Goal: Contribute content: Contribute content

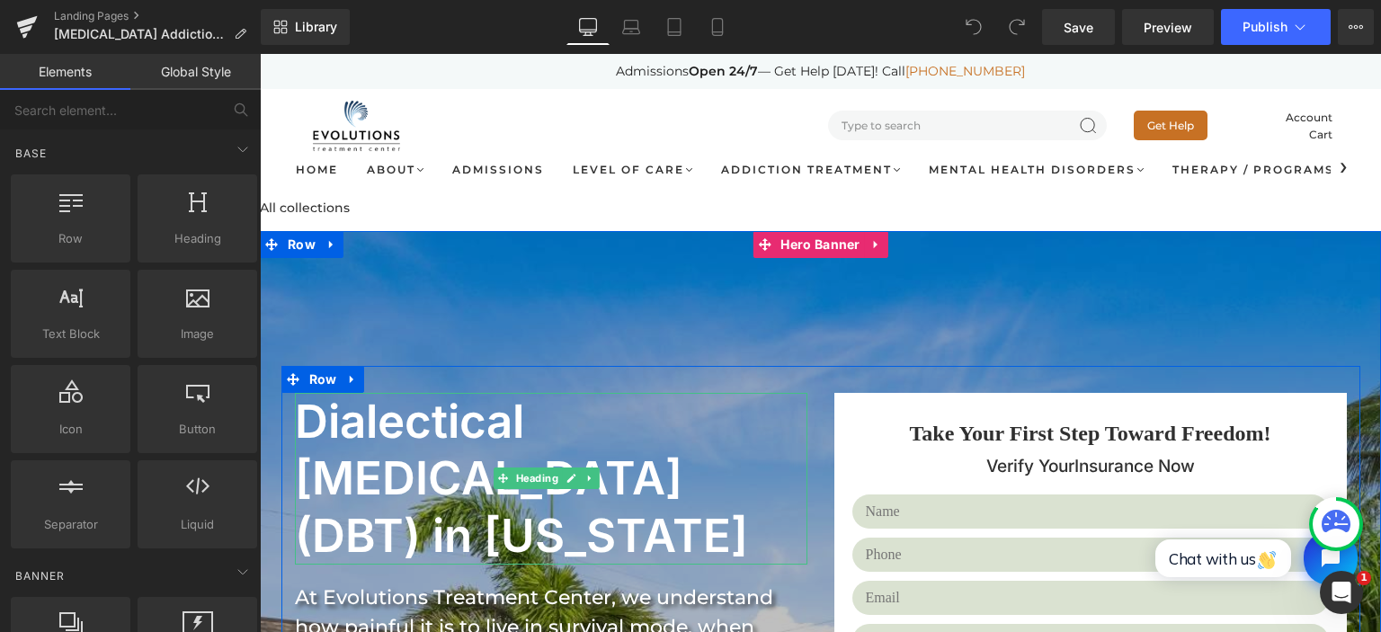
click at [394, 449] on h1 "Dialectical Behavior Therapy (DBT) in Florida" at bounding box center [546, 479] width 503 height 172
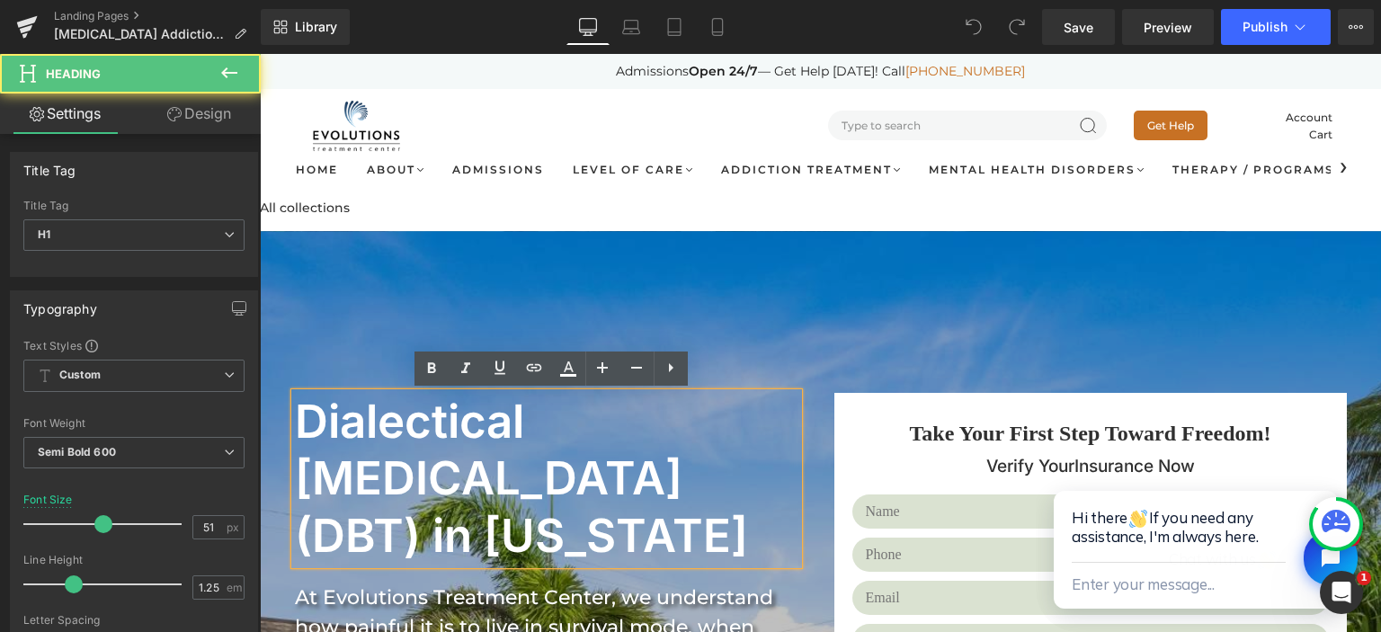
click at [396, 437] on h1 "Dialectical Behavior Therapy (DBT) in Florida" at bounding box center [546, 479] width 503 height 172
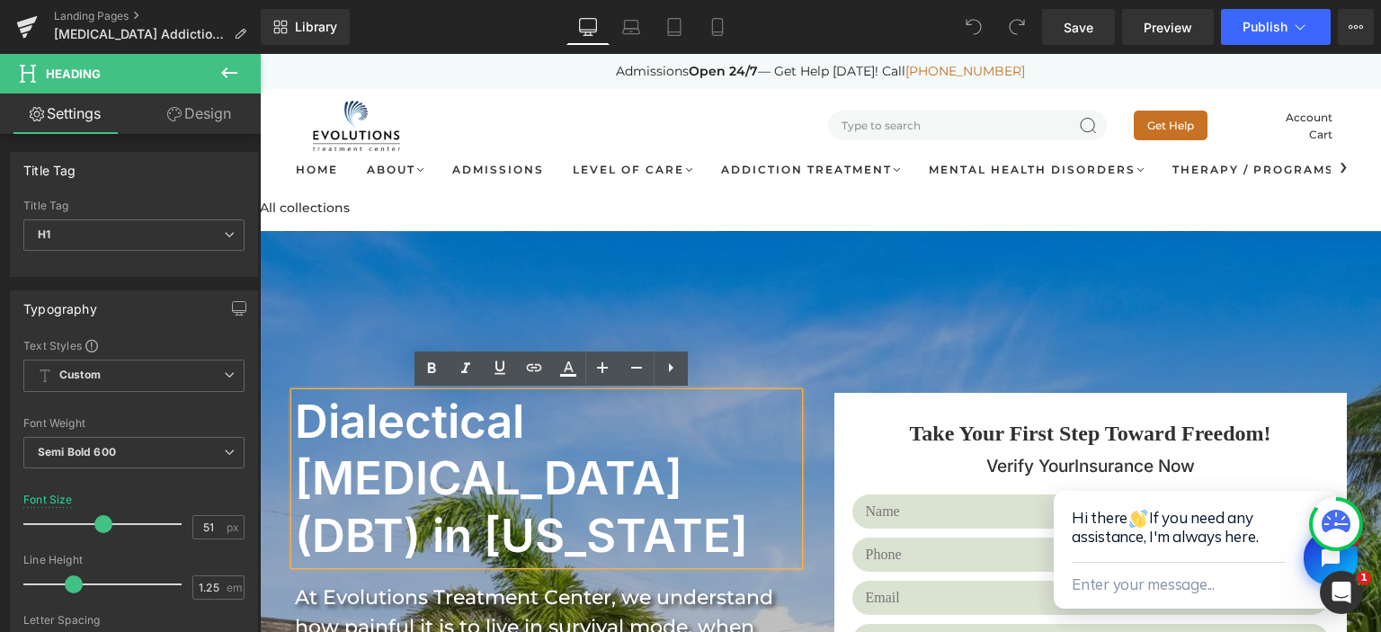
click at [457, 432] on h1 "Dialectical Behavior Therapy (DBT) in Florida" at bounding box center [546, 479] width 503 height 172
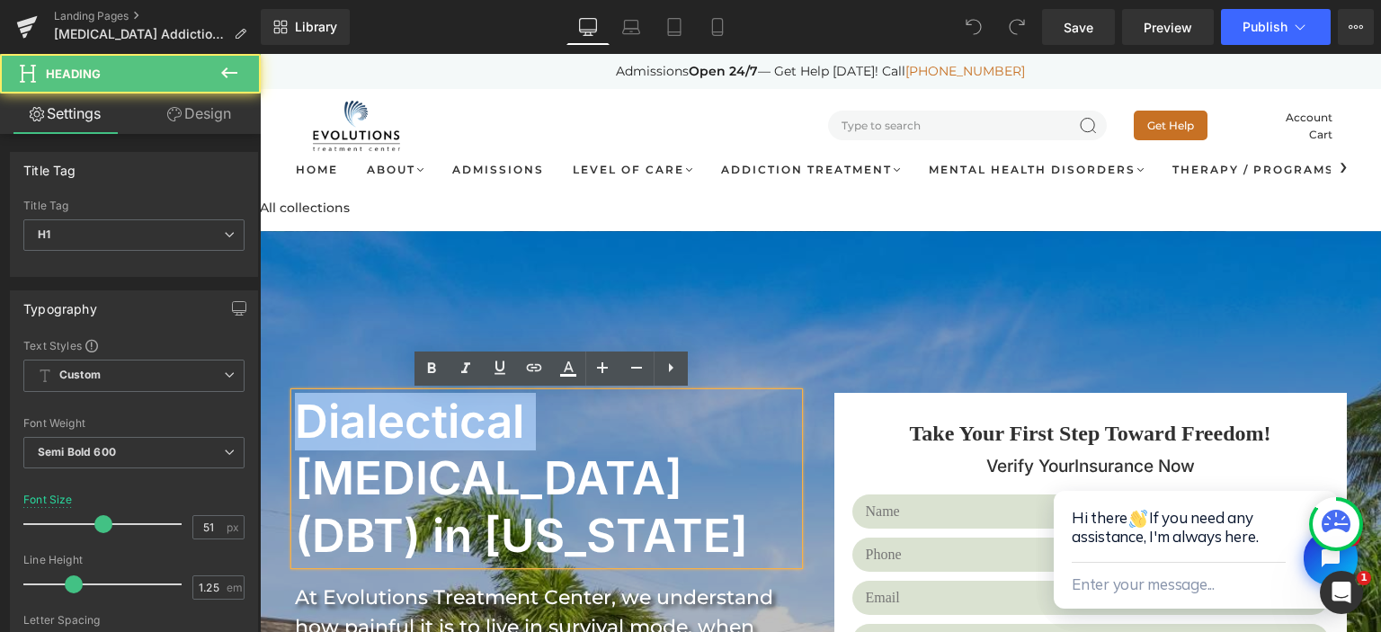
click at [457, 431] on h1 "Dialectical Behavior Therapy (DBT) in Florida" at bounding box center [546, 479] width 503 height 172
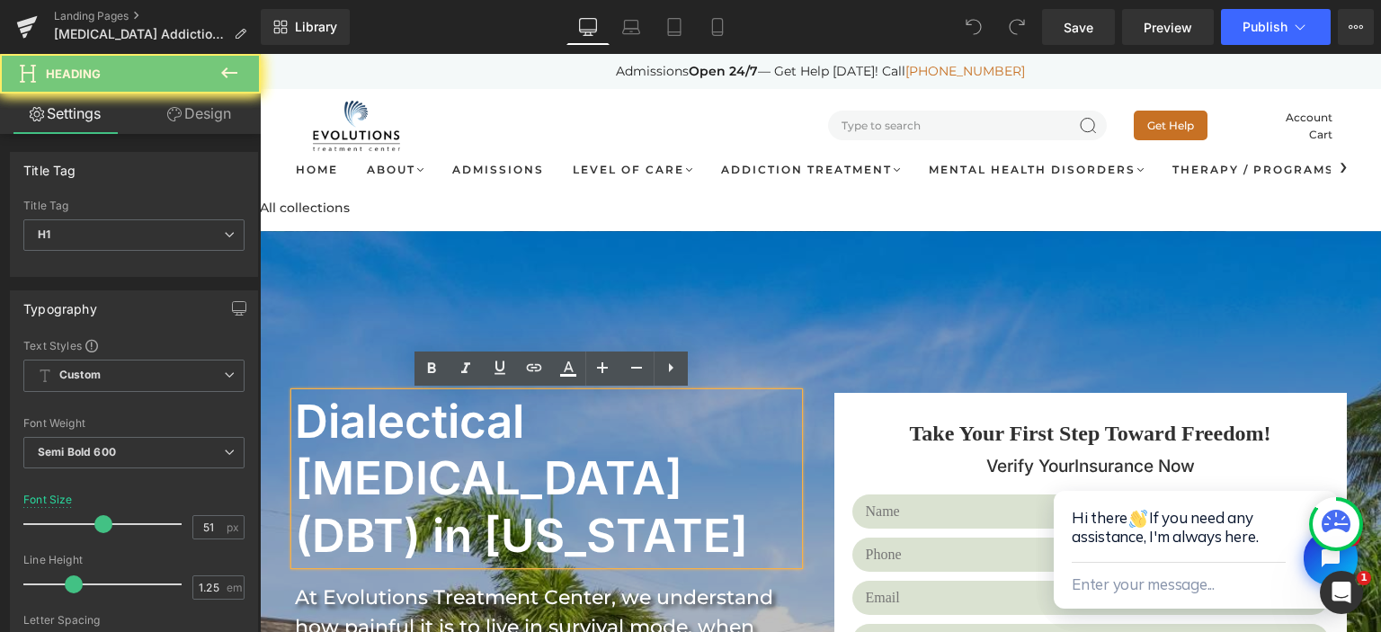
click at [457, 431] on h1 "Dialectical Behavior Therapy (DBT) in Florida" at bounding box center [546, 479] width 503 height 172
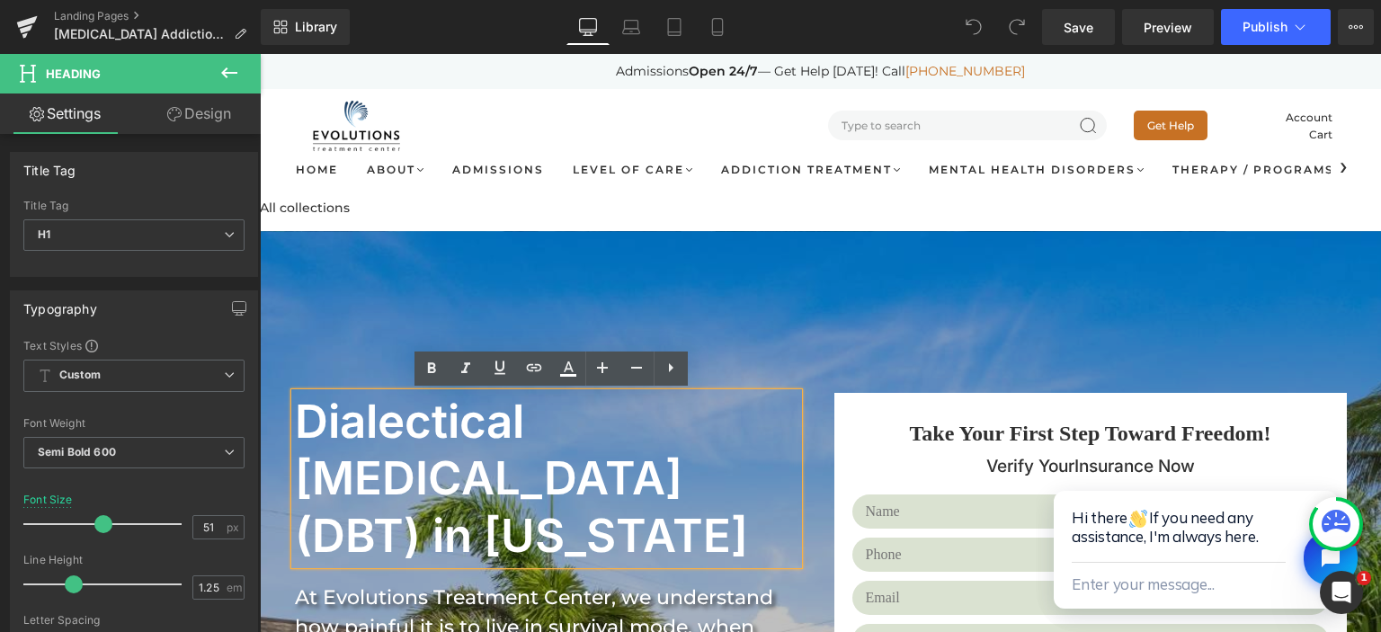
paste div
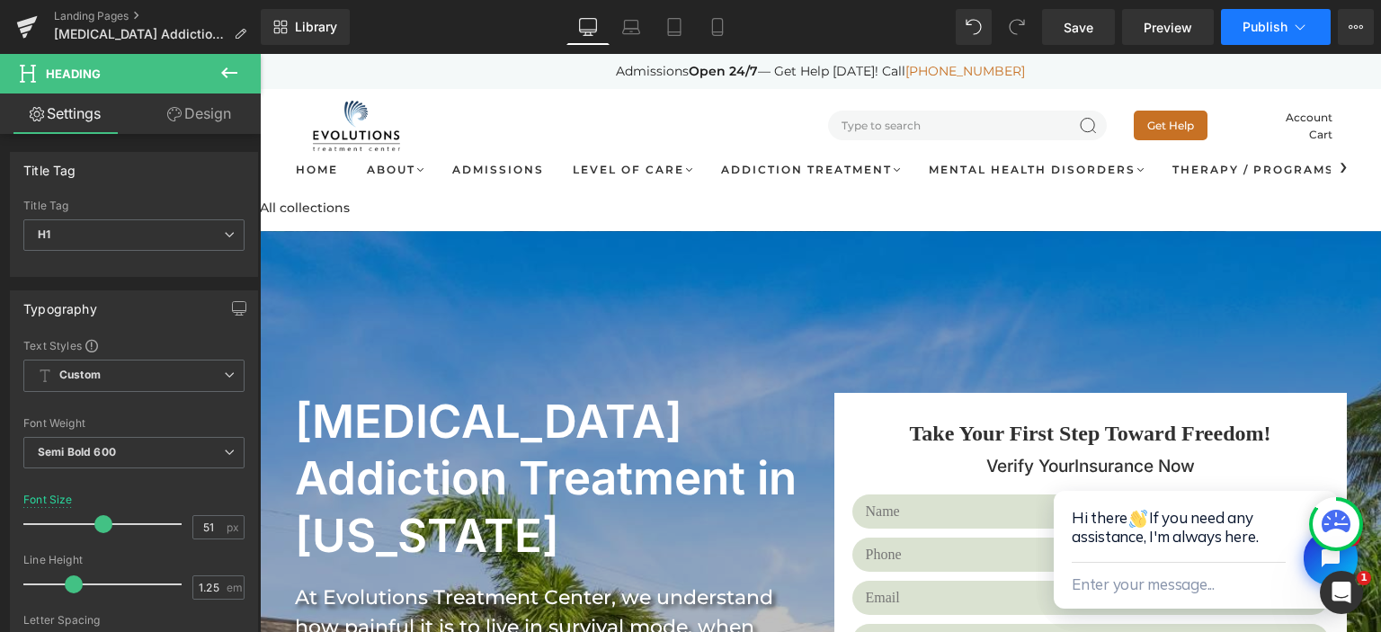
click at [1311, 28] on button "Publish" at bounding box center [1276, 27] width 110 height 36
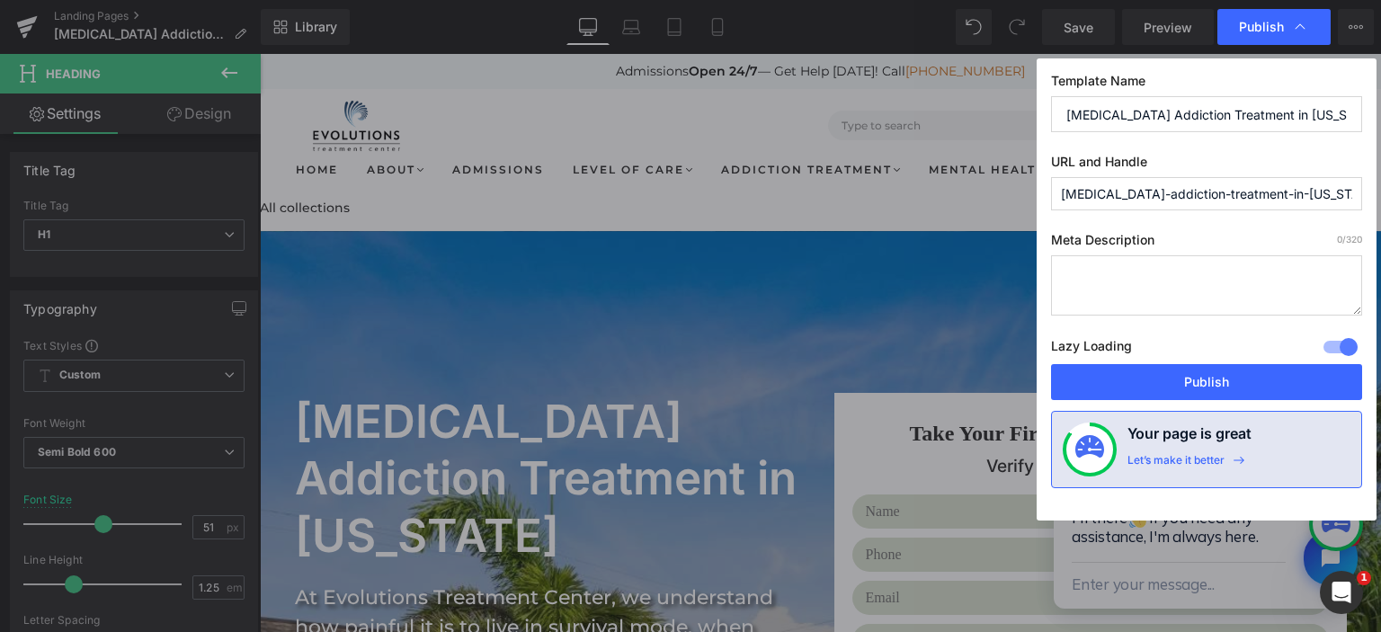
click at [1146, 264] on textarea at bounding box center [1206, 285] width 311 height 60
paste textarea "Find expert fentanyl addiction treatment in Florida. Our rehab programs offer m…"
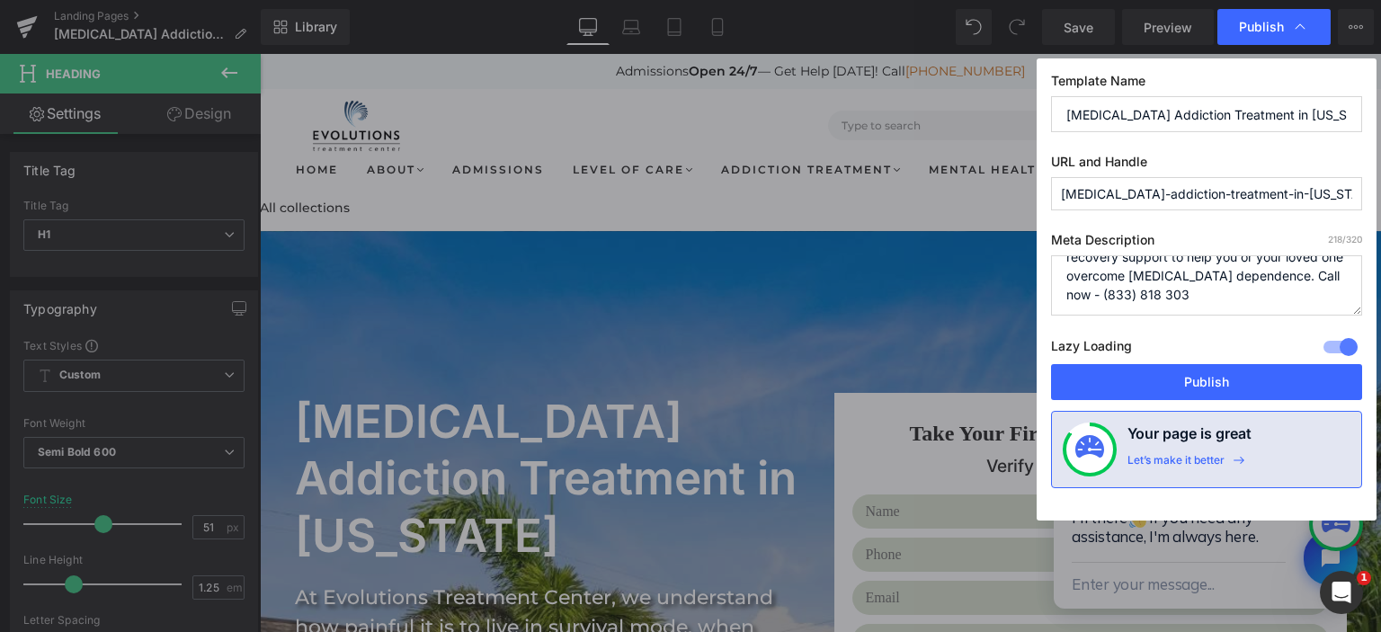
scroll to position [76, 0]
type textarea "Find expert fentanyl addiction treatment in Florida. Our rehab programs offer m…"
click at [1140, 129] on input "Fentanyl Addiction Treatment in Florida" at bounding box center [1206, 114] width 311 height 36
paste input "| Evolutions Treatment Center"
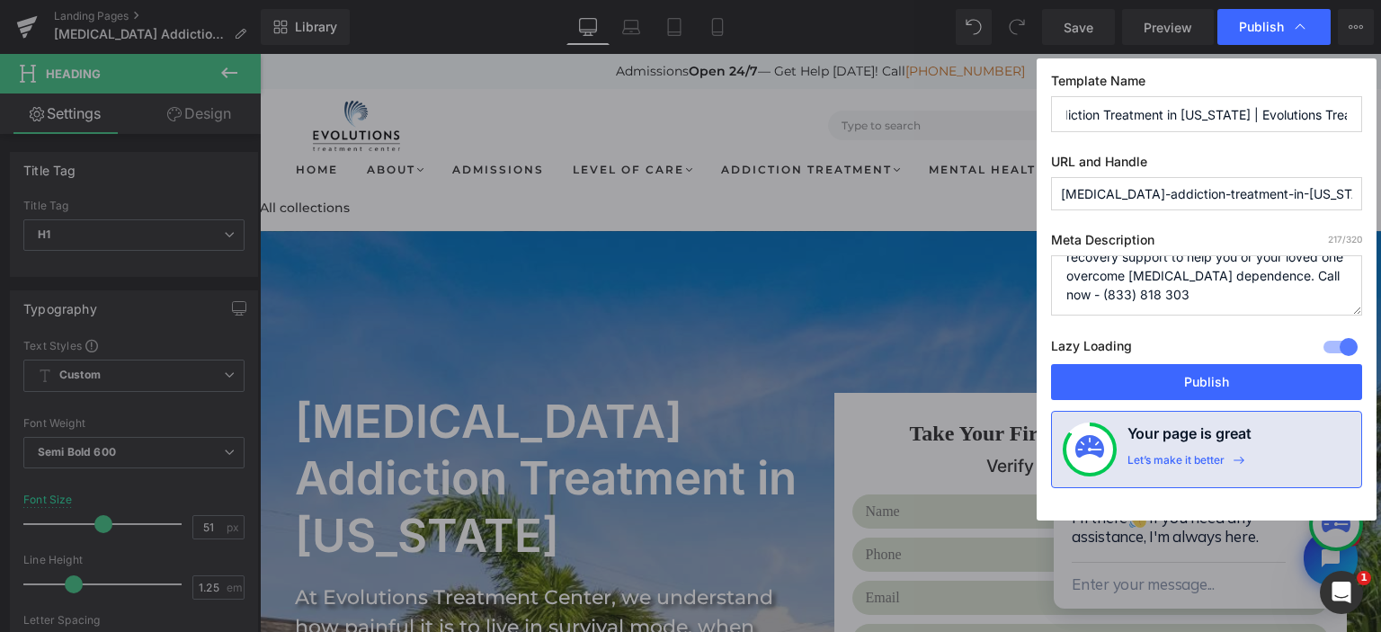
type input "Fentanyl Addiction Treatment in Florida | Evolutions Treatment Center"
click at [1134, 203] on input "fentanyl-addiction-treatment-in-florida" at bounding box center [1206, 193] width 311 height 33
paste input "text"
type input "fentanyl-addiction-treatment"
click at [1302, 24] on icon at bounding box center [1300, 27] width 18 height 18
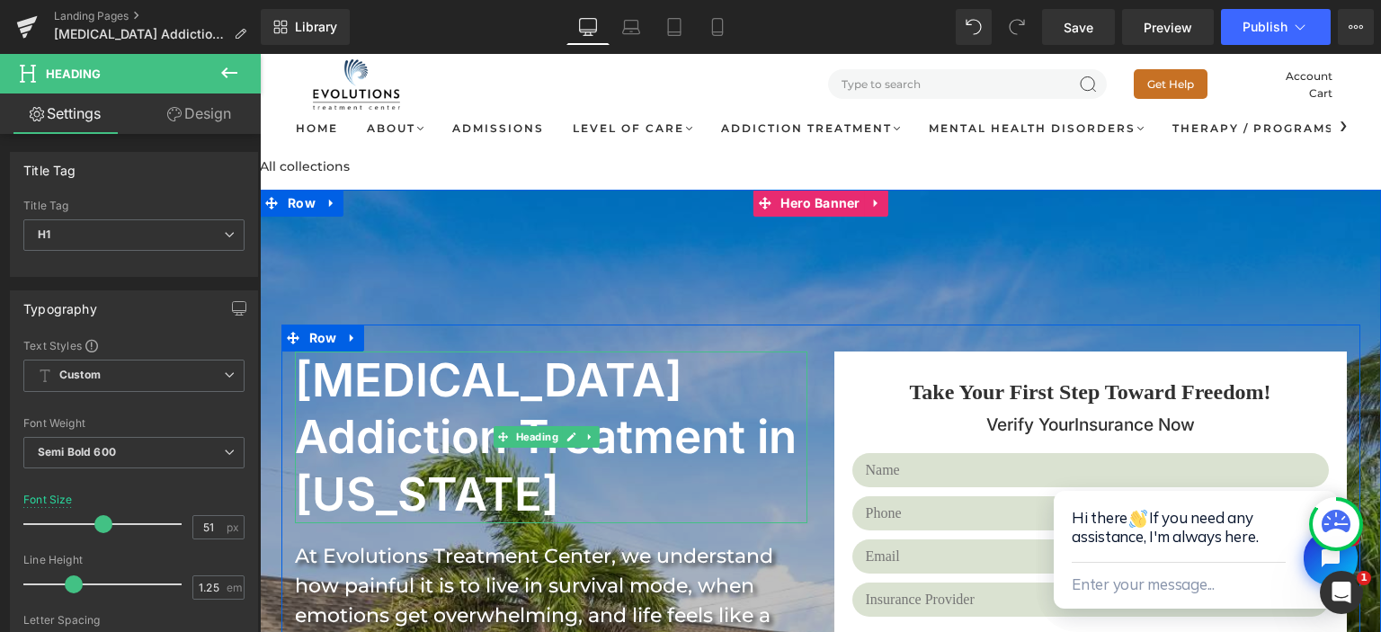
scroll to position [190, 0]
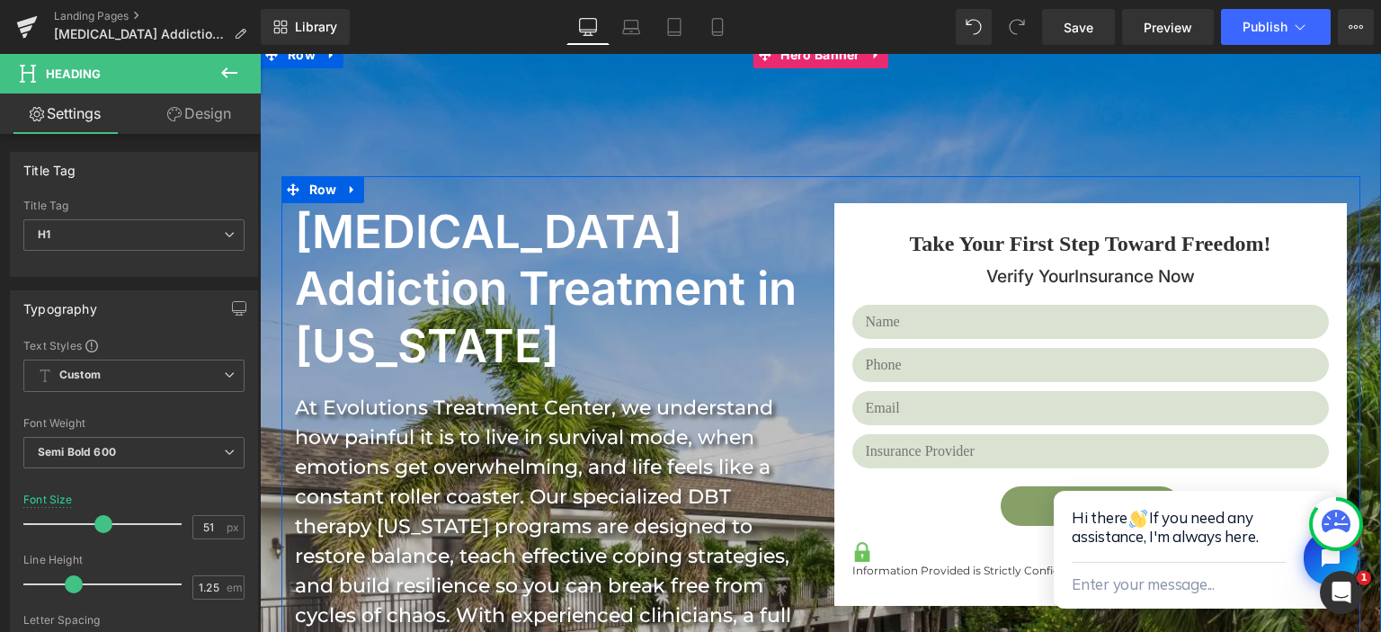
click at [448, 393] on div "At Evolutions Treatment Center, we understand how painful it is to live in surv…" at bounding box center [551, 615] width 512 height 445
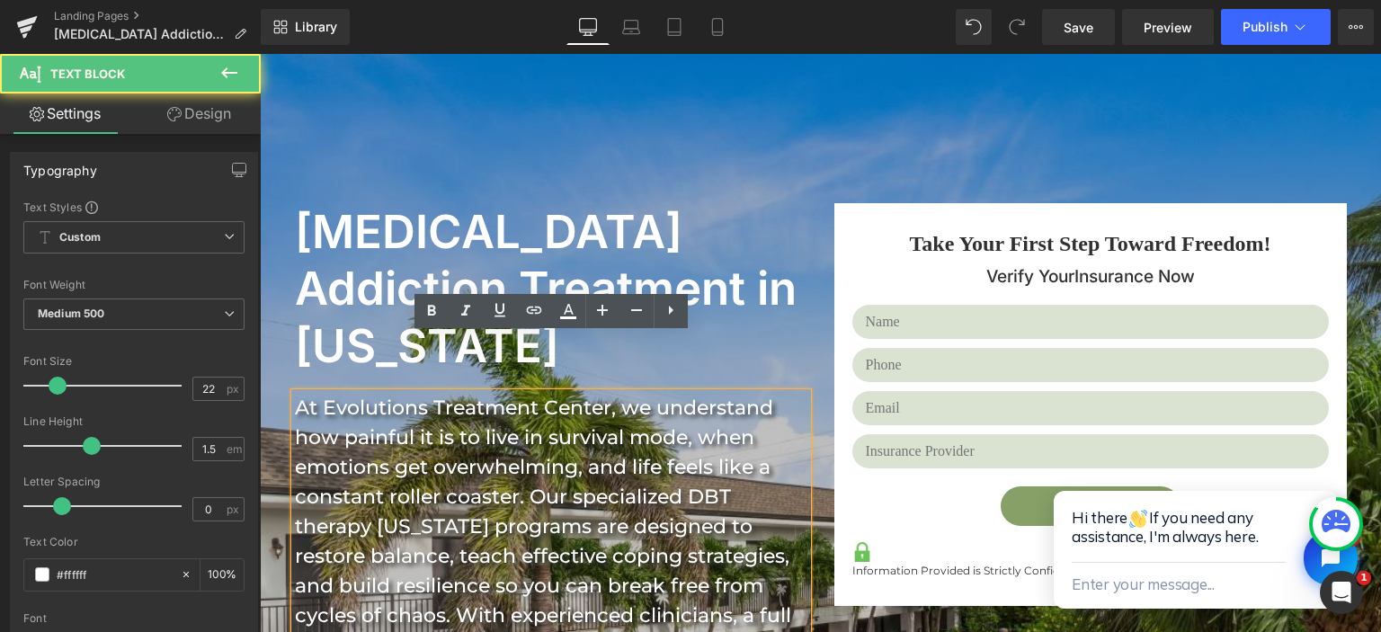
click at [446, 393] on div "At Evolutions Treatment Center, we understand how painful it is to live in surv…" at bounding box center [551, 615] width 512 height 445
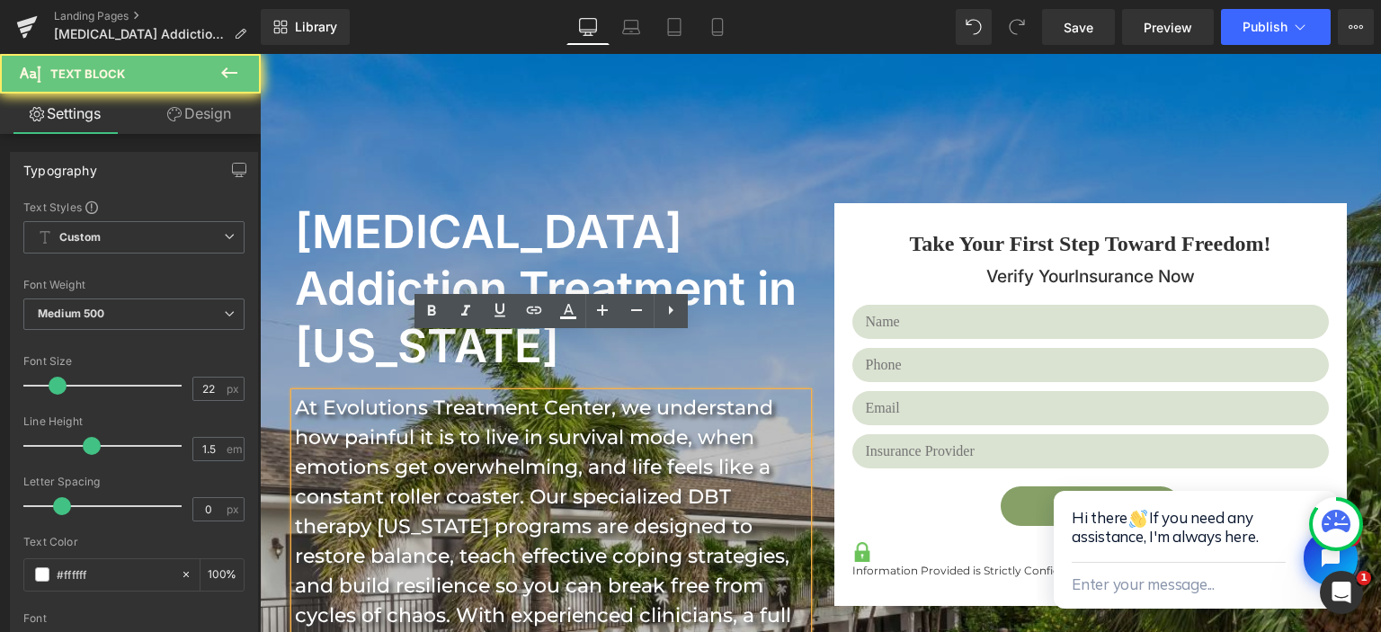
click at [446, 393] on div "At Evolutions Treatment Center, we understand how painful it is to live in surv…" at bounding box center [551, 615] width 512 height 445
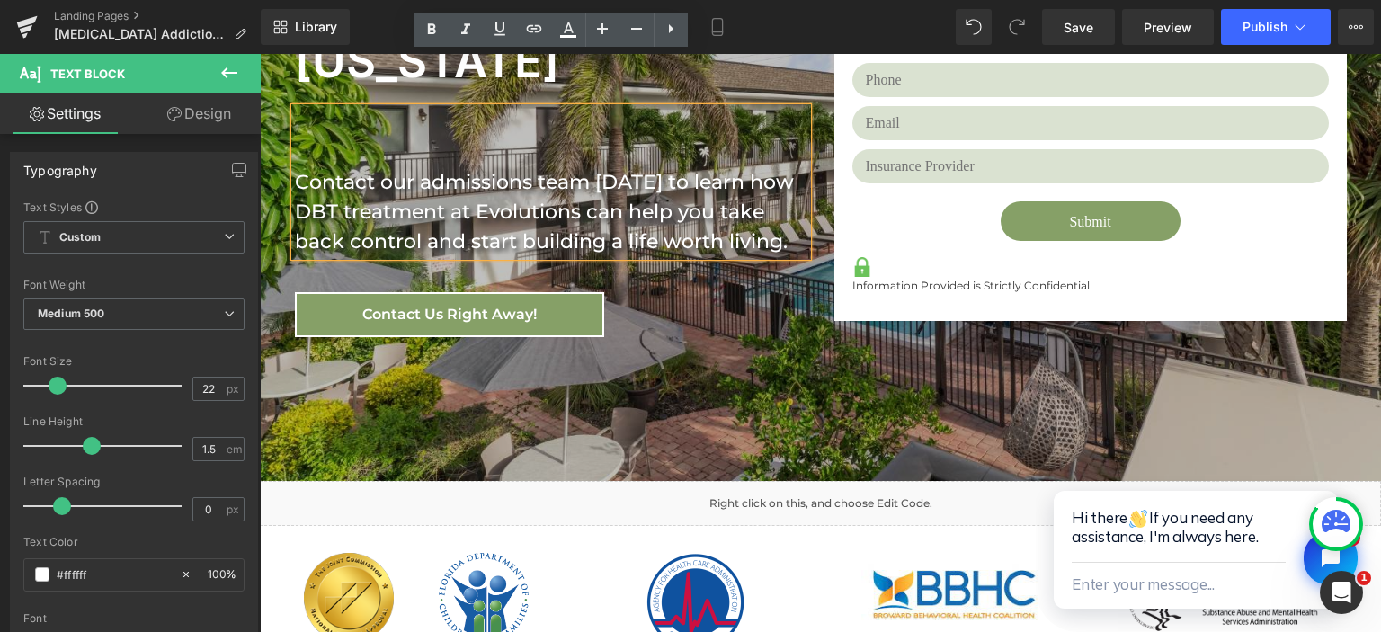
scroll to position [471, 0]
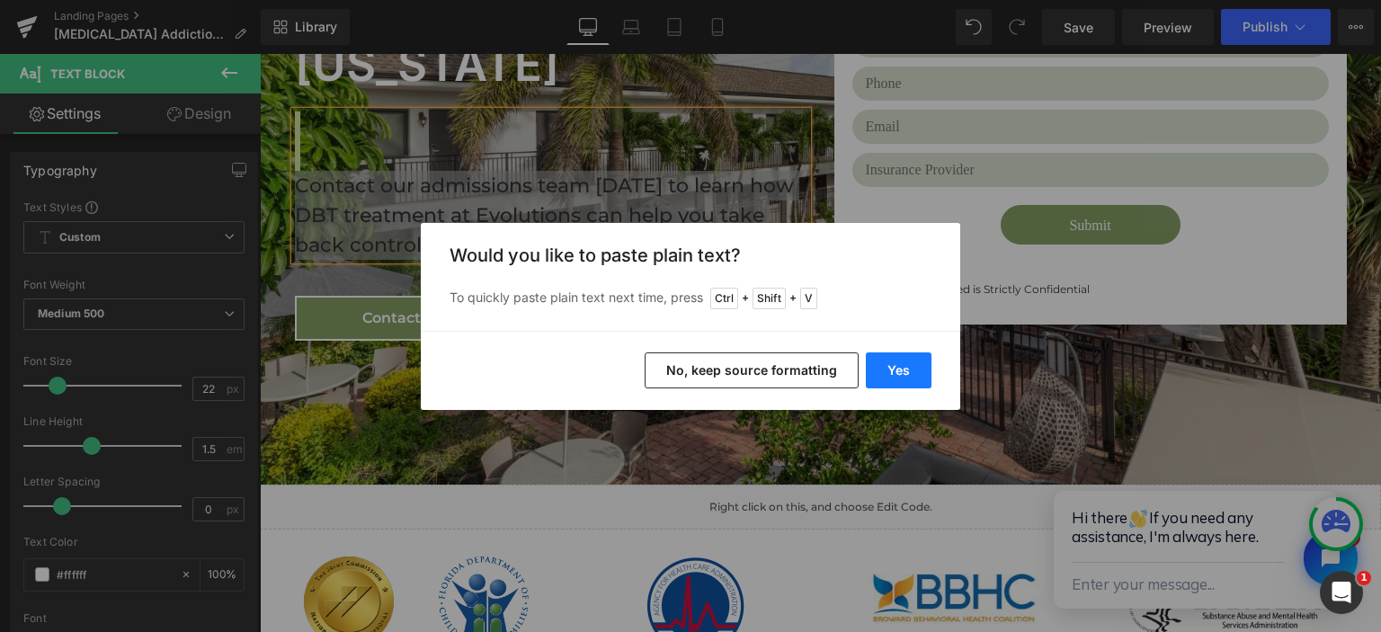
click at [902, 368] on button "Yes" at bounding box center [899, 370] width 66 height 36
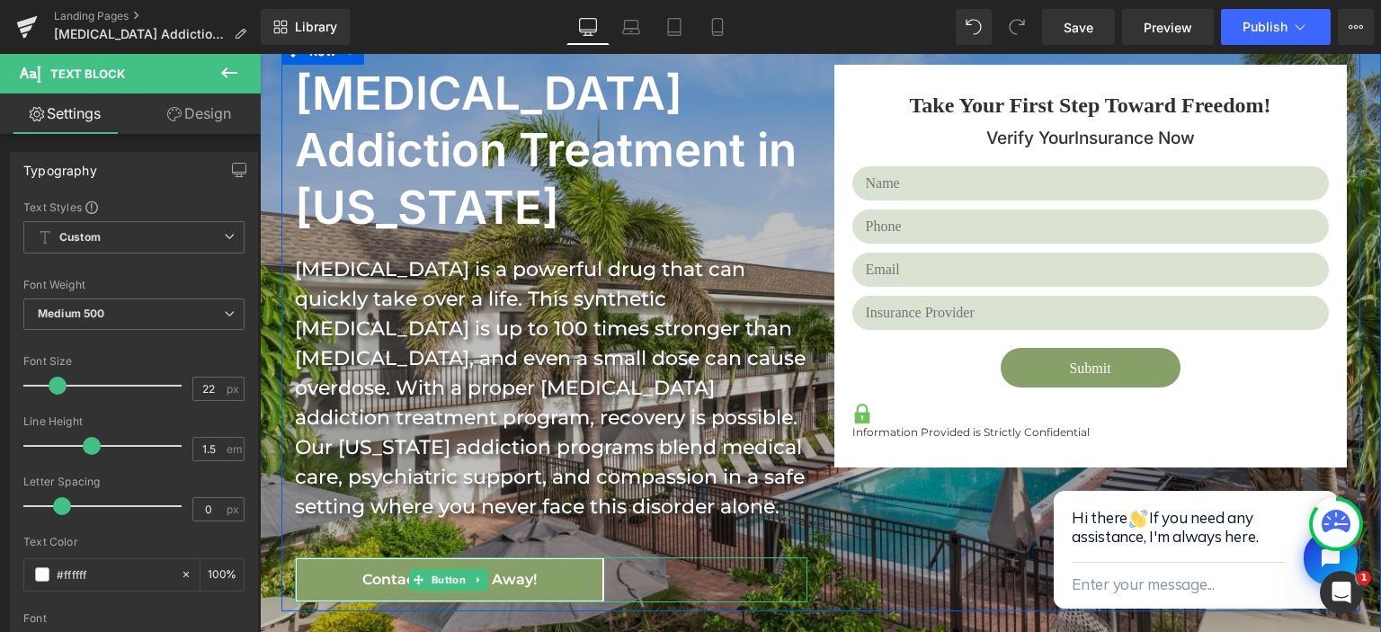
scroll to position [280, 0]
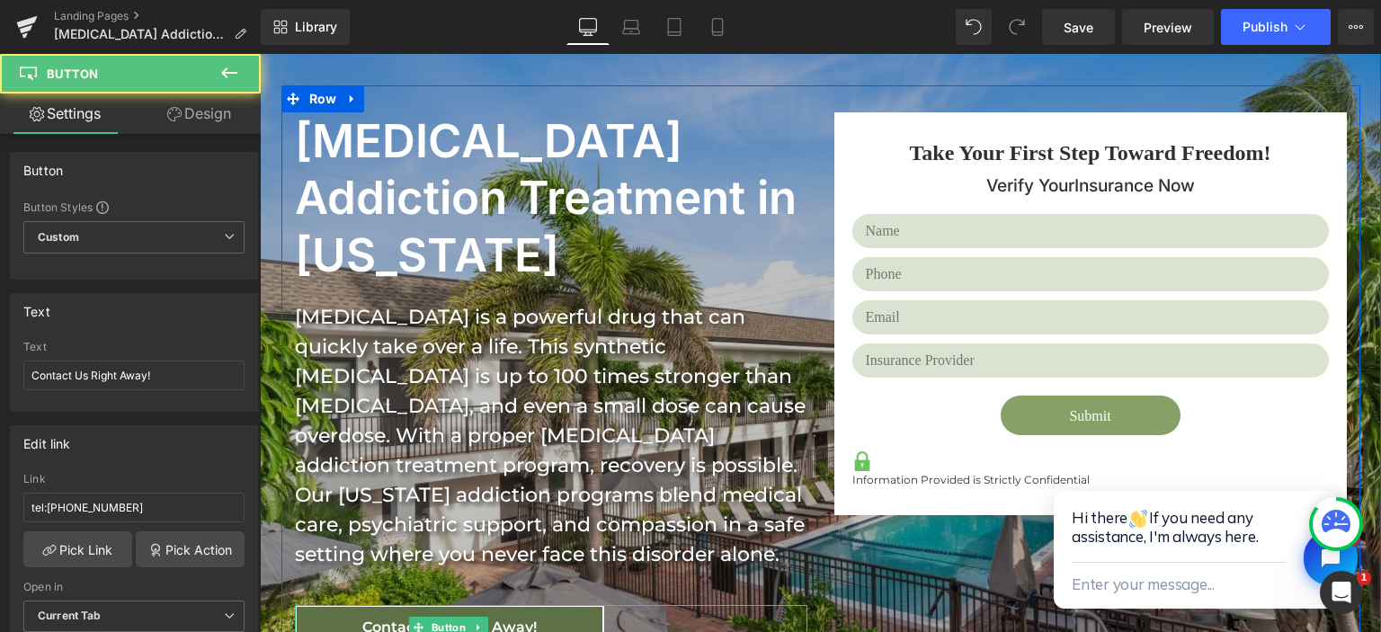
click at [534, 618] on span "Contact Us Right Away!" at bounding box center [449, 626] width 174 height 17
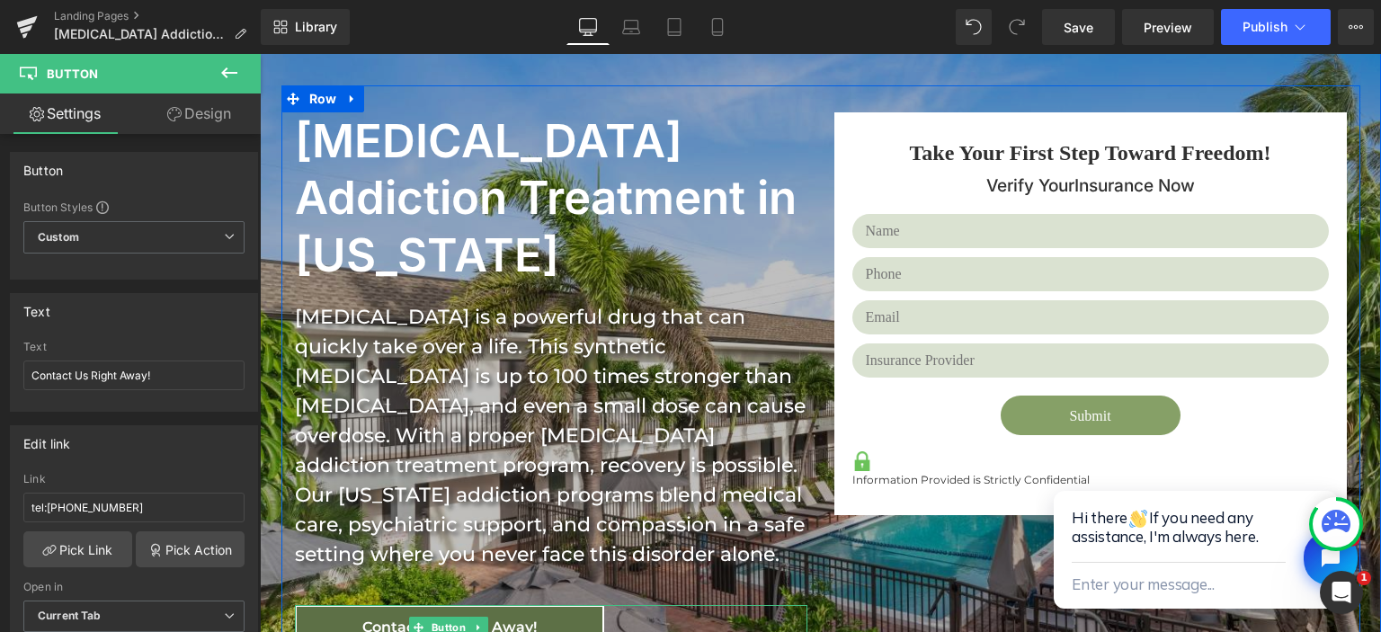
click at [393, 618] on span "Contact Us Right Away!" at bounding box center [449, 626] width 174 height 17
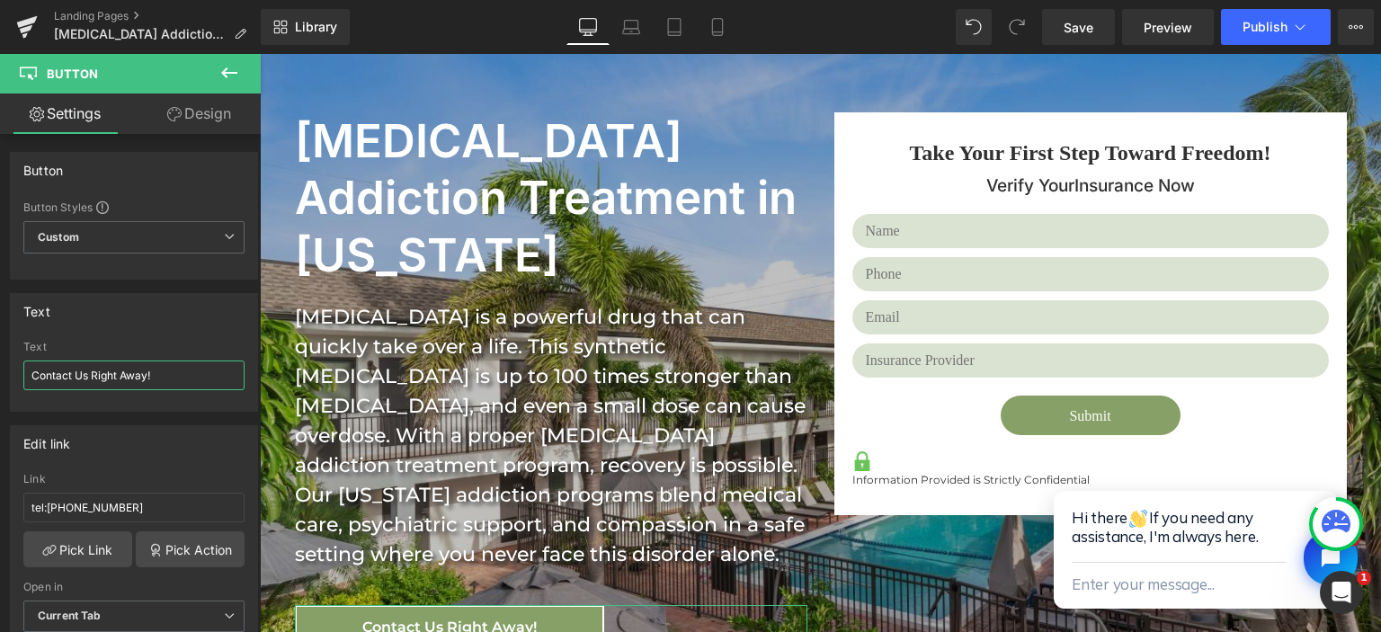
click at [134, 366] on input "Contact Us Right Away!" at bounding box center [133, 375] width 221 height 30
type input "Give us a call!"
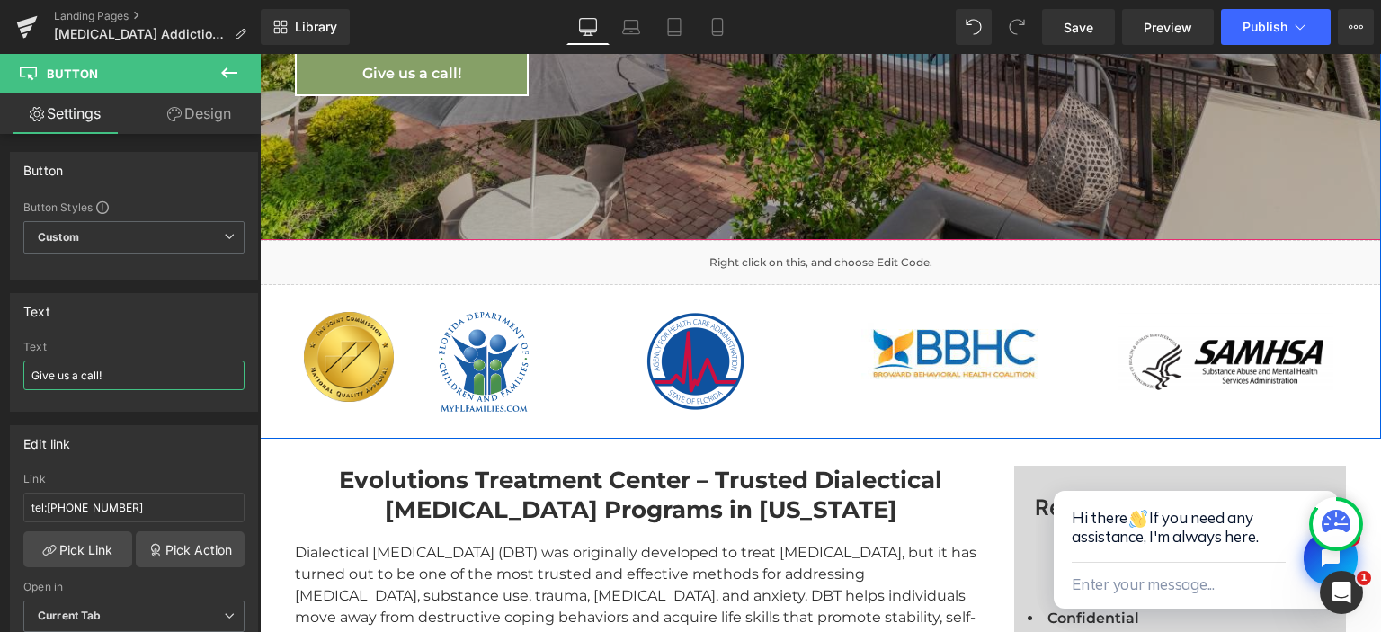
scroll to position [850, 0]
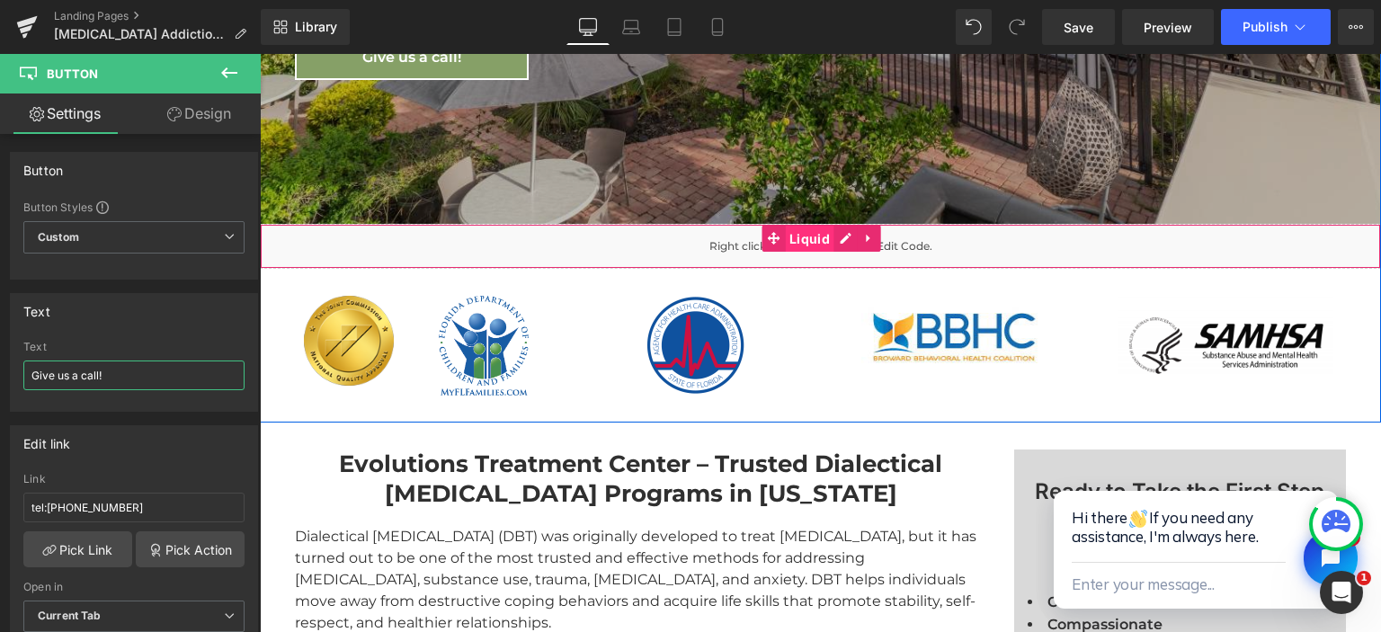
click at [806, 226] on span "Liquid" at bounding box center [809, 239] width 49 height 27
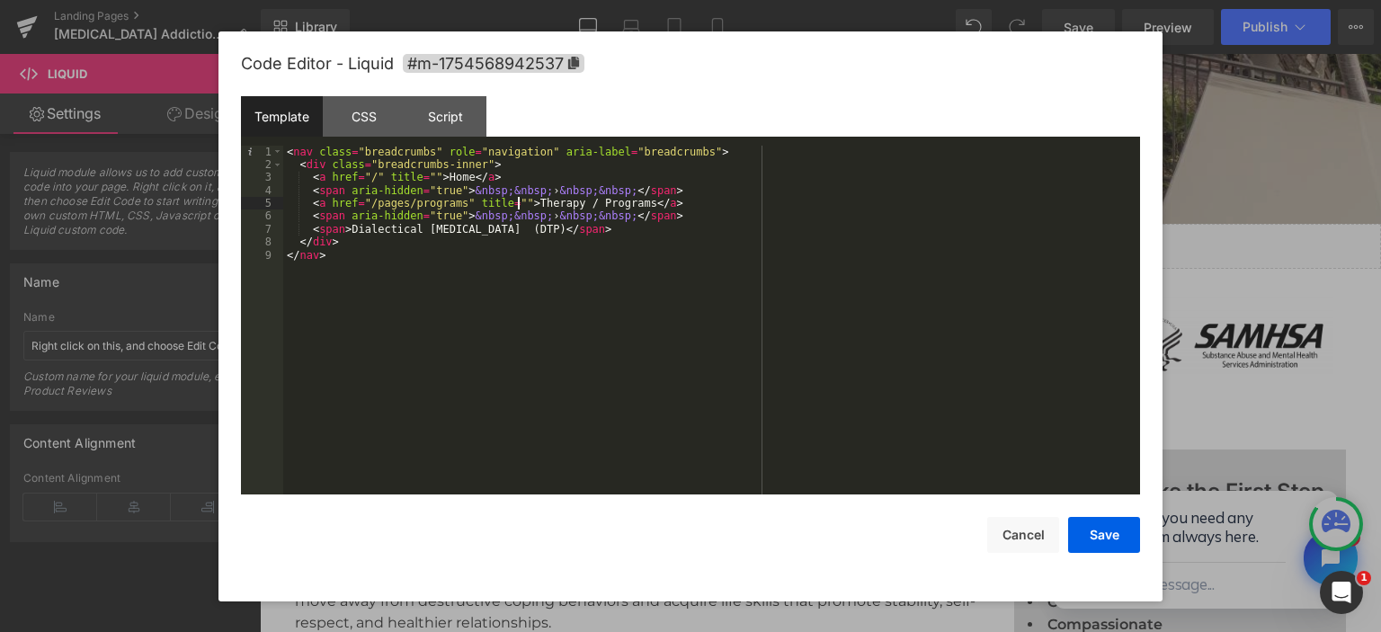
click at [516, 198] on div "< nav class = "breadcrumbs" role = "navigation" aria-label = "breadcrumbs" > < …" at bounding box center [711, 334] width 857 height 376
click at [502, 200] on div "< nav class = "breadcrumbs" role = "navigation" aria-label = "breadcrumbs" > < …" at bounding box center [711, 334] width 857 height 376
click at [367, 206] on div "< nav class = "breadcrumbs" role = "navigation" aria-label = "breadcrumbs" > < …" at bounding box center [711, 334] width 857 height 376
click at [1114, 534] on button "Save" at bounding box center [1104, 535] width 72 height 36
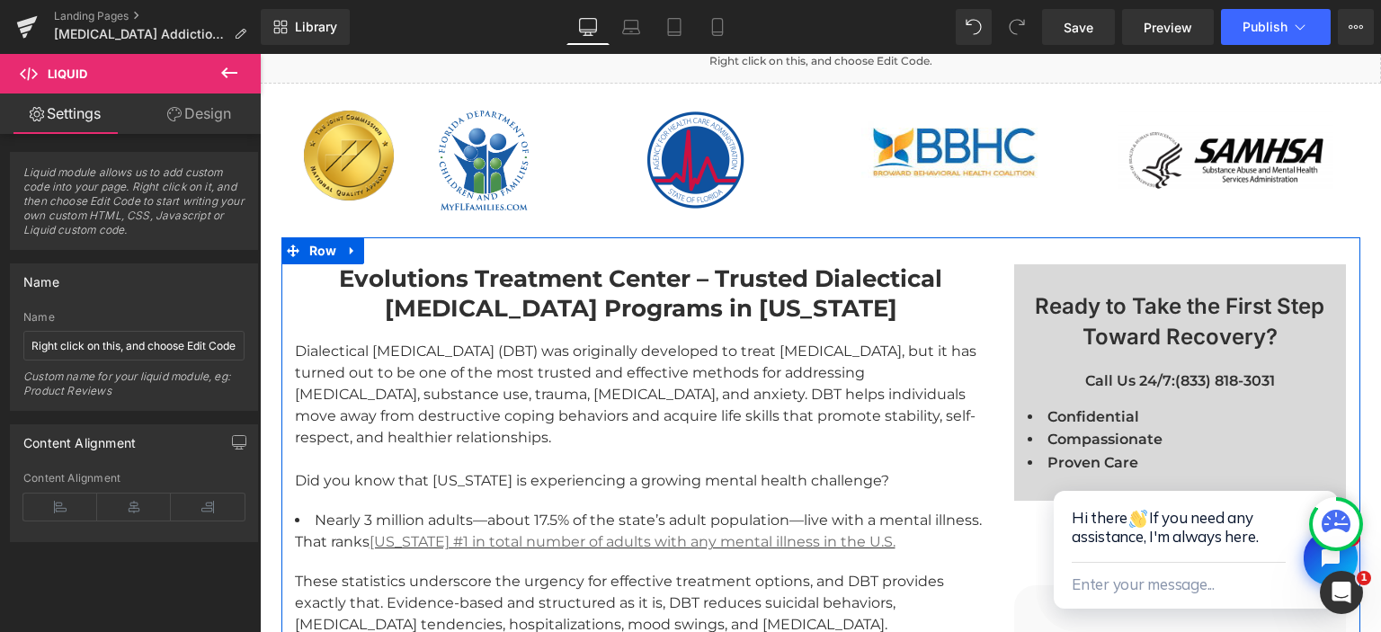
scroll to position [1040, 0]
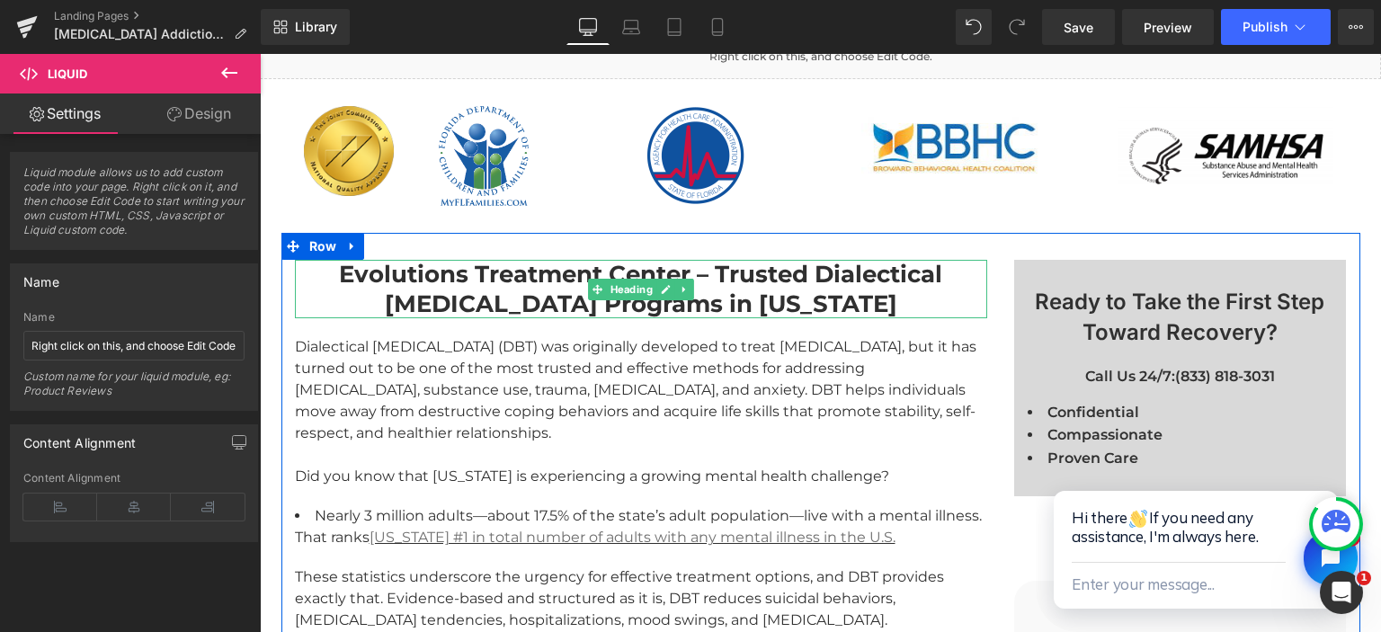
click at [500, 260] on strong "Evolutions Treatment Center – Trusted Dialectical Behavior Therapy Programs in …" at bounding box center [640, 289] width 603 height 58
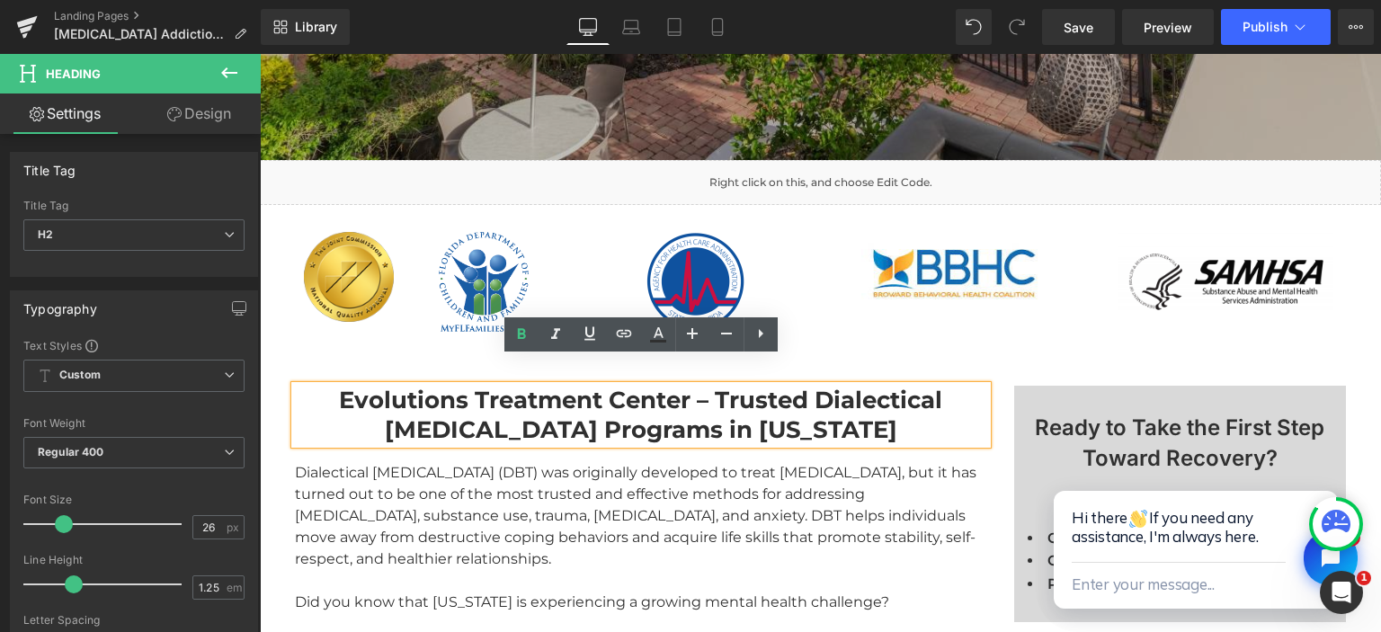
scroll to position [946, 0]
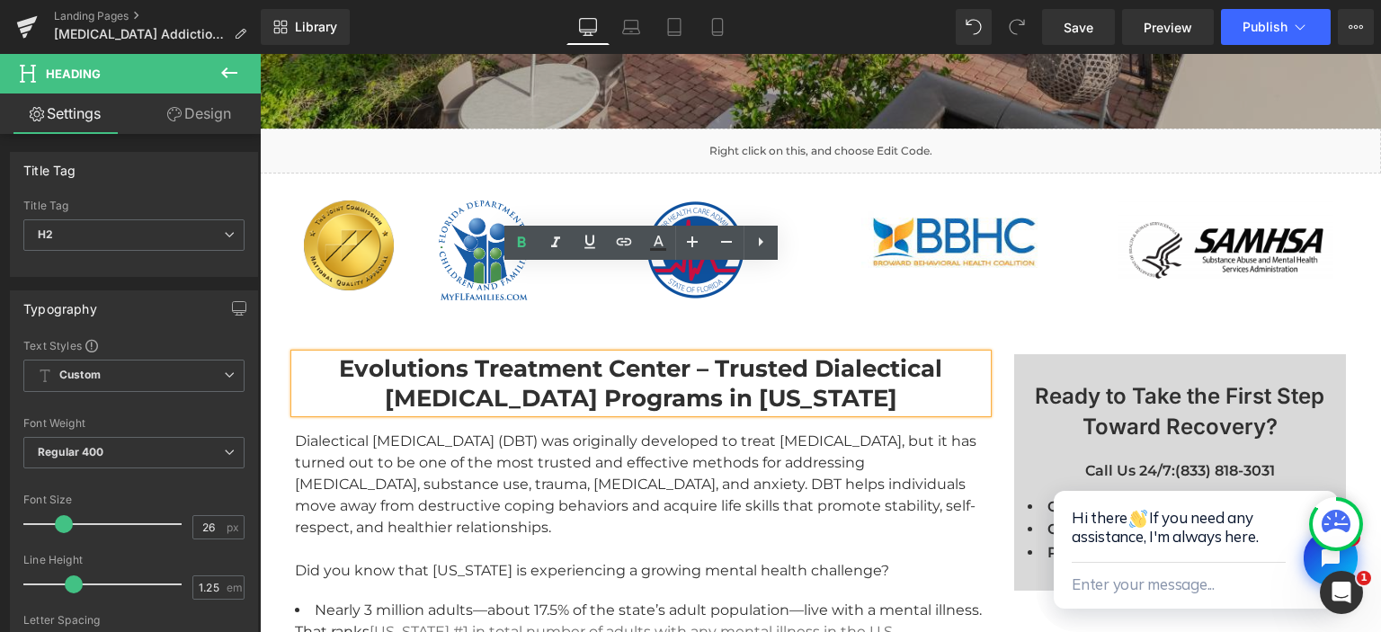
click at [514, 354] on strong "Evolutions Treatment Center – Trusted Dialectical Behavior Therapy Programs in …" at bounding box center [640, 383] width 603 height 58
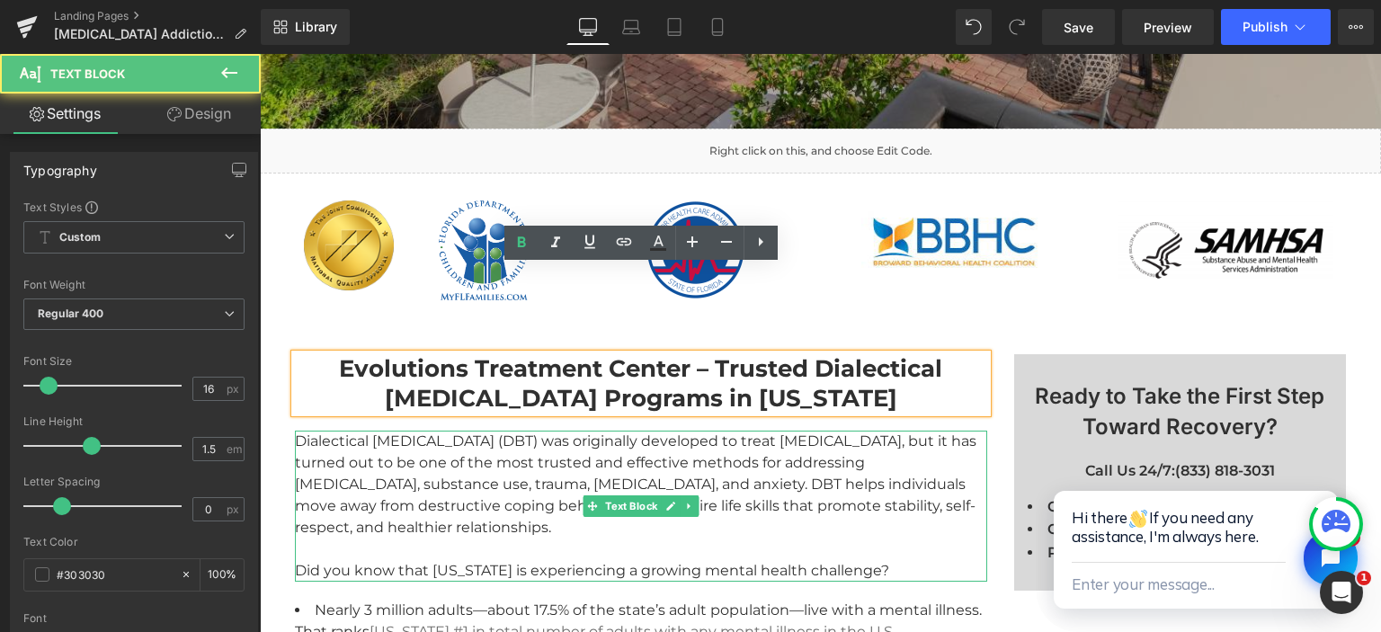
click at [513, 431] on div "Dialectical Behavior Therapy (DBT) was originally developed to treat borderline…" at bounding box center [641, 506] width 692 height 151
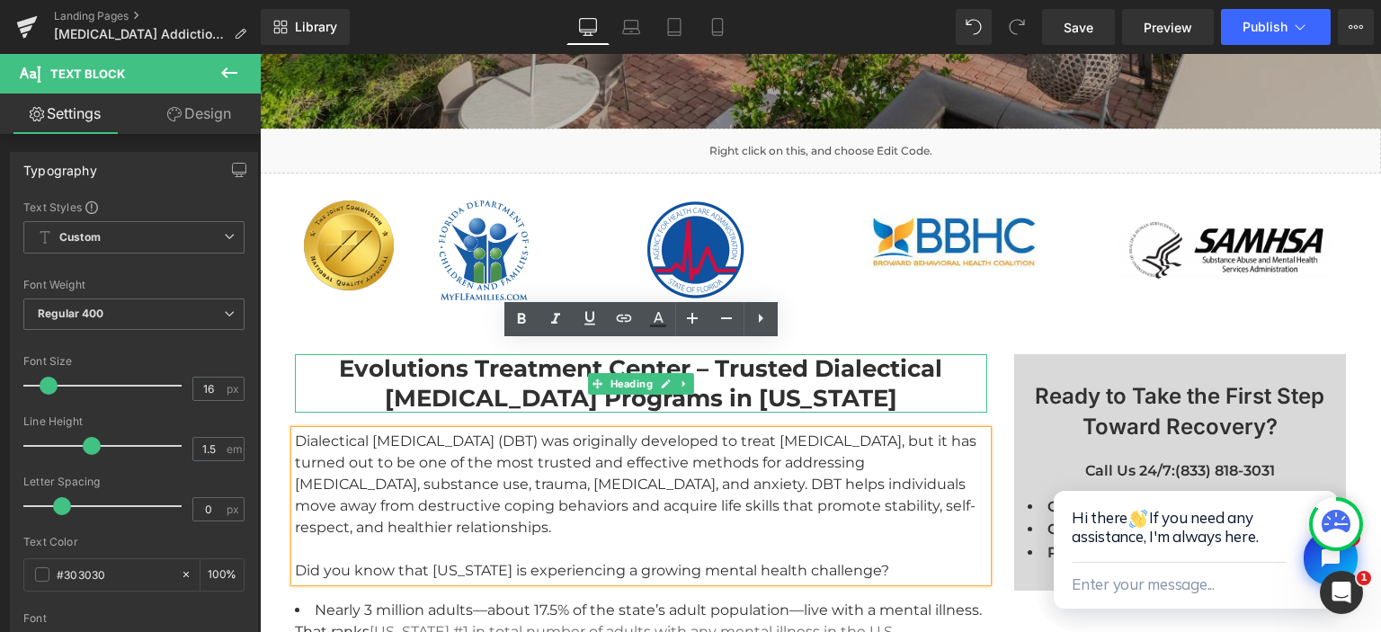
click at [387, 354] on strong "Evolutions Treatment Center – Trusted Dialectical Behavior Therapy Programs in …" at bounding box center [640, 383] width 603 height 58
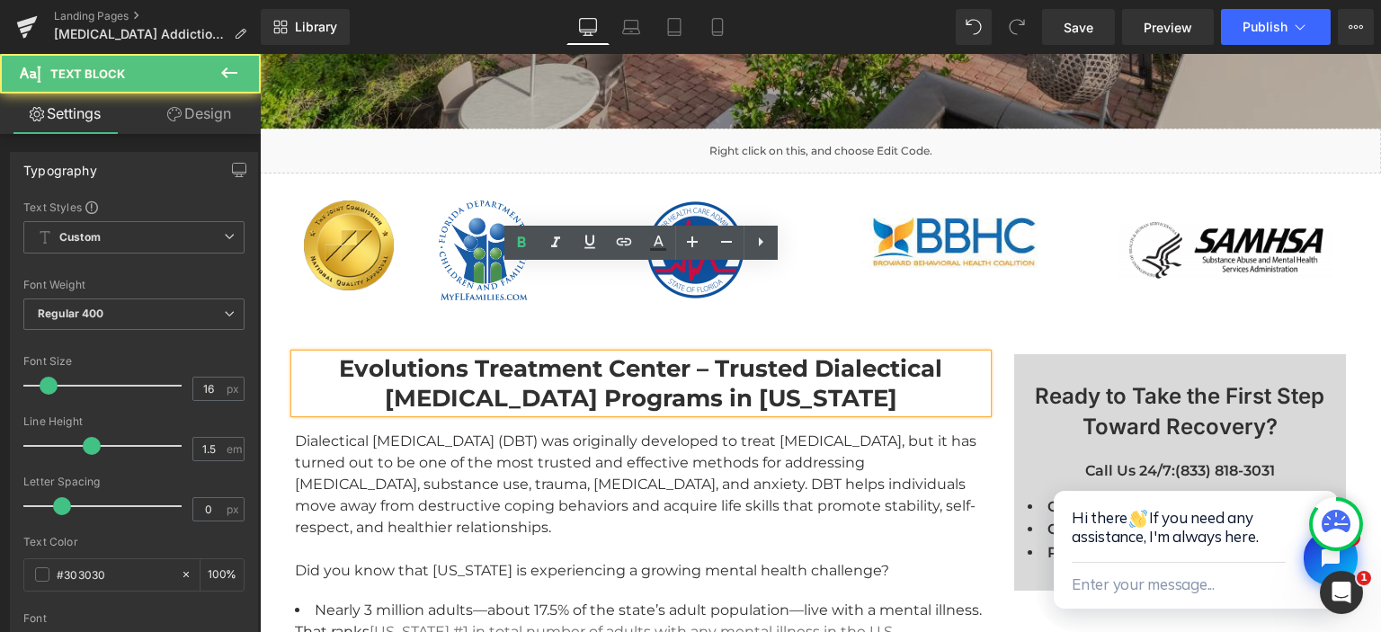
click at [420, 431] on div "Dialectical Behavior Therapy (DBT) was originally developed to treat borderline…" at bounding box center [641, 506] width 692 height 151
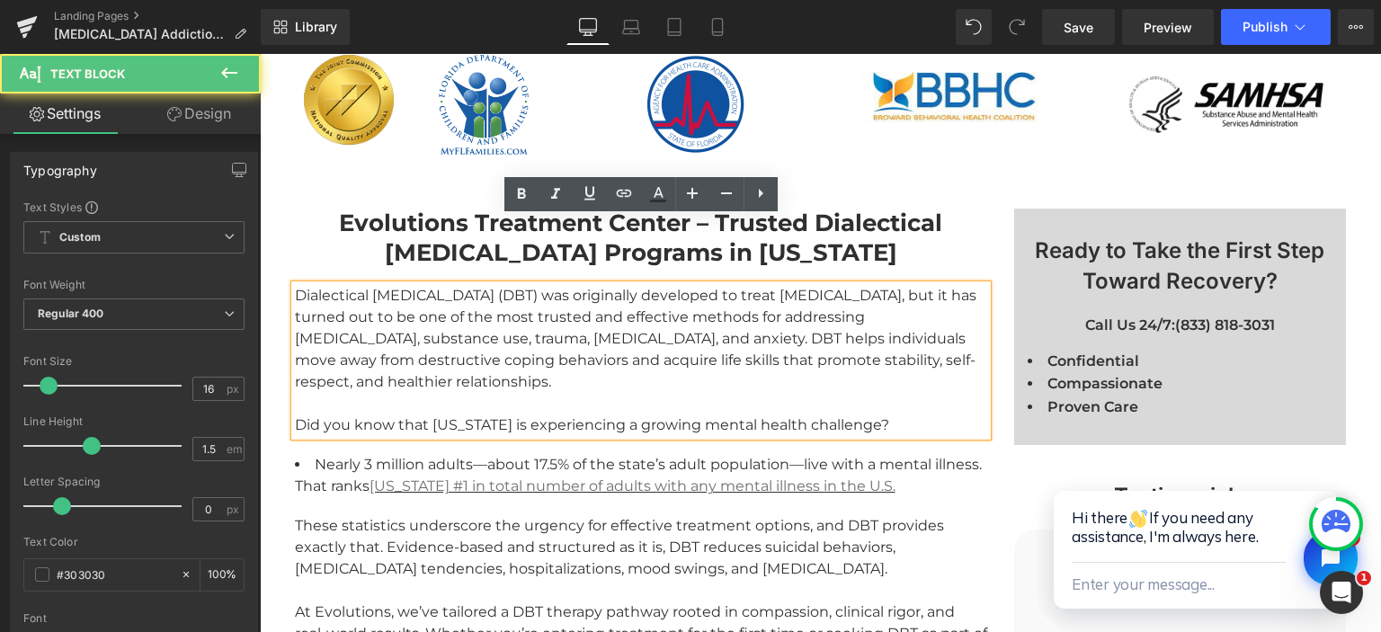
scroll to position [1135, 0]
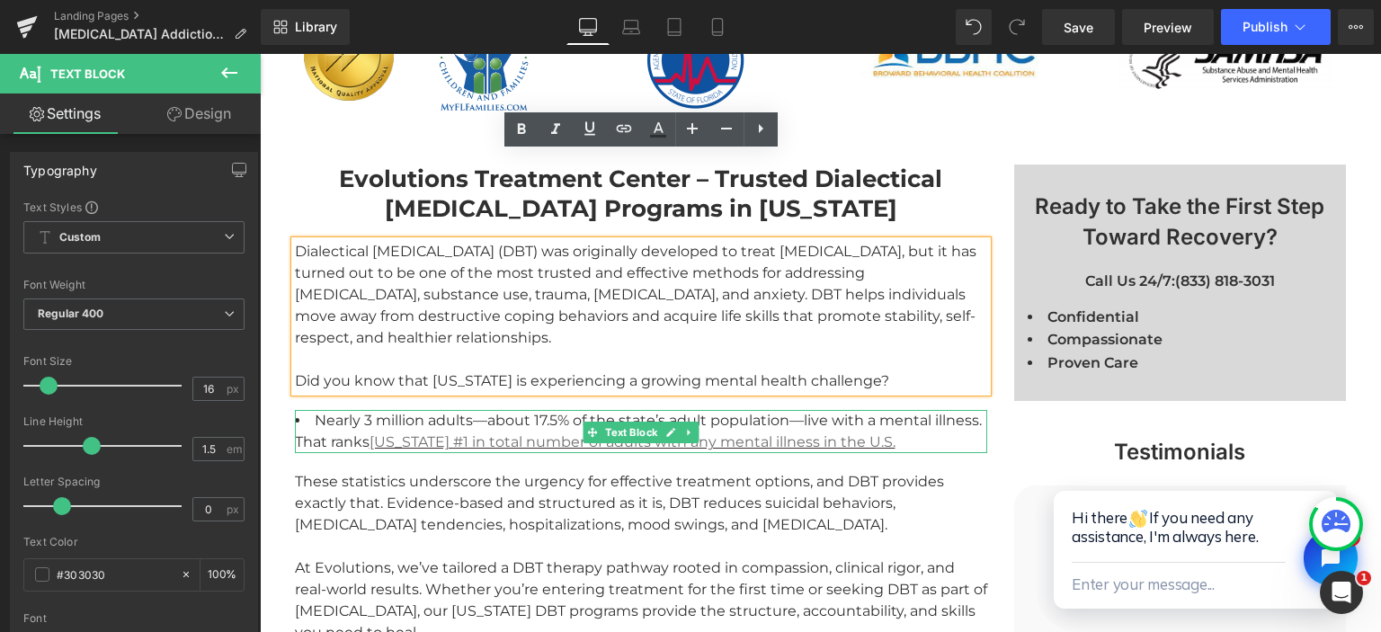
click at [369, 410] on li "Nearly 3 million adults—about 17.5% of the state’s adult population—live with a…" at bounding box center [641, 431] width 692 height 43
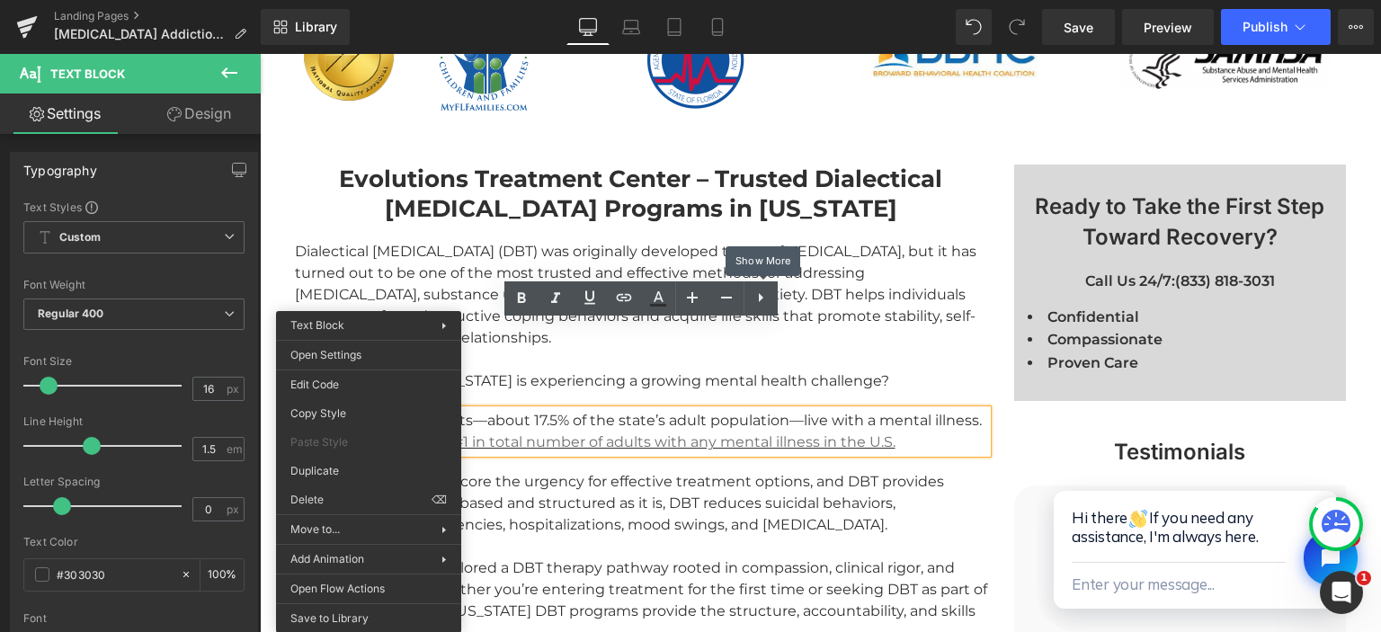
click at [760, 294] on icon at bounding box center [761, 298] width 22 height 22
click at [896, 410] on li "Nearly 3 million adults—about 17.5% of the state’s adult population—live with a…" at bounding box center [641, 431] width 692 height 43
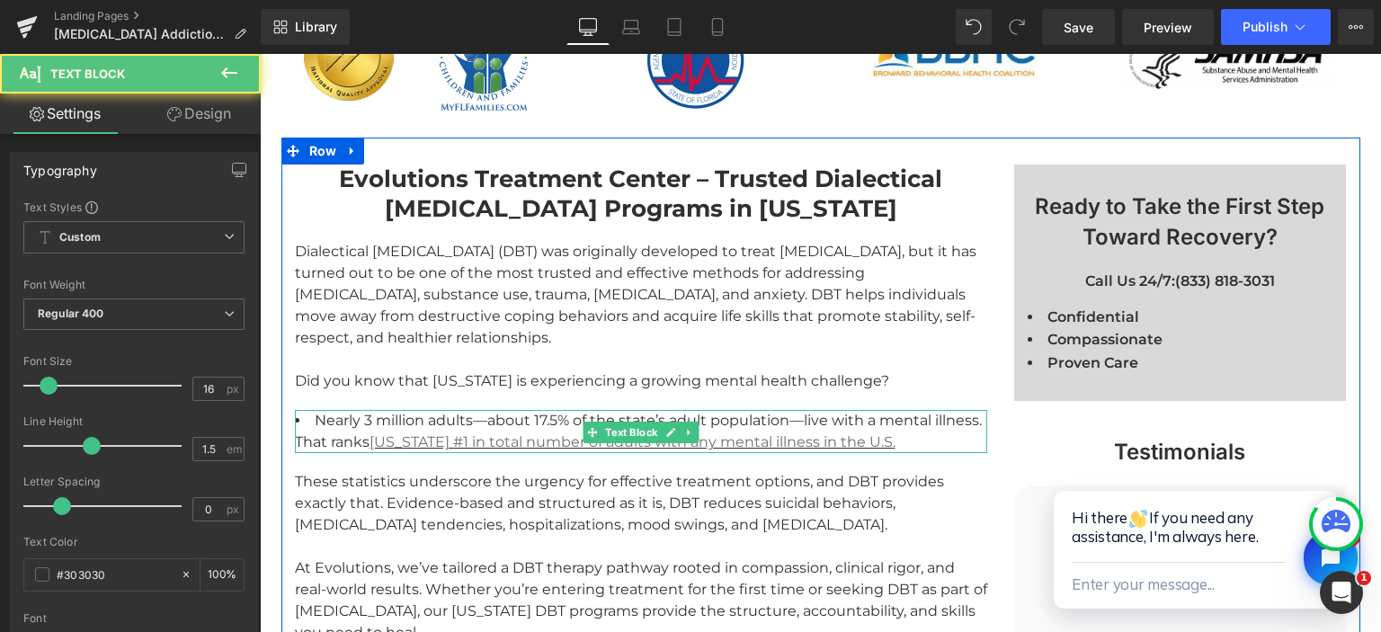
click at [303, 410] on li "Nearly 3 million adults—about 17.5% of the state’s adult population—live with a…" at bounding box center [641, 431] width 692 height 43
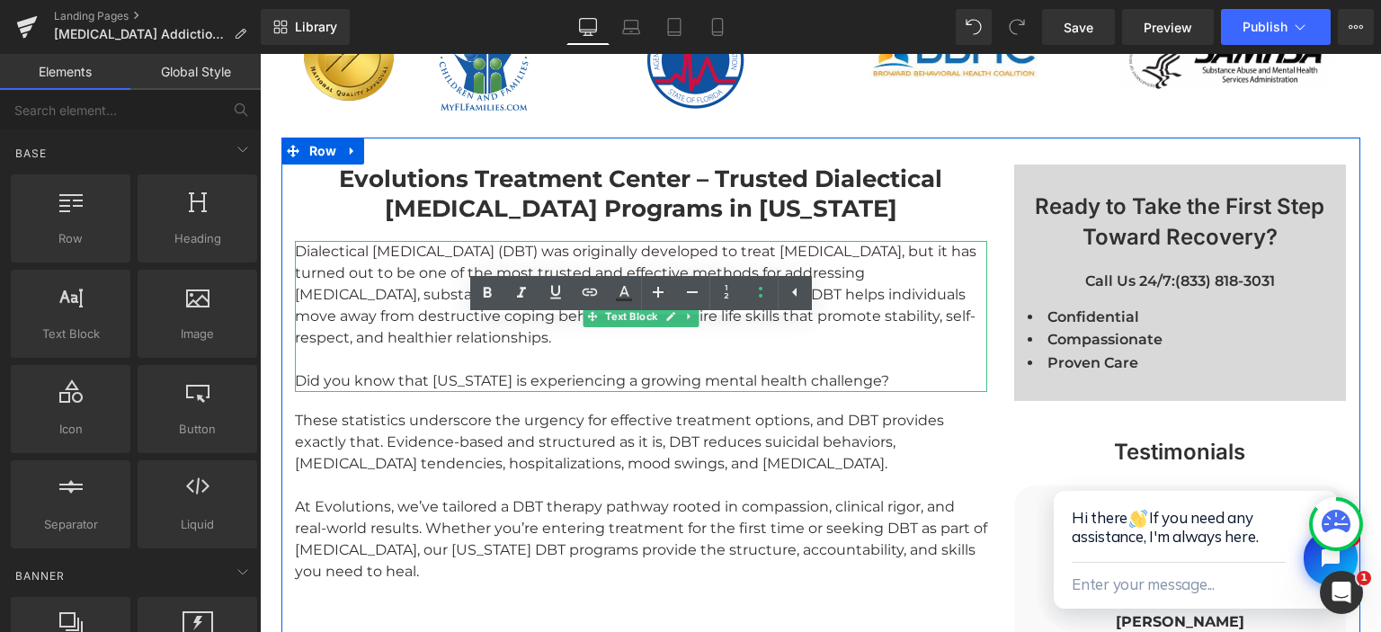
click at [321, 293] on div "Dialectical Behavior Therapy (DBT) was originally developed to treat borderline…" at bounding box center [641, 316] width 692 height 151
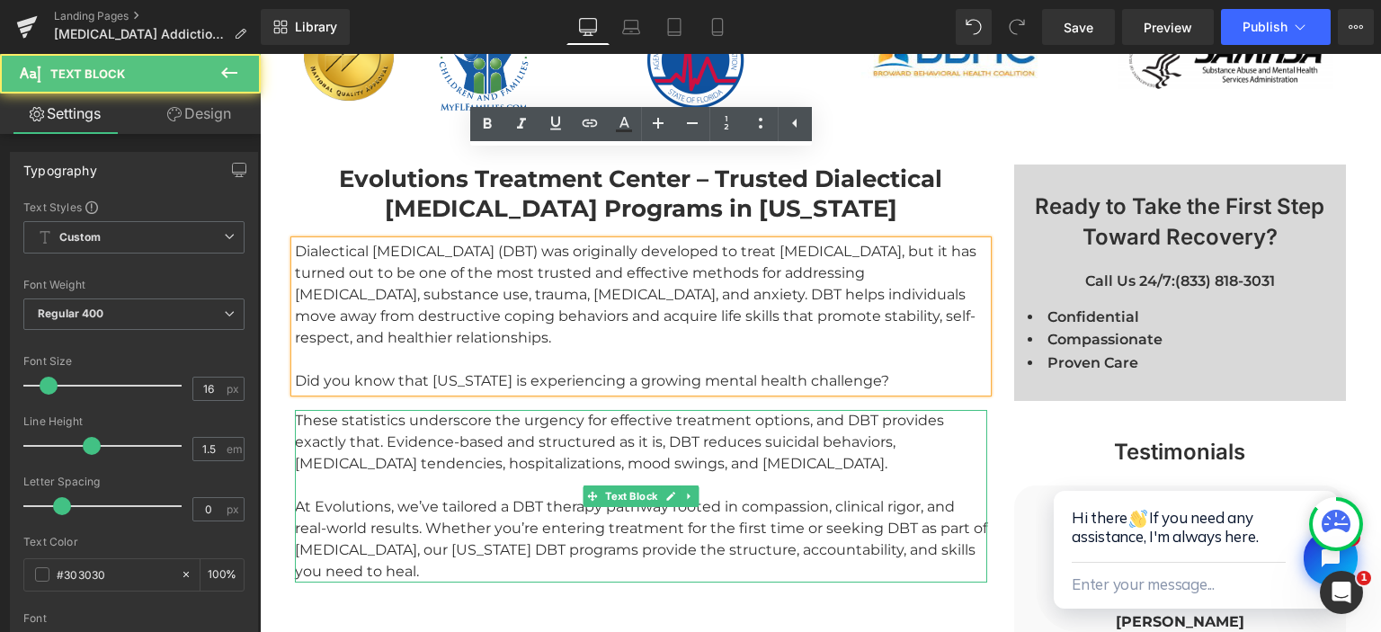
click at [311, 410] on div "These statistics underscore the urgency for effective treatment options, and DB…" at bounding box center [641, 496] width 692 height 173
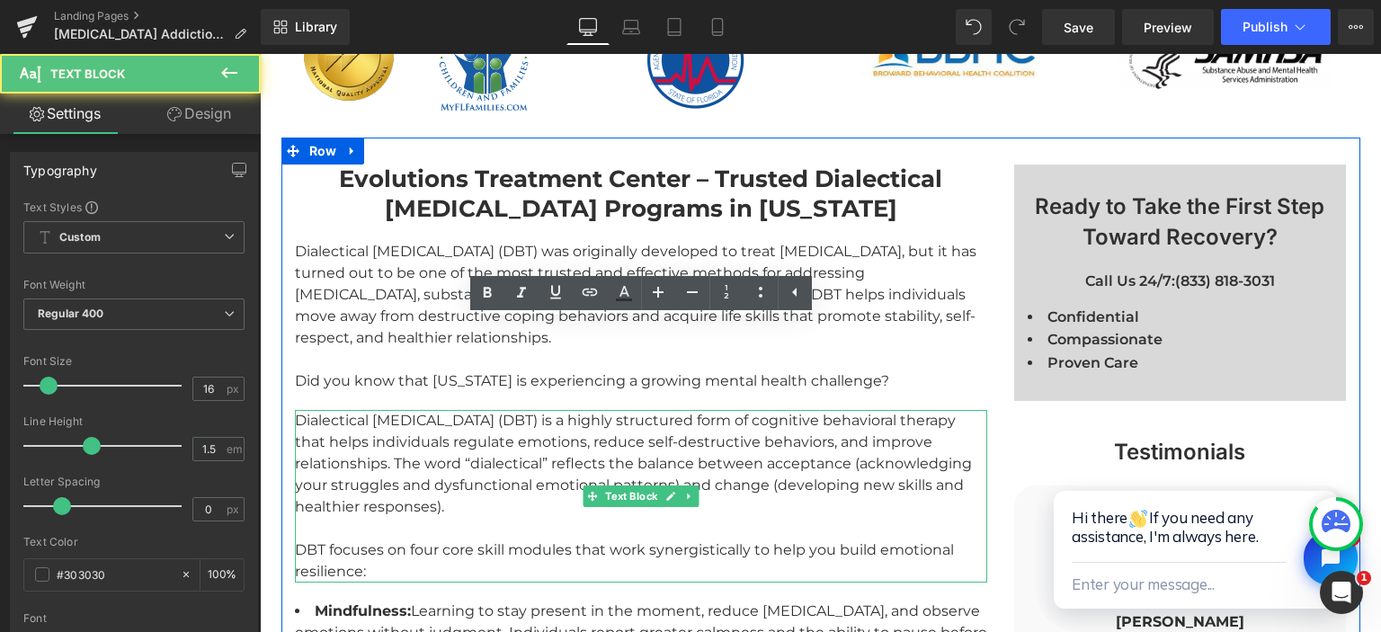
click at [375, 410] on div "Dialectical Behavior Therapy (DBT) is a highly structured form of cognitive beh…" at bounding box center [641, 464] width 692 height 108
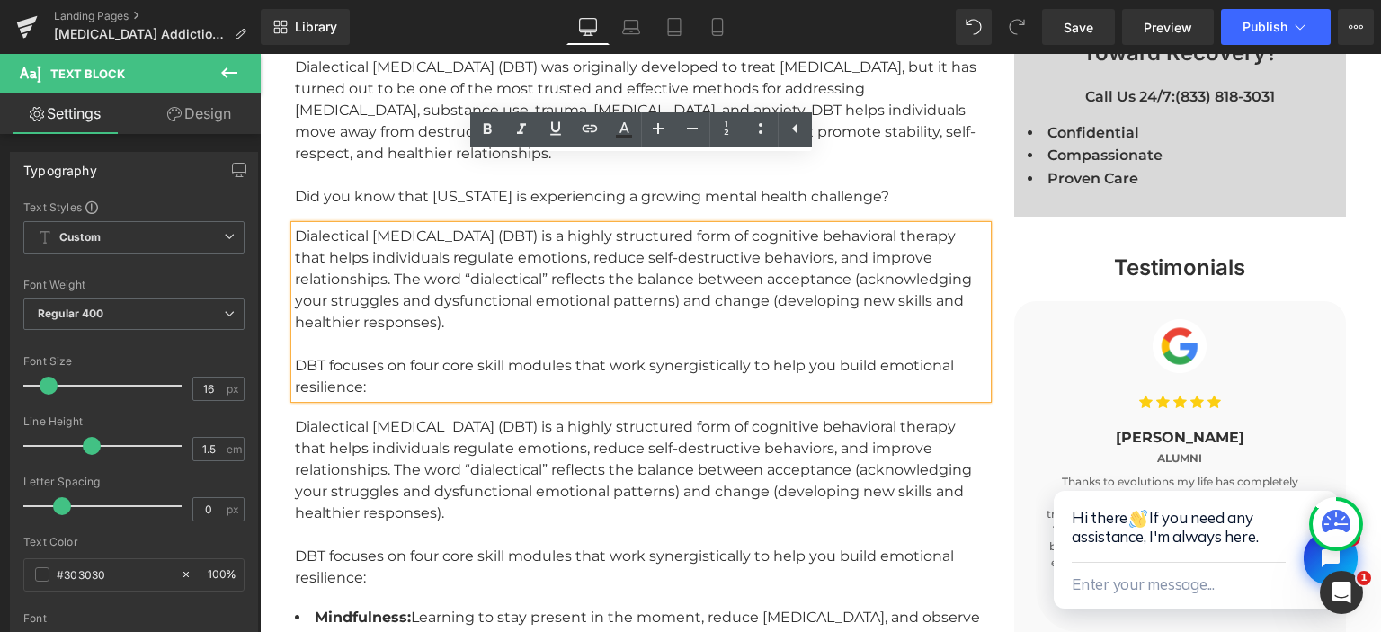
scroll to position [1142, 0]
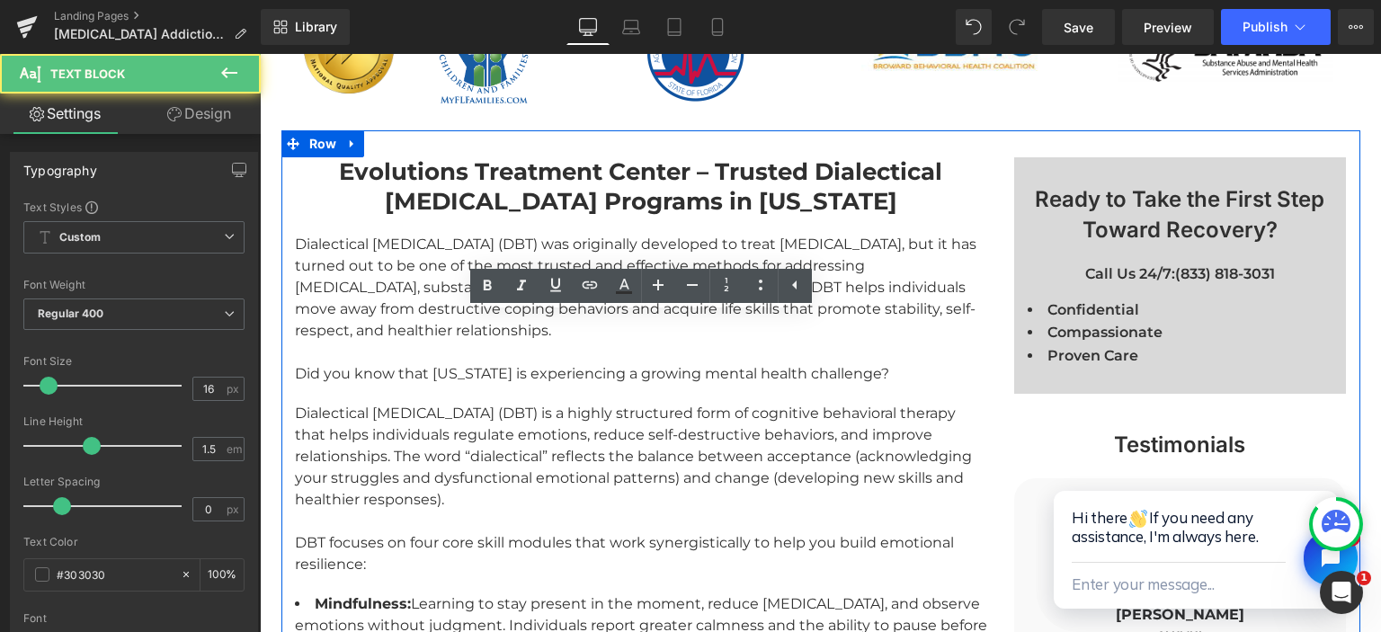
click at [532, 403] on div "Dialectical Behavior Therapy (DBT) is a highly structured form of cognitive beh…" at bounding box center [641, 457] width 692 height 108
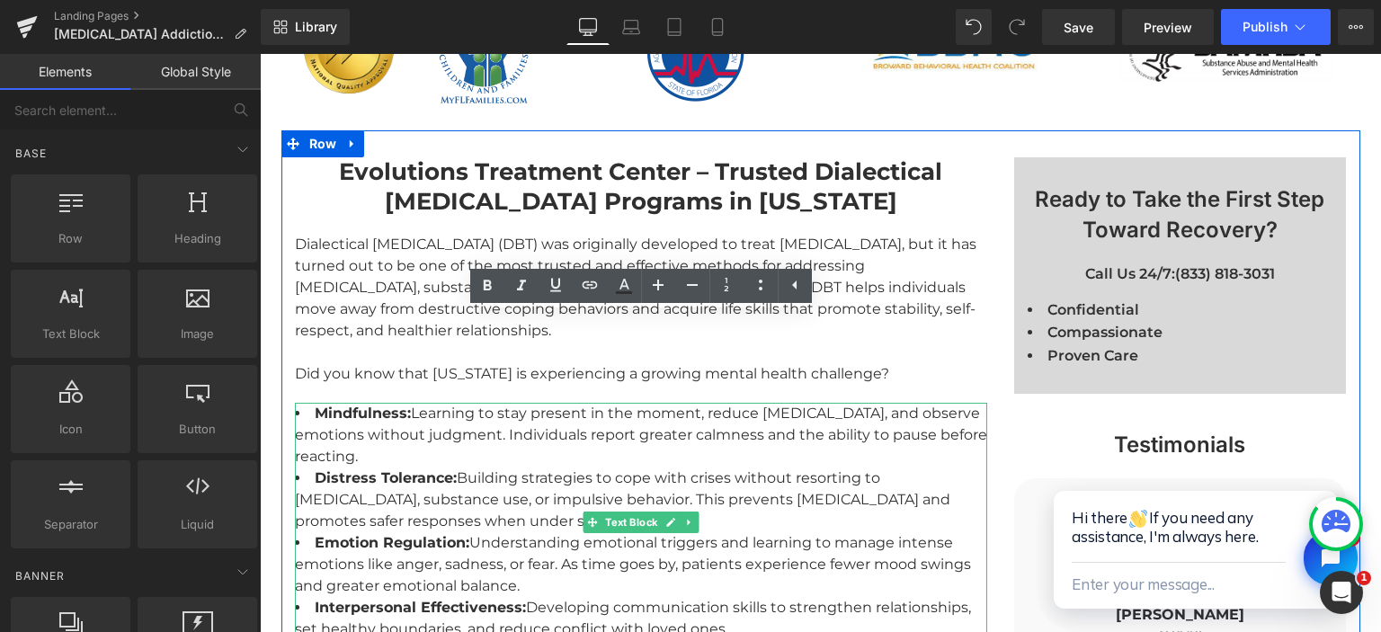
drag, startPoint x: 393, startPoint y: 370, endPoint x: 653, endPoint y: 426, distance: 266.6
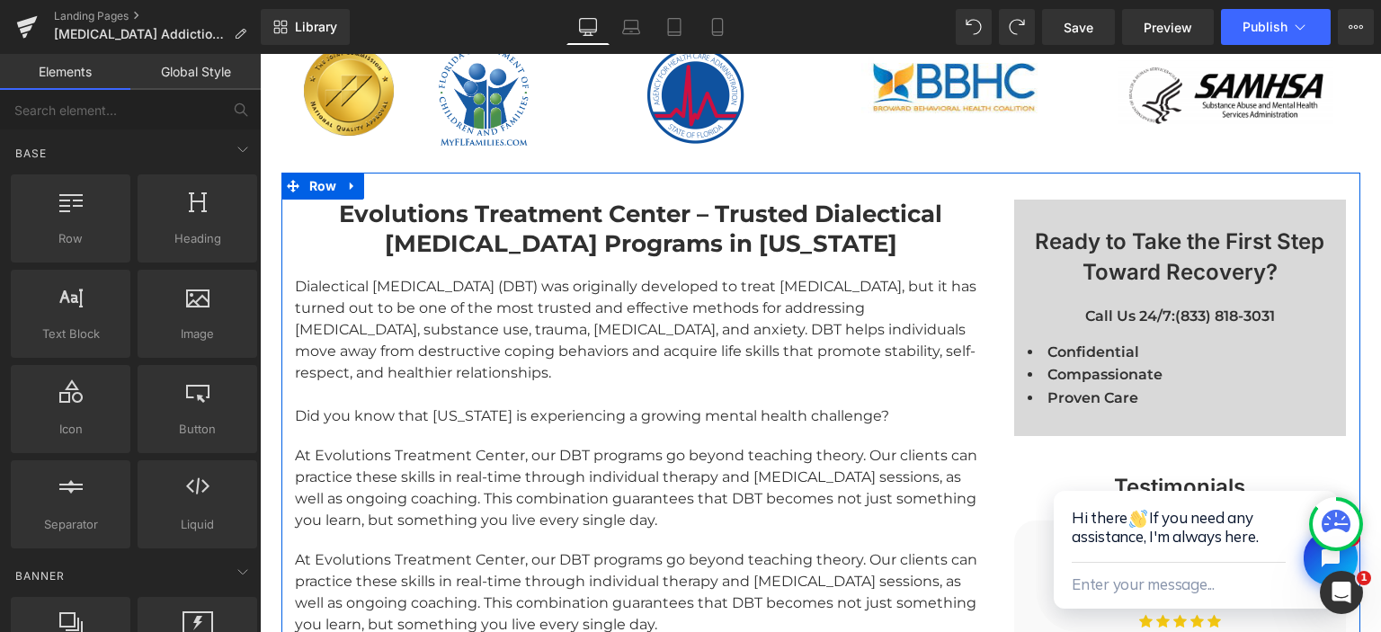
scroll to position [1269, 0]
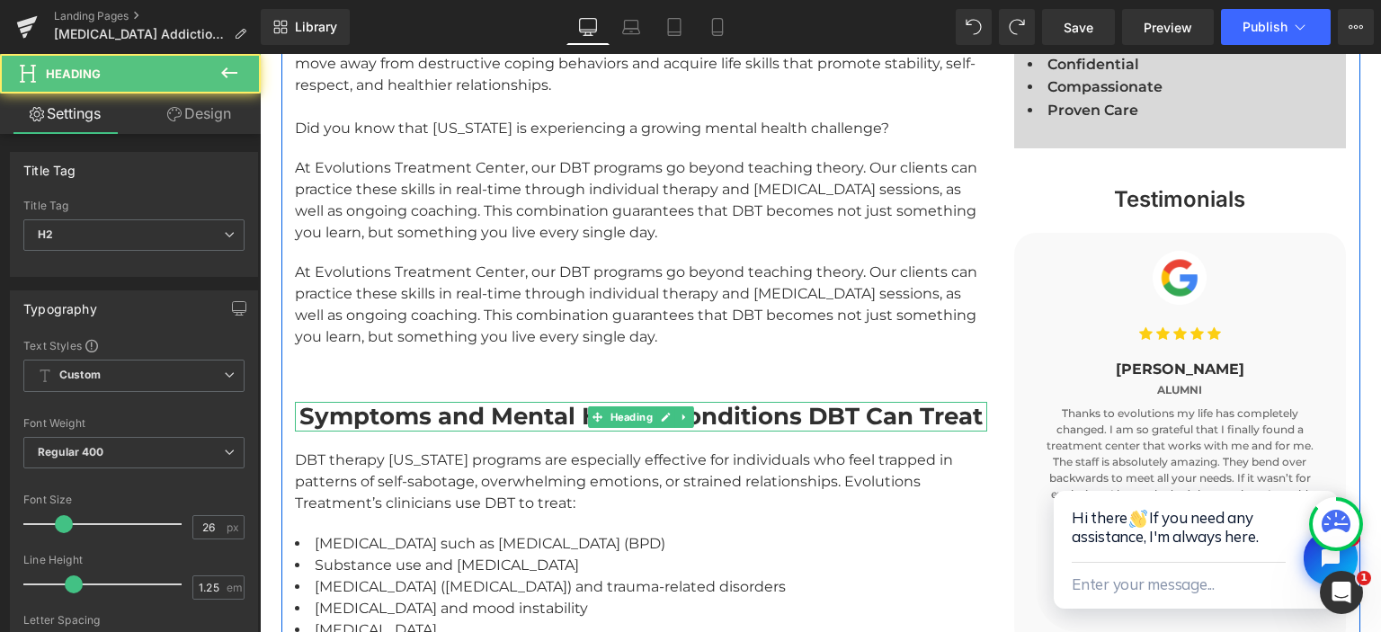
click at [419, 404] on strong "Symptoms and Mental Health Conditions DBT Can Treat" at bounding box center [640, 416] width 683 height 29
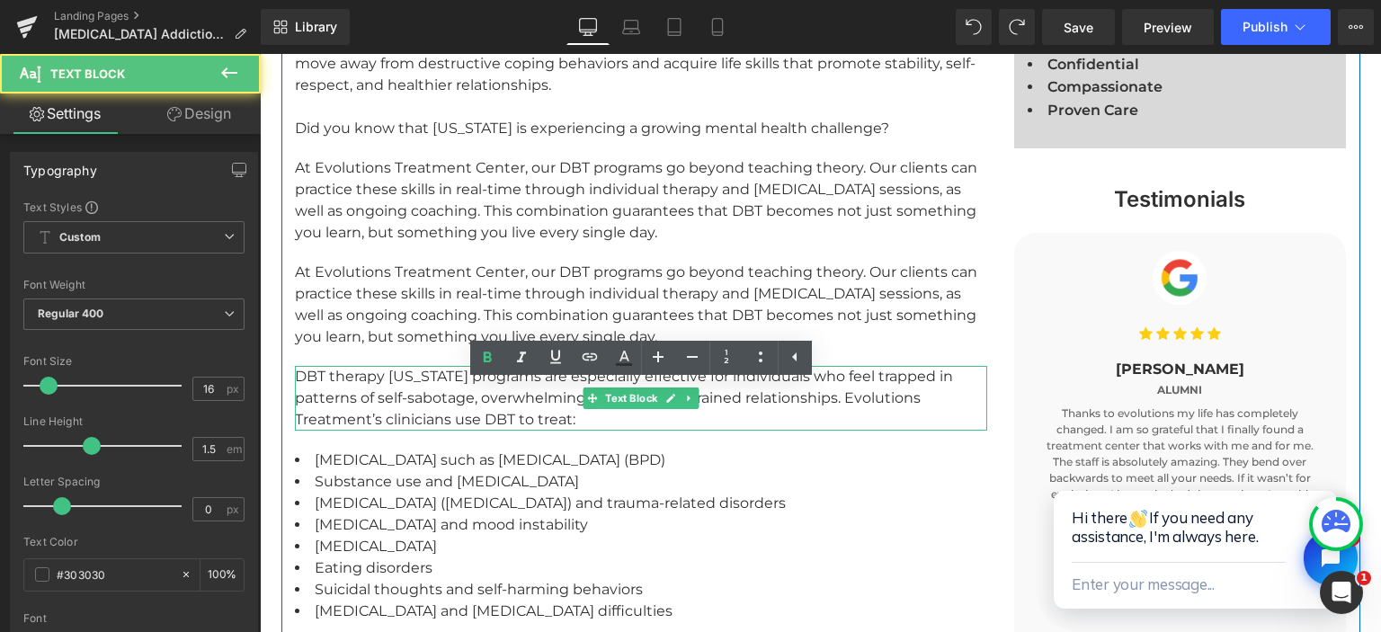
click at [372, 392] on div "DBT therapy Florida programs are especially effective for individuals who feel …" at bounding box center [641, 398] width 692 height 65
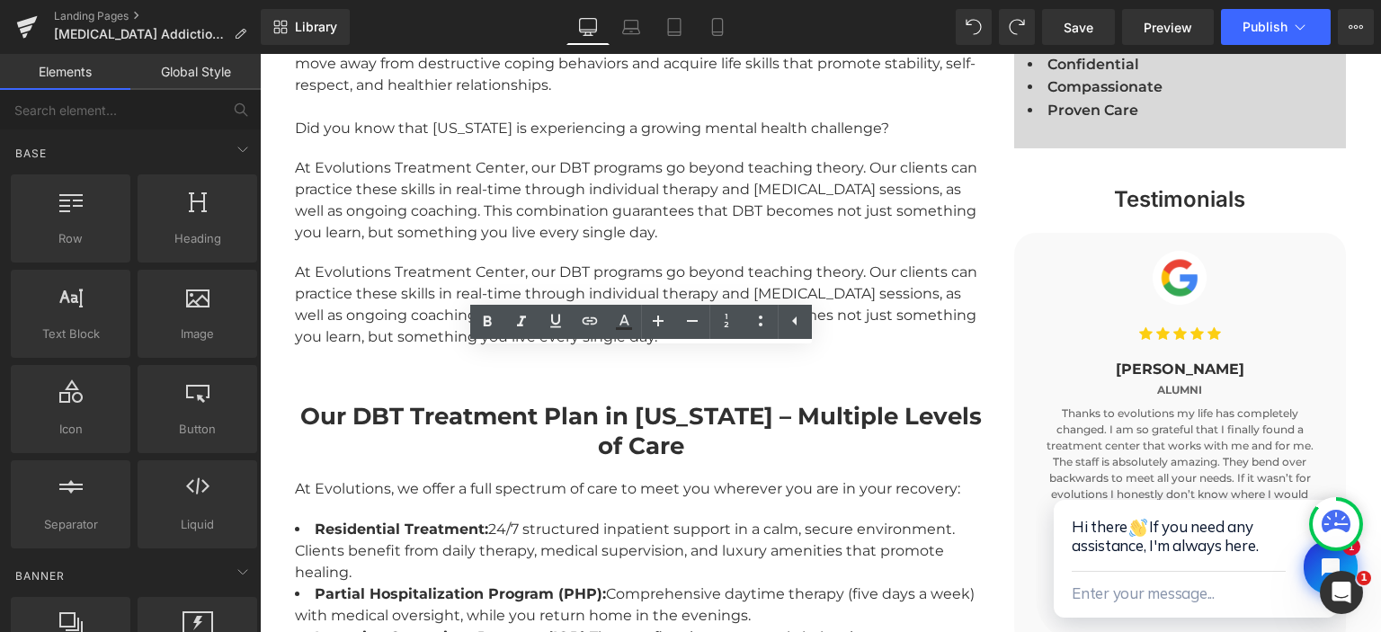
drag, startPoint x: 603, startPoint y: 551, endPoint x: 343, endPoint y: 498, distance: 265.1
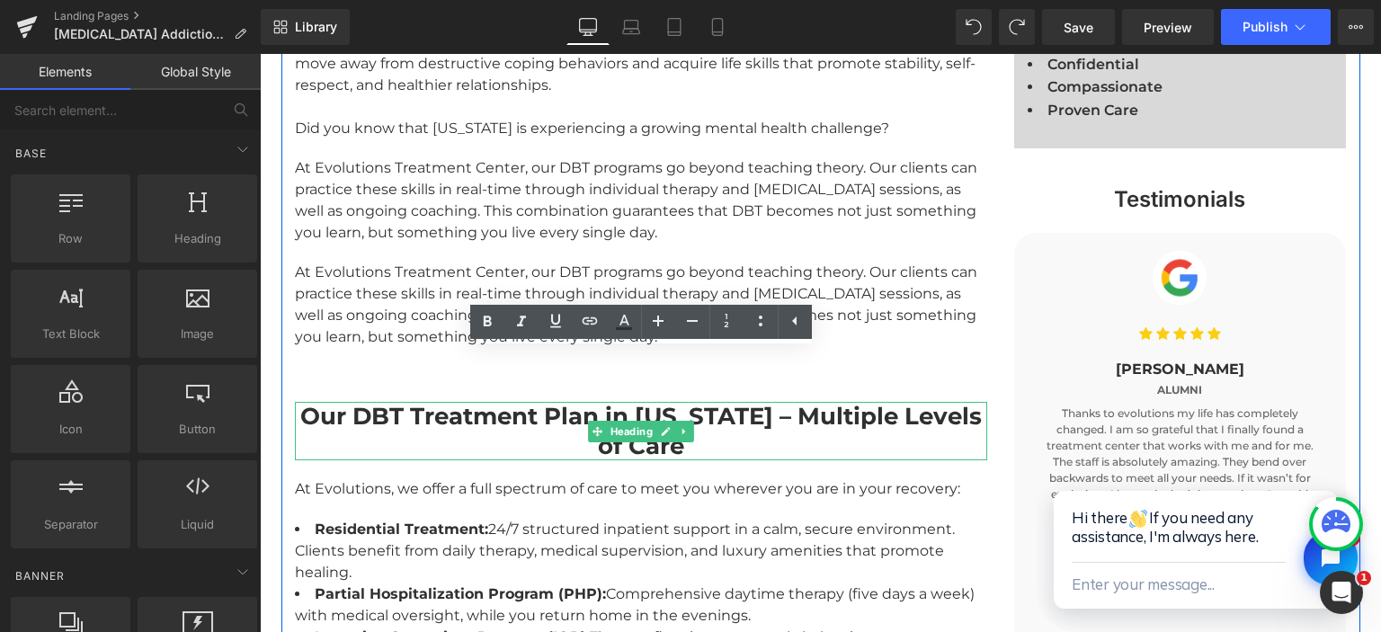
click at [403, 402] on strong "Our DBT Treatment Plan in Florida – Multiple Levels of Care" at bounding box center [640, 431] width 681 height 58
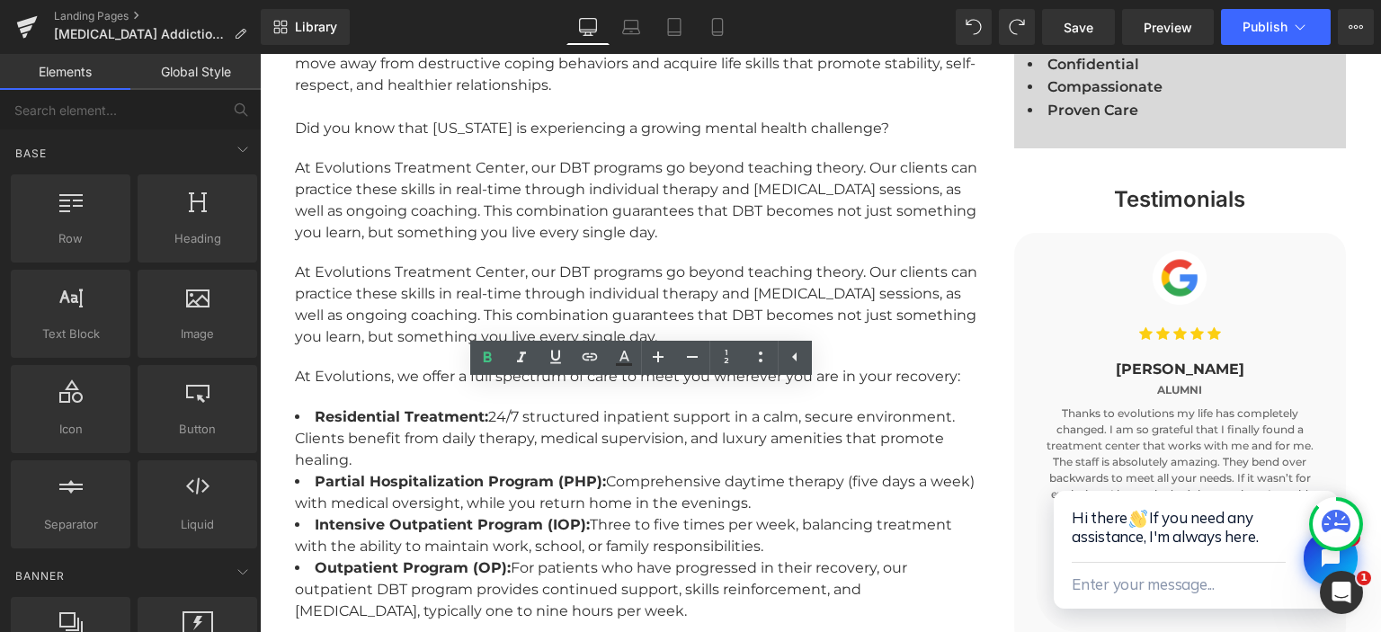
drag, startPoint x: 614, startPoint y: 549, endPoint x: 356, endPoint y: 495, distance: 263.6
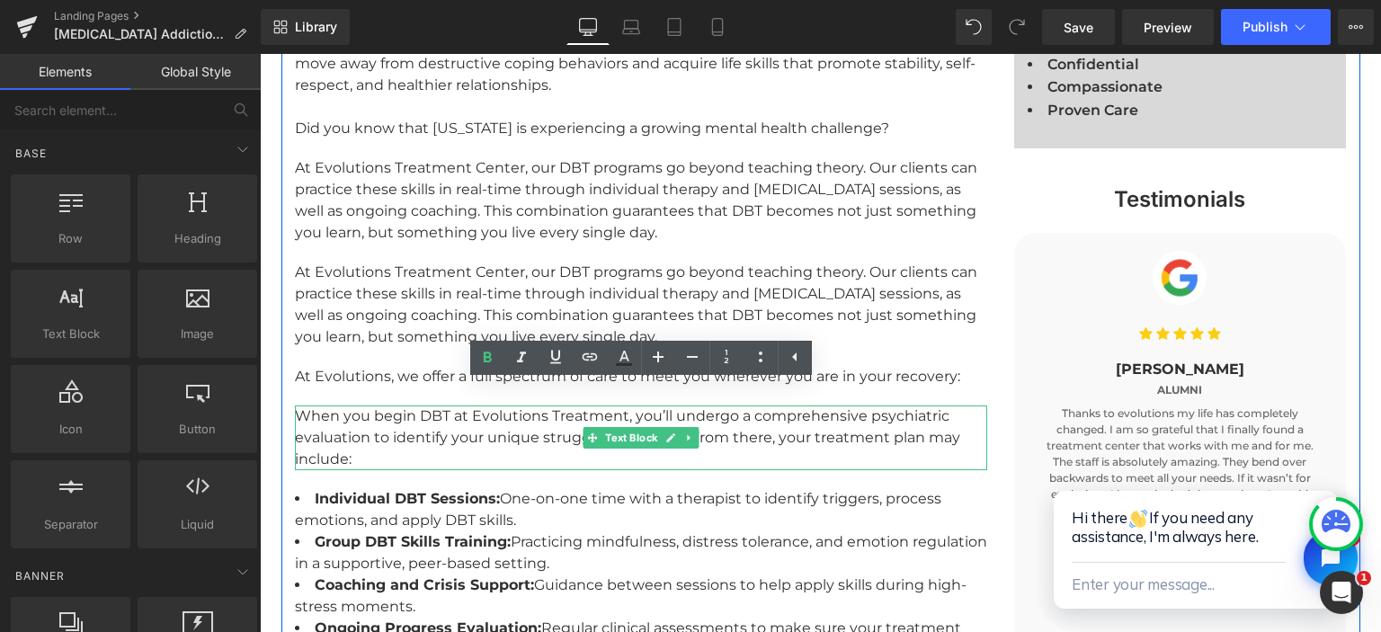
click at [379, 415] on div "When you begin DBT at Evolutions Treatment, you’ll undergo a comprehensive psyc…" at bounding box center [641, 437] width 692 height 65
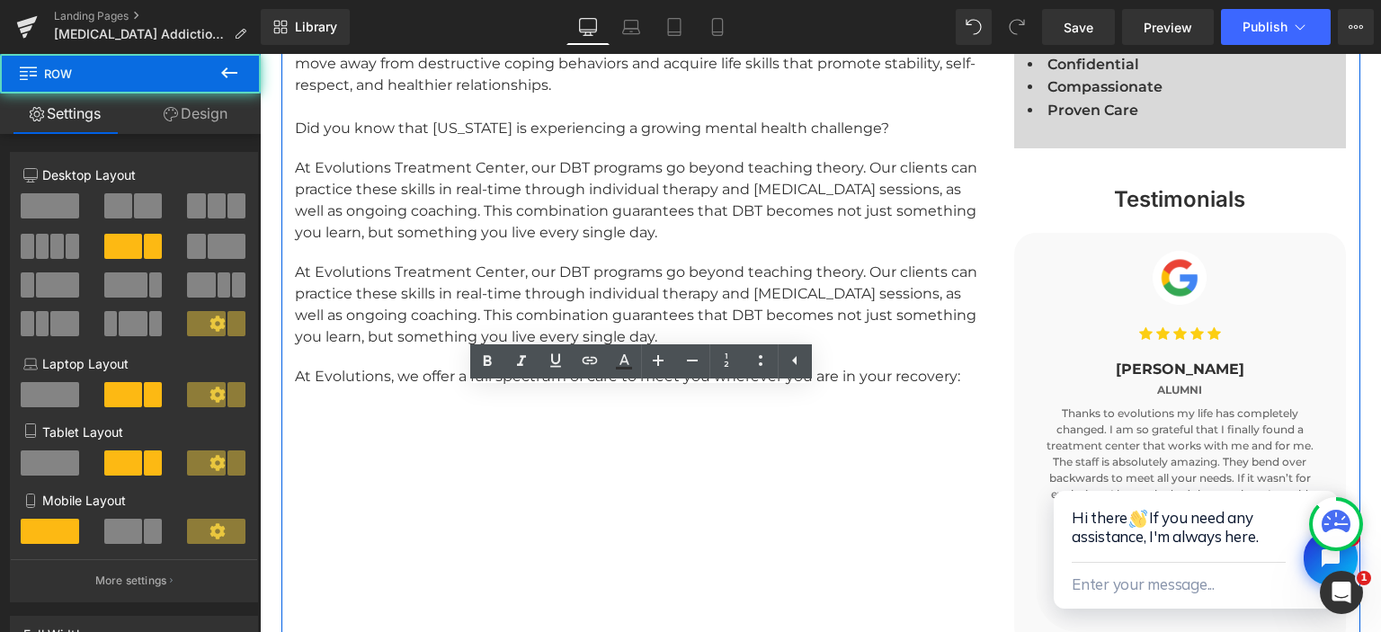
click at [371, 348] on div "Evolutions Treatment Center – Trusted Dialectical Behavior Therapy Programs in …" at bounding box center [640, 158] width 719 height 493
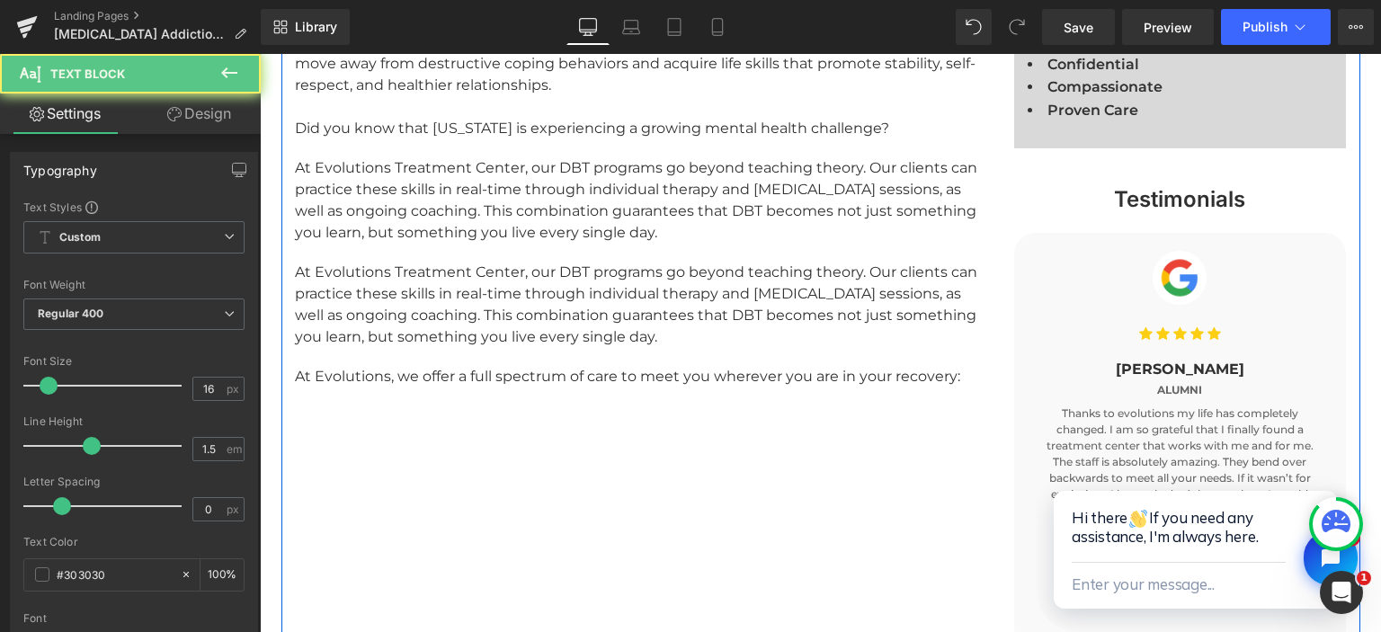
click at [392, 289] on div "At Evolutions Treatment Center, our DBT programs go beyond teaching theory. Our…" at bounding box center [641, 305] width 692 height 86
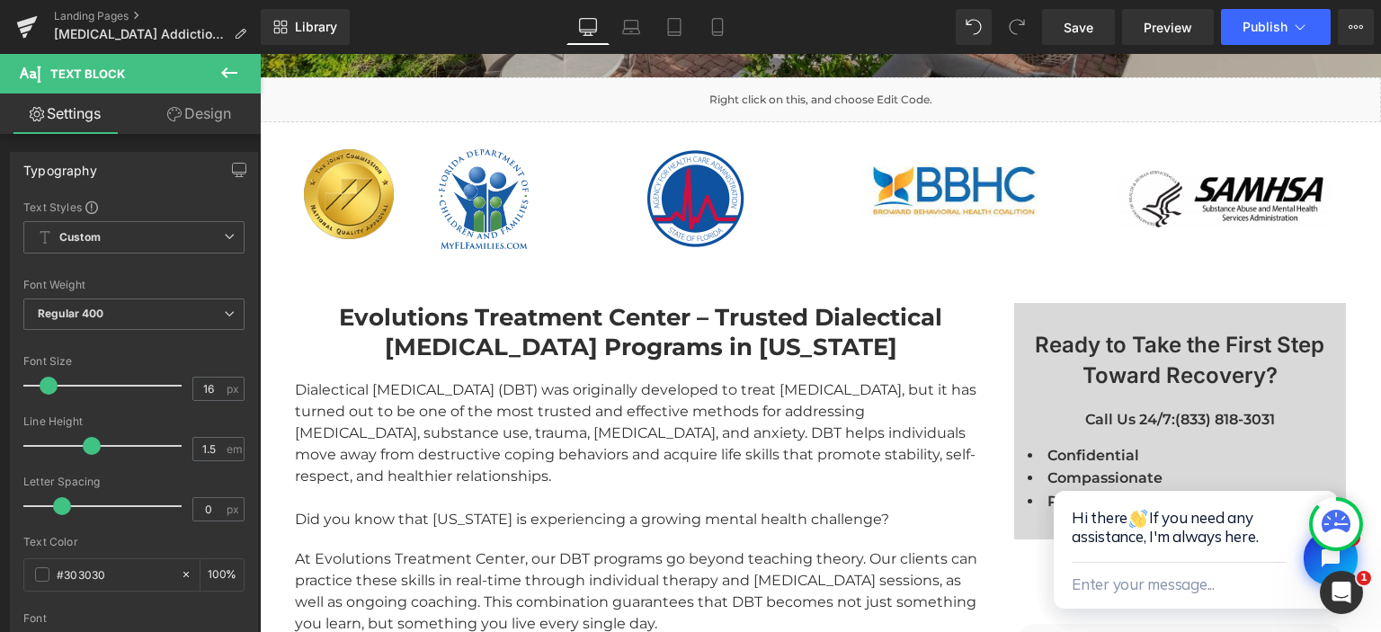
scroll to position [890, 0]
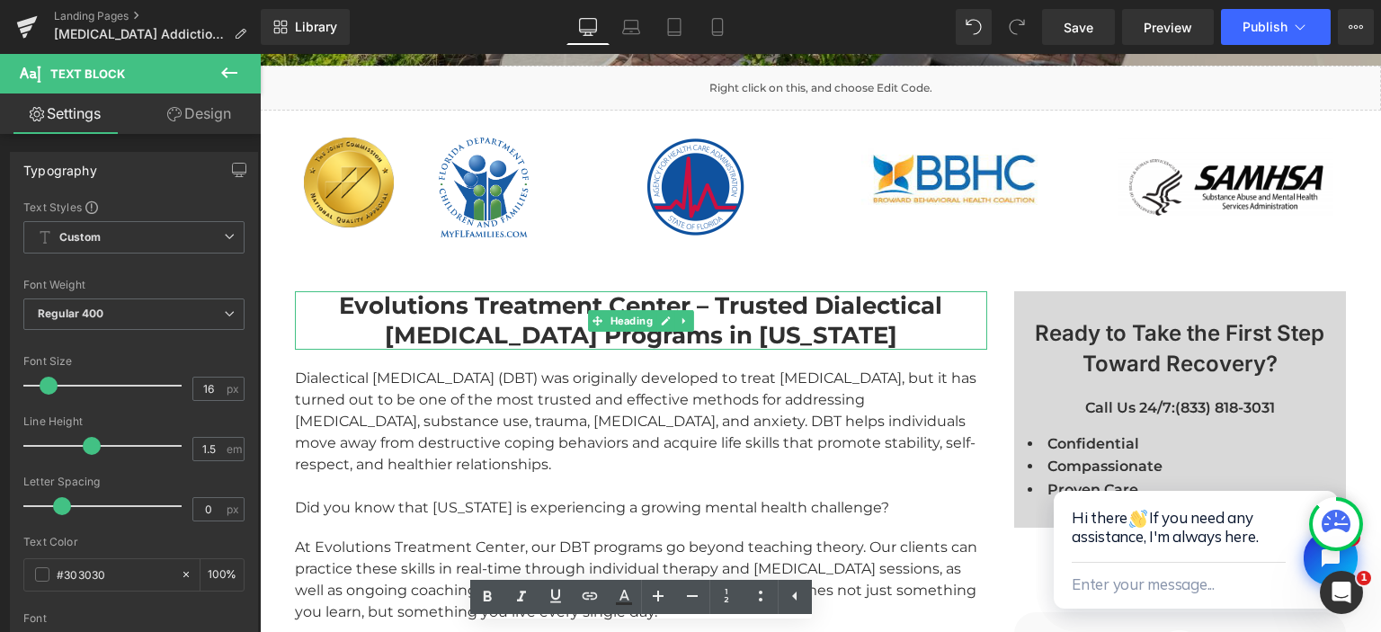
click at [457, 327] on strong "Evolutions Treatment Center – Trusted Dialectical Behavior Therapy Programs in …" at bounding box center [640, 320] width 603 height 58
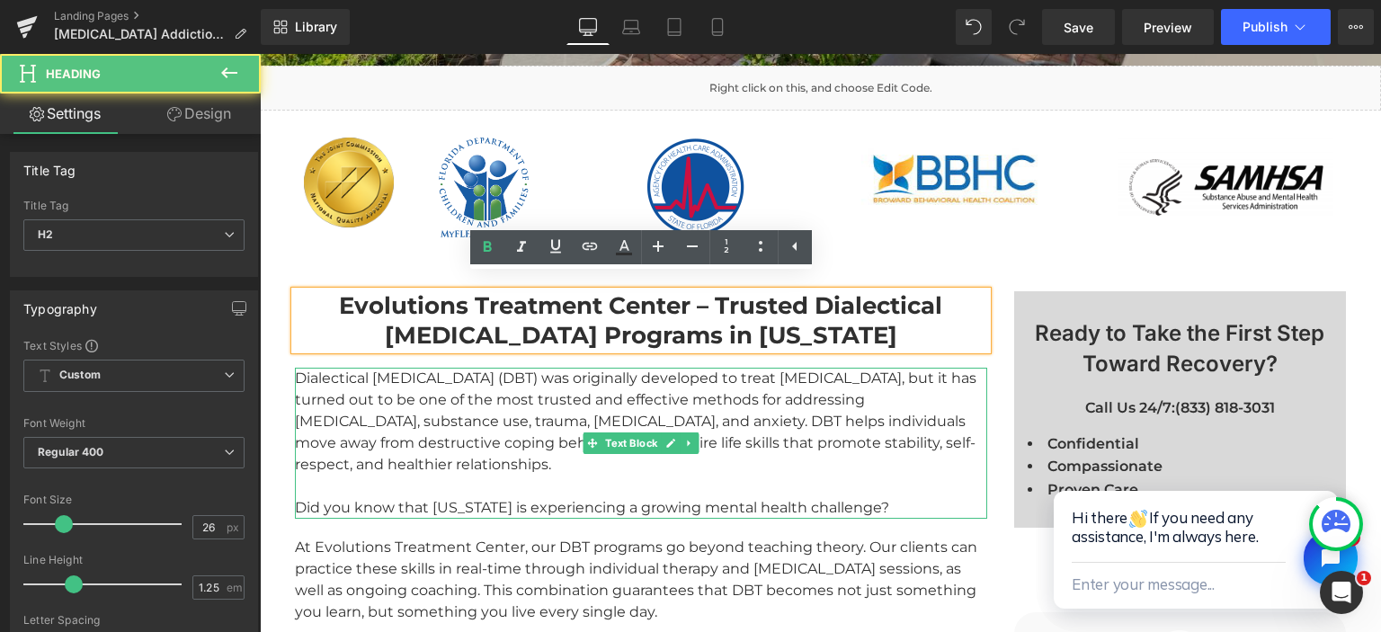
click at [386, 402] on div "Dialectical Behavior Therapy (DBT) was originally developed to treat borderline…" at bounding box center [641, 443] width 692 height 151
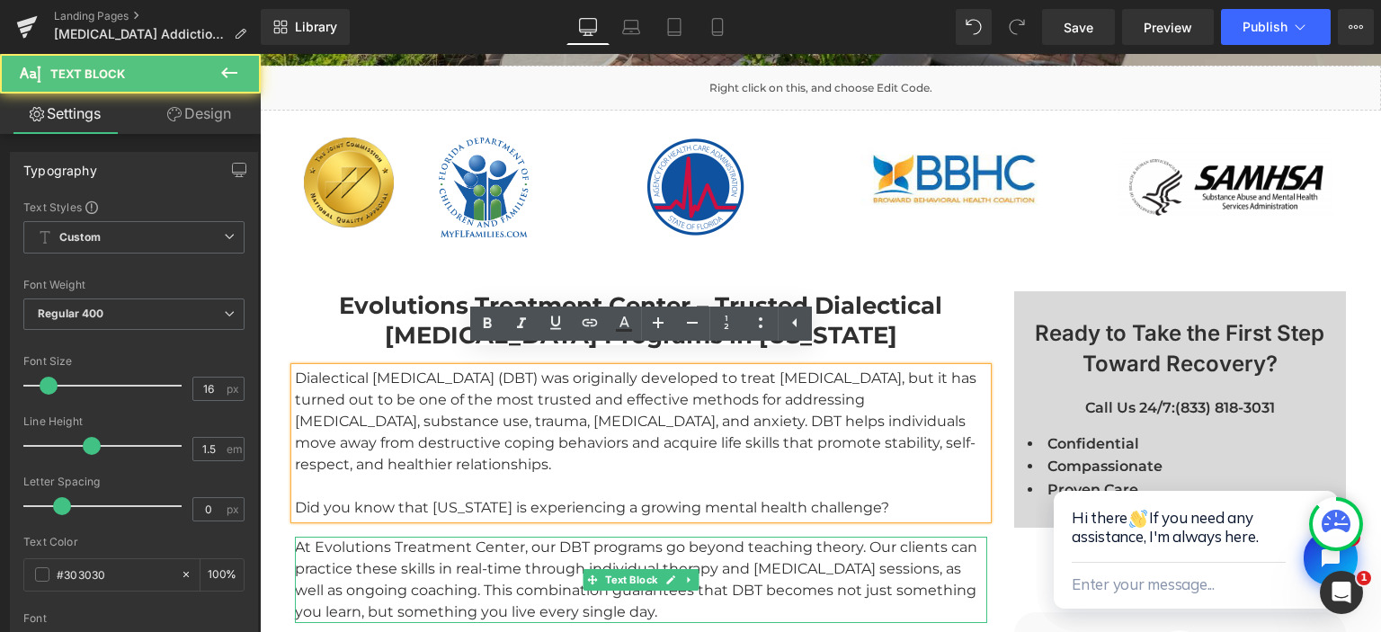
click at [388, 537] on div "At Evolutions Treatment Center, our DBT programs go beyond teaching theory. Our…" at bounding box center [641, 580] width 692 height 86
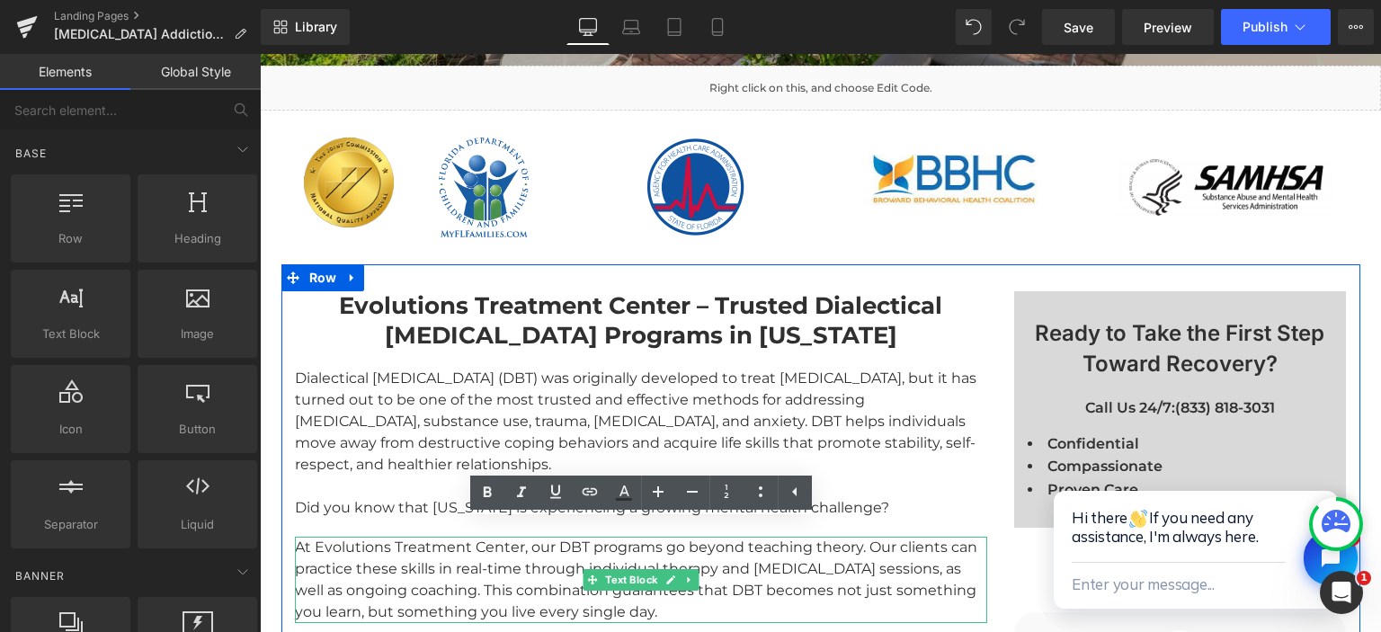
click at [369, 537] on div "At Evolutions Treatment Center, our DBT programs go beyond teaching theory. Our…" at bounding box center [641, 580] width 692 height 86
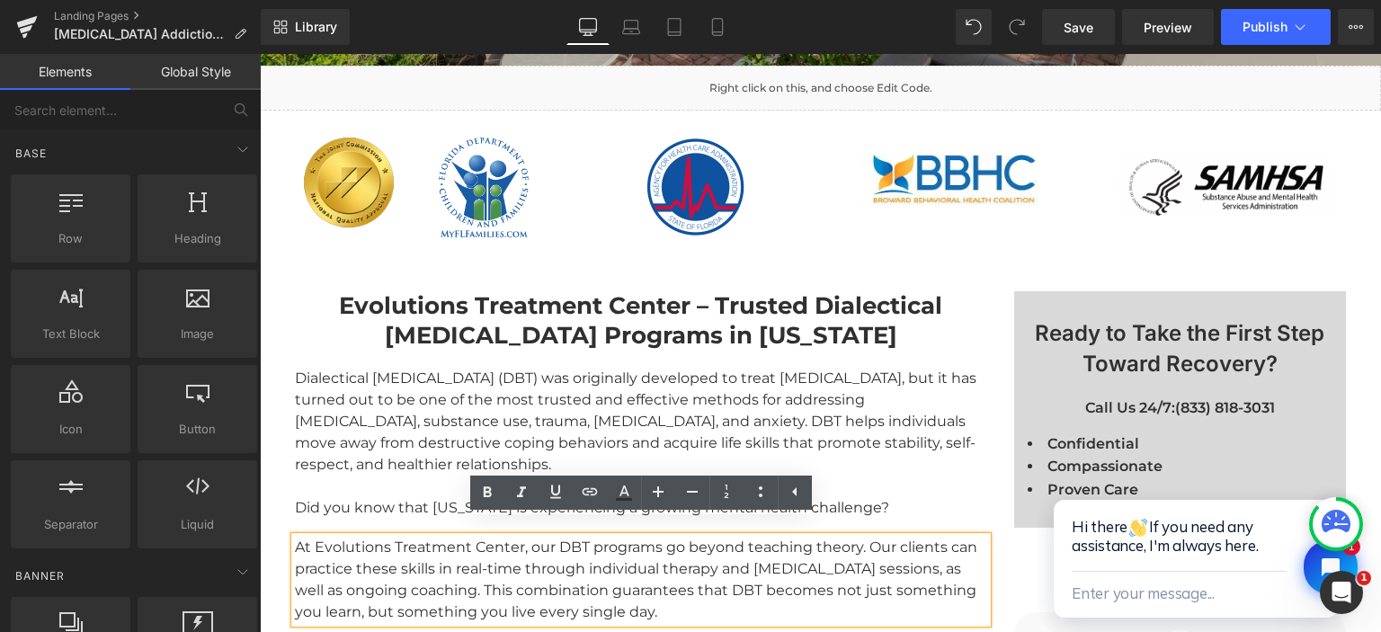
drag, startPoint x: 612, startPoint y: 555, endPoint x: 352, endPoint y: 500, distance: 265.5
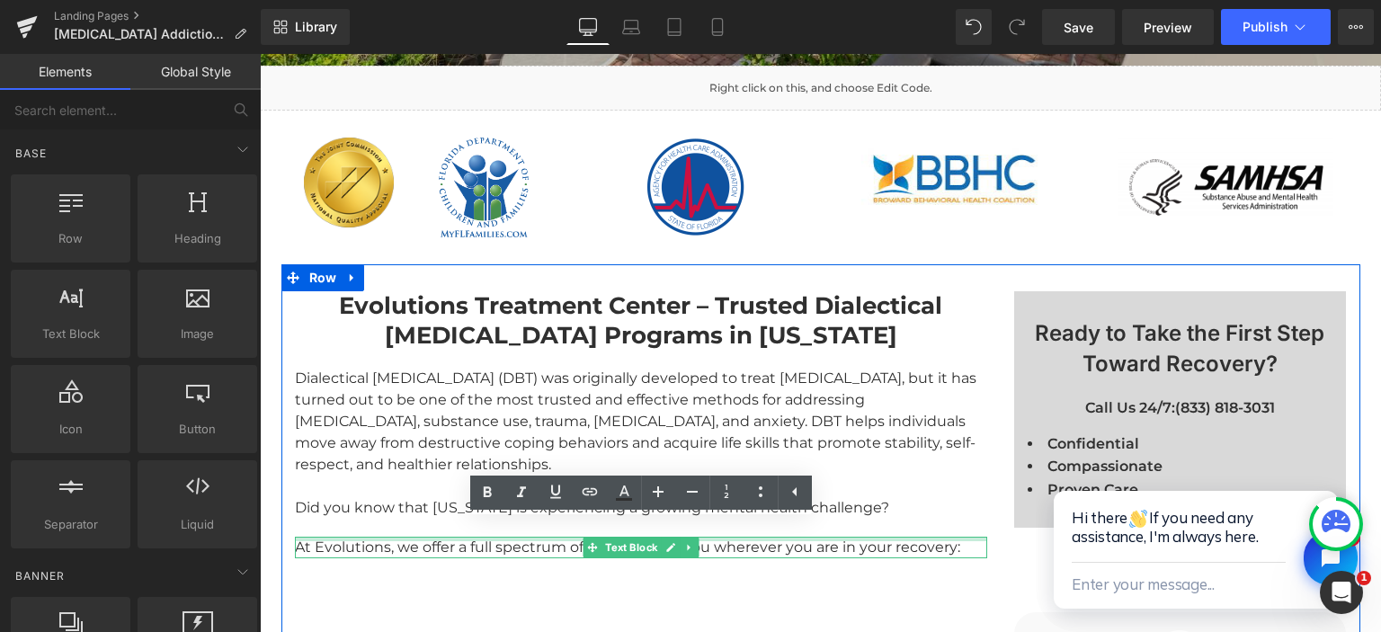
click at [333, 537] on div at bounding box center [641, 539] width 692 height 4
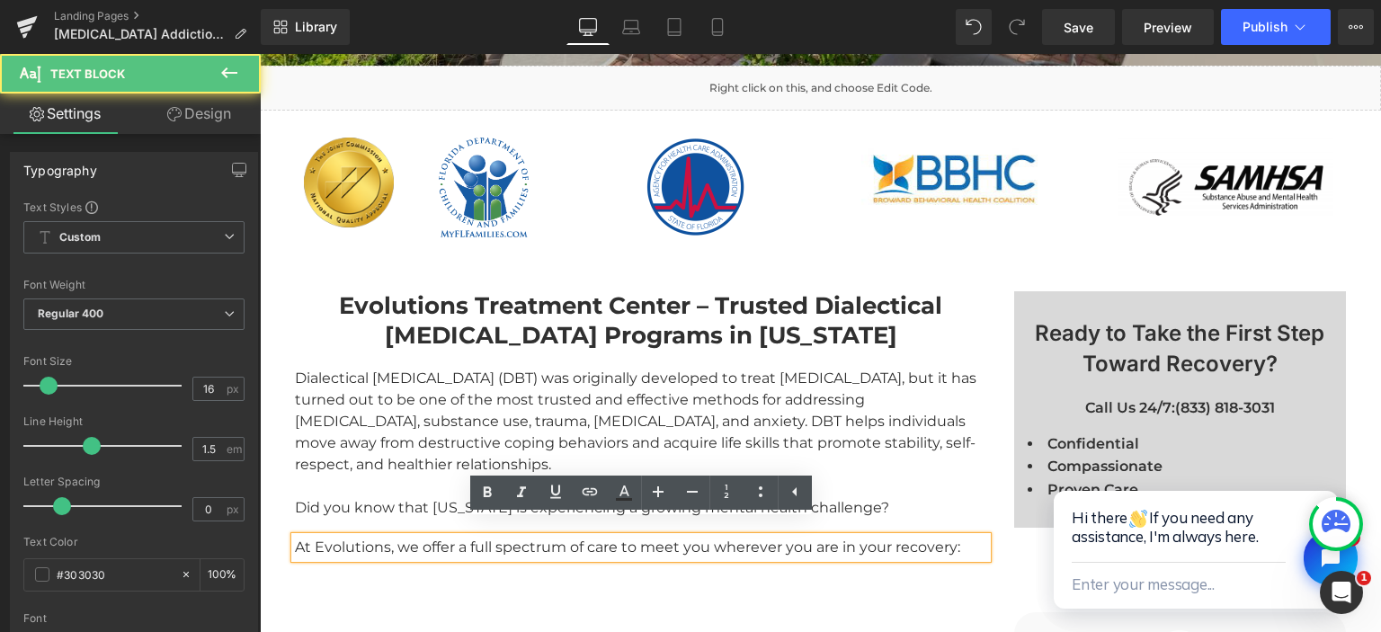
drag, startPoint x: 335, startPoint y: 527, endPoint x: 608, endPoint y: 576, distance: 276.8
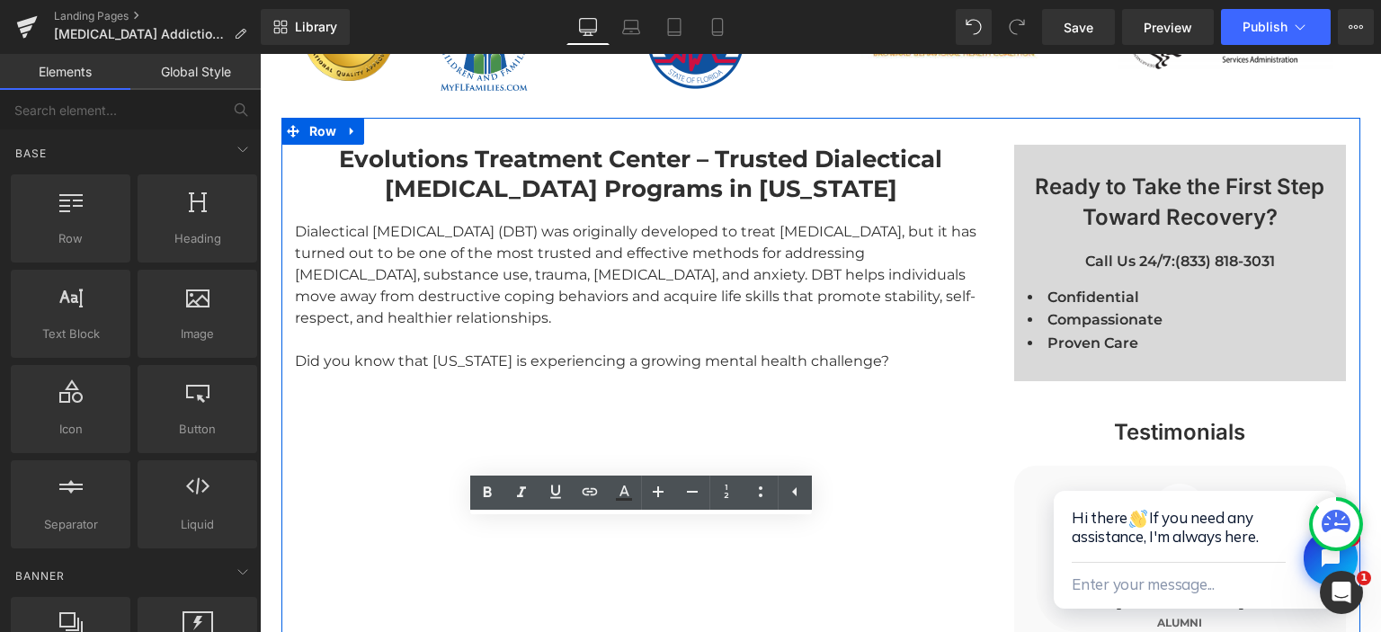
scroll to position [1080, 0]
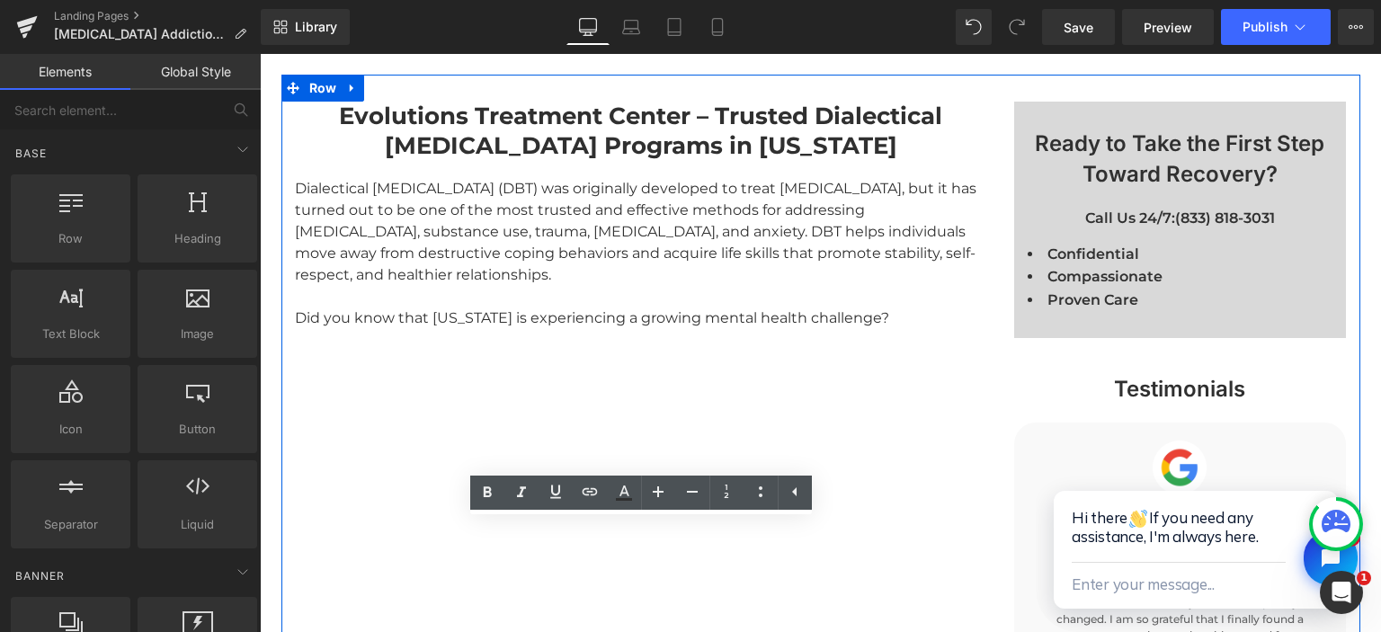
click at [480, 119] on strong "Evolutions Treatment Center – Trusted Dialectical Behavior Therapy Programs in …" at bounding box center [640, 131] width 603 height 58
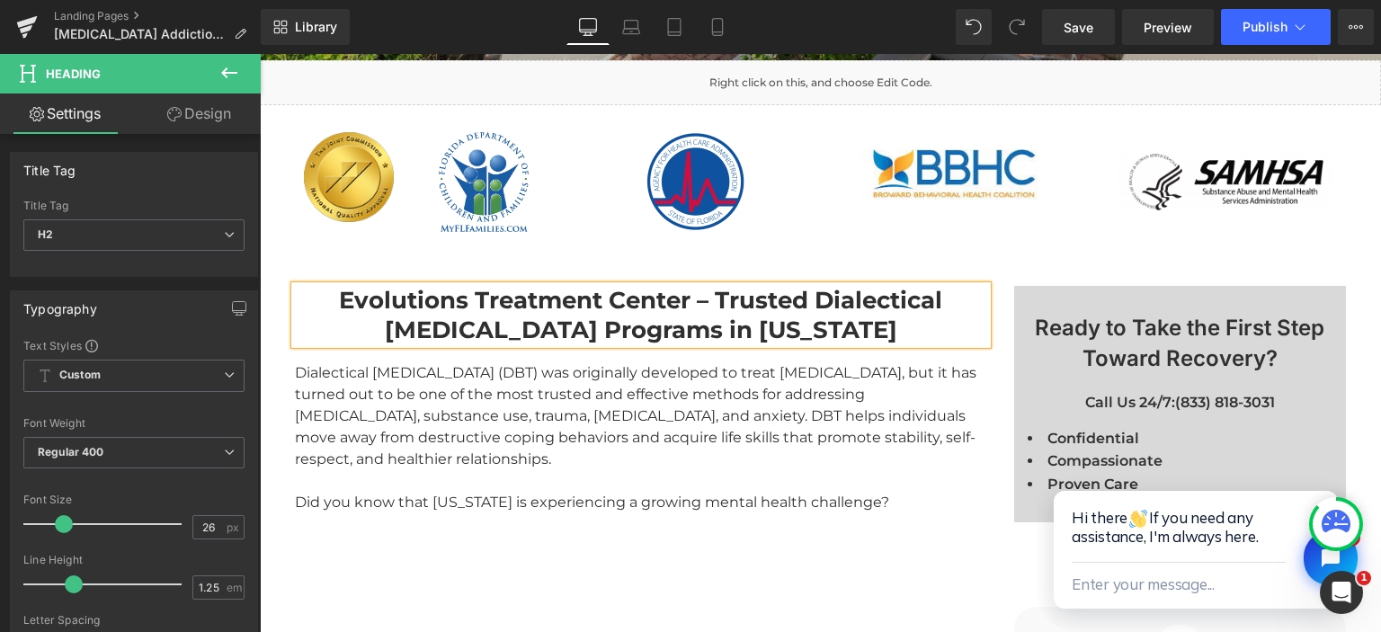
scroll to position [890, 0]
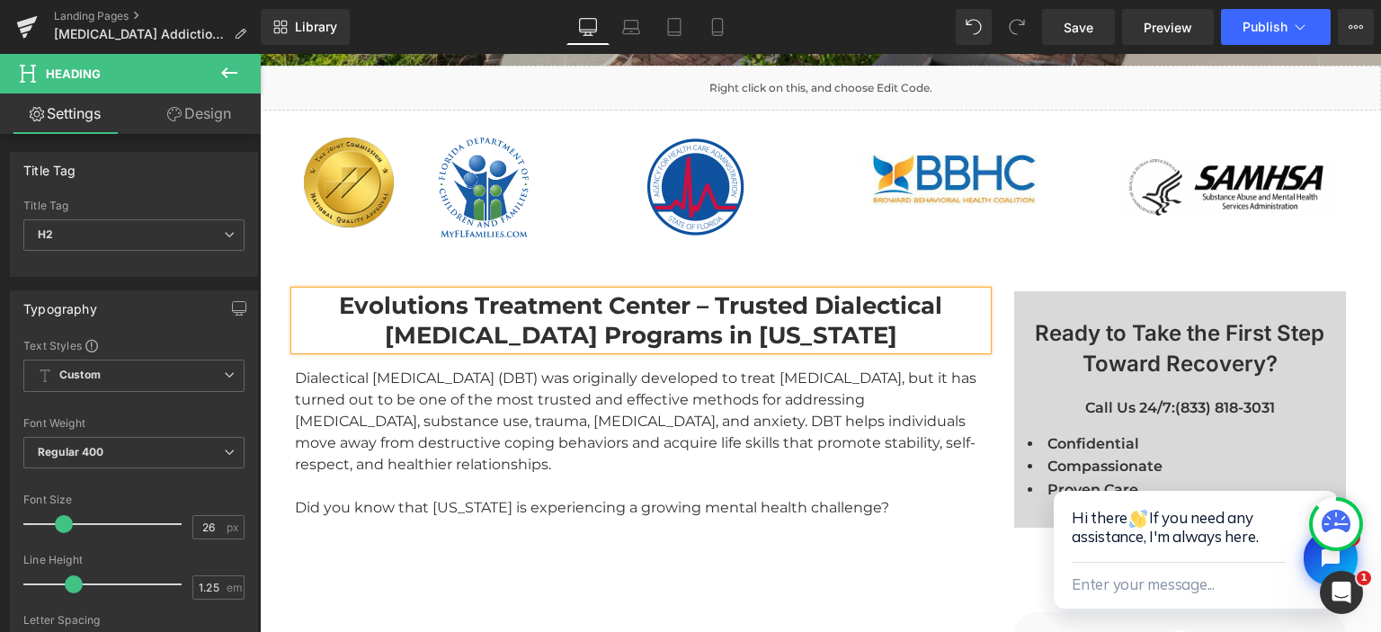
paste div
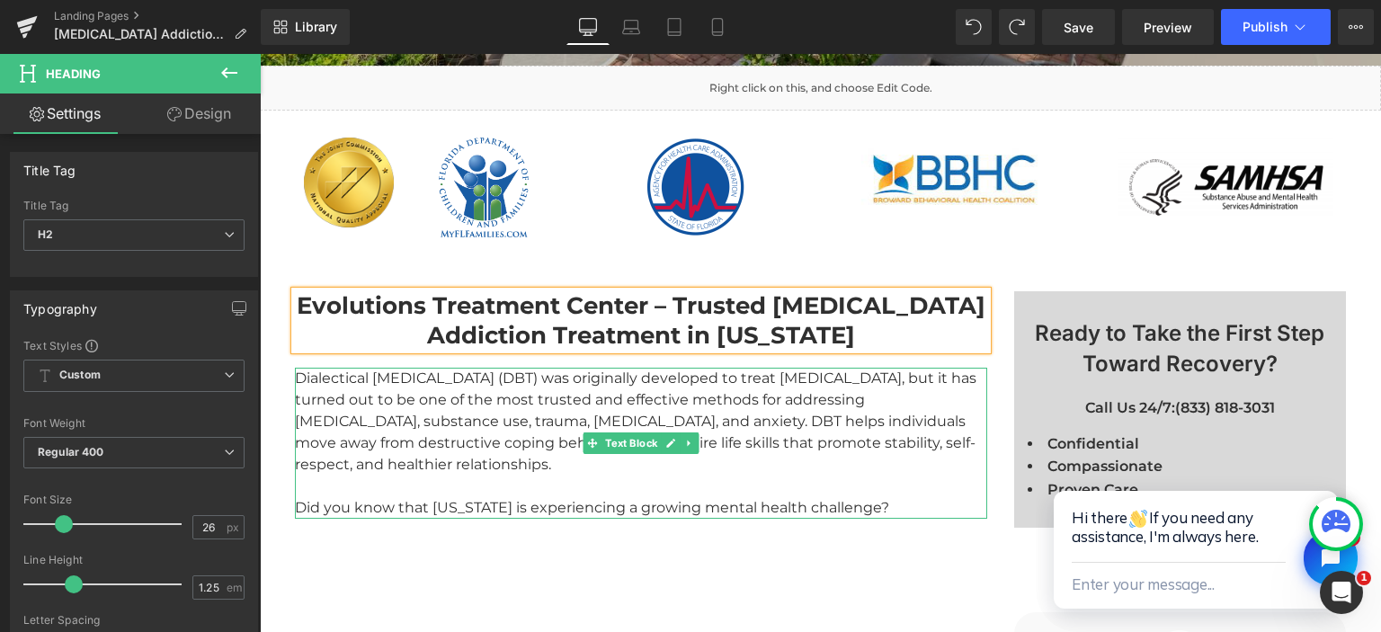
click at [412, 410] on div "Dialectical Behavior Therapy (DBT) was originally developed to treat borderline…" at bounding box center [641, 443] width 692 height 151
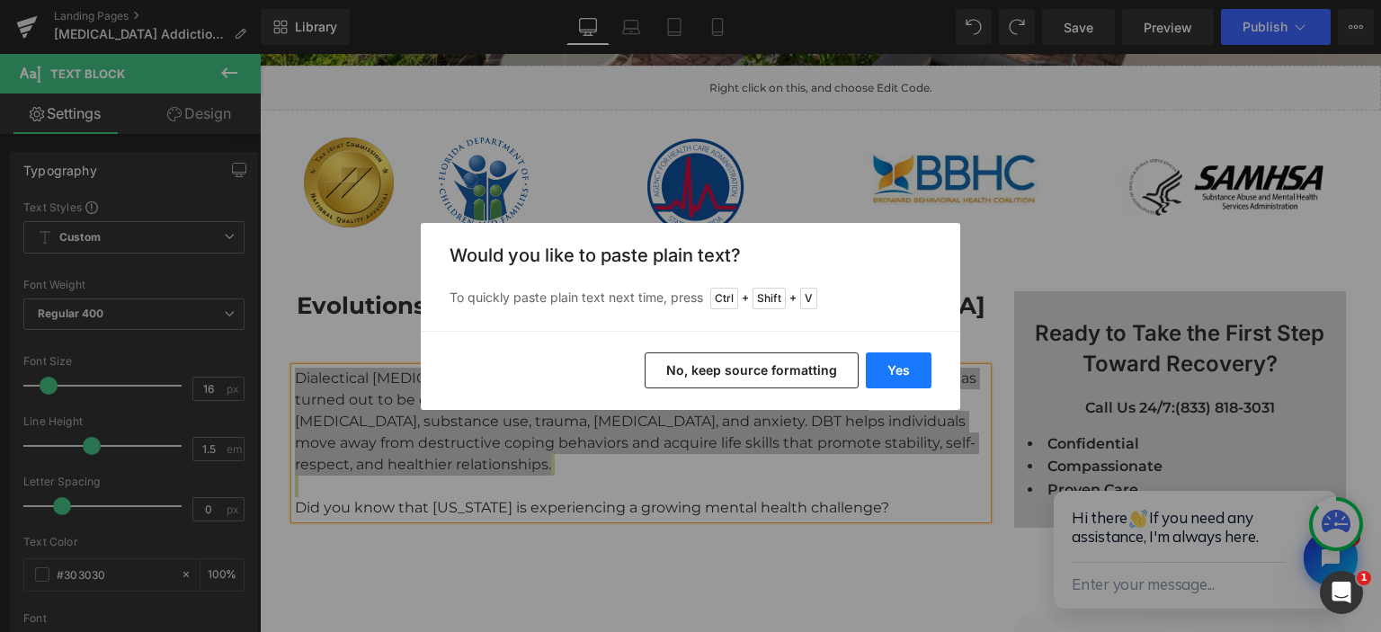
click at [889, 376] on button "Yes" at bounding box center [899, 370] width 66 height 36
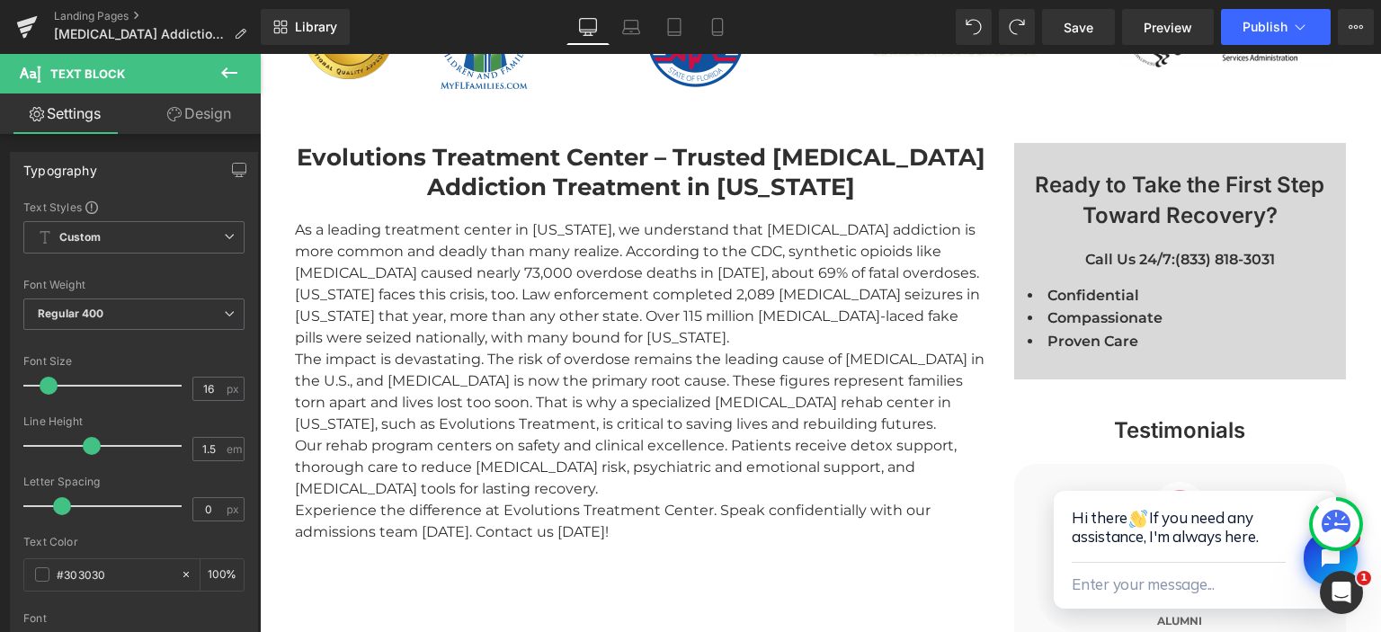
scroll to position [1051, 0]
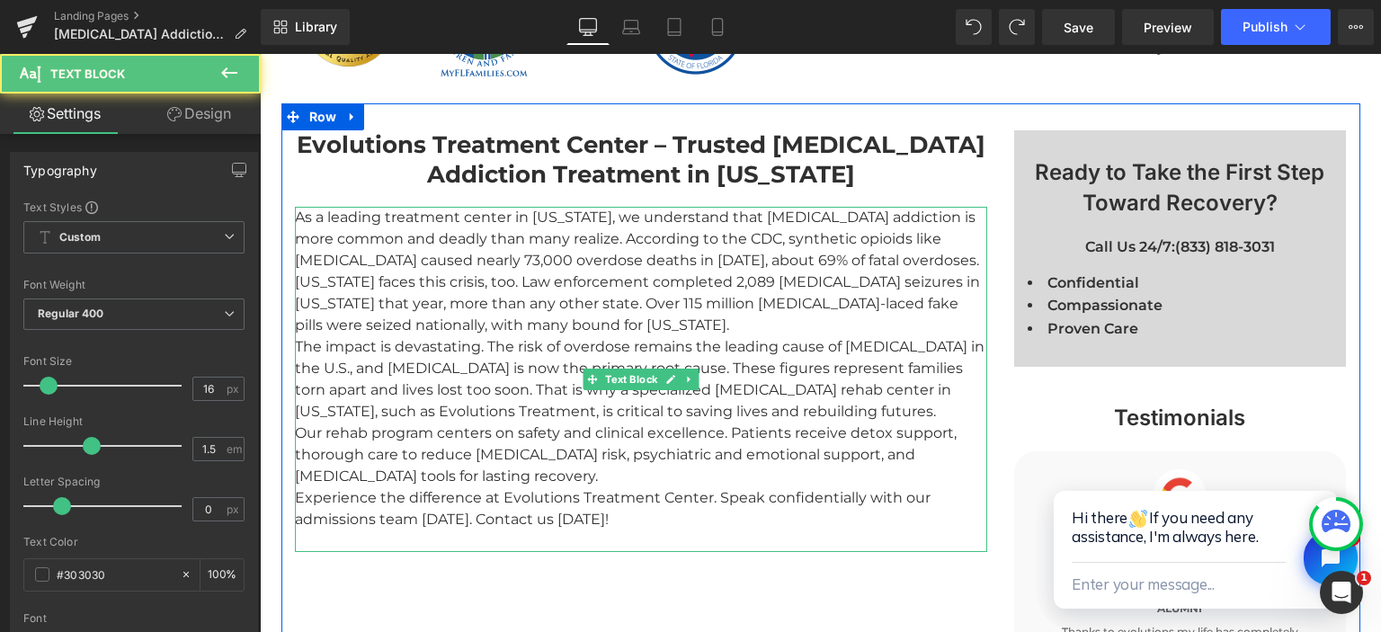
click at [443, 307] on div "As a leading treatment center in Florida, we understand that fentanyl addiction…" at bounding box center [641, 379] width 692 height 345
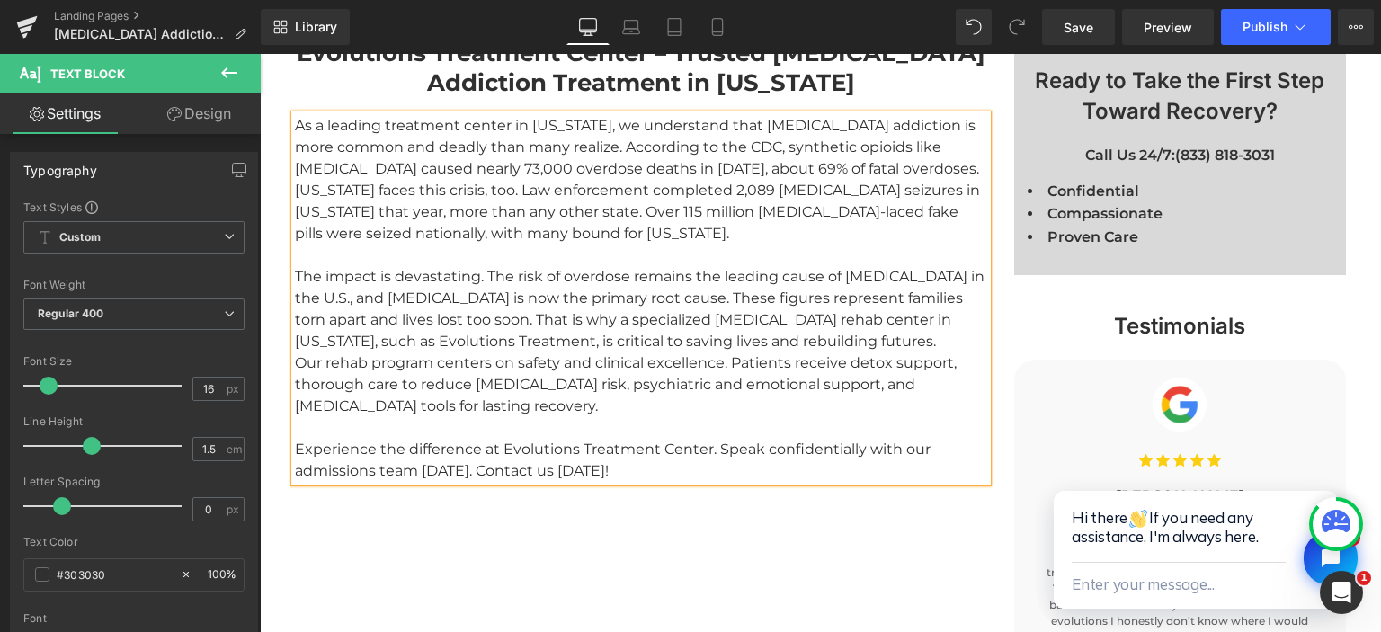
scroll to position [1146, 0]
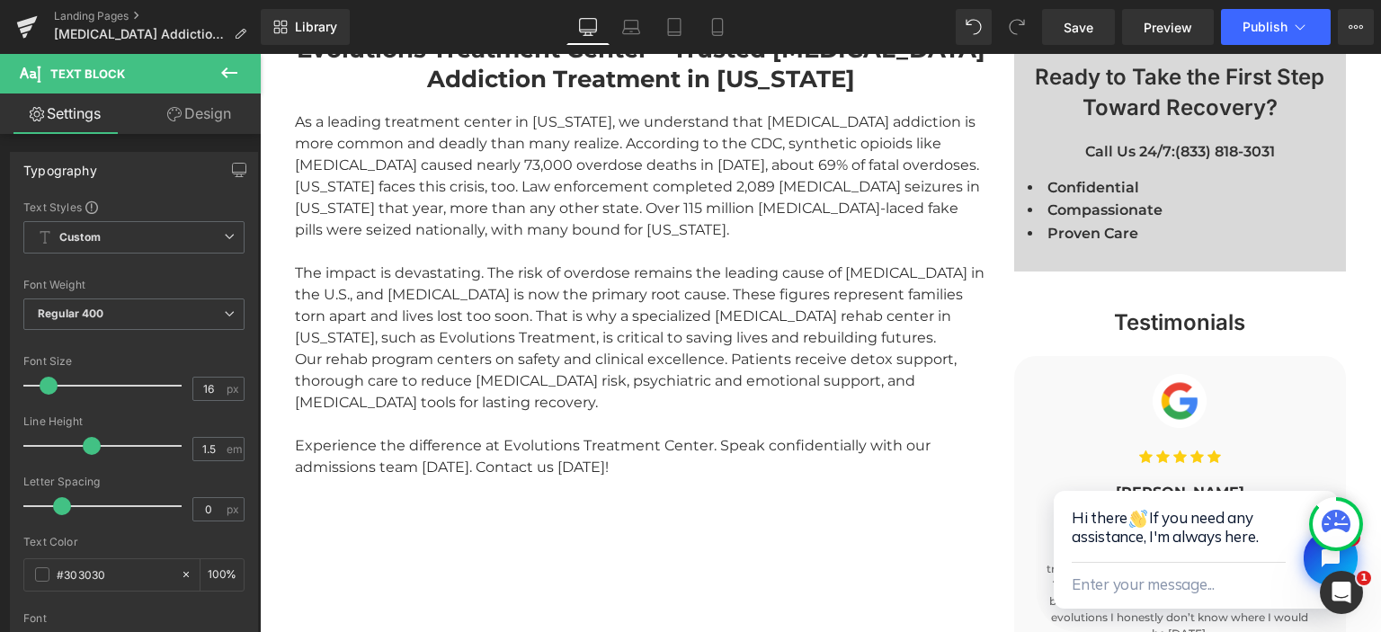
click at [239, 78] on icon at bounding box center [229, 73] width 22 height 22
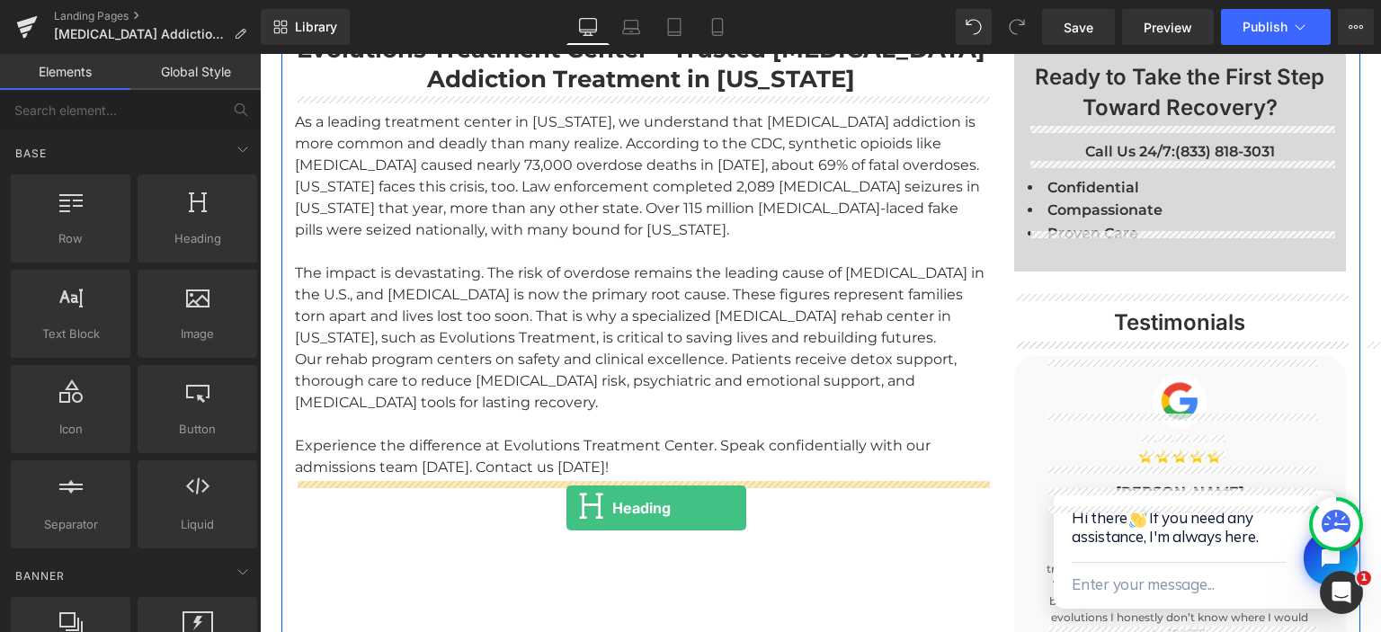
drag, startPoint x: 466, startPoint y: 267, endPoint x: 566, endPoint y: 508, distance: 261.1
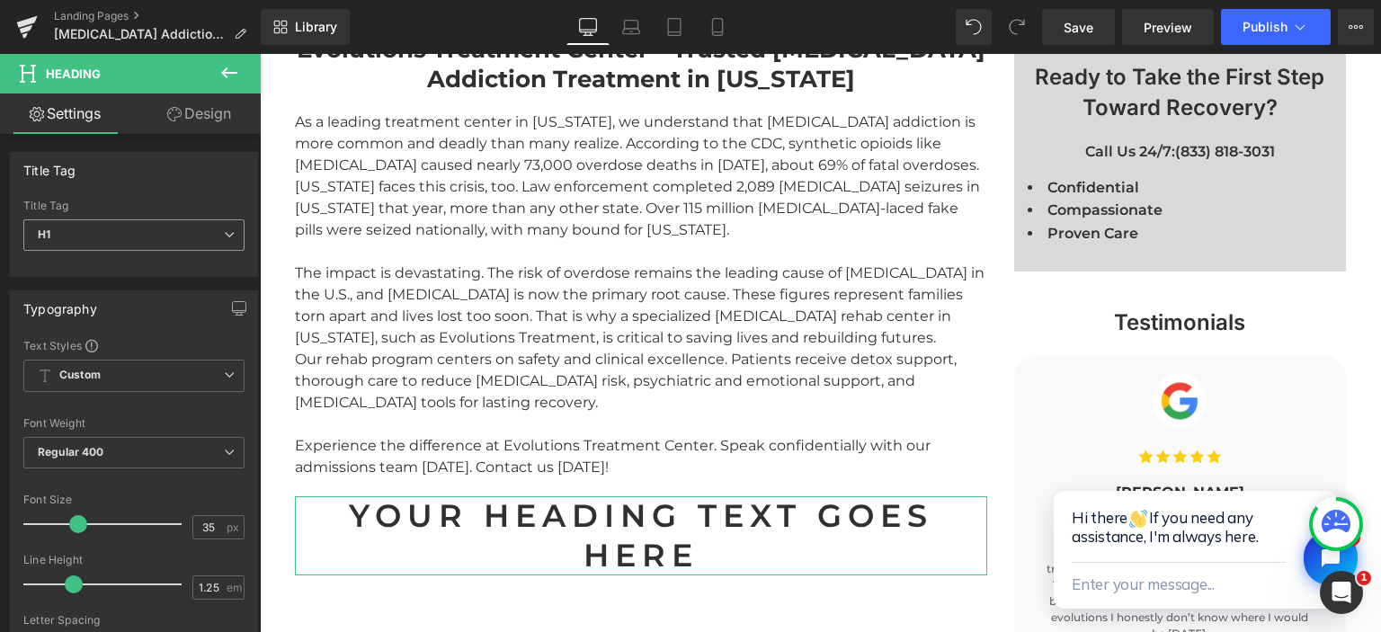
click at [96, 241] on span "H1" at bounding box center [133, 234] width 221 height 31
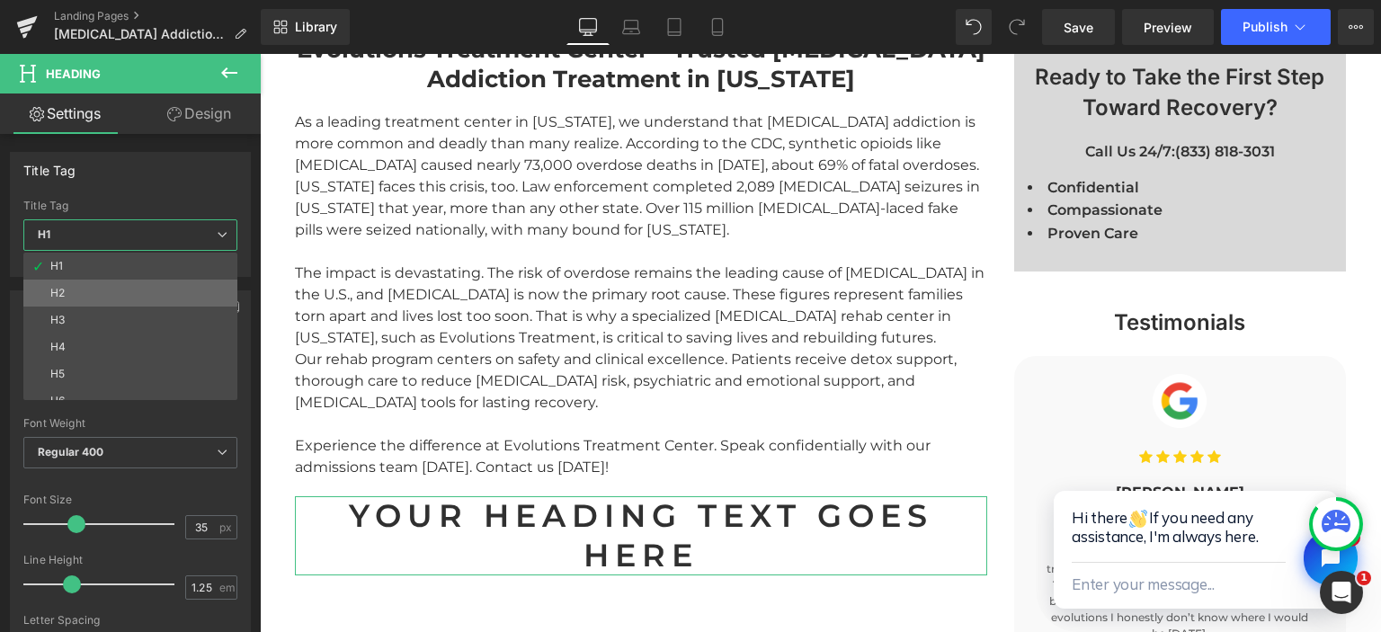
click at [63, 289] on div "H2" at bounding box center [57, 293] width 14 height 13
type input "25"
type input "5"
type input "100"
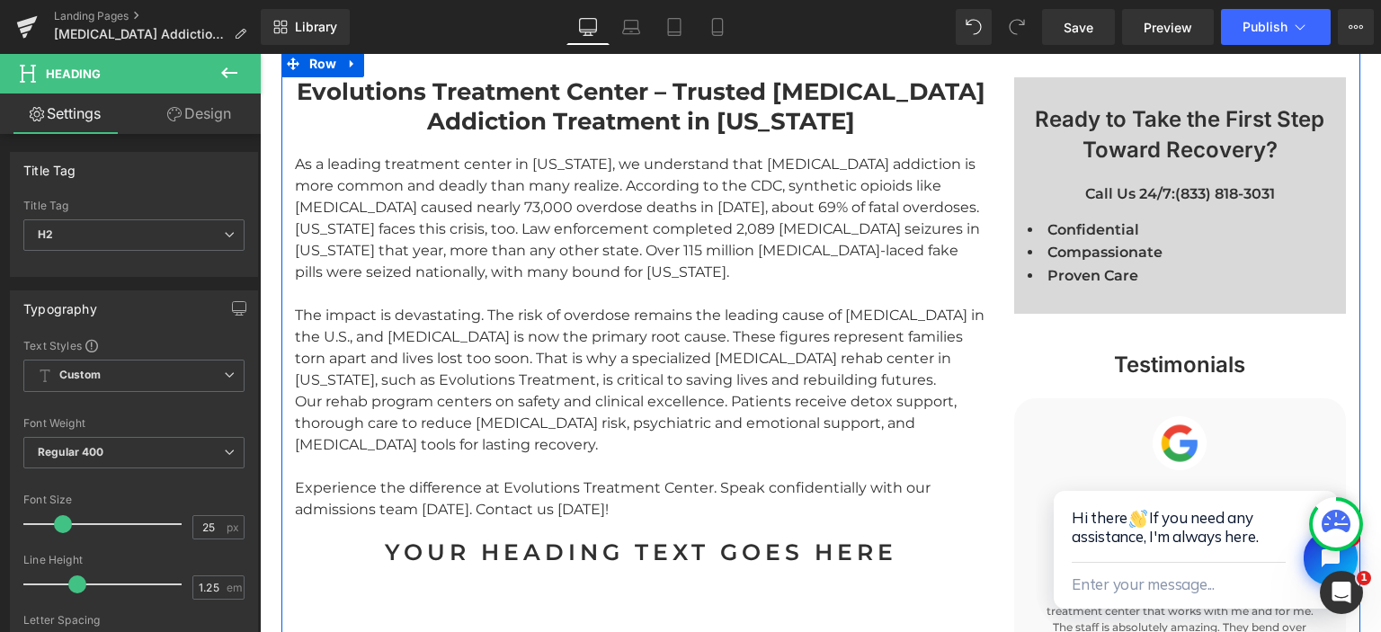
scroll to position [1240, 0]
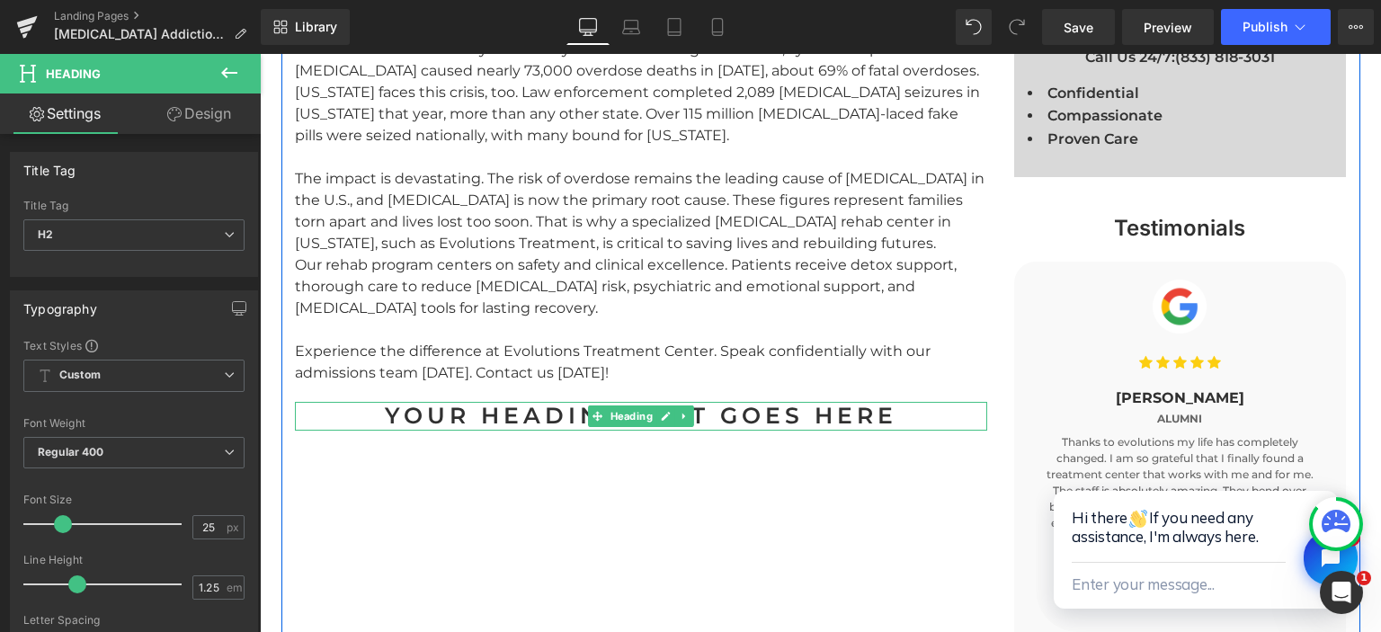
click at [584, 402] on h2 "Your heading text goes here" at bounding box center [641, 416] width 692 height 28
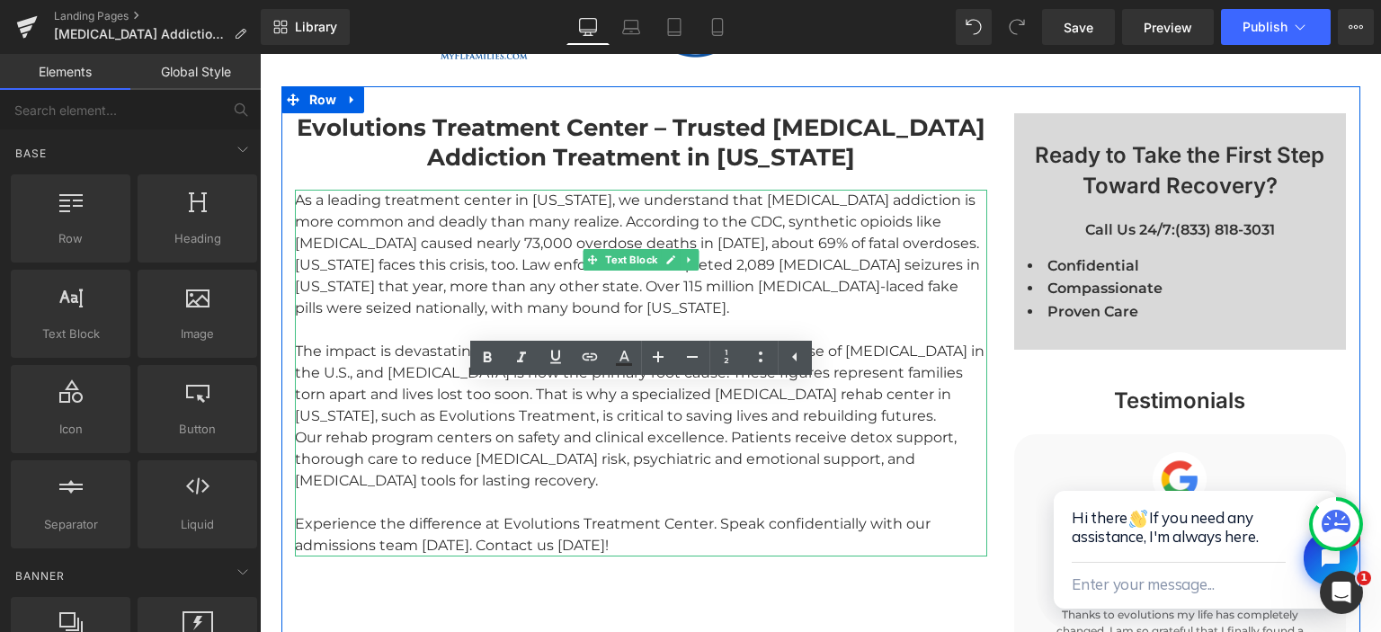
scroll to position [1051, 0]
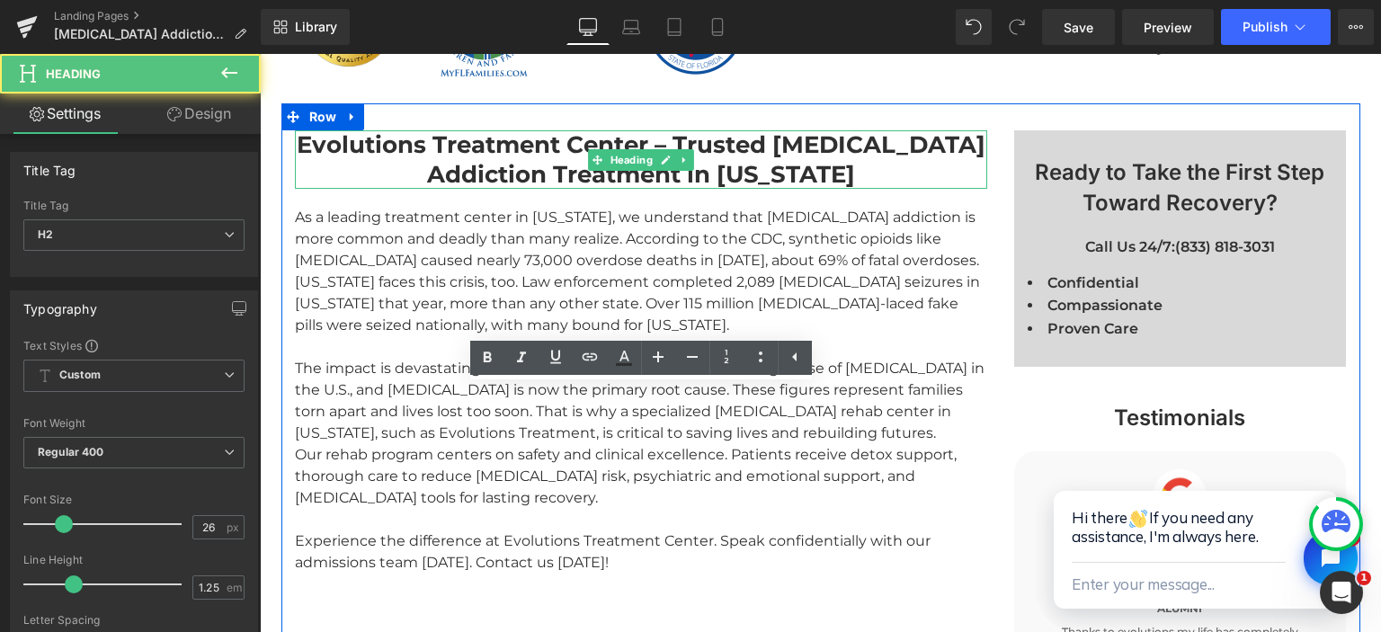
click at [547, 164] on strong "Evolutions Treatment Center – Trusted Fentanyl Addiction Treatment in Florida" at bounding box center [641, 159] width 689 height 58
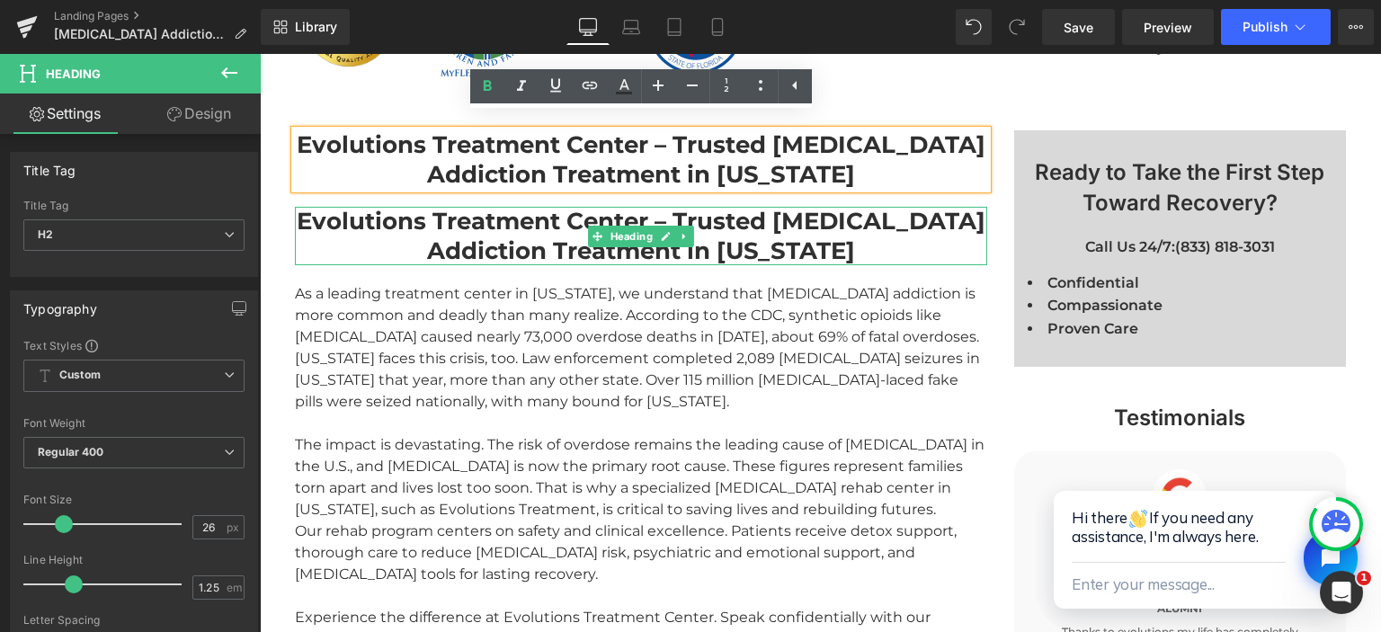
click at [550, 220] on strong "Evolutions Treatment Center – Trusted Fentanyl Addiction Treatment in Florida" at bounding box center [641, 236] width 689 height 58
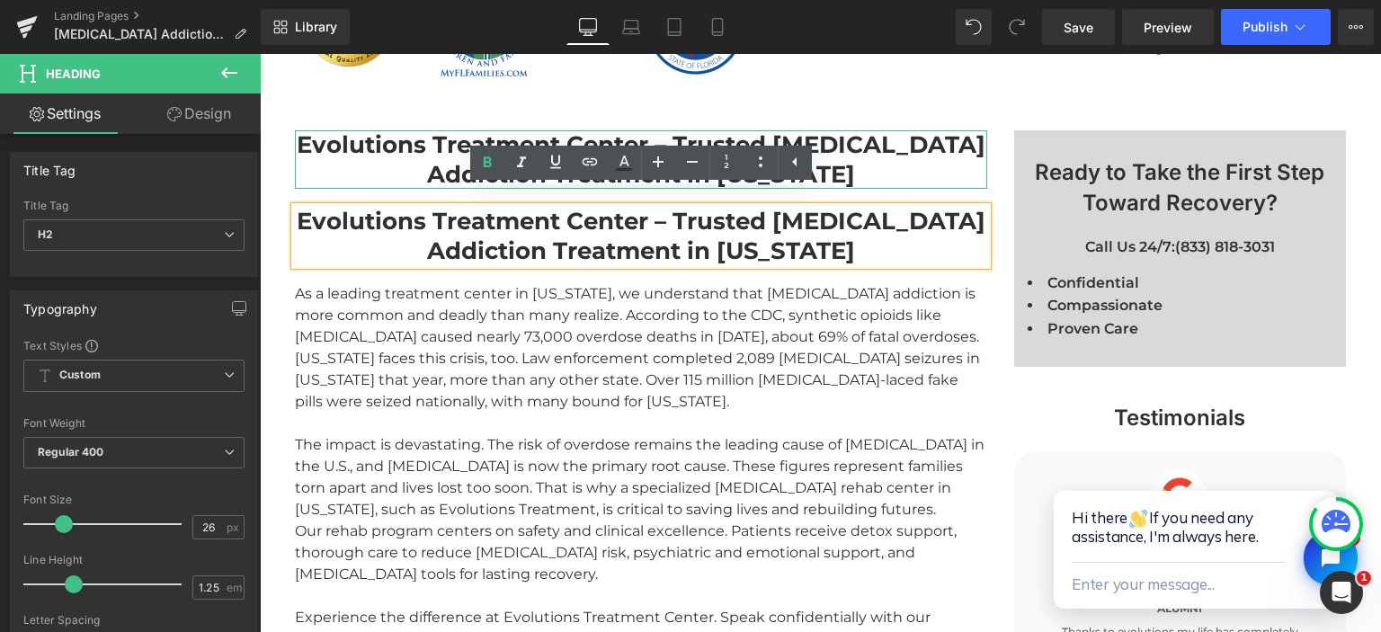
click at [419, 146] on h2 "Evolutions Treatment Center – Trusted Fentanyl Addiction Treatment in Florida" at bounding box center [641, 159] width 692 height 58
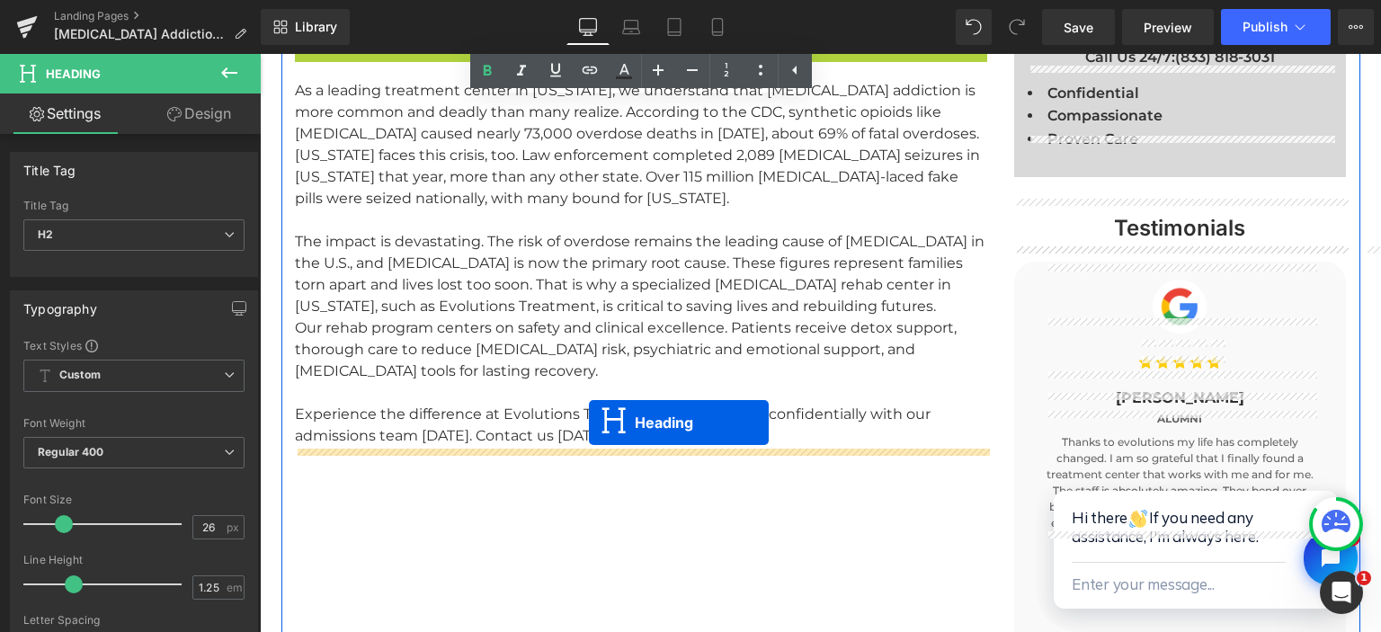
drag, startPoint x: 598, startPoint y: 222, endPoint x: 589, endPoint y: 422, distance: 200.7
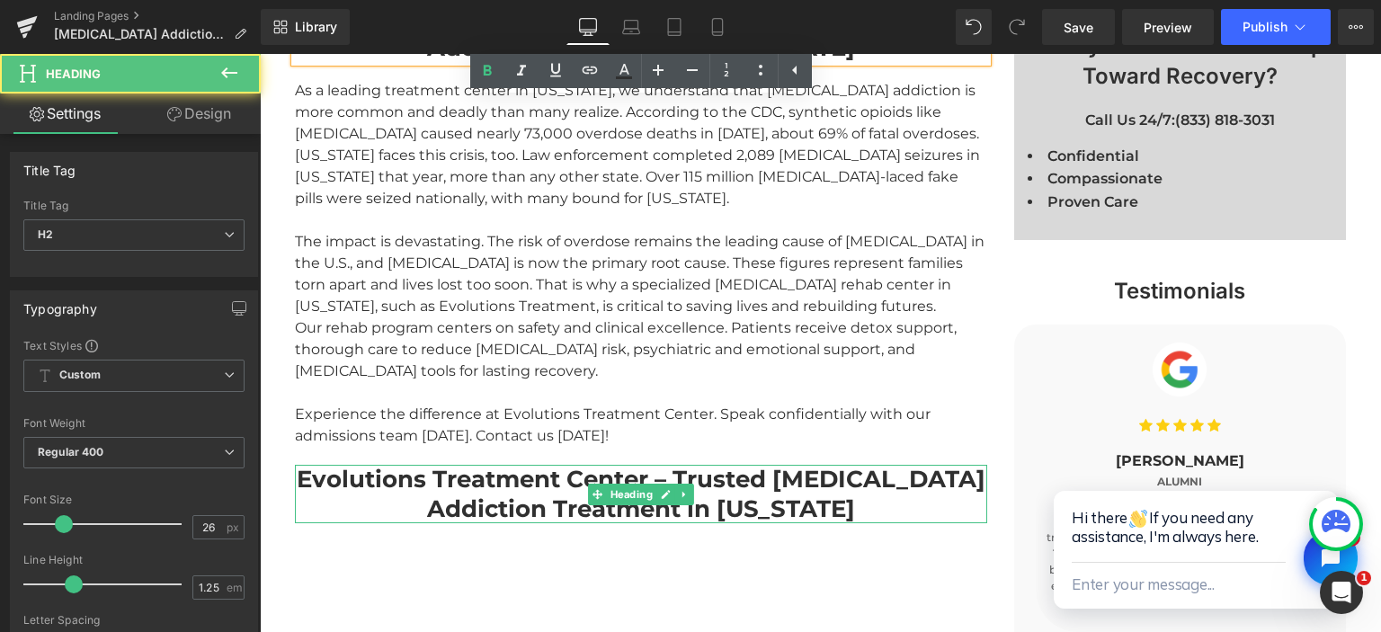
click at [556, 466] on strong "Evolutions Treatment Center – Trusted Fentanyl Addiction Treatment in Florida" at bounding box center [641, 494] width 689 height 58
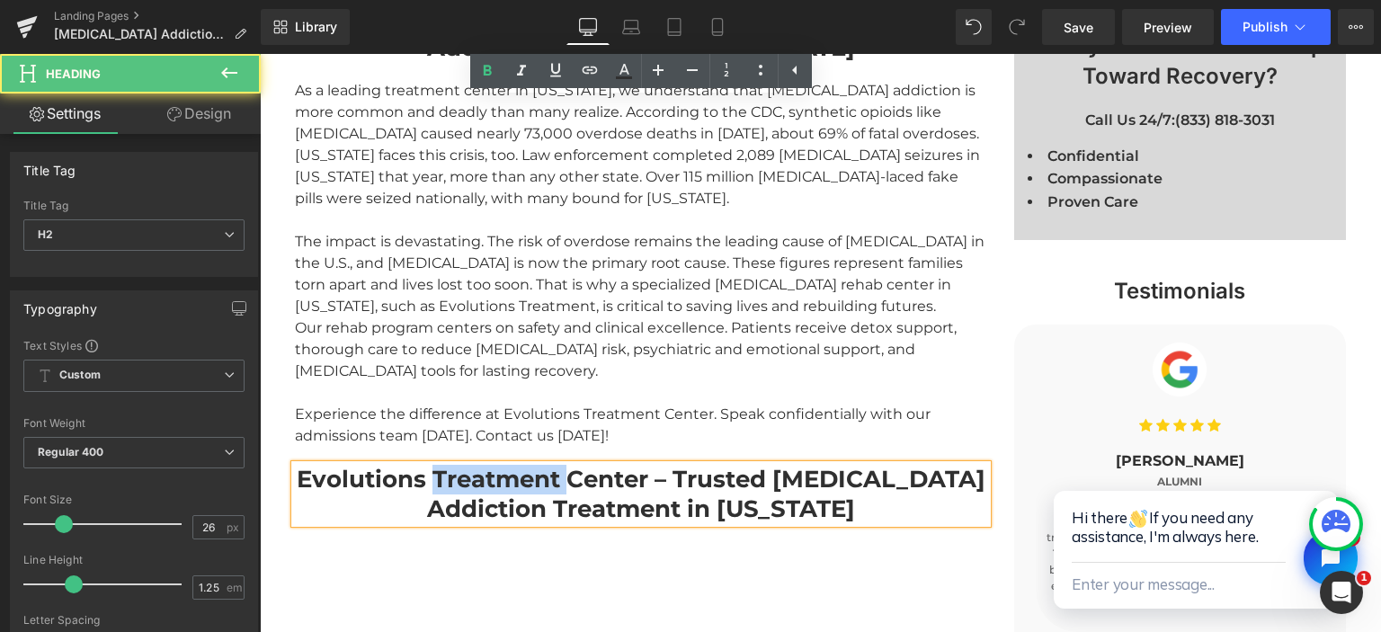
click at [556, 466] on strong "Evolutions Treatment Center – Trusted Fentanyl Addiction Treatment in Florida" at bounding box center [641, 494] width 689 height 58
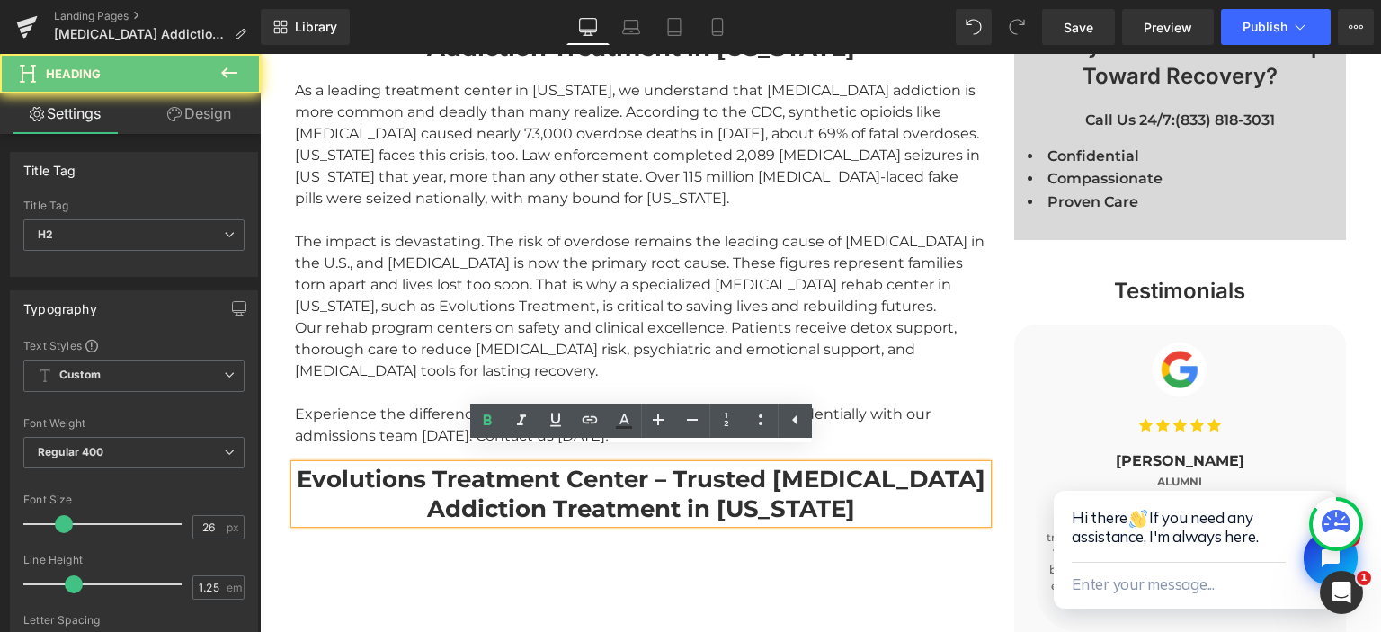
click at [556, 466] on strong "Evolutions Treatment Center – Trusted Fentanyl Addiction Treatment in Florida" at bounding box center [641, 494] width 689 height 58
paste div
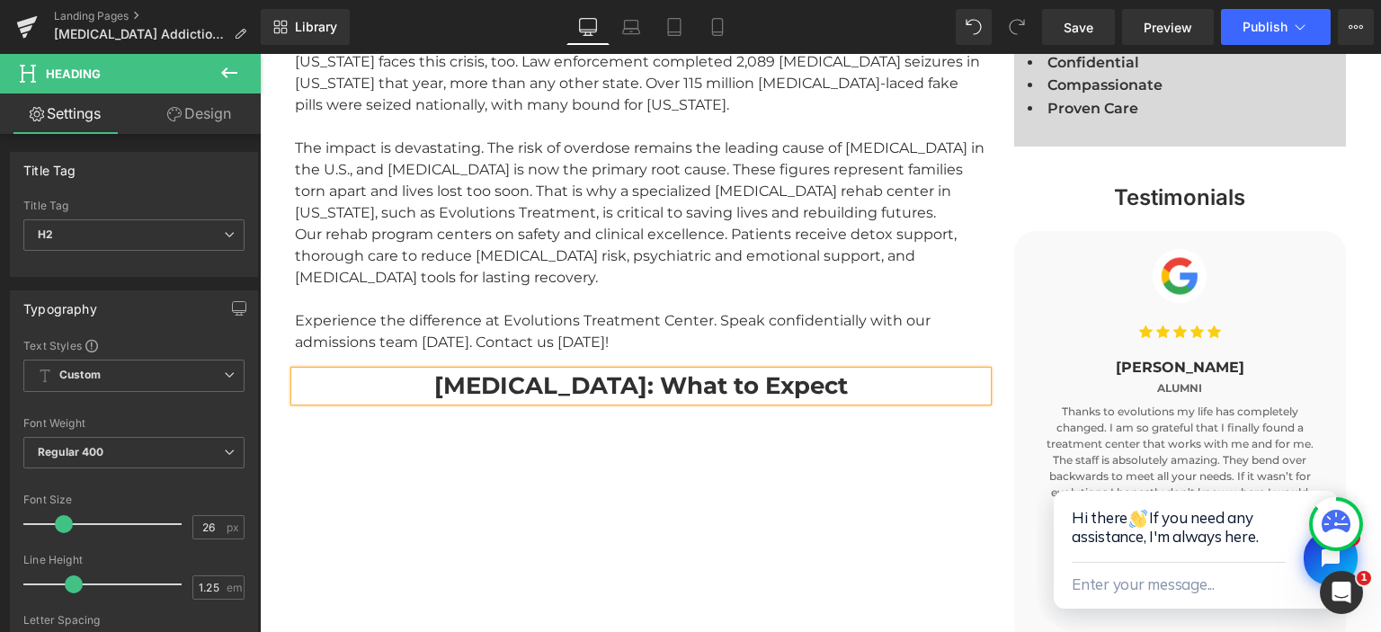
scroll to position [1273, 0]
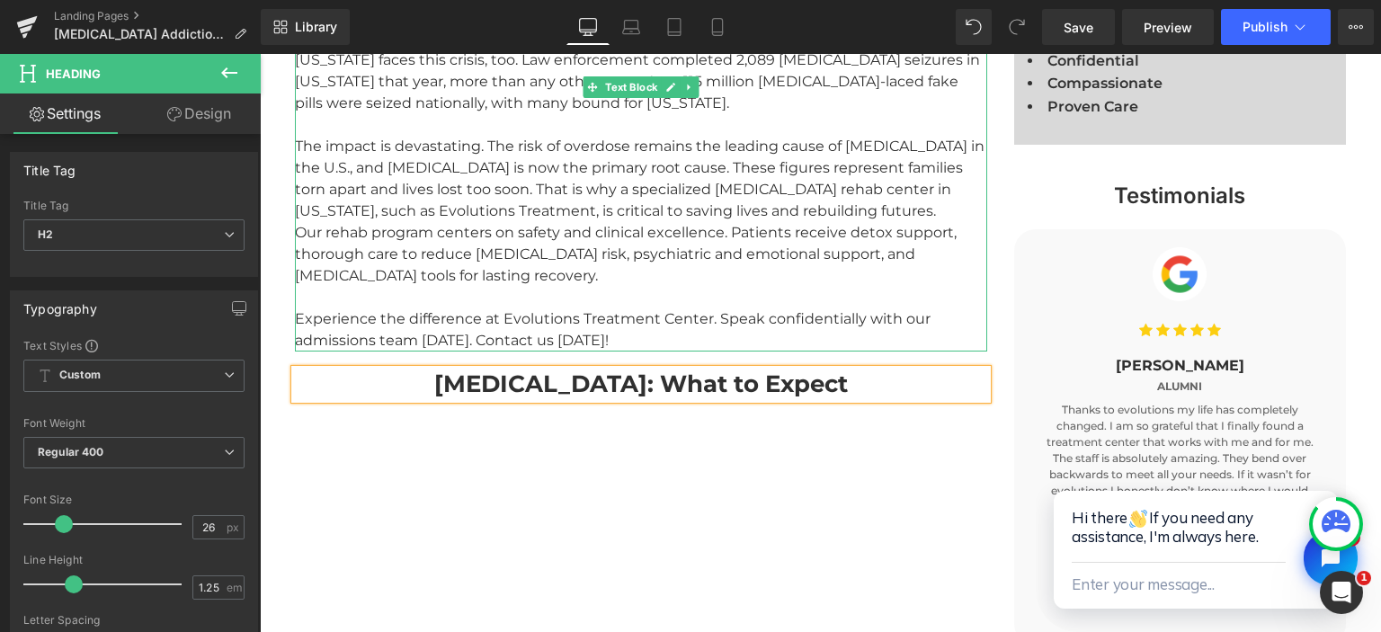
click at [516, 311] on div "Experience the difference at Evolutions Treatment Center. Speak confidentially …" at bounding box center [641, 329] width 692 height 43
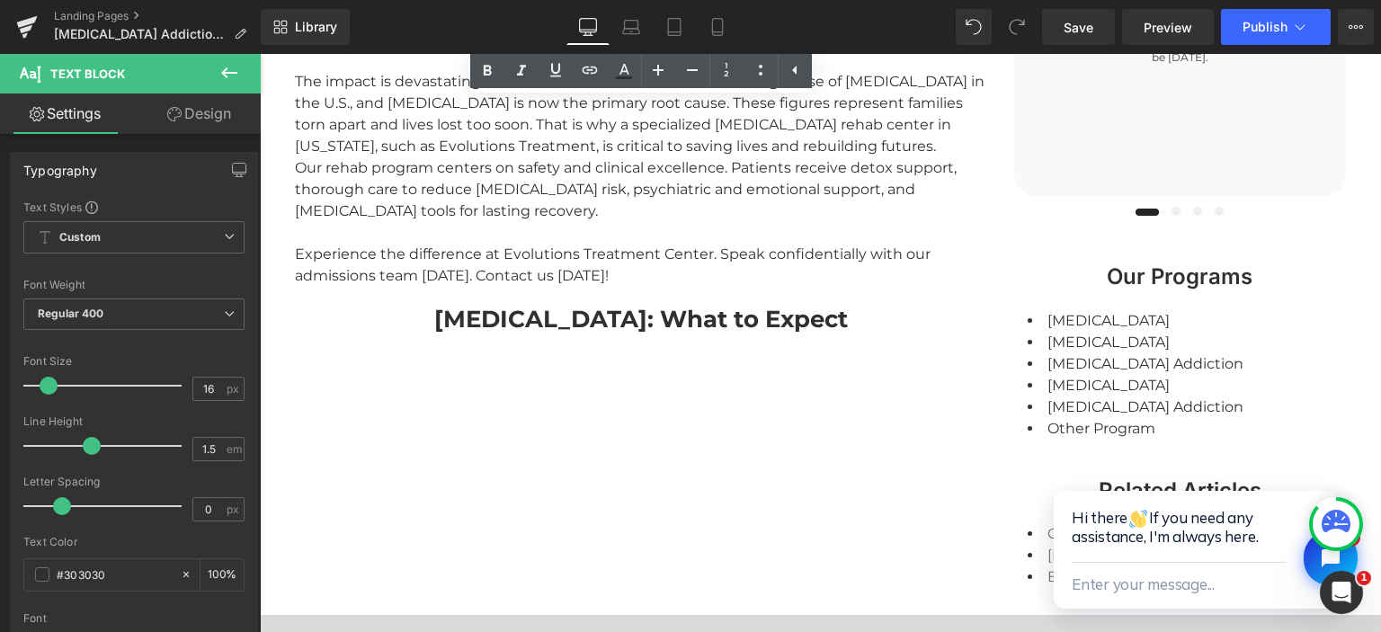
scroll to position [1747, 0]
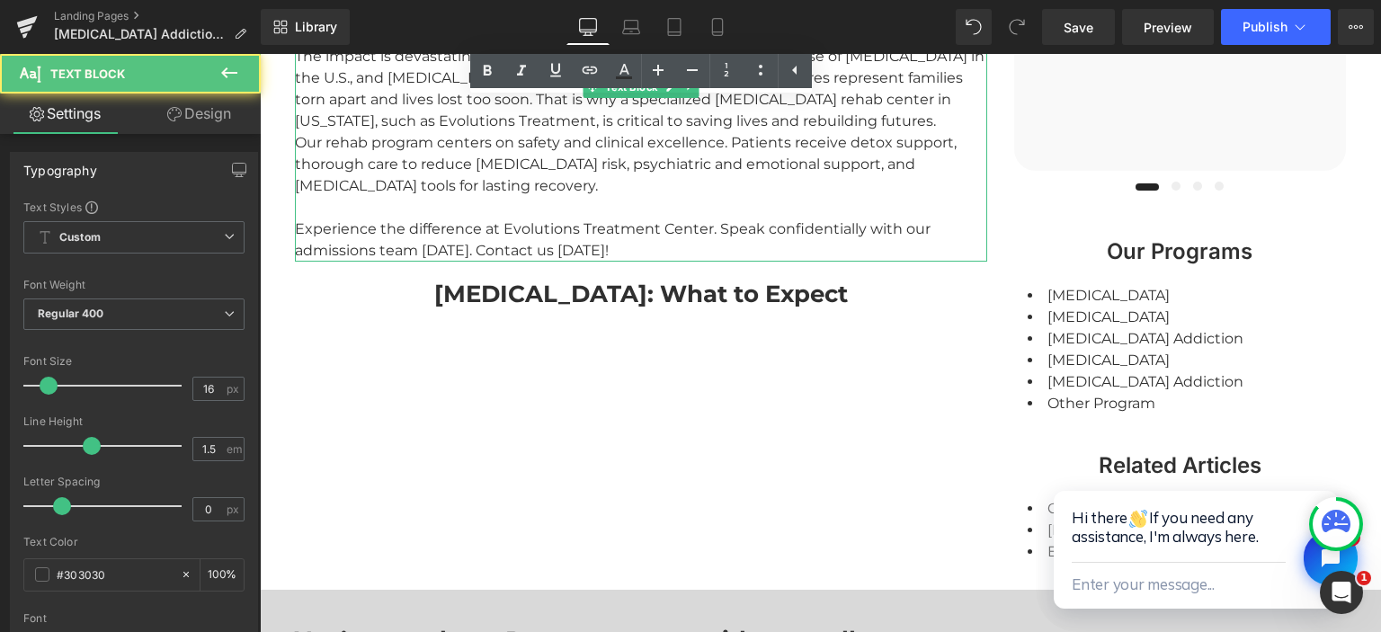
click at [497, 218] on div "Experience the difference at Evolutions Treatment Center. Speak confidentially …" at bounding box center [641, 239] width 692 height 43
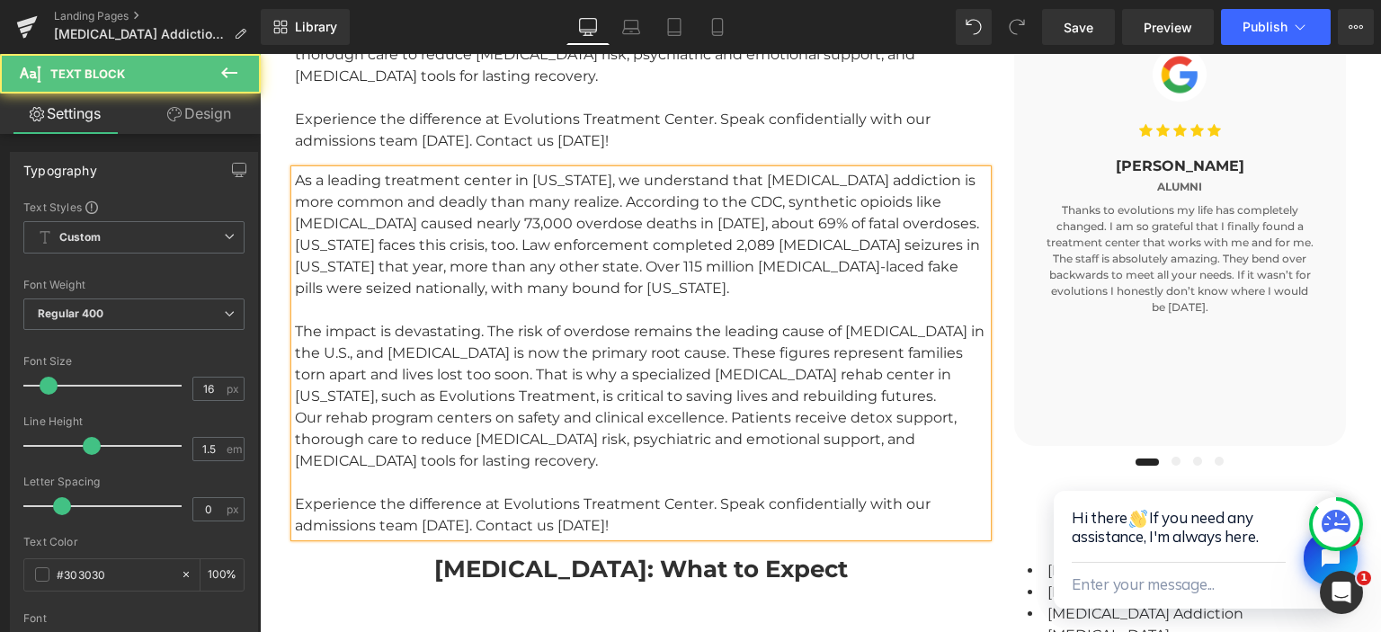
scroll to position [1462, 0]
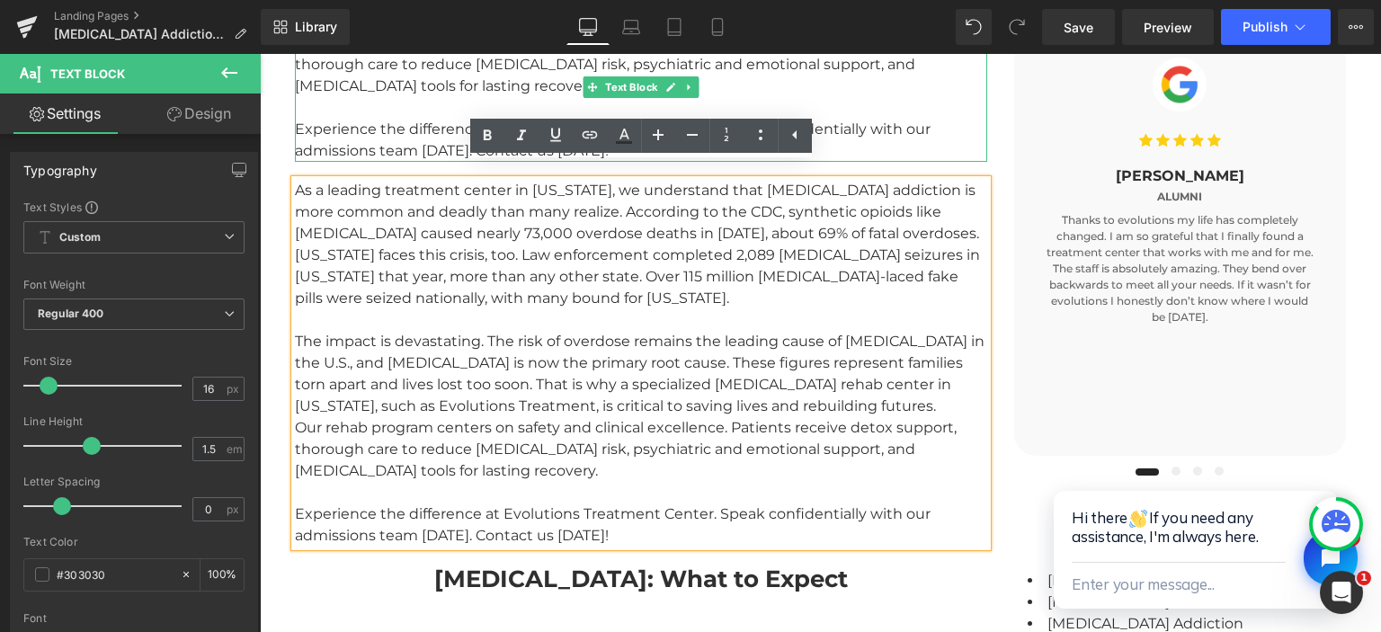
click at [412, 119] on div "Experience the difference at Evolutions Treatment Center. Speak confidentially …" at bounding box center [641, 140] width 692 height 43
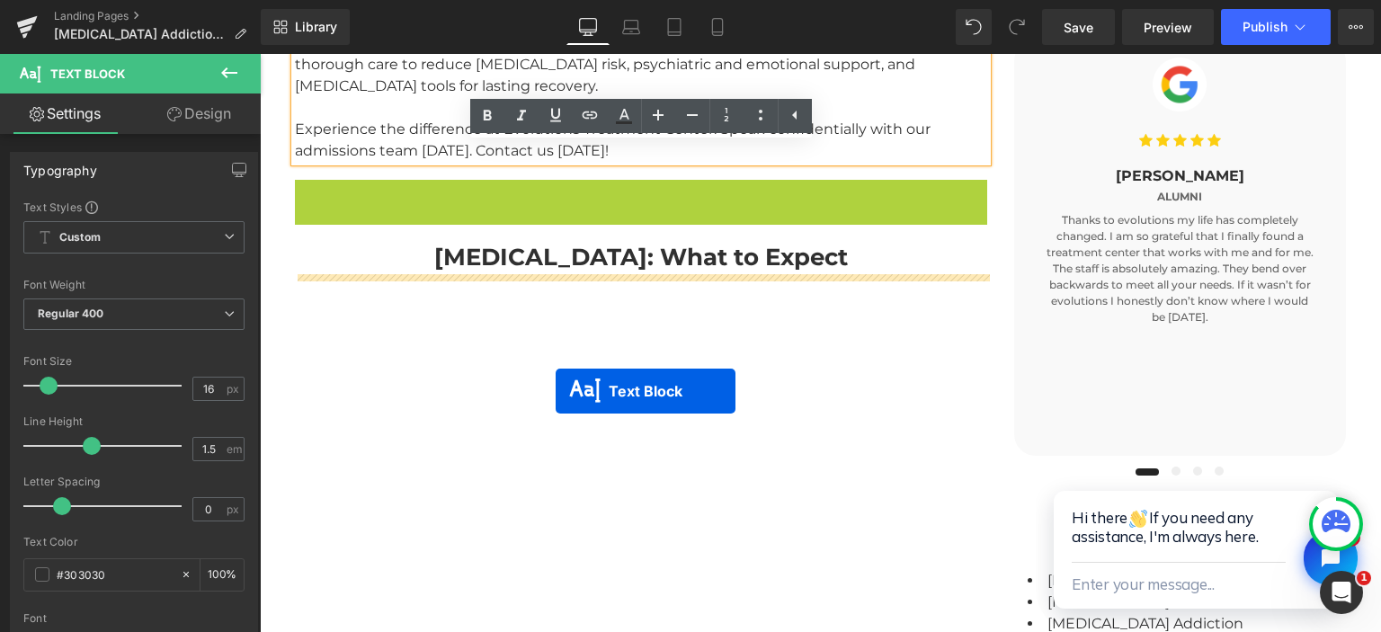
drag, startPoint x: 592, startPoint y: 348, endPoint x: 556, endPoint y: 391, distance: 56.7
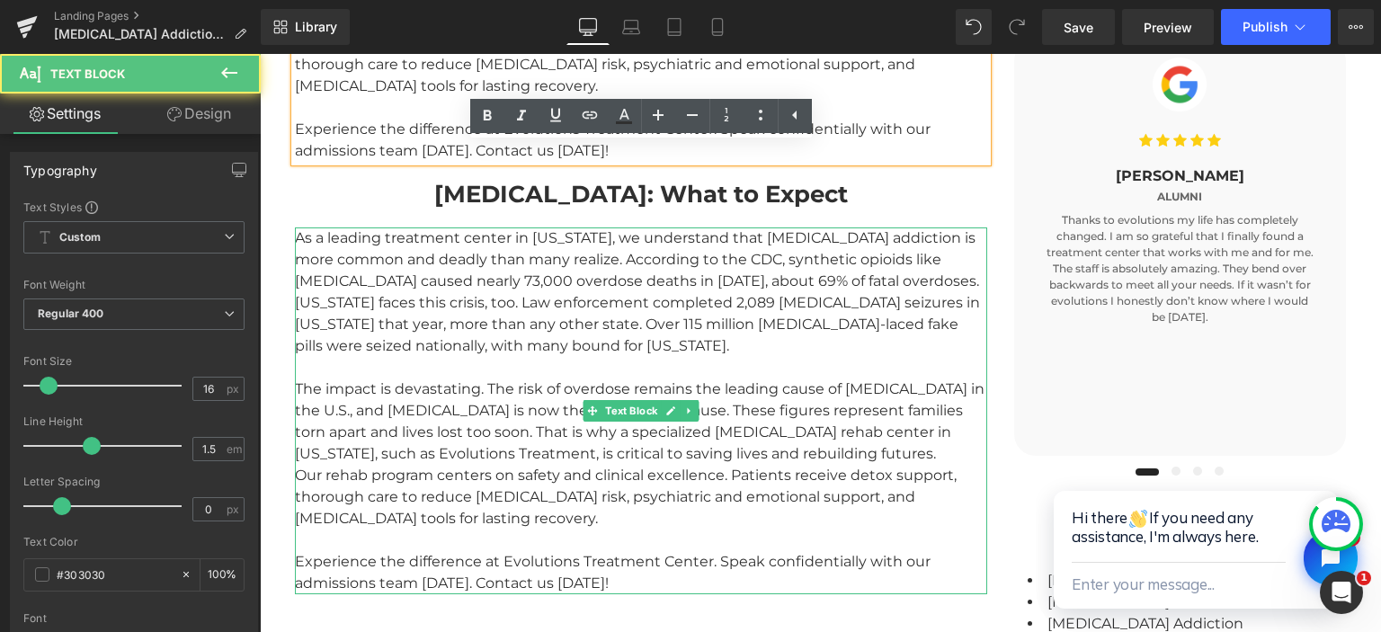
click at [486, 311] on div "As a leading treatment center in Florida, we understand that fentanyl addiction…" at bounding box center [641, 291] width 692 height 129
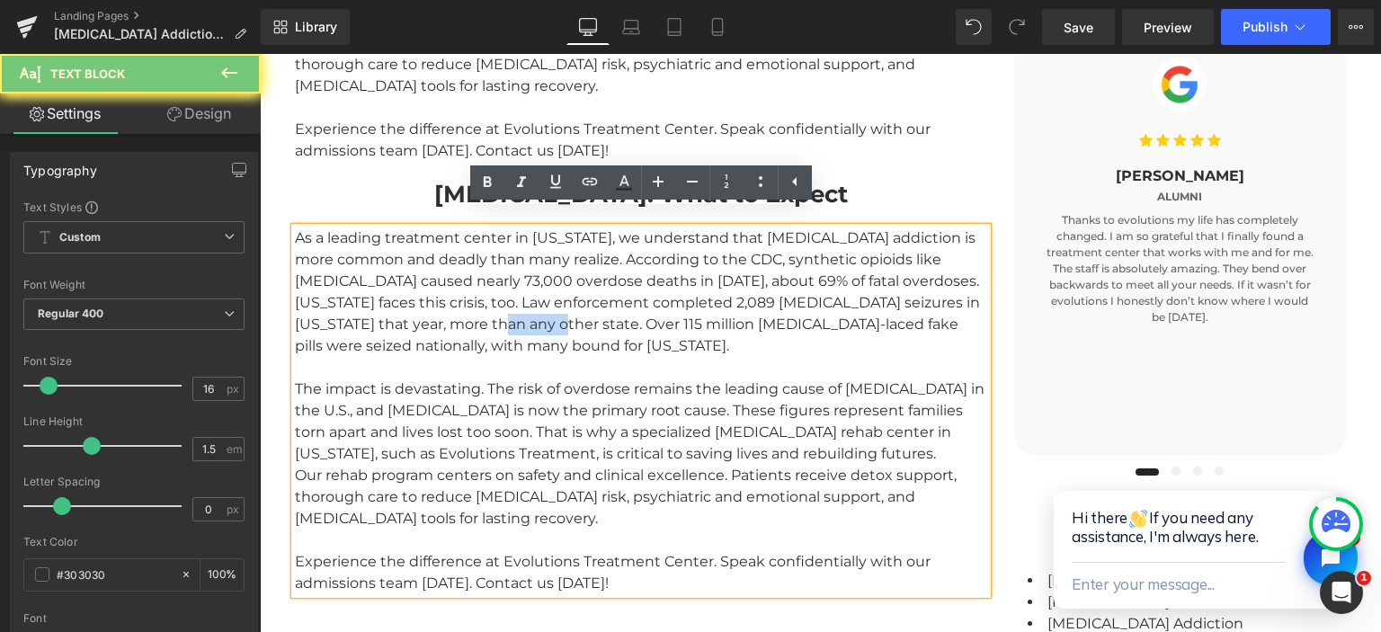
click at [486, 311] on div "As a leading treatment center in Florida, we understand that fentanyl addiction…" at bounding box center [641, 291] width 692 height 129
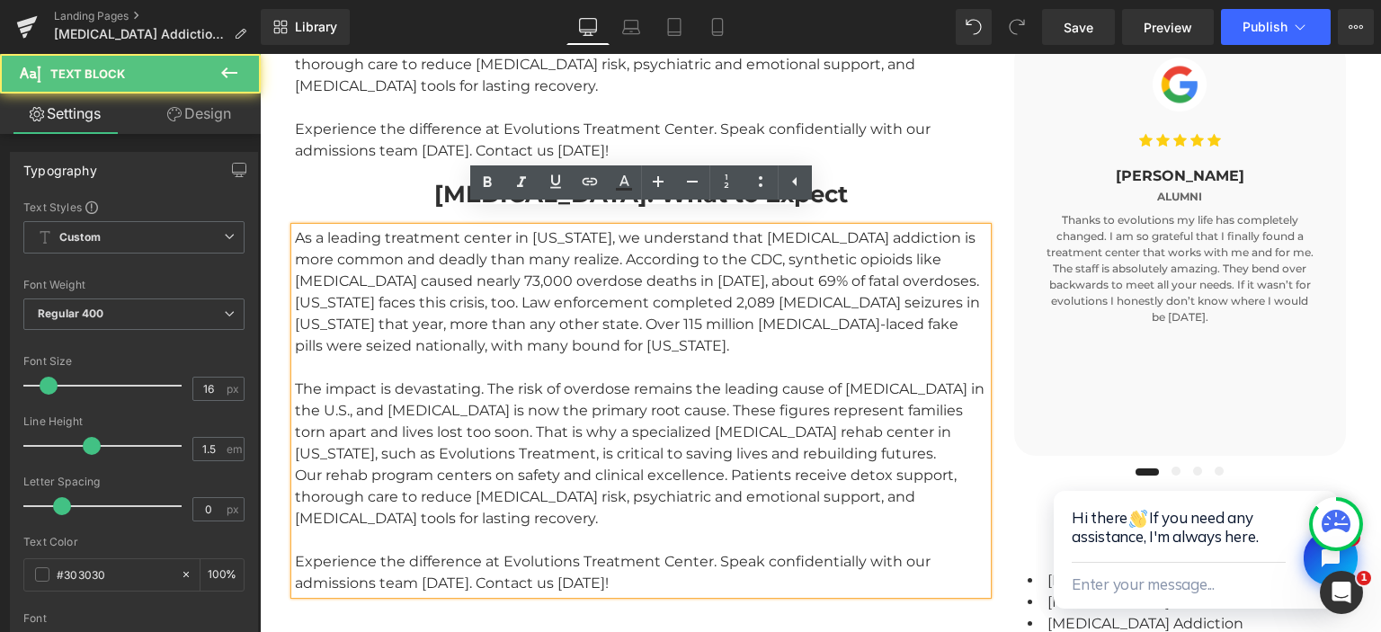
click at [486, 311] on div "As a leading treatment center in Florida, we understand that fentanyl addiction…" at bounding box center [641, 291] width 692 height 129
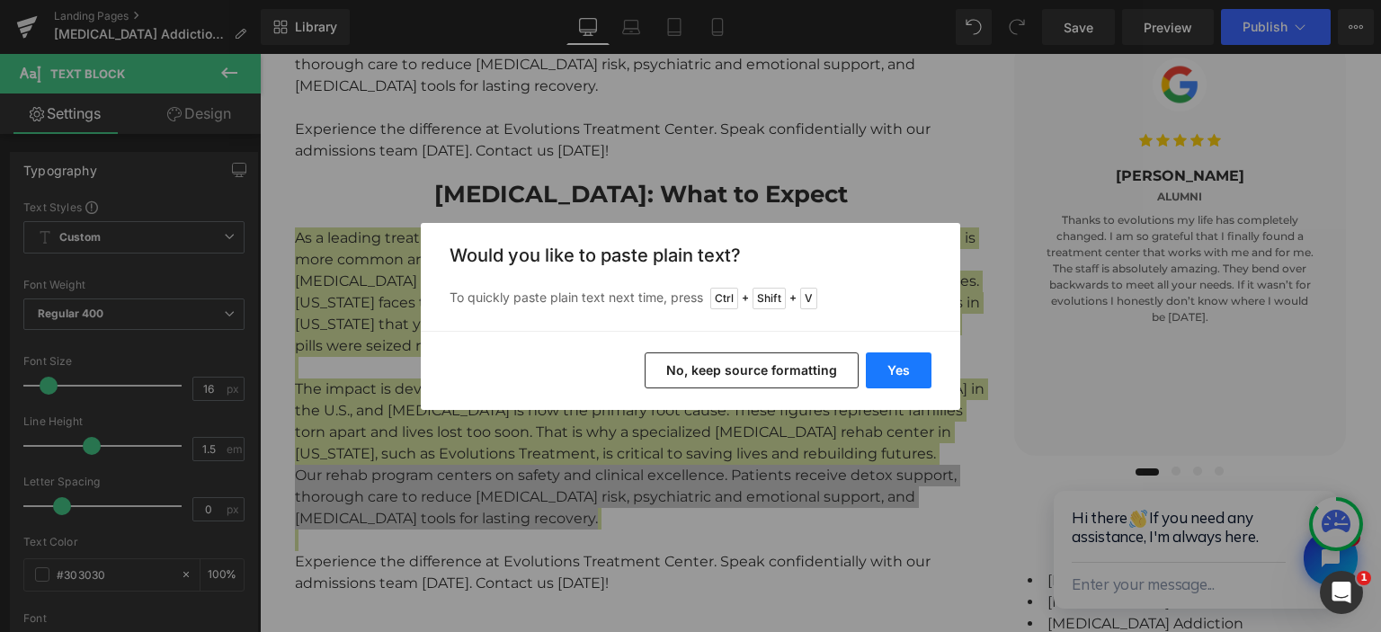
click at [889, 367] on button "Yes" at bounding box center [899, 370] width 66 height 36
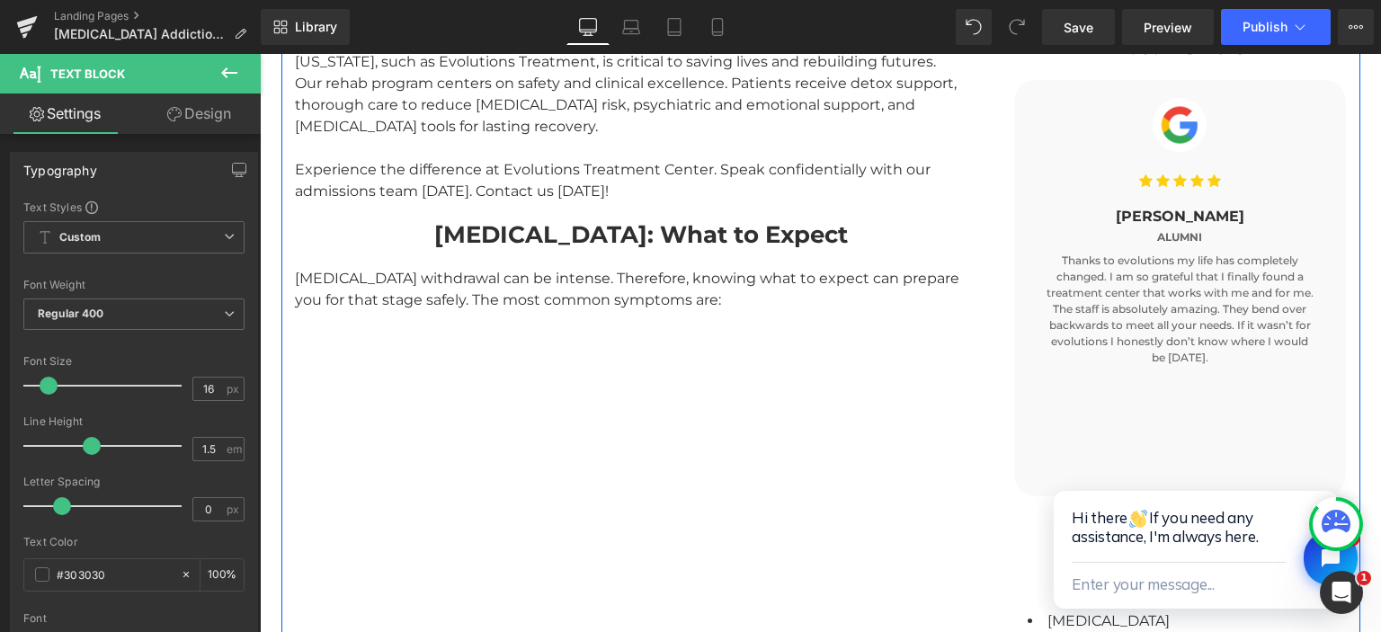
scroll to position [1368, 0]
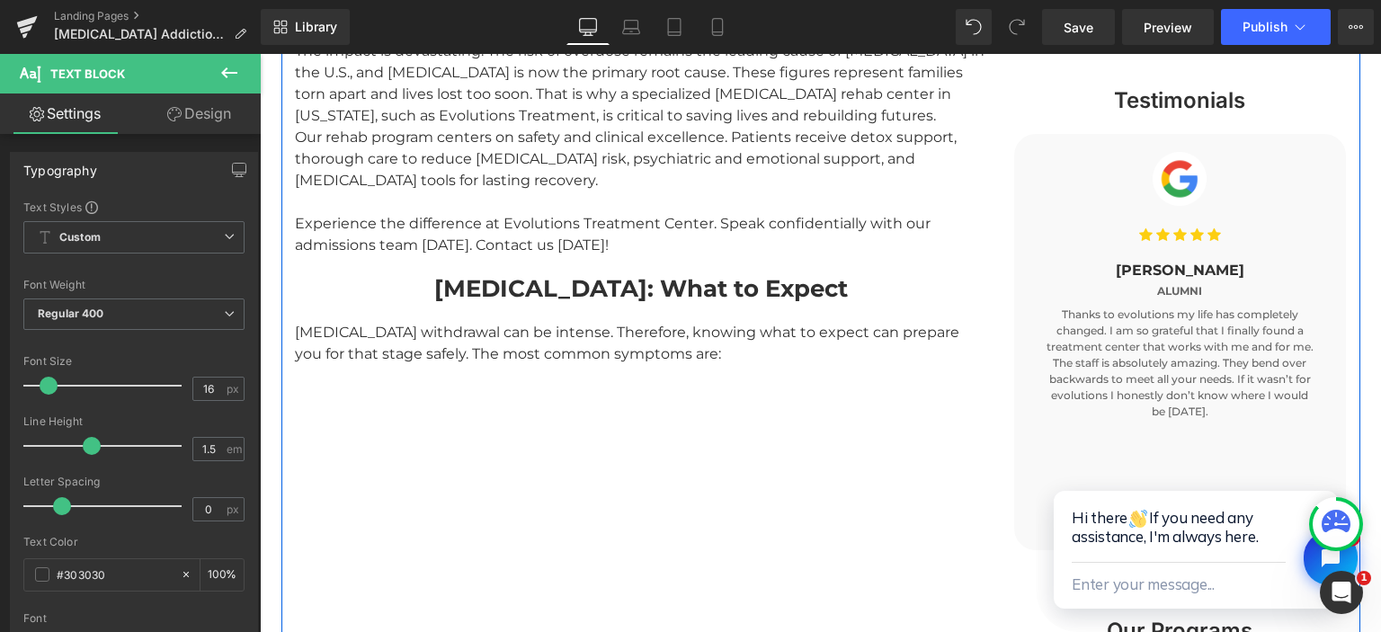
click at [601, 433] on div "Evolutions Treatment Center – Trusted Fentanyl Addiction Treatment in Florida H…" at bounding box center [820, 368] width 1079 height 1165
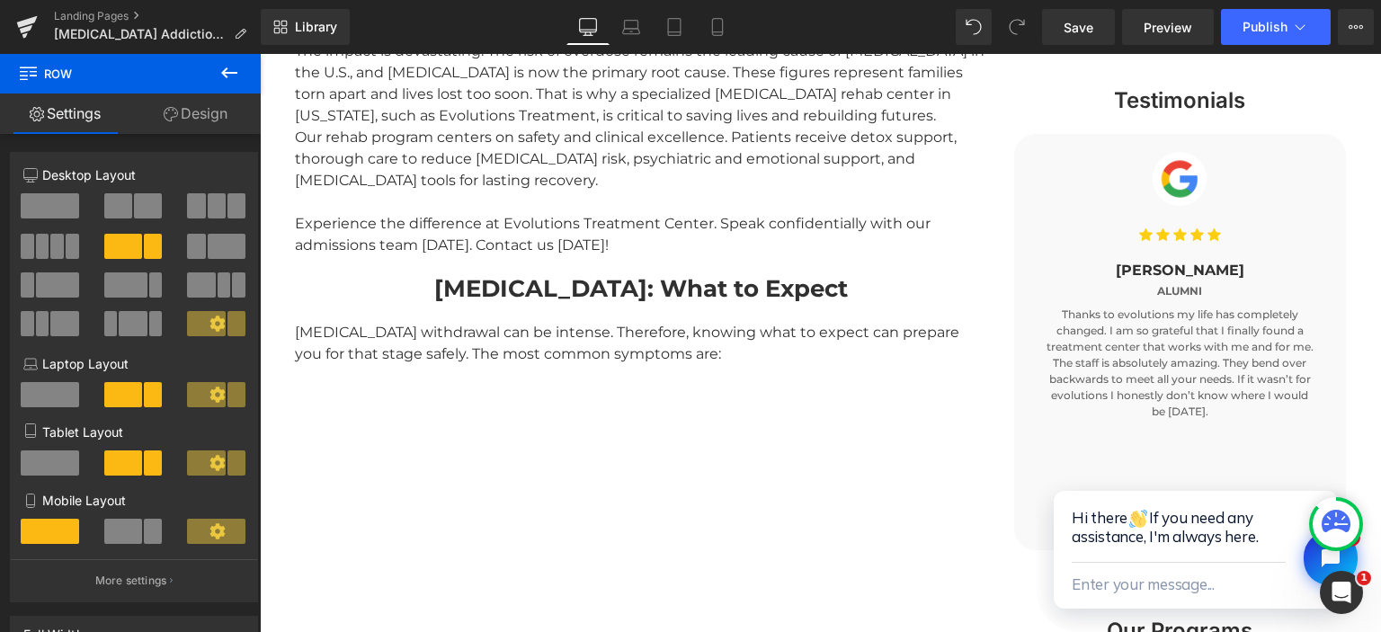
click at [231, 65] on icon at bounding box center [229, 73] width 22 height 22
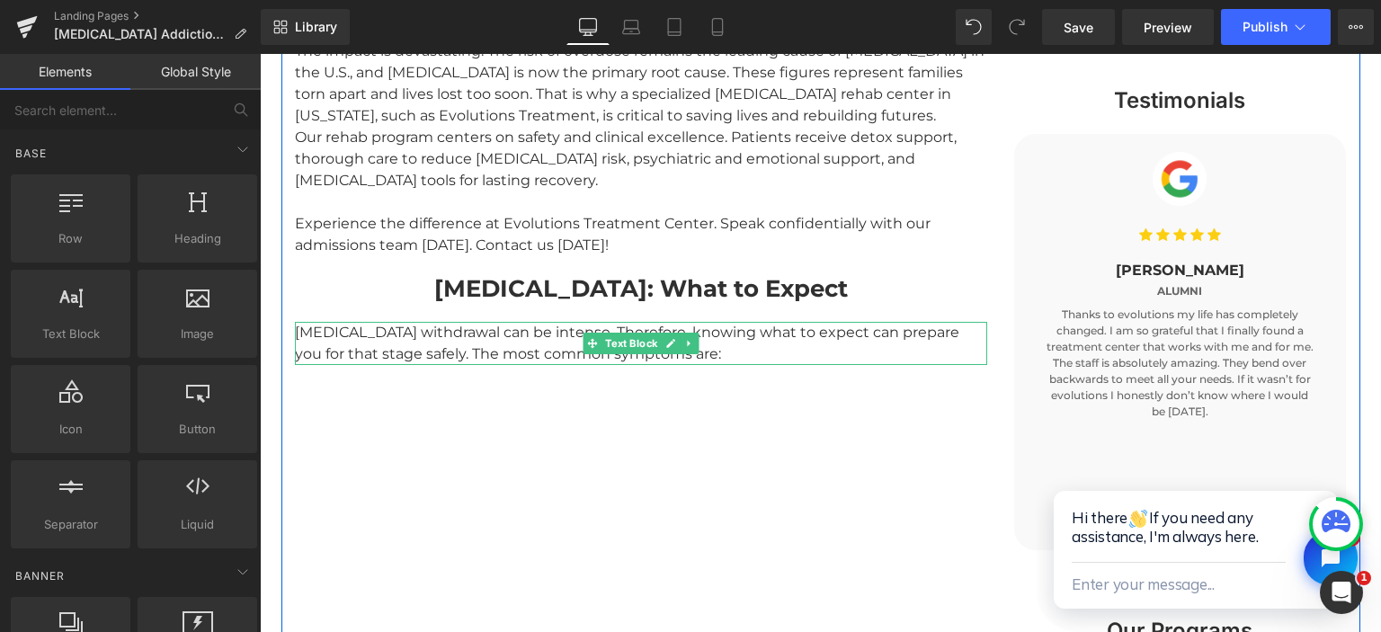
click at [541, 326] on div "Fentanyl withdrawal can be intense. Therefore, knowing what to expect can prepa…" at bounding box center [641, 343] width 692 height 43
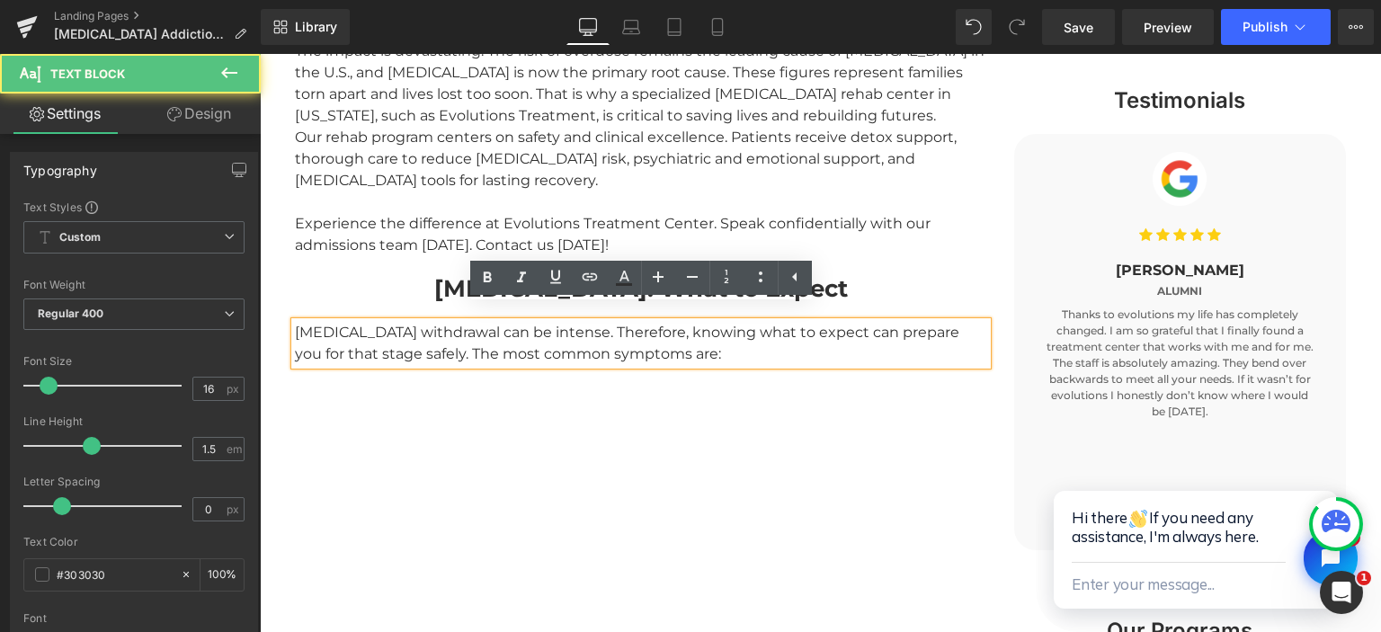
click at [681, 343] on div "Fentanyl withdrawal can be intense. Therefore, knowing what to expect can prepa…" at bounding box center [641, 343] width 692 height 43
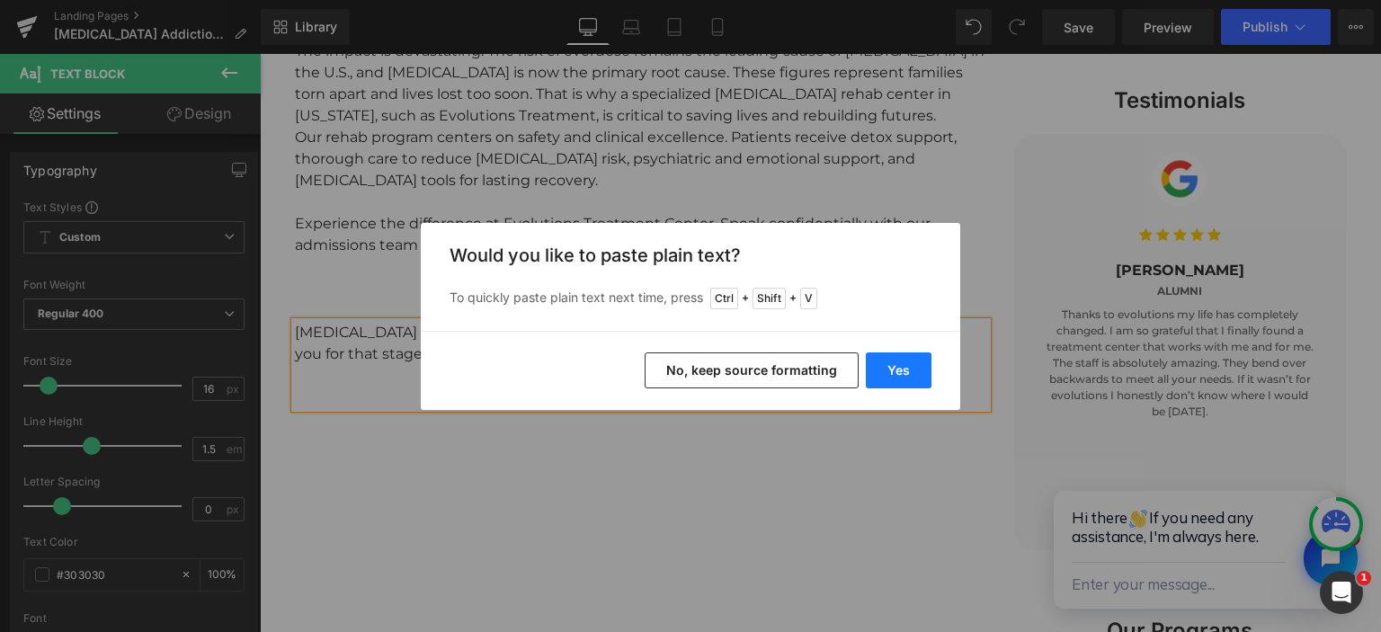
click at [918, 365] on button "Yes" at bounding box center [899, 370] width 66 height 36
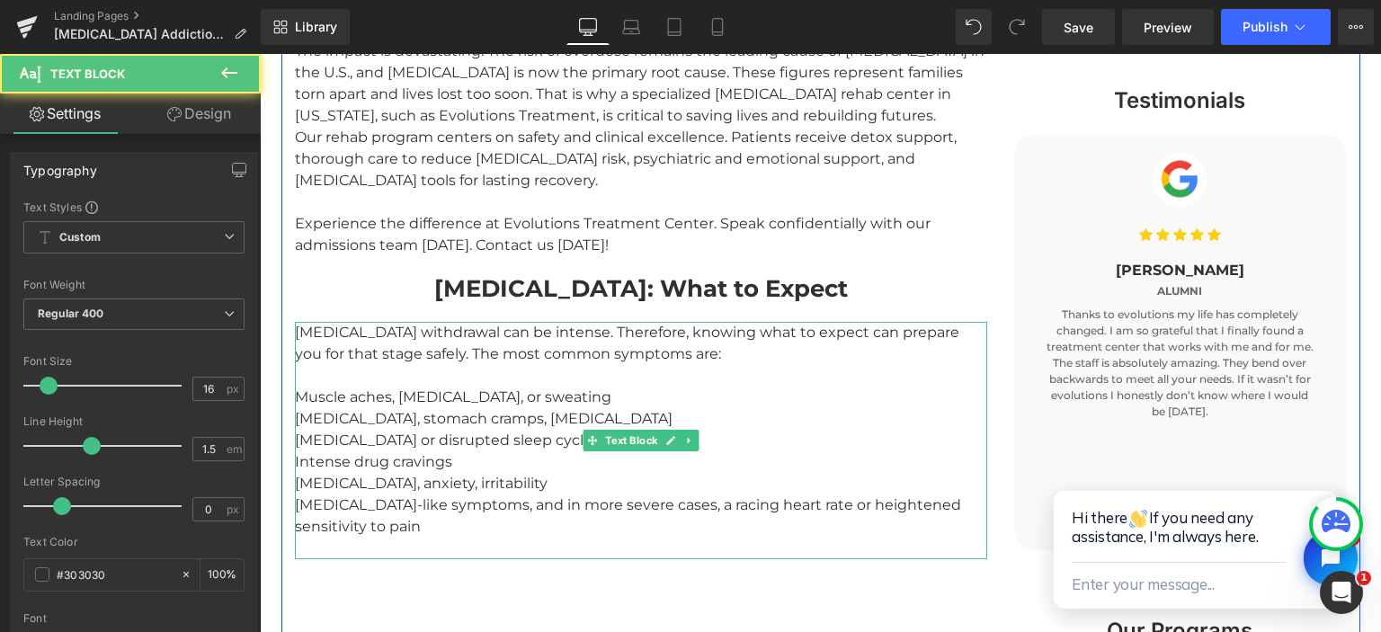
click at [340, 387] on div "Muscle aches, chills, or sweating Nausea, vomiting, stomach cramps, diarrhea In…" at bounding box center [641, 473] width 692 height 173
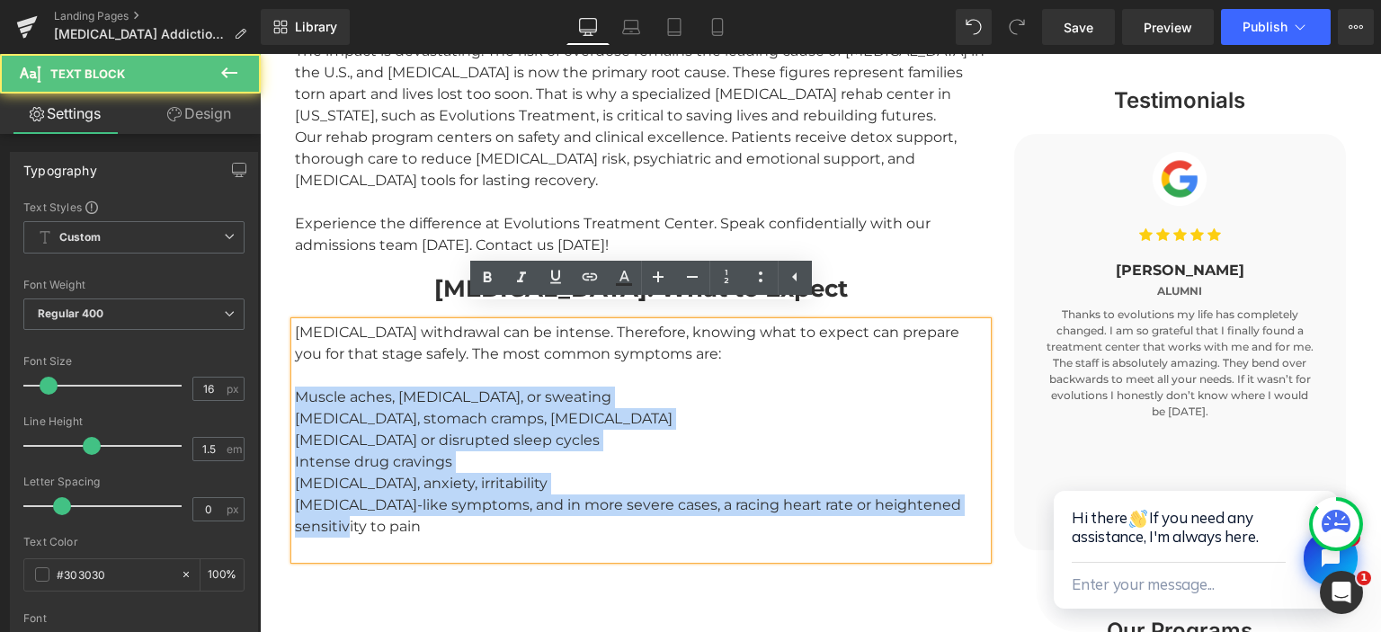
drag, startPoint x: 300, startPoint y: 378, endPoint x: 437, endPoint y: 418, distance: 142.5
click at [361, 509] on div "Muscle aches, chills, or sweating Nausea, vomiting, stomach cramps, diarrhea In…" at bounding box center [641, 473] width 692 height 173
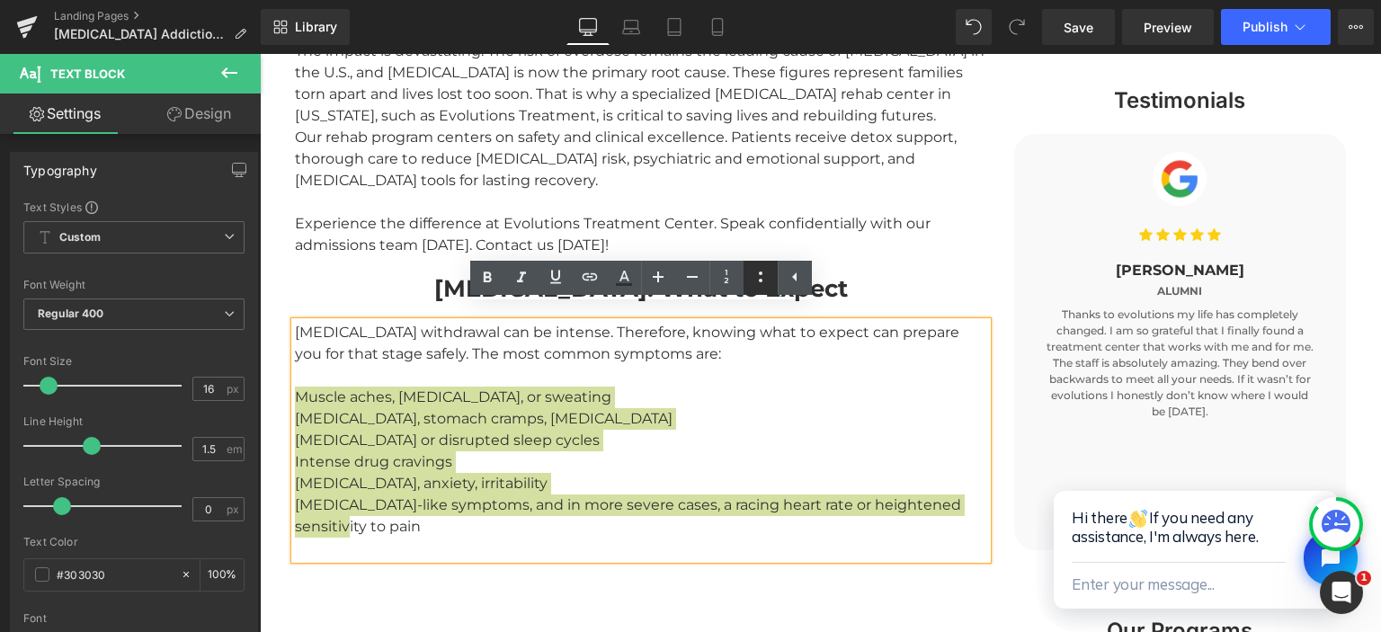
click at [760, 272] on icon at bounding box center [761, 276] width 4 height 11
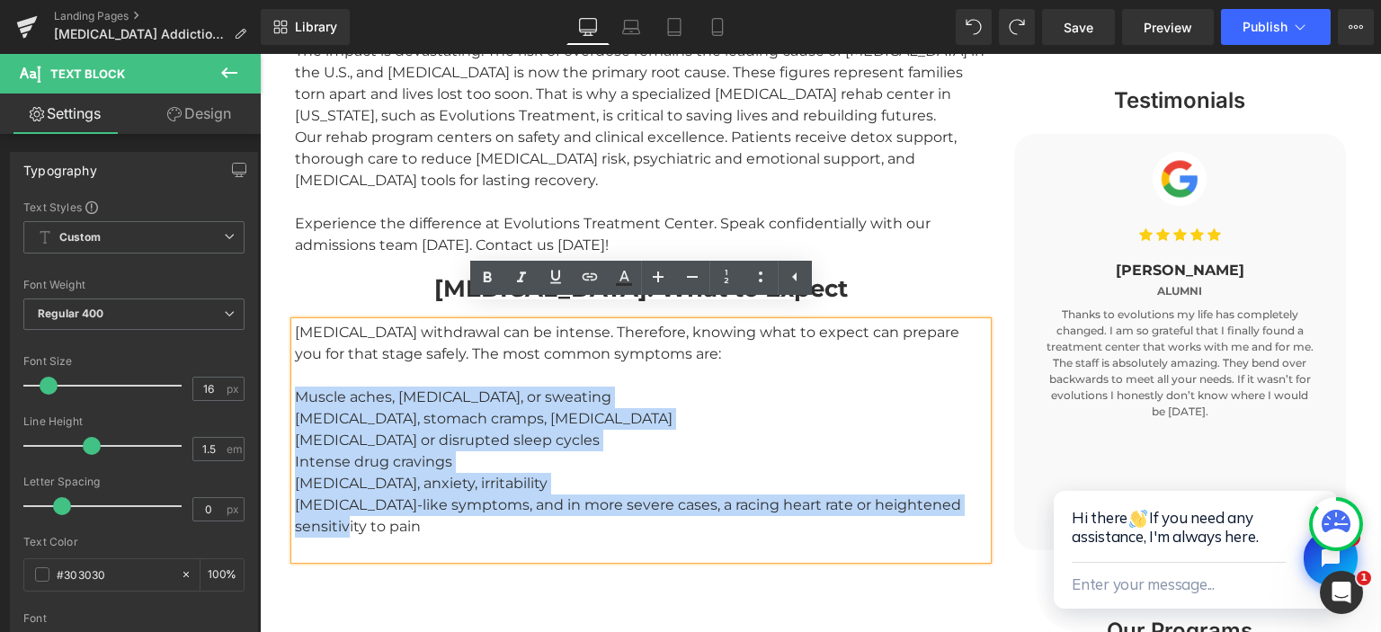
drag, startPoint x: 295, startPoint y: 379, endPoint x: 361, endPoint y: 507, distance: 143.9
click at [361, 507] on div "Muscle aches, chills, or sweating Nausea, vomiting, stomach cramps, diarrhea In…" at bounding box center [641, 473] width 692 height 173
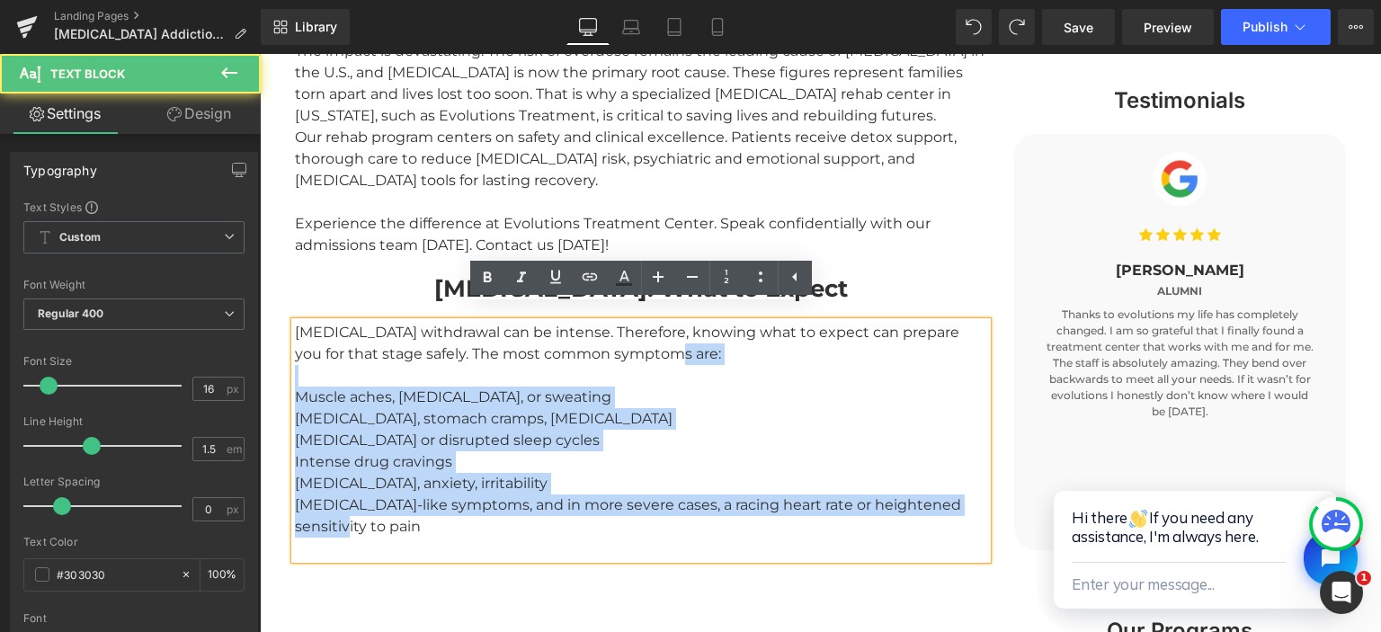
drag, startPoint x: 657, startPoint y: 372, endPoint x: 636, endPoint y: 512, distance: 141.7
click at [636, 512] on div "Fentanyl withdrawal can be intense. Therefore, knowing what to expect can prepa…" at bounding box center [641, 440] width 692 height 237
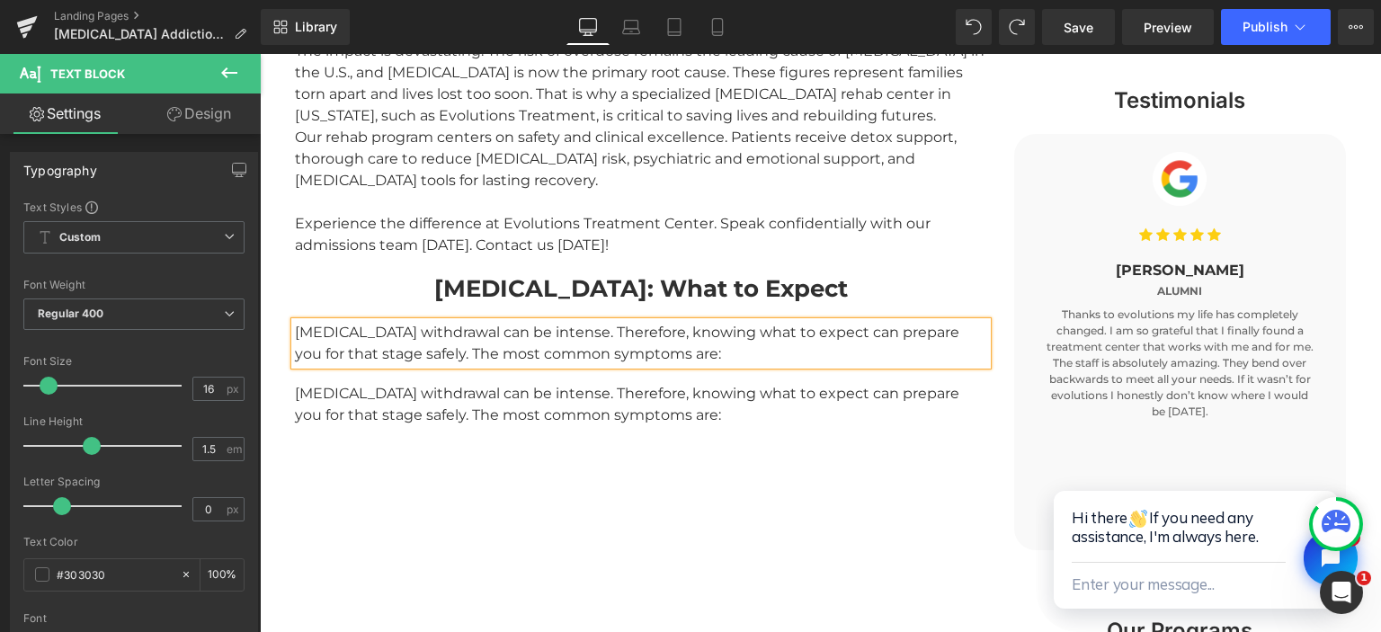
click at [392, 365] on div "Evolutions Treatment Center – Trusted Fentanyl Addiction Treatment in Florida H…" at bounding box center [640, 128] width 719 height 631
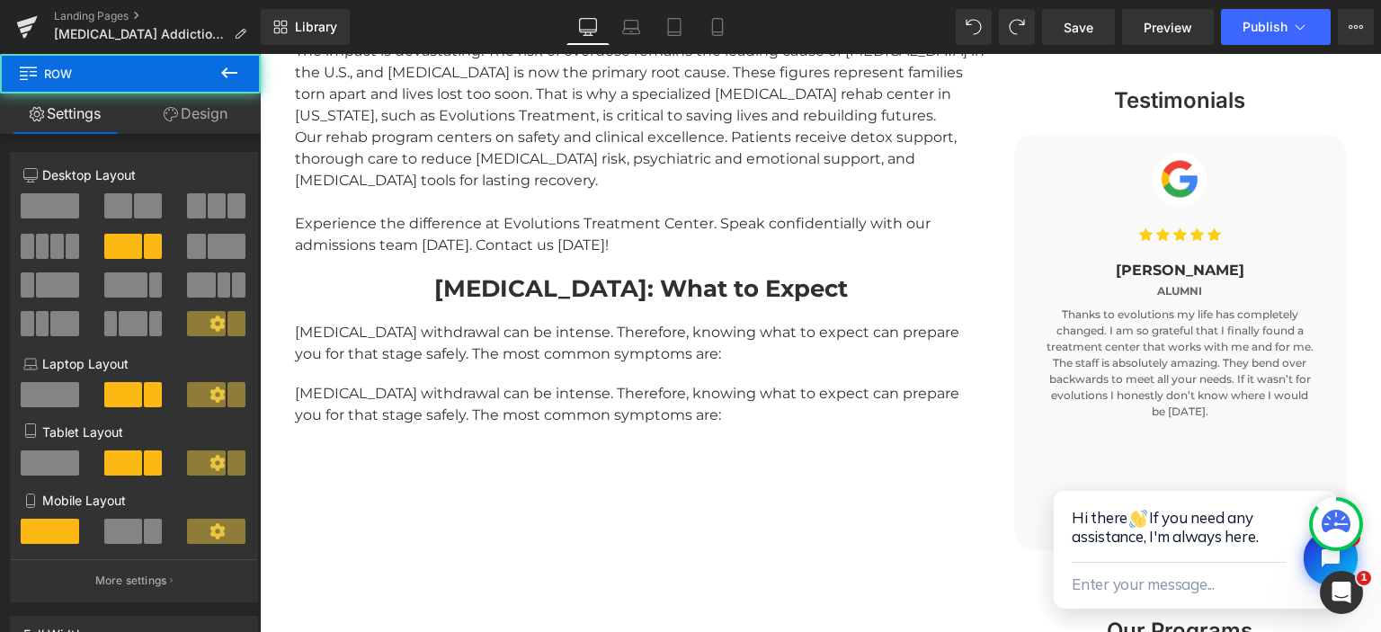
click at [387, 383] on div "Fentanyl withdrawal can be intense. Therefore, knowing what to expect can prepa…" at bounding box center [641, 404] width 692 height 43
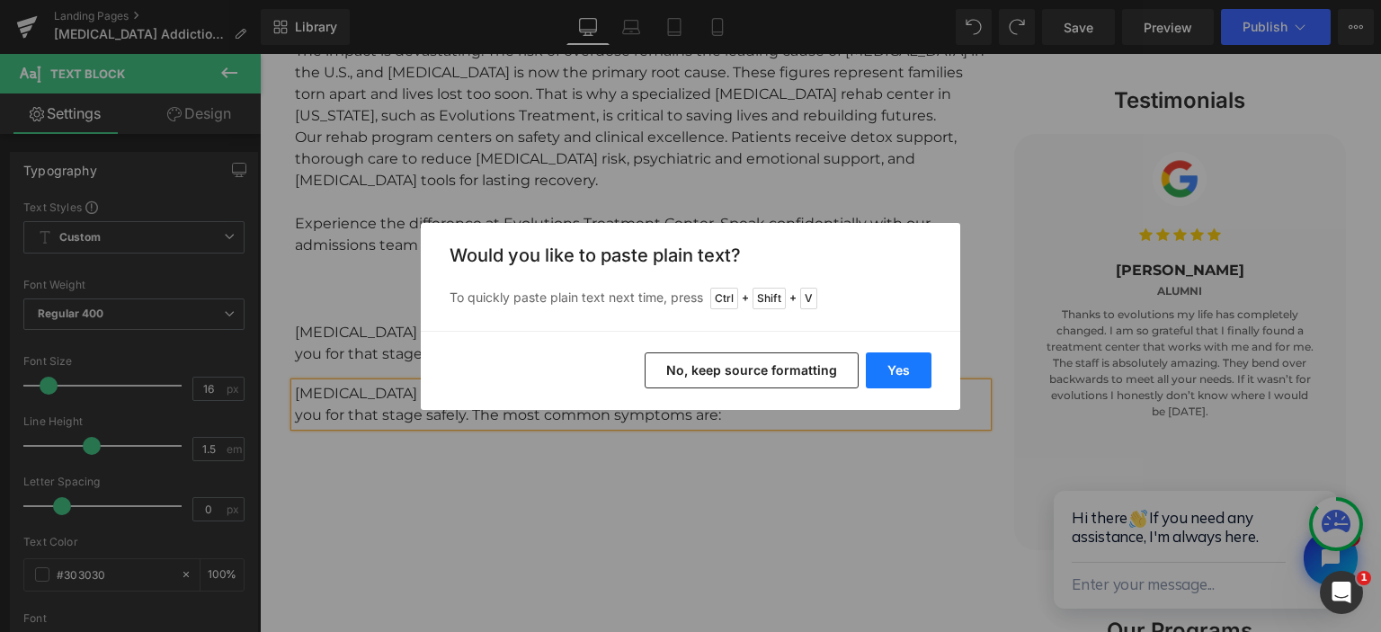
drag, startPoint x: 897, startPoint y: 365, endPoint x: 637, endPoint y: 311, distance: 265.3
click at [897, 365] on button "Yes" at bounding box center [899, 370] width 66 height 36
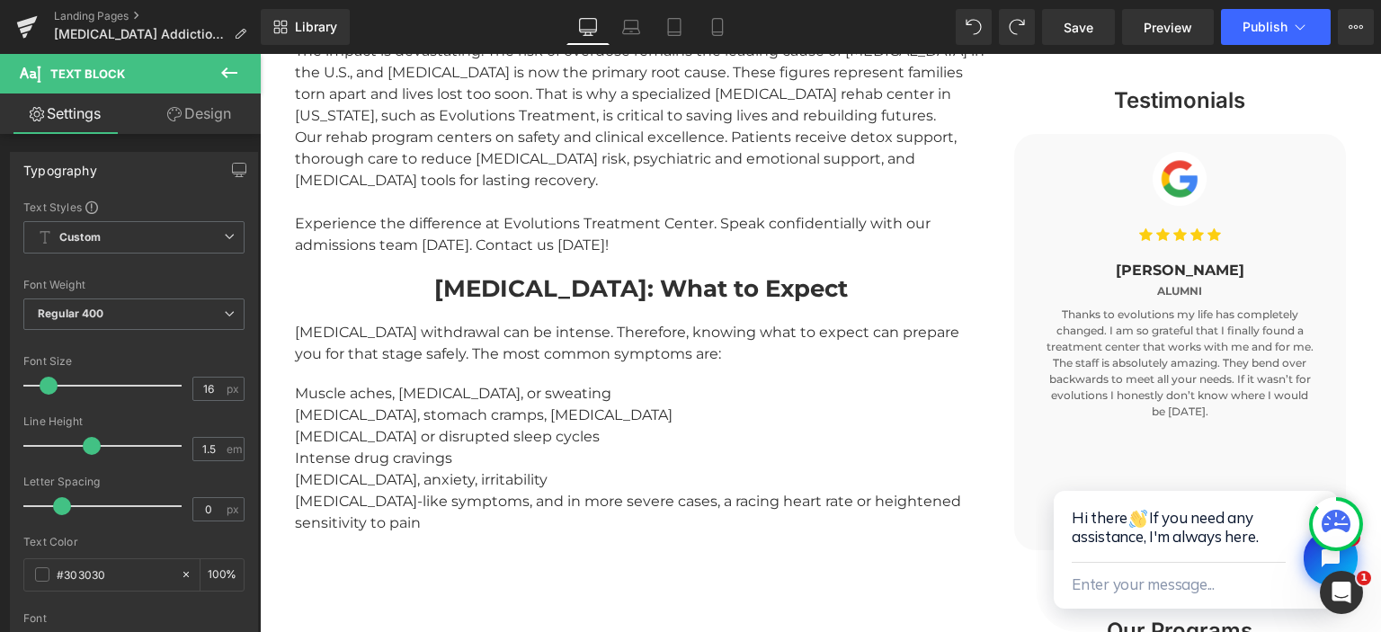
click at [310, 413] on div "Muscle aches, chills, or sweating Nausea, vomiting, stomach cramps, diarrhea In…" at bounding box center [641, 469] width 692 height 173
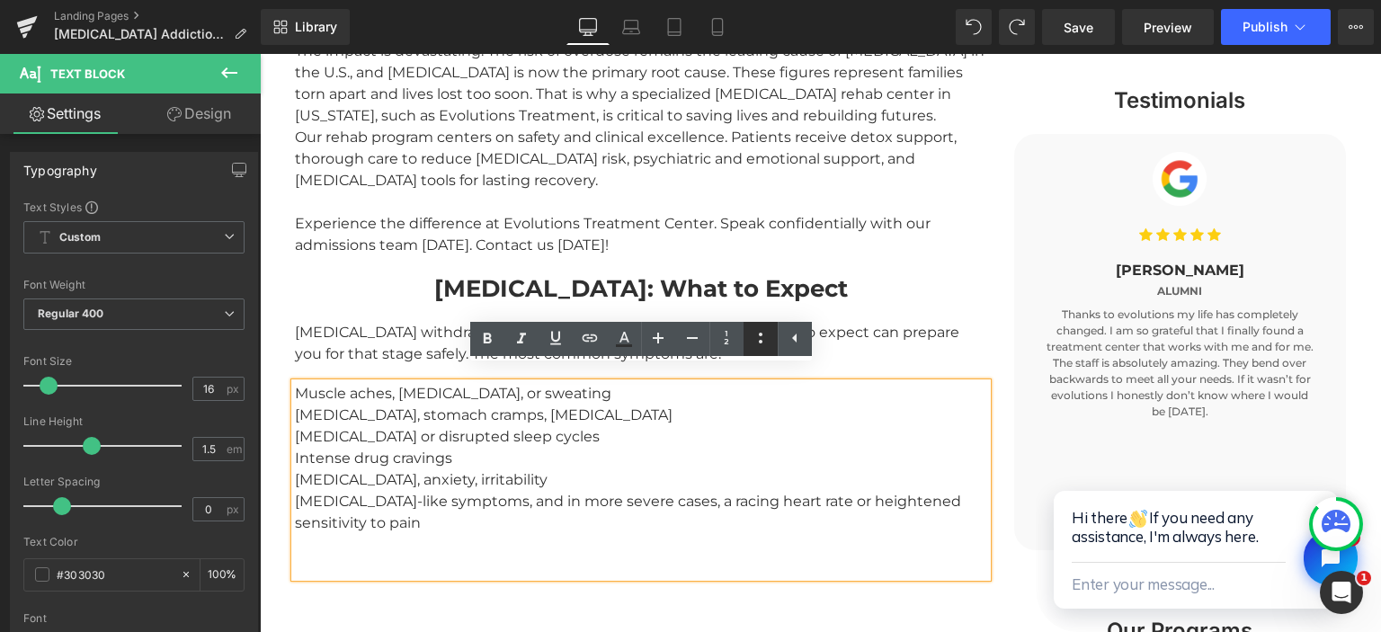
click at [759, 336] on icon at bounding box center [761, 338] width 22 height 22
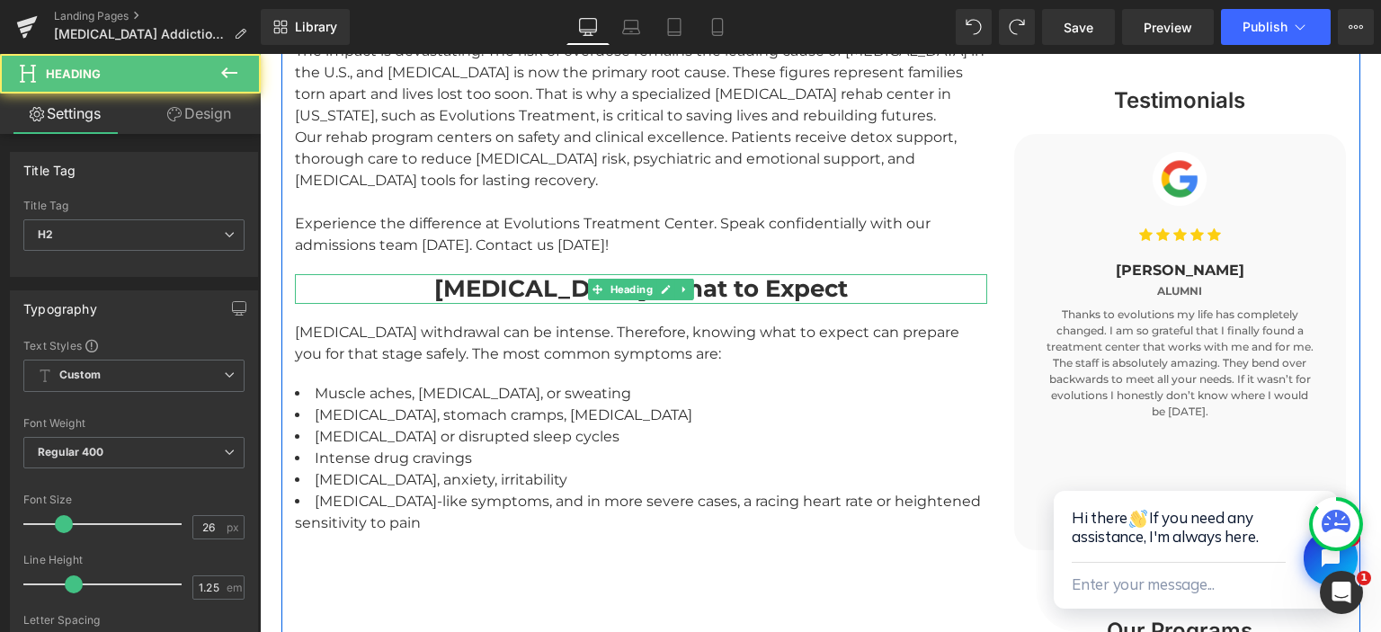
click at [434, 275] on strong "Withdrawal Symptoms: What to Expect" at bounding box center [640, 288] width 413 height 29
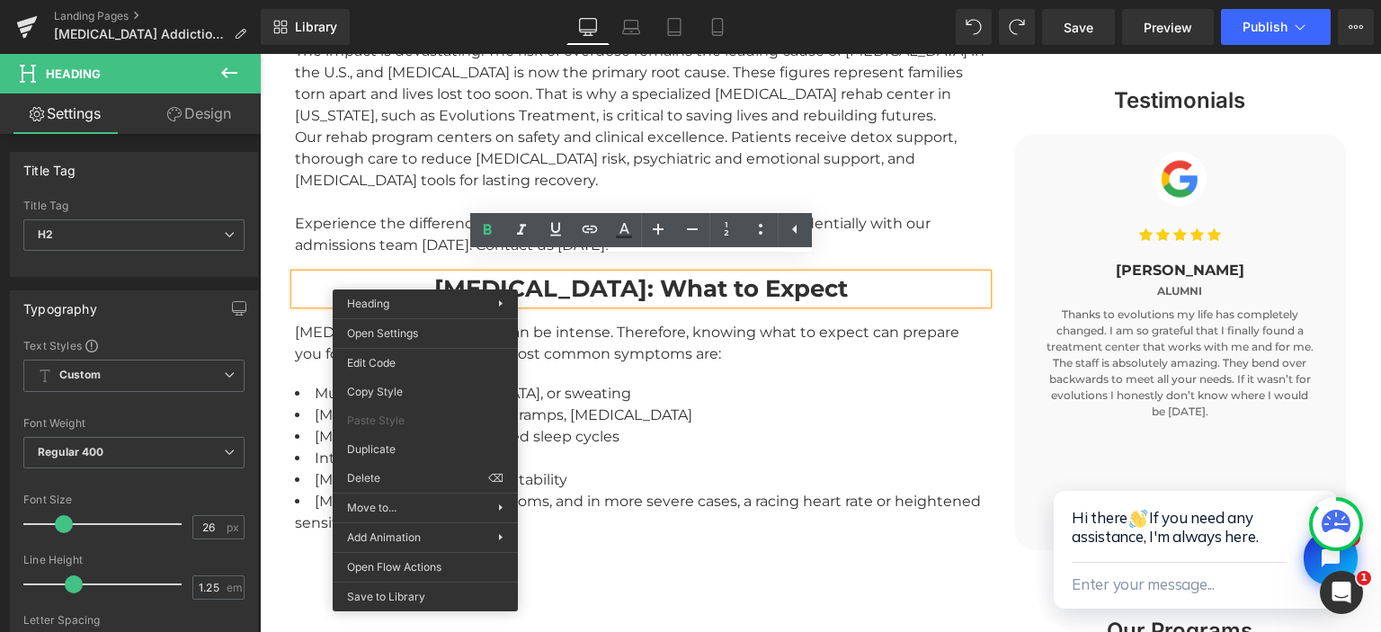
drag, startPoint x: 646, startPoint y: 504, endPoint x: 387, endPoint y: 449, distance: 265.5
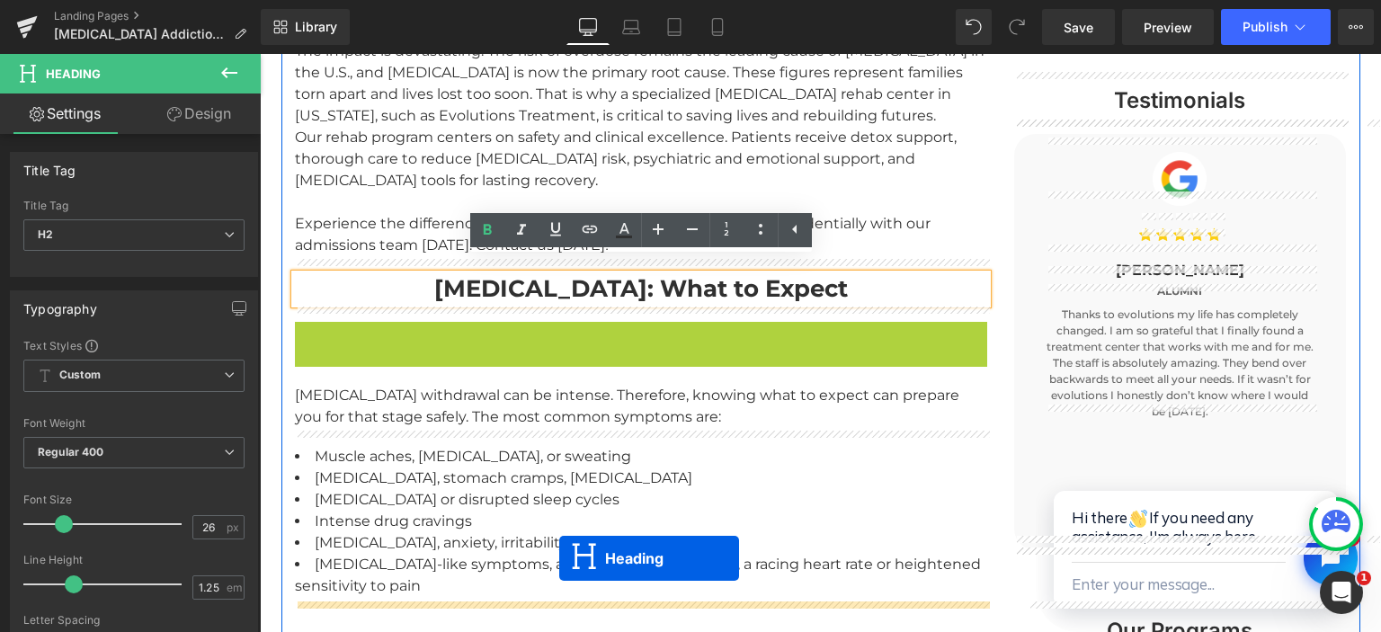
drag, startPoint x: 599, startPoint y: 322, endPoint x: 559, endPoint y: 558, distance: 239.7
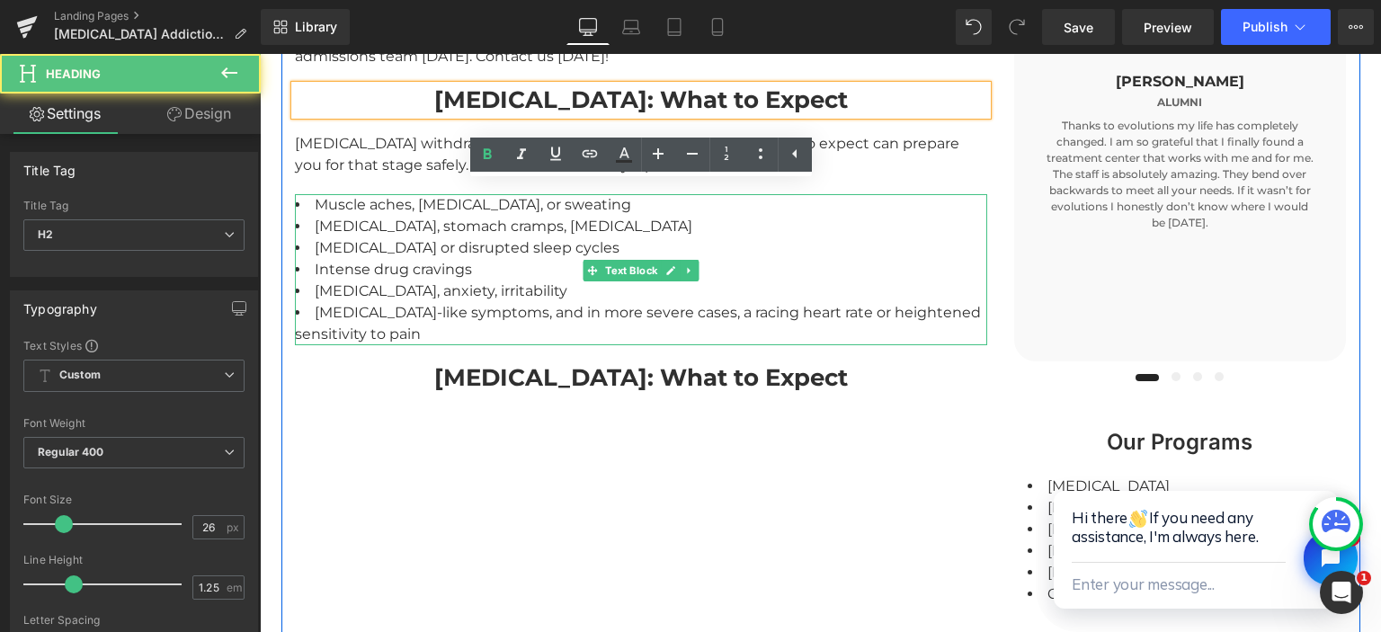
scroll to position [1558, 0]
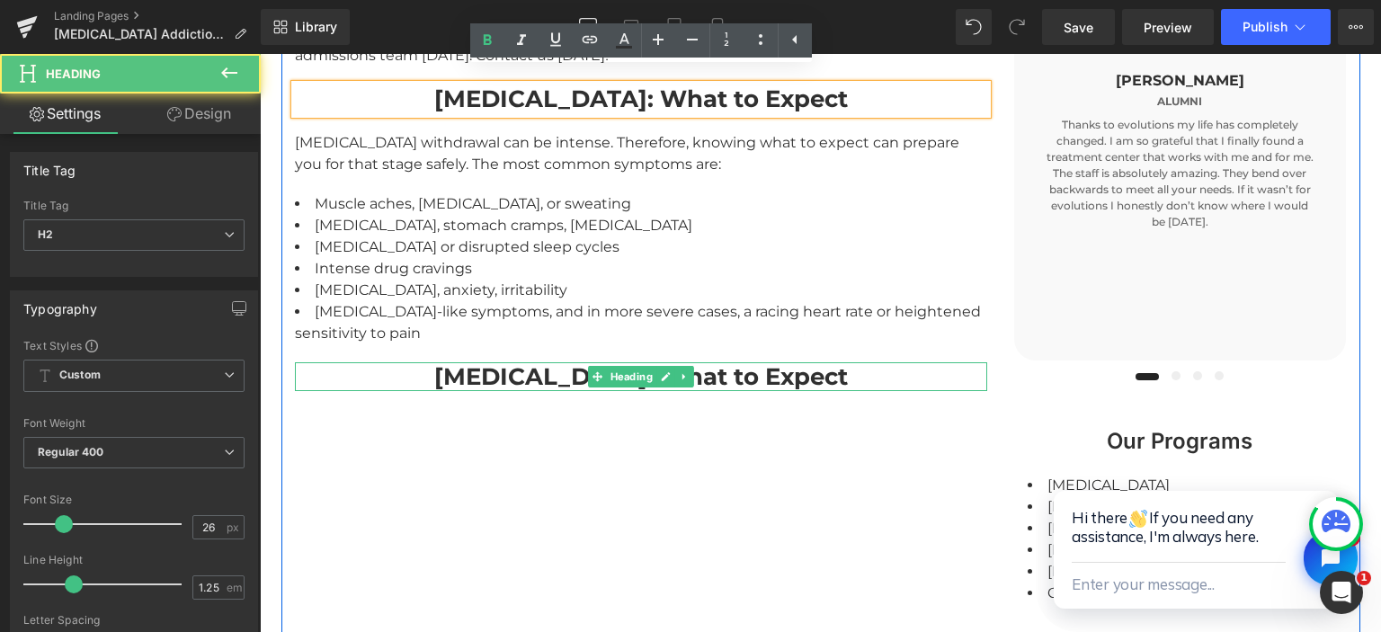
click at [530, 362] on strong "Withdrawal Symptoms: What to Expect" at bounding box center [640, 376] width 413 height 29
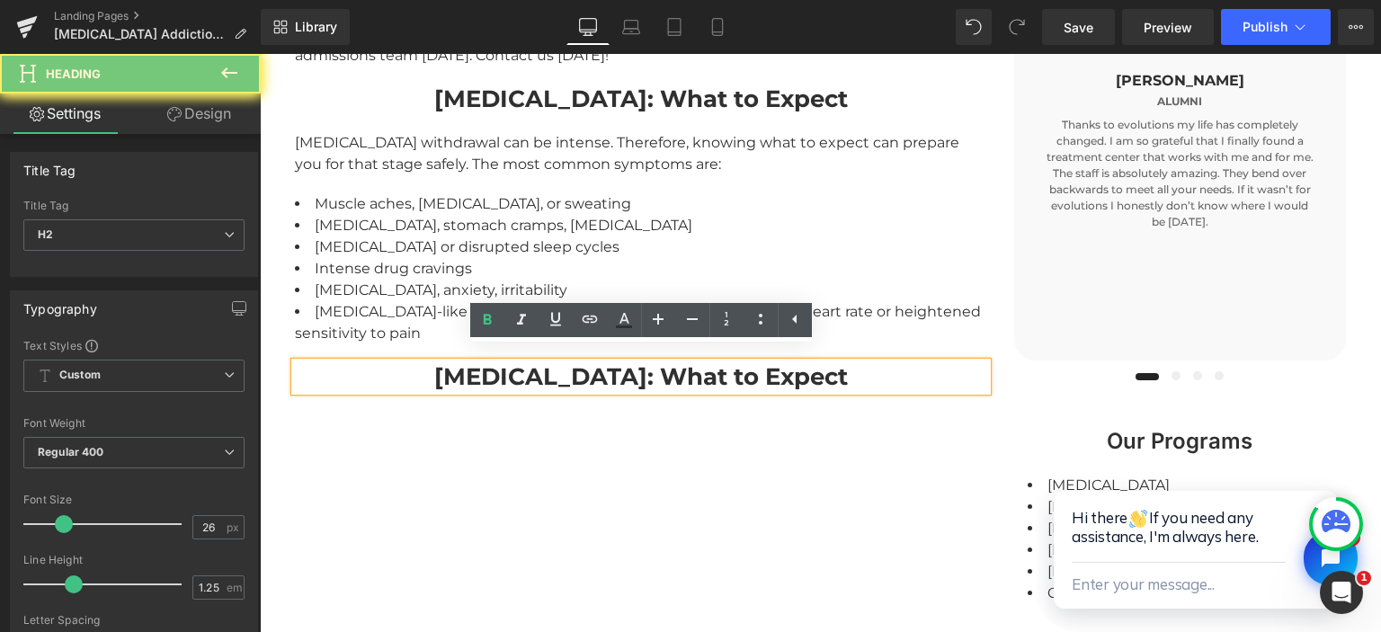
click at [530, 362] on strong "Withdrawal Symptoms: What to Expect" at bounding box center [640, 376] width 413 height 29
paste div
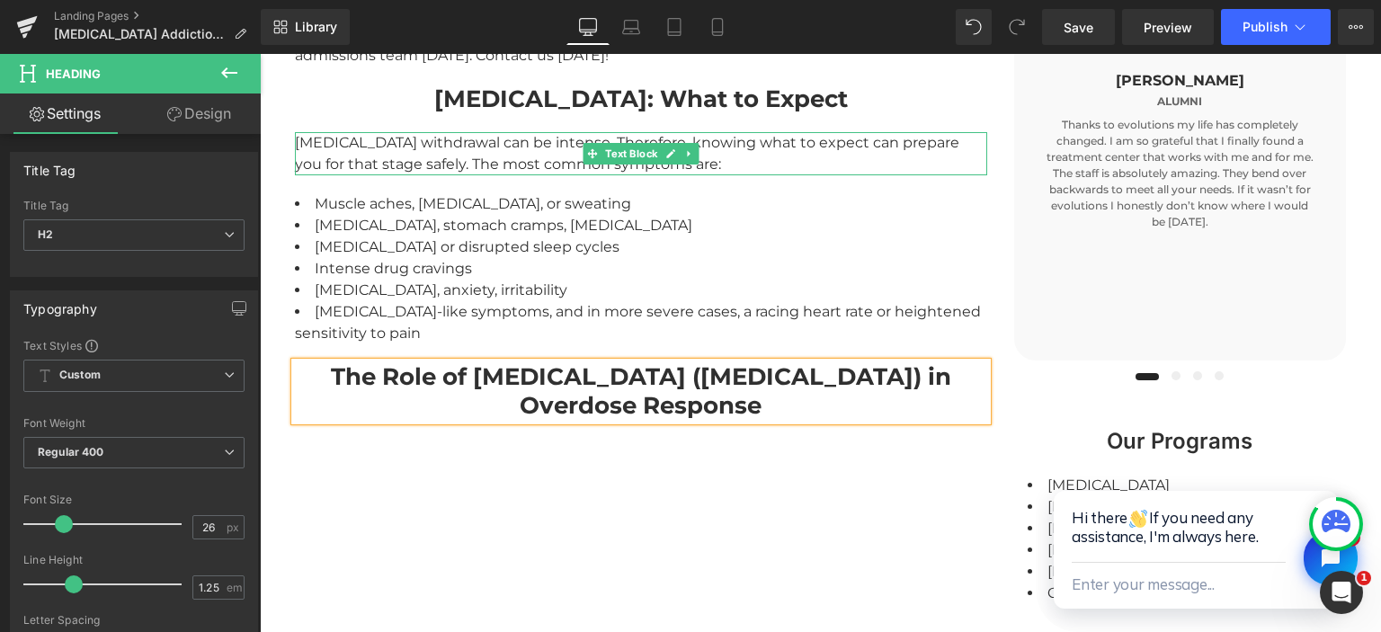
click at [399, 138] on div "Fentanyl withdrawal can be intense. Therefore, knowing what to expect can prepa…" at bounding box center [641, 153] width 692 height 43
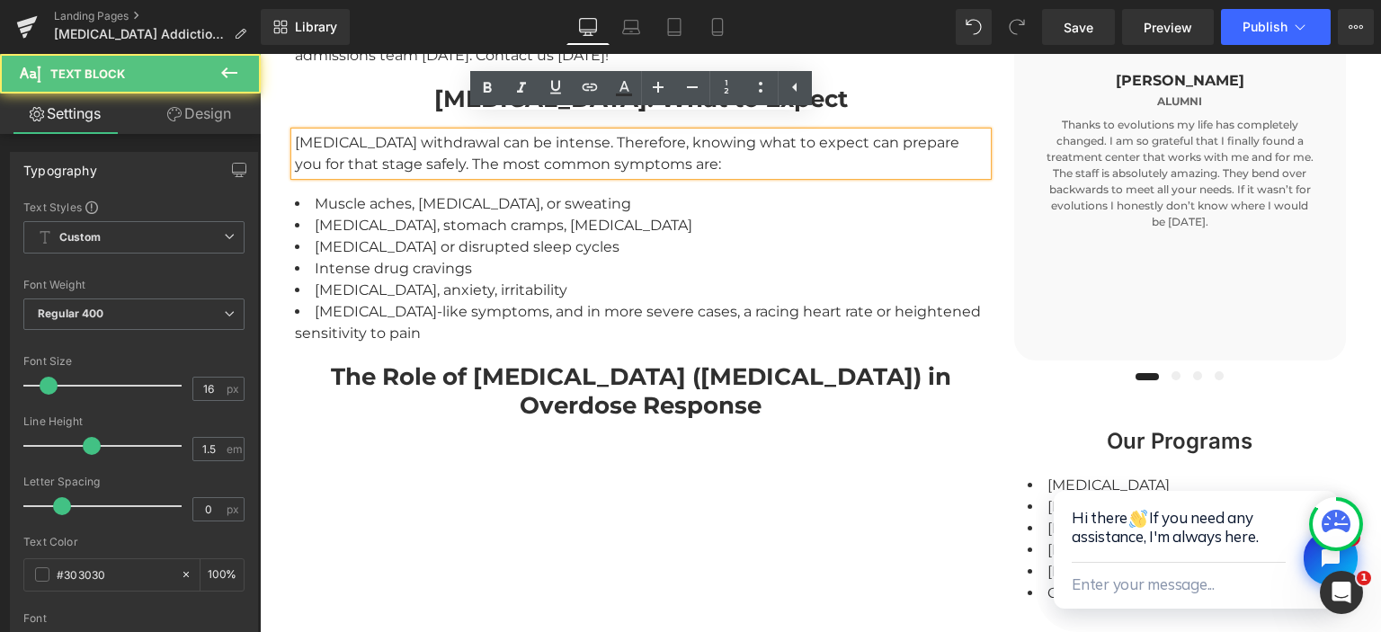
click at [422, 153] on div "Fentanyl withdrawal can be intense. Therefore, knowing what to expect can prepa…" at bounding box center [641, 153] width 692 height 43
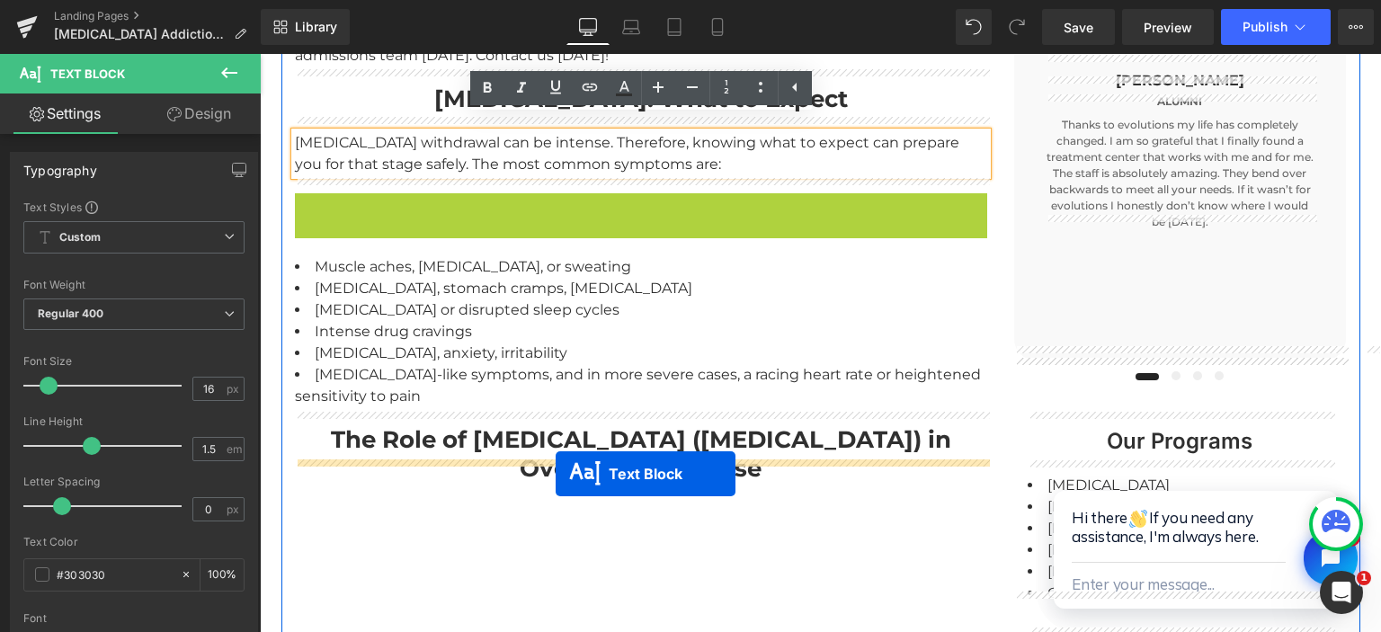
drag, startPoint x: 592, startPoint y: 200, endPoint x: 556, endPoint y: 473, distance: 275.7
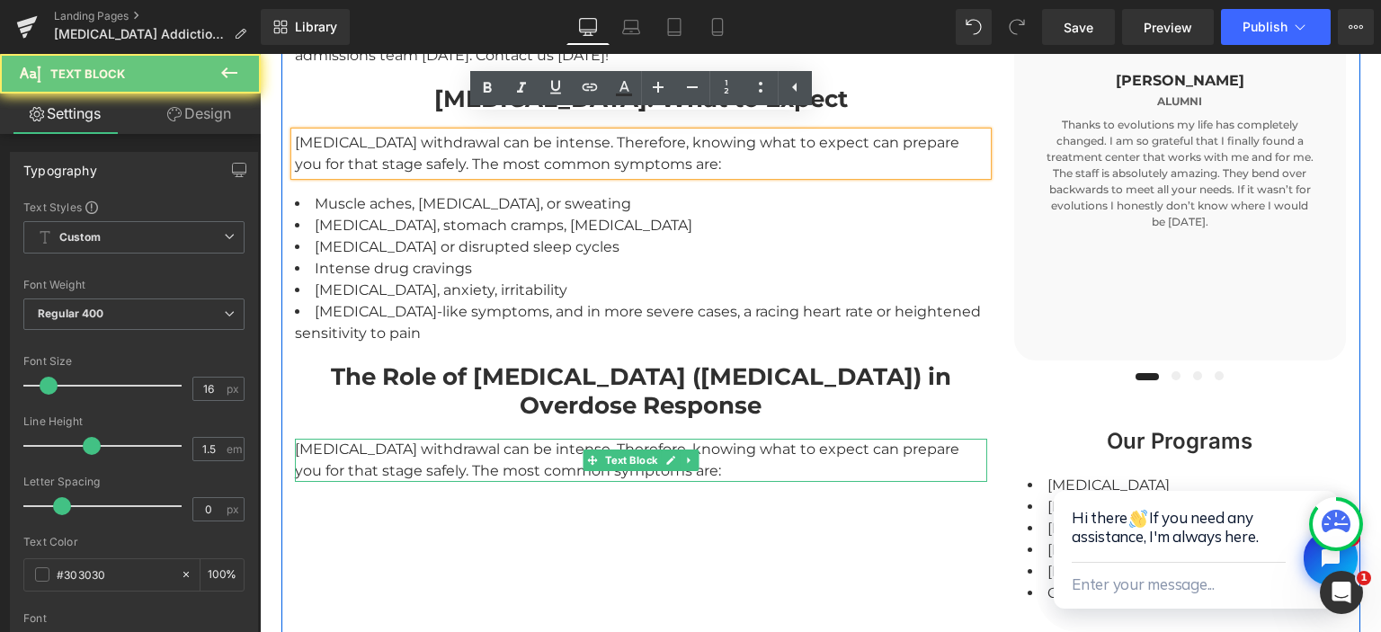
click at [505, 439] on div "Fentanyl withdrawal can be intense. Therefore, knowing what to expect can prepa…" at bounding box center [641, 460] width 692 height 43
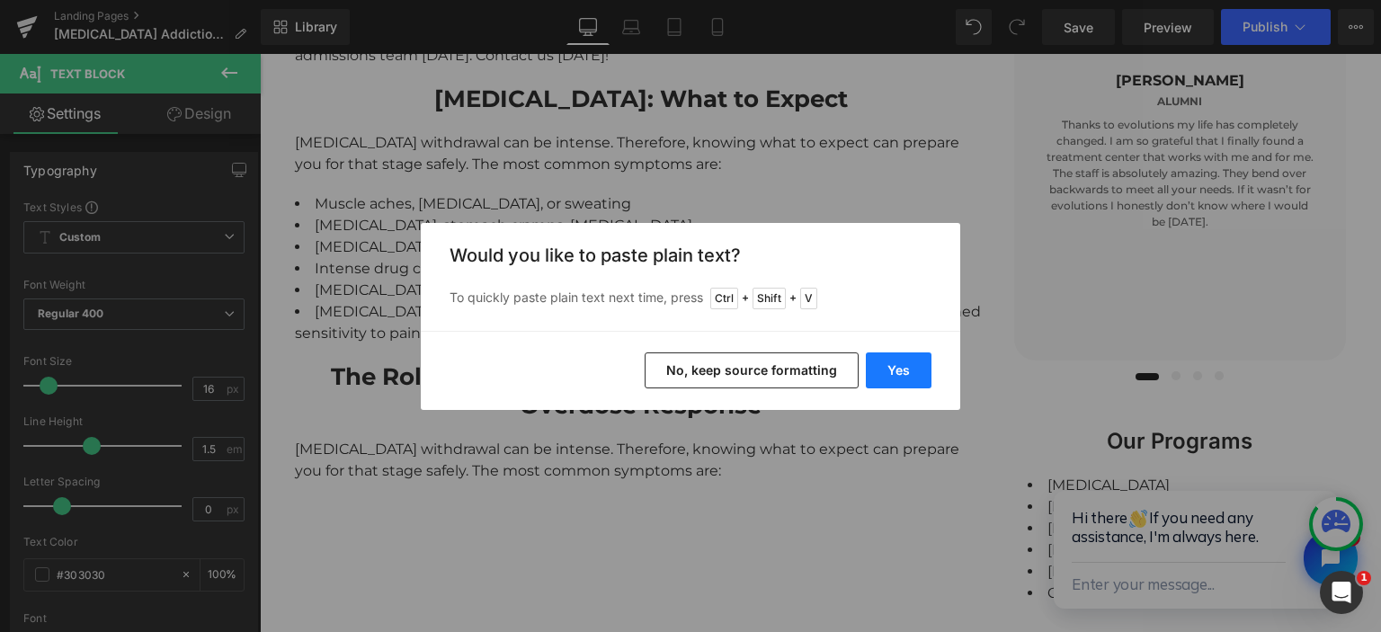
click at [919, 365] on button "Yes" at bounding box center [899, 370] width 66 height 36
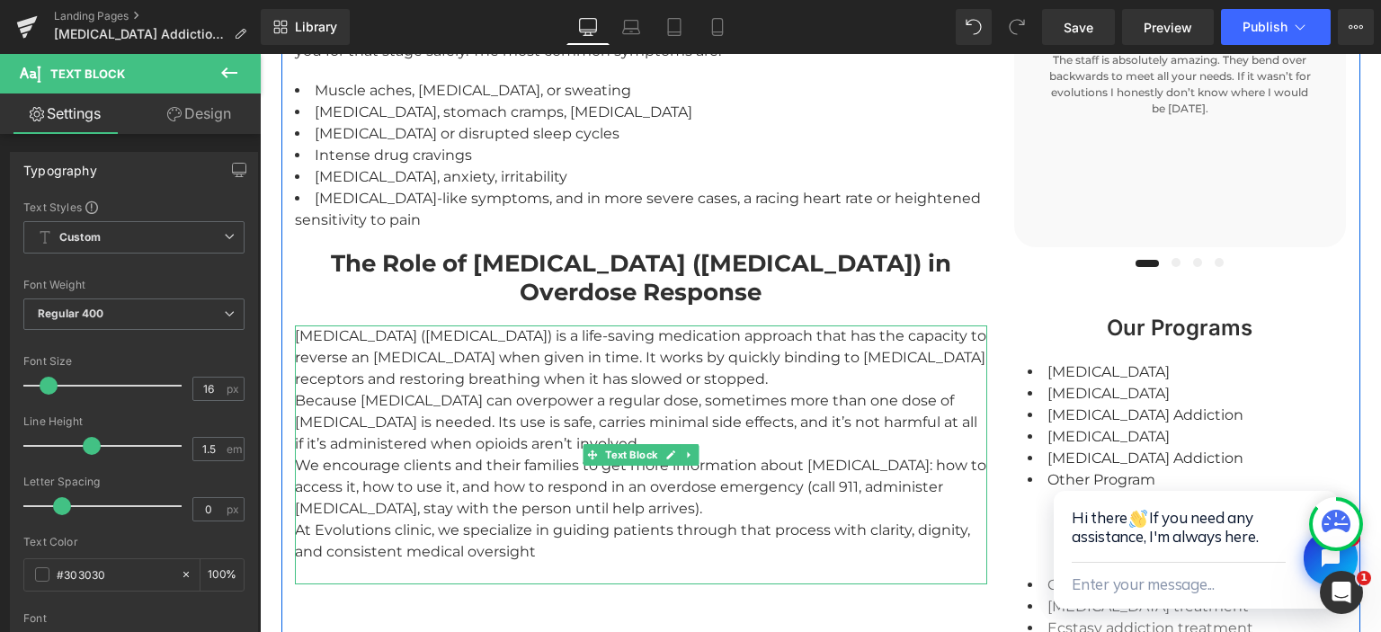
scroll to position [1771, 0]
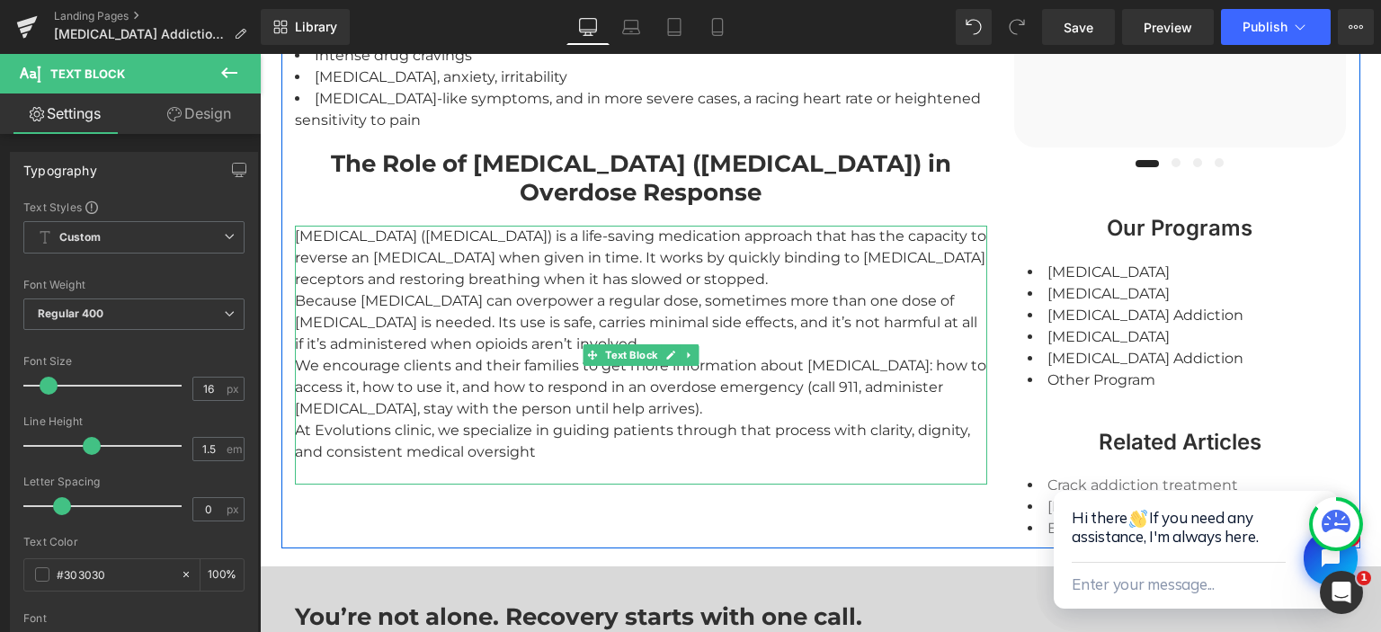
click at [685, 244] on div "Narcan (naloxone) is a life-saving medication approach that has the capacity to…" at bounding box center [641, 355] width 692 height 259
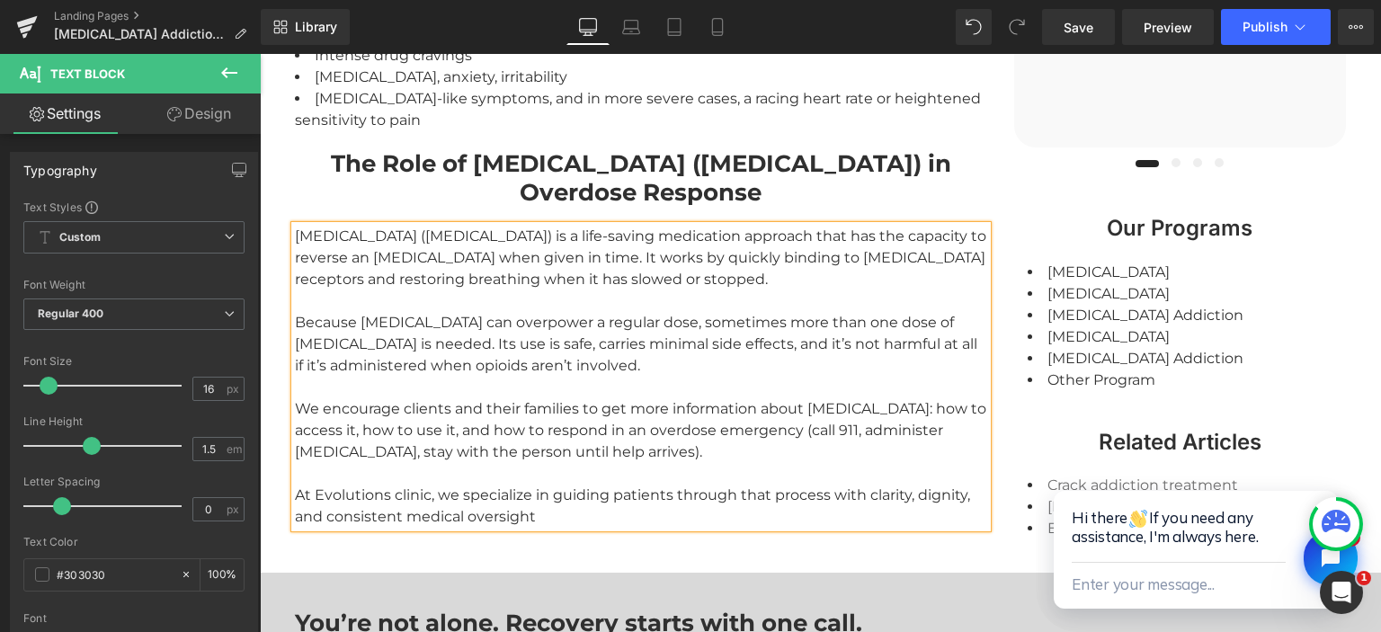
click at [516, 149] on strong "The Role of Narcan (Naloxone) in Overdose Response" at bounding box center [641, 178] width 620 height 58
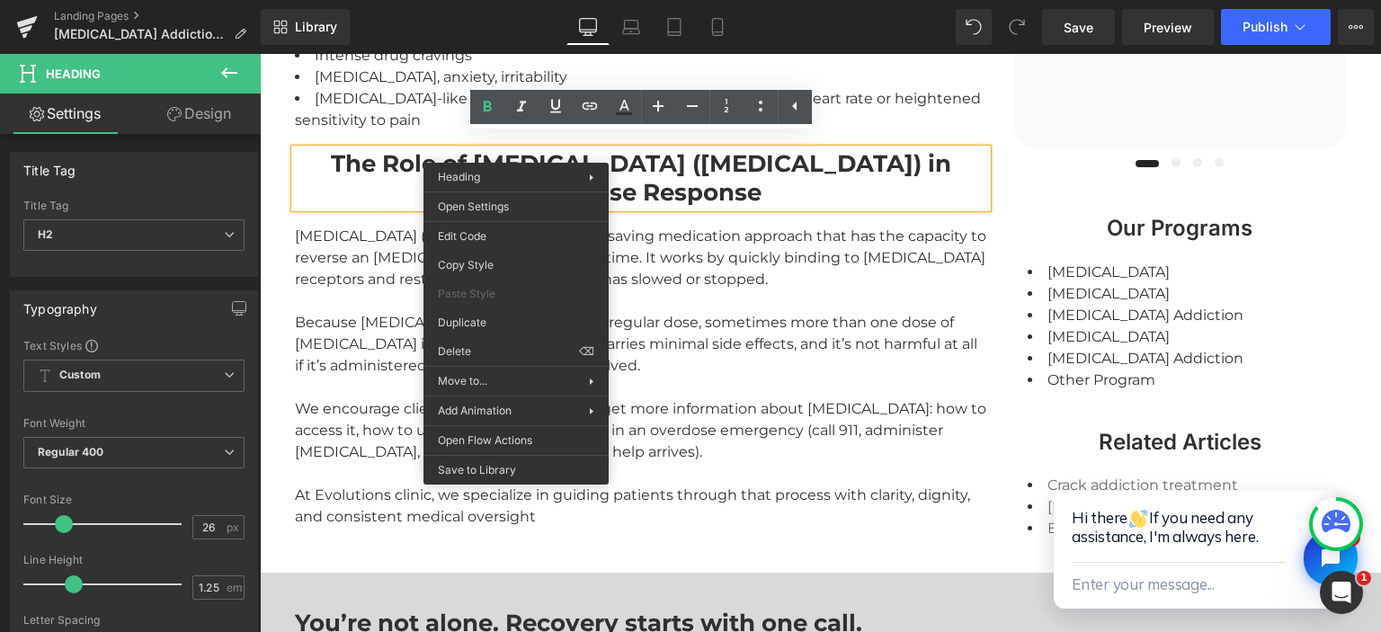
drag, startPoint x: 754, startPoint y: 373, endPoint x: 494, endPoint y: 319, distance: 265.3
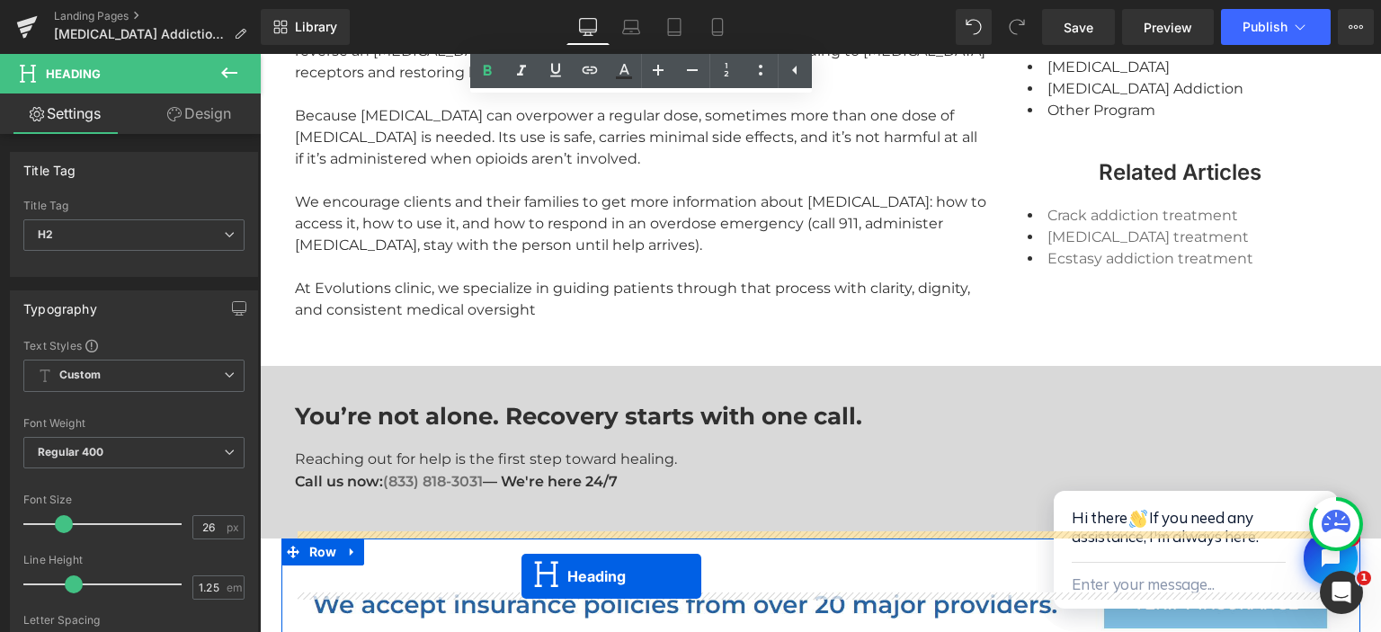
scroll to position [2112, 0]
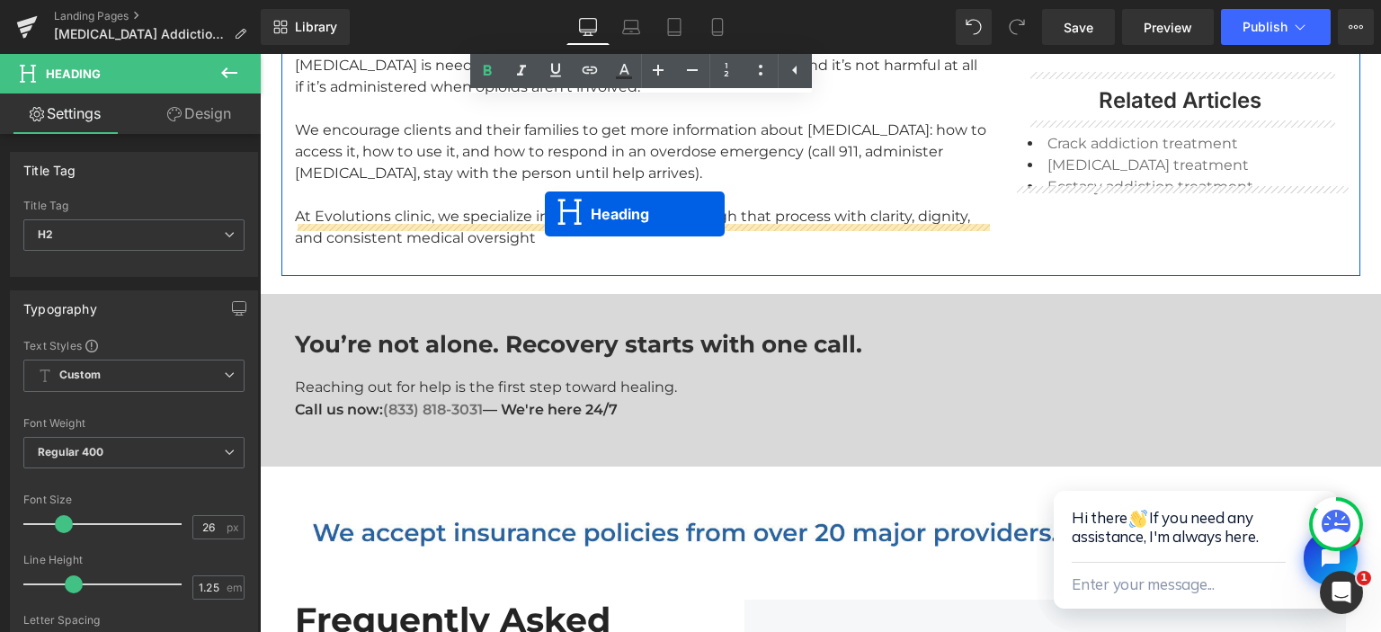
drag, startPoint x: 596, startPoint y: 196, endPoint x: 545, endPoint y: 214, distance: 54.3
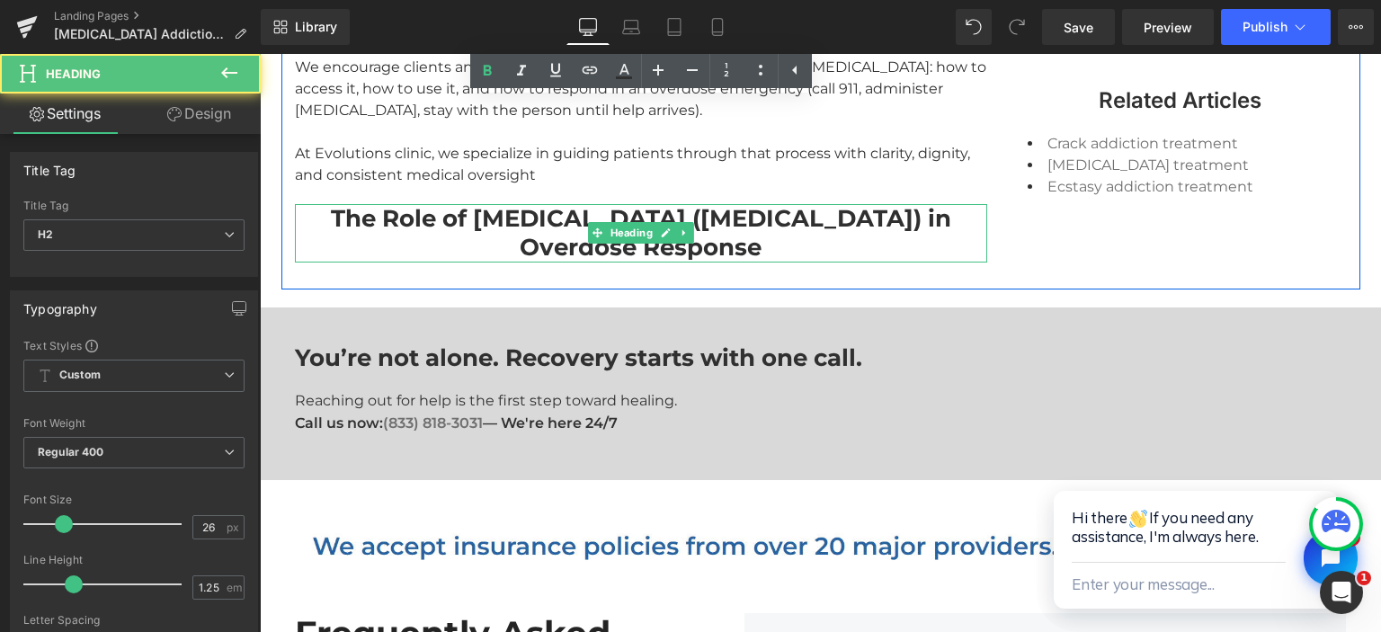
scroll to position [2049, 0]
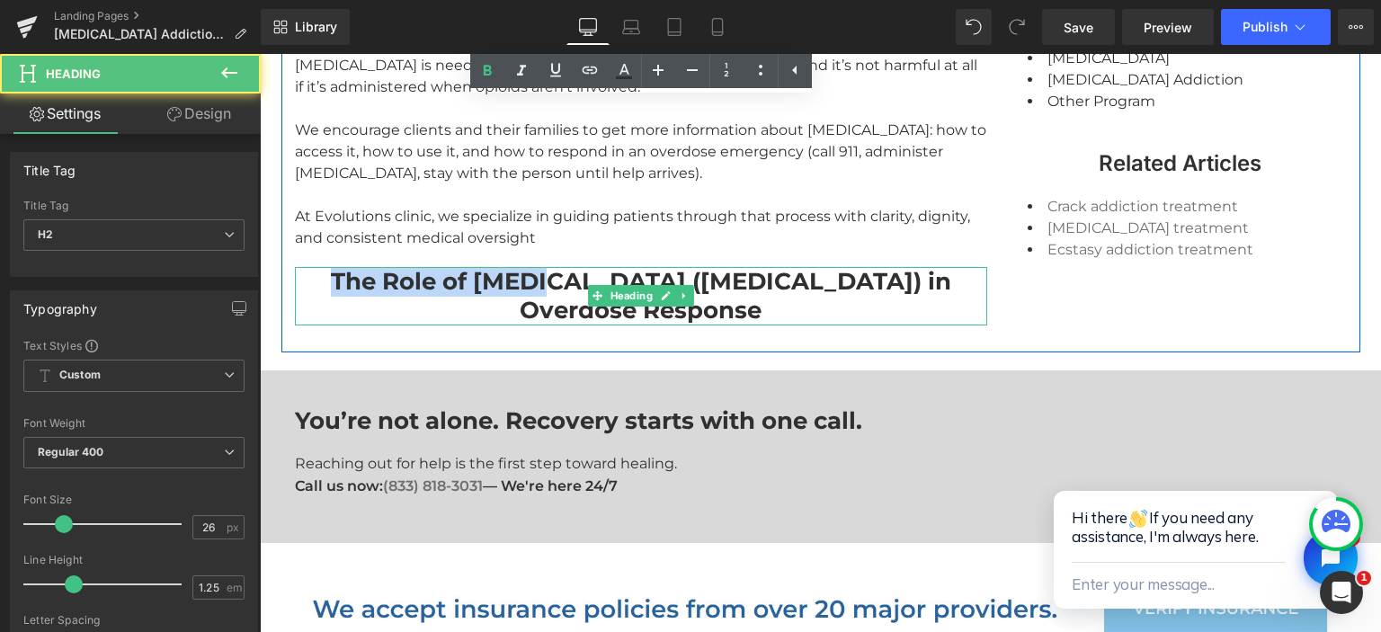
click at [534, 267] on div "The Role of Narcan (Naloxone) in Overdose Response Heading" at bounding box center [641, 296] width 692 height 58
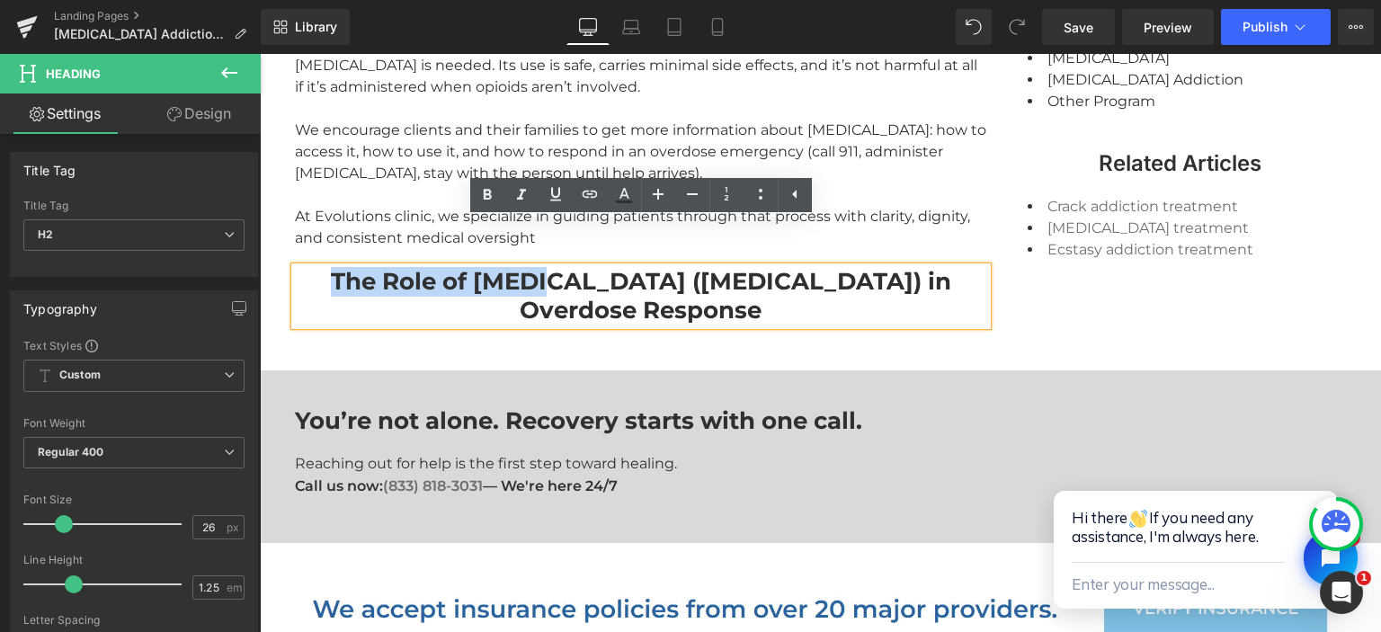
click at [534, 267] on div "The Role of Narcan (Naloxone) in Overdose Response Heading" at bounding box center [641, 296] width 692 height 58
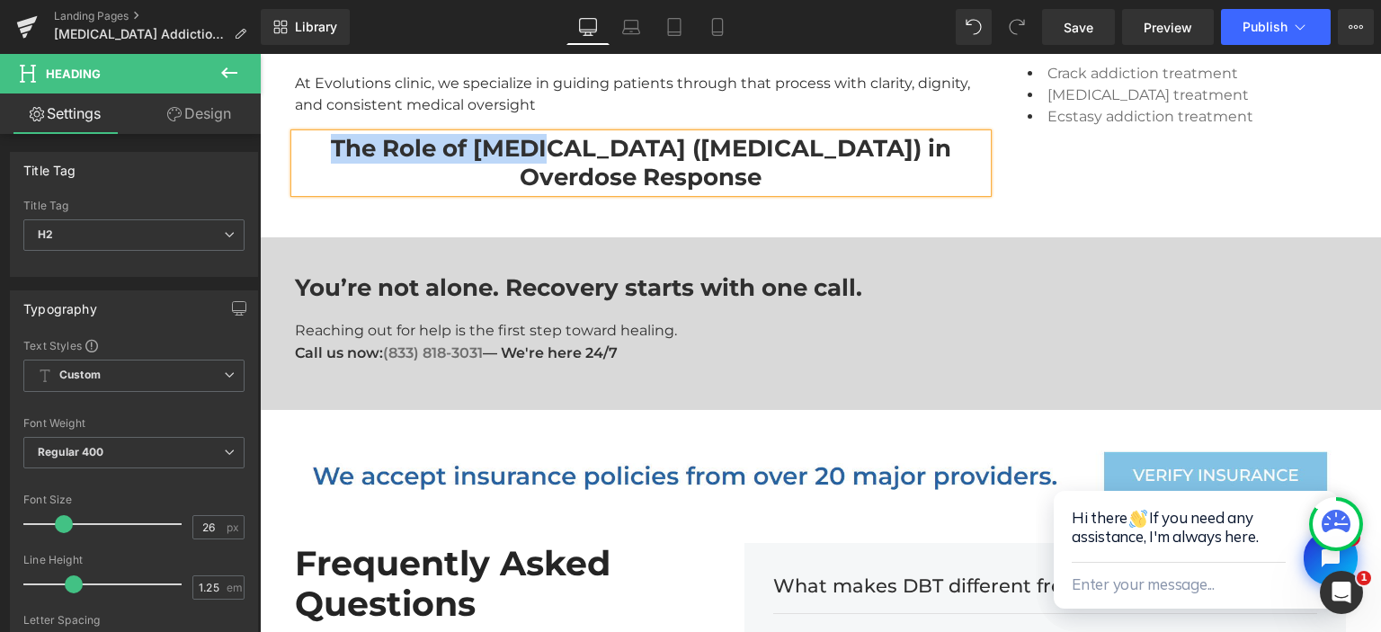
scroll to position [2182, 0]
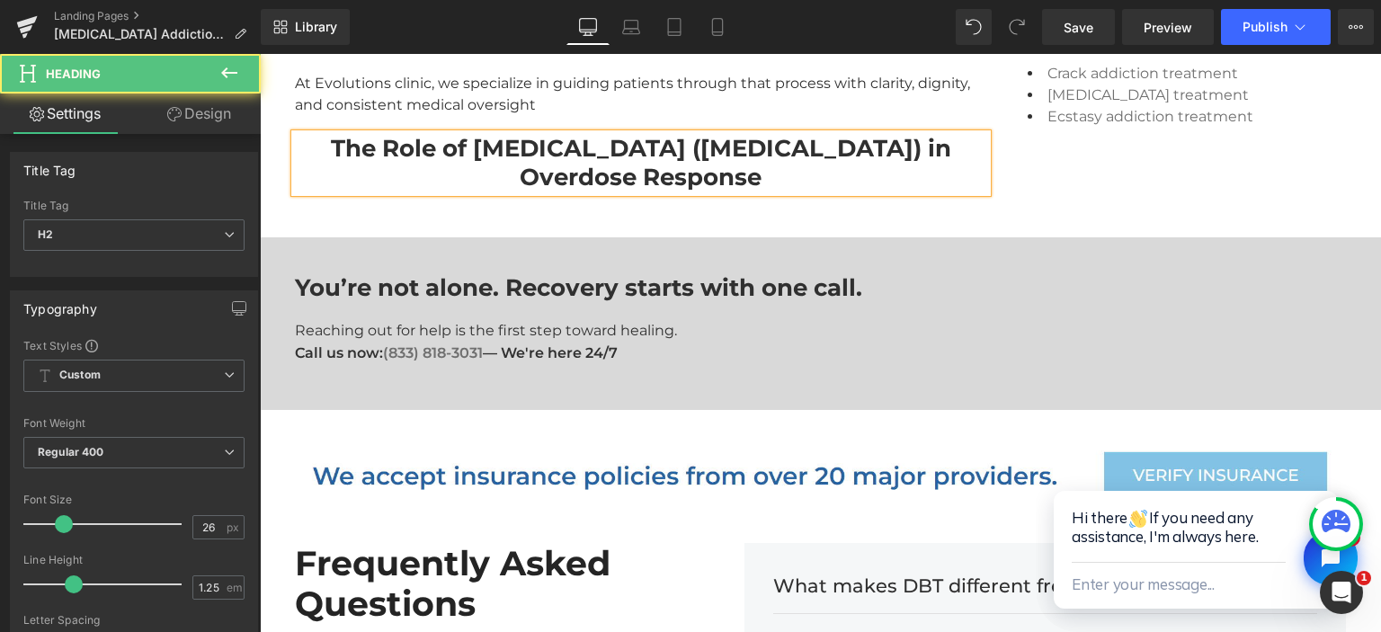
click at [498, 134] on div "The Role of Narcan (Naloxone) in Overdose Response" at bounding box center [641, 163] width 692 height 58
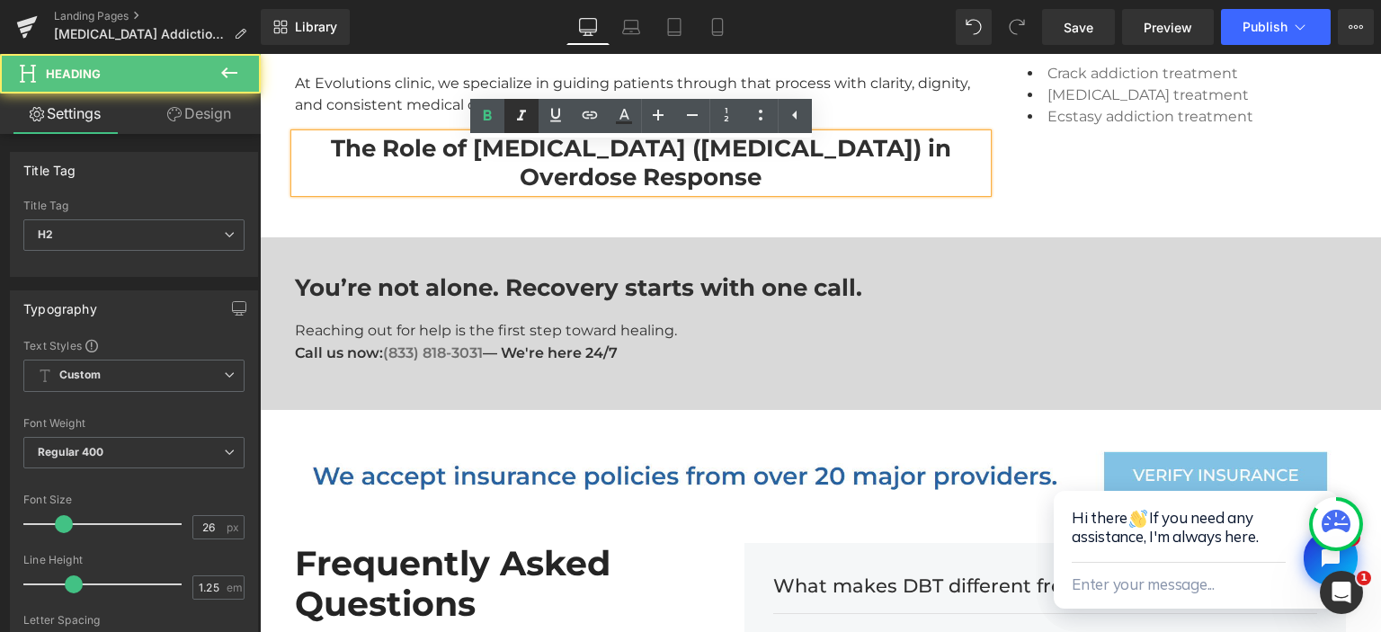
click at [504, 110] on link at bounding box center [521, 116] width 34 height 34
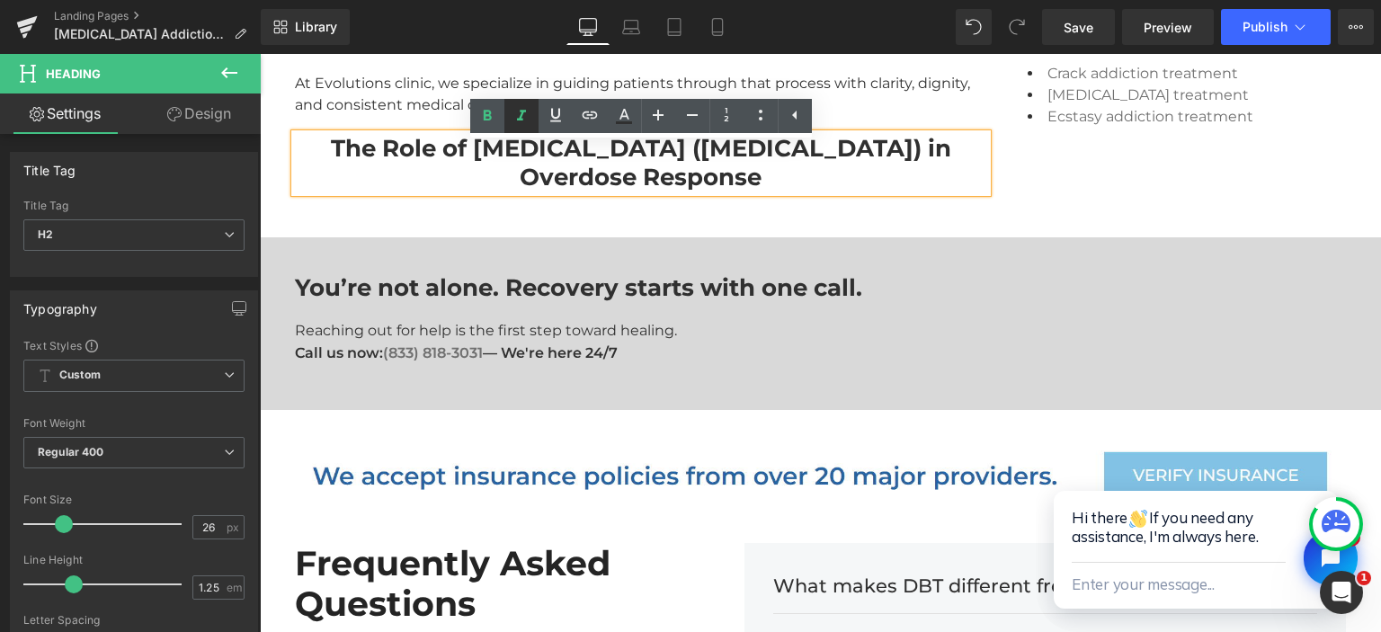
click at [526, 117] on icon at bounding box center [522, 116] width 22 height 22
click at [382, 134] on strong "The Role of Narcan (Naloxone) in Overdose Response" at bounding box center [641, 163] width 620 height 58
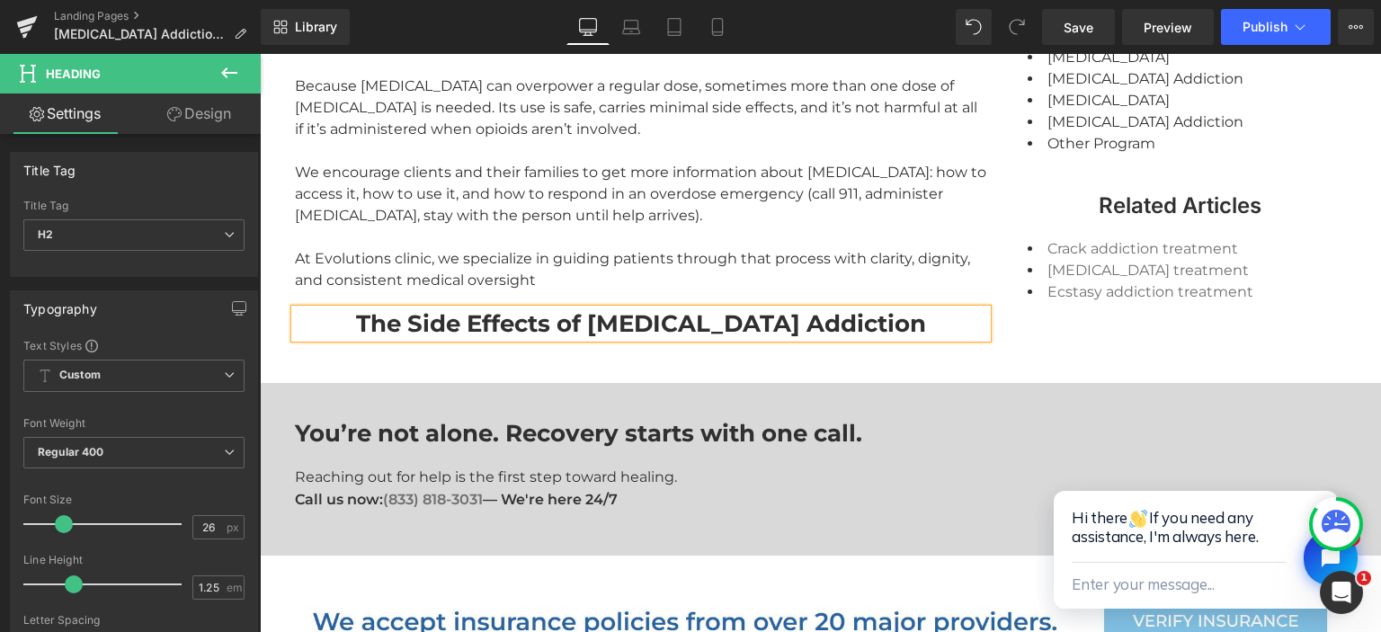
scroll to position [1993, 0]
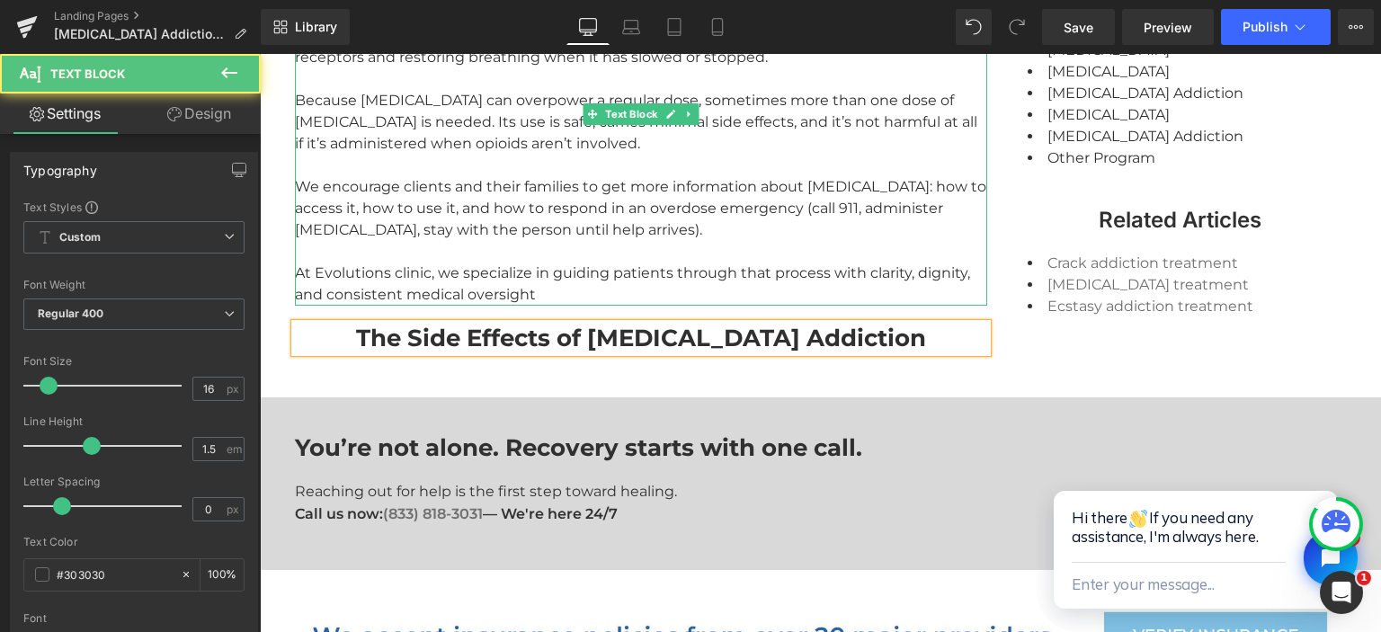
click at [398, 262] on div "At Evolutions clinic, we specialize in guiding patients through that process wi…" at bounding box center [641, 283] width 692 height 43
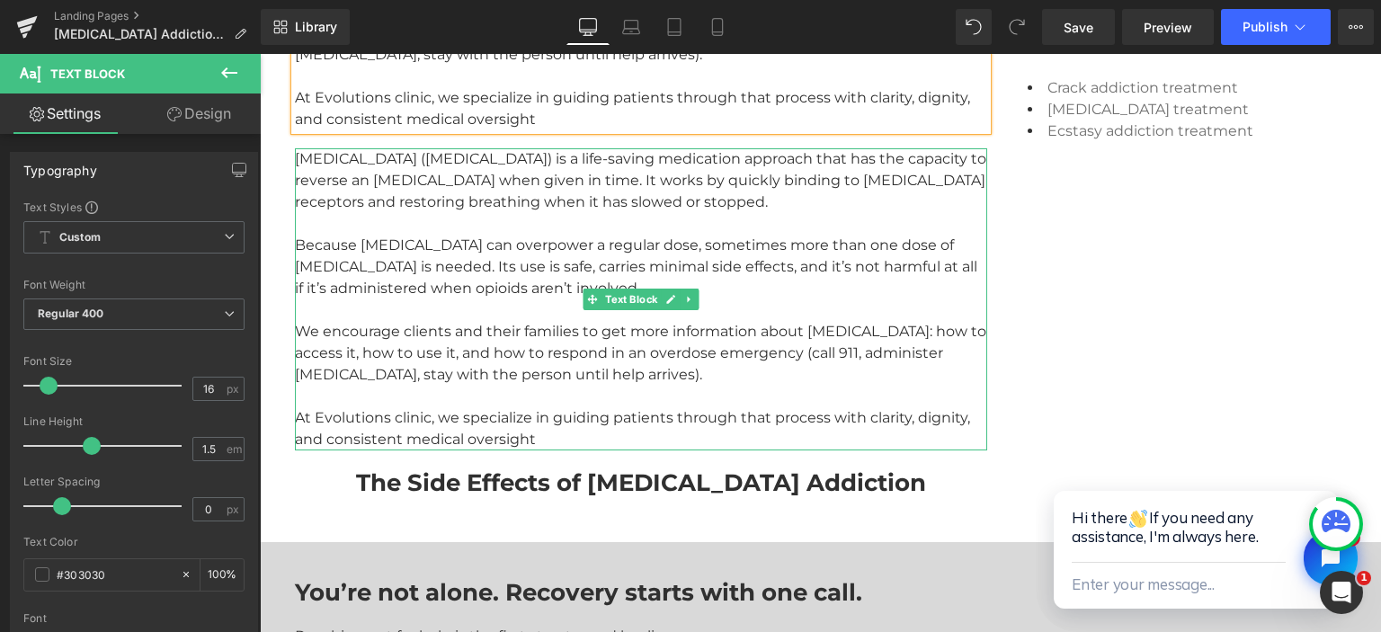
scroll to position [2182, 0]
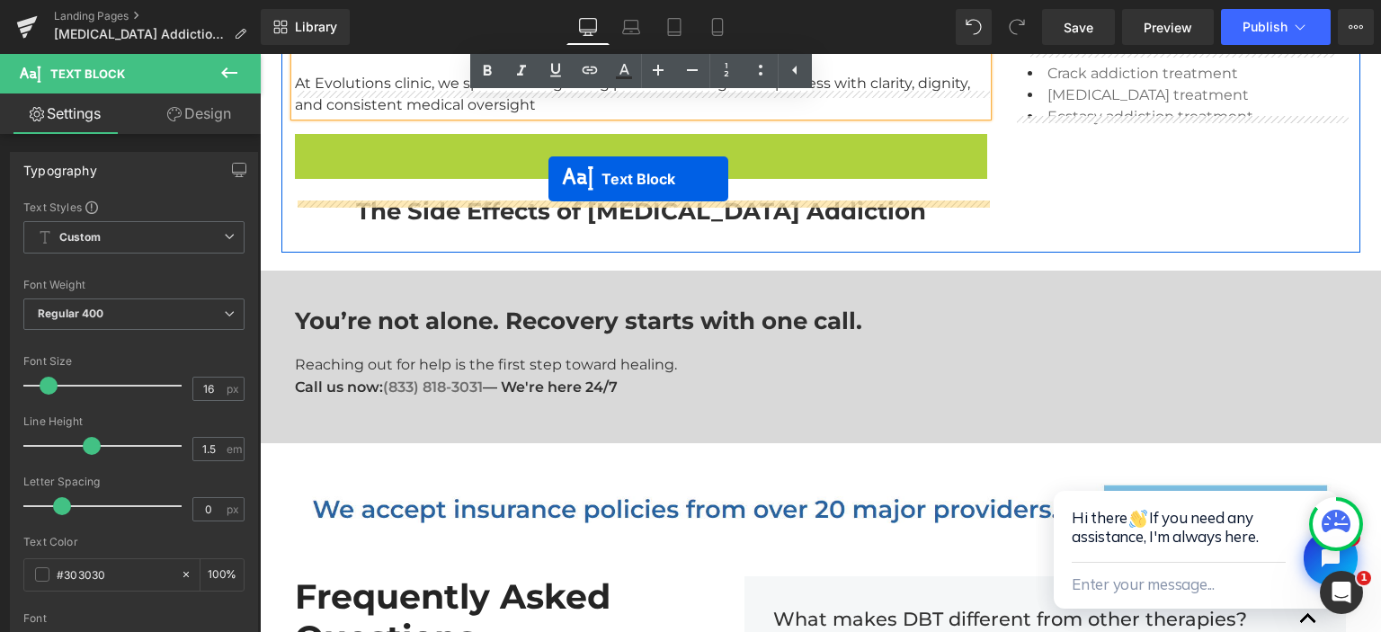
drag, startPoint x: 588, startPoint y: 242, endPoint x: 548, endPoint y: 179, distance: 74.3
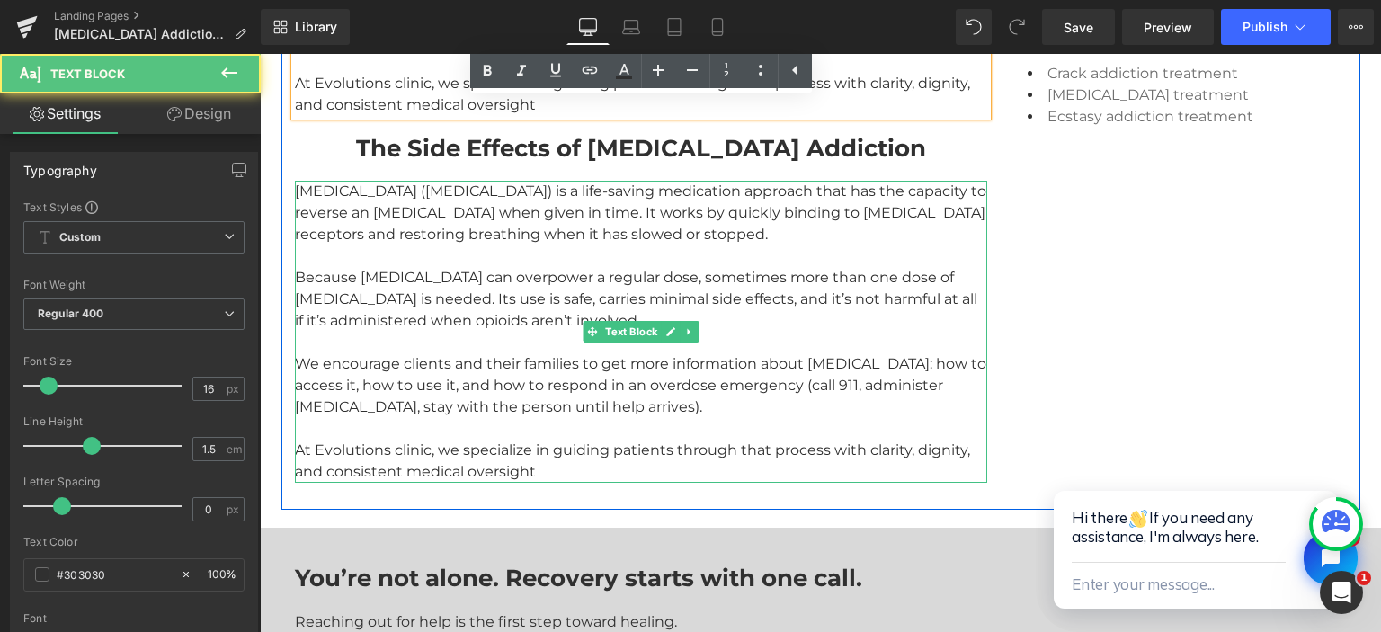
click at [507, 236] on div "Narcan (naloxone) is a life-saving medication approach that has the capacity to…" at bounding box center [641, 332] width 692 height 302
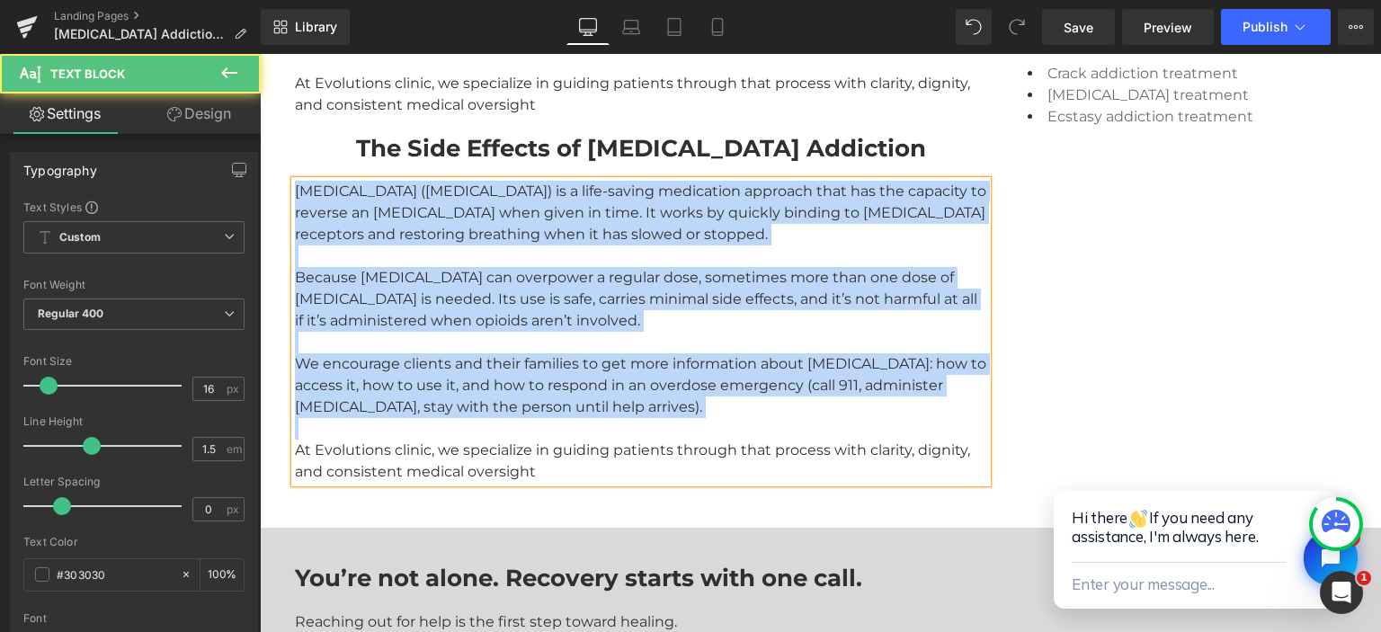
click at [496, 245] on div at bounding box center [641, 256] width 692 height 22
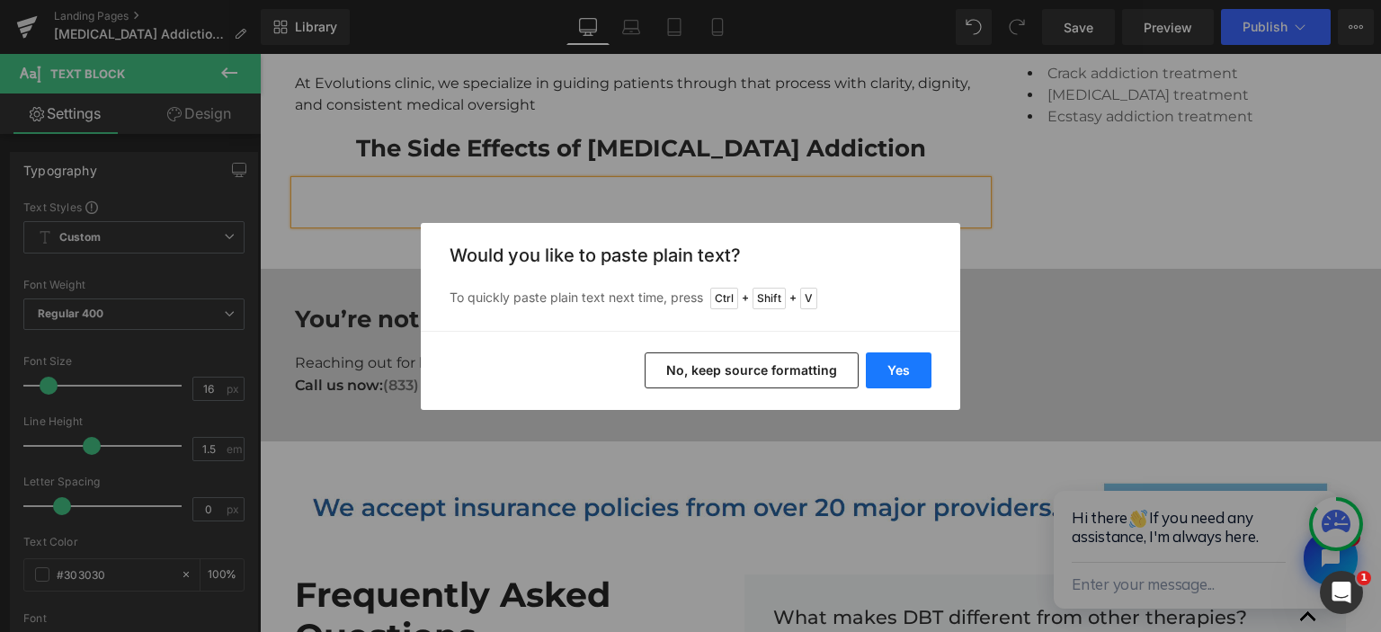
click at [904, 376] on button "Yes" at bounding box center [899, 370] width 66 height 36
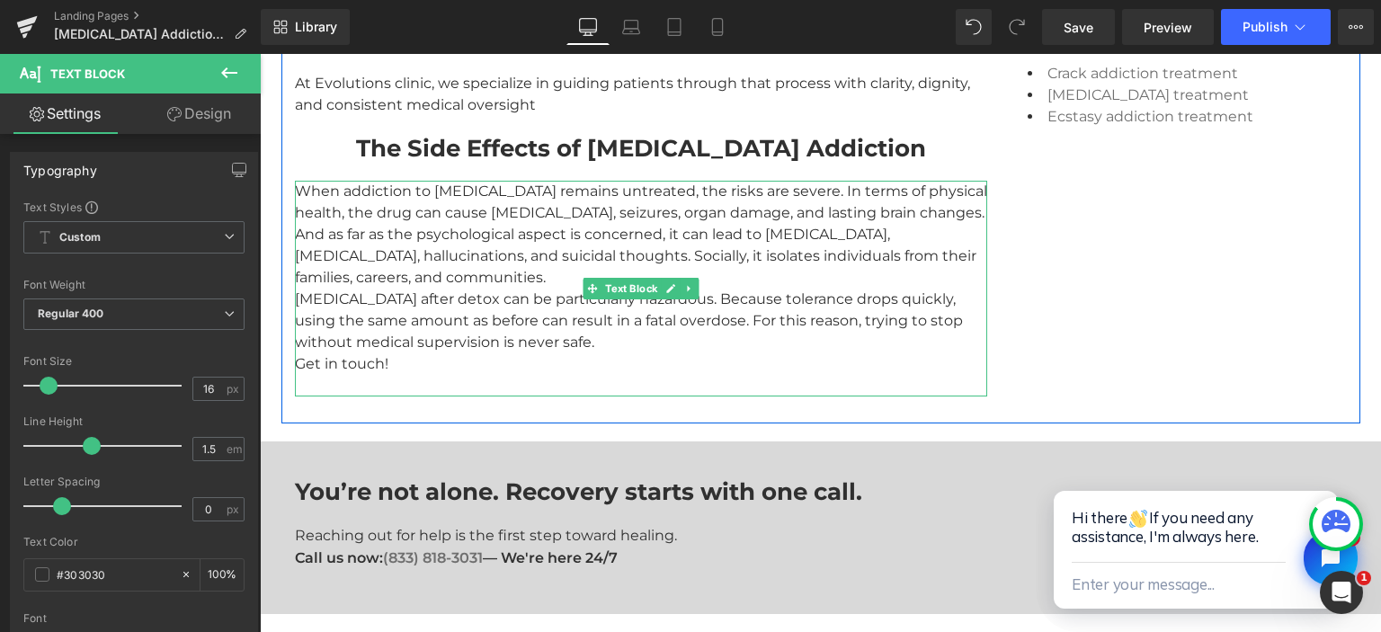
click at [441, 239] on div "When addiction to fentanyl remains untreated, the risks are severe. In terms of…" at bounding box center [641, 289] width 692 height 216
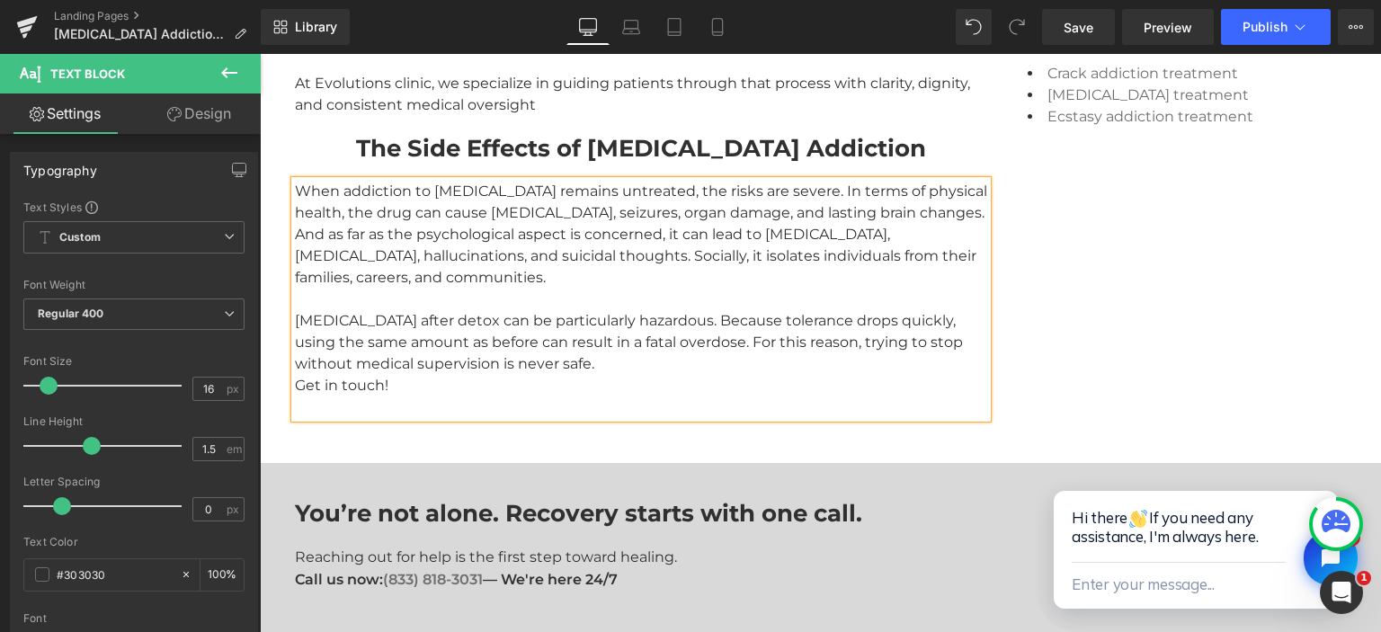
click at [563, 327] on div "When addiction to fentanyl remains untreated, the risks are severe. In terms of…" at bounding box center [641, 299] width 692 height 237
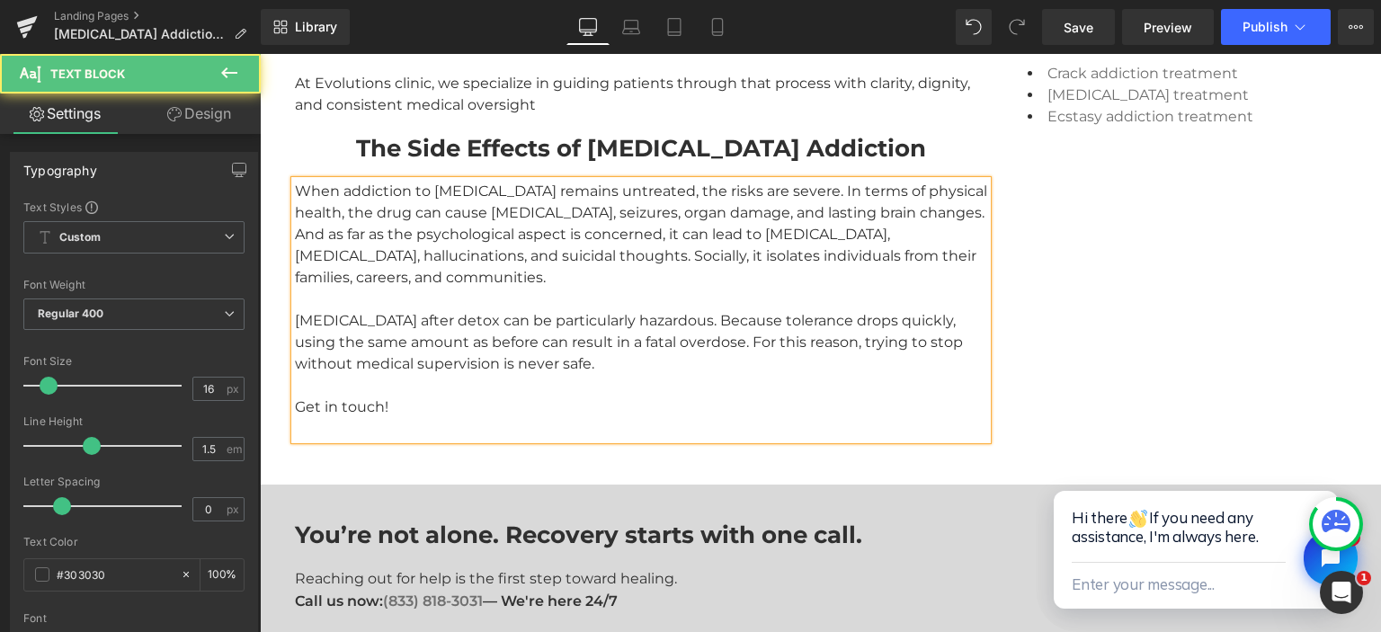
click at [411, 368] on div "When addiction to fentanyl remains untreated, the risks are severe. In terms of…" at bounding box center [641, 310] width 692 height 259
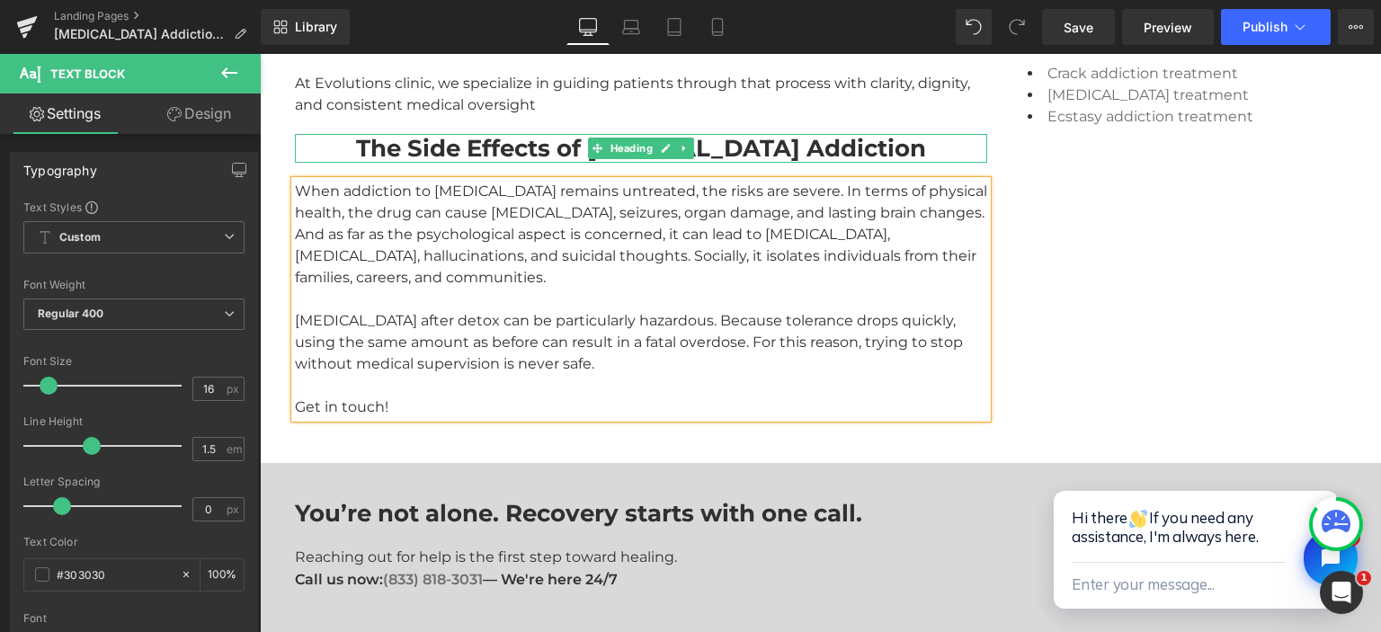
click at [560, 134] on strong "The Side Effects of Fentanyl Addiction" at bounding box center [641, 148] width 570 height 29
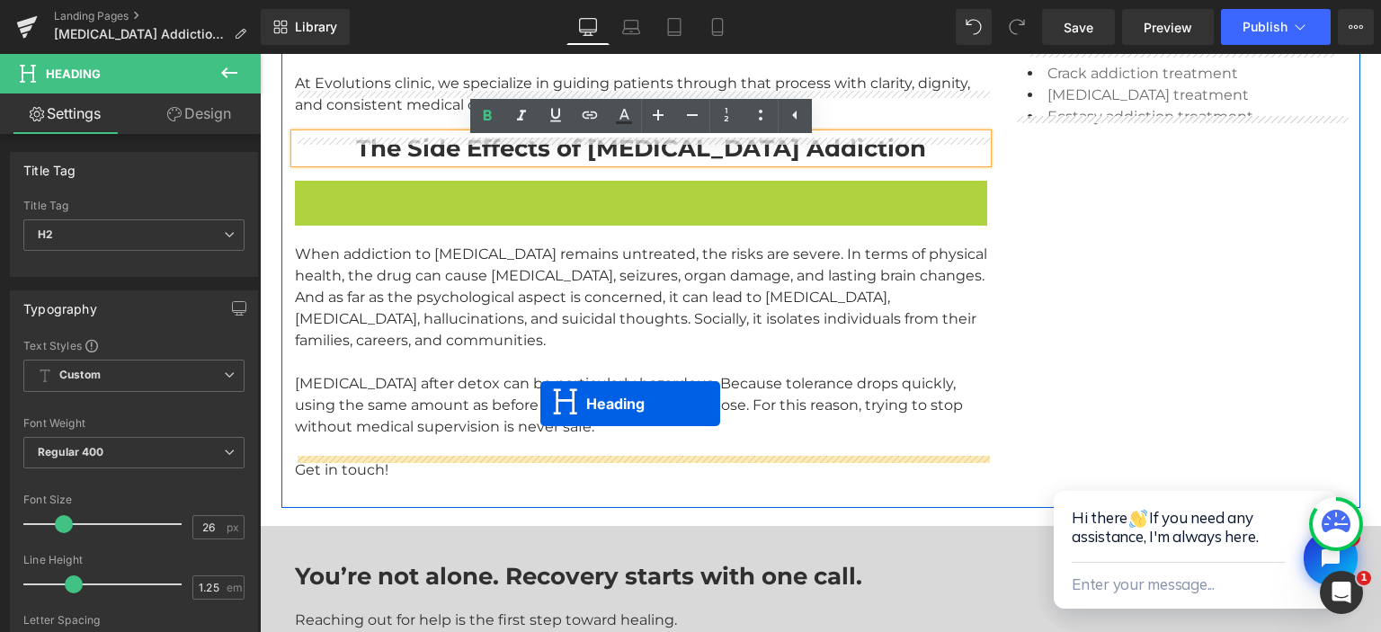
drag, startPoint x: 598, startPoint y: 151, endPoint x: 540, endPoint y: 404, distance: 259.1
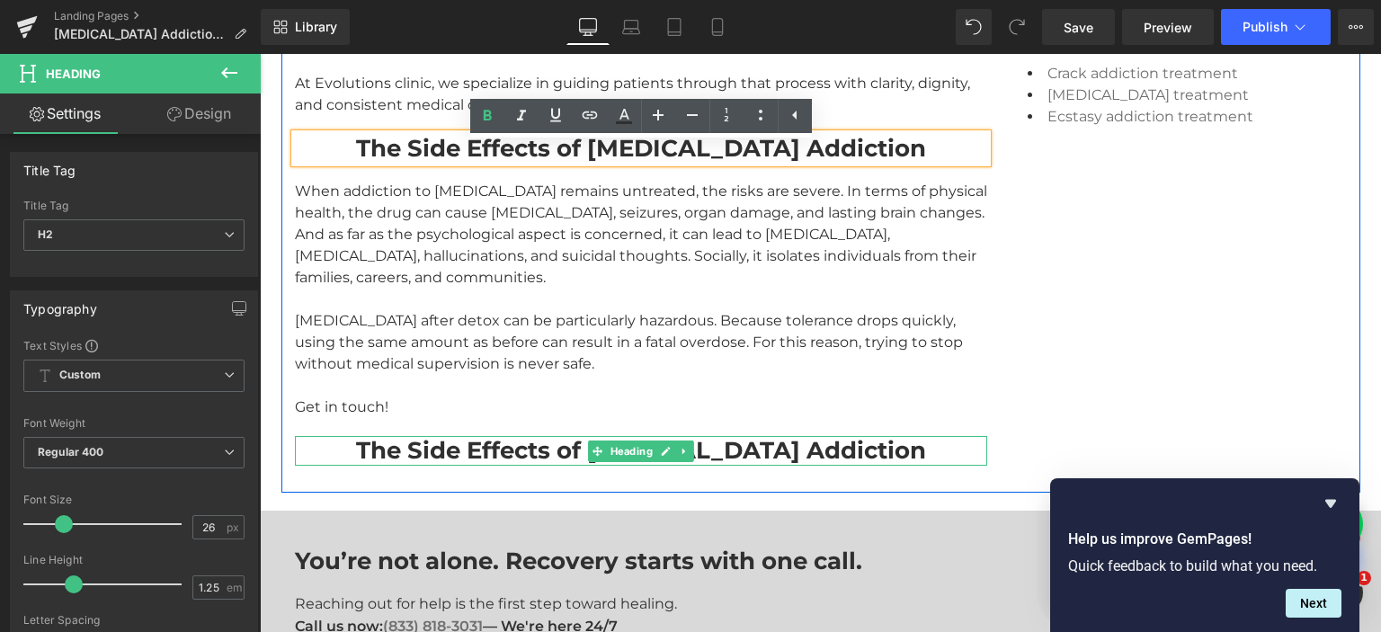
click at [485, 436] on strong "The Side Effects of Fentanyl Addiction" at bounding box center [641, 450] width 570 height 29
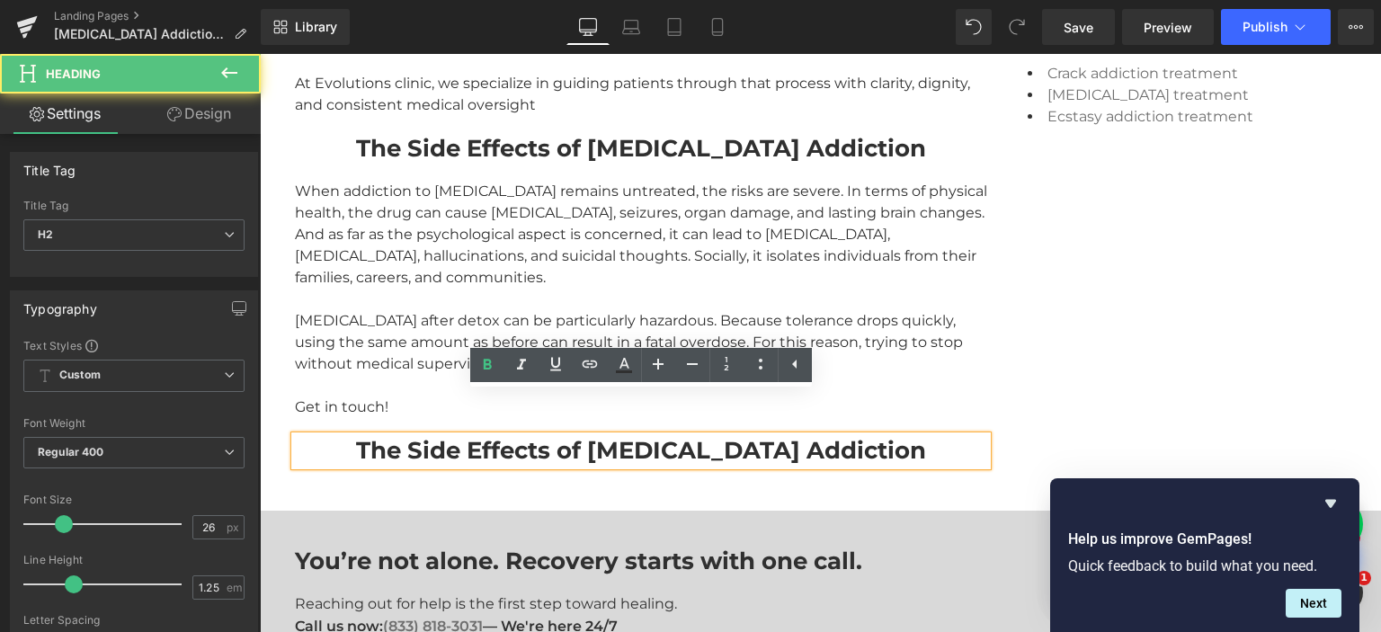
click at [485, 436] on strong "The Side Effects of Fentanyl Addiction" at bounding box center [641, 450] width 570 height 29
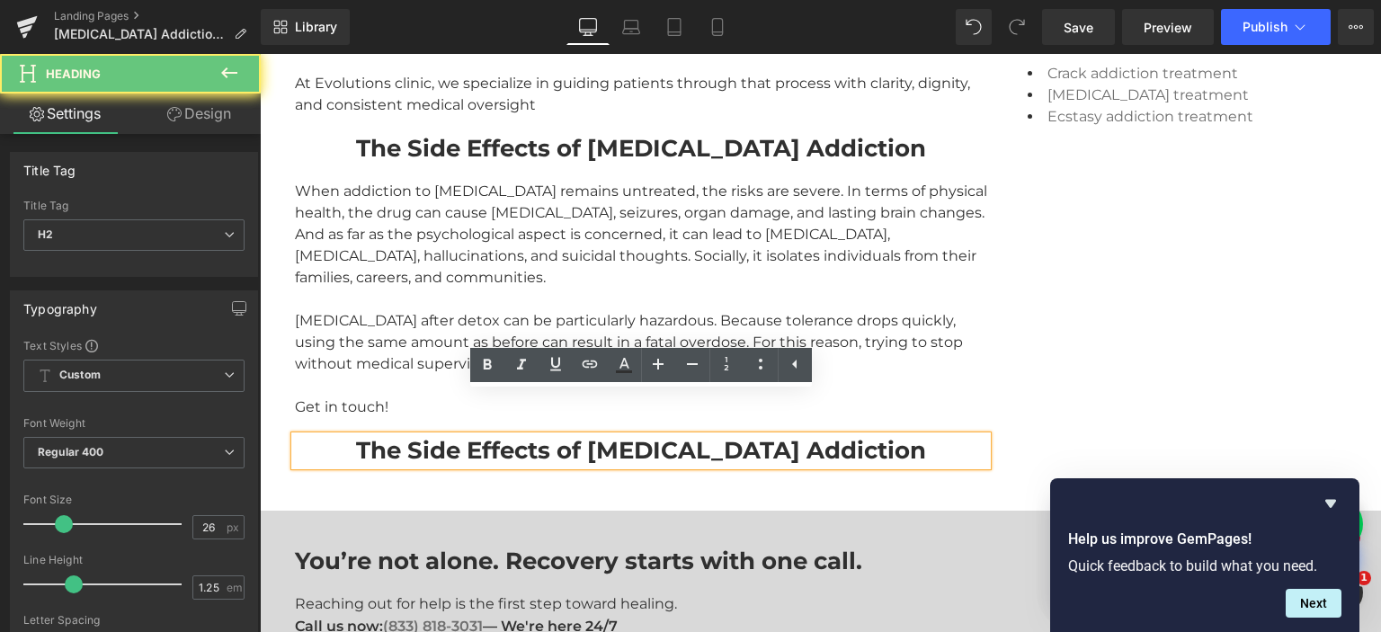
paste div
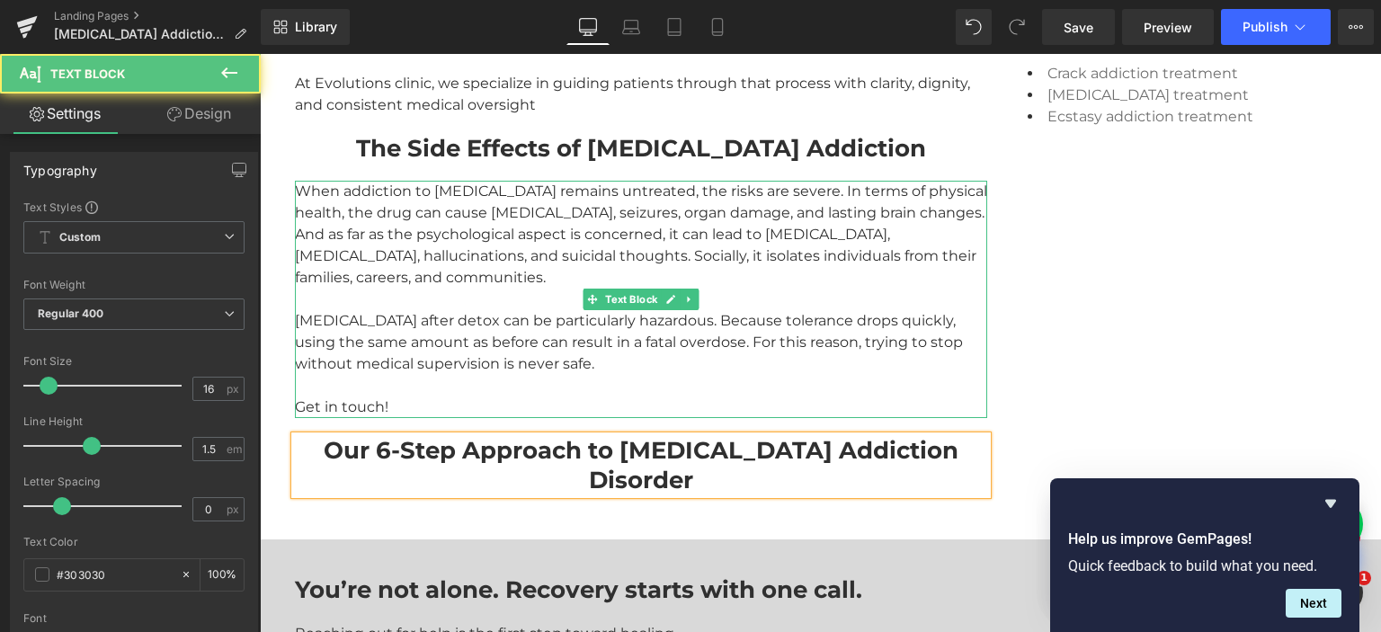
click at [411, 310] on div "Relapse after detox can be particularly hazardous. Because tolerance drops quic…" at bounding box center [641, 342] width 692 height 65
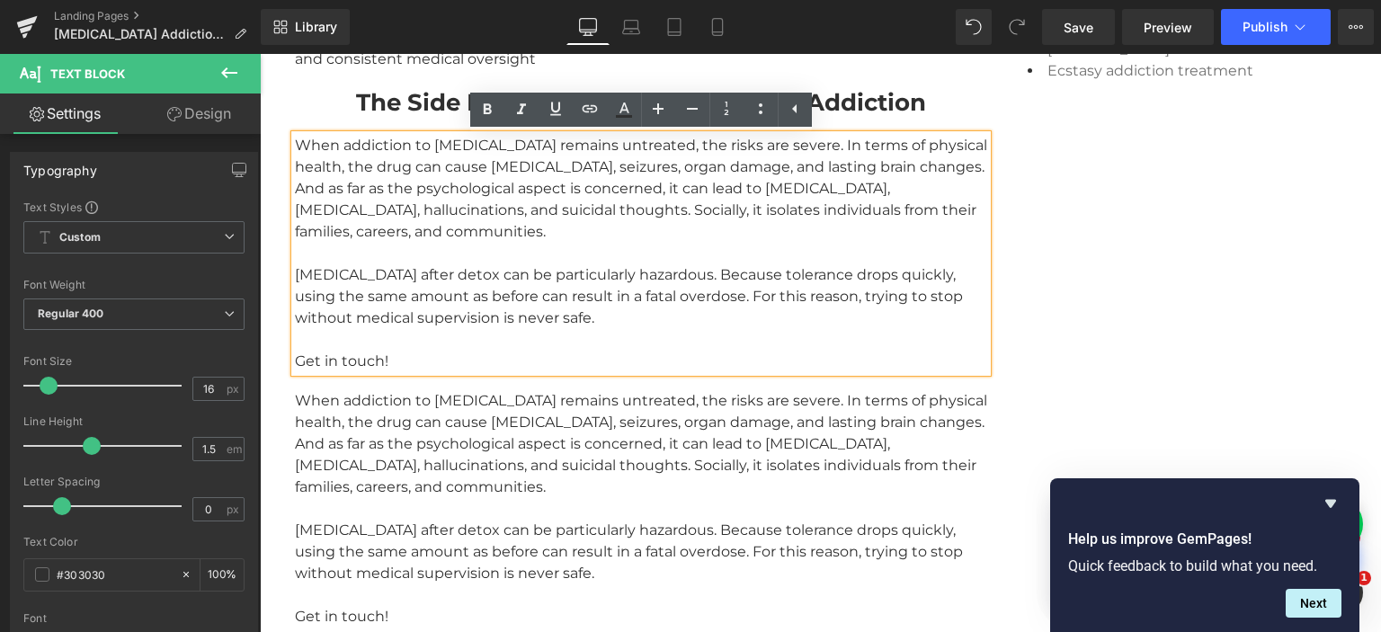
scroll to position [2373, 0]
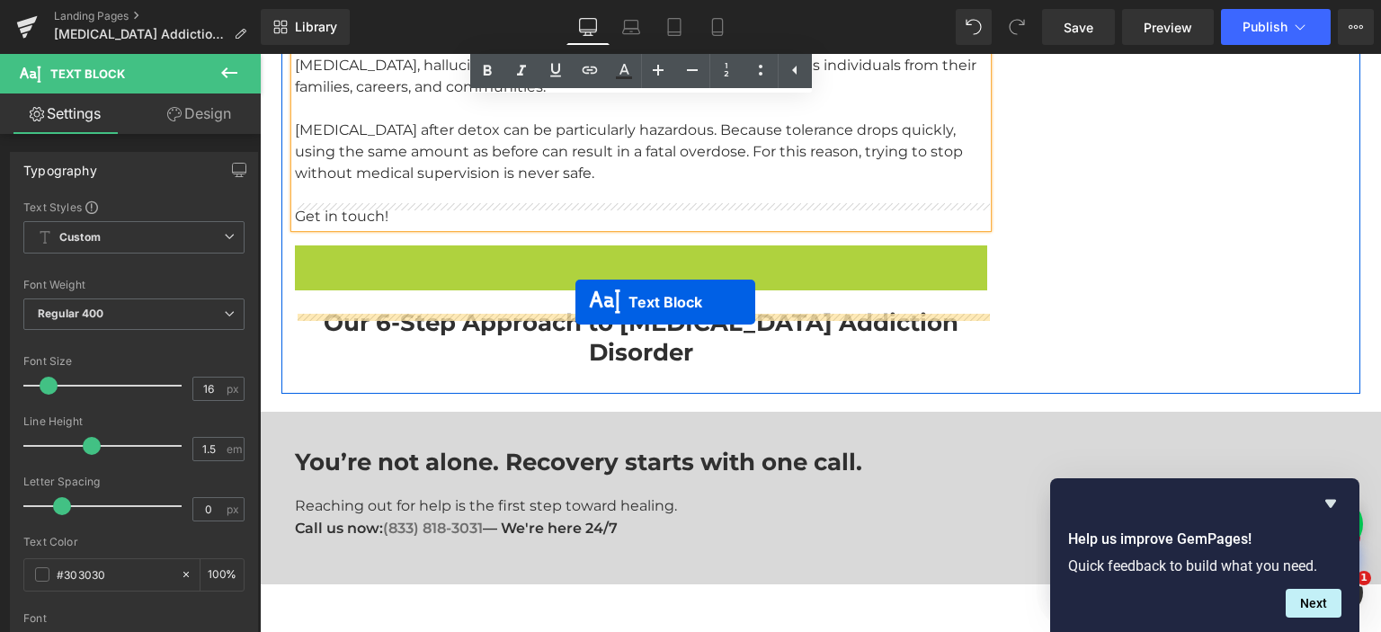
drag, startPoint x: 598, startPoint y: 345, endPoint x: 575, endPoint y: 302, distance: 48.6
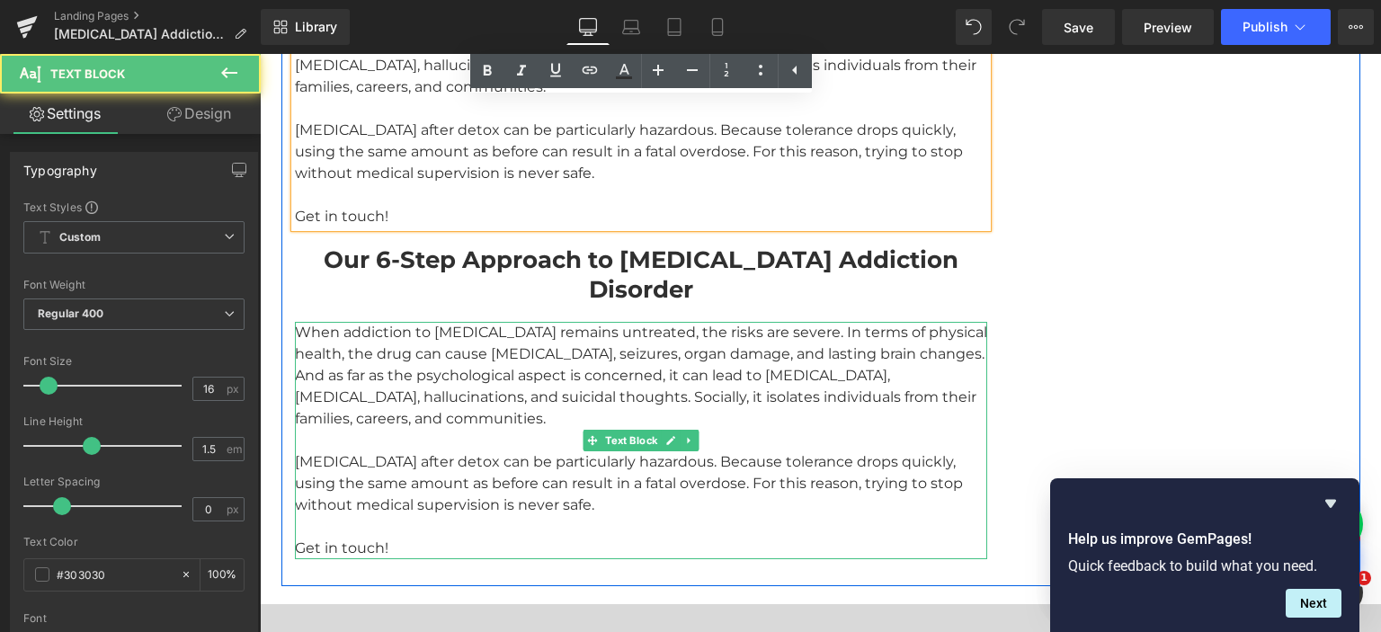
click at [496, 354] on div "When addiction to fentanyl remains untreated, the risks are severe. In terms of…" at bounding box center [641, 376] width 692 height 108
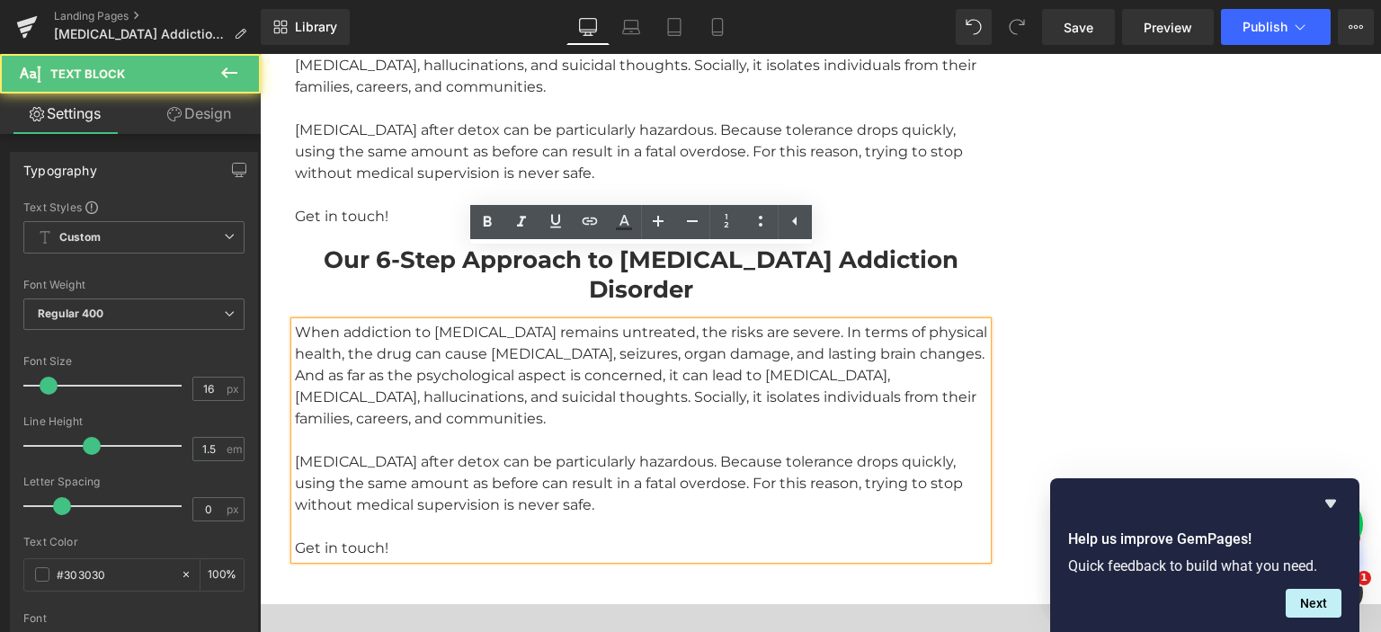
click at [484, 331] on div "When addiction to fentanyl remains untreated, the risks are severe. In terms of…" at bounding box center [641, 376] width 692 height 108
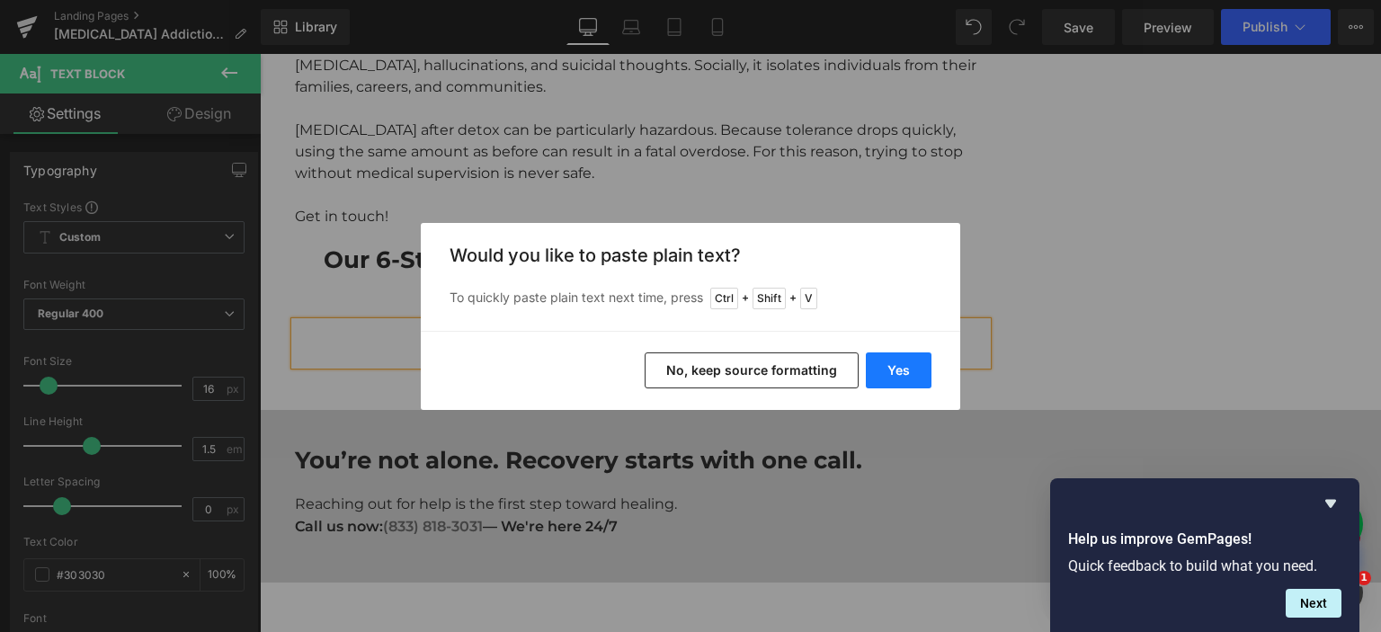
click at [904, 366] on button "Yes" at bounding box center [899, 370] width 66 height 36
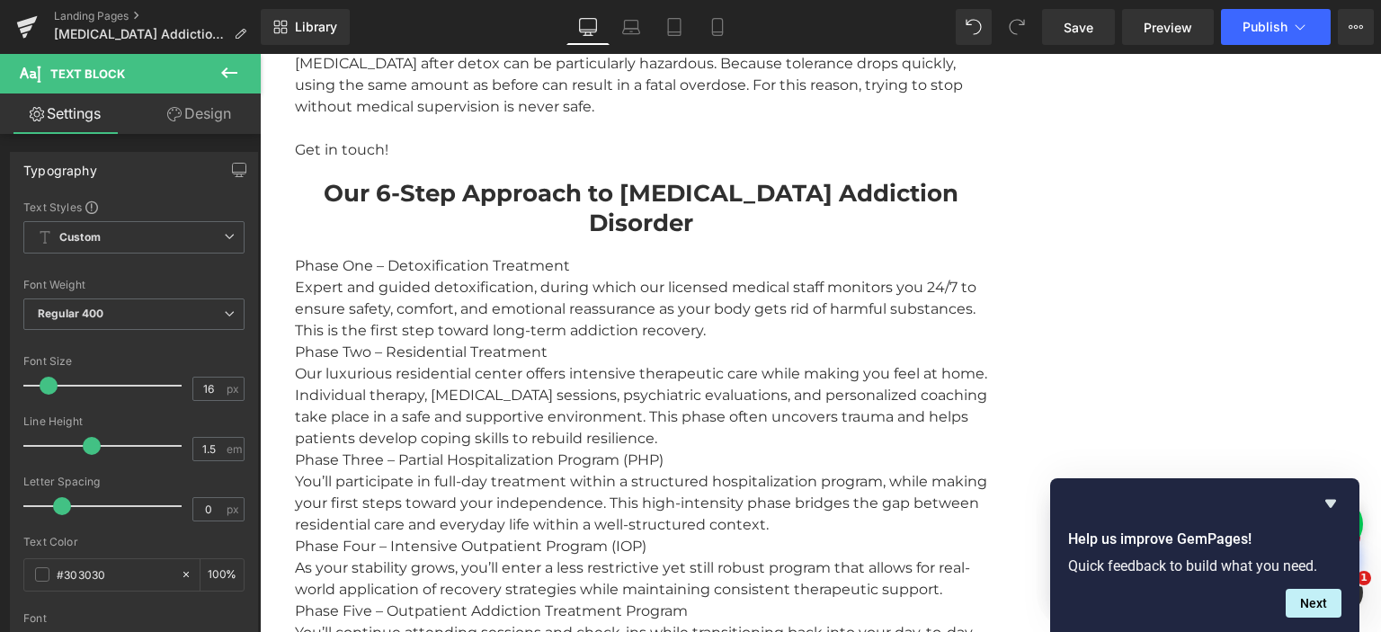
scroll to position [2434, 0]
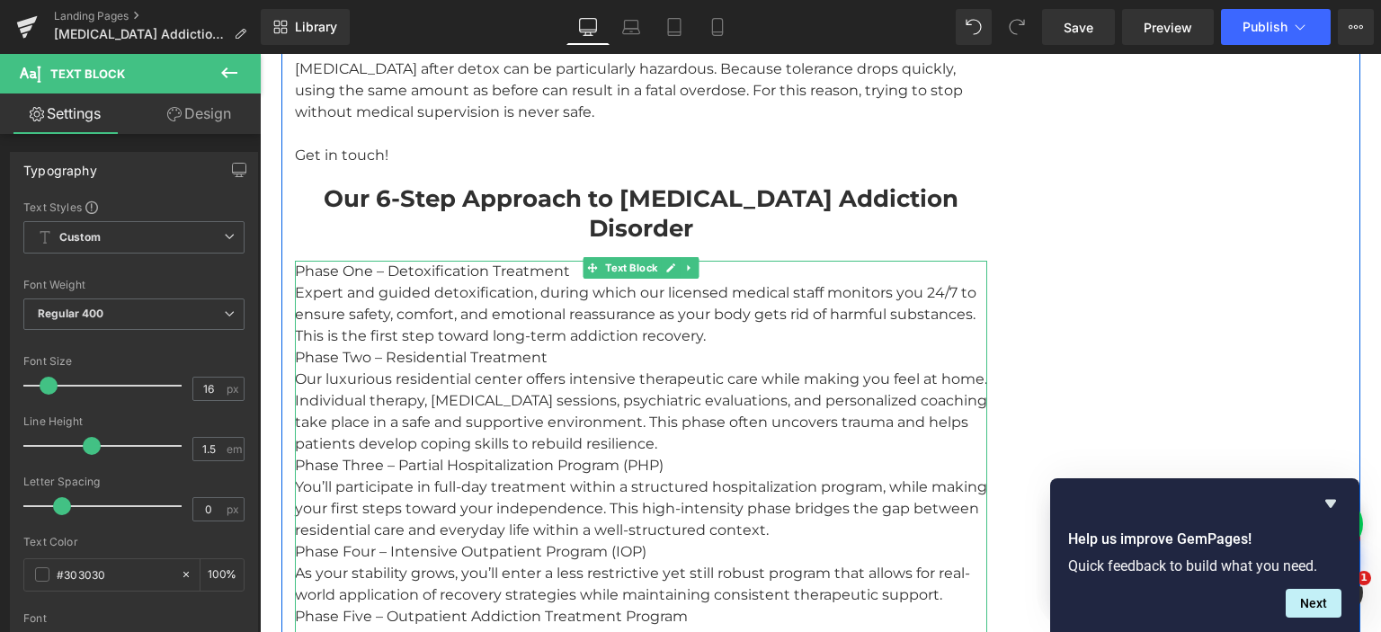
click at [584, 261] on div "Phase One – Detoxification Treatment Expert and guided detoxification, during w…" at bounding box center [641, 530] width 692 height 539
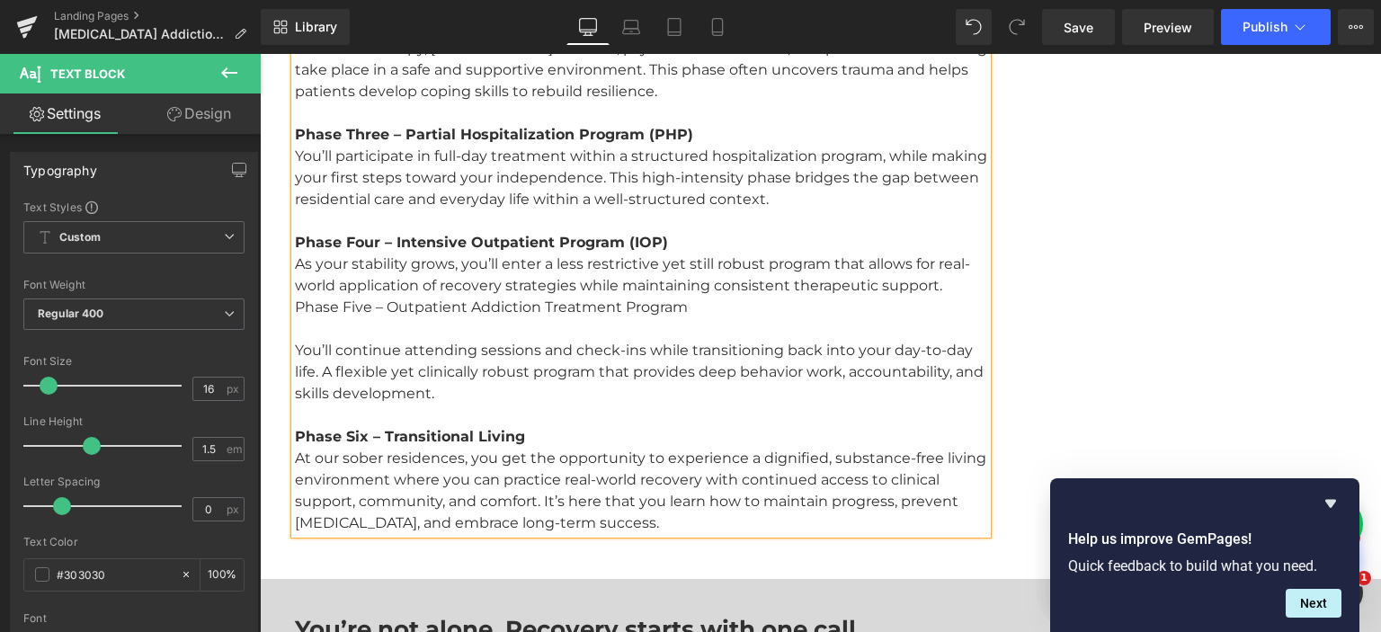
scroll to position [2814, 0]
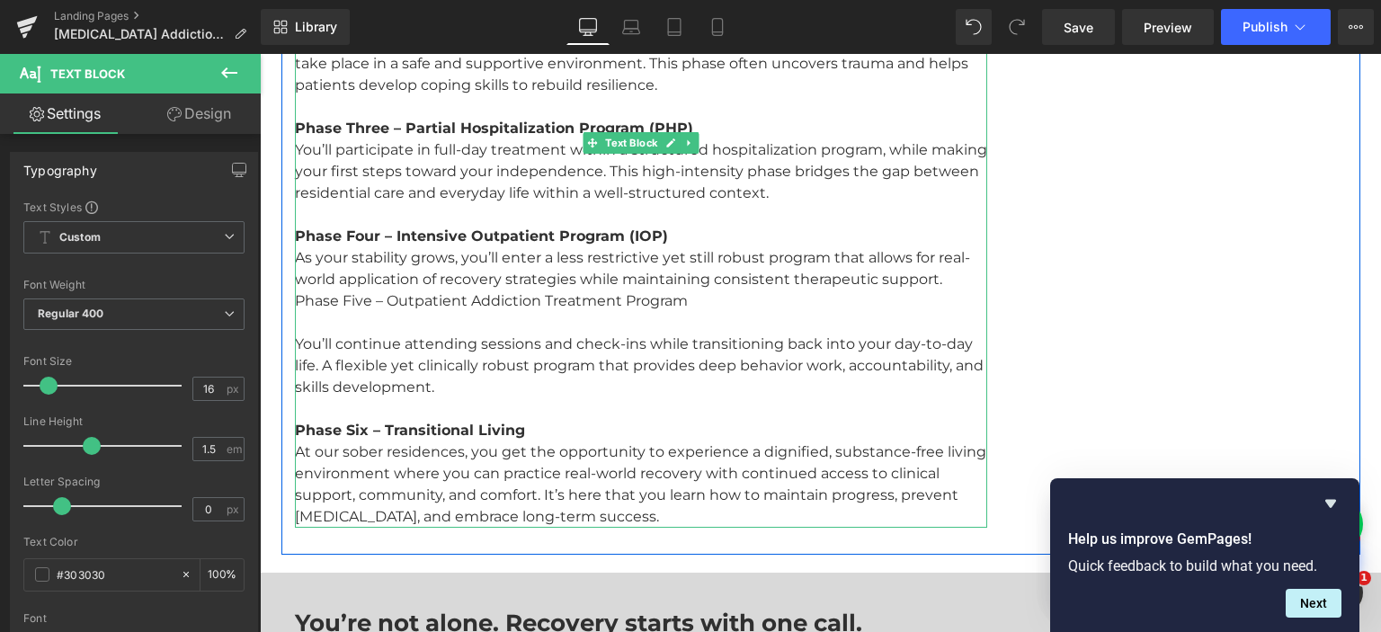
click at [369, 312] on div at bounding box center [641, 323] width 692 height 22
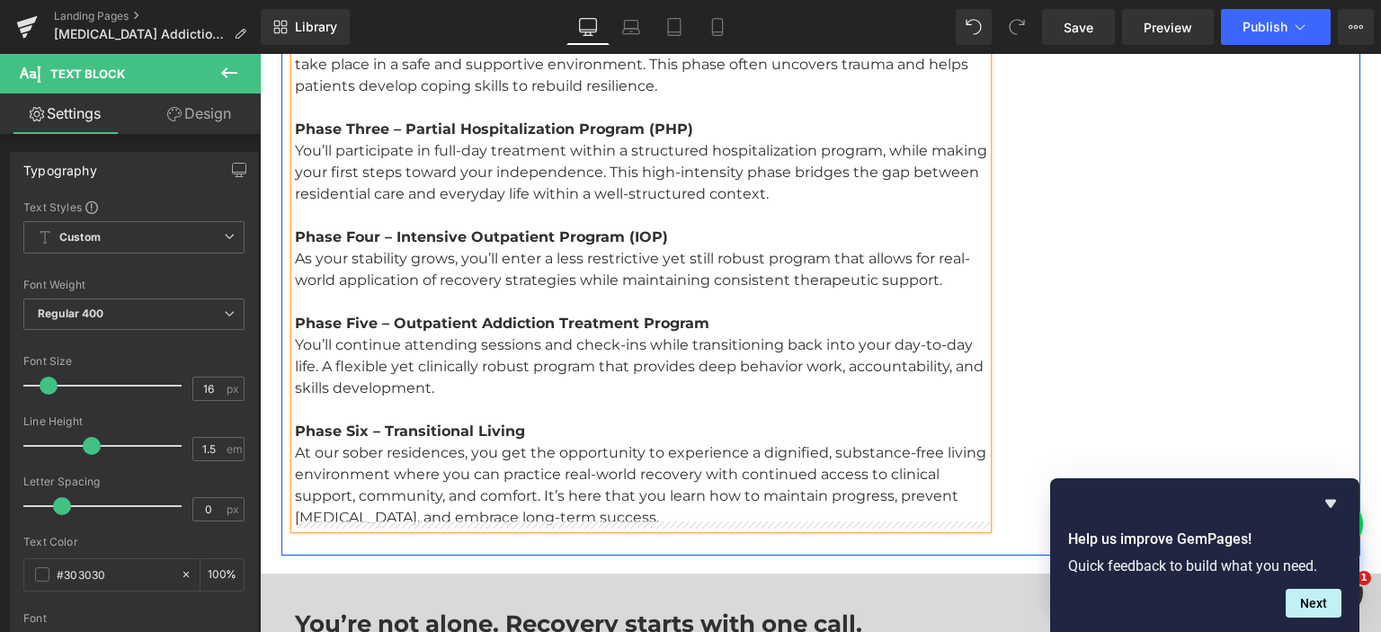
scroll to position [2902, 0]
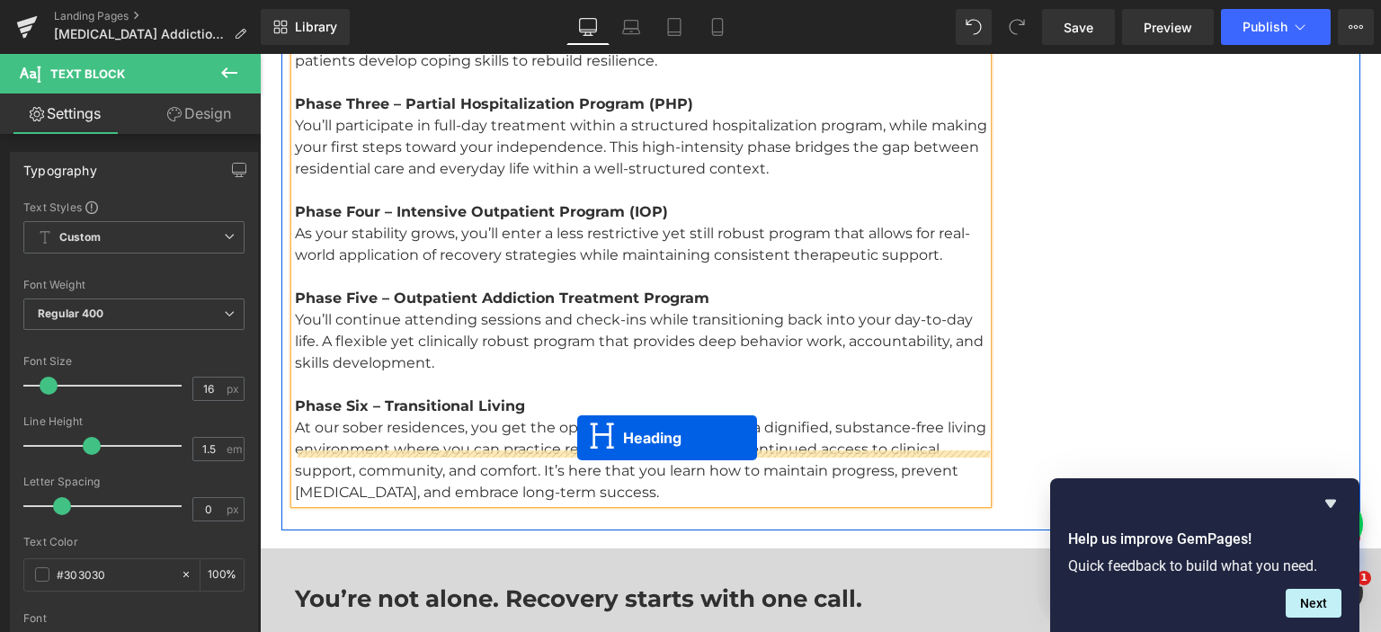
drag, startPoint x: 597, startPoint y: 109, endPoint x: 577, endPoint y: 438, distance: 329.6
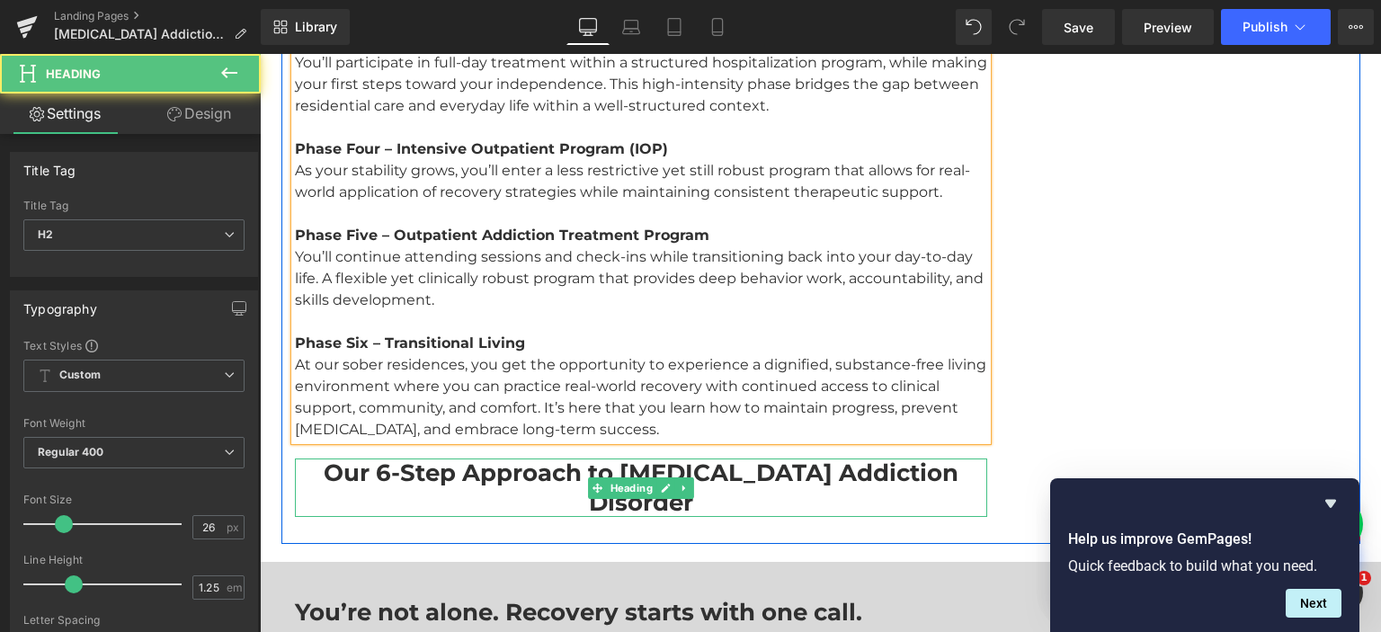
scroll to position [2839, 0]
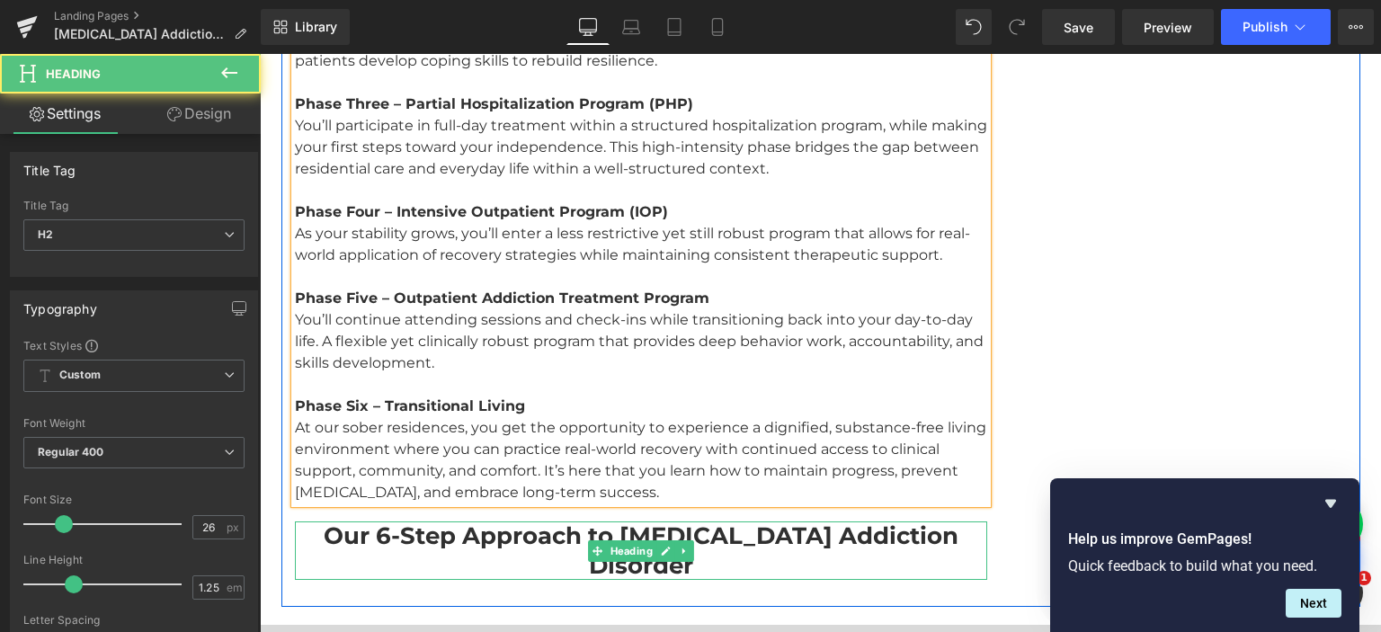
click at [498, 521] on strong "Our 6-Step Approach to Fentanyl Addiction Disorder" at bounding box center [641, 550] width 635 height 58
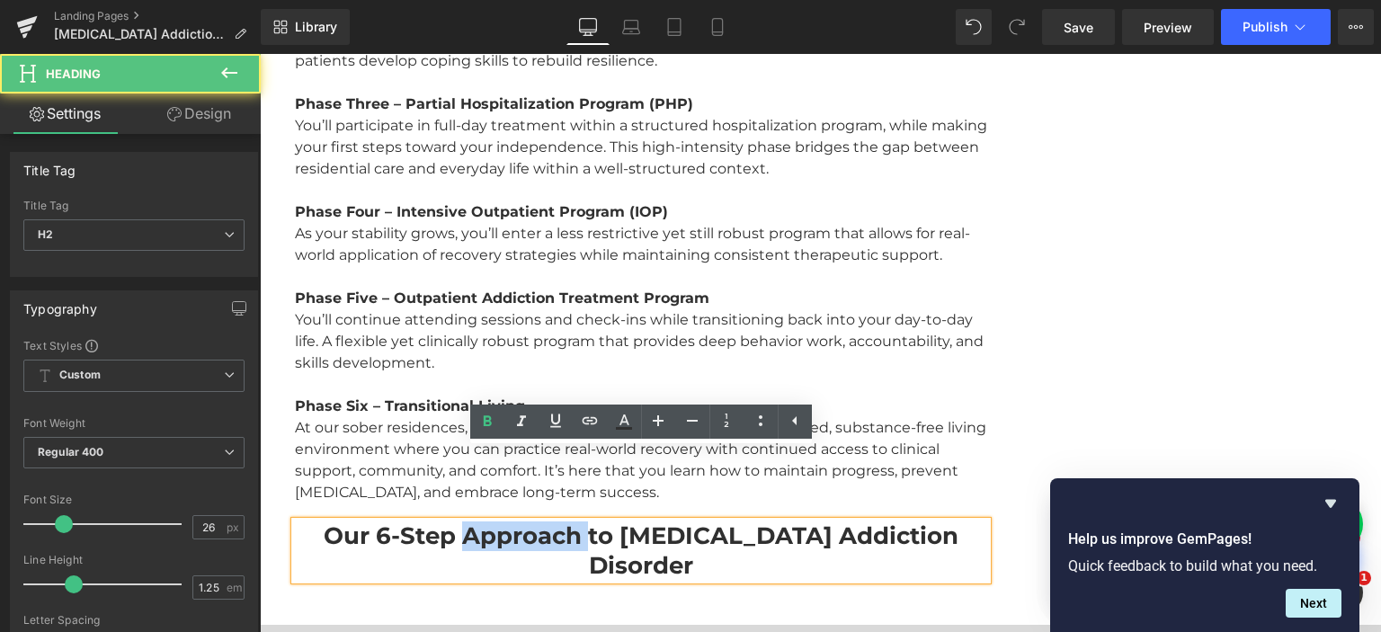
click at [498, 521] on strong "Our 6-Step Approach to Fentanyl Addiction Disorder" at bounding box center [641, 550] width 635 height 58
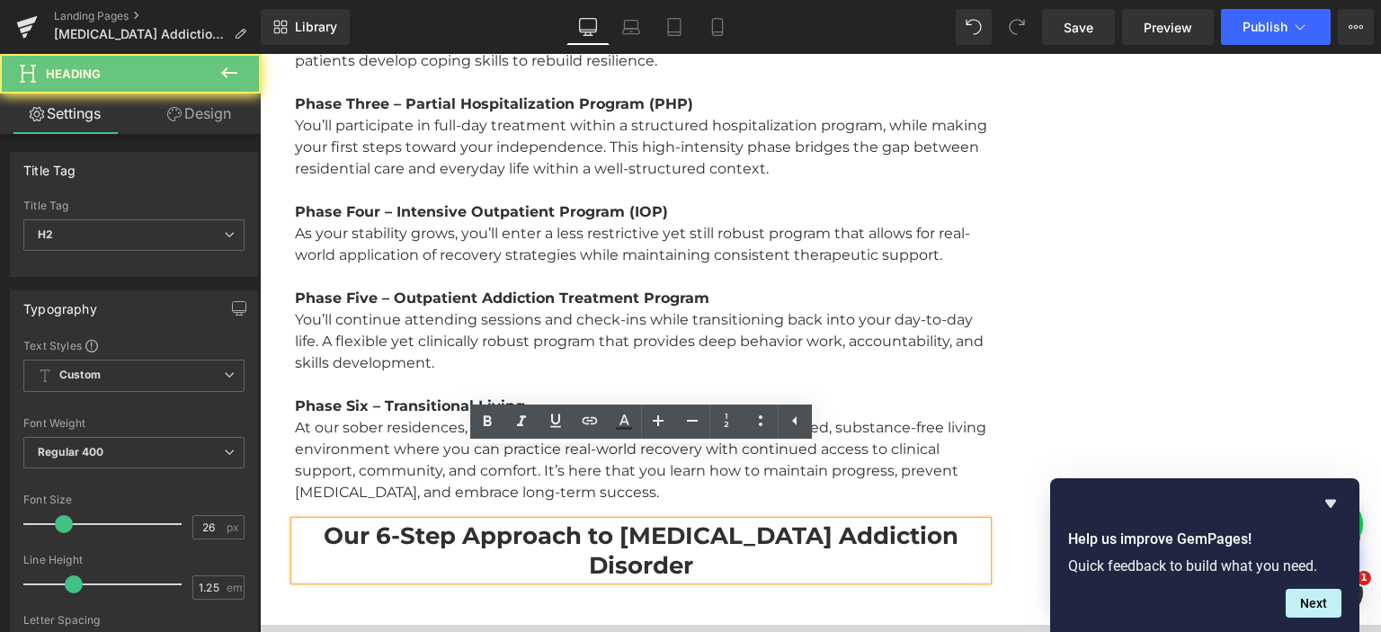
paste div
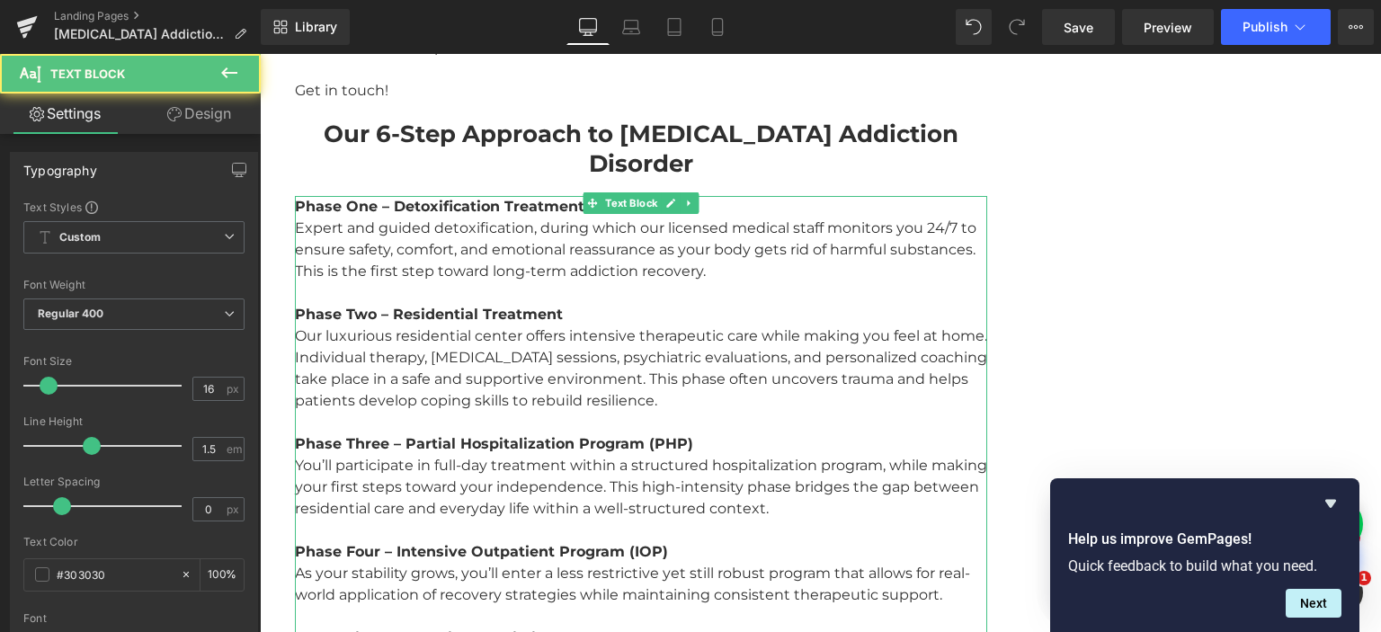
click at [592, 280] on div "Phase One – Detoxification Treatment Expert and guided detoxification, during w…" at bounding box center [641, 519] width 692 height 647
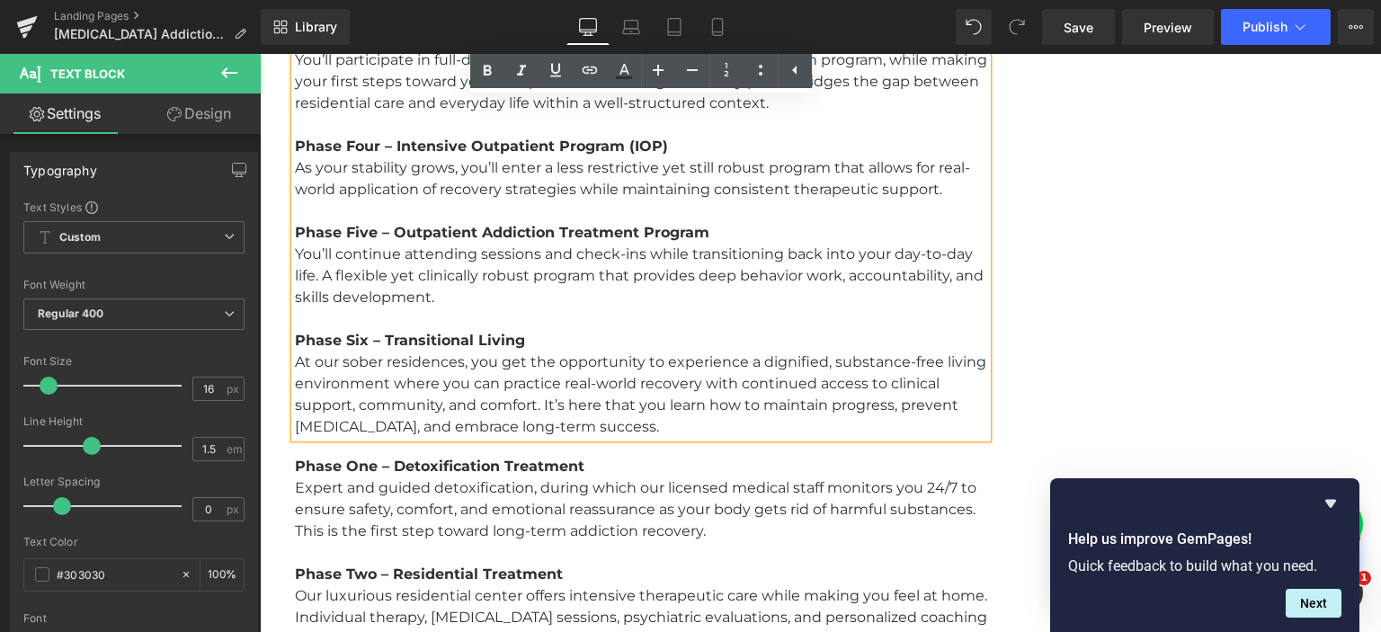
scroll to position [2878, 0]
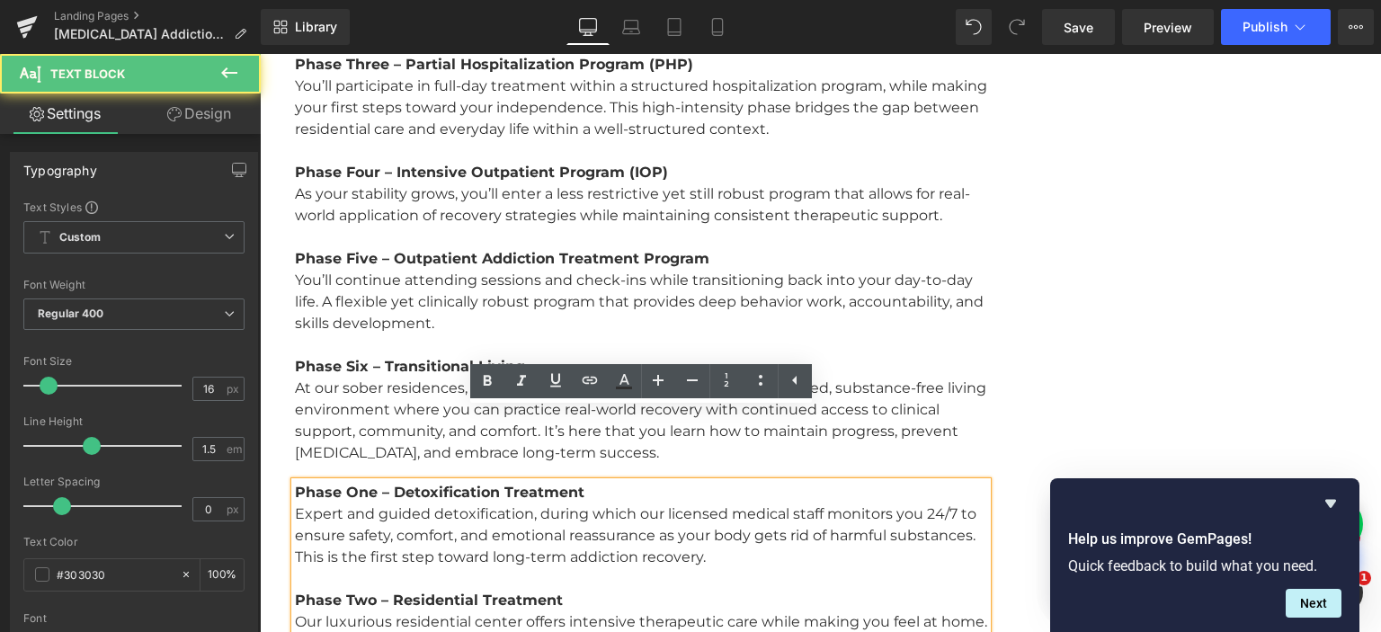
click at [538, 356] on div "Phase Six – Transitional Living" at bounding box center [641, 367] width 692 height 22
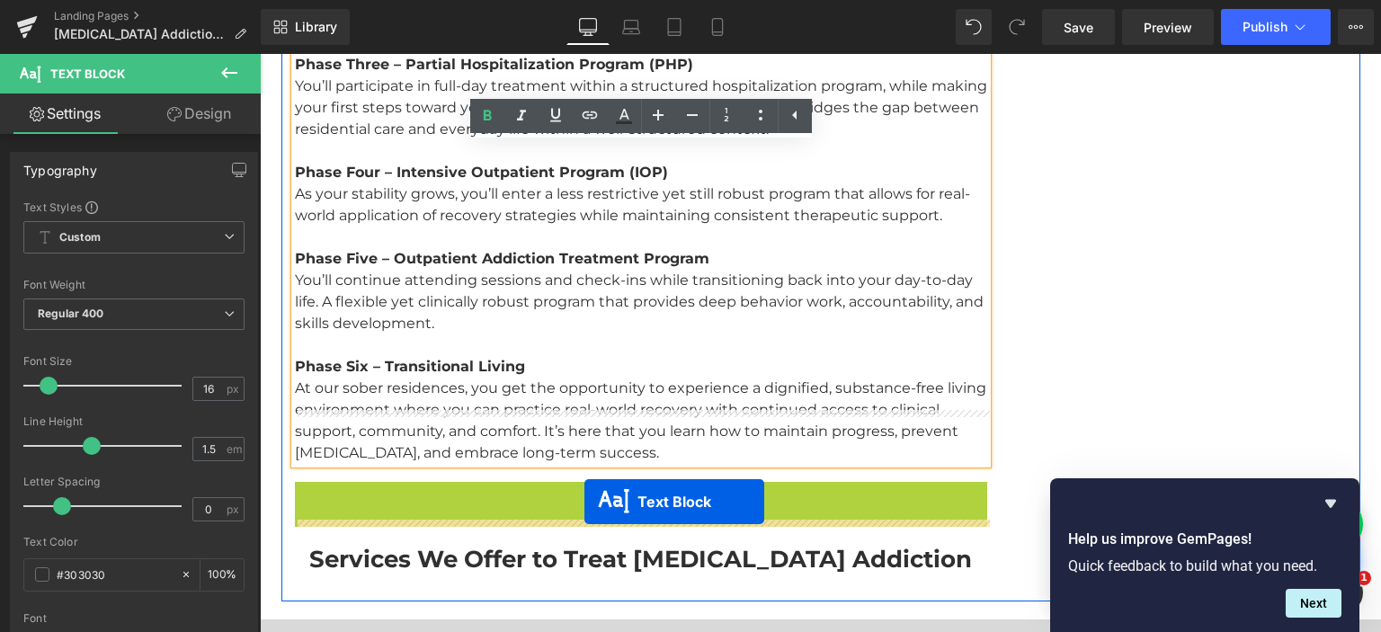
drag, startPoint x: 588, startPoint y: 422, endPoint x: 584, endPoint y: 504, distance: 82.8
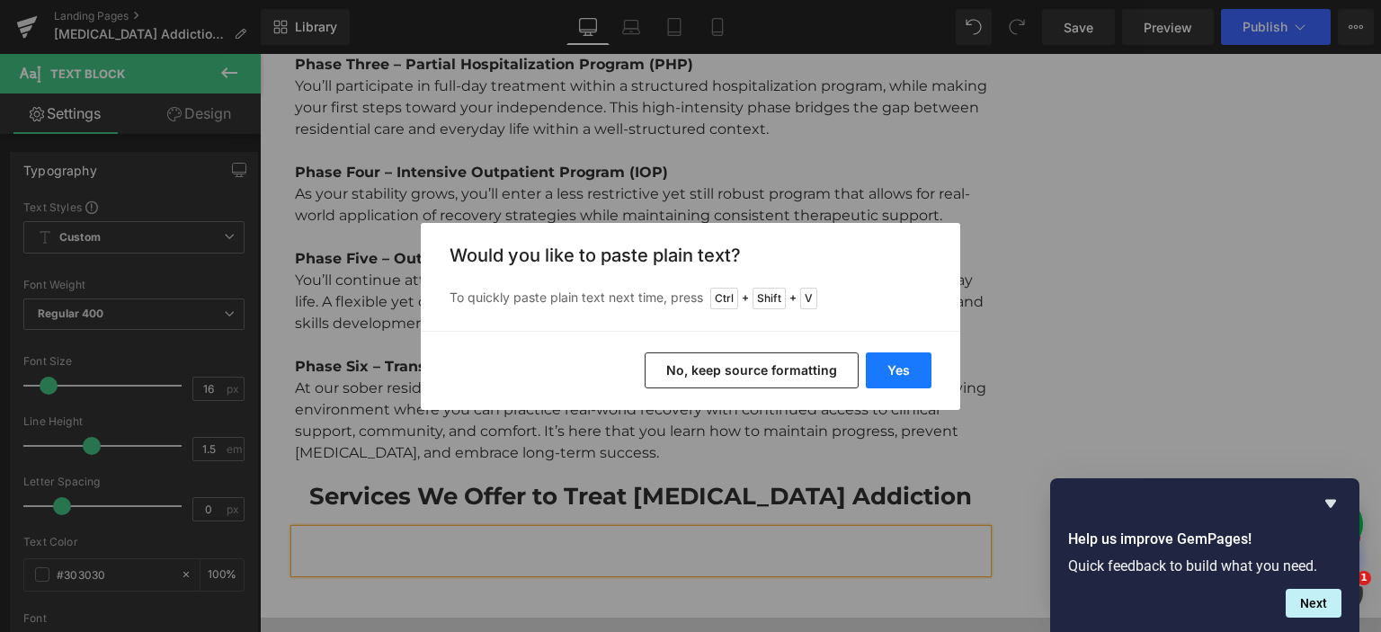
click at [894, 372] on button "Yes" at bounding box center [899, 370] width 66 height 36
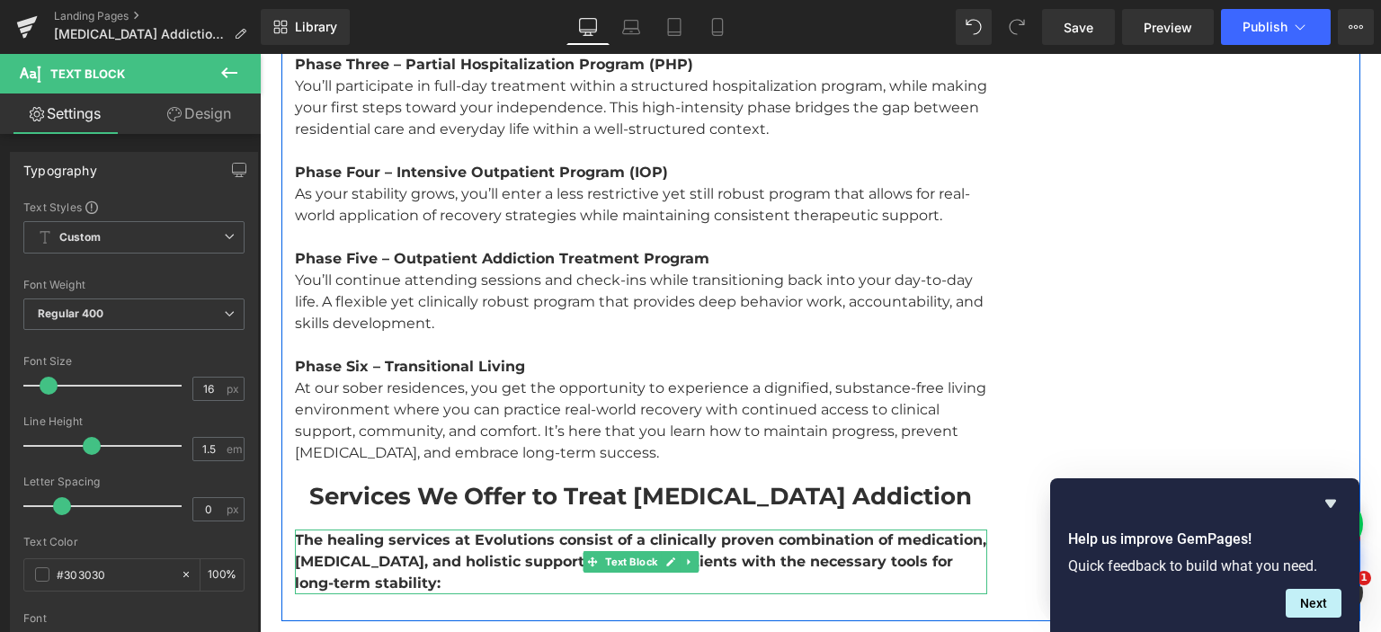
click at [422, 529] on div "The healing services at Evolutions consist of a clinically proven combination o…" at bounding box center [641, 561] width 692 height 65
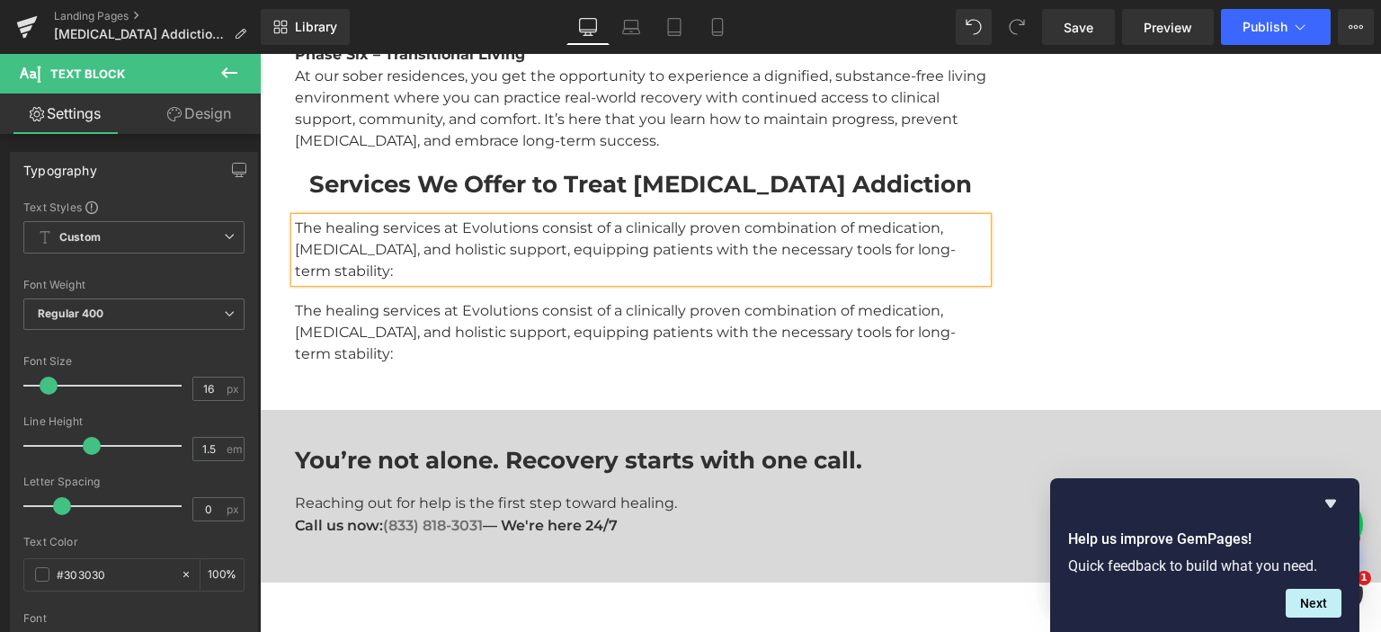
scroll to position [3103, 0]
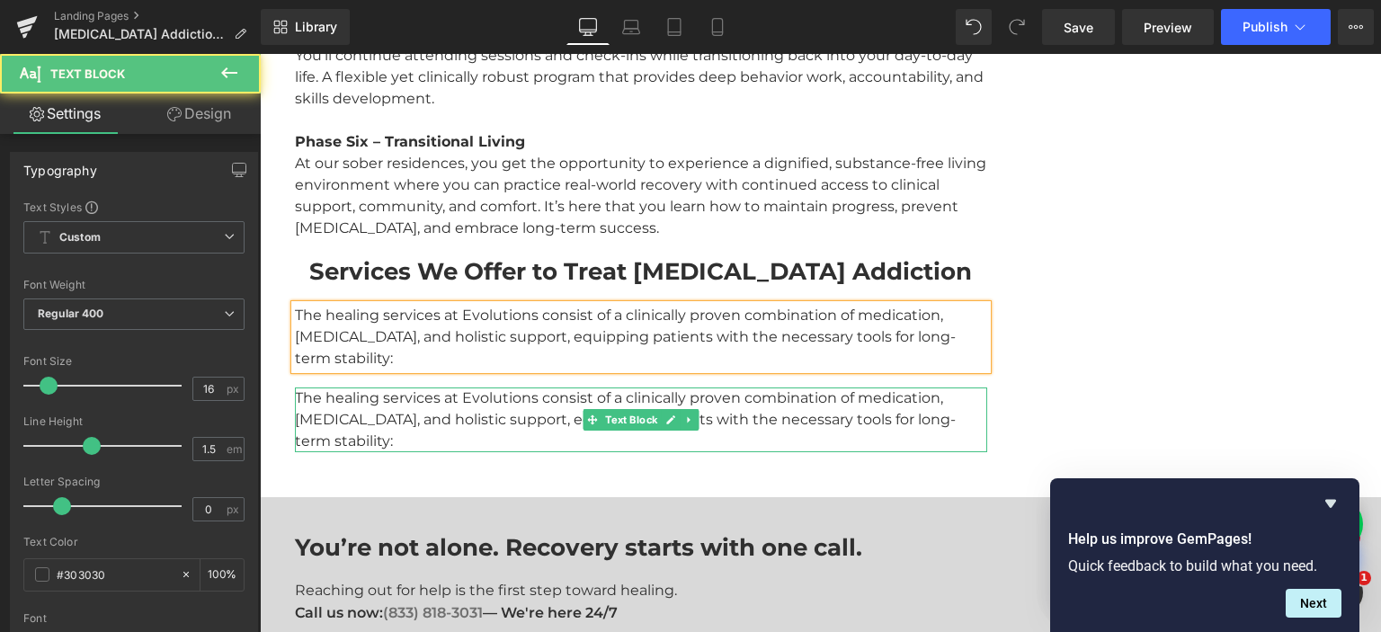
click at [496, 387] on div "The healing services at Evolutions consist of a clinically proven combination o…" at bounding box center [641, 419] width 692 height 65
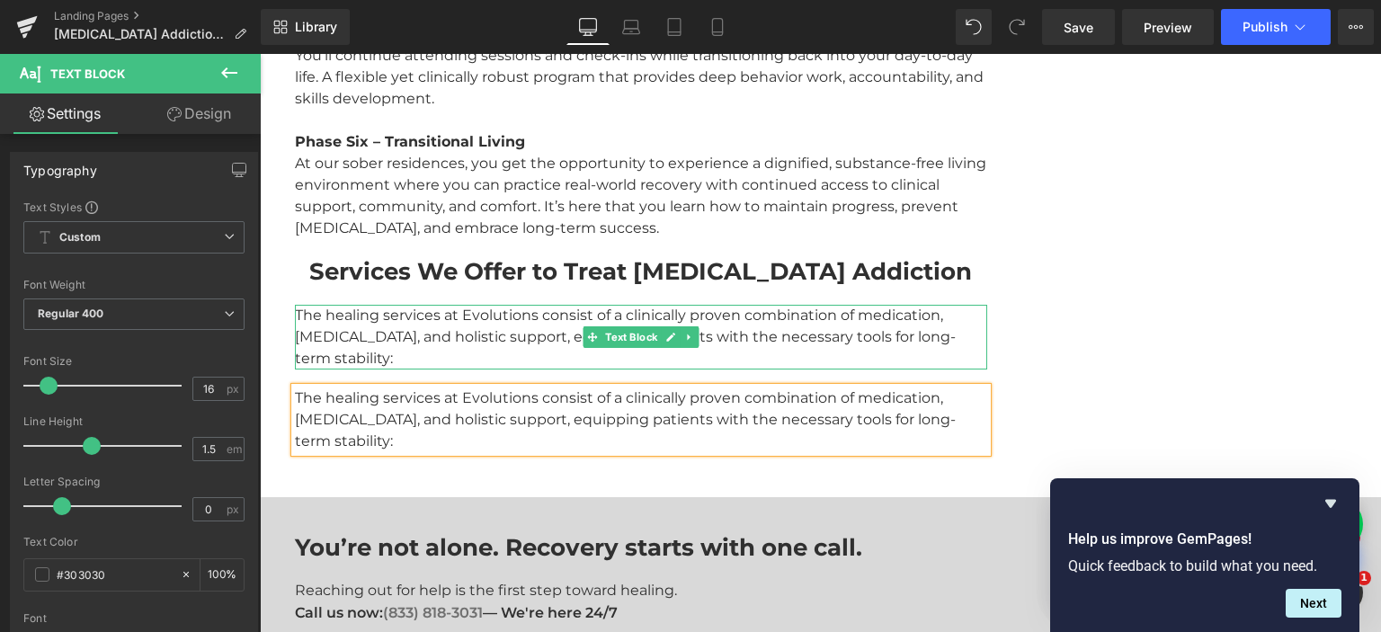
click at [449, 305] on div "The healing services at Evolutions consist of a clinically proven combination o…" at bounding box center [641, 337] width 692 height 65
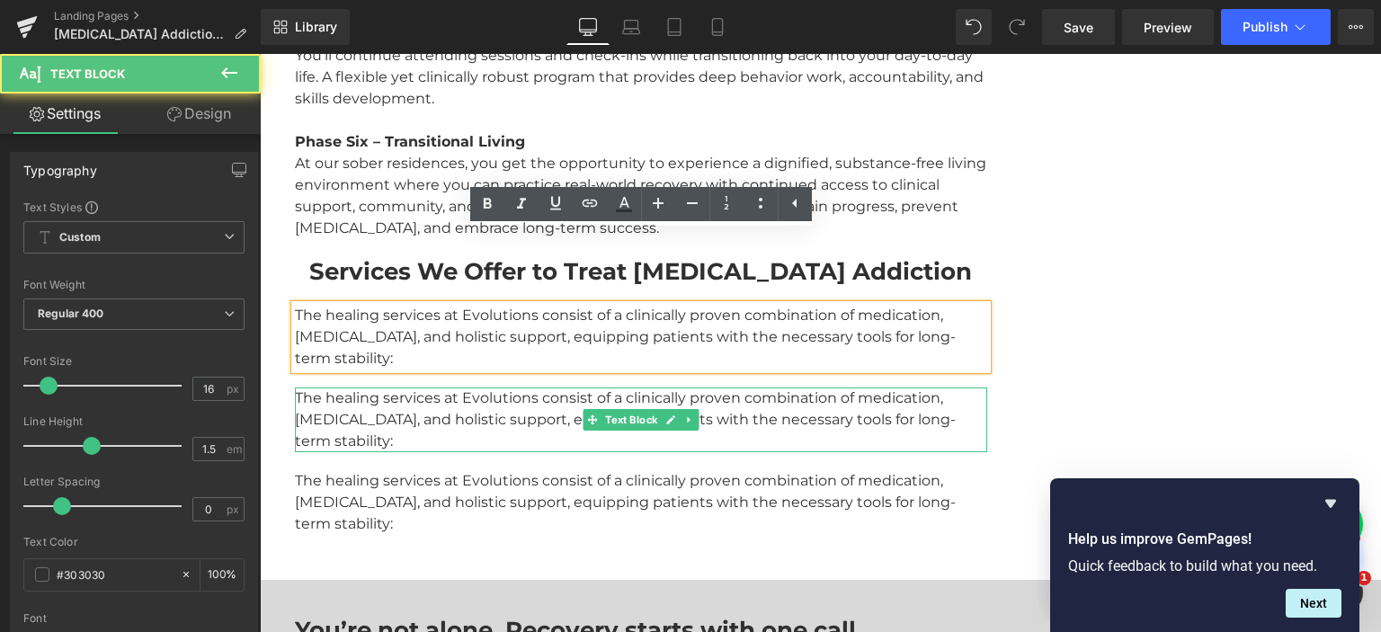
click at [408, 387] on div "The healing services at Evolutions consist of a clinically proven combination o…" at bounding box center [641, 419] width 692 height 65
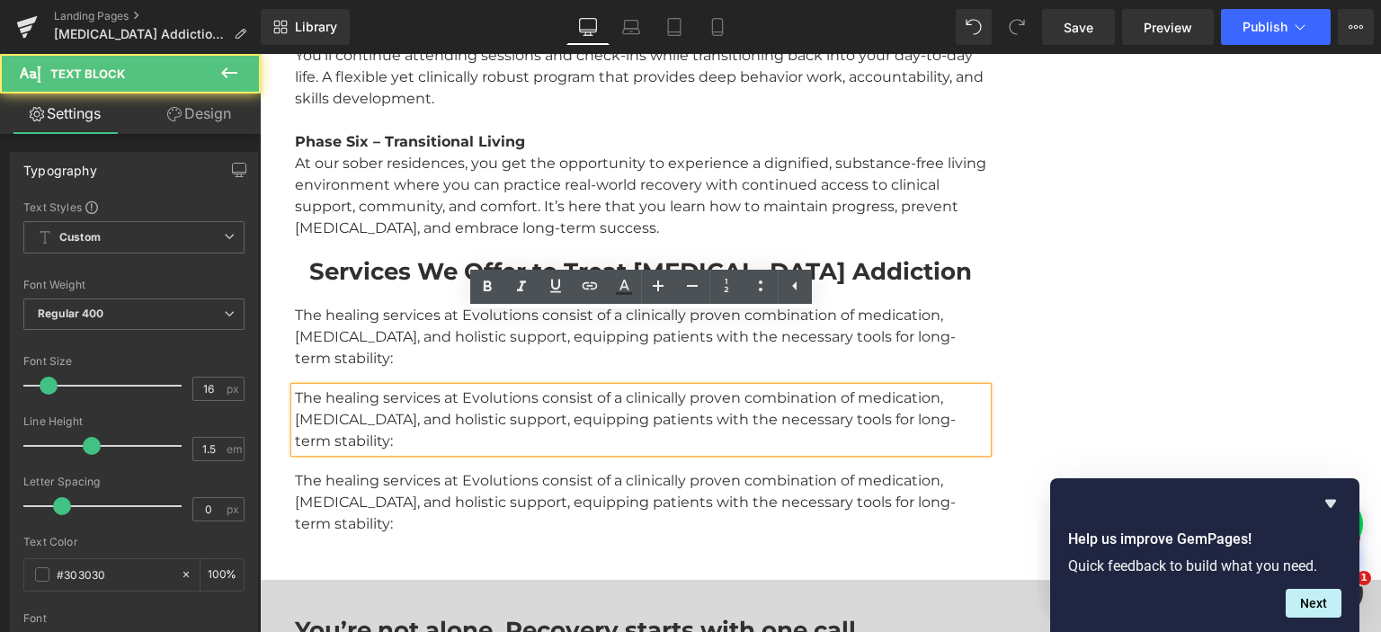
click at [411, 387] on div "The healing services at Evolutions consist of a clinically proven combination o…" at bounding box center [641, 419] width 692 height 65
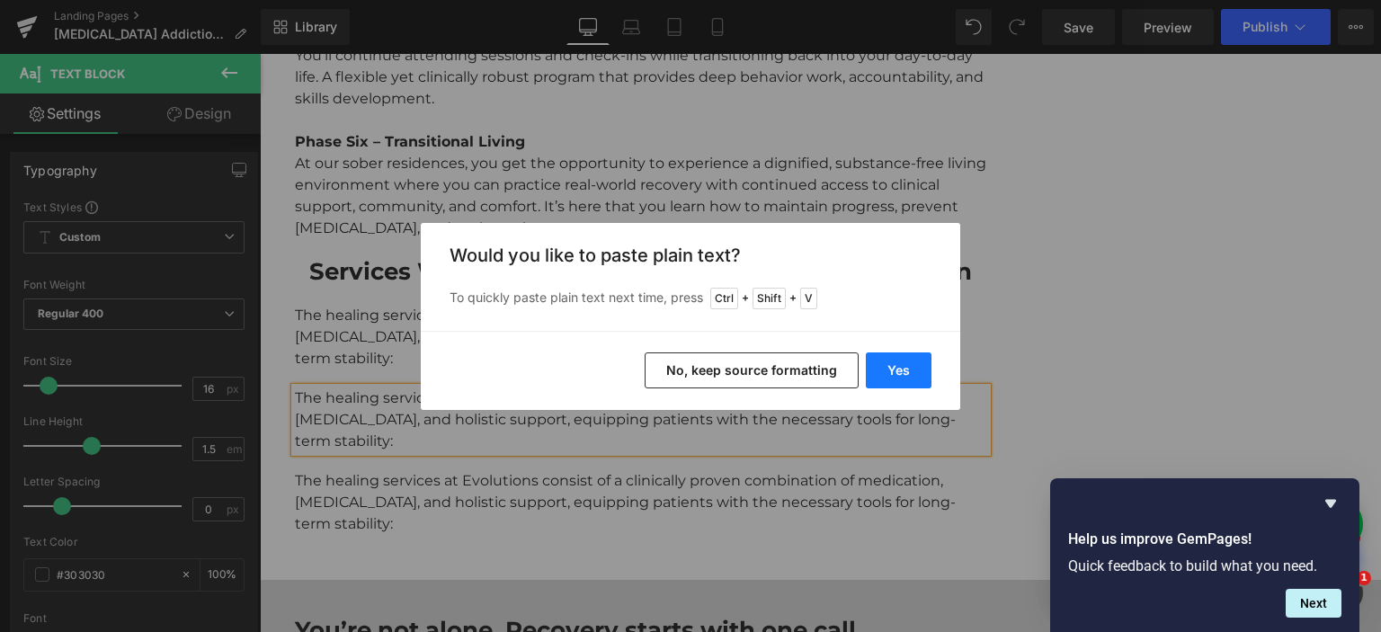
click at [909, 372] on button "Yes" at bounding box center [899, 370] width 66 height 36
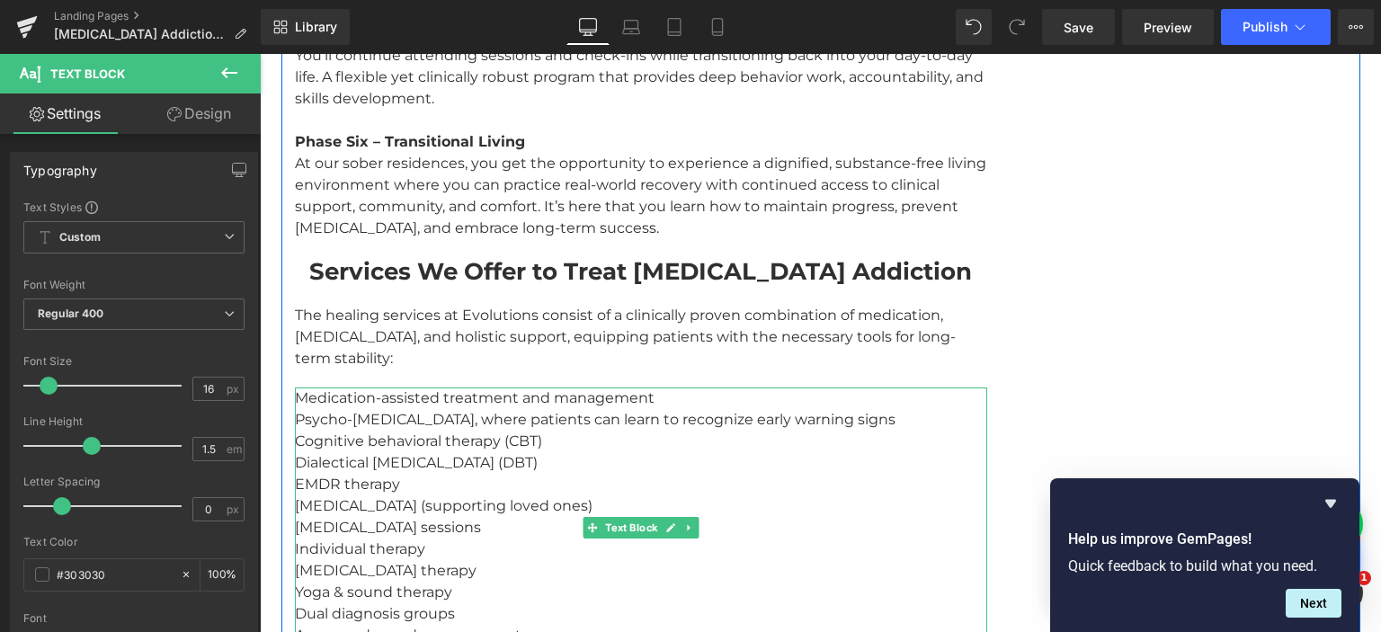
click at [401, 387] on div "Medication-assisted treatment and management Psycho-educational therapy, where …" at bounding box center [641, 527] width 692 height 280
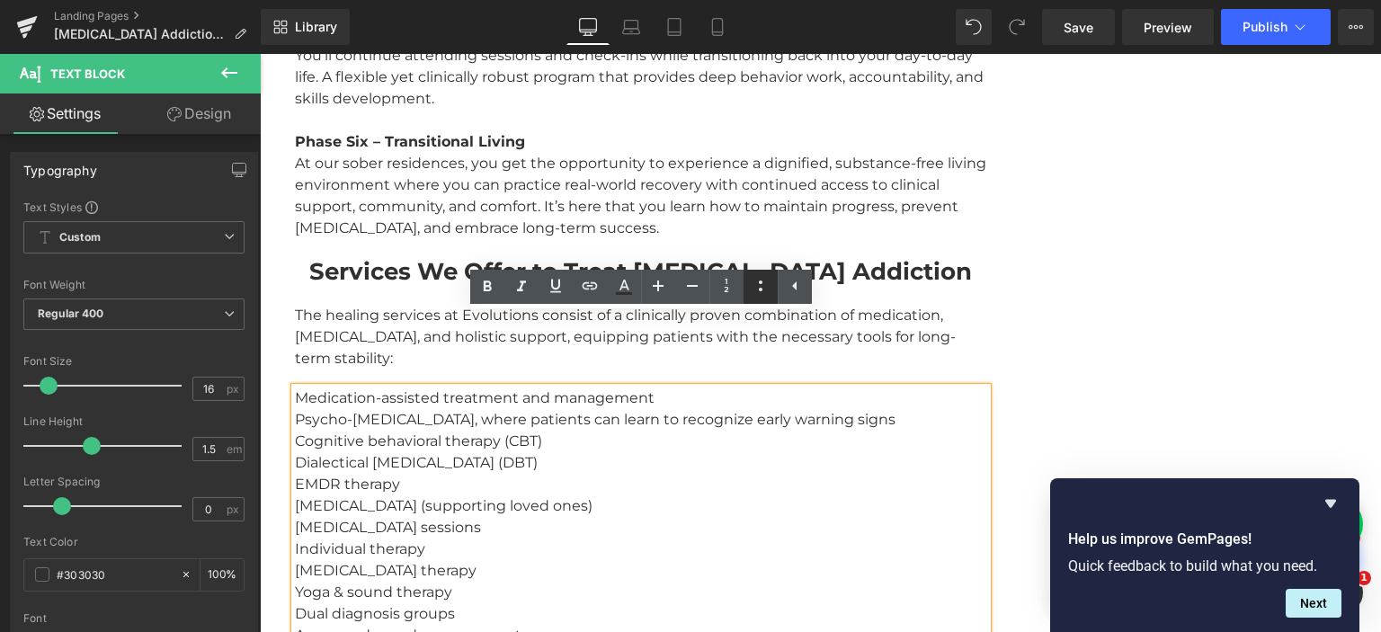
click at [751, 288] on icon at bounding box center [761, 286] width 22 height 22
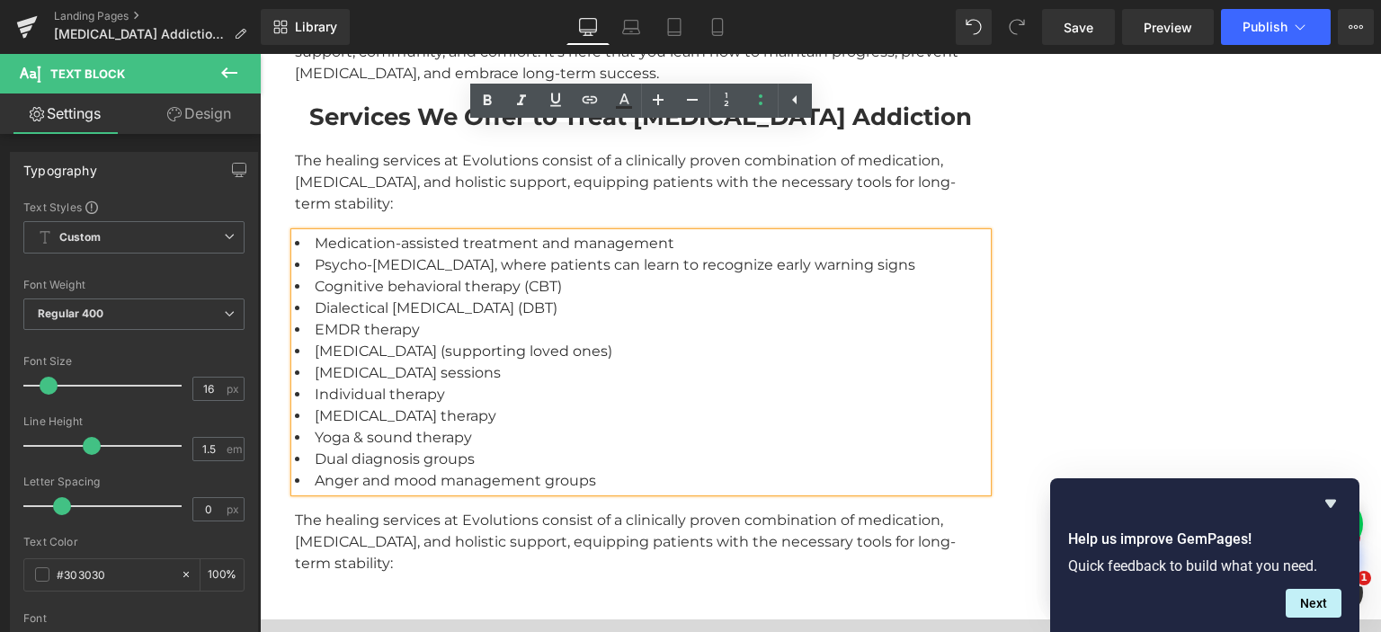
scroll to position [3388, 0]
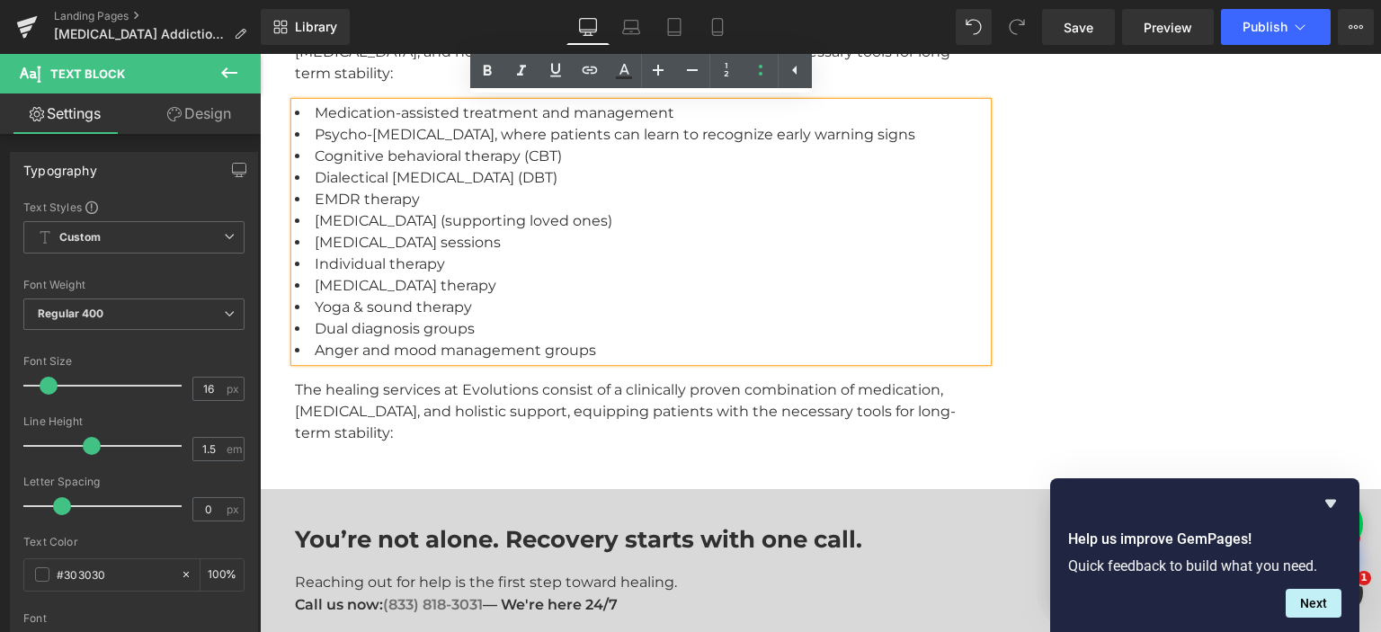
click at [319, 379] on div "The healing services at Evolutions consist of a clinically proven combination o…" at bounding box center [641, 411] width 692 height 65
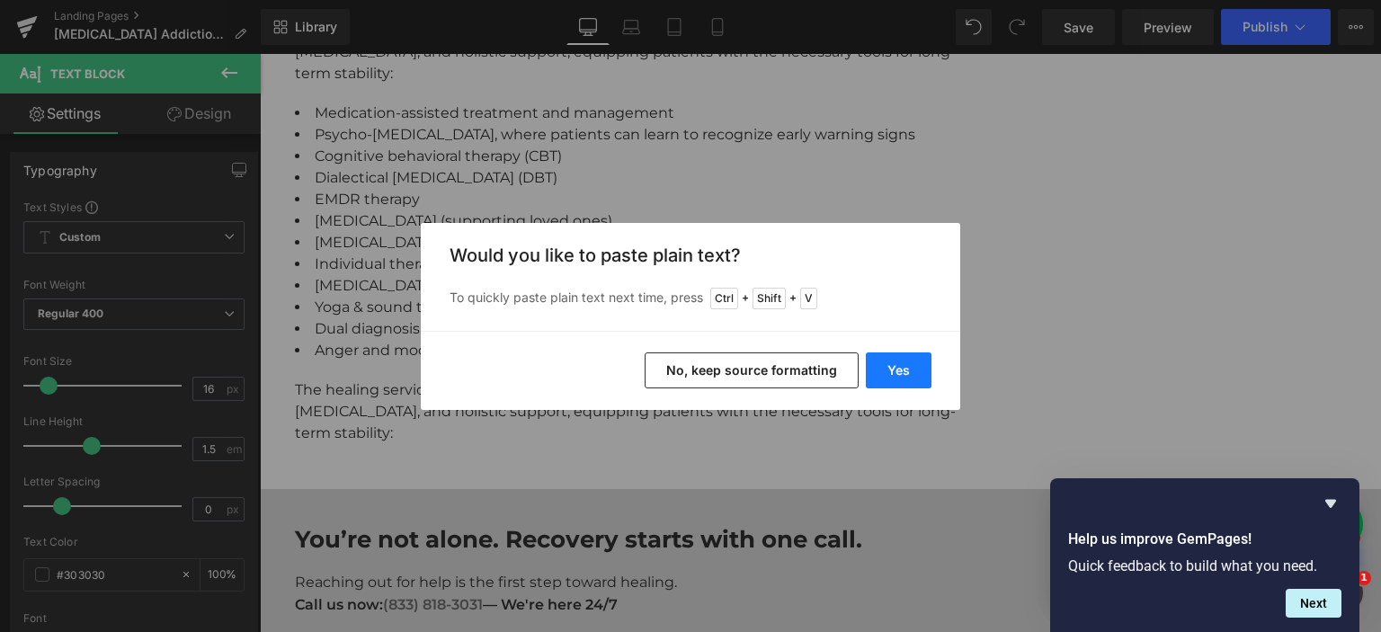
drag, startPoint x: 882, startPoint y: 362, endPoint x: 618, endPoint y: 314, distance: 268.7
click at [882, 362] on button "Yes" at bounding box center [899, 370] width 66 height 36
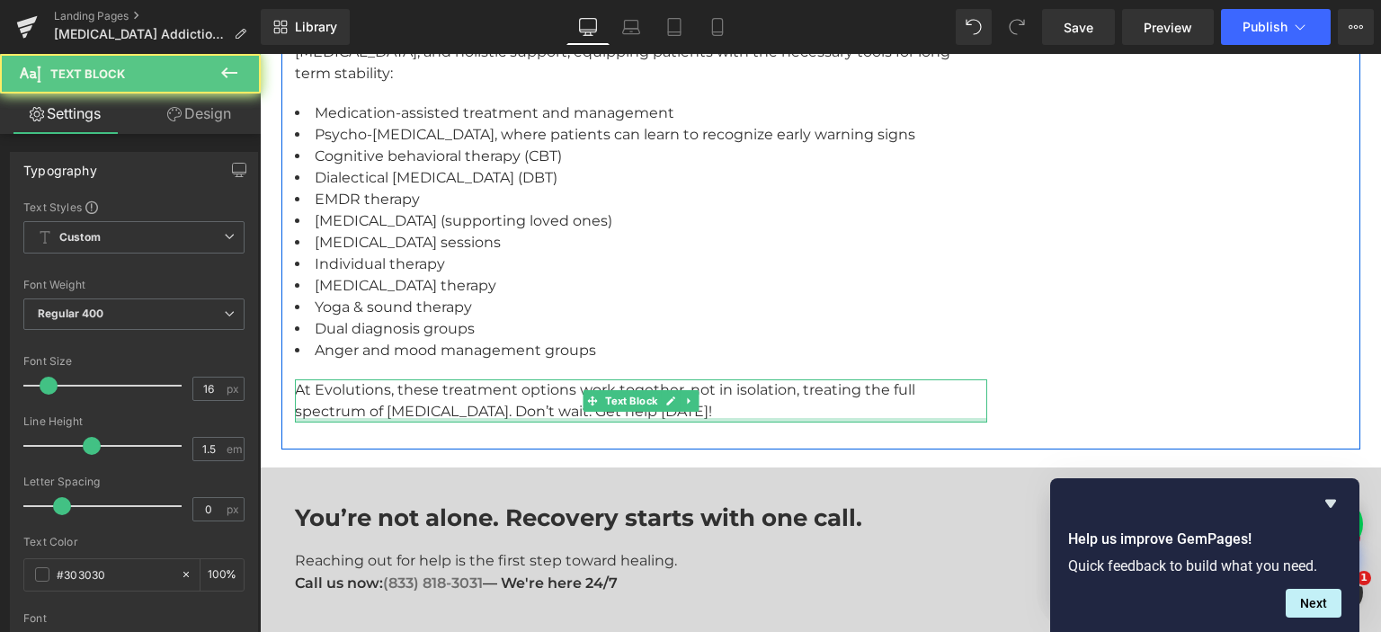
click at [661, 418] on div at bounding box center [641, 420] width 692 height 4
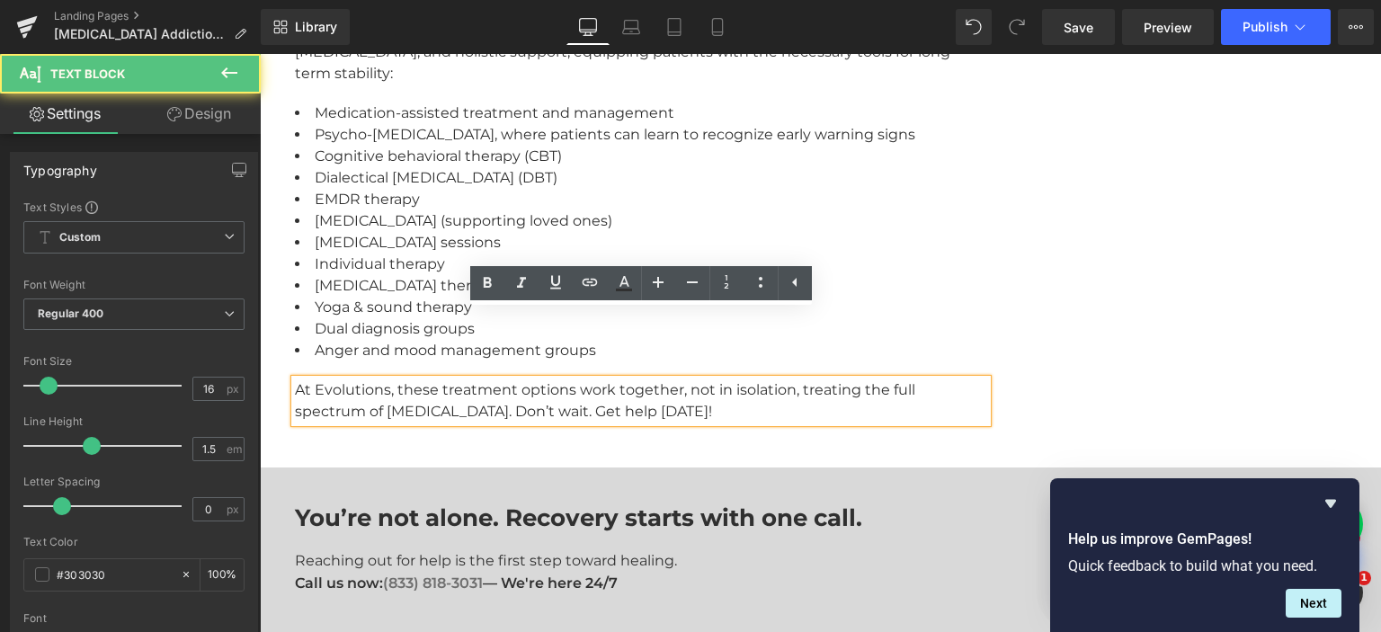
click at [673, 379] on div "At Evolutions, these treatment options work together, not in isolation, treatin…" at bounding box center [641, 400] width 692 height 43
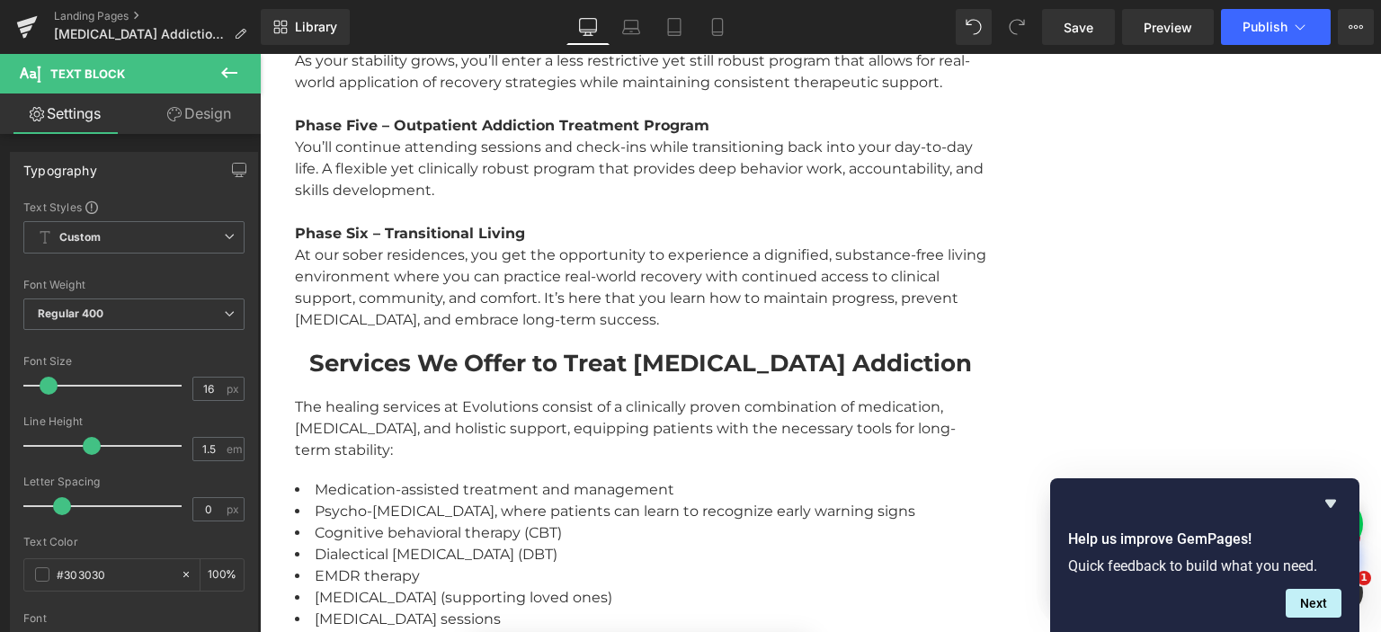
scroll to position [3008, 0]
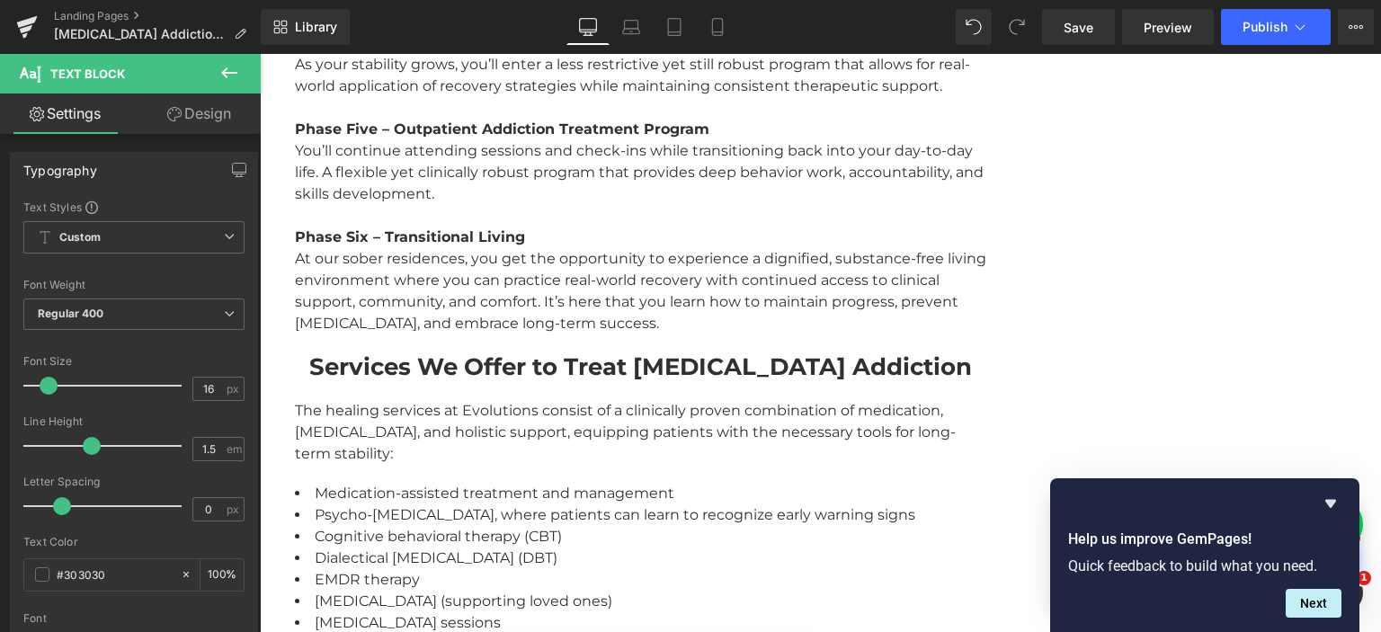
click at [563, 352] on strong "Services We Offer to Treat Fentanyl Addiction" at bounding box center [640, 366] width 662 height 29
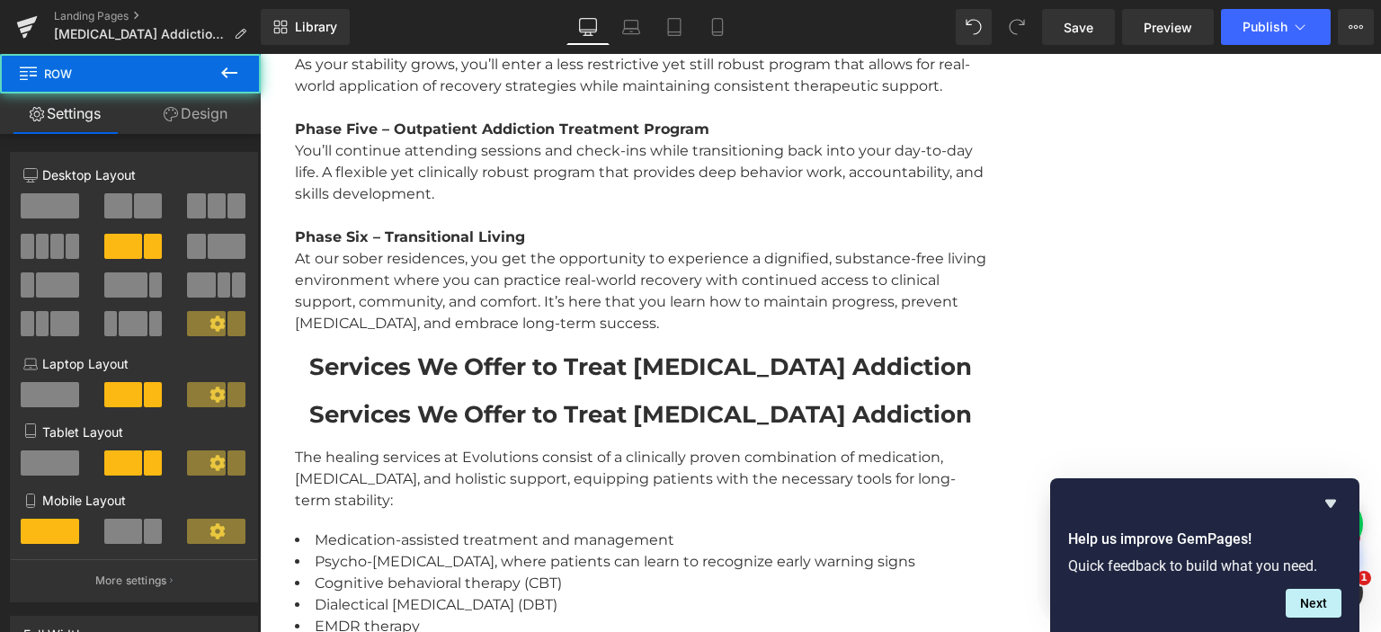
click at [537, 400] on strong "Services We Offer to Treat Fentanyl Addiction" at bounding box center [640, 414] width 662 height 29
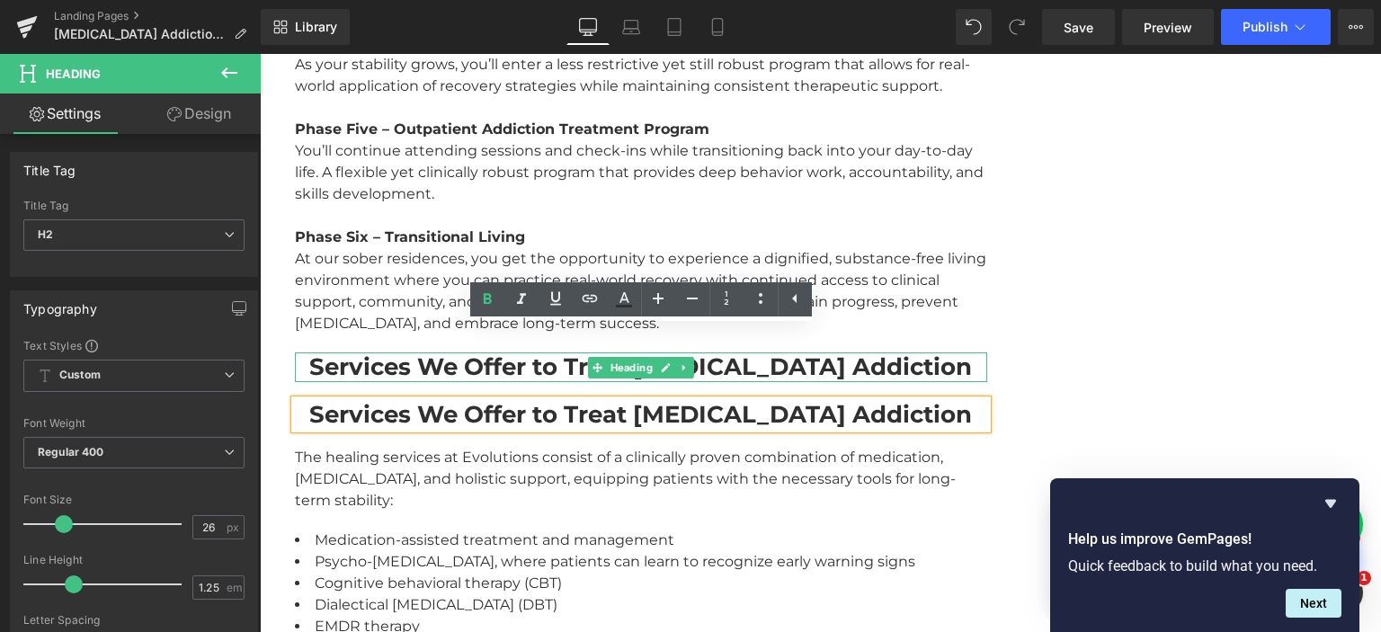
click at [427, 352] on strong "Services We Offer to Treat Fentanyl Addiction" at bounding box center [640, 366] width 662 height 29
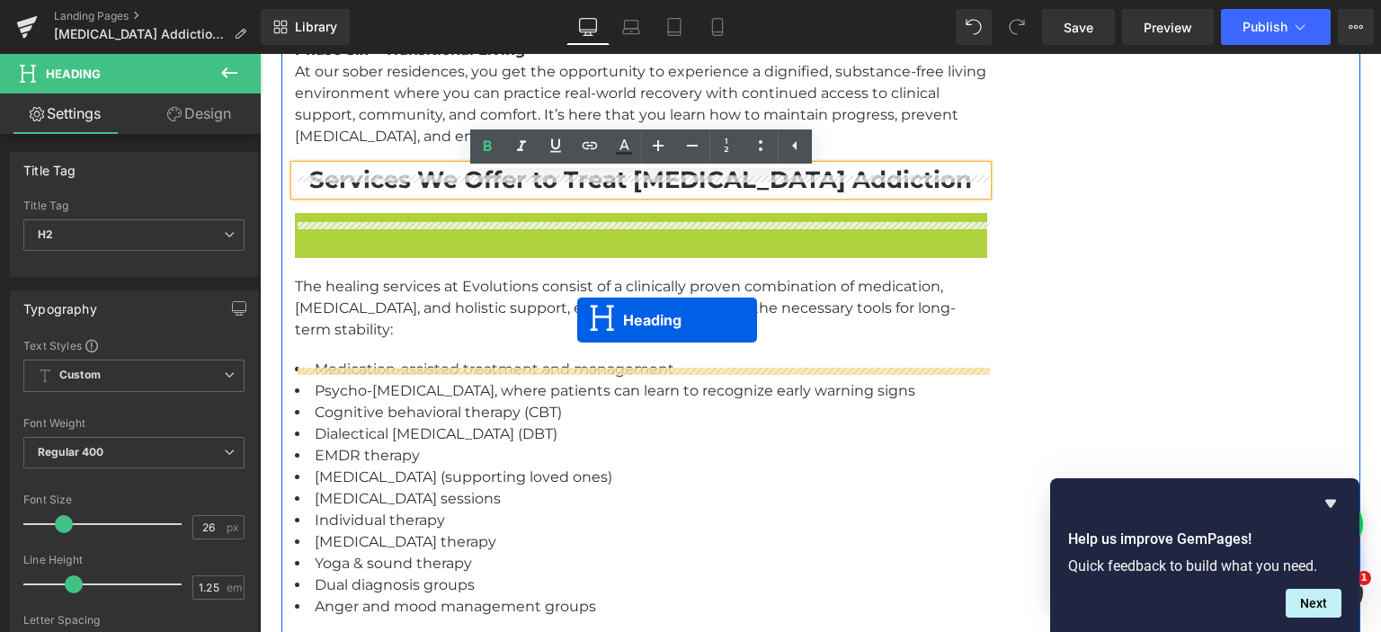
scroll to position [3293, 0]
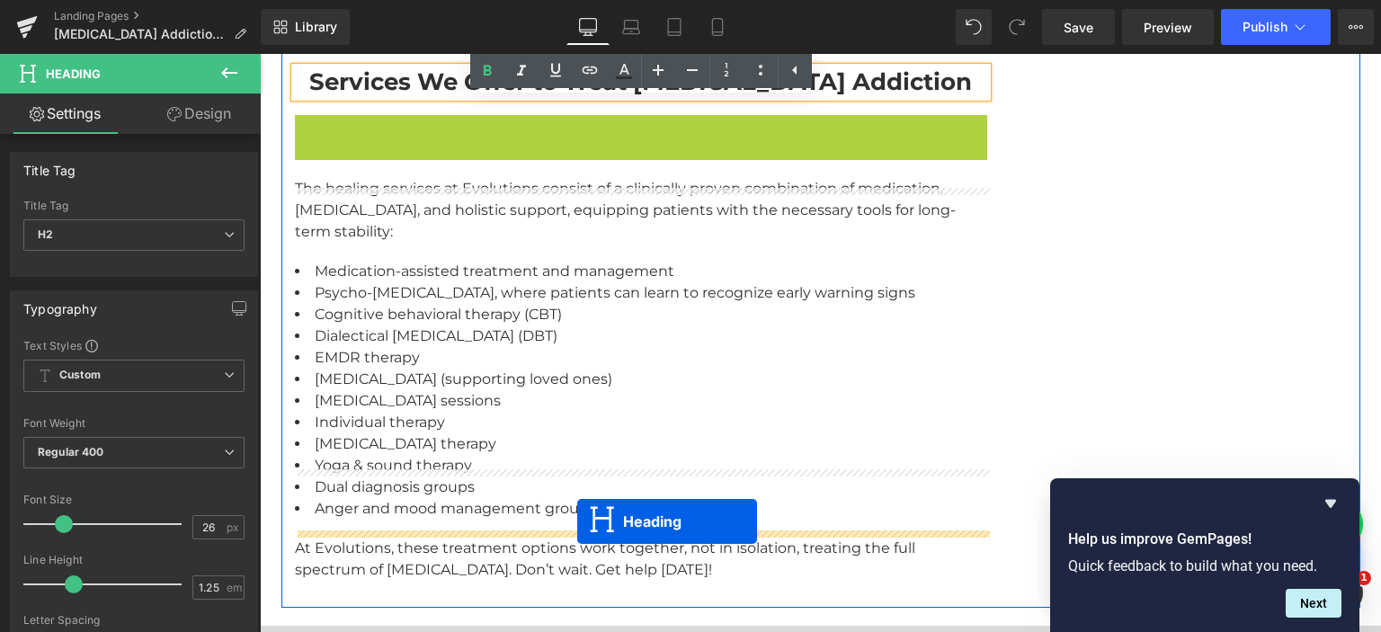
drag, startPoint x: 595, startPoint y: 346, endPoint x: 577, endPoint y: 522, distance: 177.1
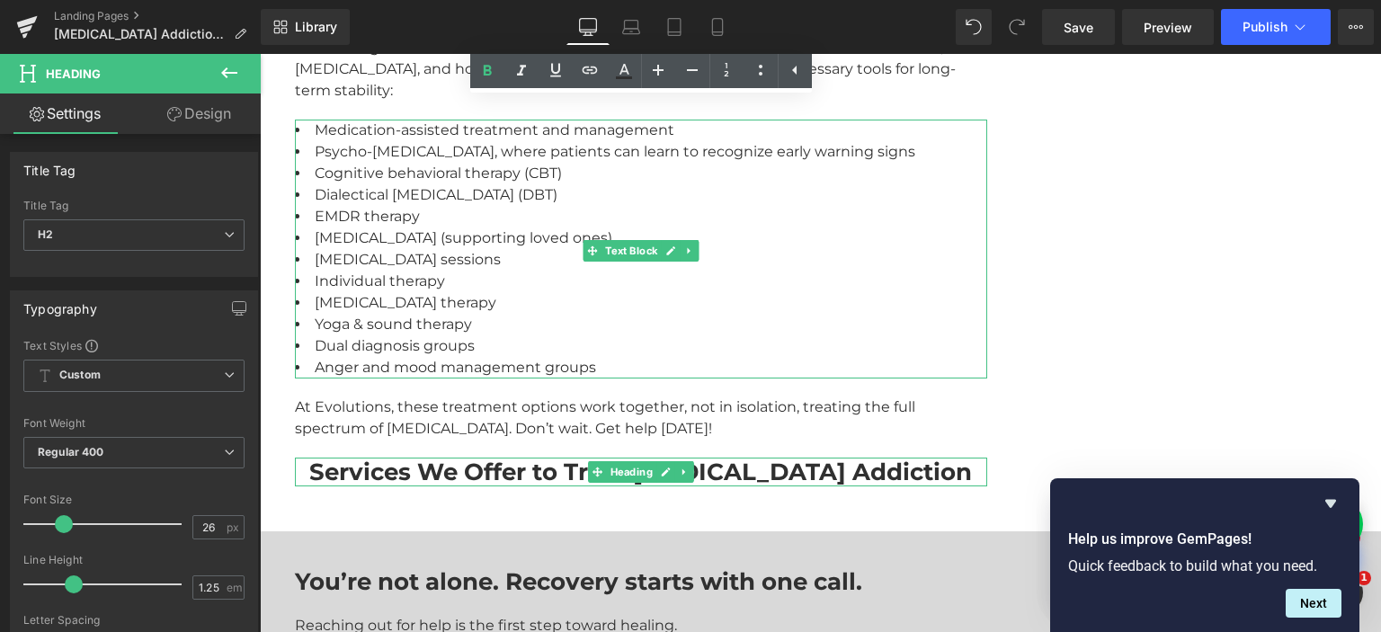
scroll to position [3419, 0]
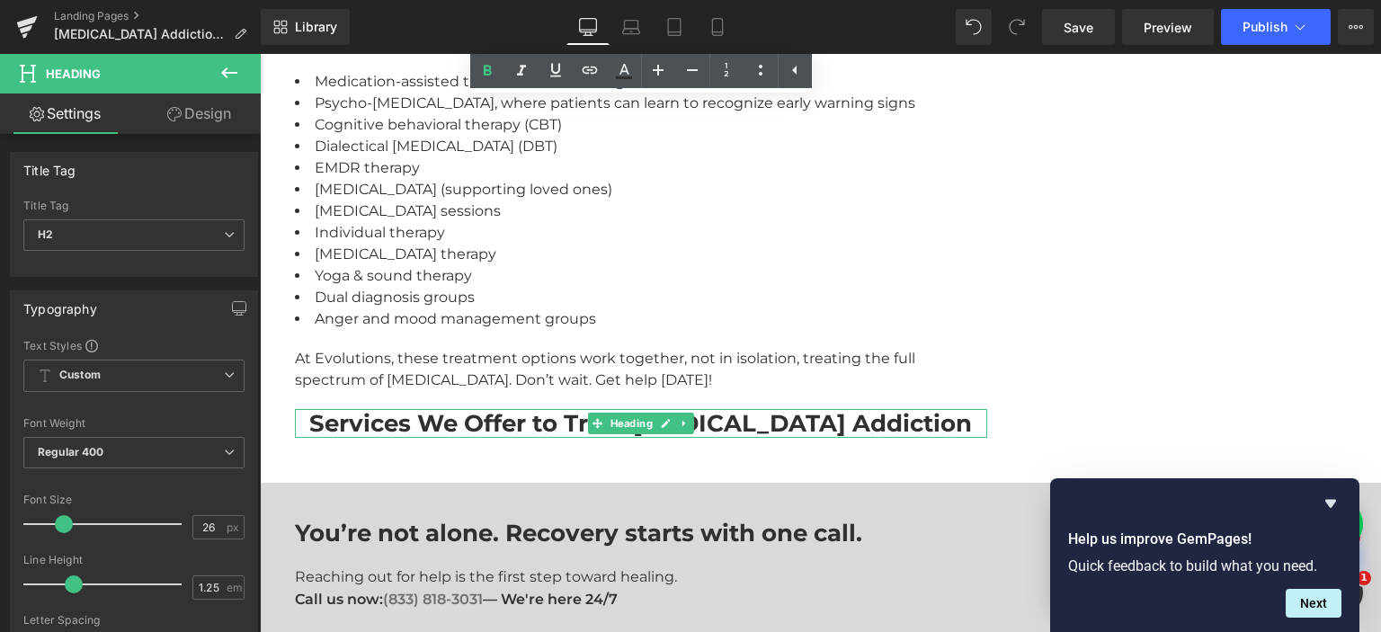
click at [503, 409] on strong "Services We Offer to Treat Fentanyl Addiction" at bounding box center [640, 423] width 662 height 29
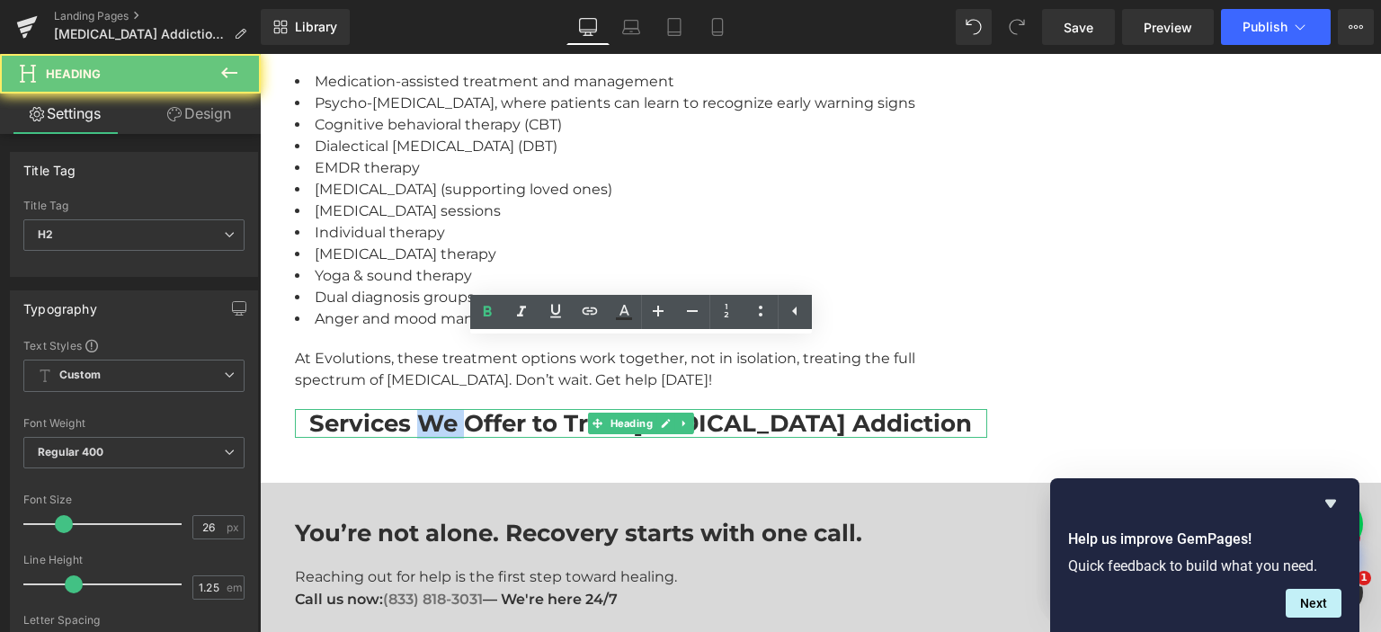
click at [503, 409] on strong "Services We Offer to Treat Fentanyl Addiction" at bounding box center [640, 423] width 662 height 29
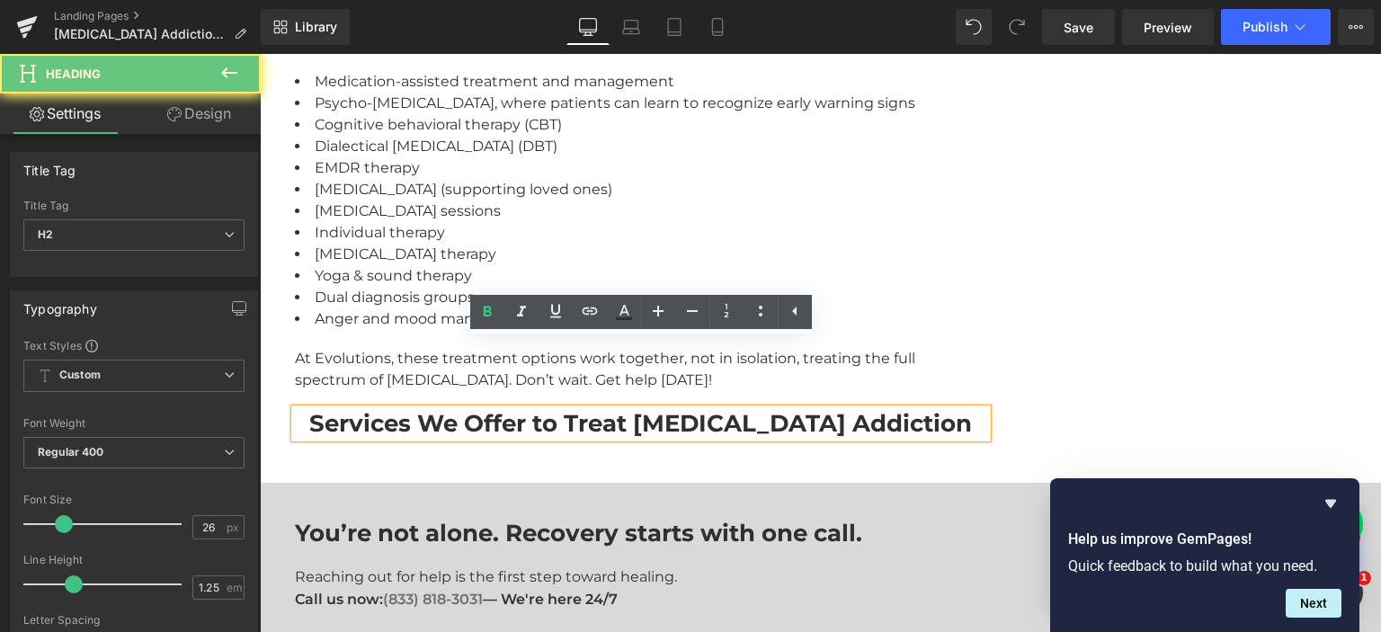
click at [503, 409] on strong "Services We Offer to Treat Fentanyl Addiction" at bounding box center [640, 423] width 662 height 29
paste div
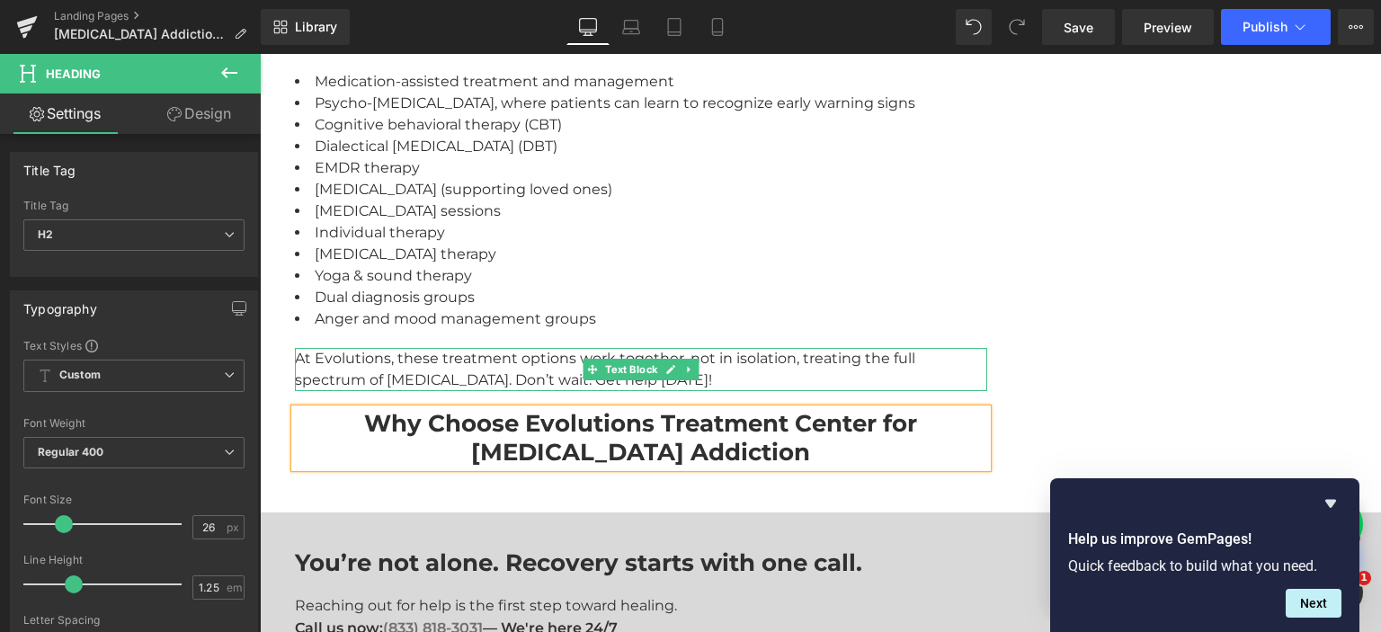
click at [449, 348] on div "At Evolutions, these treatment options work together, not in isolation, treatin…" at bounding box center [641, 369] width 692 height 43
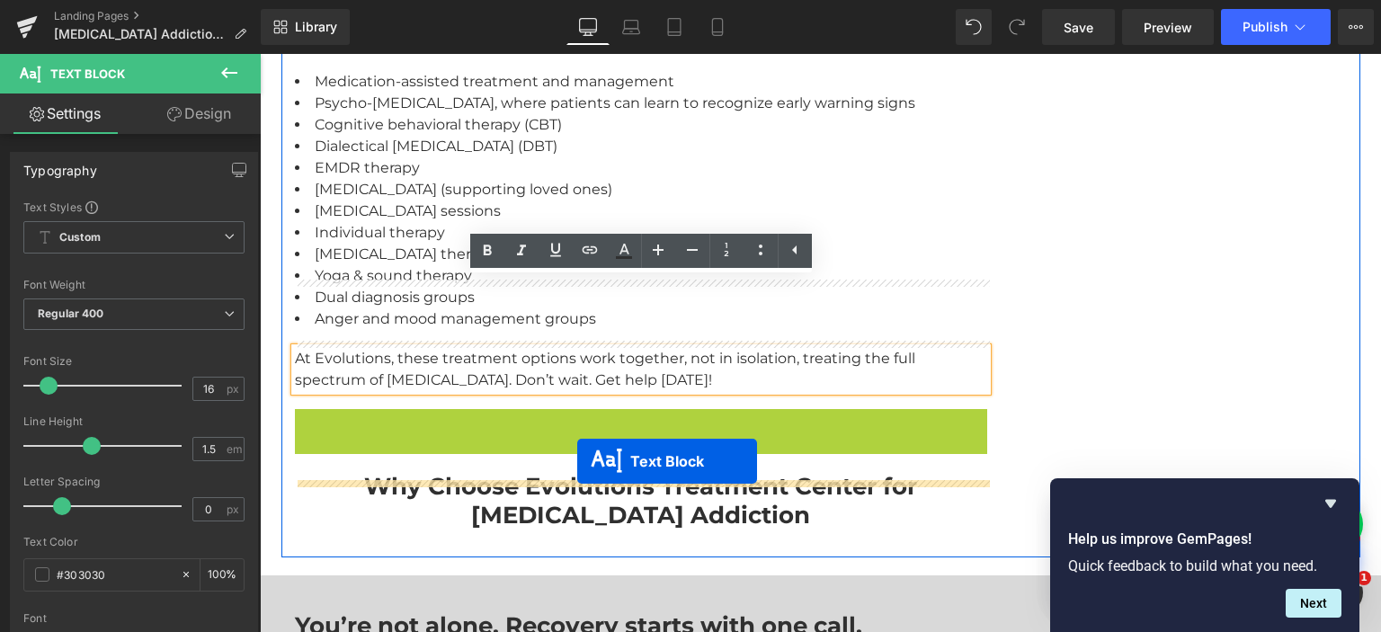
drag, startPoint x: 595, startPoint y: 365, endPoint x: 577, endPoint y: 462, distance: 98.7
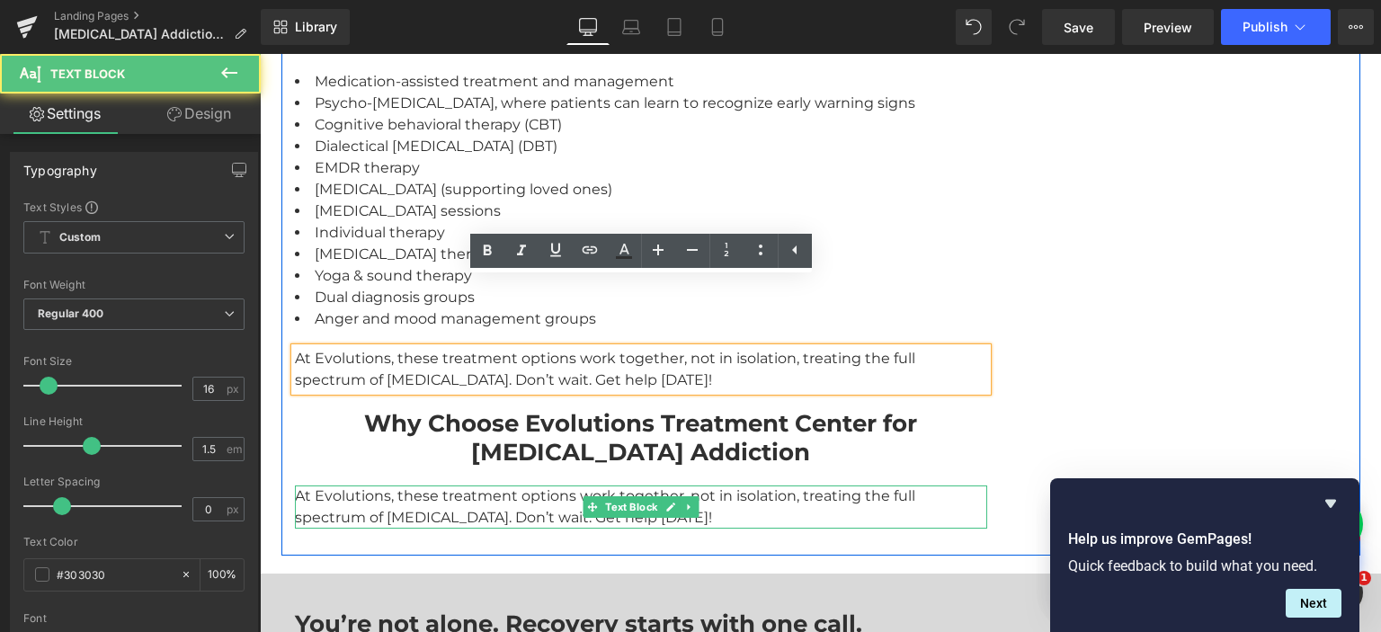
click at [534, 485] on div "At Evolutions, these treatment options work together, not in isolation, treatin…" at bounding box center [641, 506] width 692 height 43
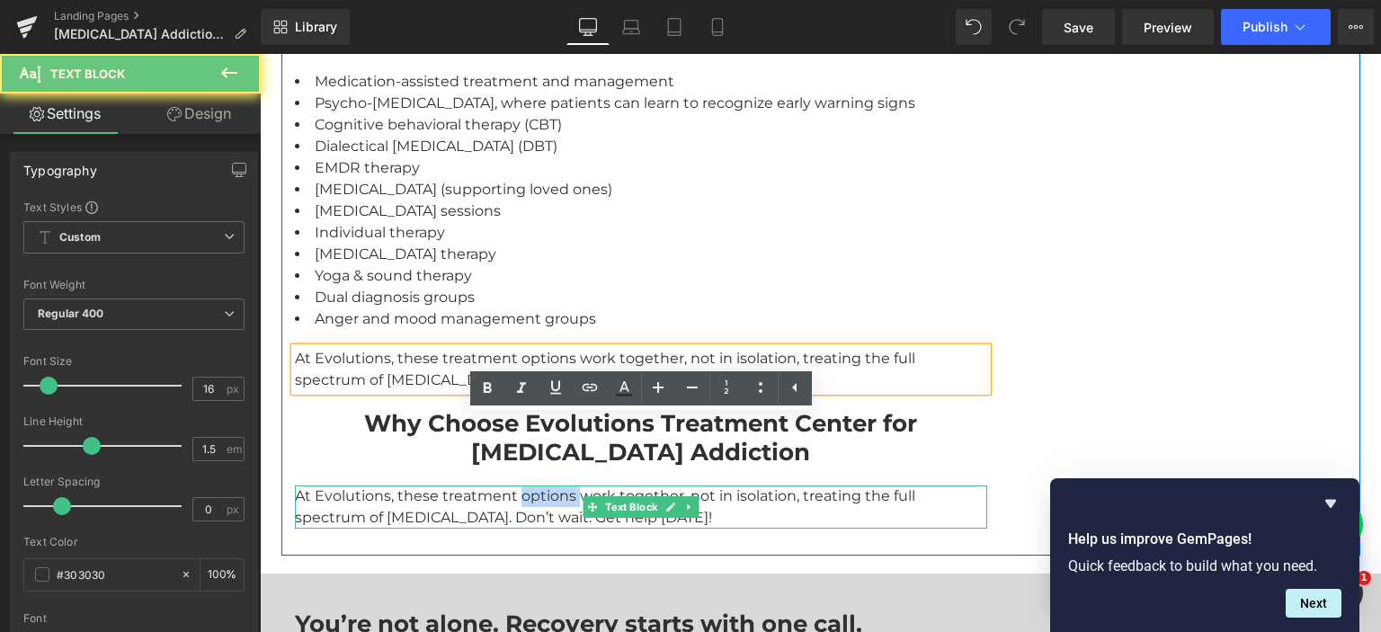
click at [534, 485] on div "At Evolutions, these treatment options work together, not in isolation, treatin…" at bounding box center [641, 506] width 692 height 43
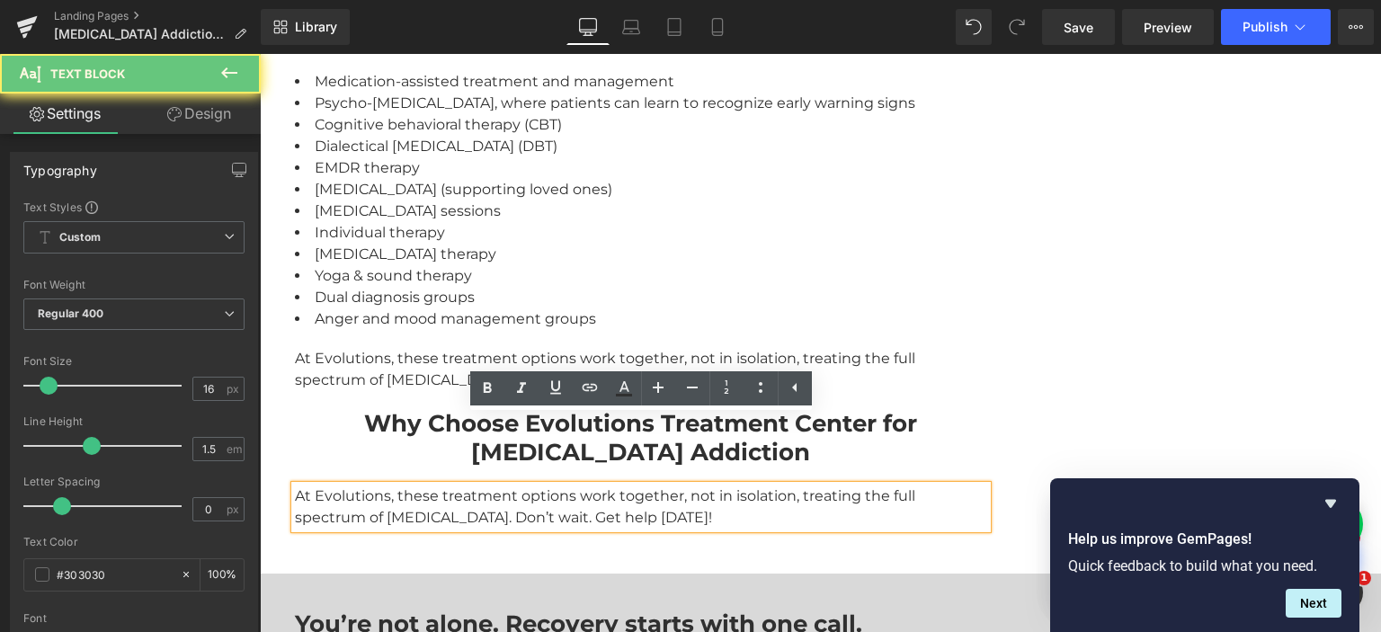
click at [534, 485] on div "At Evolutions, these treatment options work together, not in isolation, treatin…" at bounding box center [641, 506] width 692 height 43
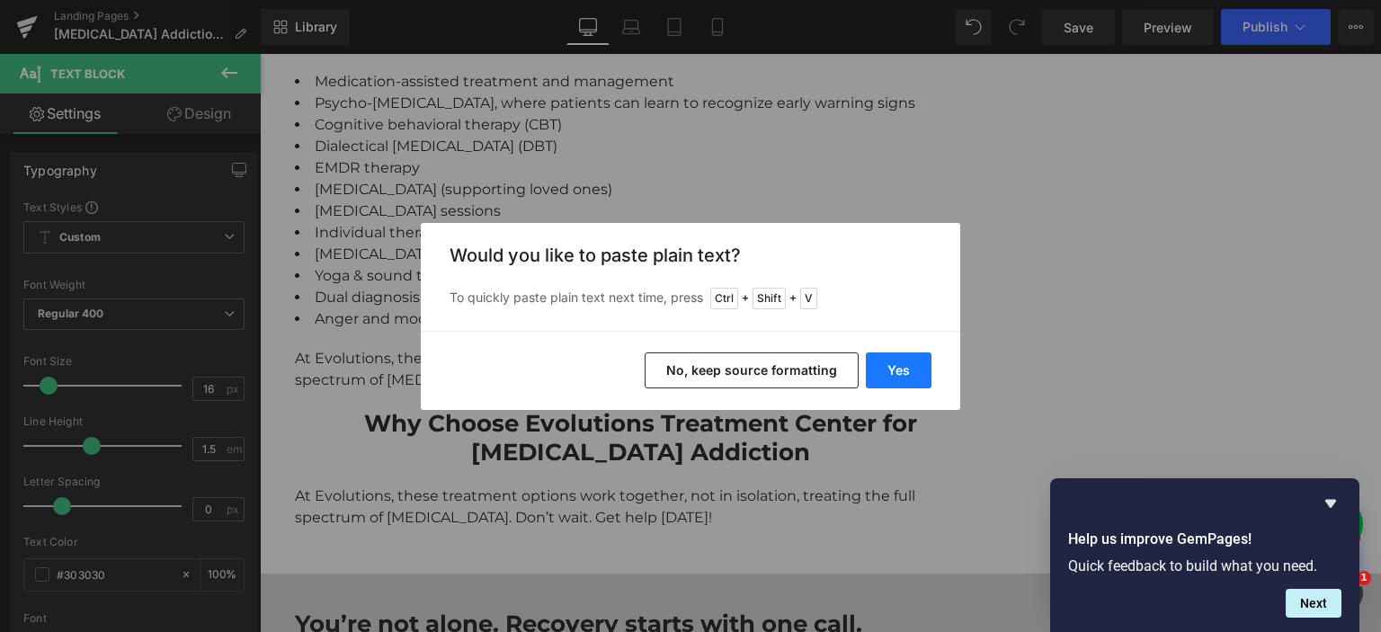
click at [887, 364] on button "Yes" at bounding box center [899, 370] width 66 height 36
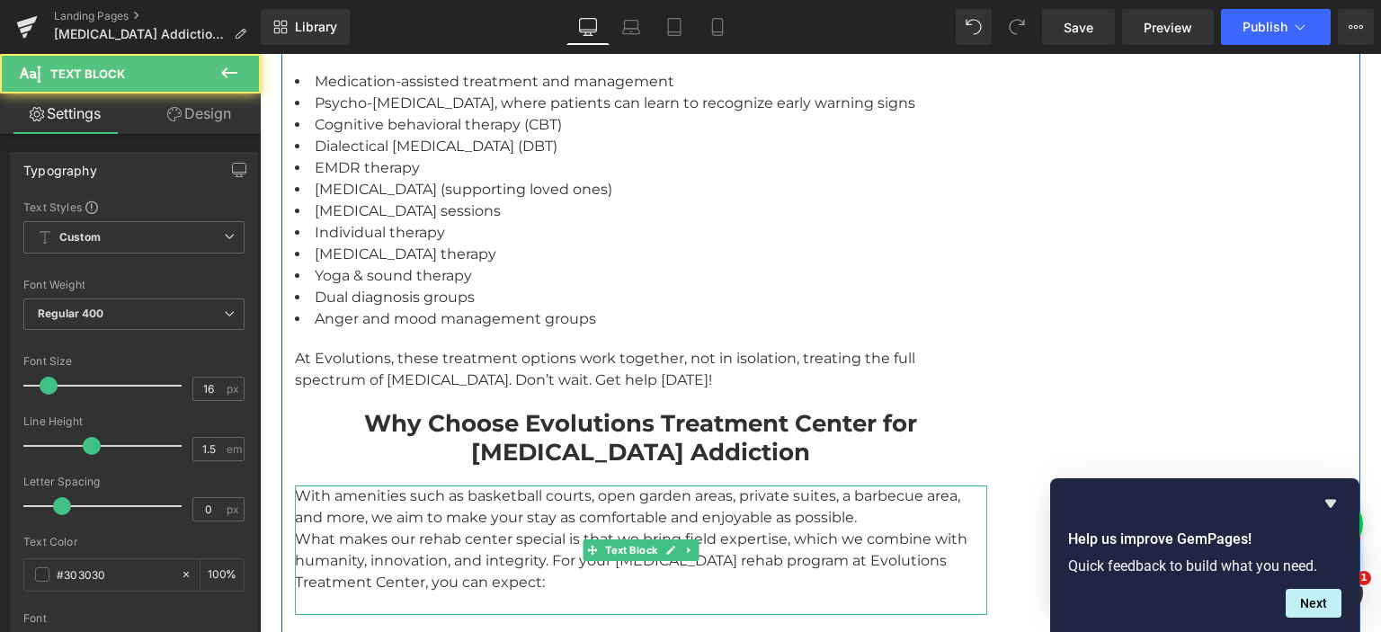
click at [552, 485] on div "With amenities such as basketball courts, open garden areas, private suites, a …" at bounding box center [641, 549] width 692 height 129
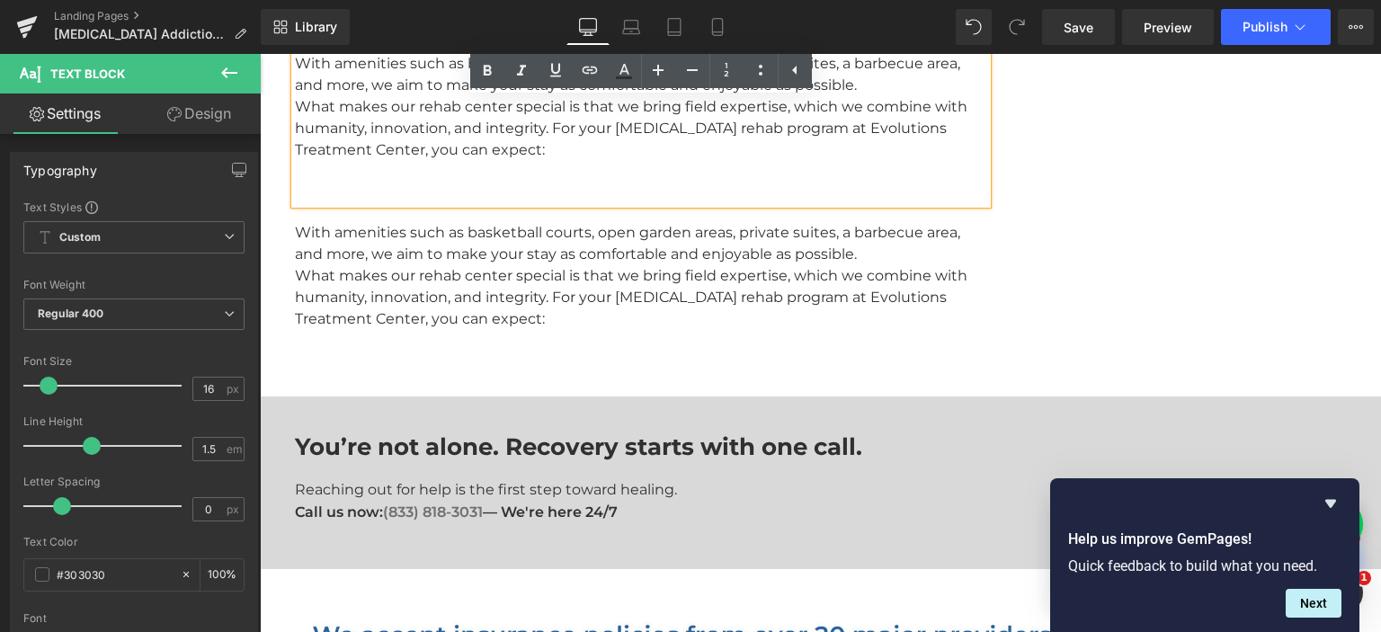
scroll to position [3859, 0]
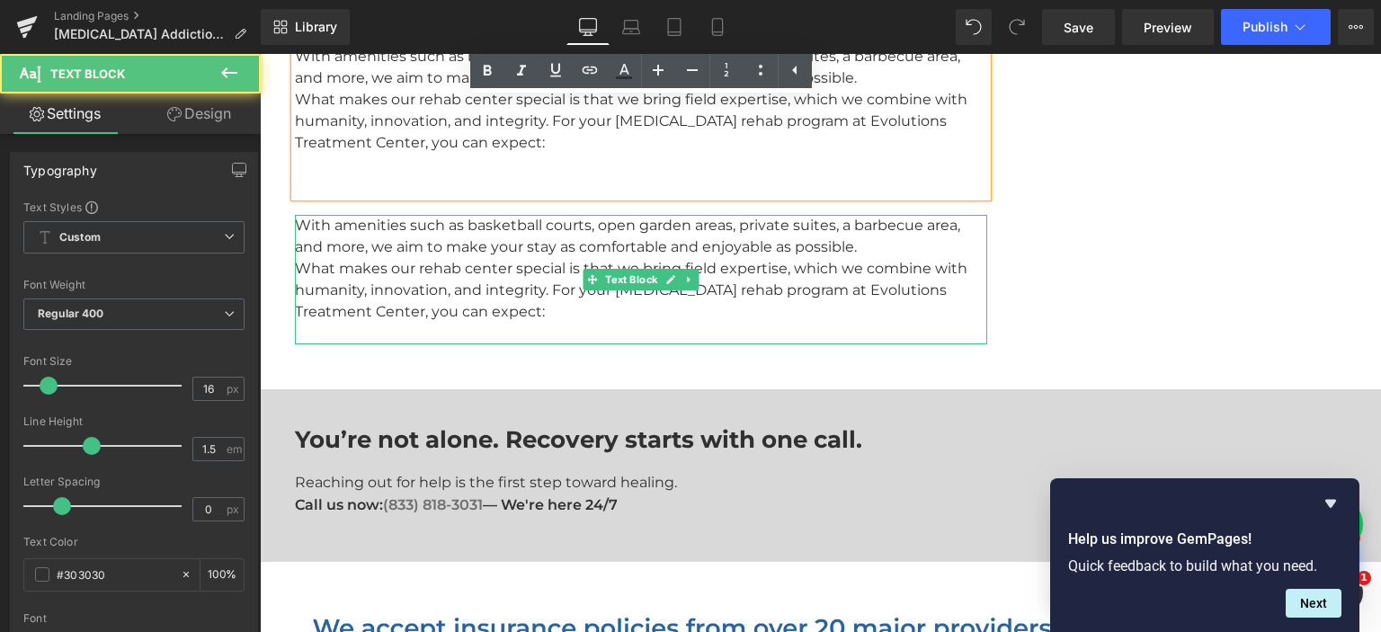
click at [426, 215] on div "With amenities such as basketball courts, open garden areas, private suites, a …" at bounding box center [641, 279] width 692 height 129
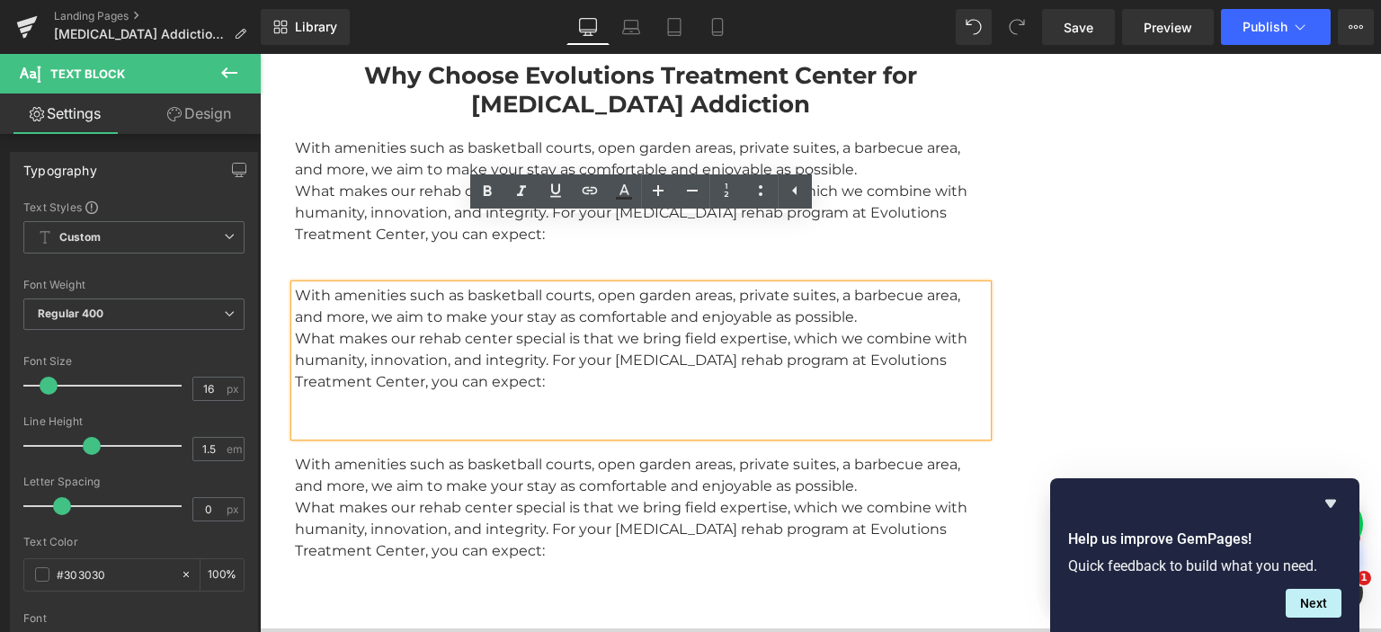
scroll to position [3765, 0]
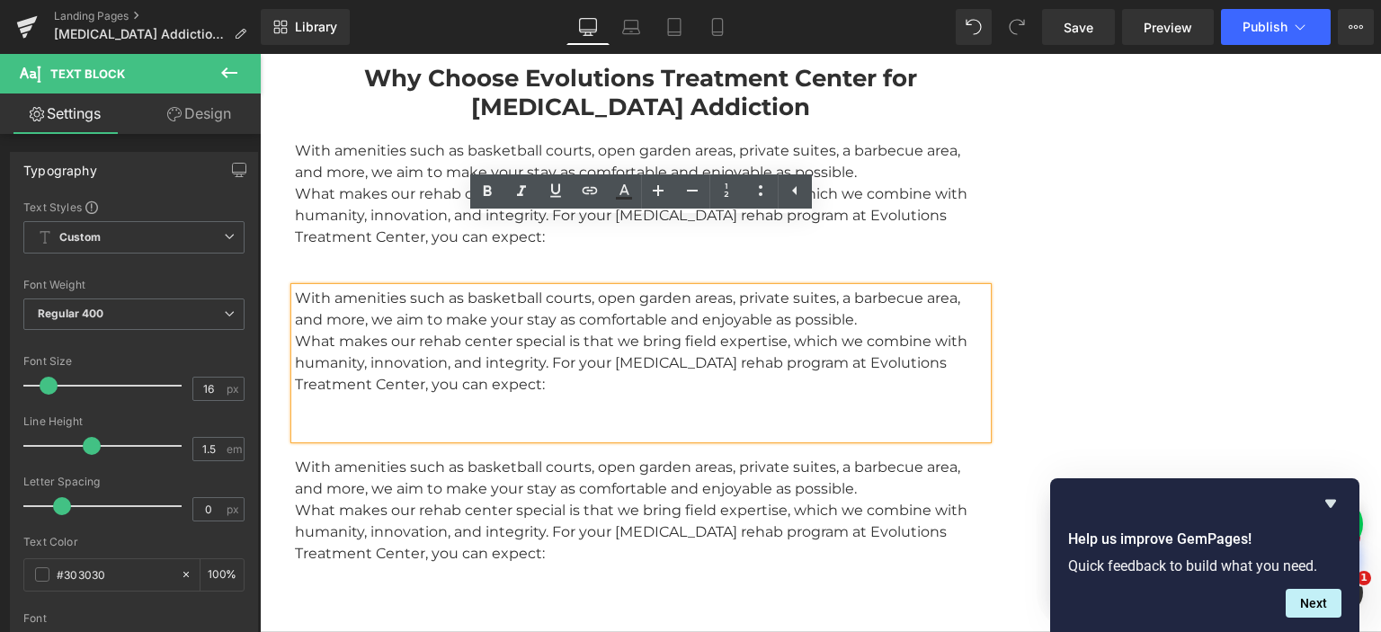
click at [466, 290] on div "With amenities such as basketball courts, open garden areas, private suites, a …" at bounding box center [641, 363] width 692 height 151
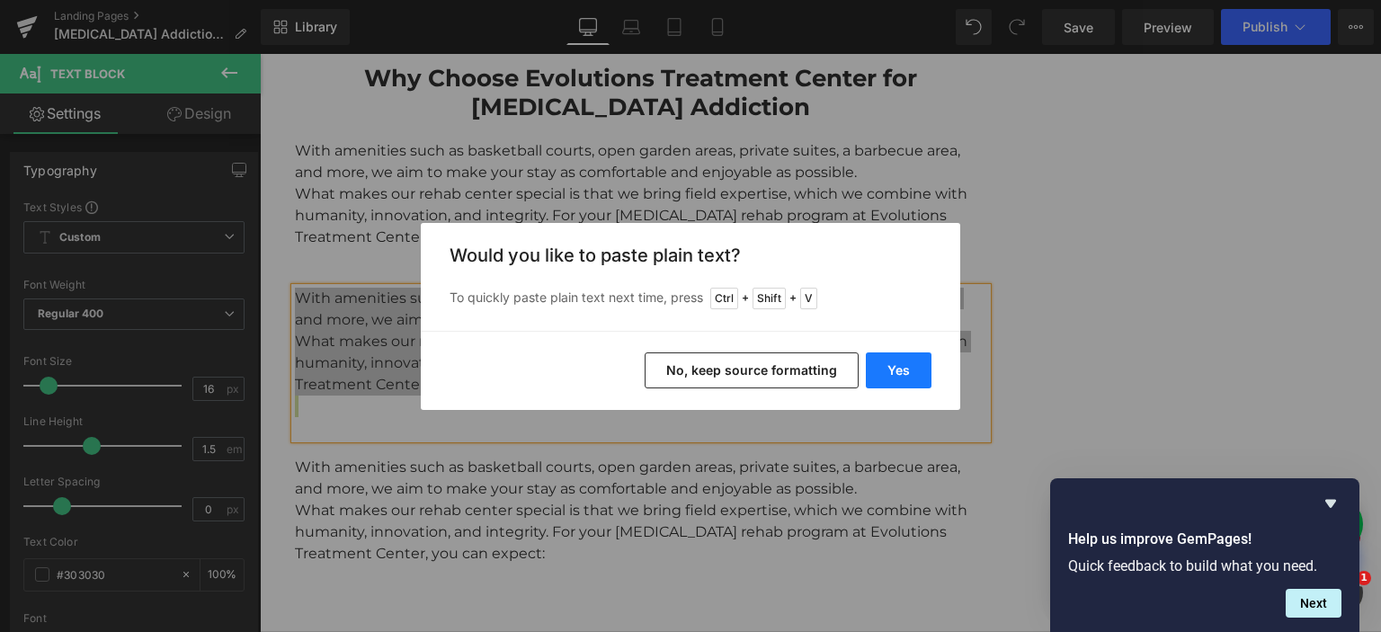
click at [913, 365] on button "Yes" at bounding box center [899, 370] width 66 height 36
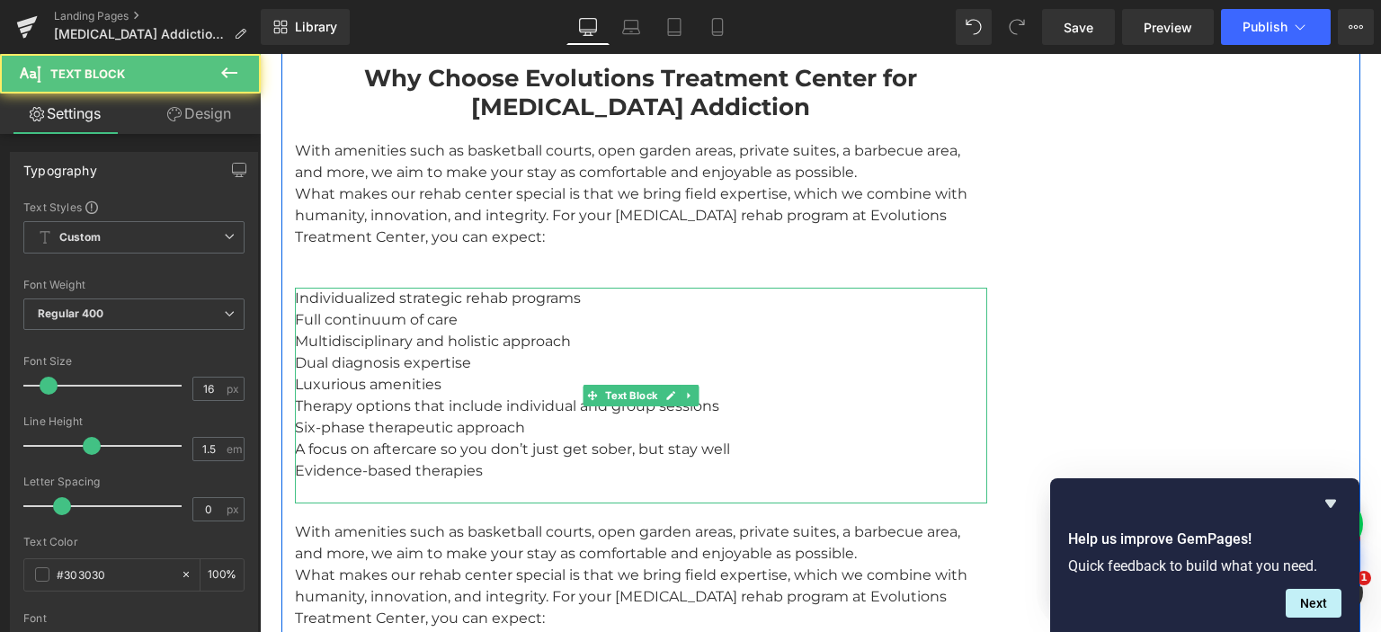
click at [420, 422] on div "Individualized strategic rehab programs Full continuum of care Multidisciplinar…" at bounding box center [641, 396] width 692 height 216
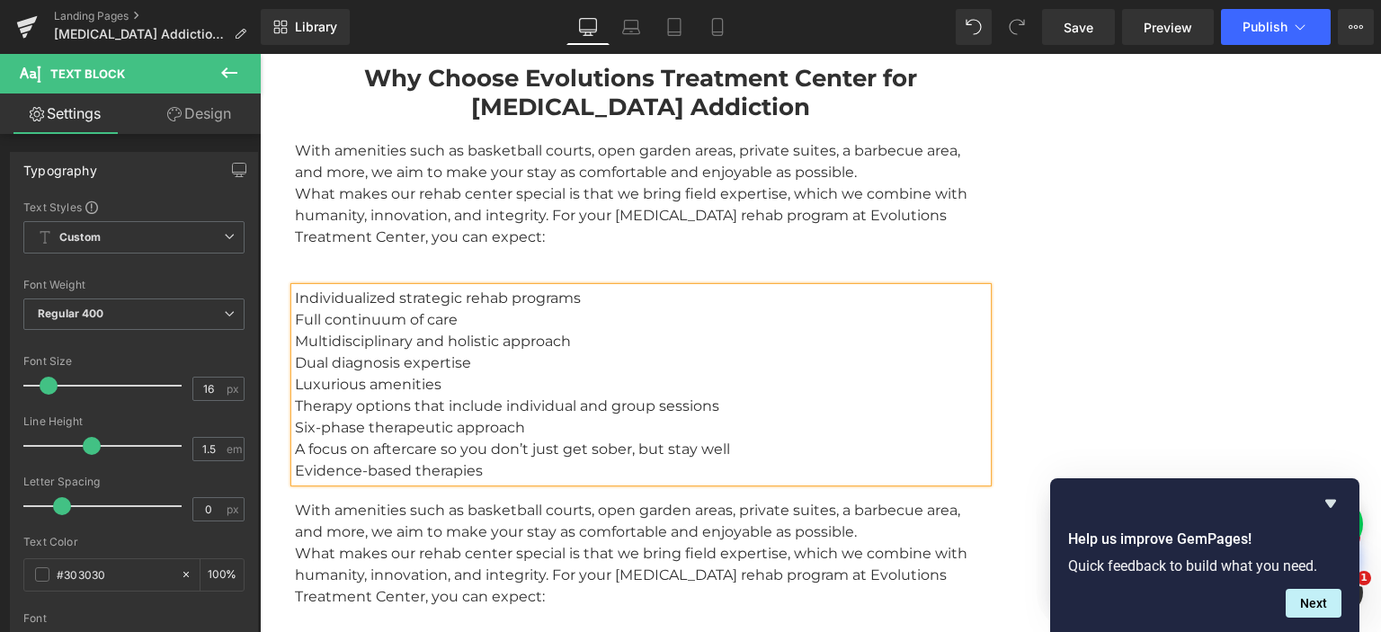
click at [423, 288] on div "Individualized strategic rehab programs Full continuum of care Multidisciplinar…" at bounding box center [641, 385] width 692 height 194
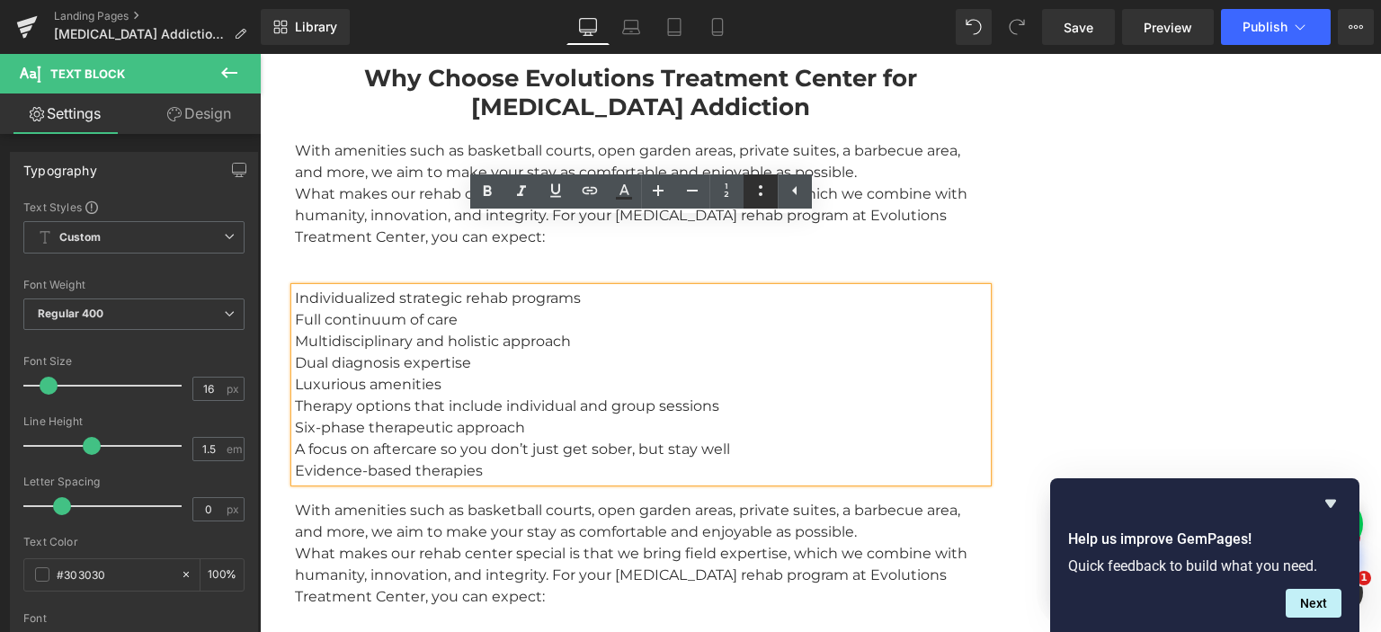
click at [757, 195] on icon at bounding box center [761, 191] width 22 height 22
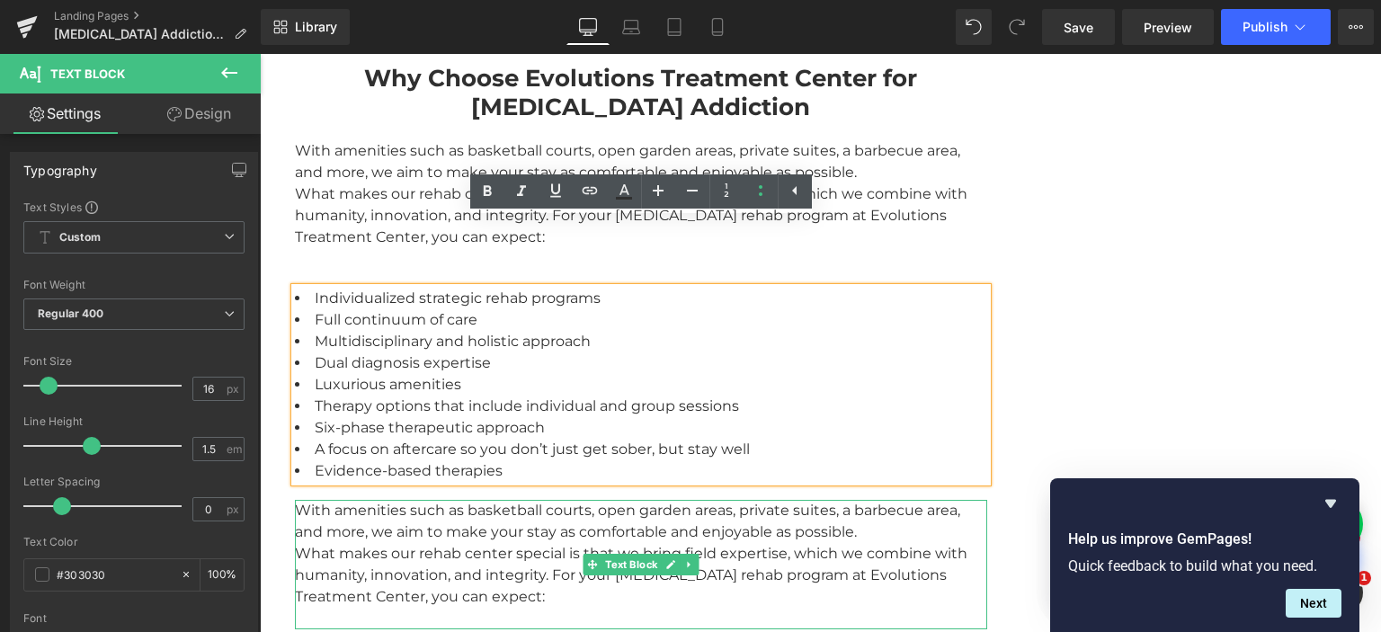
click at [399, 500] on div "With amenities such as basketball courts, open garden areas, private suites, a …" at bounding box center [641, 564] width 692 height 129
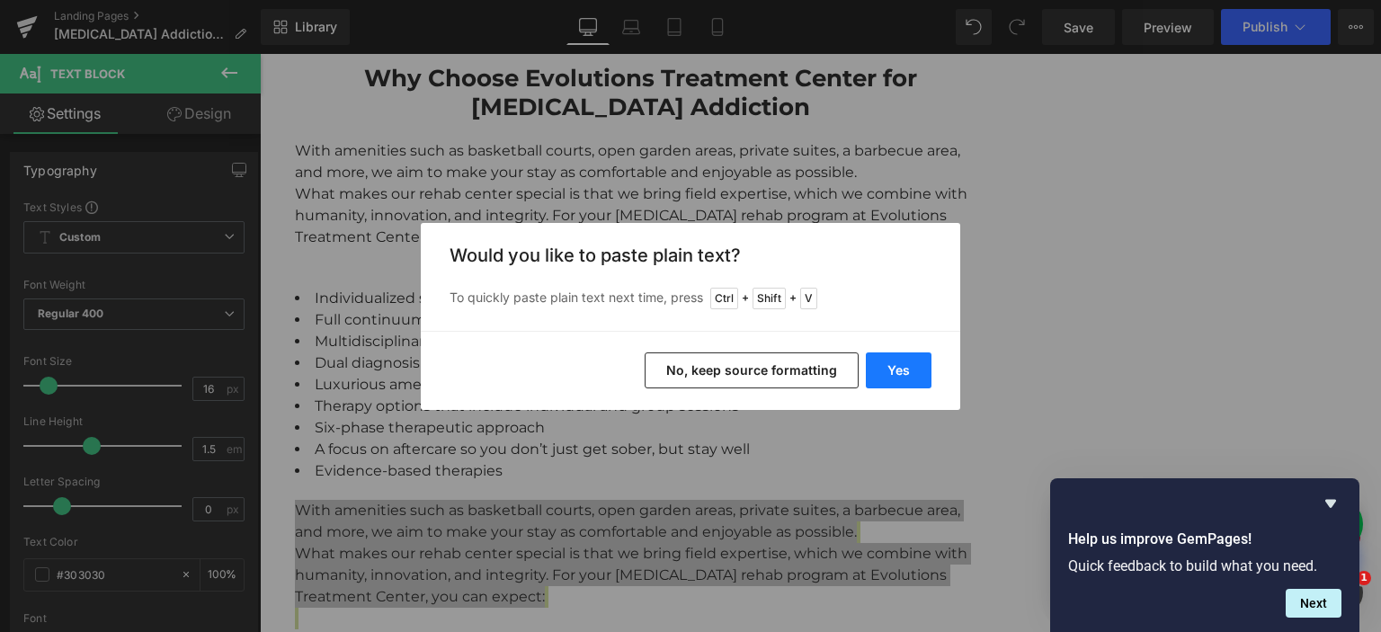
click at [914, 362] on button "Yes" at bounding box center [899, 370] width 66 height 36
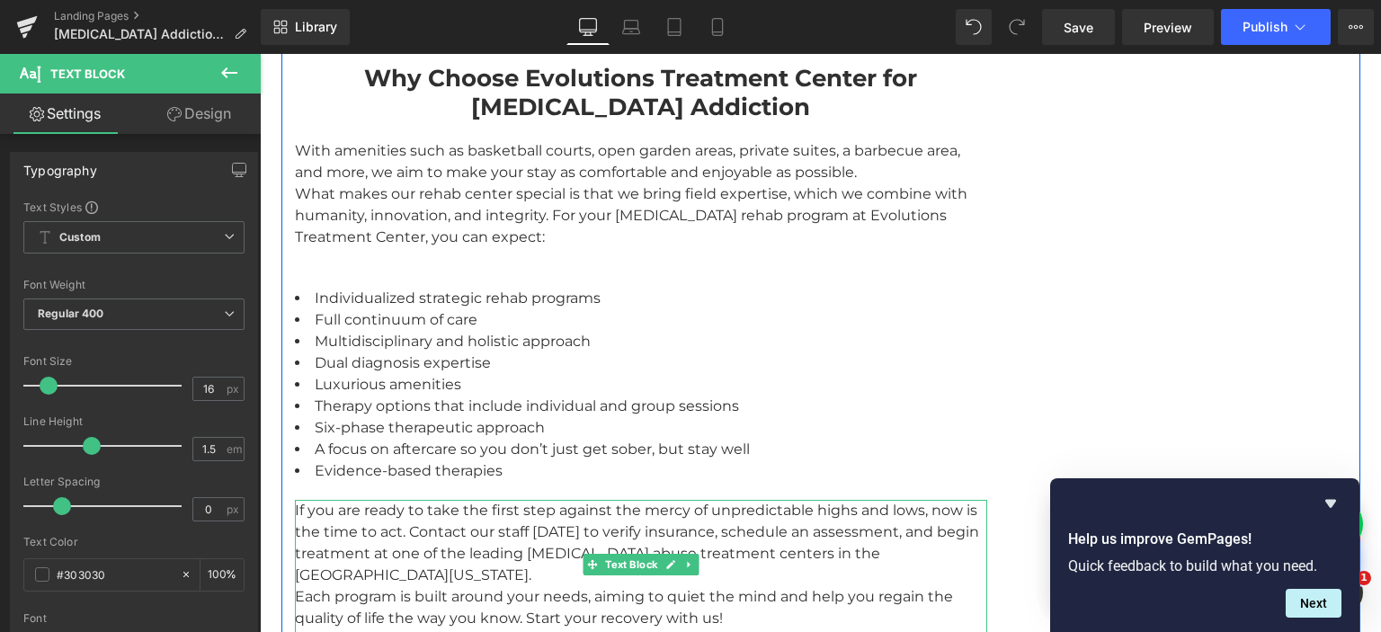
click at [938, 500] on div "If you are ready to take the first step against the mercy of unpredictable high…" at bounding box center [641, 575] width 692 height 151
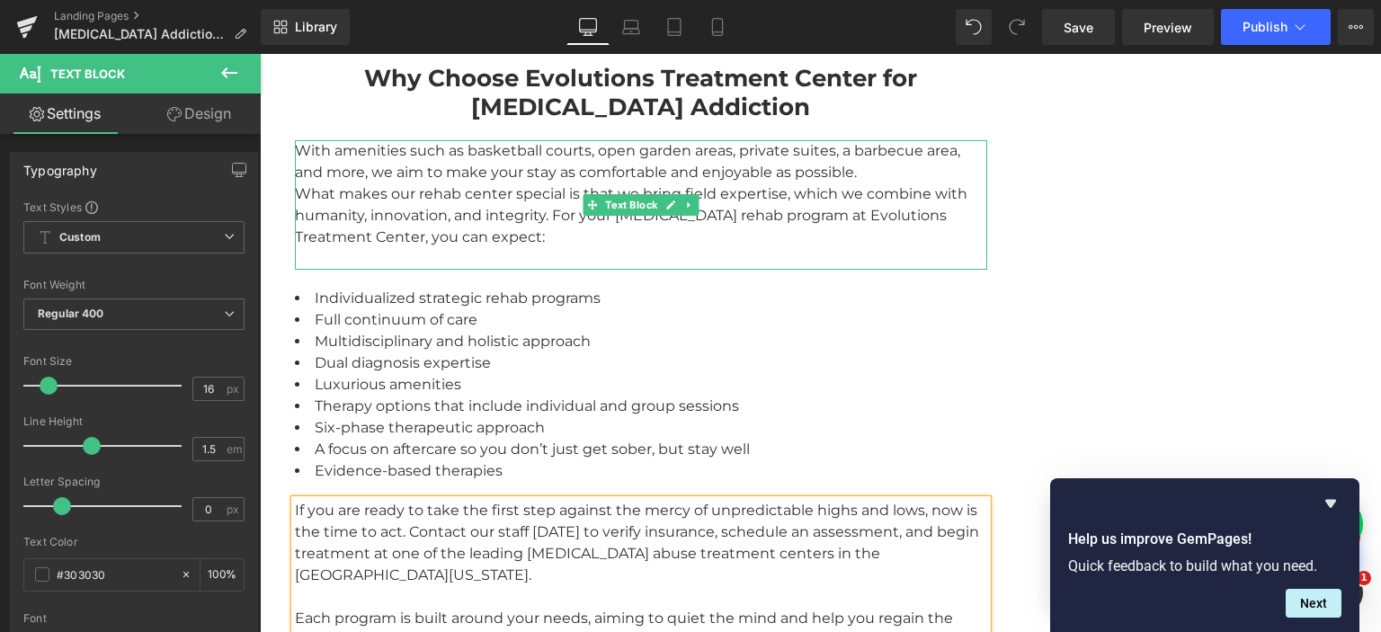
click at [370, 189] on div "With amenities such as basketball courts, open garden areas, private suites, a …" at bounding box center [641, 204] width 692 height 129
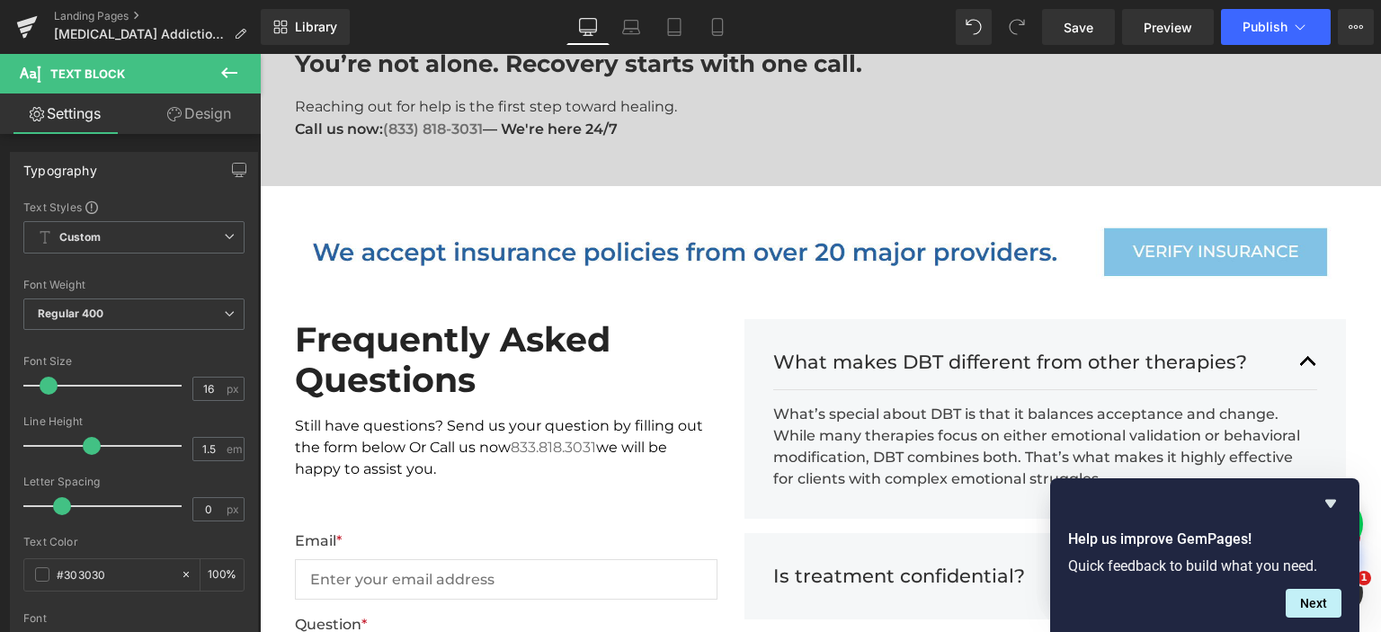
scroll to position [4429, 0]
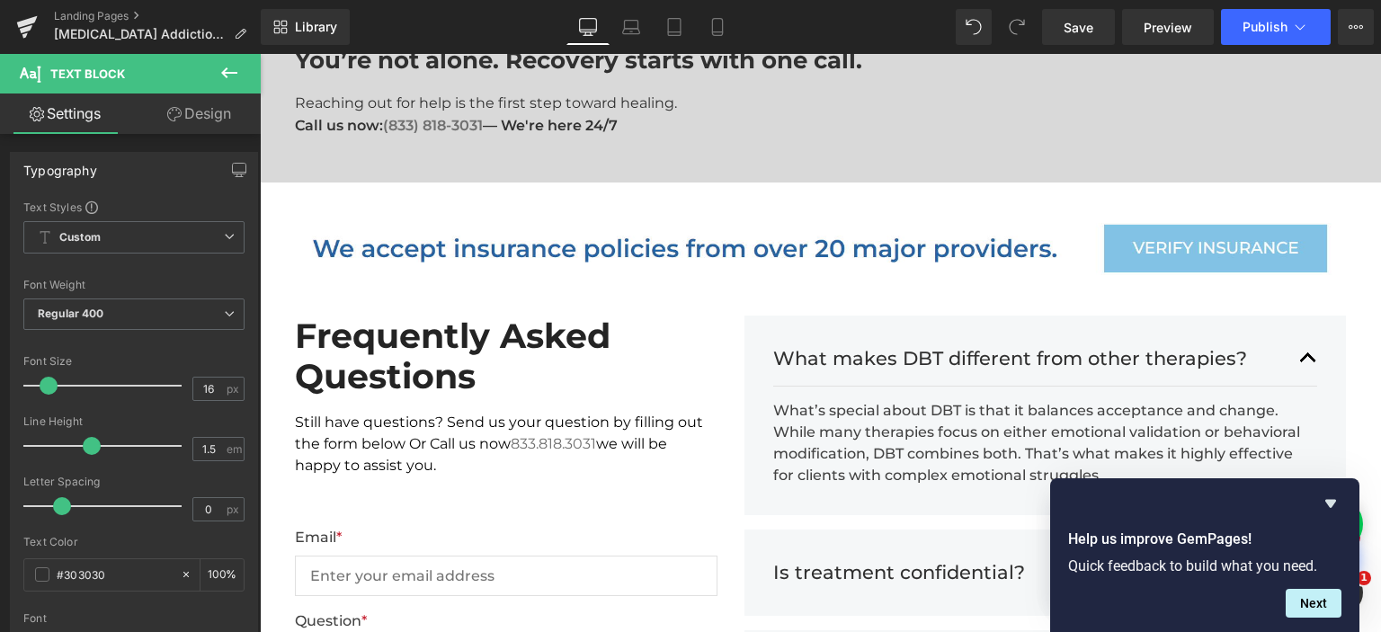
click at [446, 316] on h2 "Frequently Asked Questions" at bounding box center [499, 357] width 408 height 82
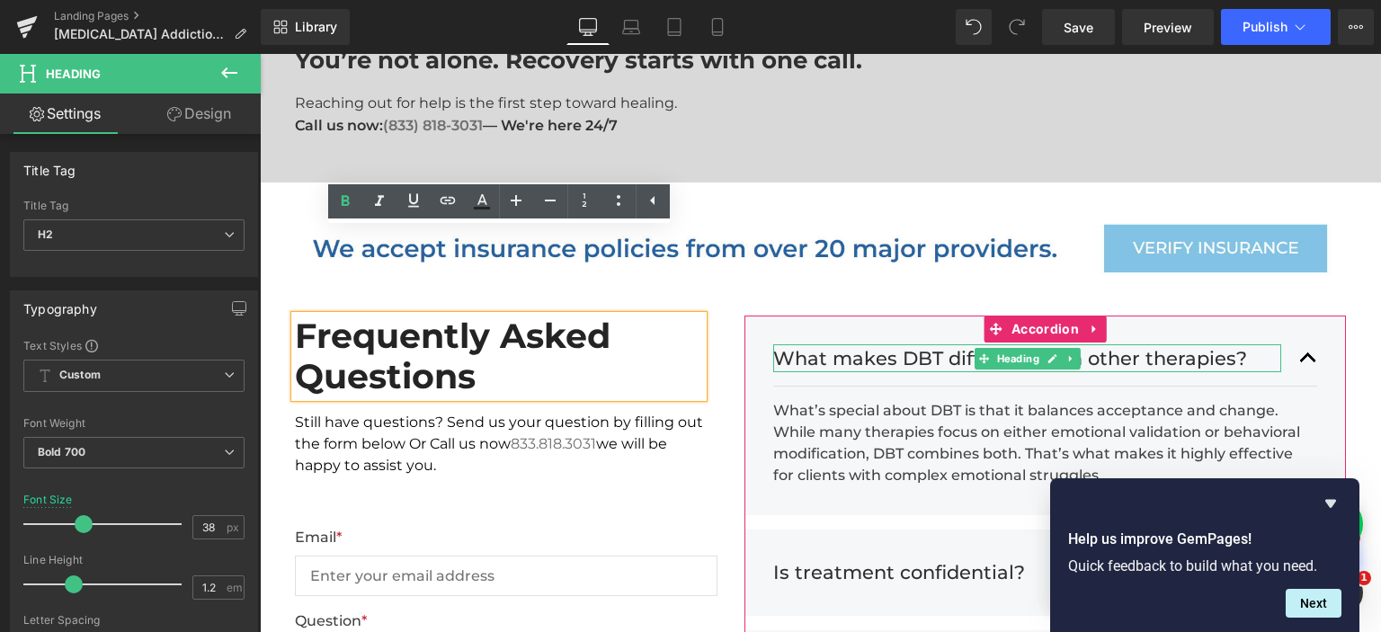
click at [901, 344] on h3 "What makes DBT different from other therapies?" at bounding box center [1027, 358] width 509 height 29
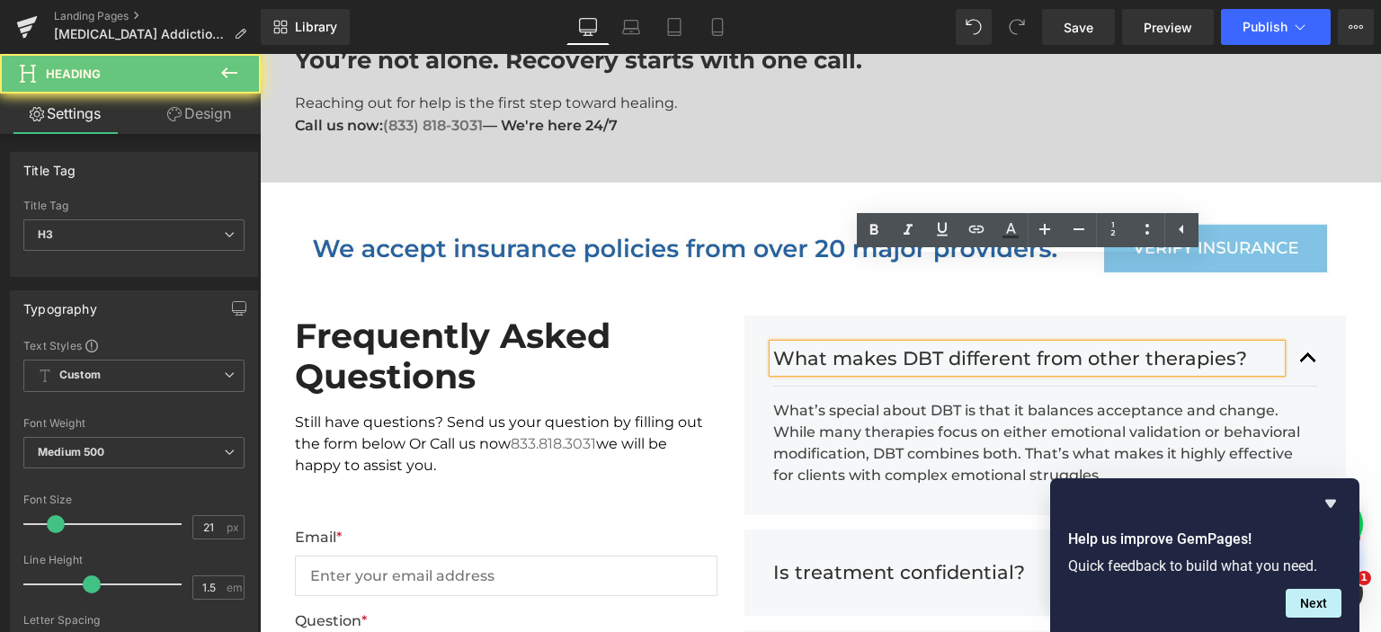
click at [893, 344] on h3 "What makes DBT different from other therapies?" at bounding box center [1027, 358] width 509 height 29
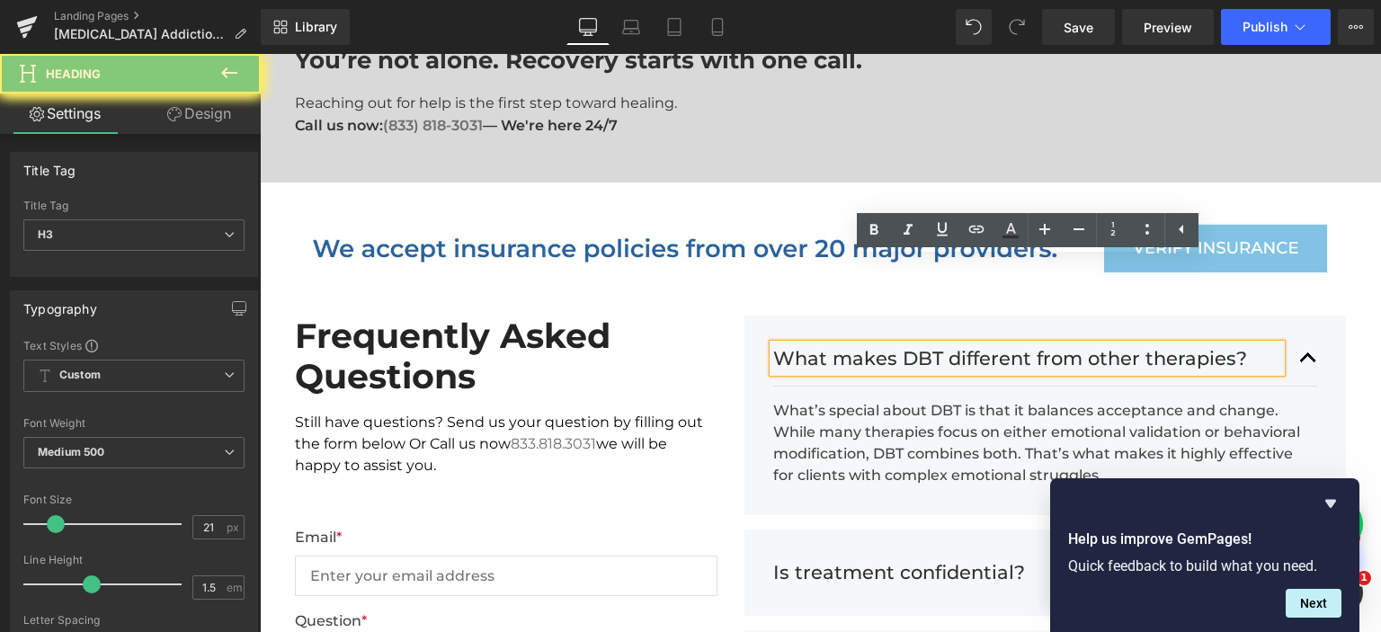
click at [893, 344] on h3 "What makes DBT different from other therapies?" at bounding box center [1027, 358] width 509 height 29
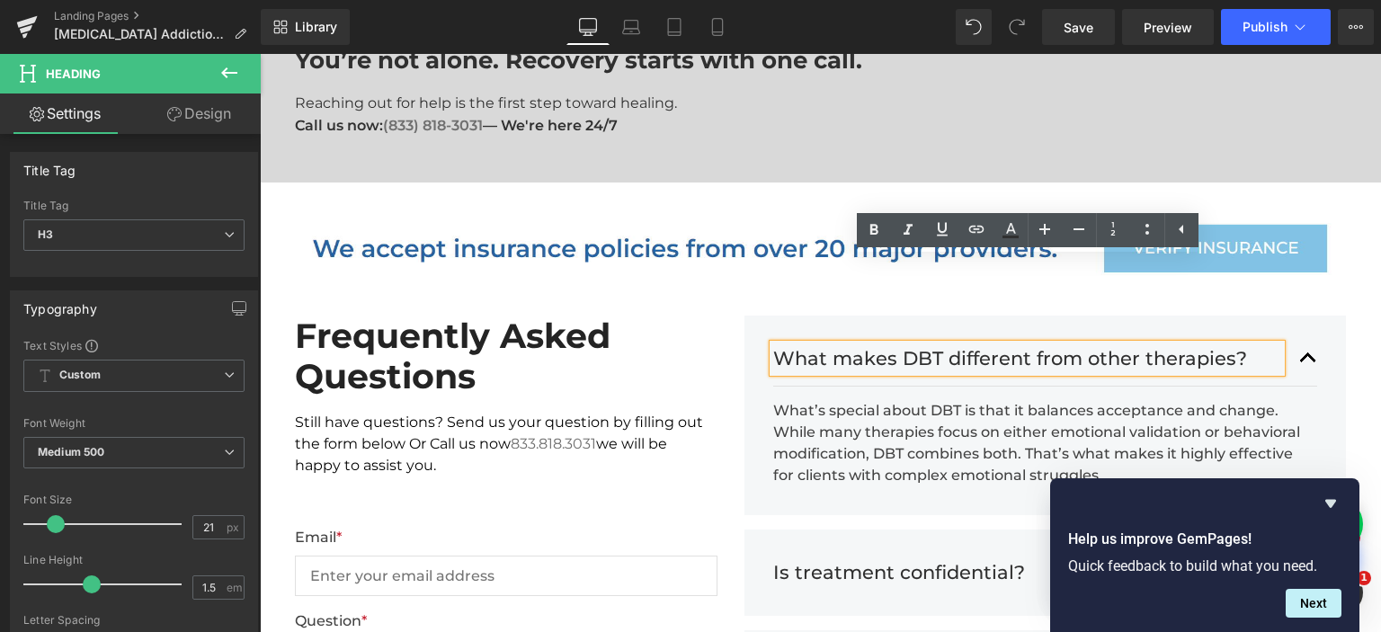
paste div
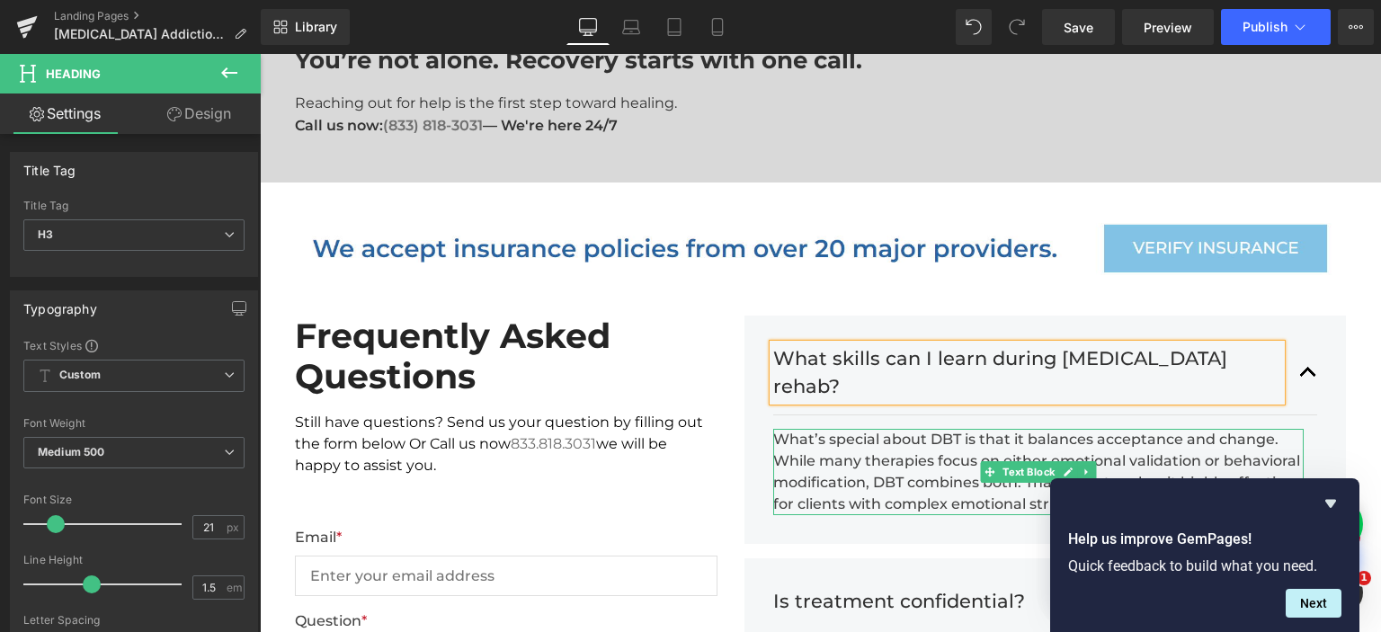
click at [919, 429] on div "What’s special about DBT is that it balances acceptance and change. While many …" at bounding box center [1038, 472] width 531 height 86
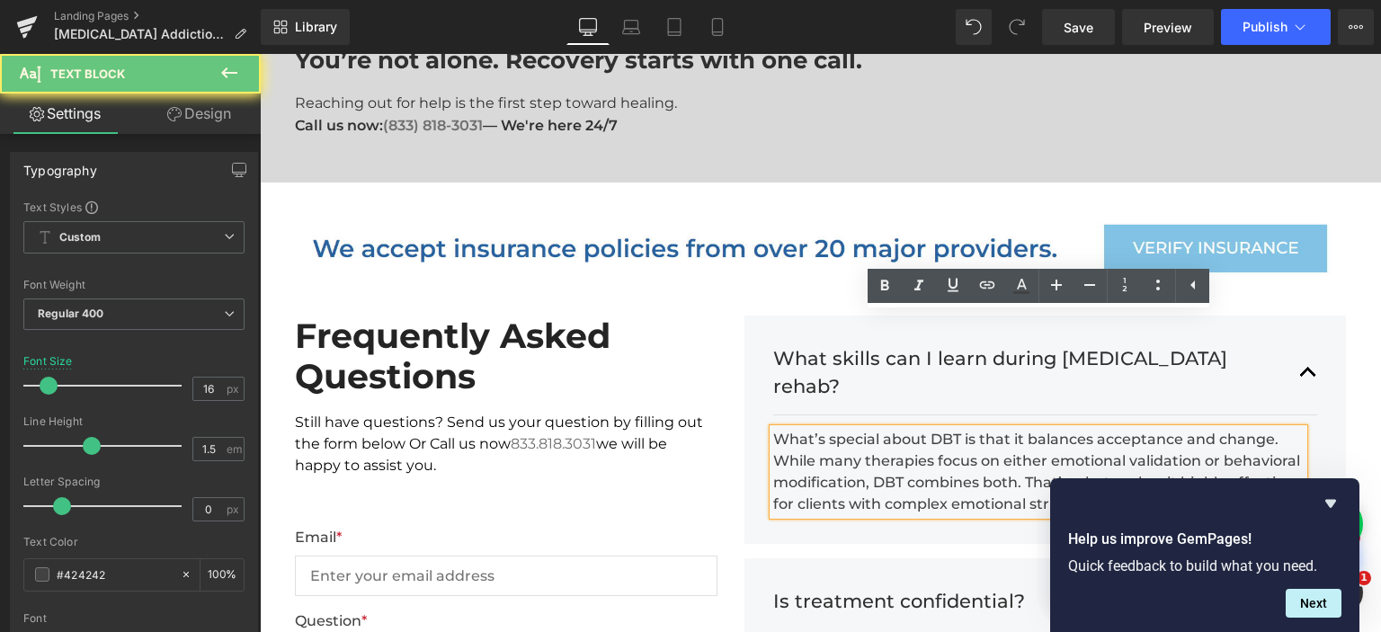
click at [919, 429] on div "What’s special about DBT is that it balances acceptance and change. While many …" at bounding box center [1038, 472] width 531 height 86
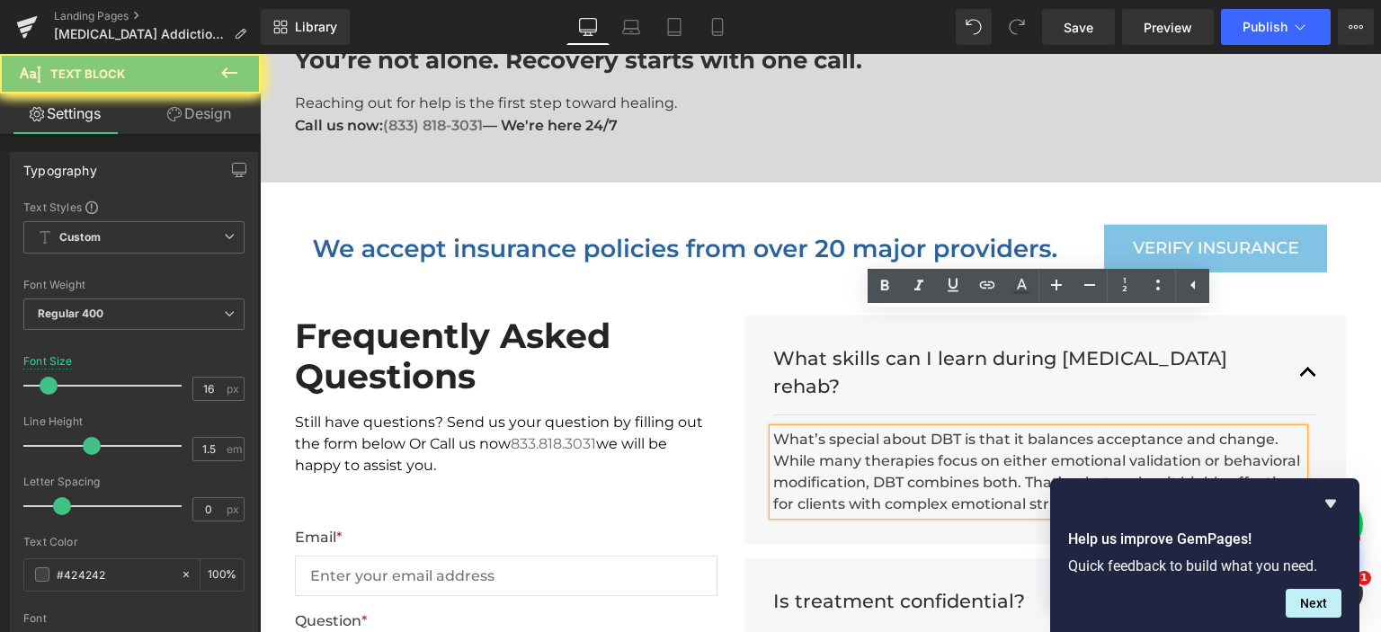
click at [919, 429] on div "What’s special about DBT is that it balances acceptance and change. While many …" at bounding box center [1038, 472] width 531 height 86
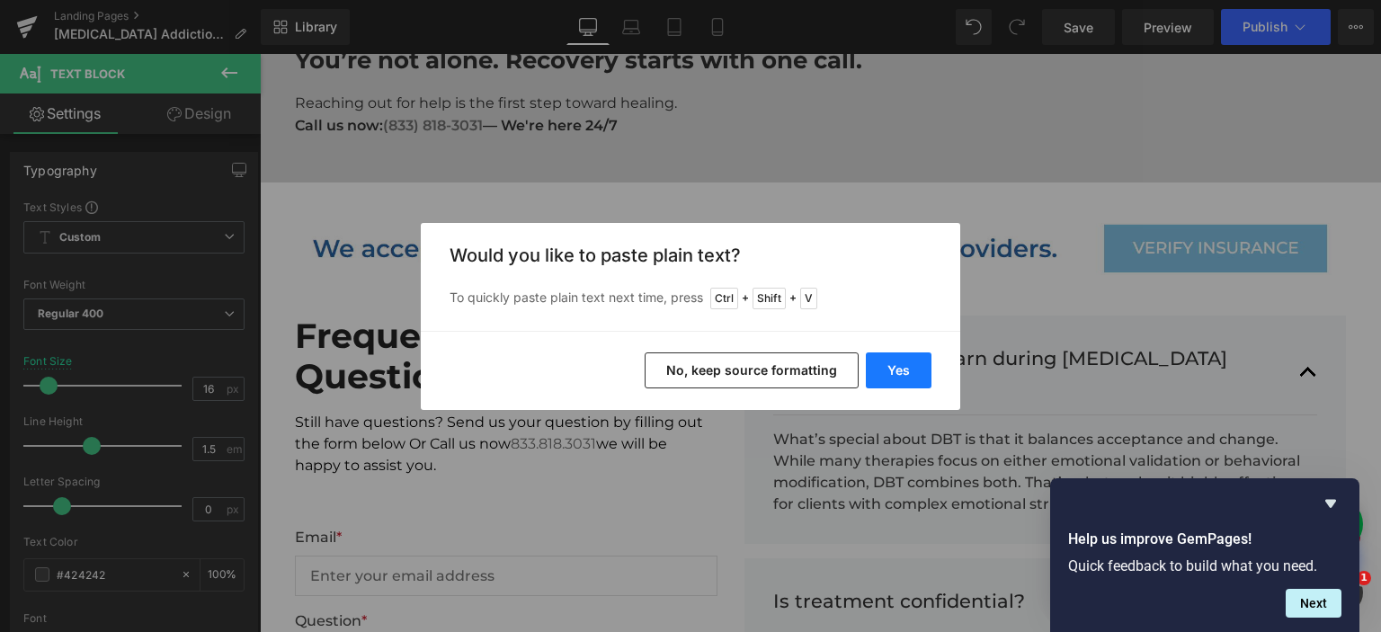
click at [911, 361] on button "Yes" at bounding box center [899, 370] width 66 height 36
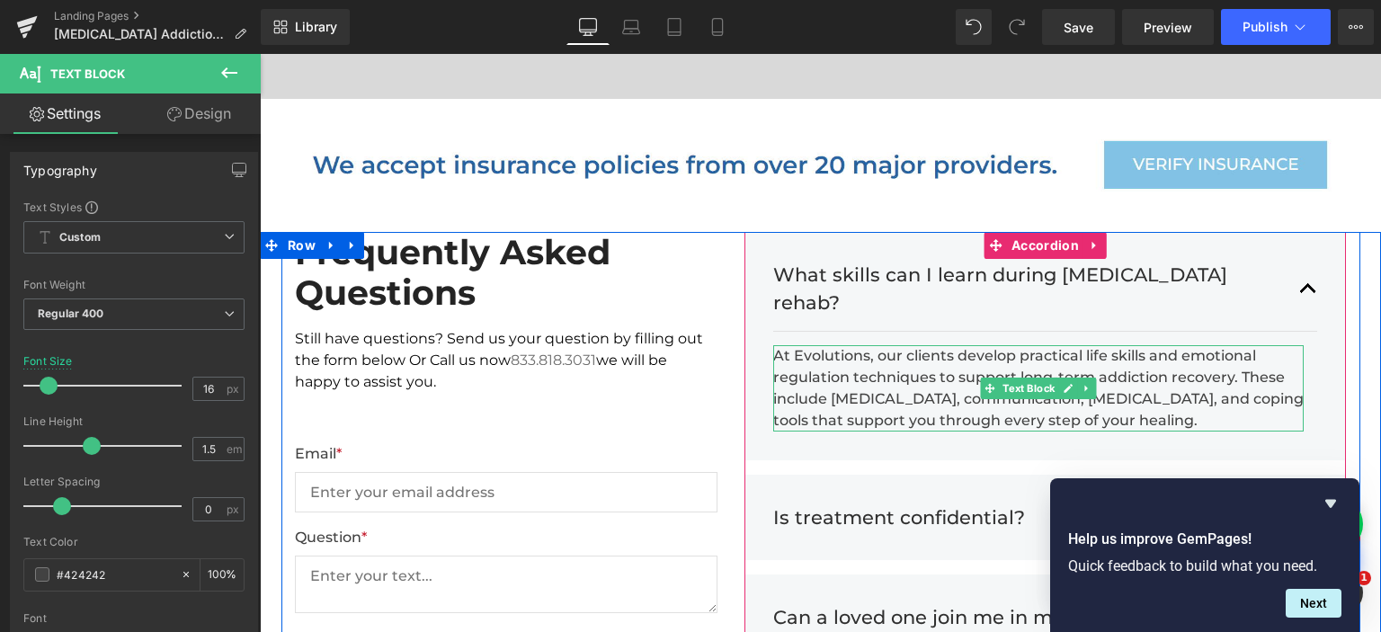
scroll to position [4523, 0]
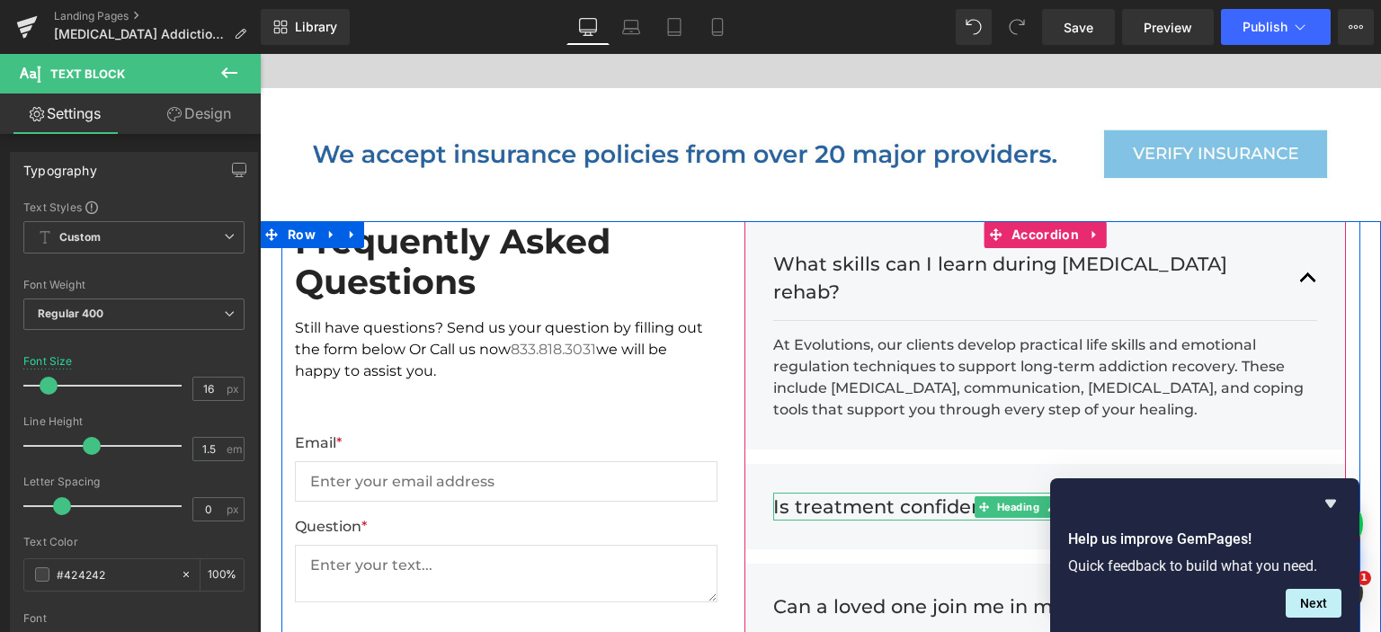
click at [911, 493] on h3 "Is treatment confidential?" at bounding box center [1027, 507] width 509 height 29
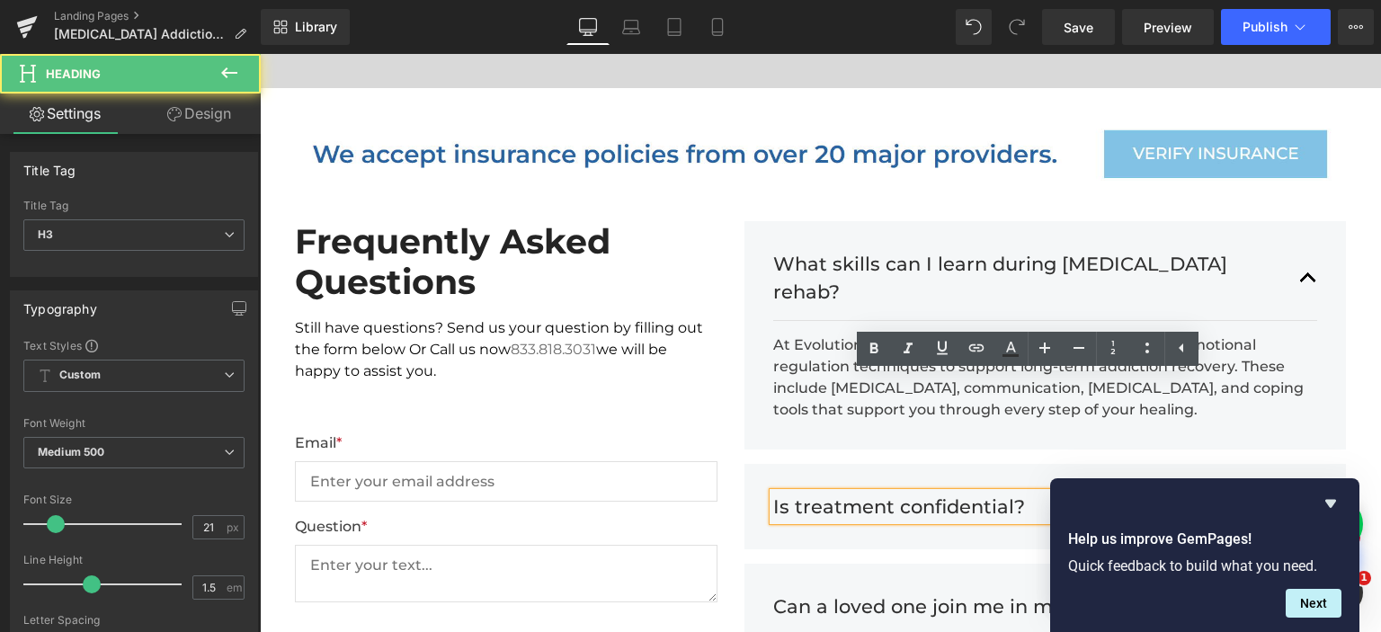
click at [911, 493] on h3 "Is treatment confidential?" at bounding box center [1027, 507] width 509 height 29
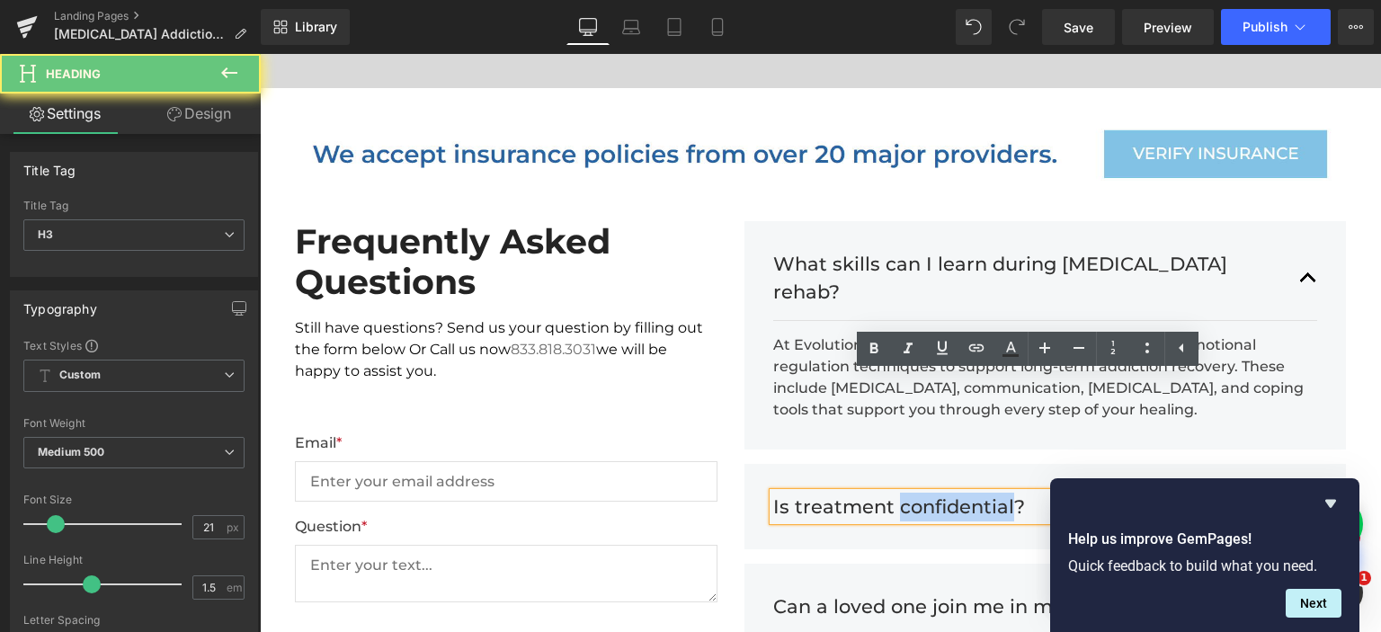
click at [911, 493] on h3 "Is treatment confidential?" at bounding box center [1027, 507] width 509 height 29
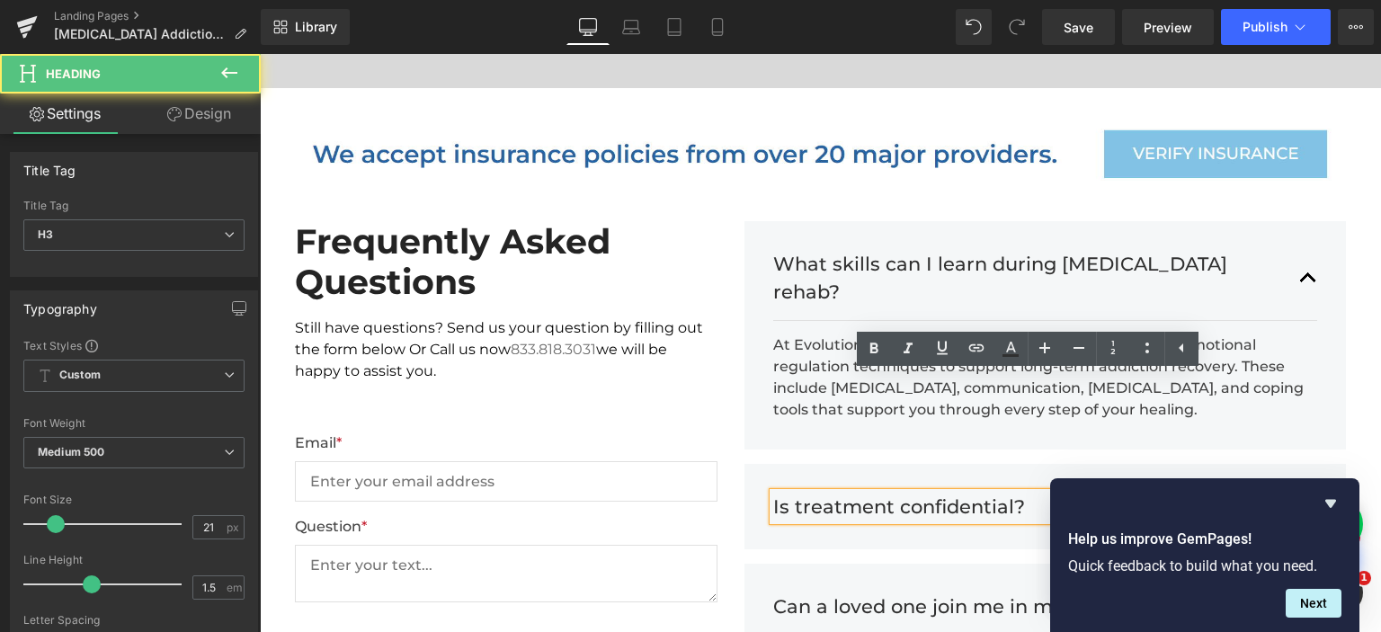
click at [911, 493] on h3 "Is treatment confidential?" at bounding box center [1027, 507] width 509 height 29
paste div
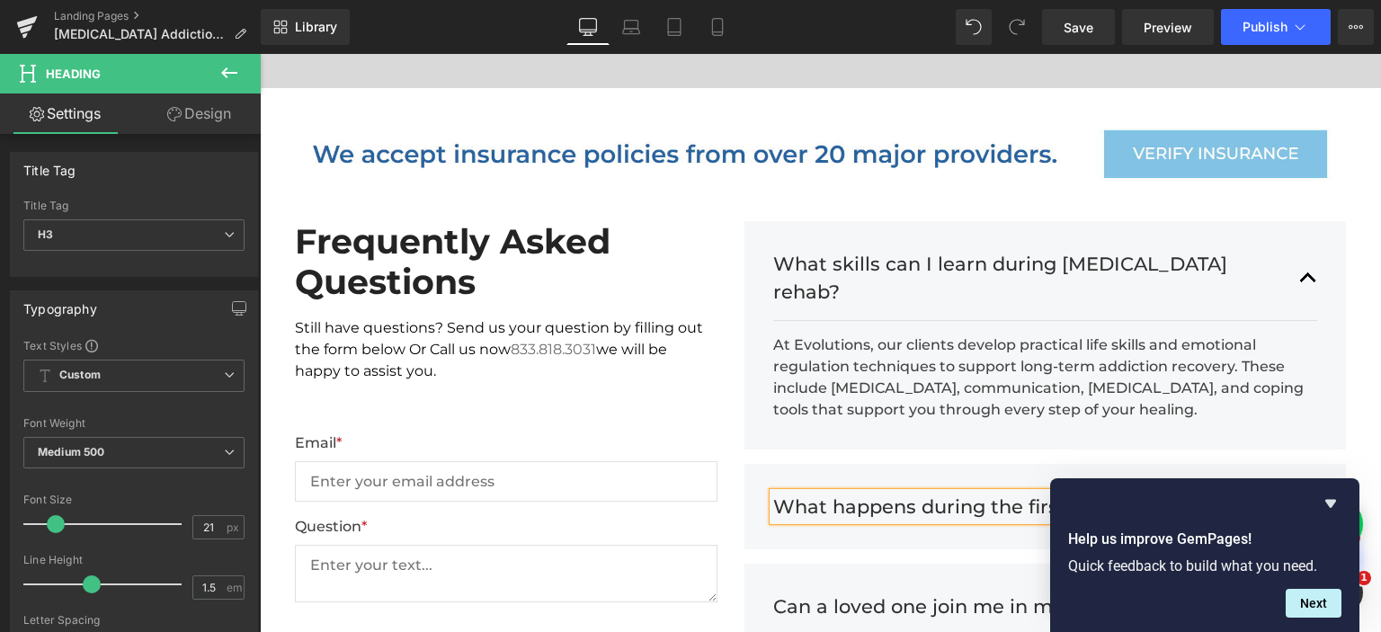
click at [1312, 479] on button "button" at bounding box center [1308, 507] width 18 height 56
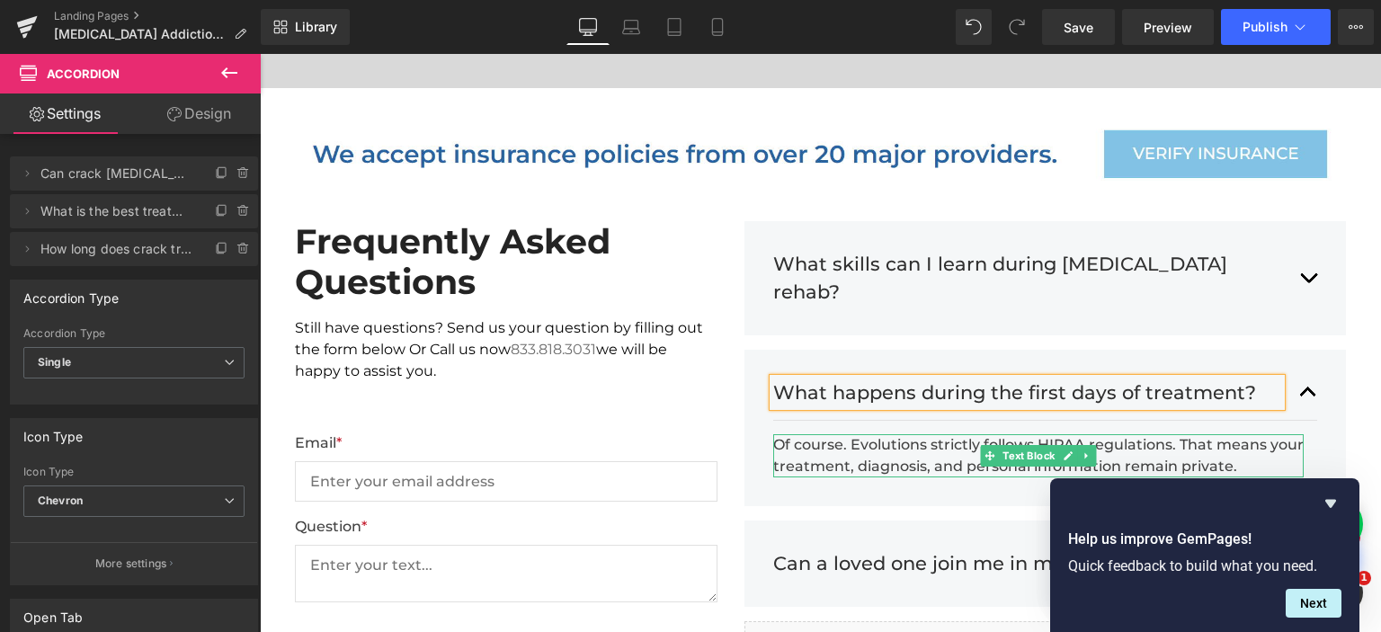
click at [860, 434] on div "Of course. Evolutions strictly follows HIPAA regulations. That means your treat…" at bounding box center [1038, 455] width 531 height 43
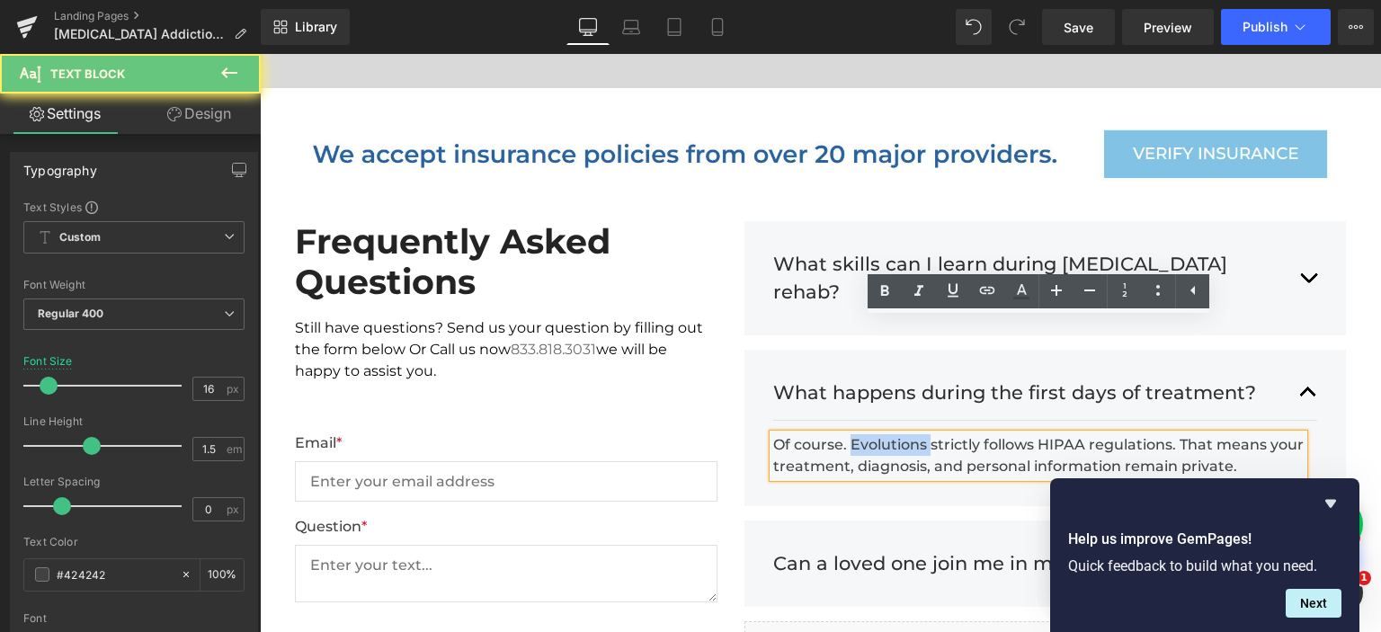
click at [860, 434] on div "Of course. Evolutions strictly follows HIPAA regulations. That means your treat…" at bounding box center [1038, 455] width 531 height 43
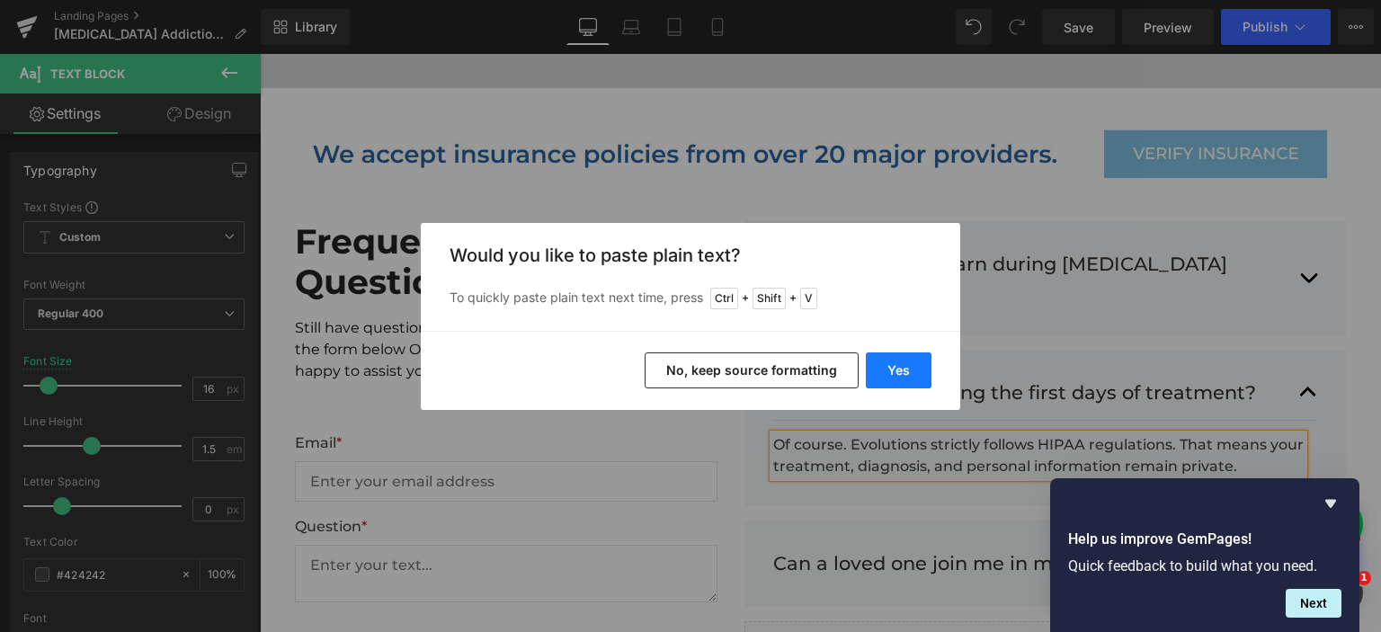
click at [889, 358] on button "Yes" at bounding box center [899, 370] width 66 height 36
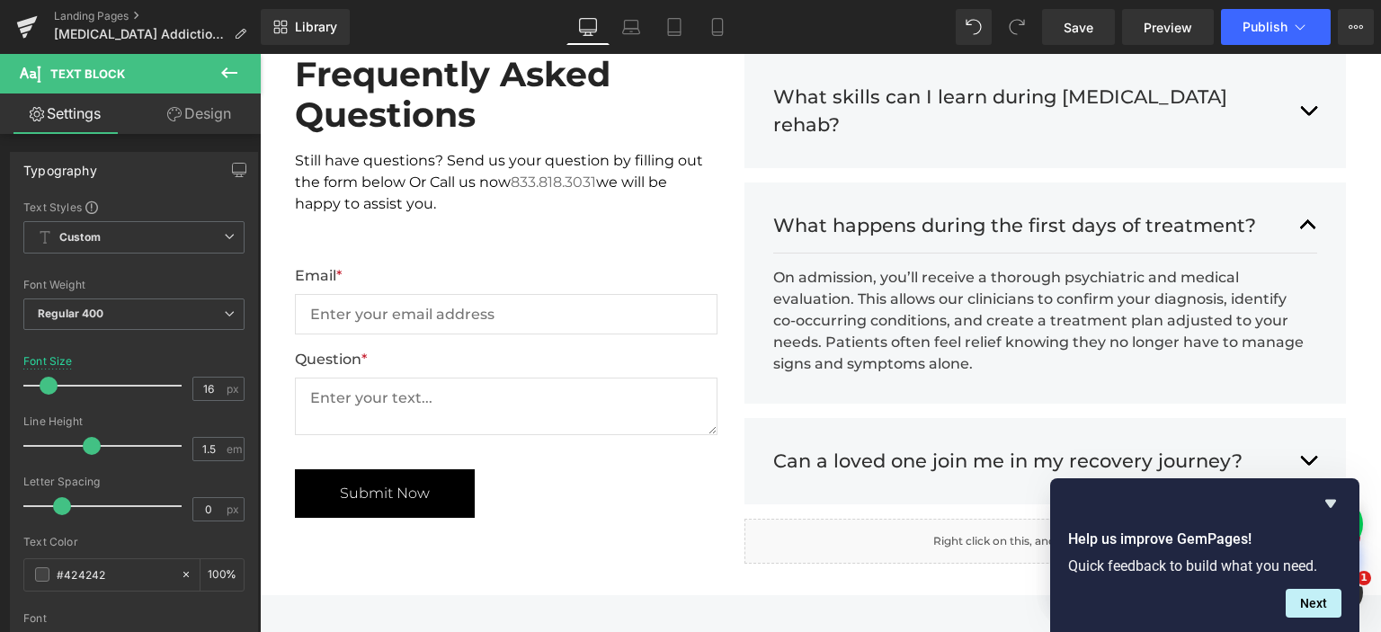
scroll to position [4714, 0]
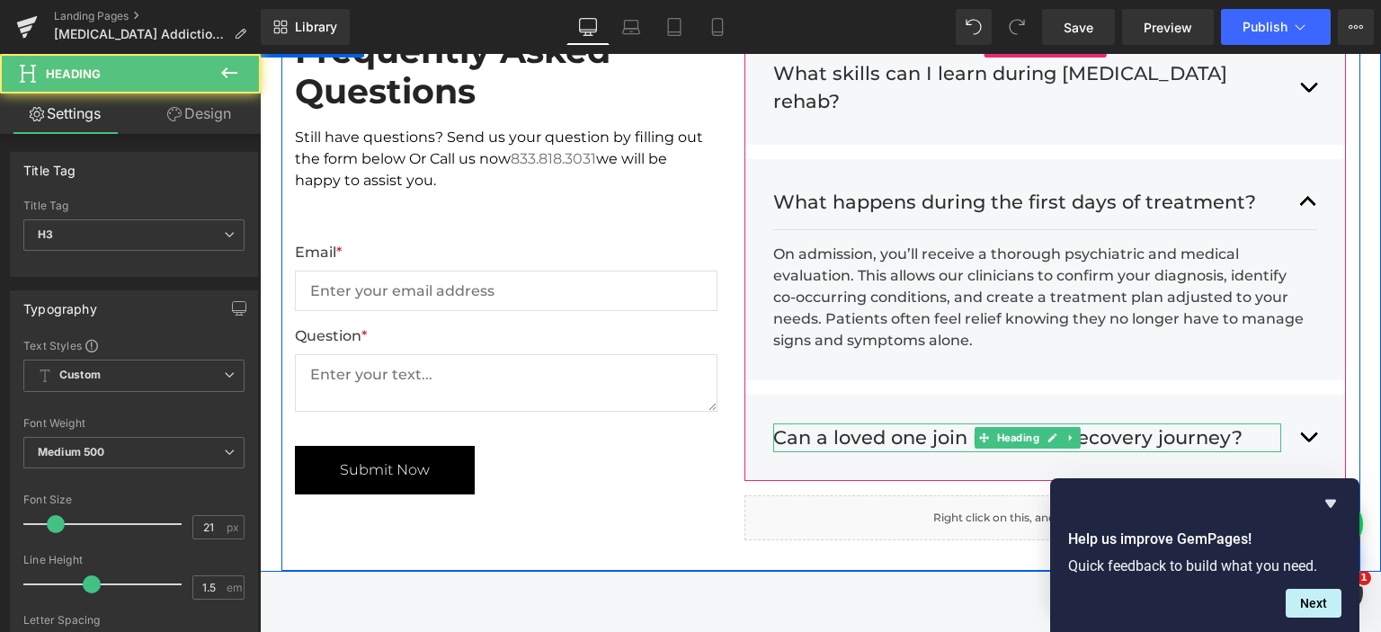
click at [934, 423] on h3 "Can a loved one join me in my recovery journey?" at bounding box center [1027, 437] width 509 height 29
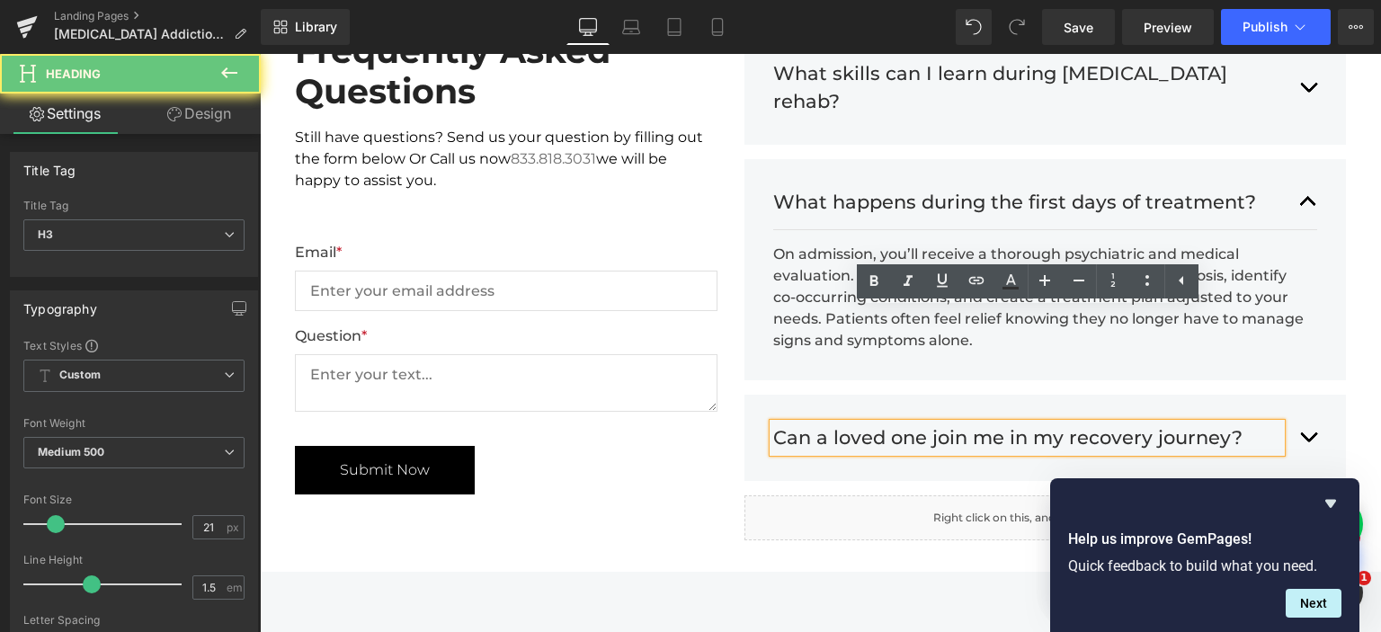
click at [911, 423] on h3 "Can a loved one join me in my recovery journey?" at bounding box center [1027, 437] width 509 height 29
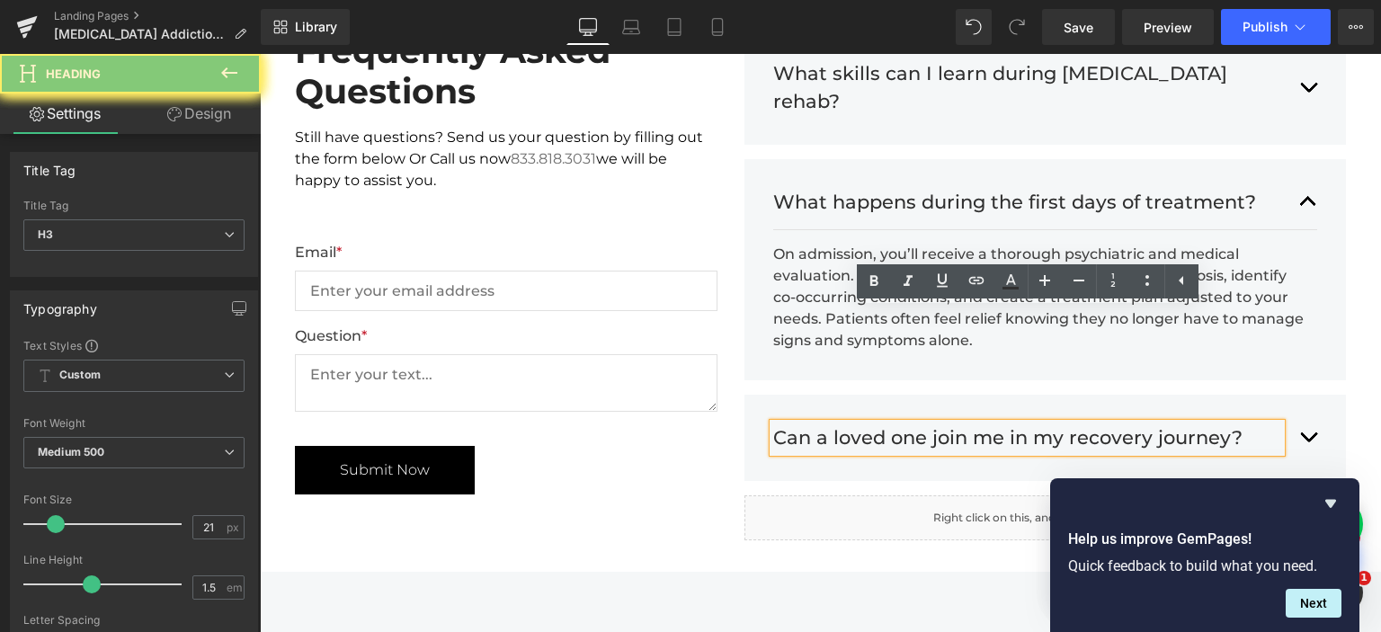
click at [911, 423] on h3 "Can a loved one join me in my recovery journey?" at bounding box center [1027, 437] width 509 height 29
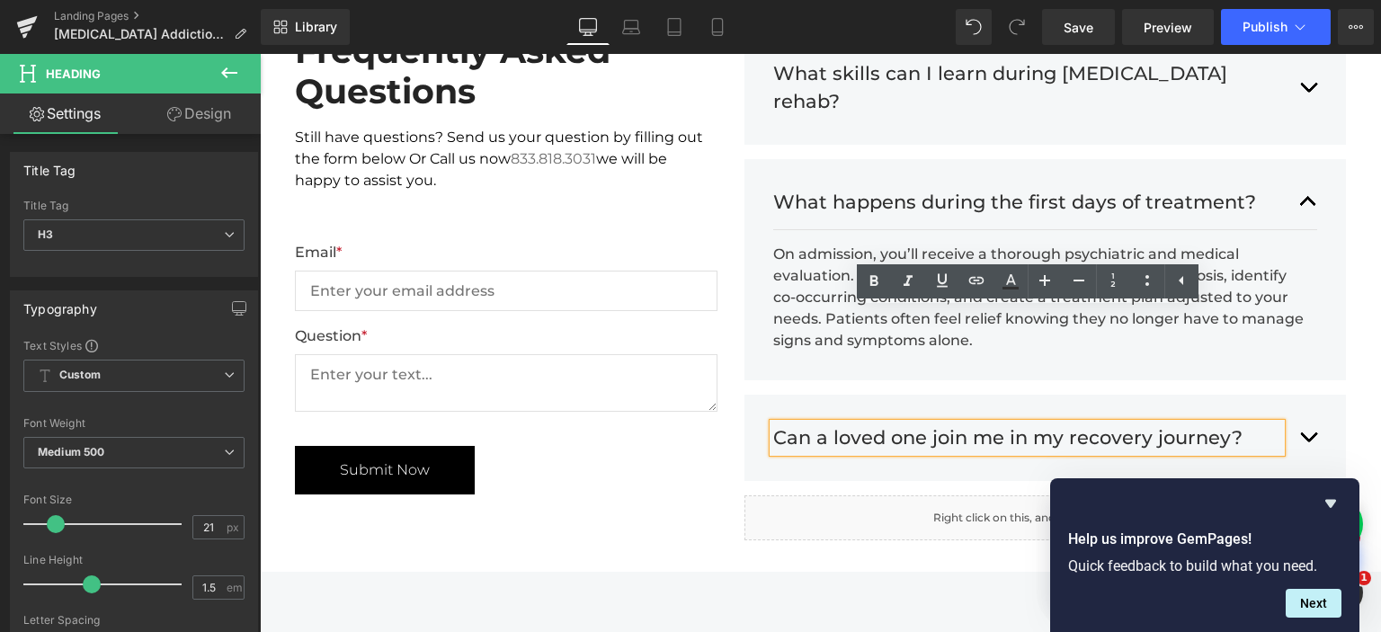
paste div
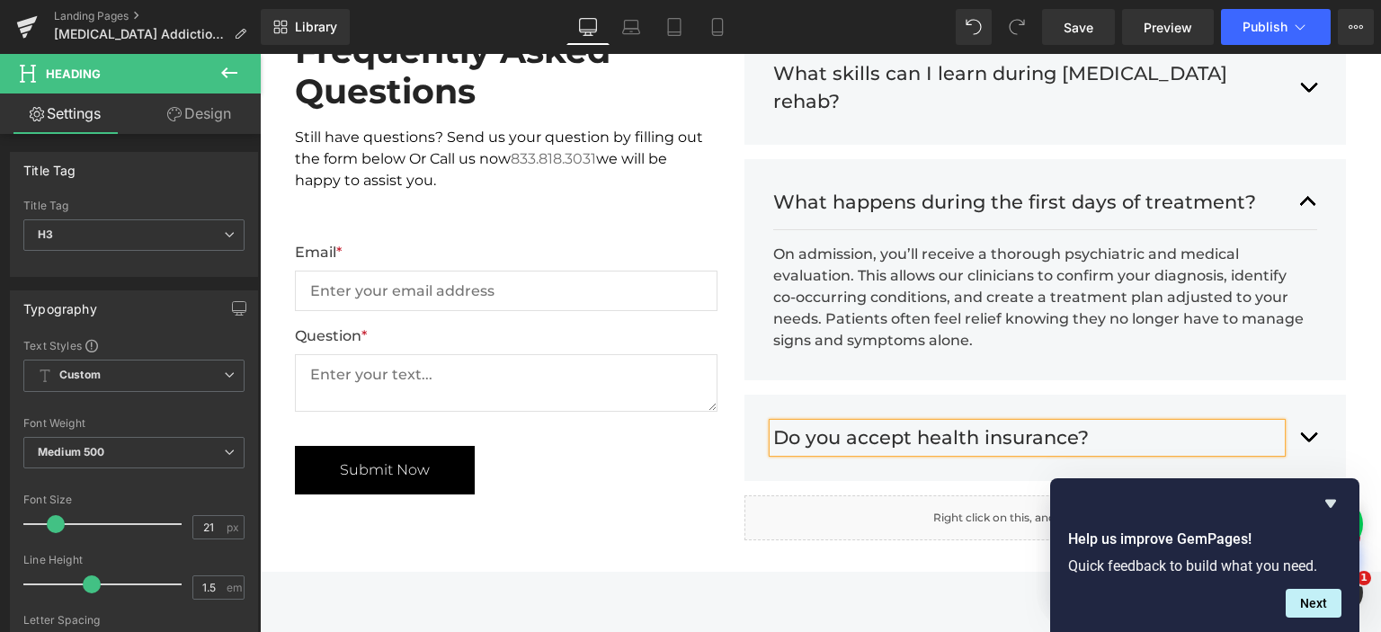
click at [1320, 395] on div "Do you accept health insurance? Heading Text Block" at bounding box center [1045, 438] width 602 height 86
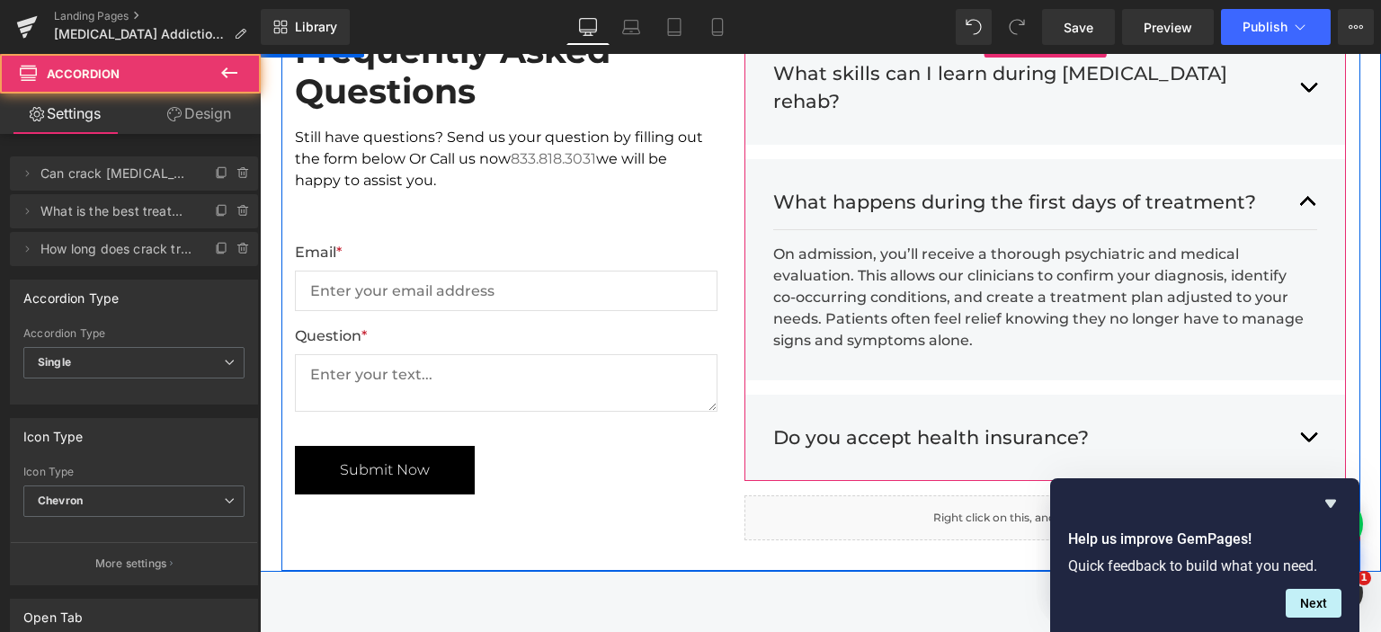
click at [1311, 410] on button "button" at bounding box center [1308, 438] width 18 height 56
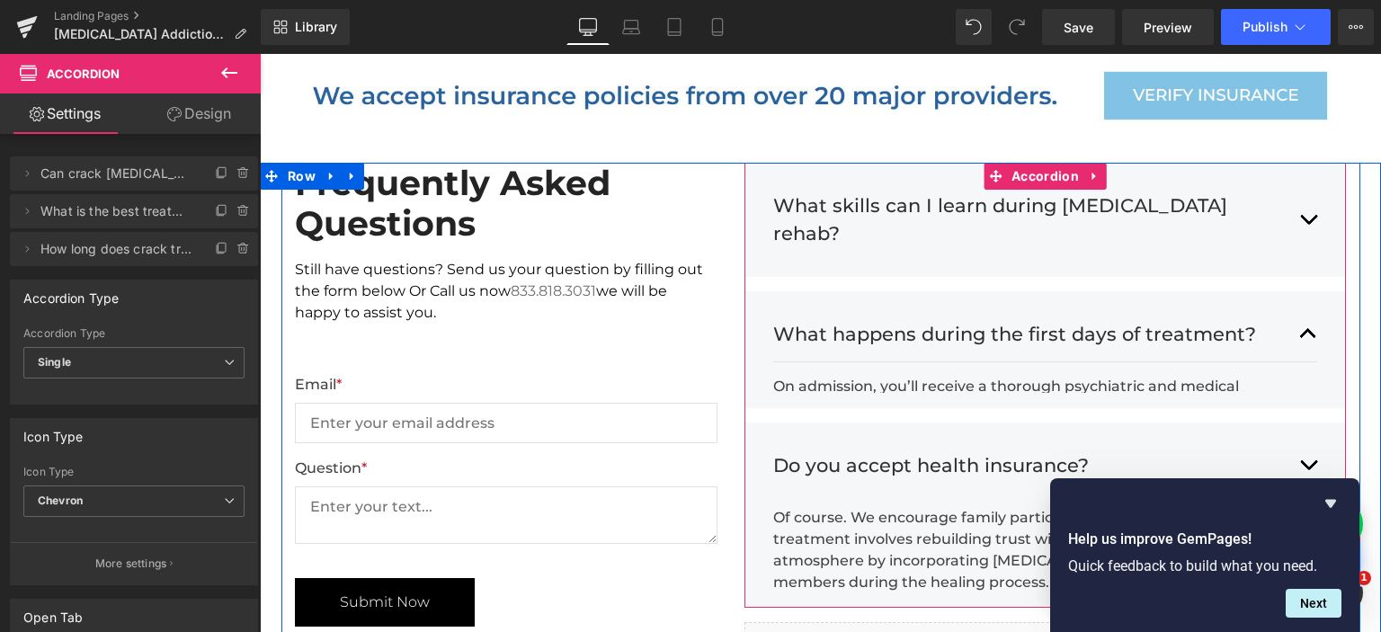
scroll to position [4578, 0]
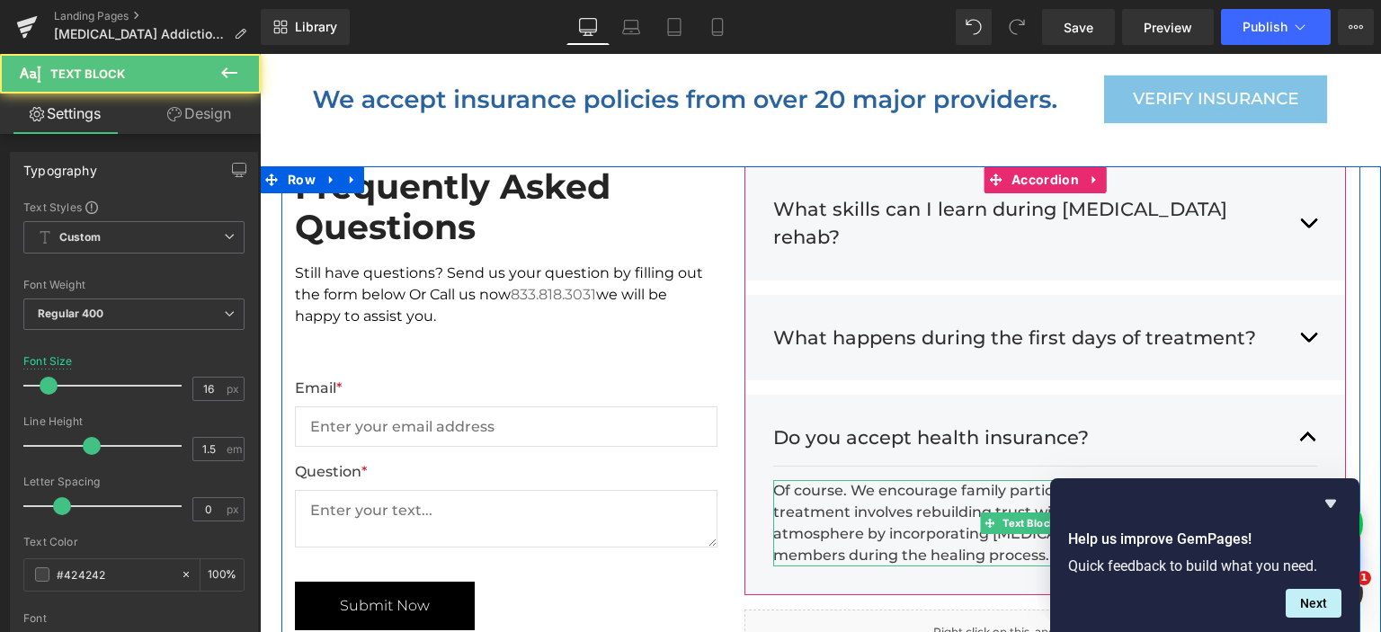
click at [917, 480] on div "Of course. We encourage family participation. Besides, holistic treatment invol…" at bounding box center [1038, 523] width 531 height 86
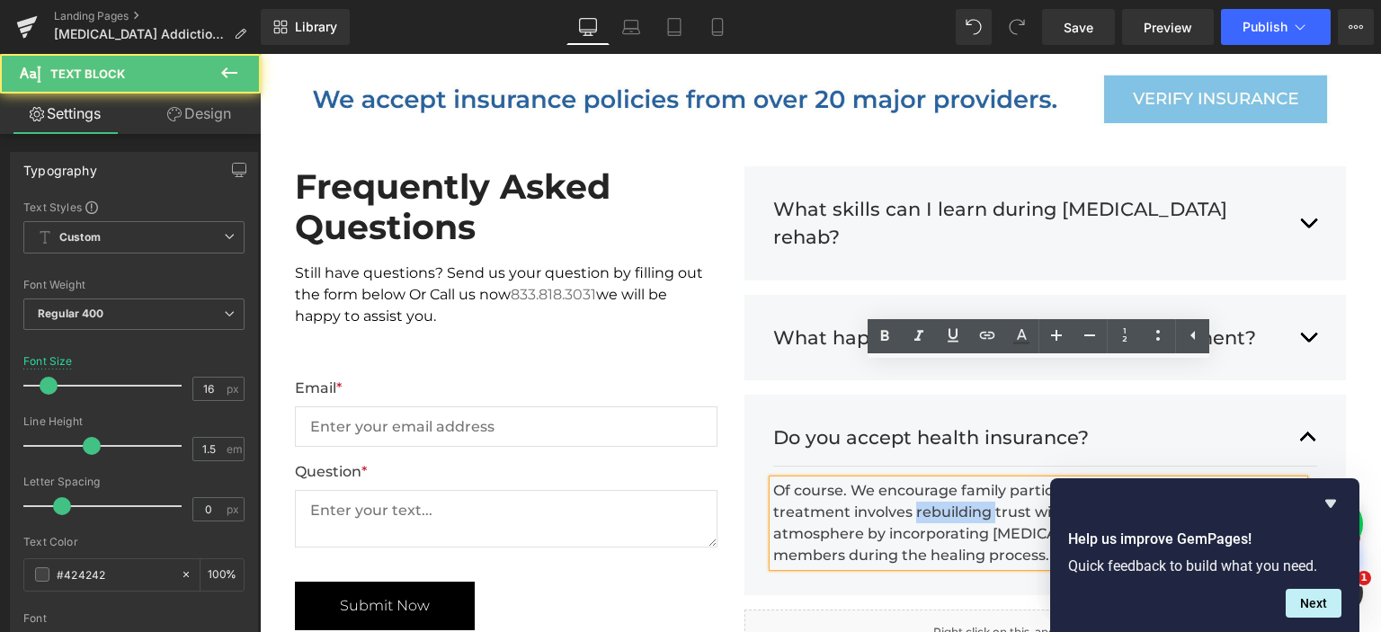
click at [917, 480] on div "Of course. We encourage family participation. Besides, holistic treatment invol…" at bounding box center [1038, 523] width 531 height 86
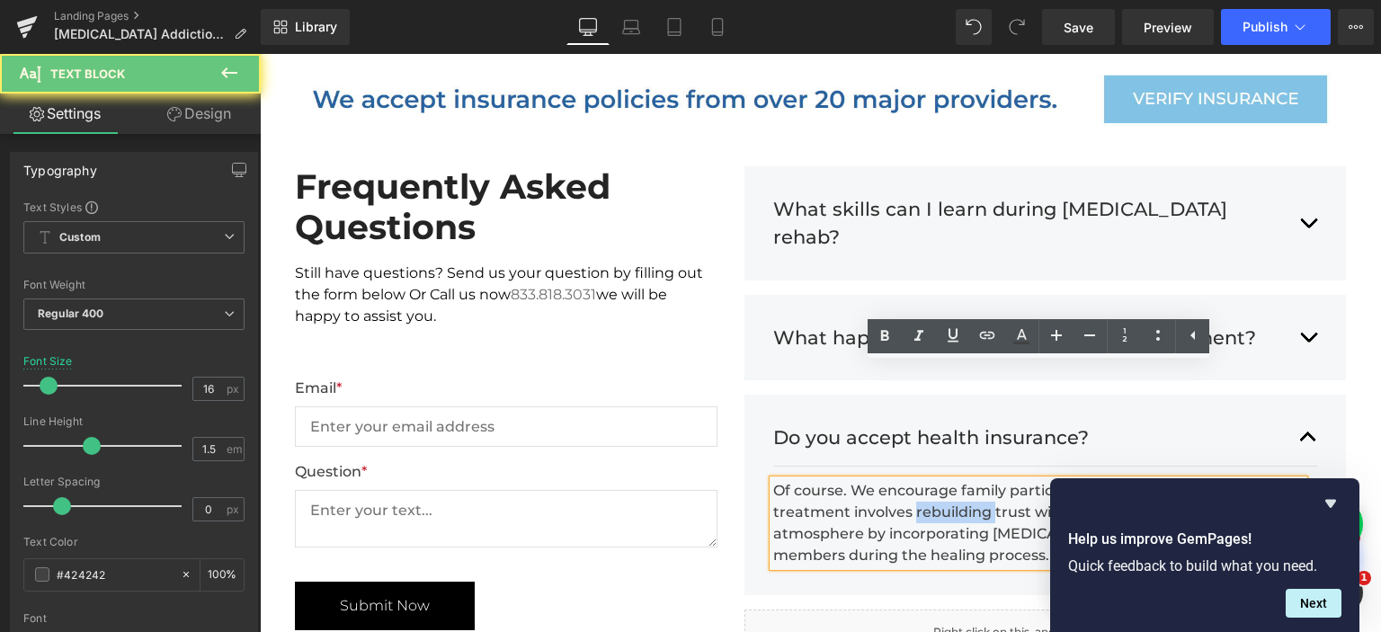
click at [917, 480] on div "Of course. We encourage family participation. Besides, holistic treatment invol…" at bounding box center [1038, 523] width 531 height 86
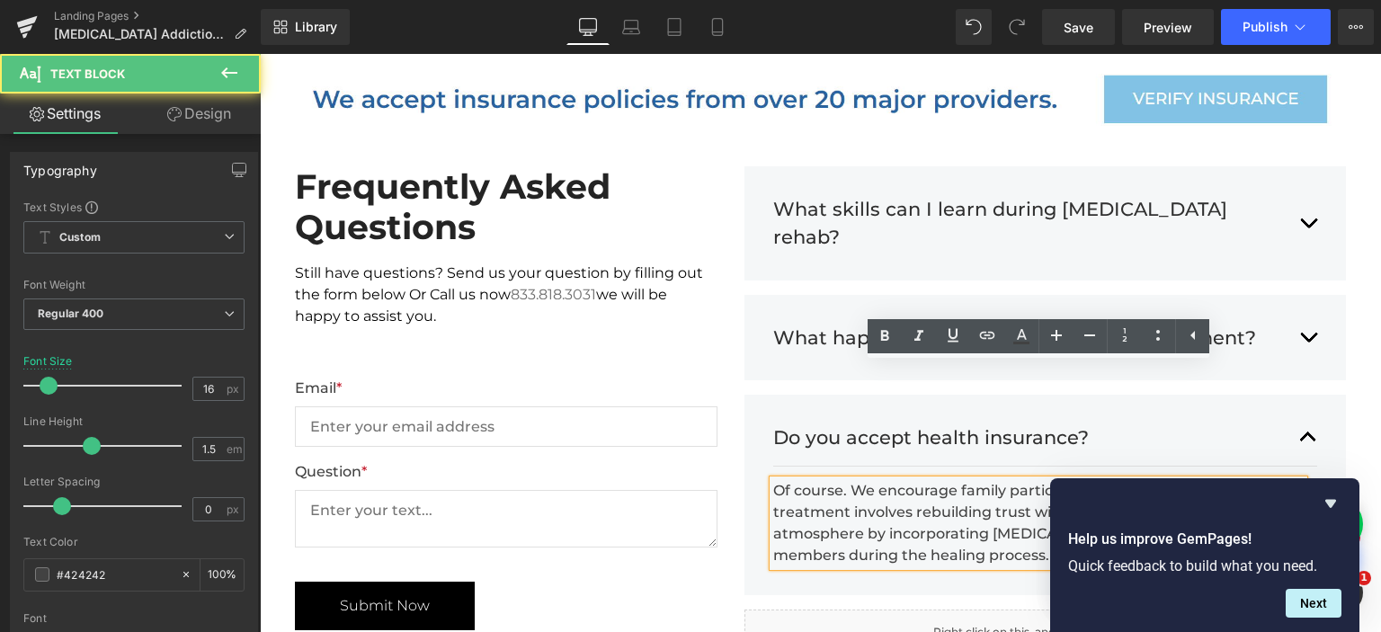
click at [917, 480] on div "Of course. We encourage family participation. Besides, holistic treatment invol…" at bounding box center [1038, 523] width 531 height 86
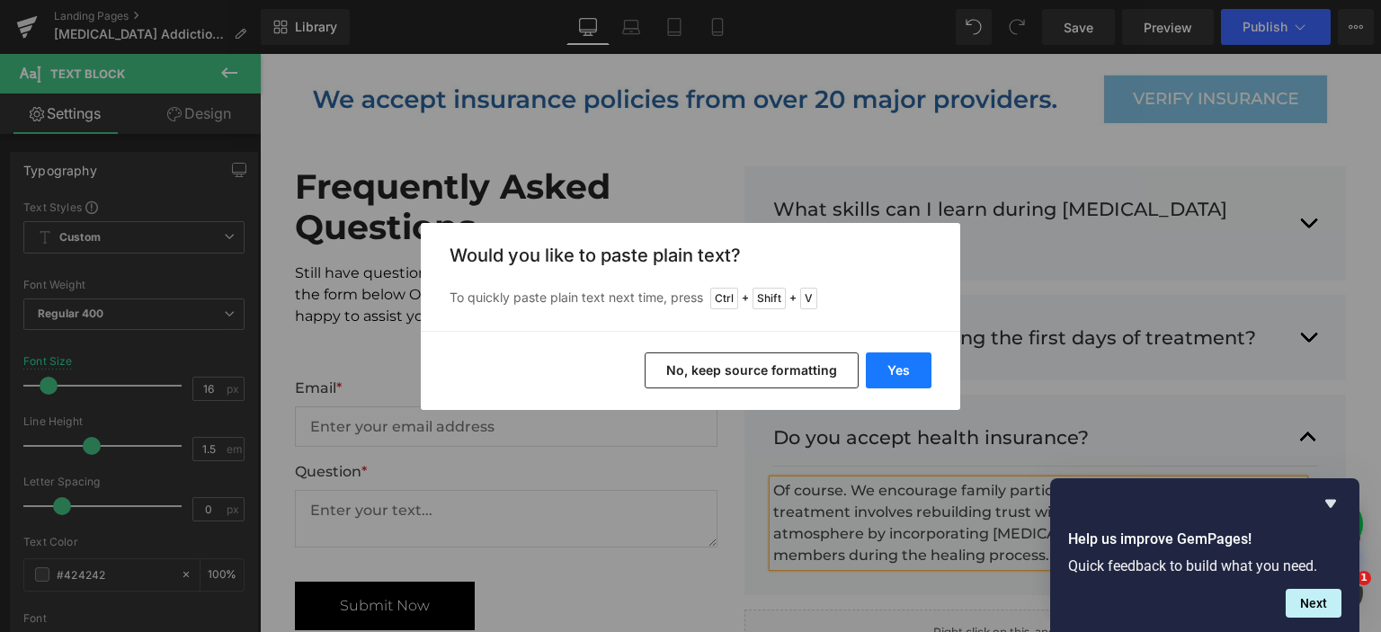
click at [902, 376] on button "Yes" at bounding box center [899, 370] width 66 height 36
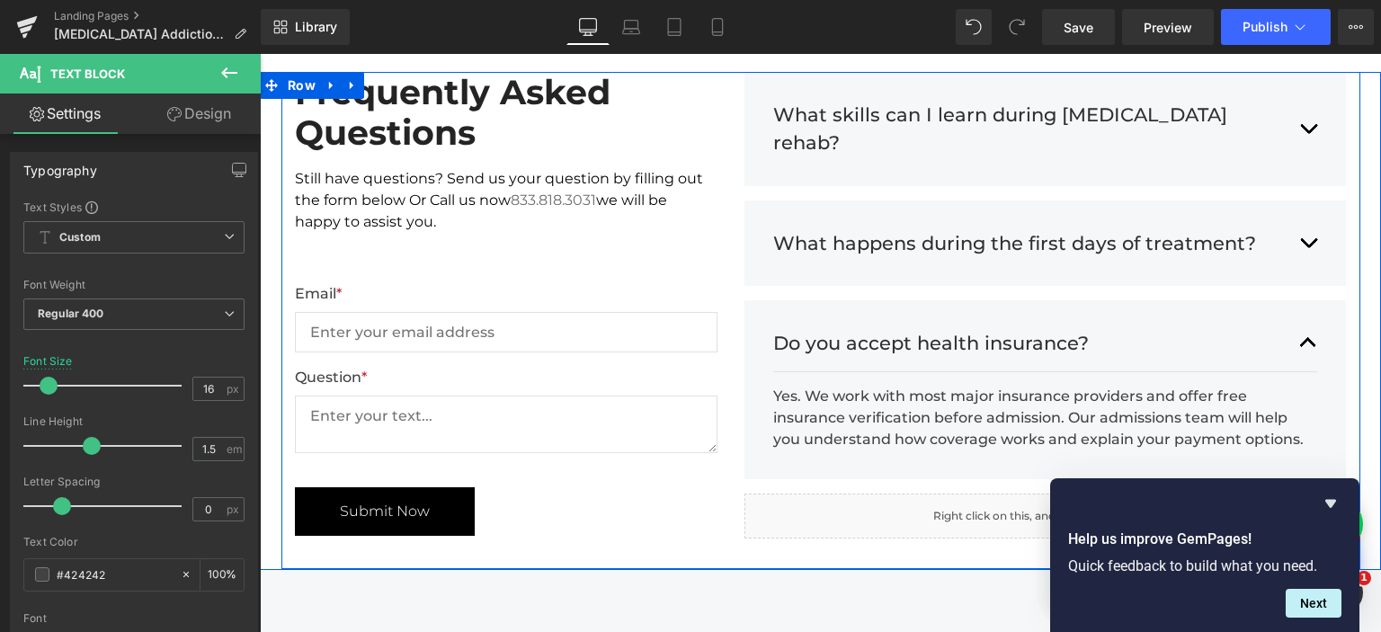
scroll to position [4673, 0]
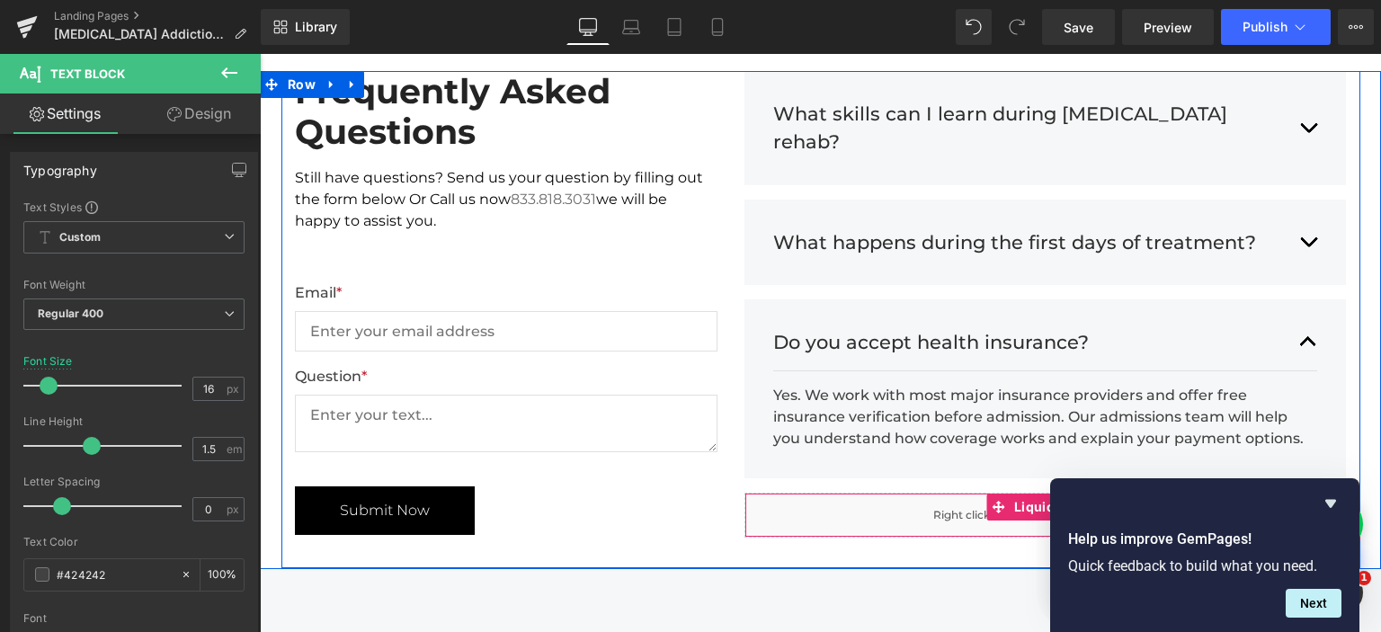
click at [915, 493] on div "Liquid" at bounding box center [1045, 515] width 602 height 45
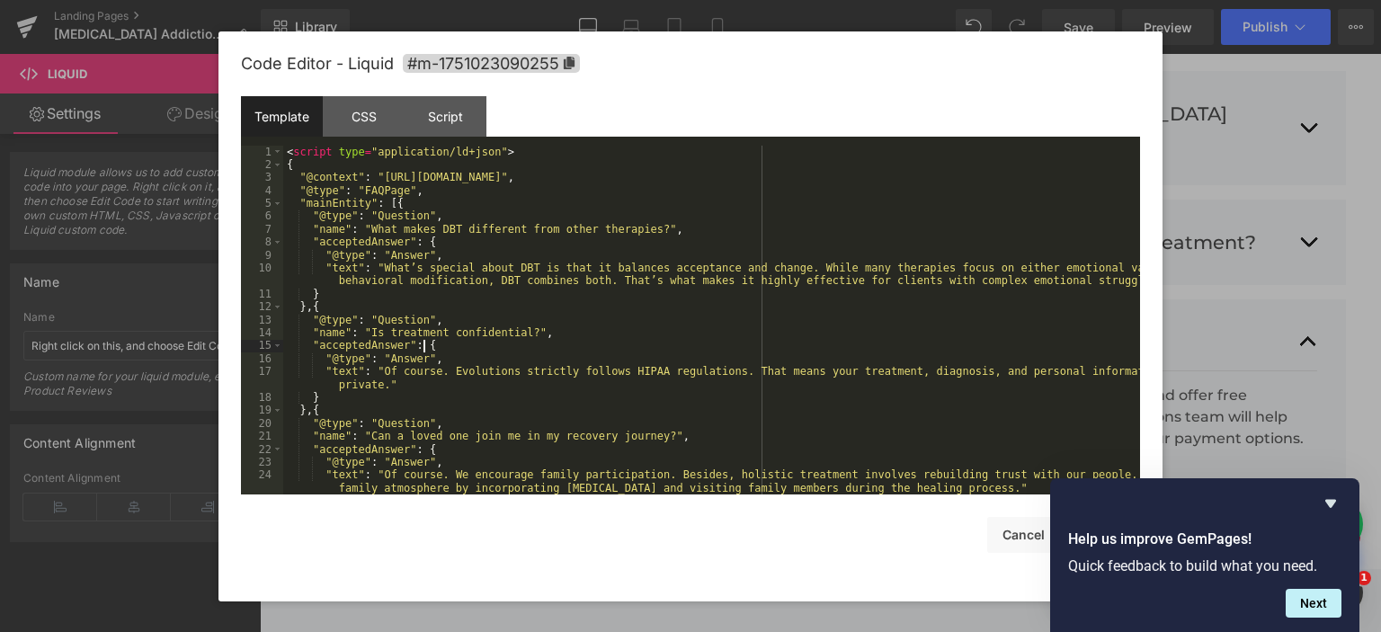
click at [659, 351] on div "< script type = "application/ld+json" > { "@context" : "https://schema.org" , "…" at bounding box center [711, 334] width 857 height 376
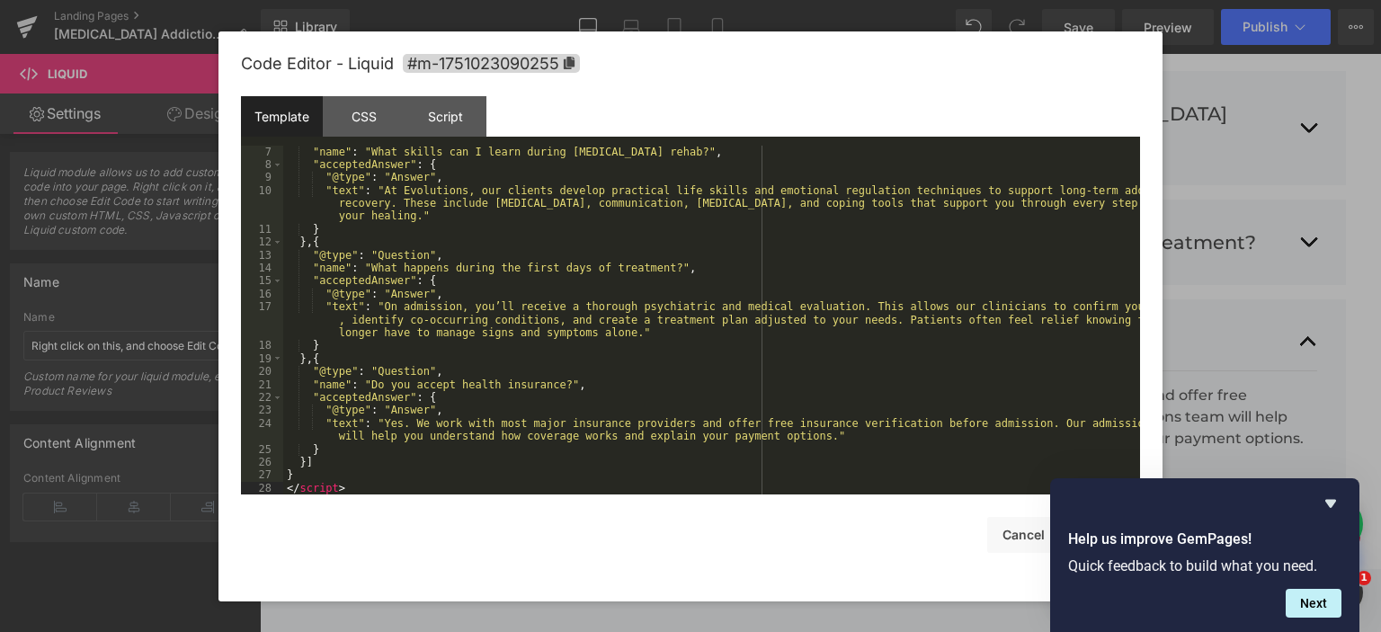
scroll to position [0, 0]
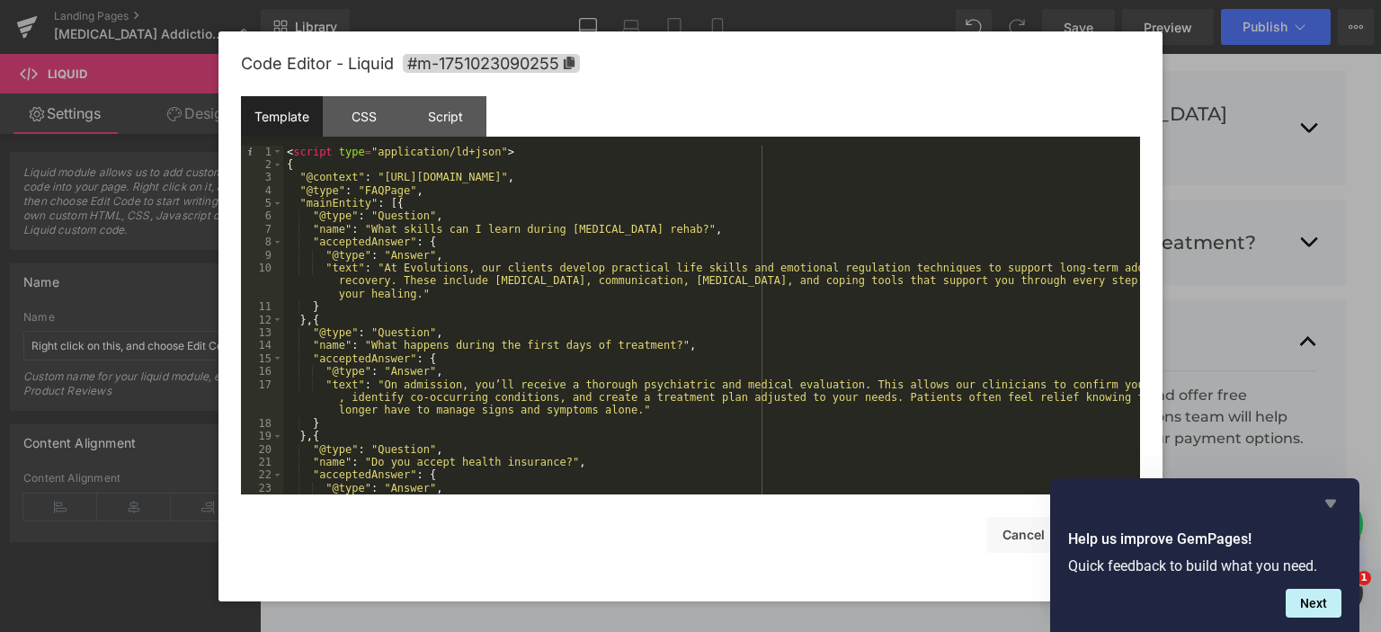
click at [1334, 502] on icon "Hide survey" at bounding box center [1330, 504] width 11 height 8
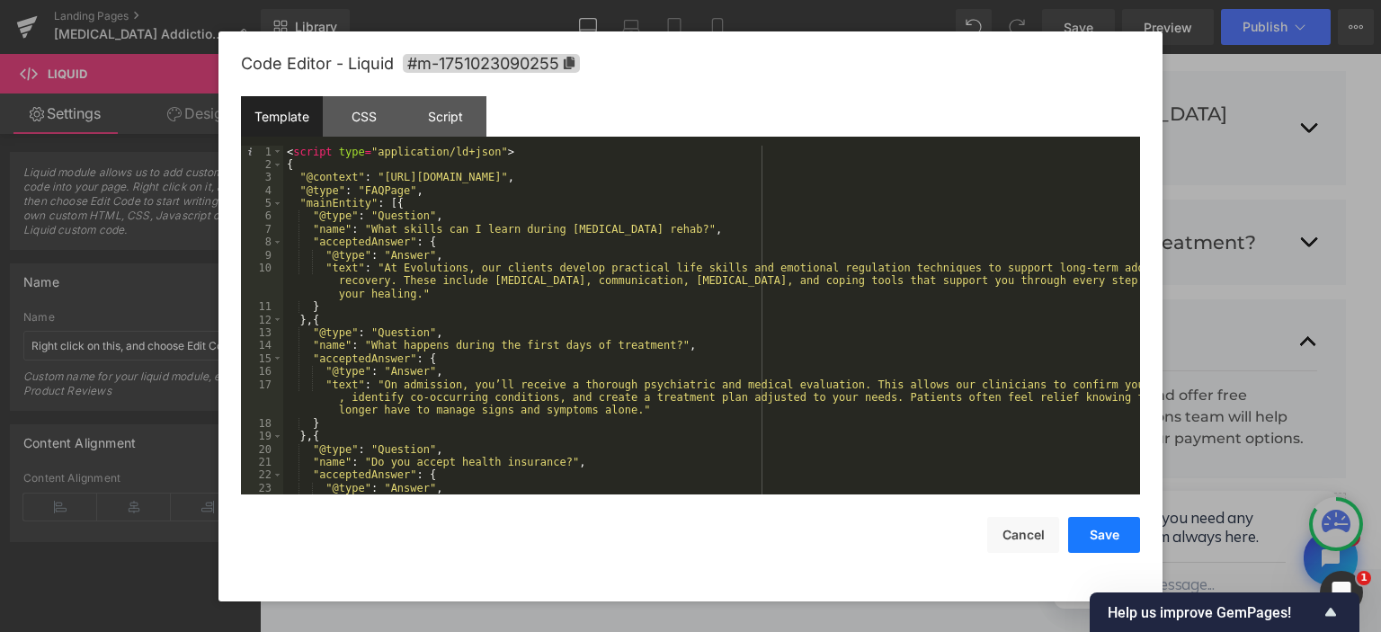
click at [1120, 541] on button "Save" at bounding box center [1104, 535] width 72 height 36
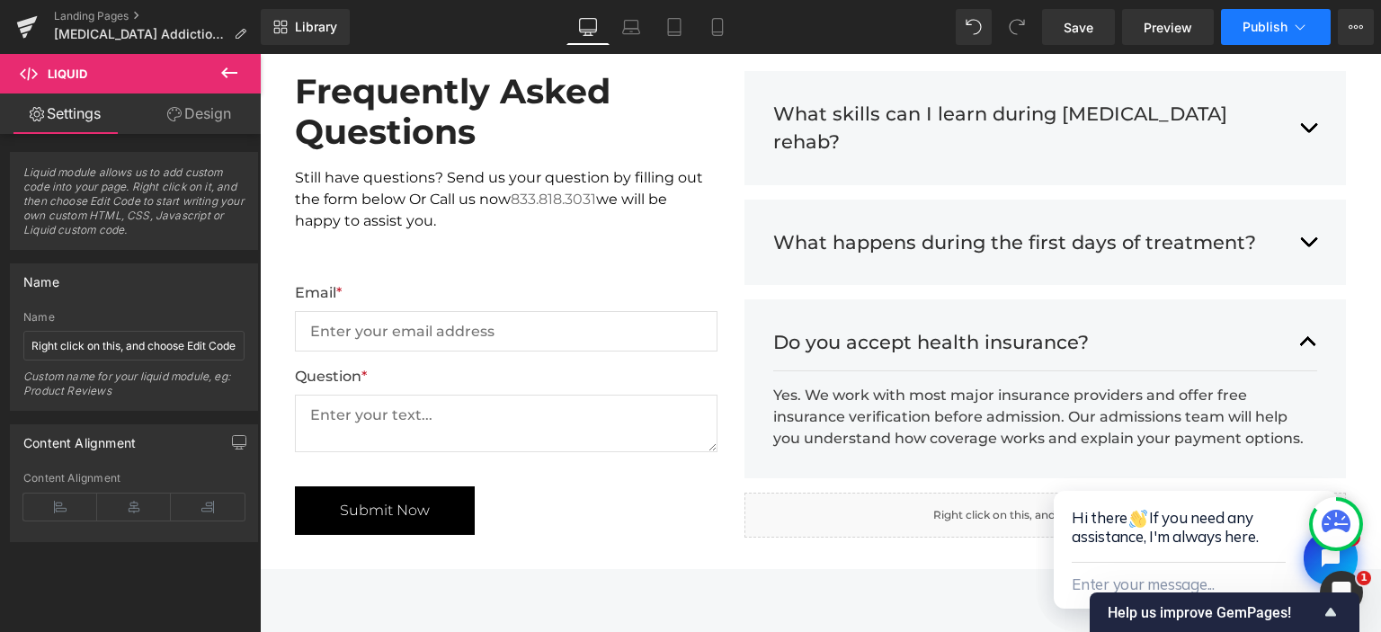
click at [1271, 23] on span "Publish" at bounding box center [1264, 27] width 45 height 14
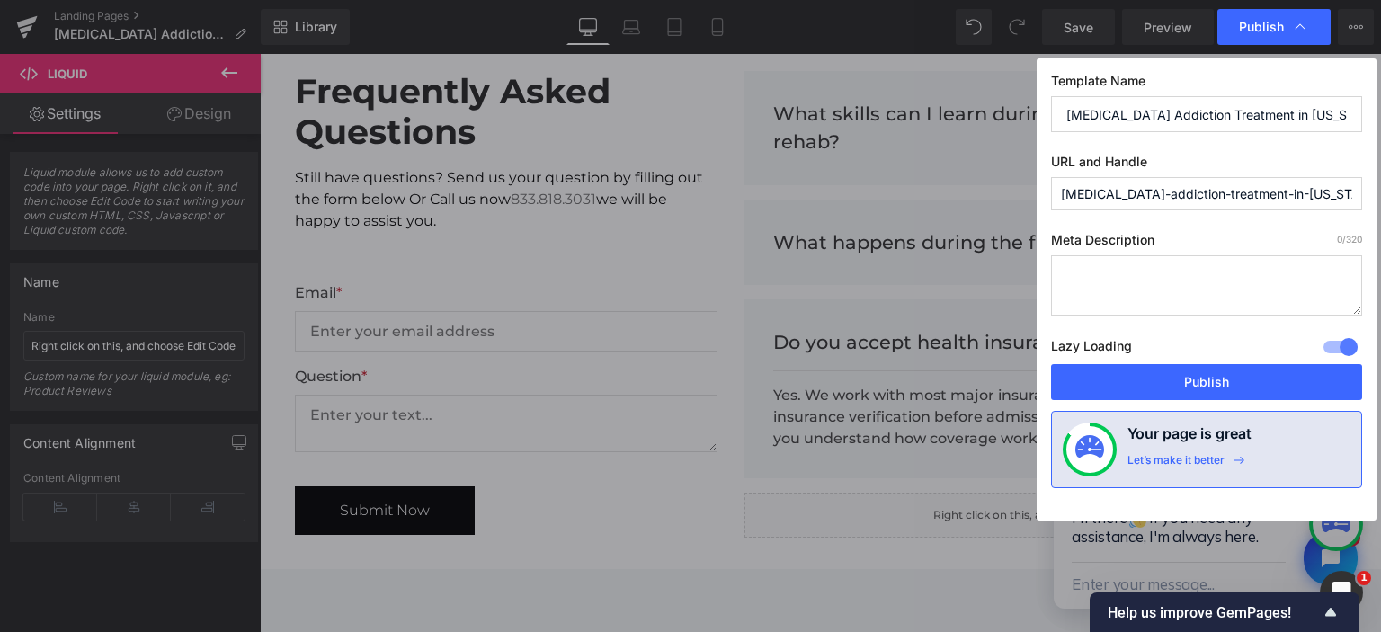
click at [1252, 115] on input "Fentanyl Addiction Treatment in Florida" at bounding box center [1206, 114] width 311 height 36
paste input "| Evolutions Treatment Center"
type input "Fentanyl Addiction Treatment in Florida | Evolutions Treatment Center"
click at [1170, 184] on input "fentanyl-addiction-treatment-in-florida" at bounding box center [1206, 193] width 311 height 33
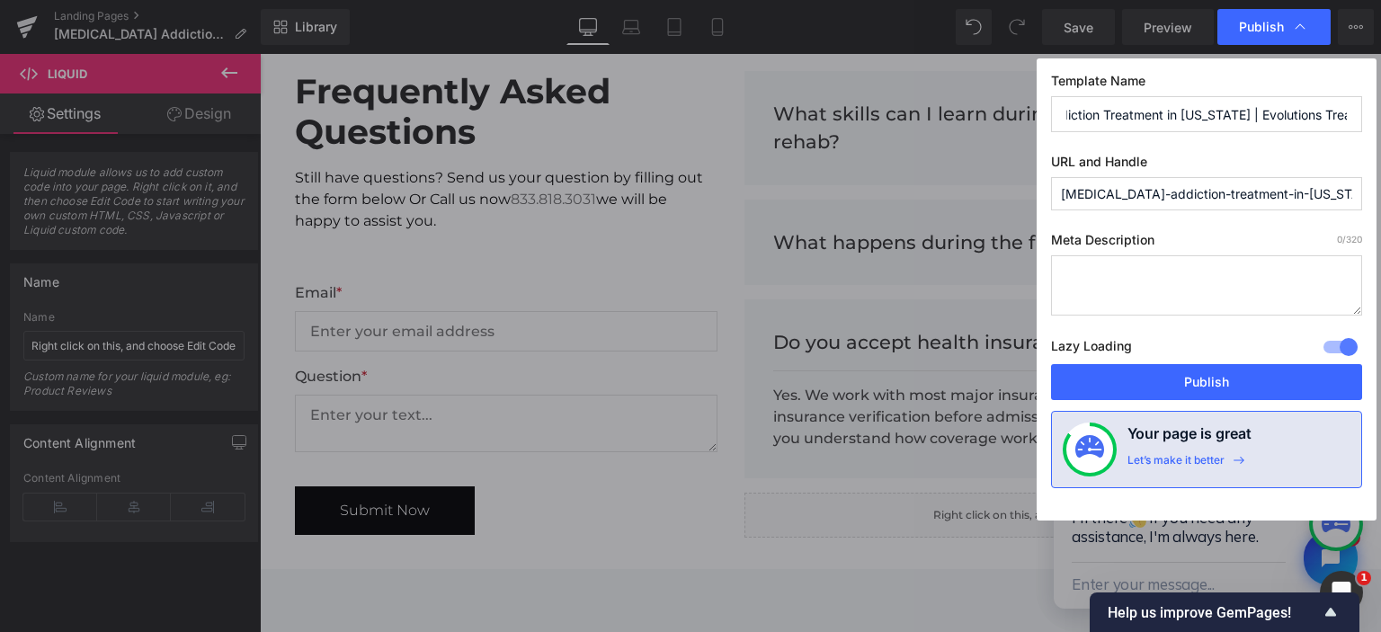
paste input "text"
type input "fentanyl-addiction-treatment"
click at [1082, 292] on textarea at bounding box center [1206, 285] width 311 height 60
paste textarea "Find expert fentanyl addiction treatment in Florida. Our rehab programs offer m…"
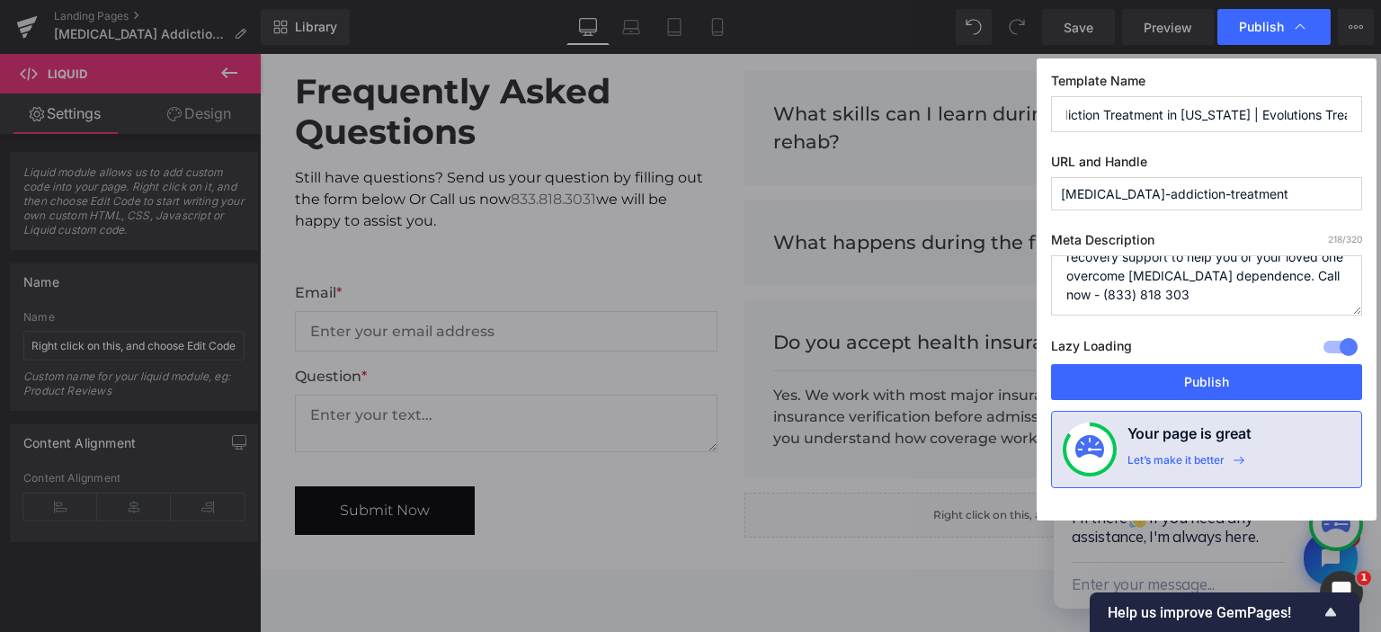
scroll to position [76, 0]
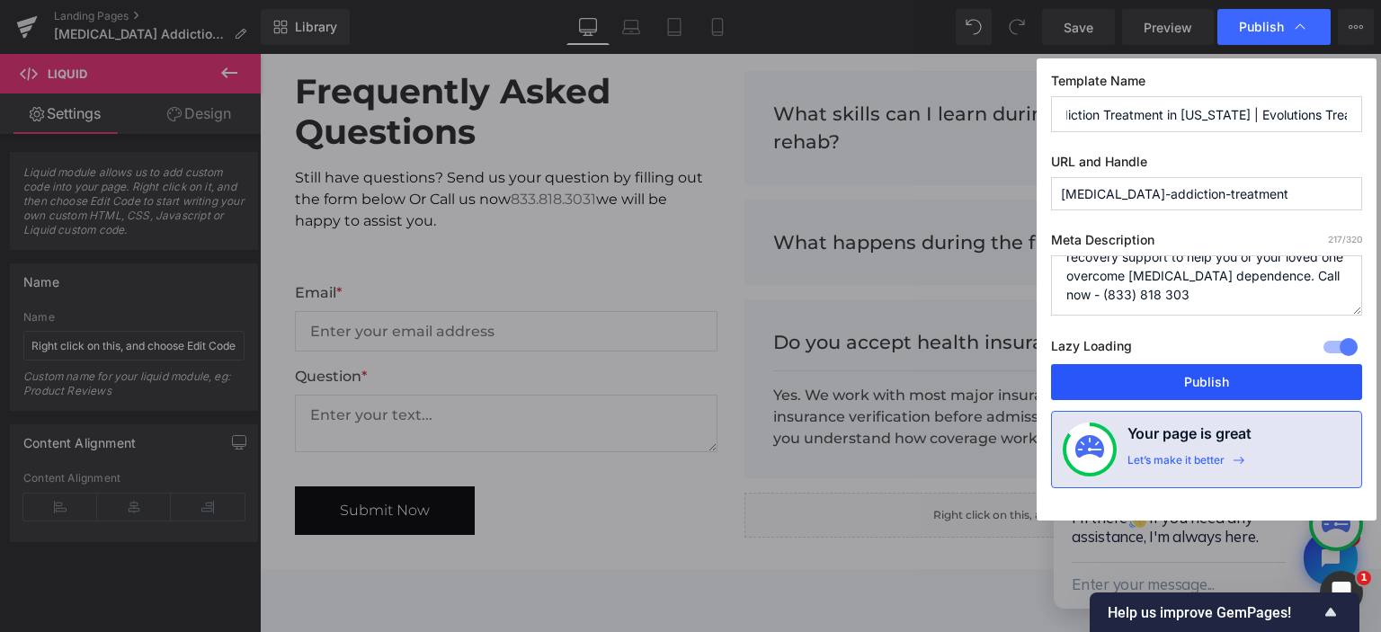
type textarea "Find expert fentanyl addiction treatment in Florida. Our rehab programs offer m…"
click at [1181, 383] on button "Publish" at bounding box center [1206, 382] width 311 height 36
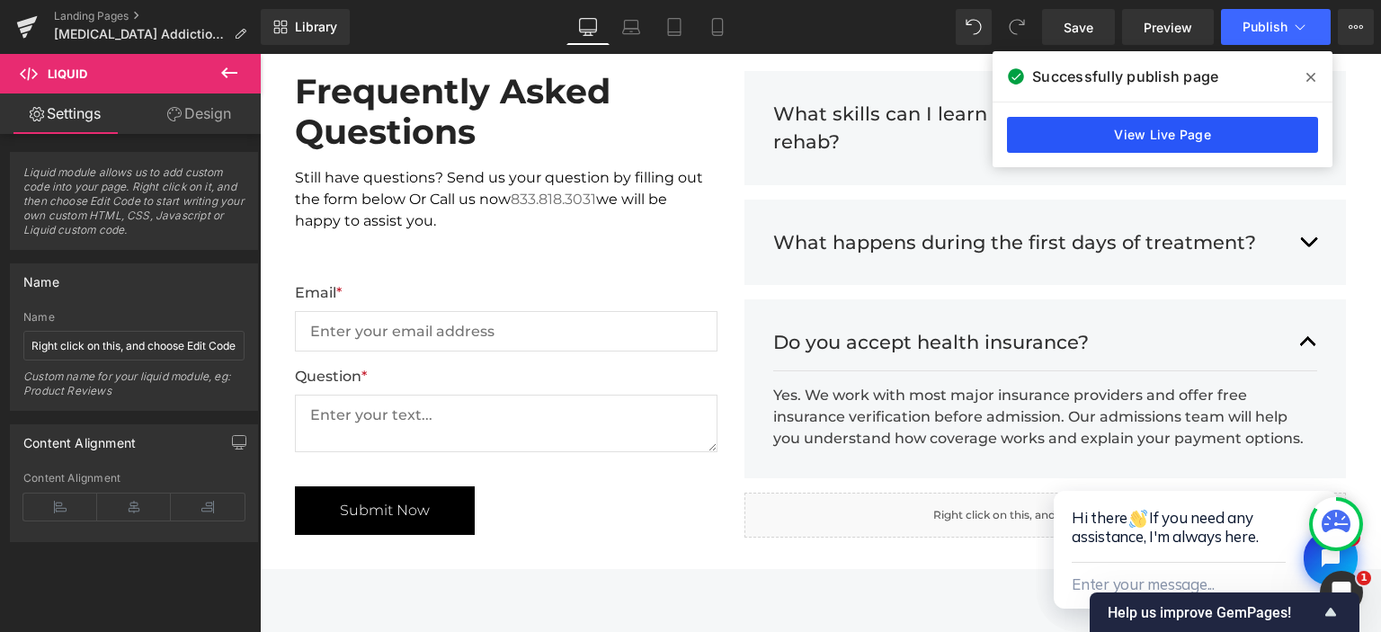
click at [1257, 135] on link "View Live Page" at bounding box center [1162, 135] width 311 height 36
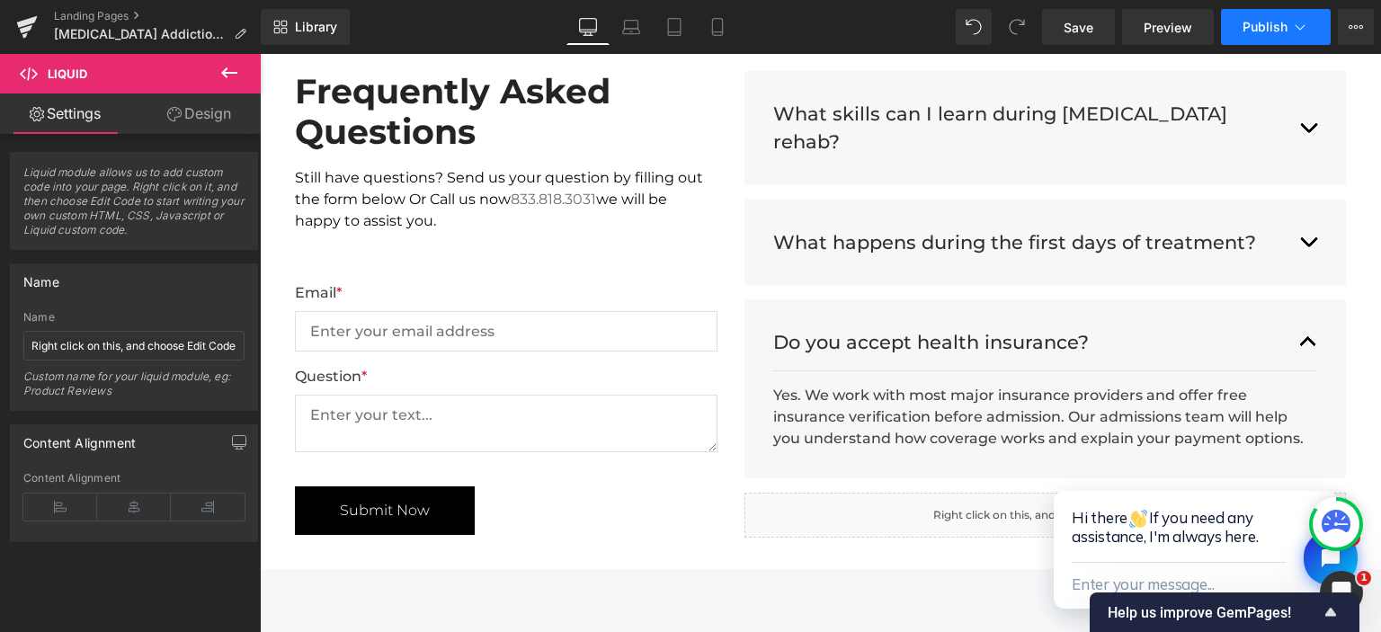
click at [1314, 32] on button "Publish" at bounding box center [1276, 27] width 110 height 36
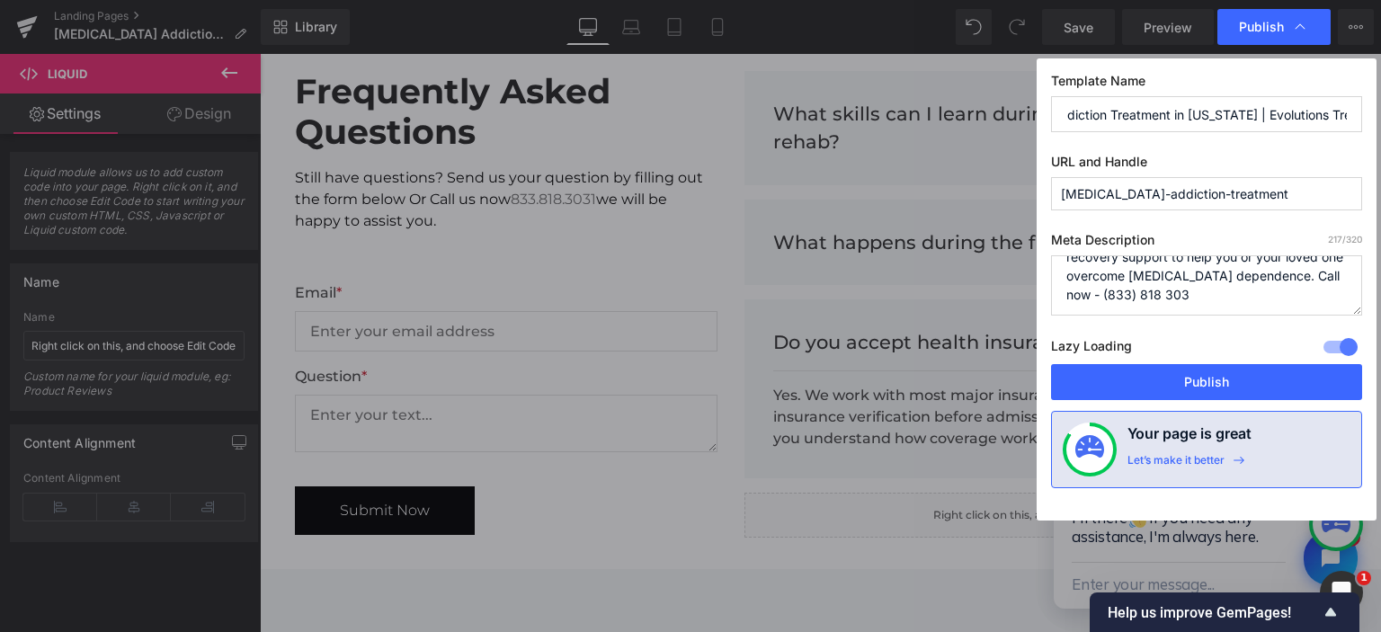
scroll to position [0, 131]
drag, startPoint x: 1196, startPoint y: 105, endPoint x: 1380, endPoint y: 104, distance: 184.3
click at [1362, 104] on input "Fentanyl Addiction Treatment in Florida | Evolutions Treatment Center" at bounding box center [1206, 114] width 311 height 36
click at [1162, 108] on input "Fentanyl Addiction Treatment in Florida | Evolutions Treatment Center" at bounding box center [1206, 114] width 311 height 36
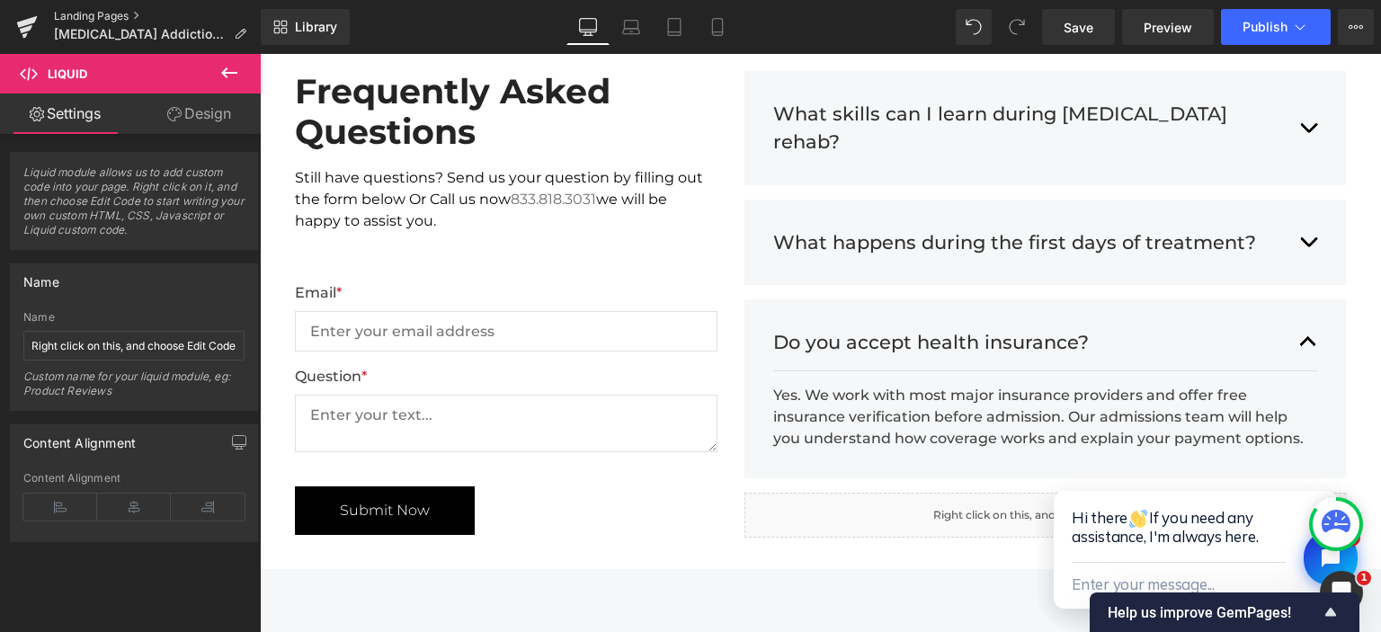
click at [109, 16] on link "Landing Pages" at bounding box center [157, 16] width 207 height 14
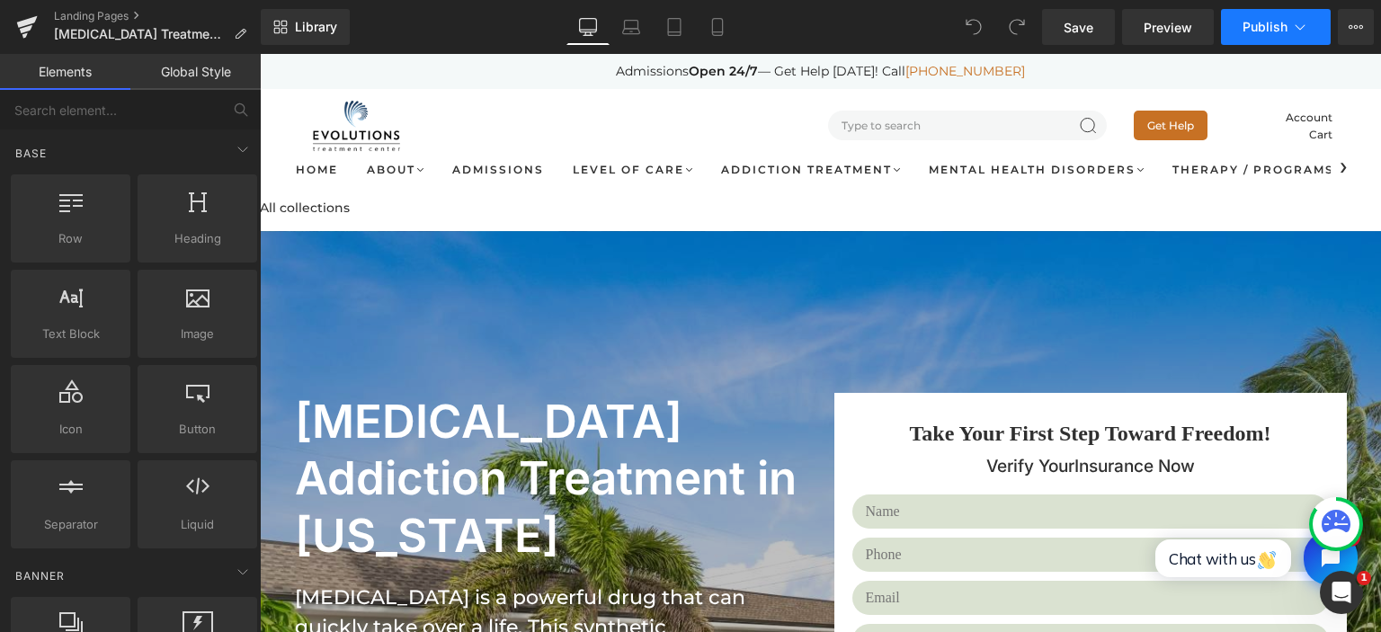
click at [1309, 21] on button "Publish" at bounding box center [1276, 27] width 110 height 36
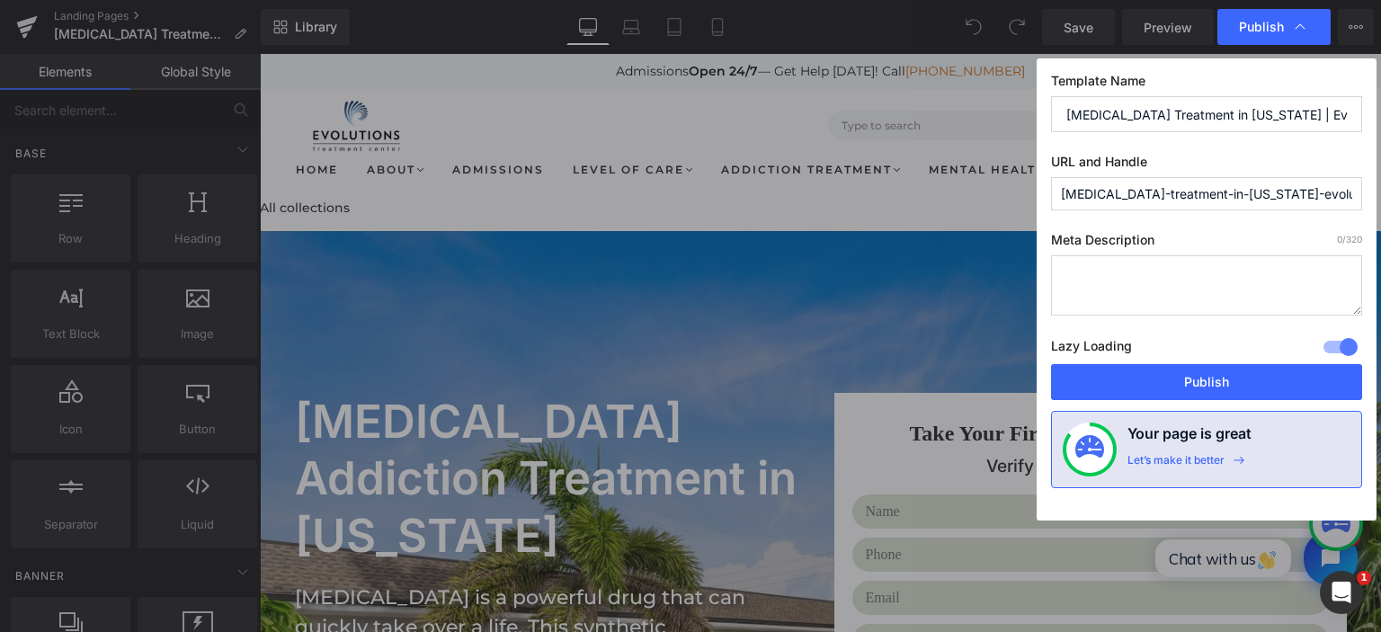
click at [1197, 104] on input "Bipolar Disorder Treatment in Florida | Evolutions Treatment Center" at bounding box center [1206, 114] width 311 height 36
click at [1174, 111] on input "[MEDICAL_DATA] Treatment in [US_STATE] | Evolutions Treatment Center" at bounding box center [1206, 114] width 311 height 36
click at [1081, 290] on textarea at bounding box center [1206, 285] width 311 height 60
paste textarea "Get professional [MEDICAL_DATA] treatment in [US_STATE]. Our mental health spec…"
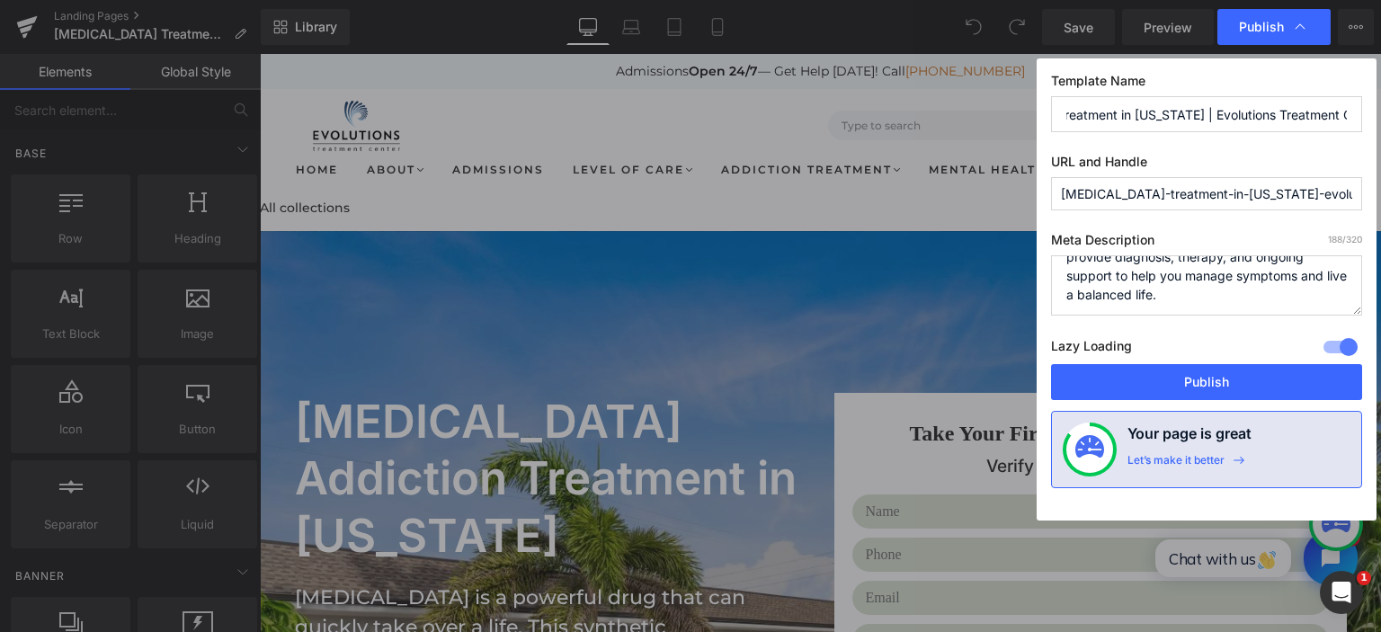
scroll to position [57, 0]
type textarea "Get professional [MEDICAL_DATA] treatment in [US_STATE]. Our mental health spec…"
click at [1155, 203] on input "bipolar-disorder-treatment-in-florida-evolutions-treatment-center" at bounding box center [1206, 193] width 311 height 33
paste input "text"
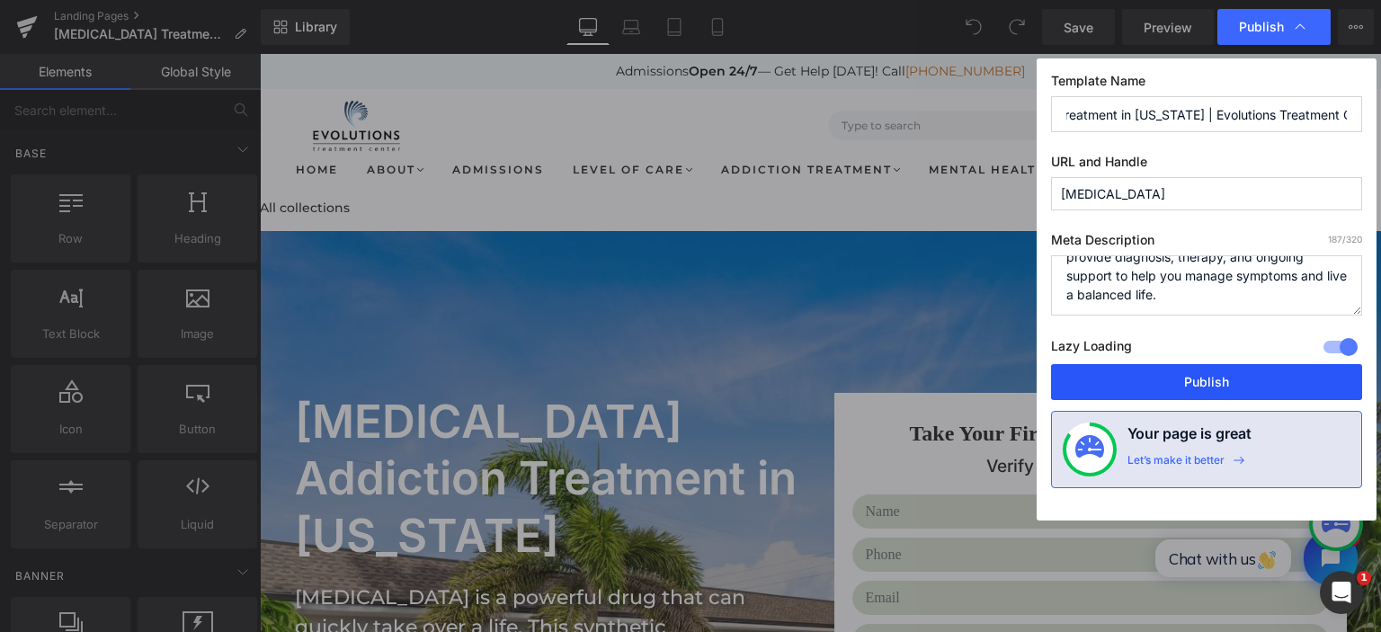
type input "[MEDICAL_DATA]"
click at [1175, 379] on button "Publish" at bounding box center [1206, 382] width 311 height 36
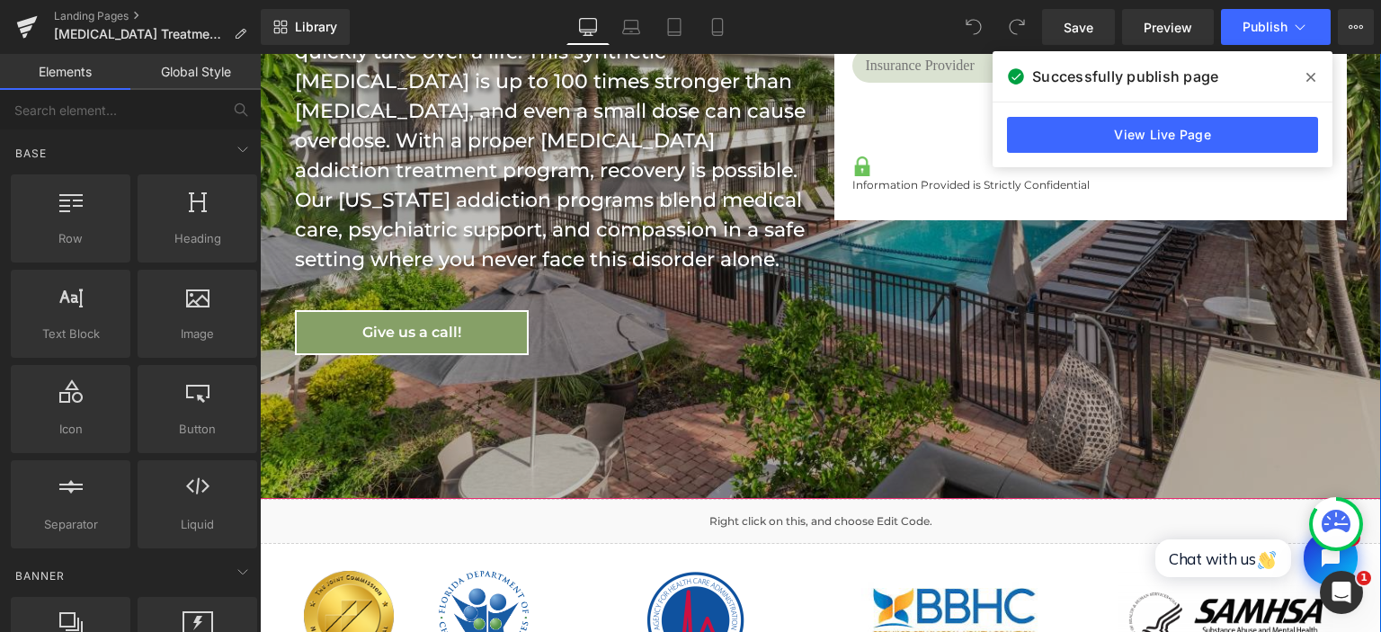
scroll to position [759, 0]
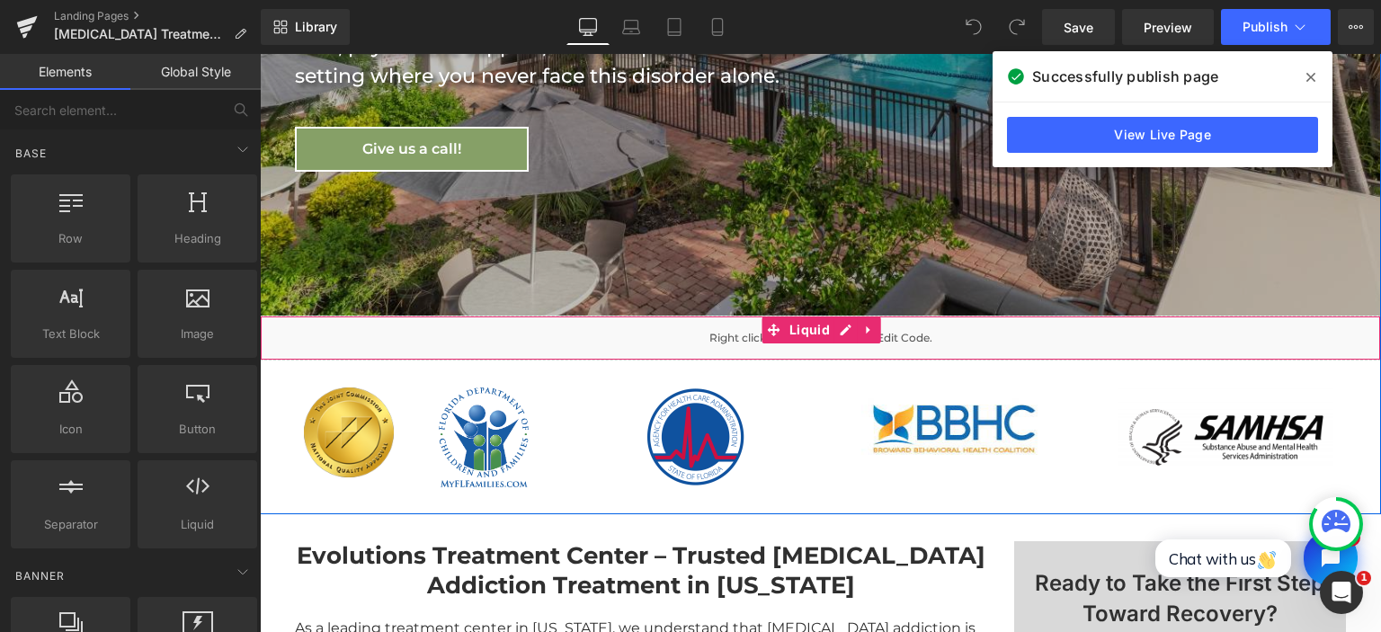
click at [733, 316] on div "Liquid" at bounding box center [820, 338] width 1121 height 45
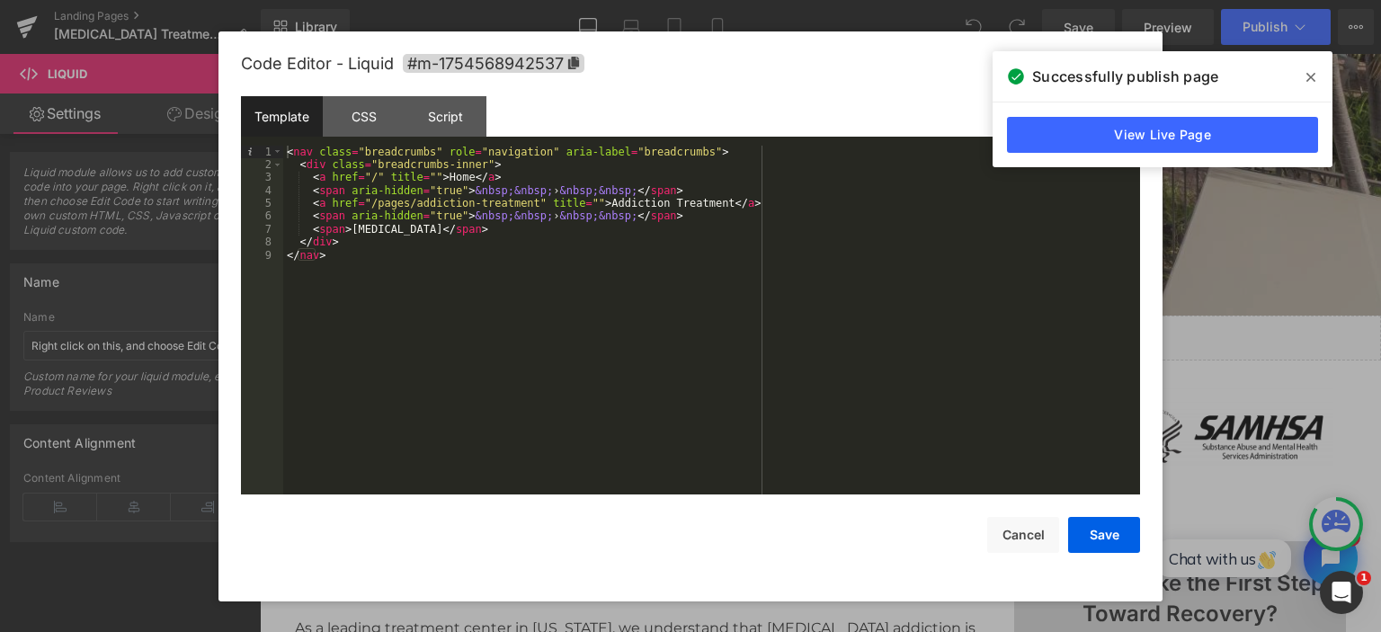
click at [584, 200] on div "< nav class = "breadcrumbs" role = "navigation" aria-label = "breadcrumbs" > < …" at bounding box center [711, 334] width 857 height 376
click at [354, 224] on div "< nav class = "breadcrumbs" role = "navigation" aria-label = "breadcrumbs" > < …" at bounding box center [711, 334] width 857 height 376
click at [528, 200] on div "< nav class = "breadcrumbs" role = "navigation" aria-label = "breadcrumbs" > < …" at bounding box center [711, 334] width 857 height 376
click at [1127, 538] on button "Save" at bounding box center [1104, 535] width 72 height 36
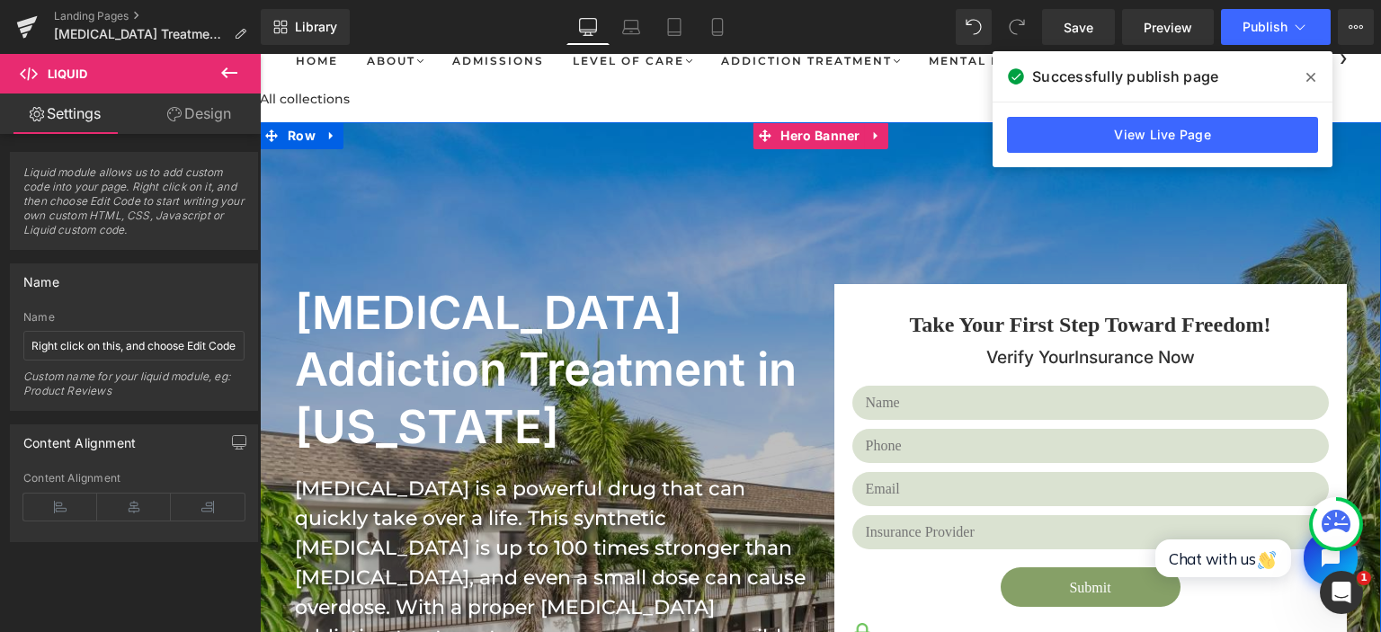
scroll to position [94, 0]
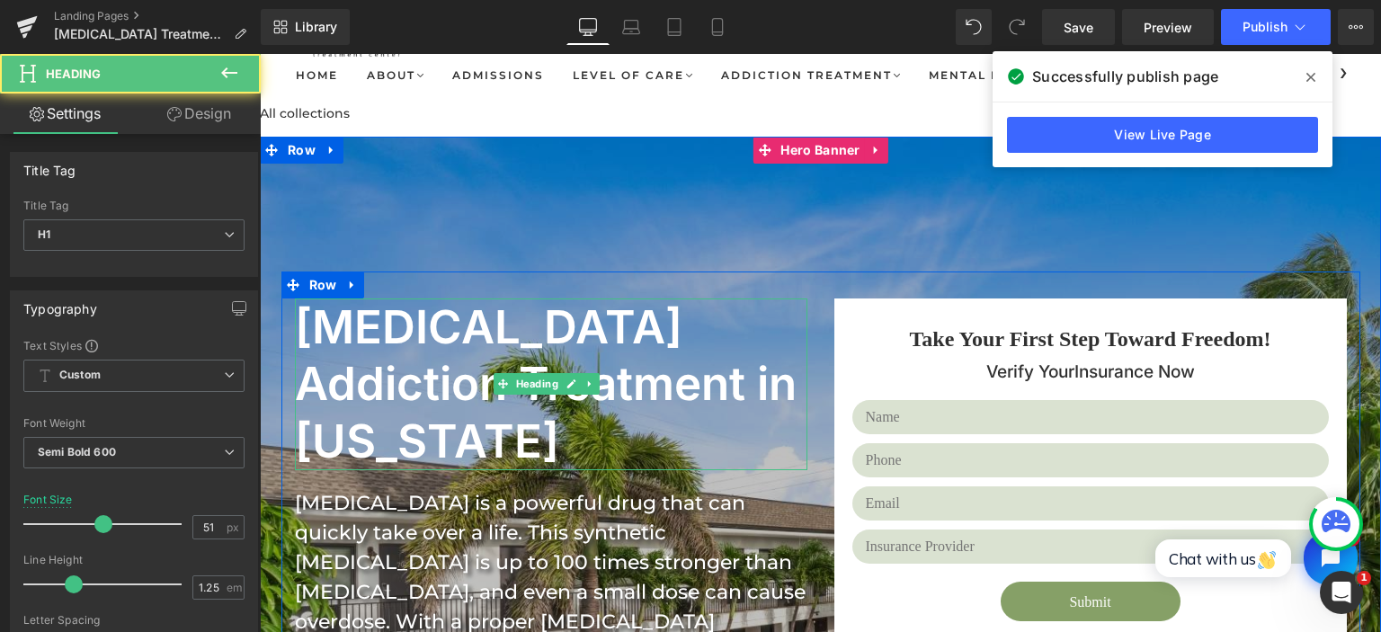
click at [469, 354] on h1 "Fentanyl Addiction Treatment in Florida" at bounding box center [546, 384] width 503 height 172
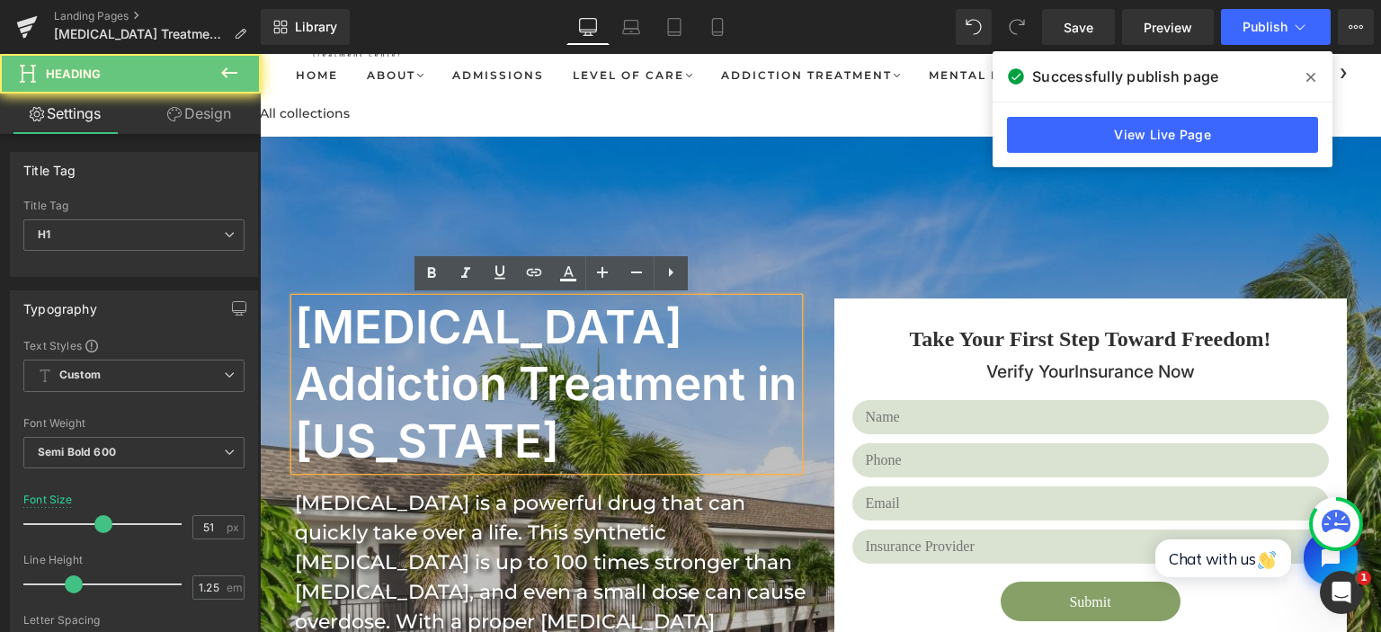
click at [446, 328] on h1 "Fentanyl Addiction Treatment in Florida" at bounding box center [546, 384] width 503 height 172
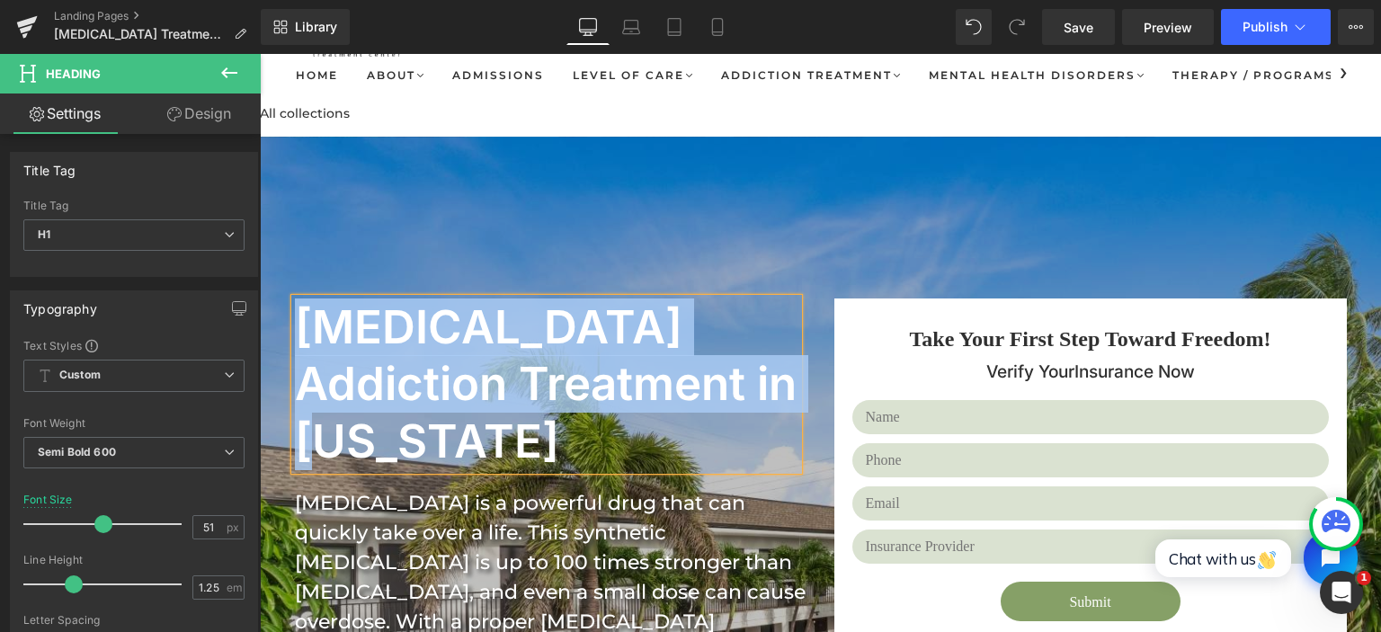
paste div
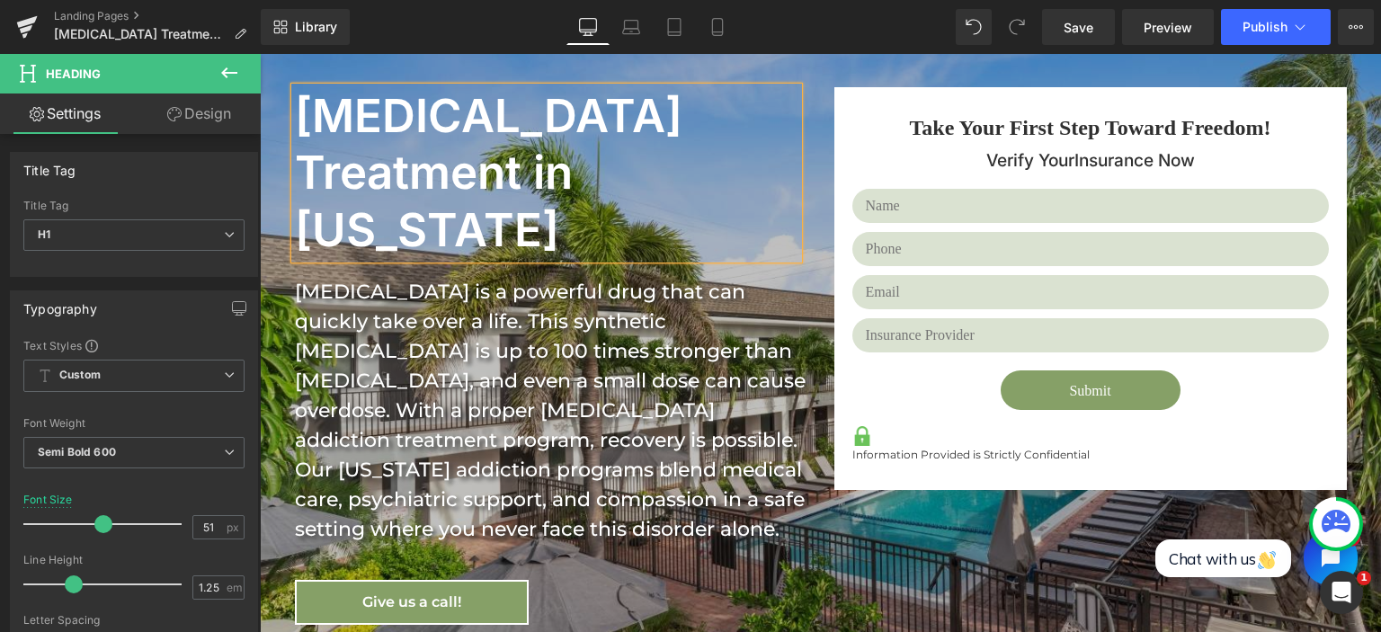
scroll to position [379, 0]
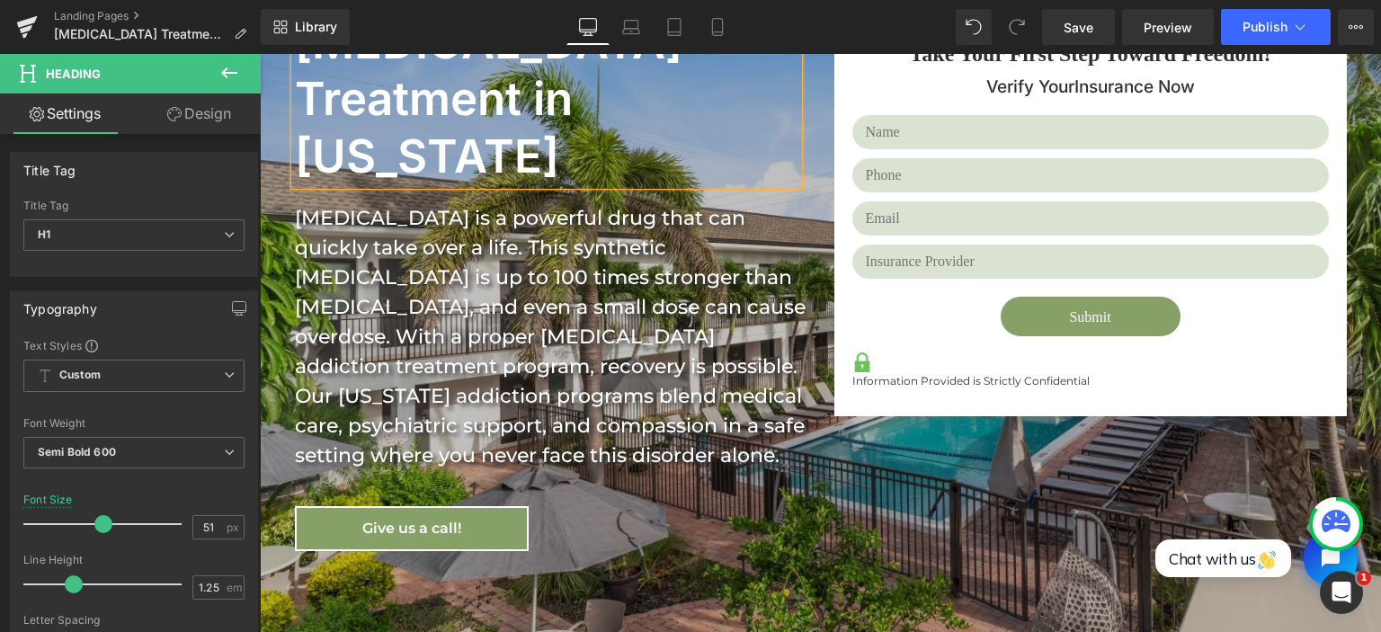
click at [378, 280] on div "Fentanyl is a powerful drug that can quickly take over a life. This synthetic o…" at bounding box center [551, 336] width 512 height 267
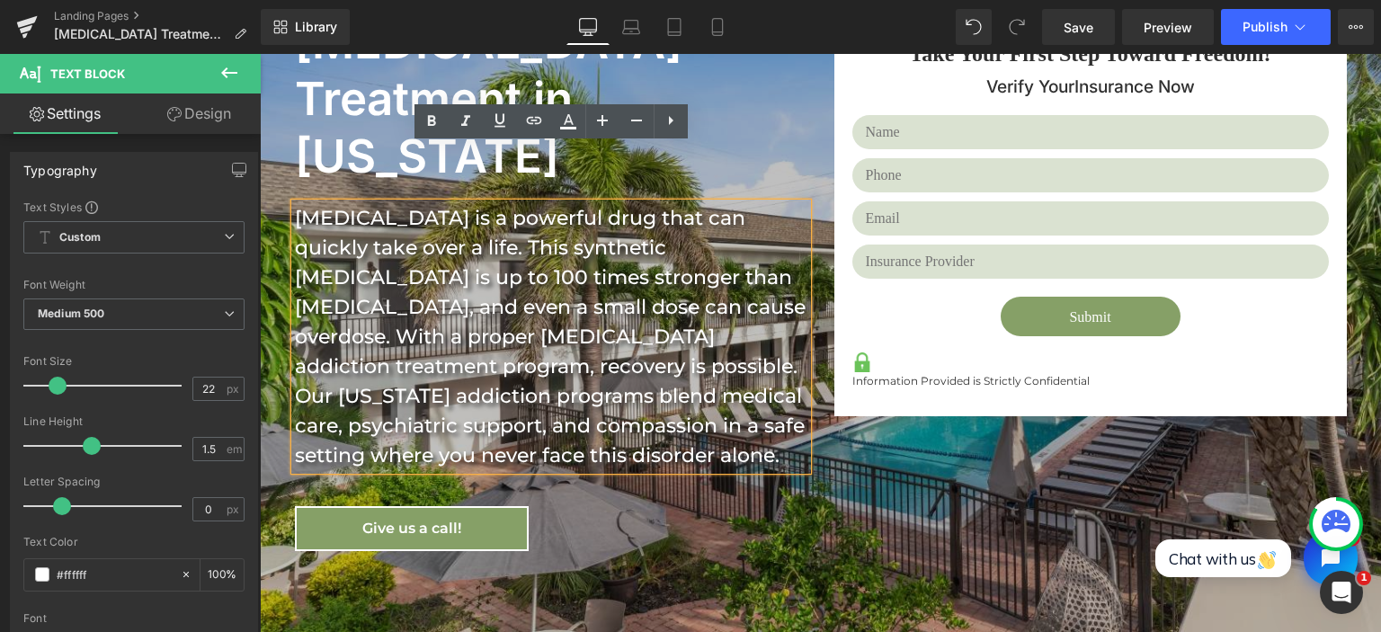
click at [324, 203] on div "Fentanyl is a powerful drug that can quickly take over a life. This synthetic o…" at bounding box center [551, 336] width 512 height 267
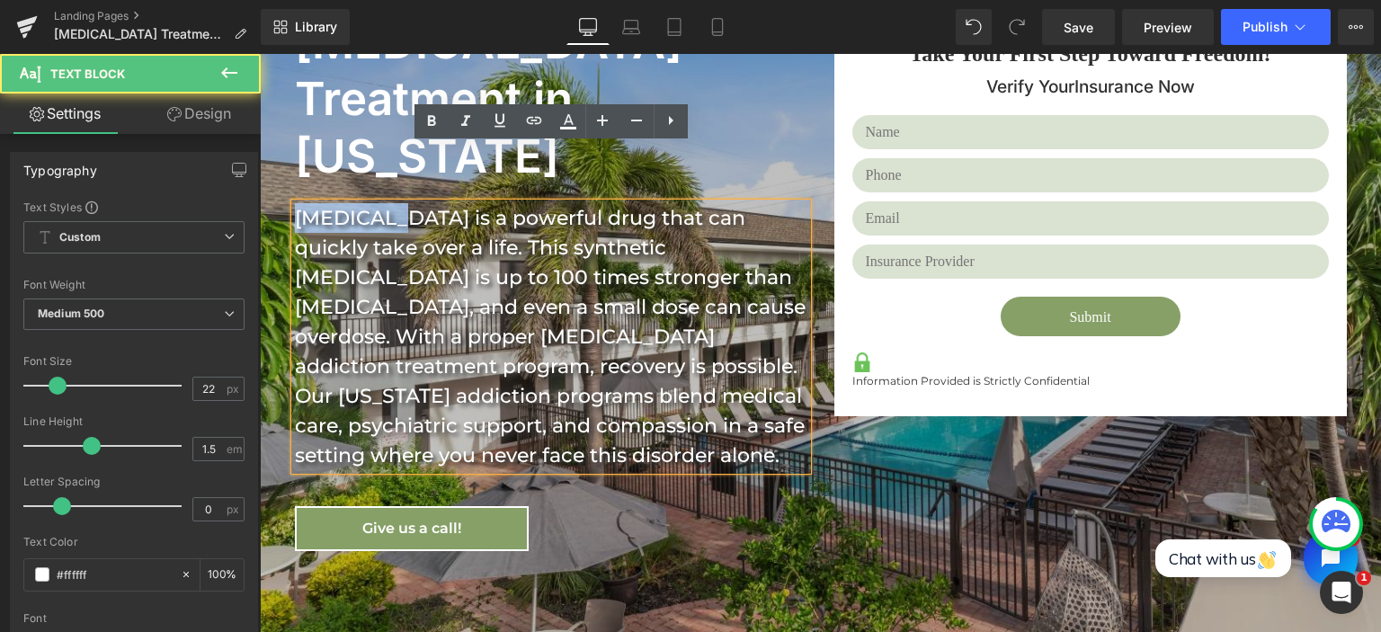
click at [324, 203] on div "Fentanyl is a powerful drug that can quickly take over a life. This synthetic o…" at bounding box center [551, 336] width 512 height 267
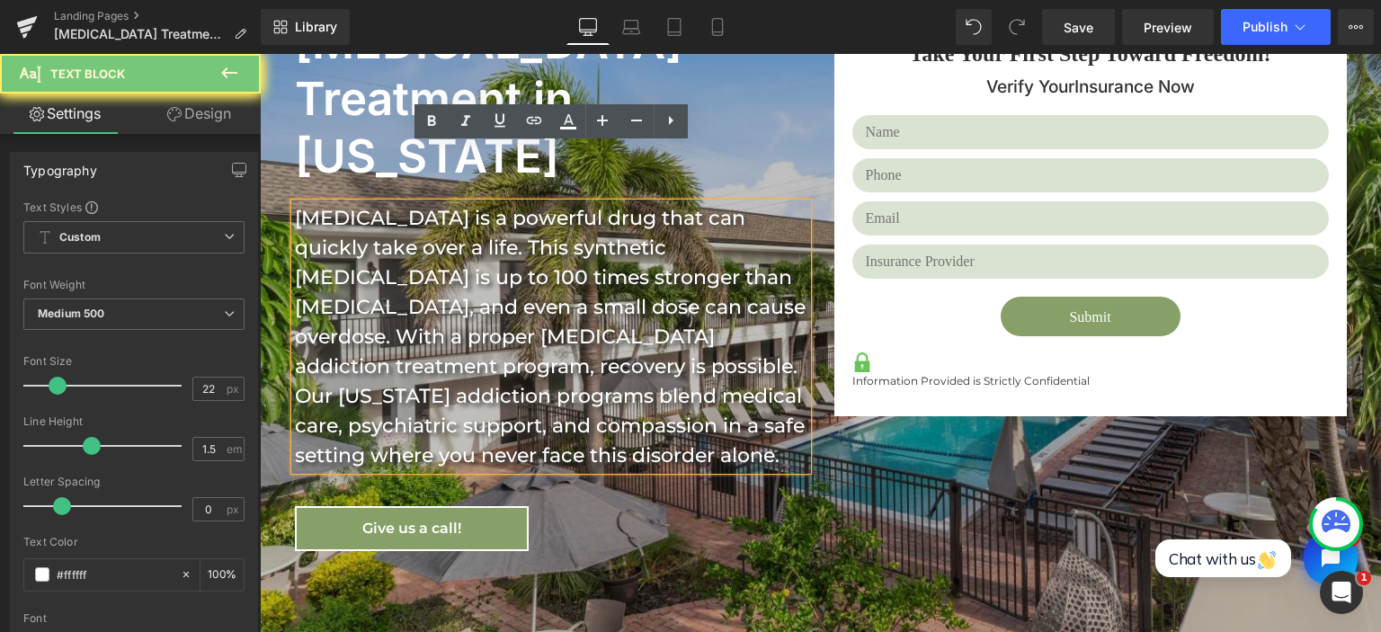
click at [324, 203] on div "Fentanyl is a powerful drug that can quickly take over a life. This synthetic o…" at bounding box center [551, 336] width 512 height 267
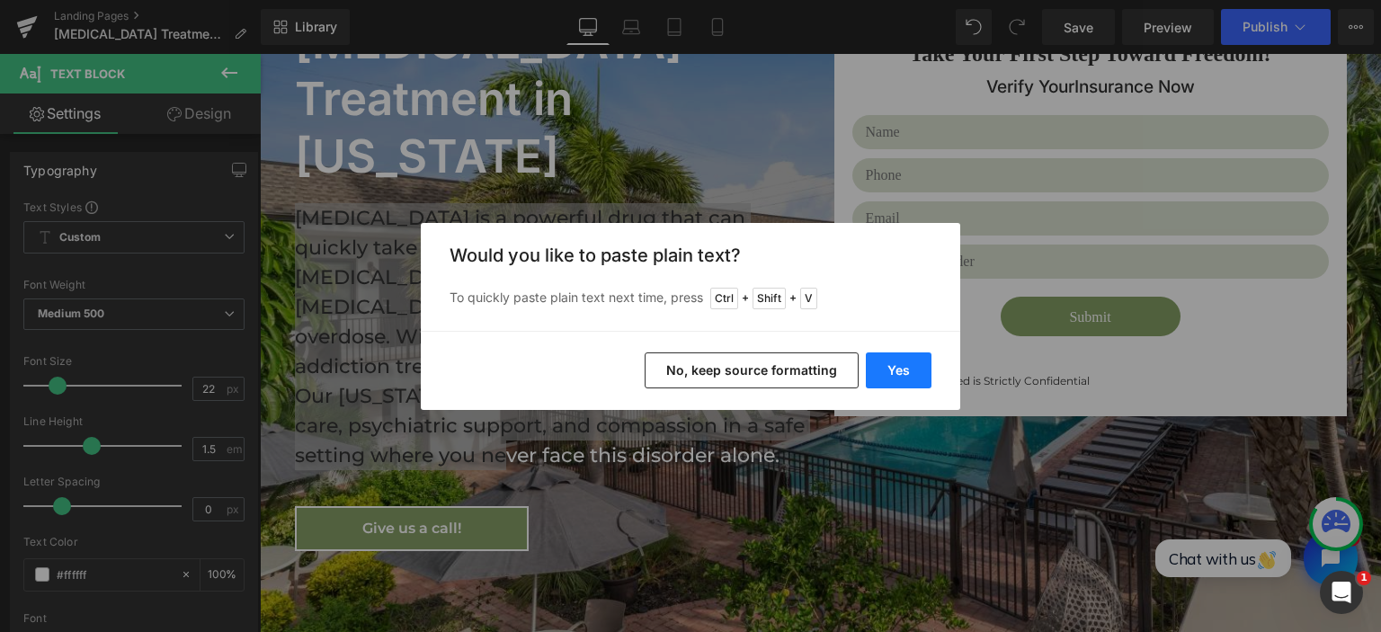
click at [891, 371] on button "Yes" at bounding box center [899, 370] width 66 height 36
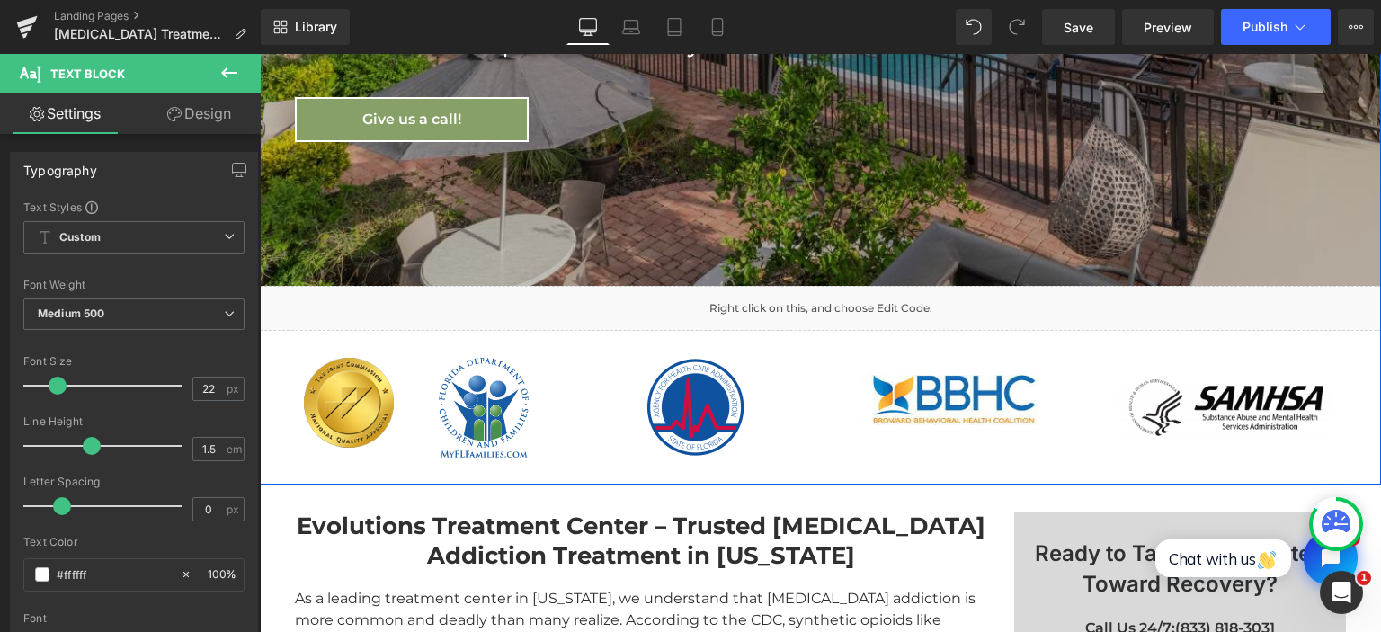
scroll to position [949, 0]
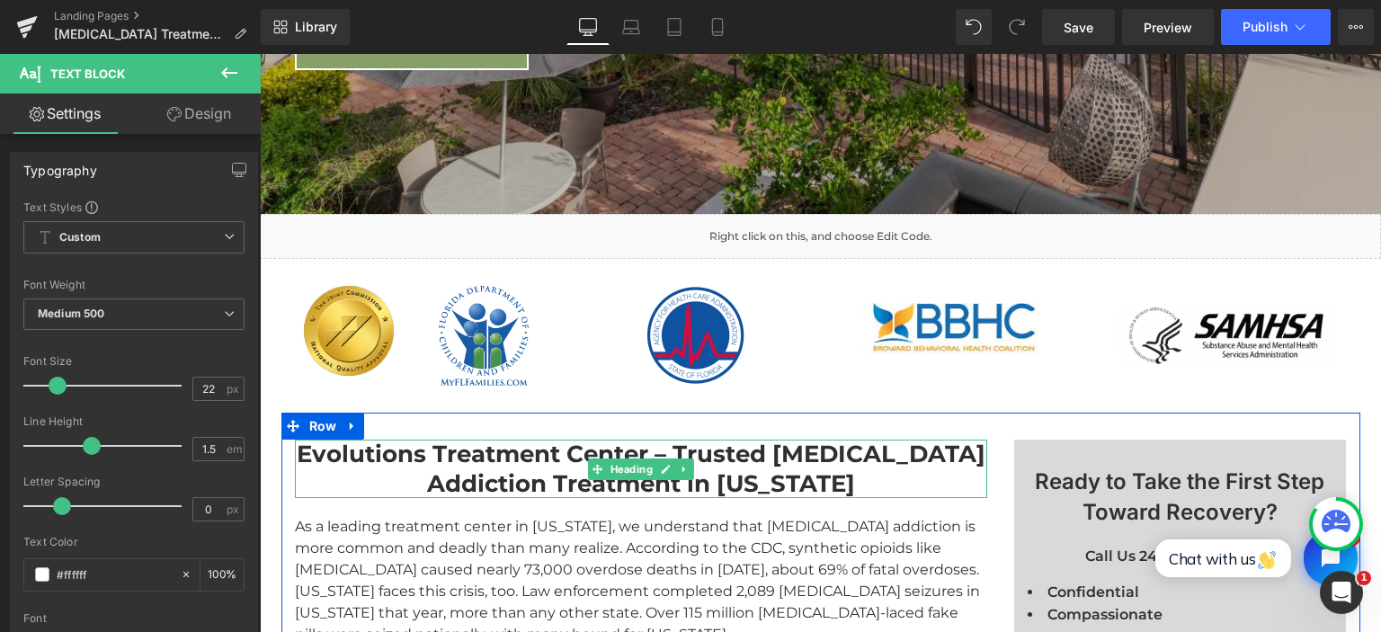
click at [523, 440] on strong "Evolutions Treatment Center – Trusted Fentanyl Addiction Treatment in Florida" at bounding box center [641, 469] width 689 height 58
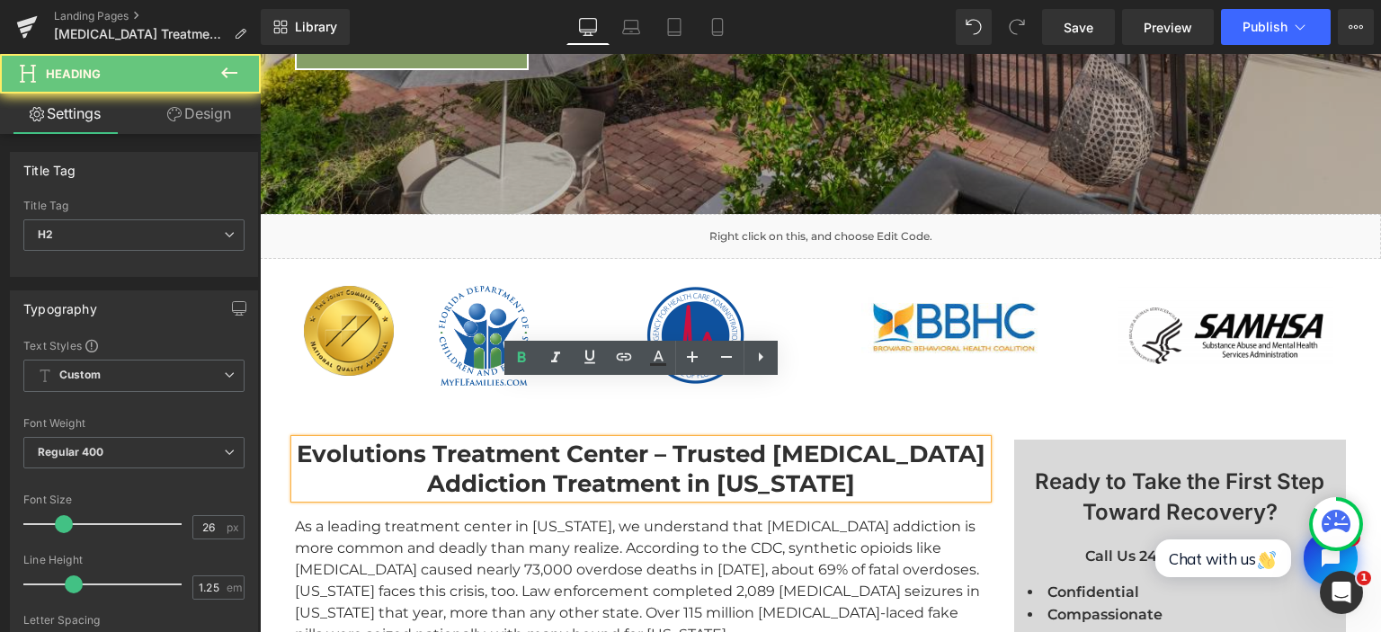
click at [523, 440] on strong "Evolutions Treatment Center – Trusted Fentanyl Addiction Treatment in Florida" at bounding box center [641, 469] width 689 height 58
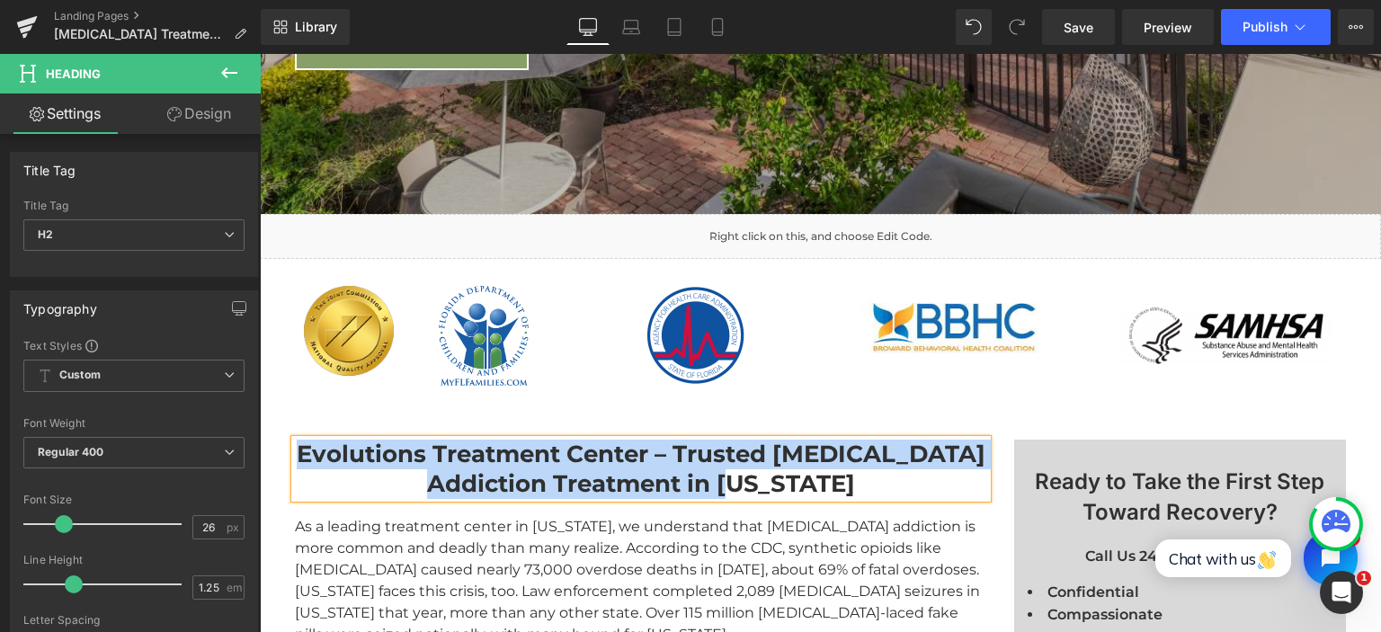
paste div
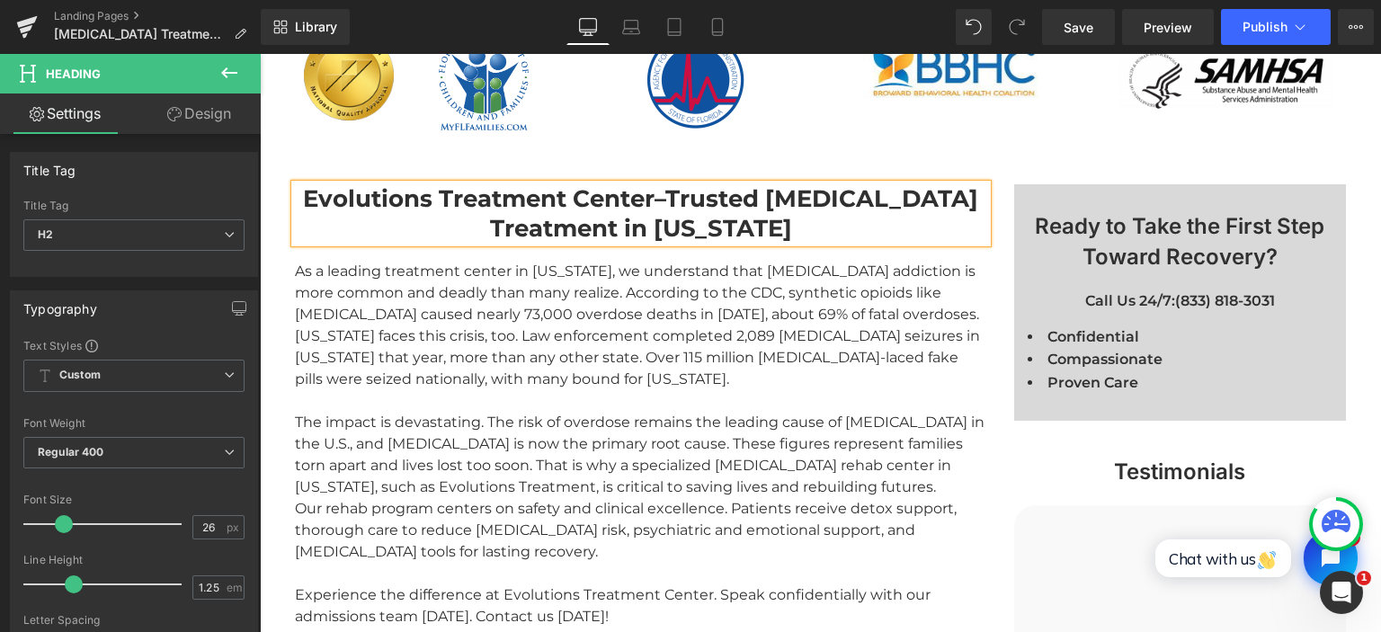
scroll to position [1233, 0]
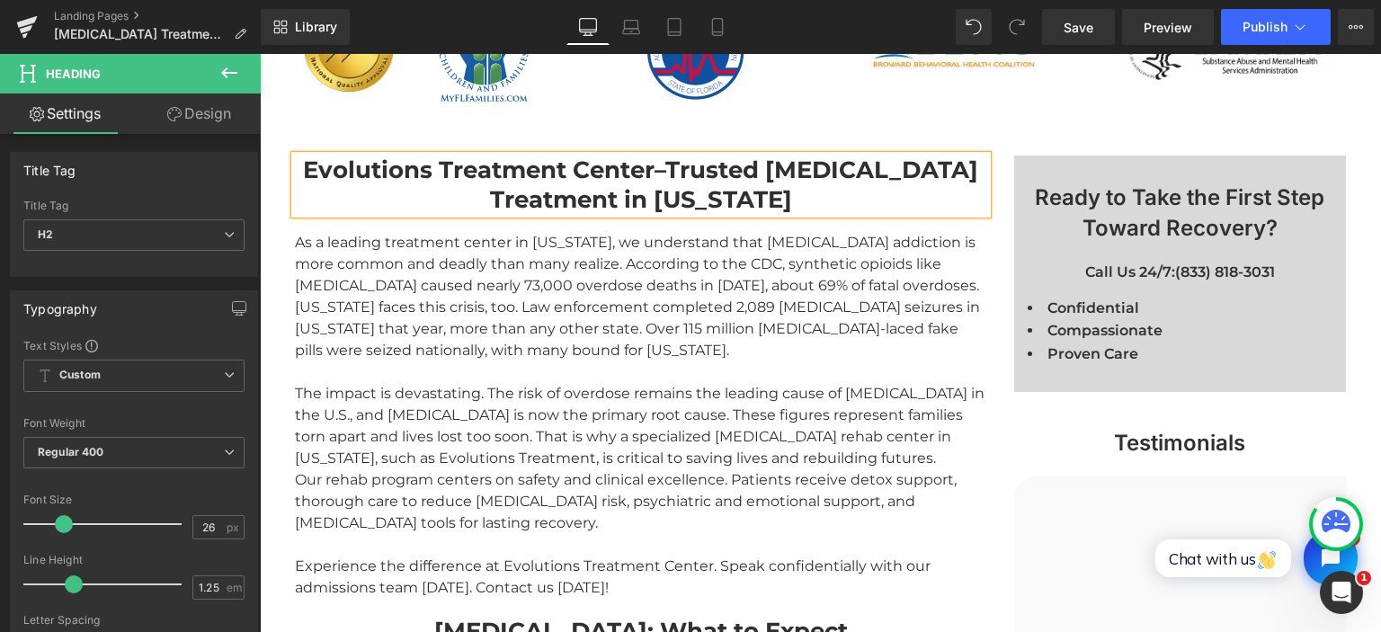
click at [402, 238] on div "As a leading treatment center in Florida, we understand that fentanyl addiction…" at bounding box center [641, 296] width 692 height 129
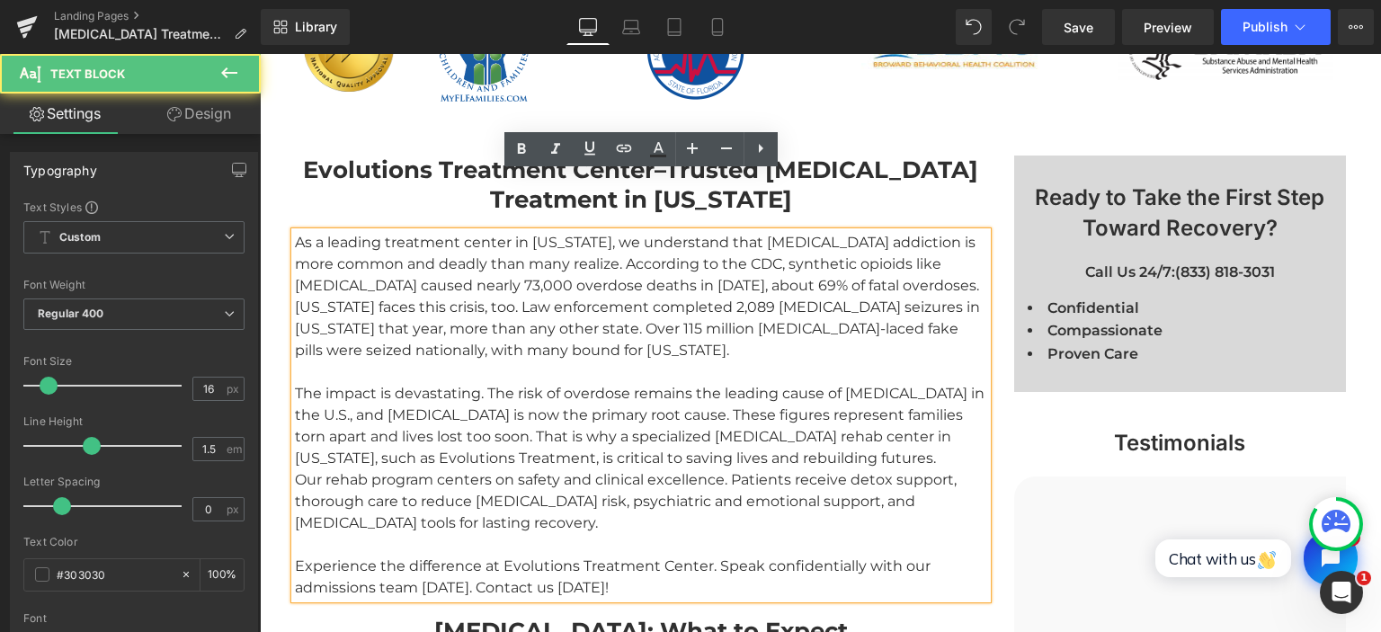
click at [338, 232] on div "As a leading treatment center in Florida, we understand that fentanyl addiction…" at bounding box center [641, 296] width 692 height 129
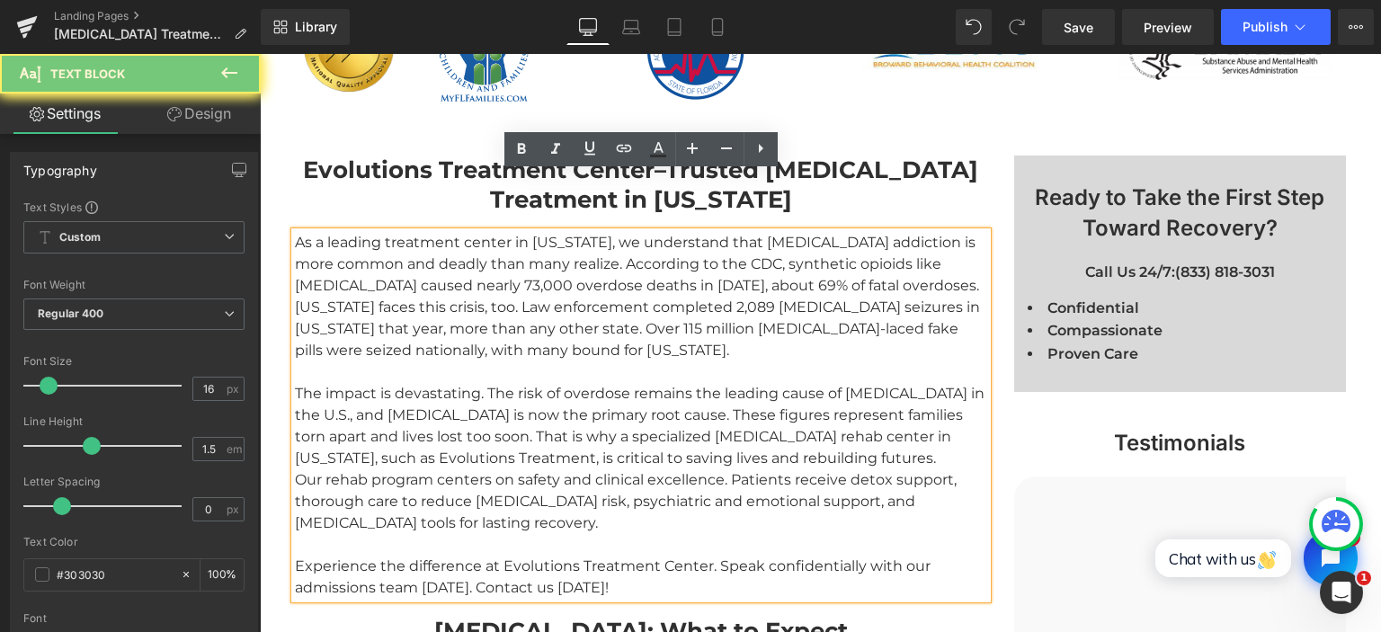
click at [338, 232] on div "As a leading treatment center in Florida, we understand that fentanyl addiction…" at bounding box center [641, 296] width 692 height 129
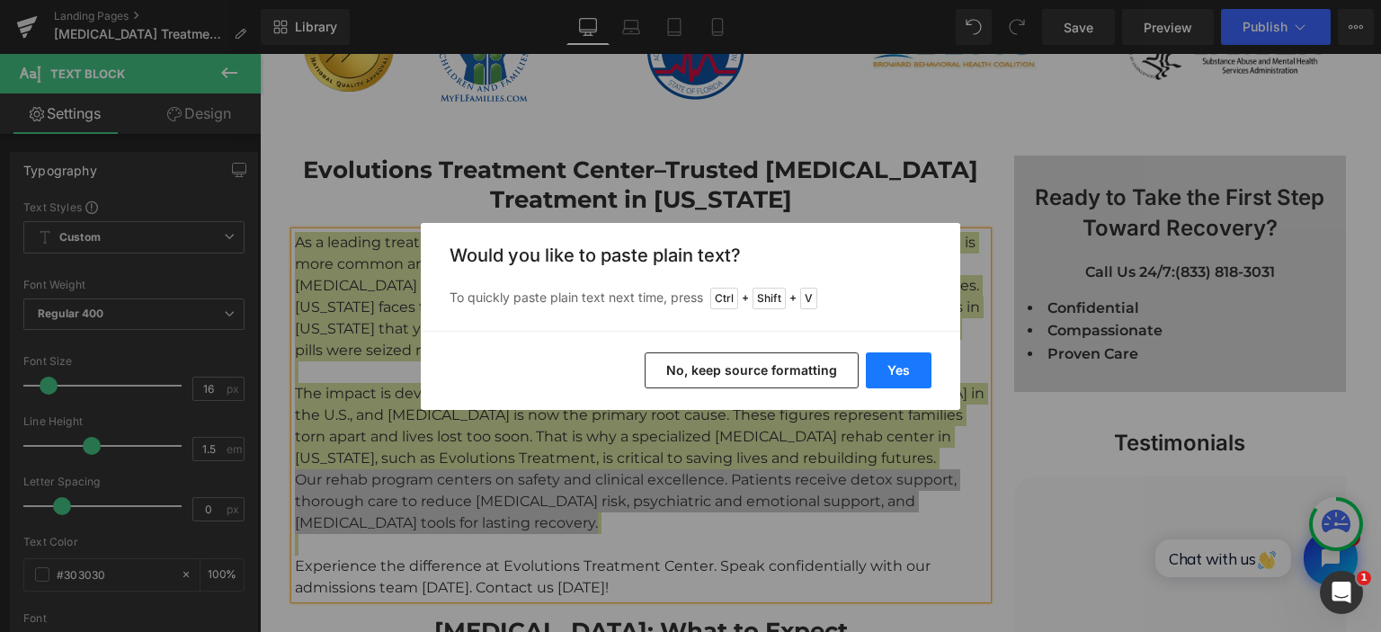
click at [897, 365] on button "Yes" at bounding box center [899, 370] width 66 height 36
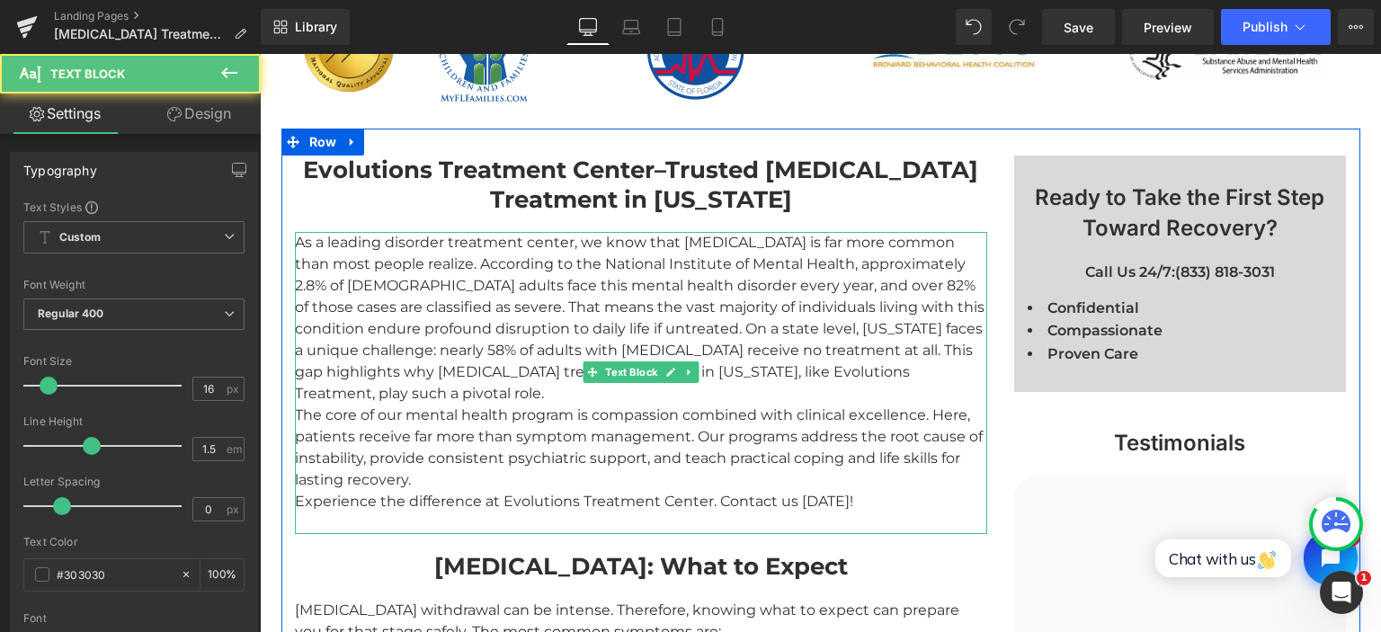
click at [359, 328] on div "As a leading disorder treatment center, we know that bipolar disorder is far mo…" at bounding box center [641, 383] width 692 height 302
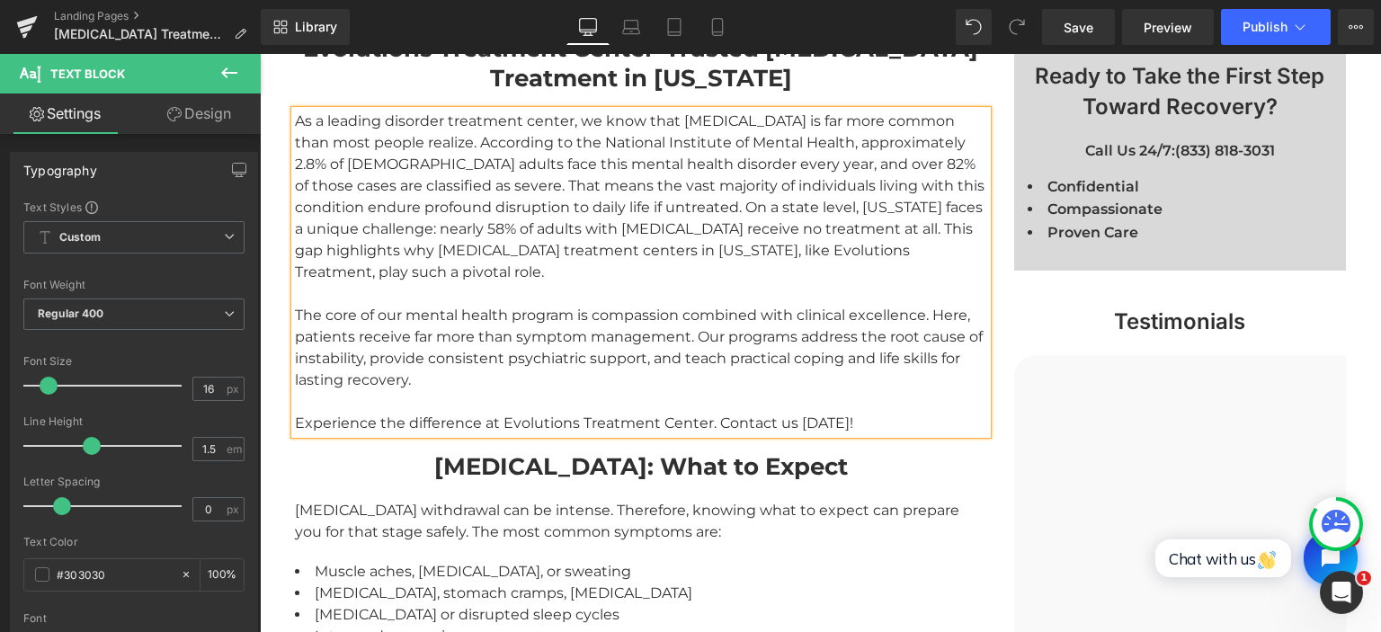
scroll to position [1518, 0]
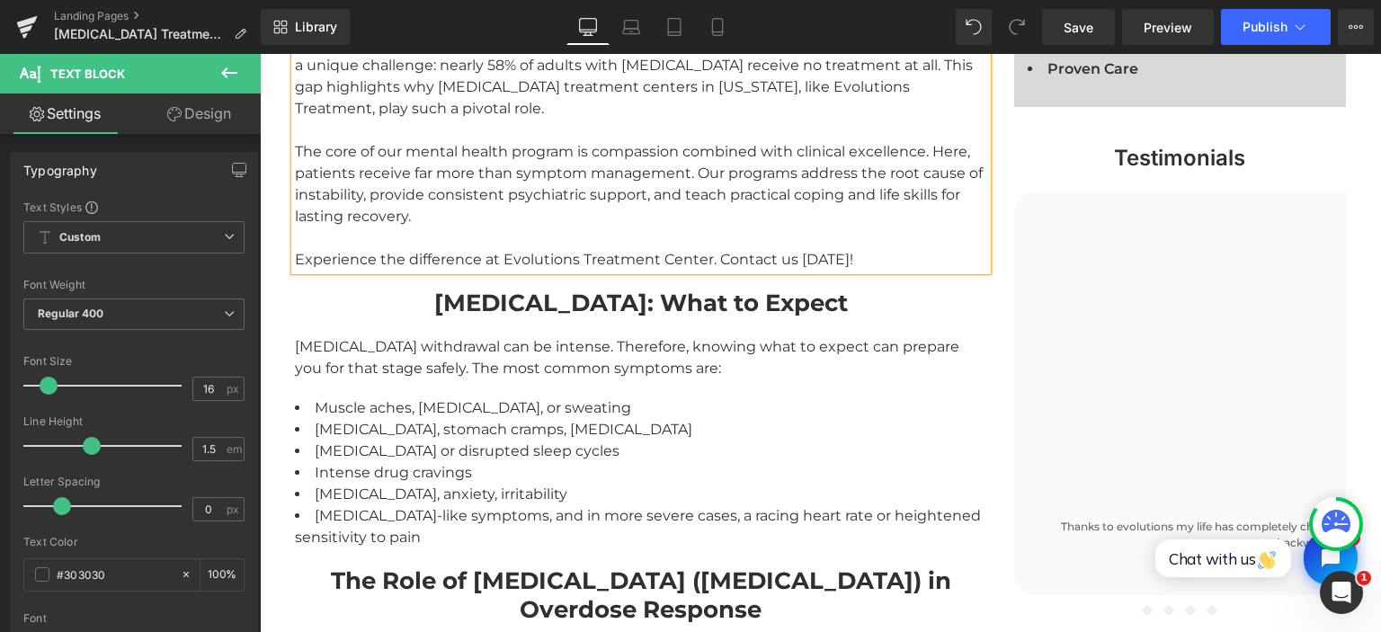
click at [520, 289] on strong "Withdrawal Symptoms: What to Expect" at bounding box center [640, 303] width 413 height 29
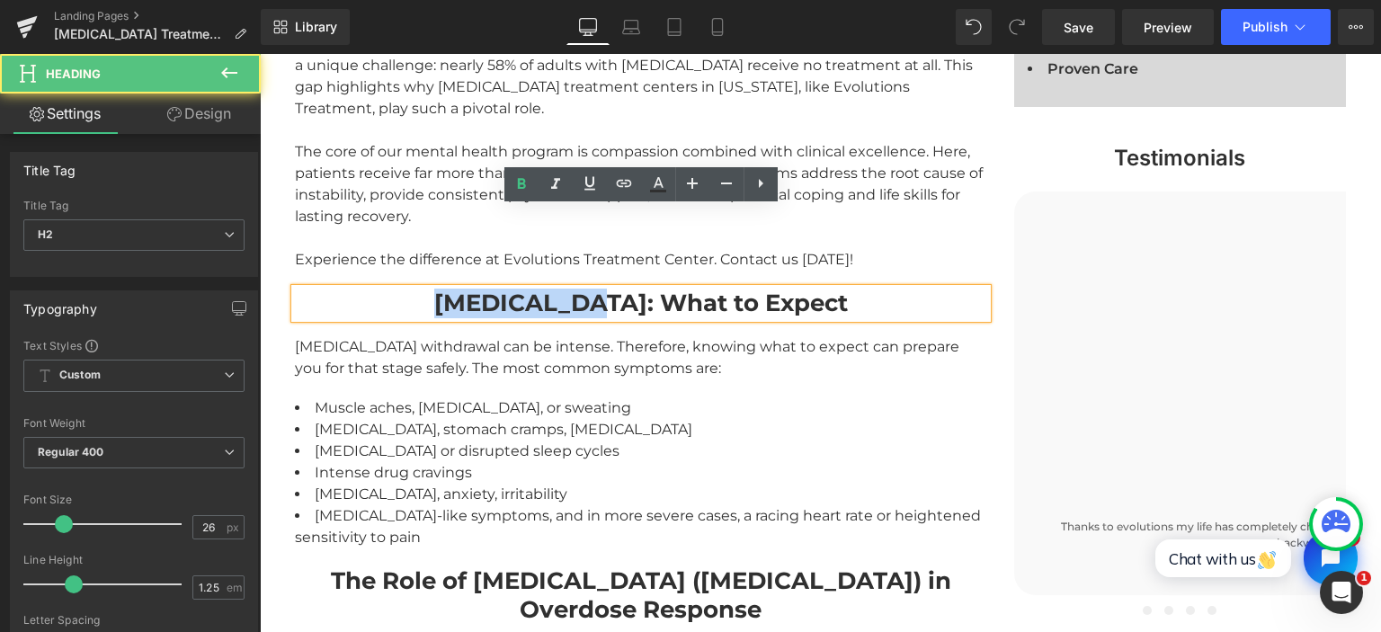
click at [520, 289] on strong "Withdrawal Symptoms: What to Expect" at bounding box center [640, 303] width 413 height 29
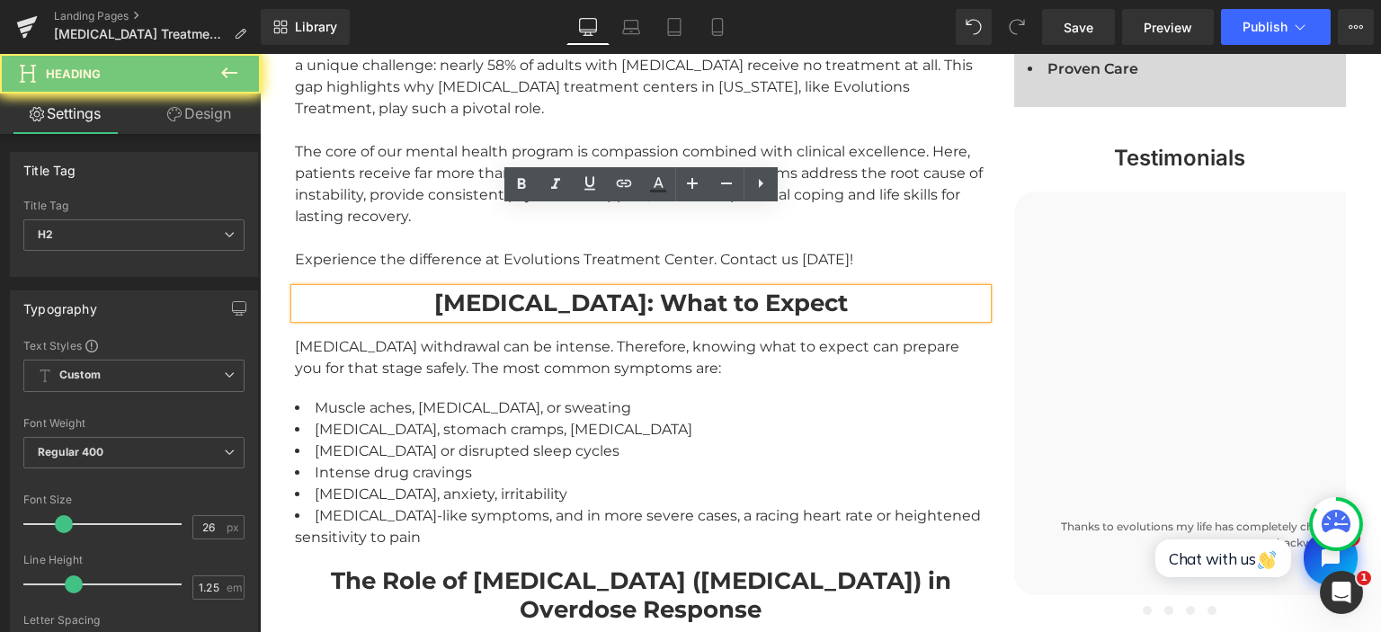
paste div
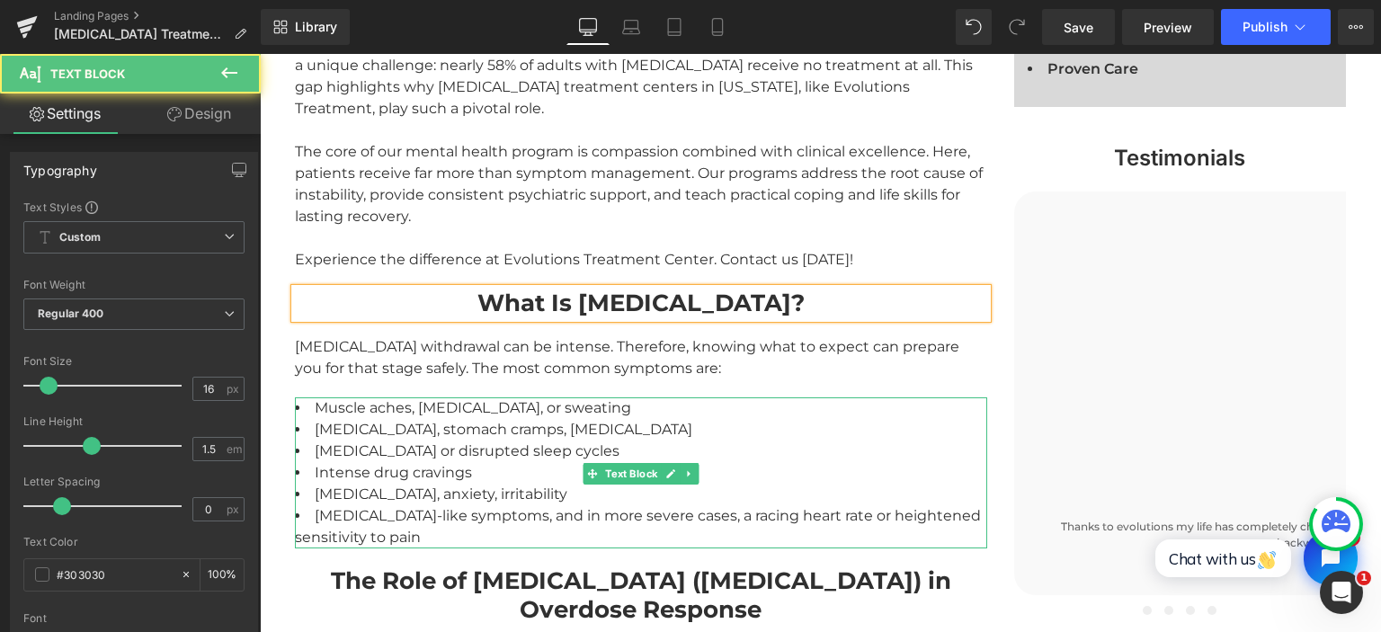
click at [369, 440] on li "Insomnia or disrupted sleep cycles" at bounding box center [641, 451] width 692 height 22
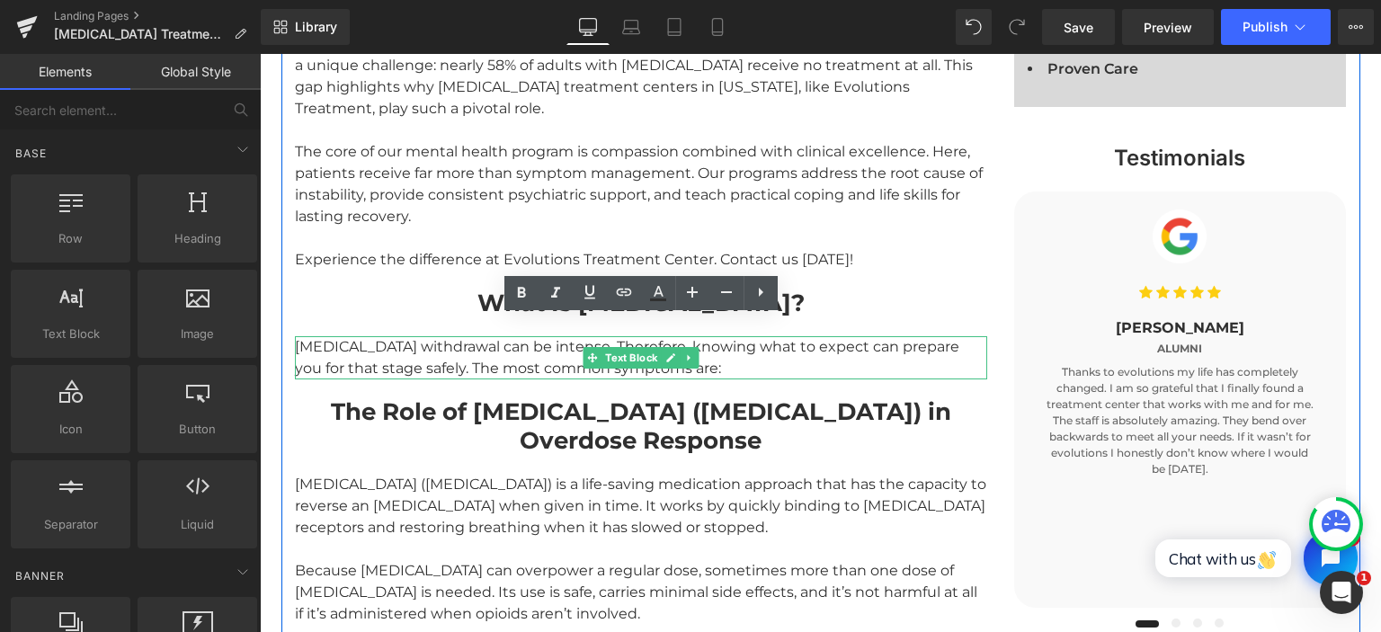
click at [403, 336] on div "Fentanyl withdrawal can be intense. Therefore, knowing what to expect can prepa…" at bounding box center [641, 357] width 692 height 43
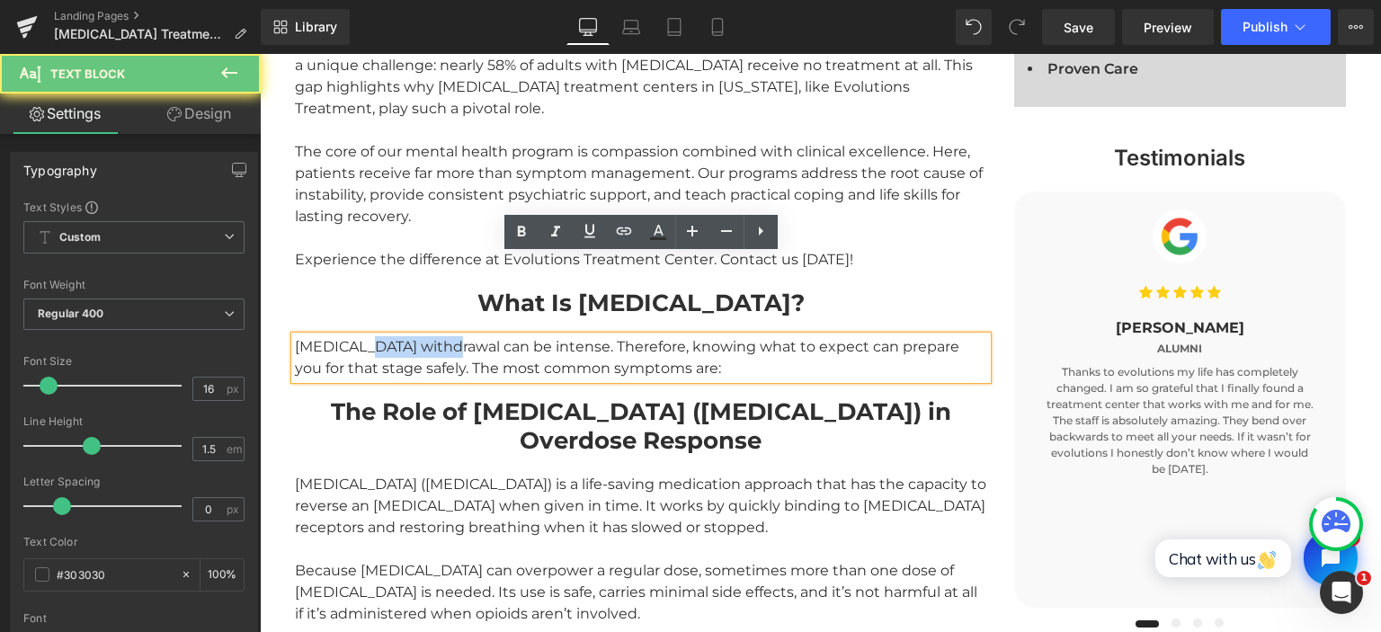
click at [403, 336] on div "Fentanyl withdrawal can be intense. Therefore, knowing what to expect can prepa…" at bounding box center [641, 357] width 692 height 43
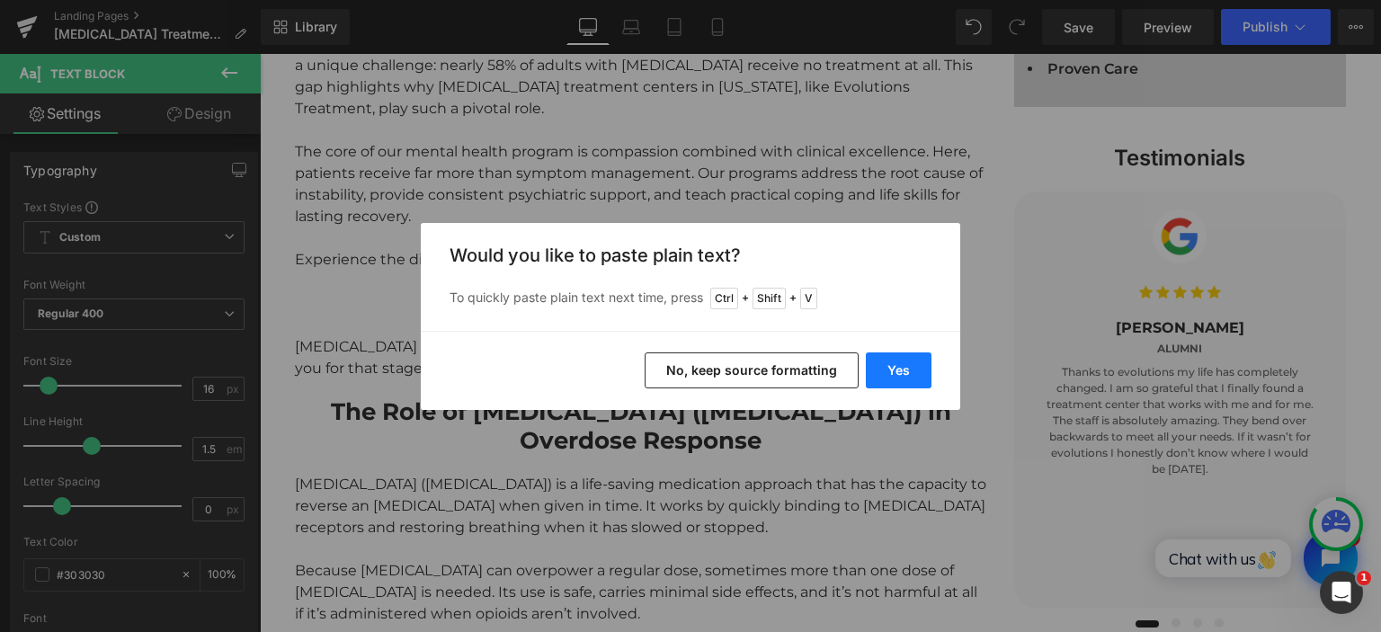
click at [923, 378] on button "Yes" at bounding box center [899, 370] width 66 height 36
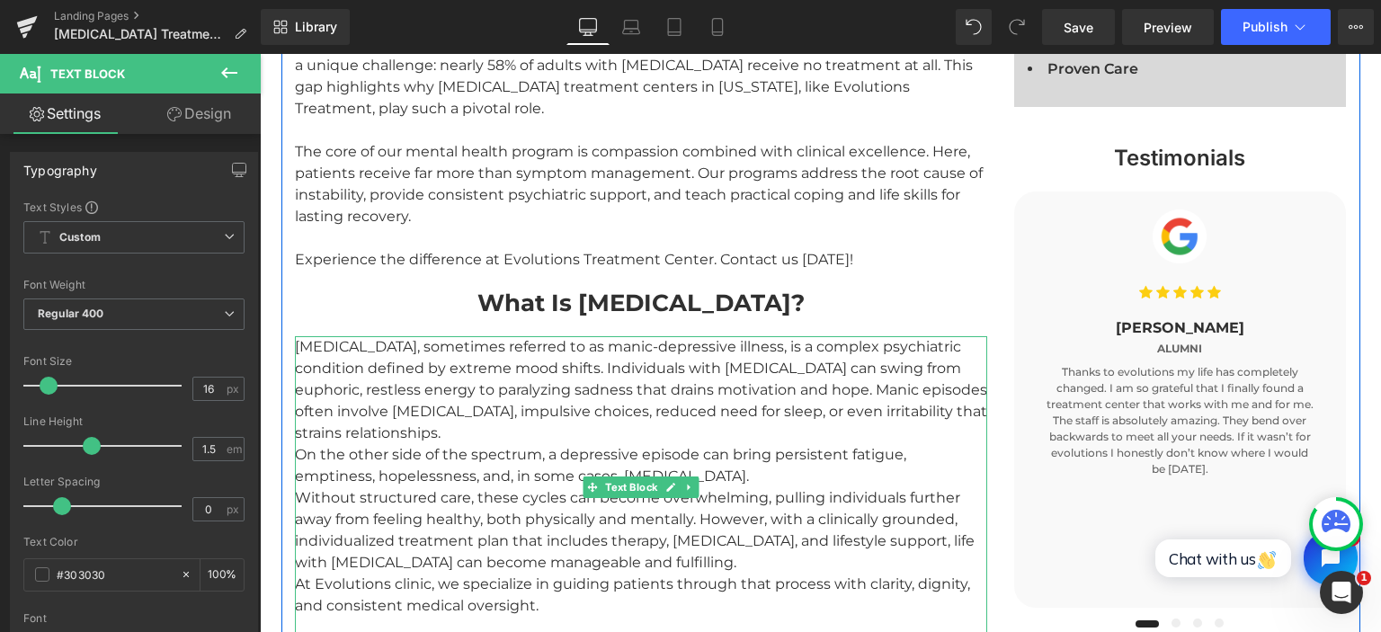
click at [480, 347] on div "Bipolar disorder, sometimes referred to as manic-depressive illness, is a compl…" at bounding box center [641, 487] width 692 height 302
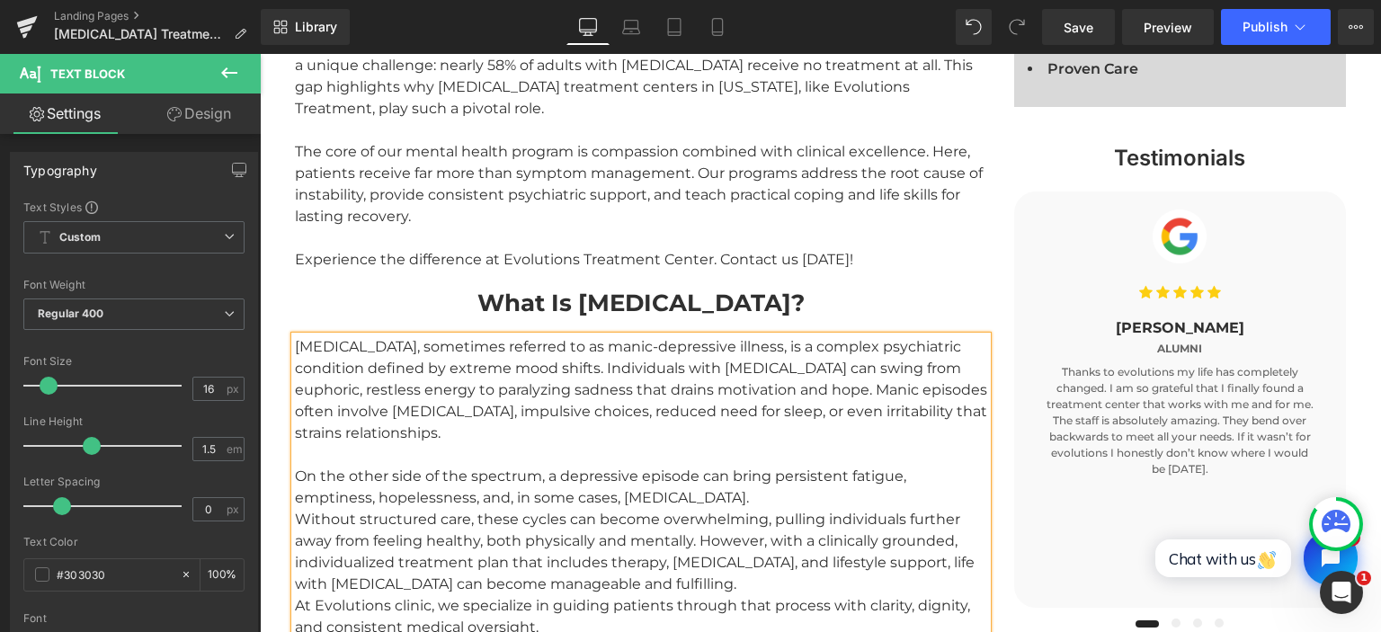
click at [705, 444] on div "On the other side of the spectrum, a depressive episode can bring persistent fa…" at bounding box center [641, 552] width 692 height 216
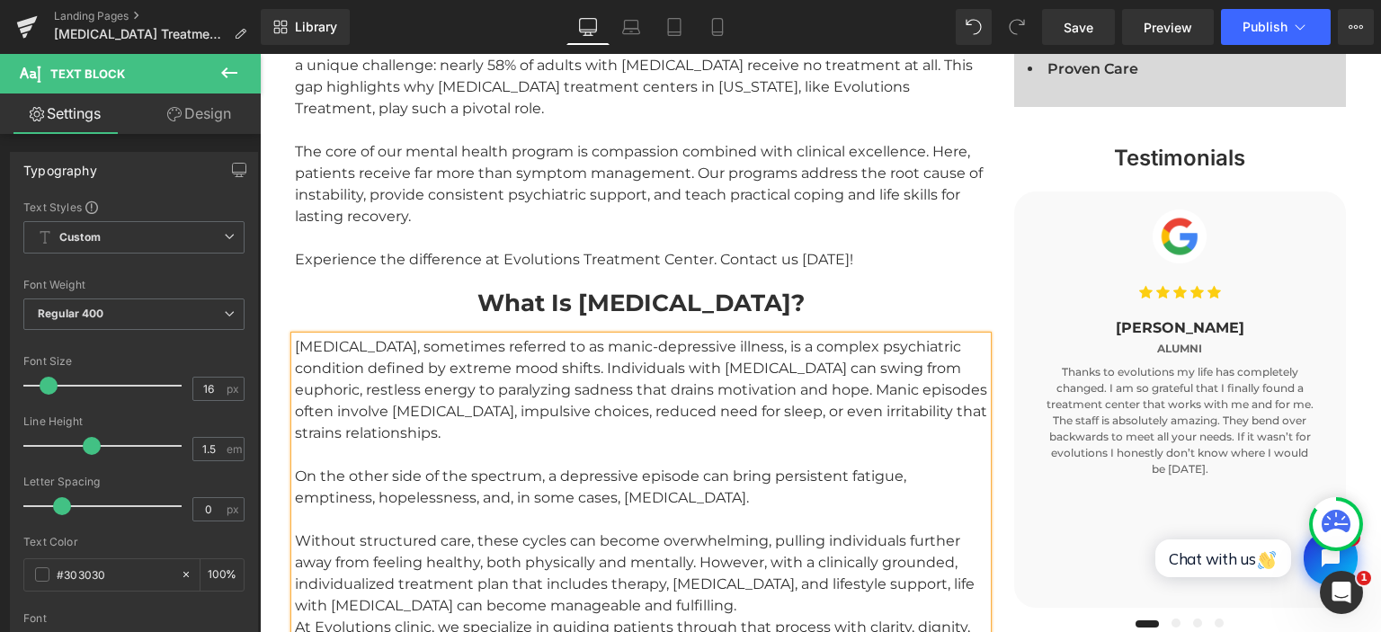
click at [872, 527] on div "Without structured care, these cycles can become overwhelming, pulling individu…" at bounding box center [641, 595] width 692 height 173
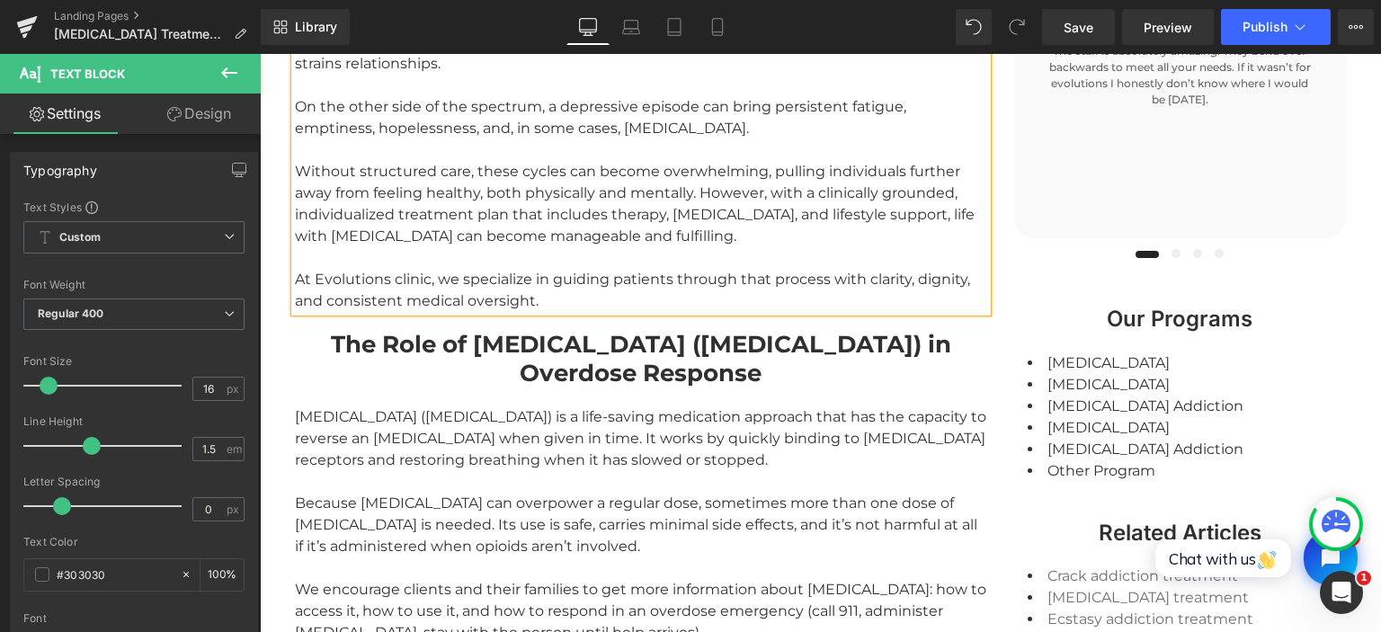
scroll to position [1898, 0]
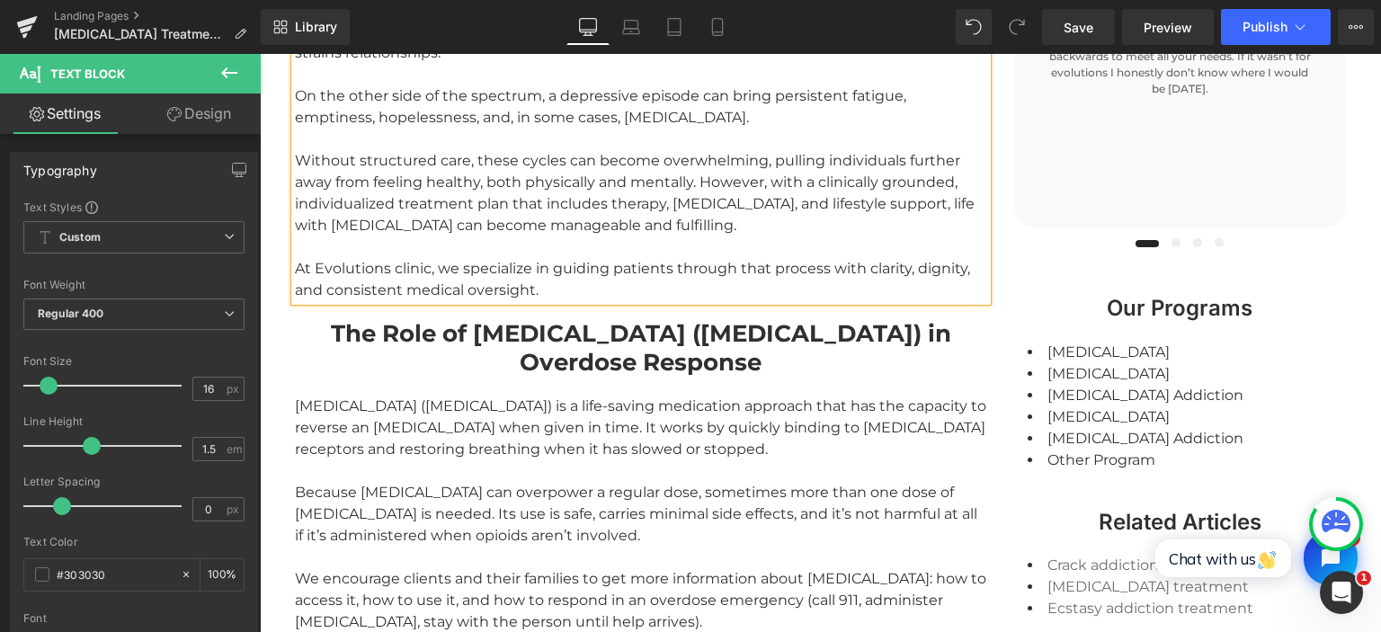
click at [559, 319] on strong "The Role of Narcan (Naloxone) in Overdose Response" at bounding box center [641, 348] width 620 height 58
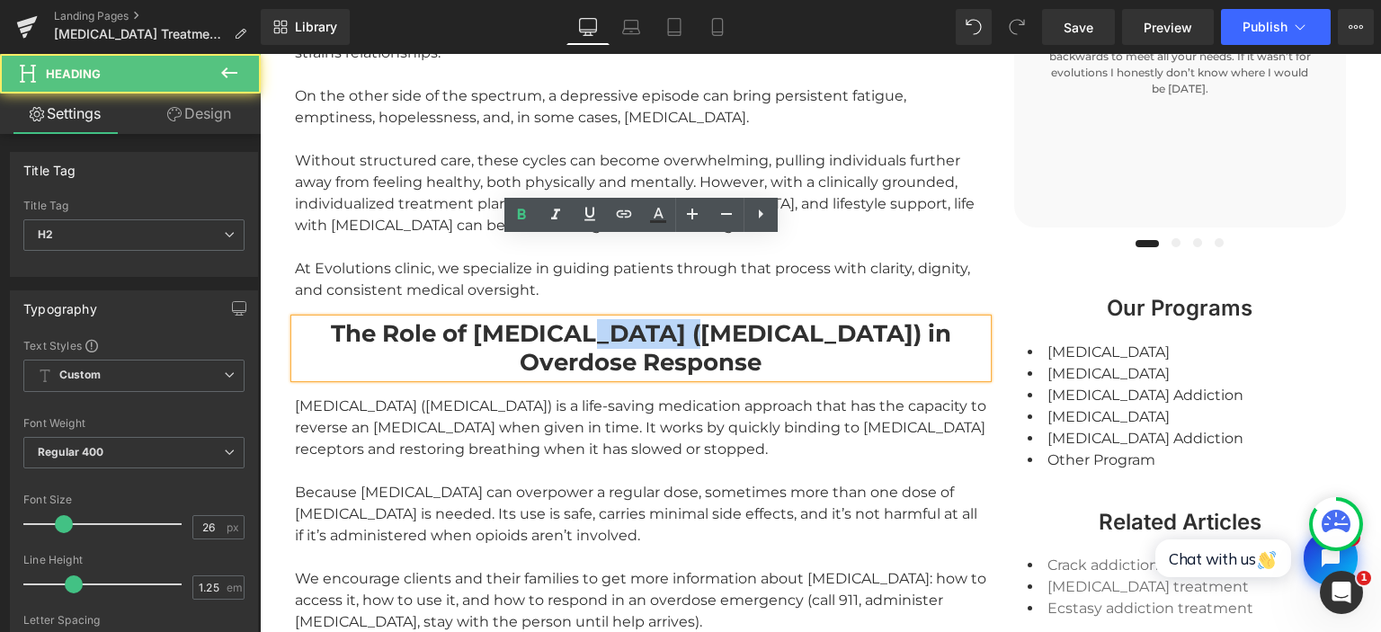
click at [559, 319] on strong "The Role of Narcan (Naloxone) in Overdose Response" at bounding box center [641, 348] width 620 height 58
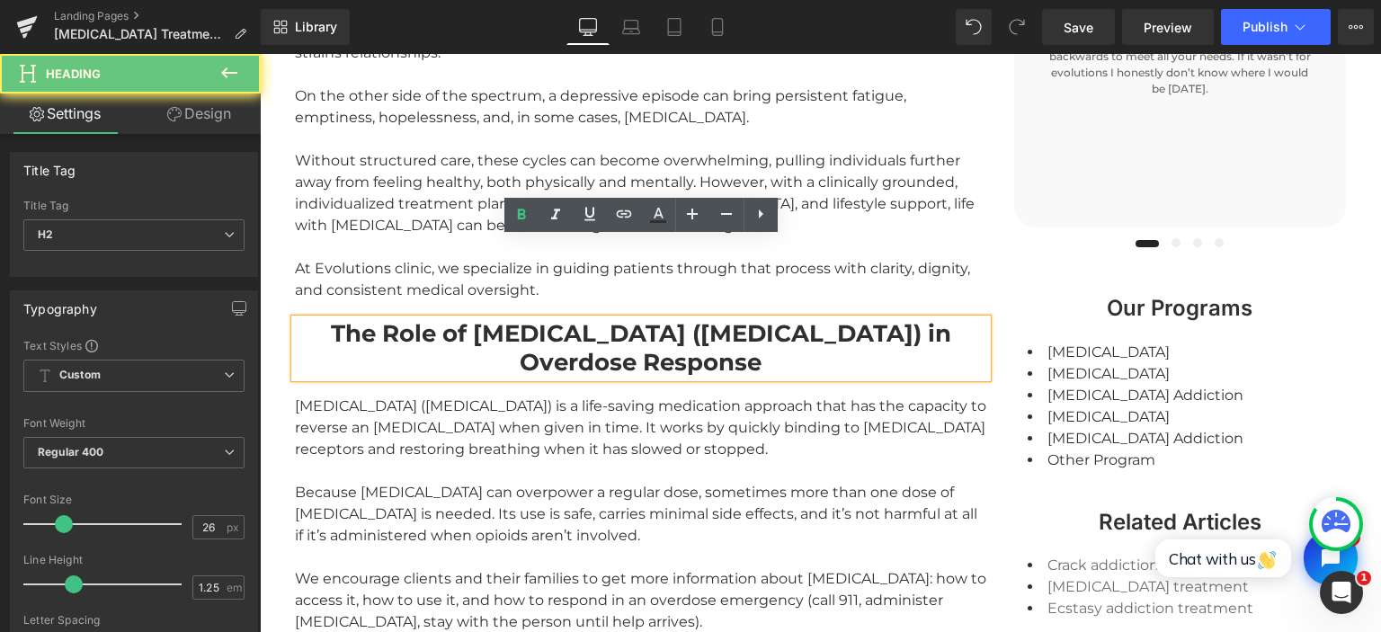
click at [559, 319] on strong "The Role of Narcan (Naloxone) in Overdose Response" at bounding box center [641, 348] width 620 height 58
paste div
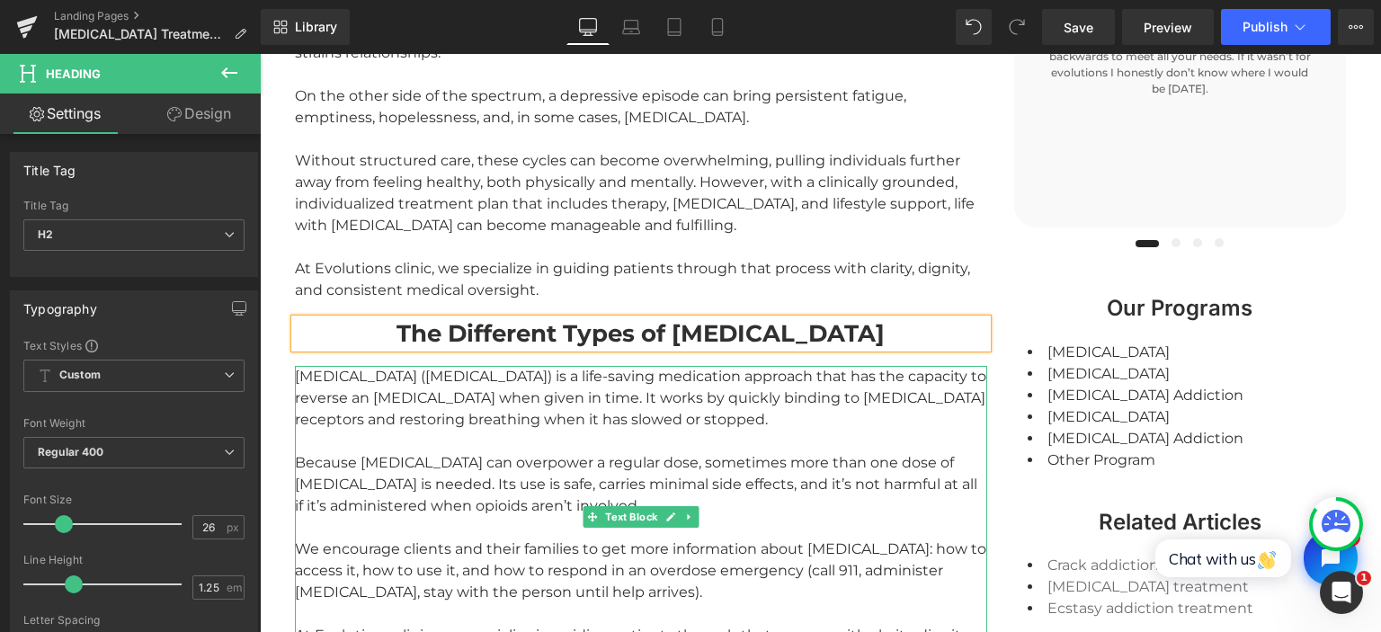
click at [375, 366] on div "Narcan (naloxone) is a life-saving medication approach that has the capacity to…" at bounding box center [641, 398] width 692 height 65
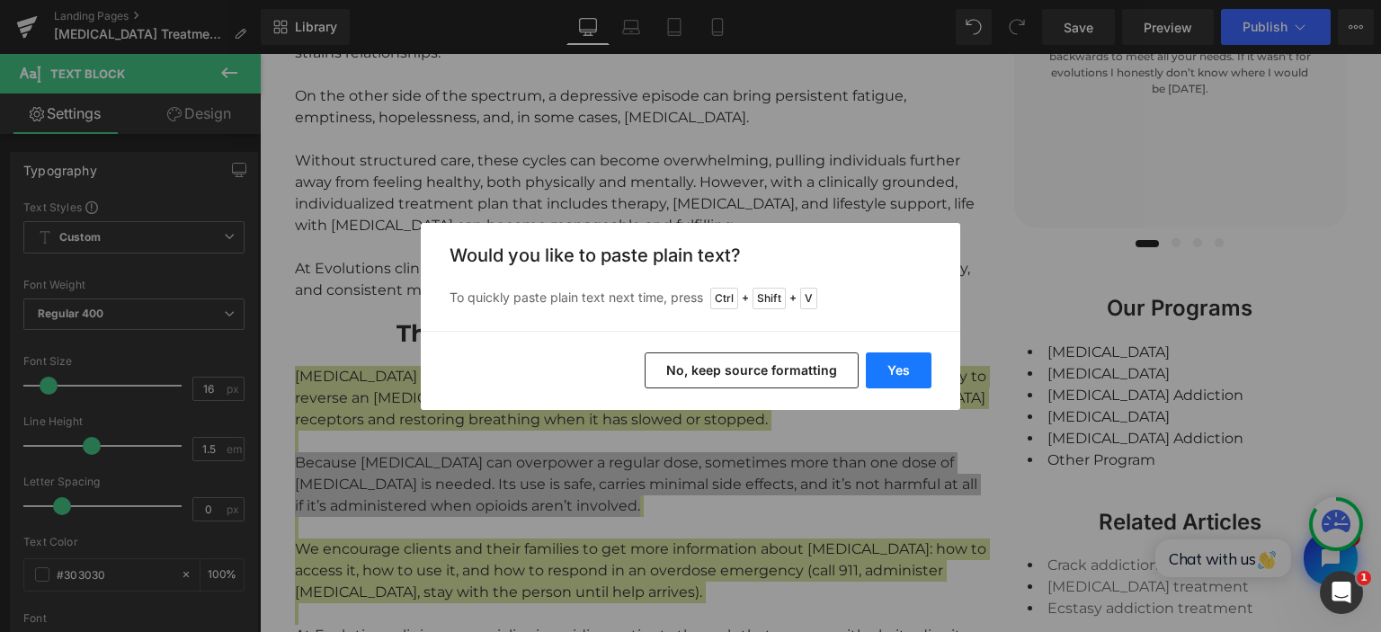
click at [911, 364] on button "Yes" at bounding box center [899, 370] width 66 height 36
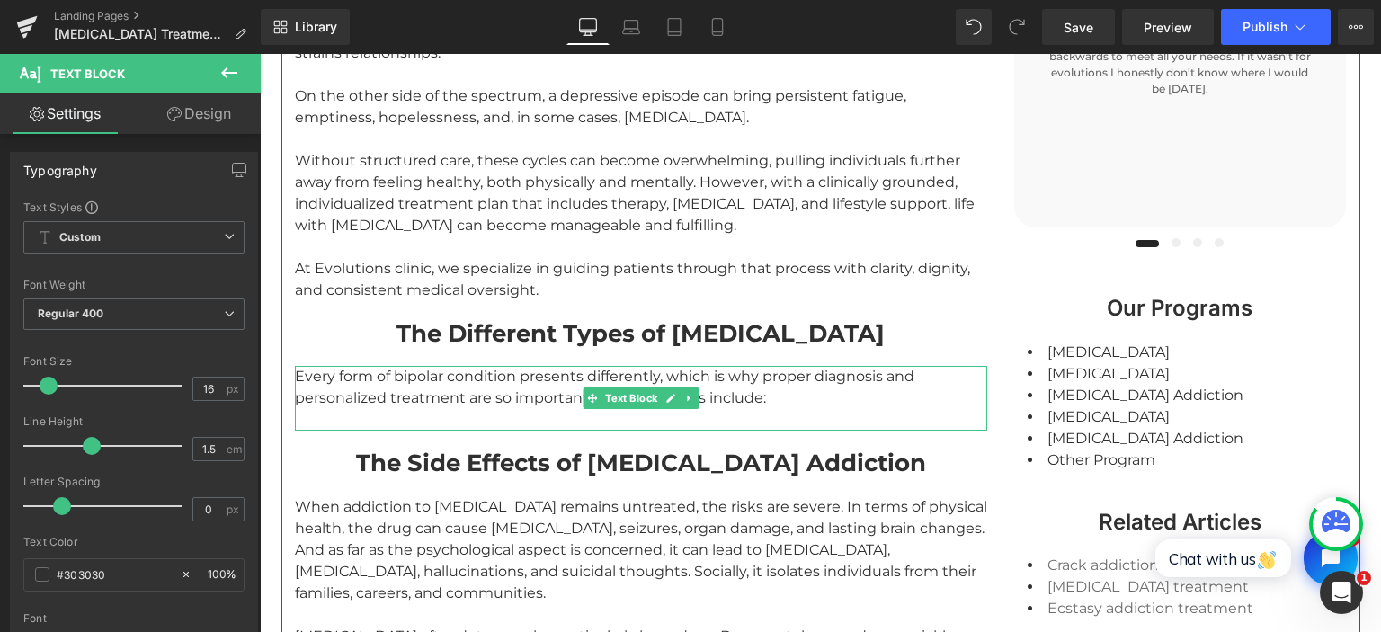
click at [733, 366] on div "Every form of bipolar condition presents differently, which is why proper diagn…" at bounding box center [641, 398] width 692 height 65
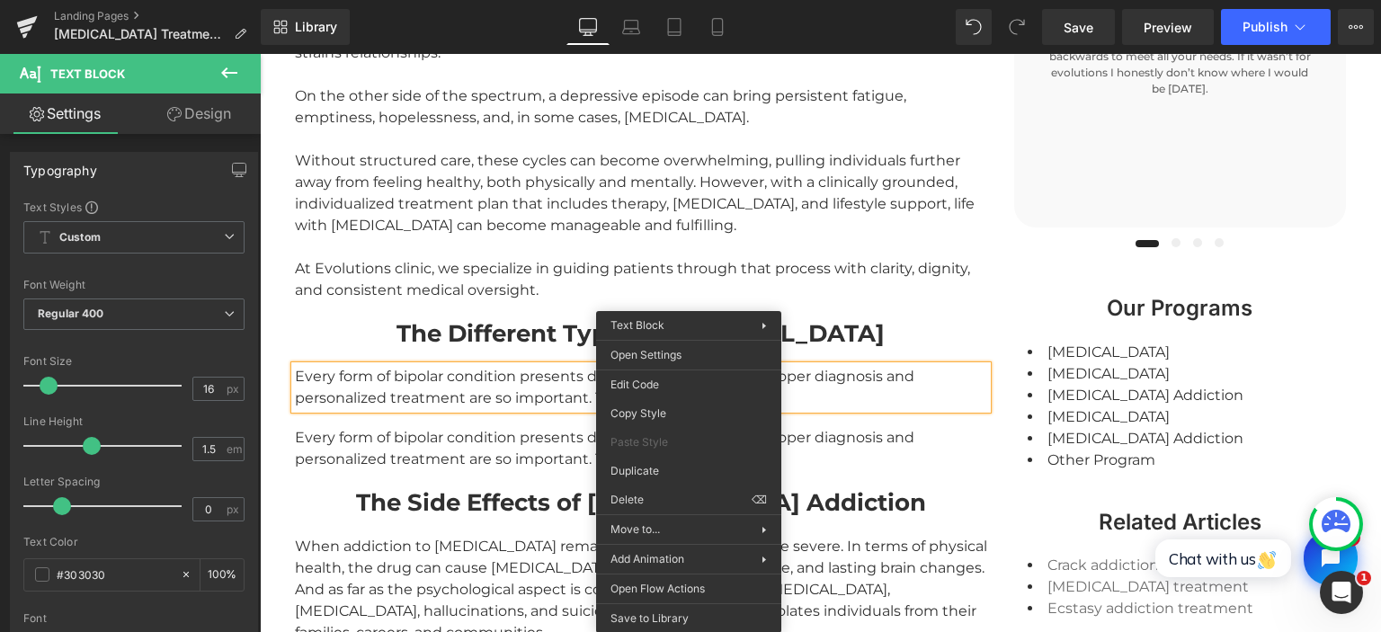
drag, startPoint x: 911, startPoint y: 529, endPoint x: 652, endPoint y: 475, distance: 265.5
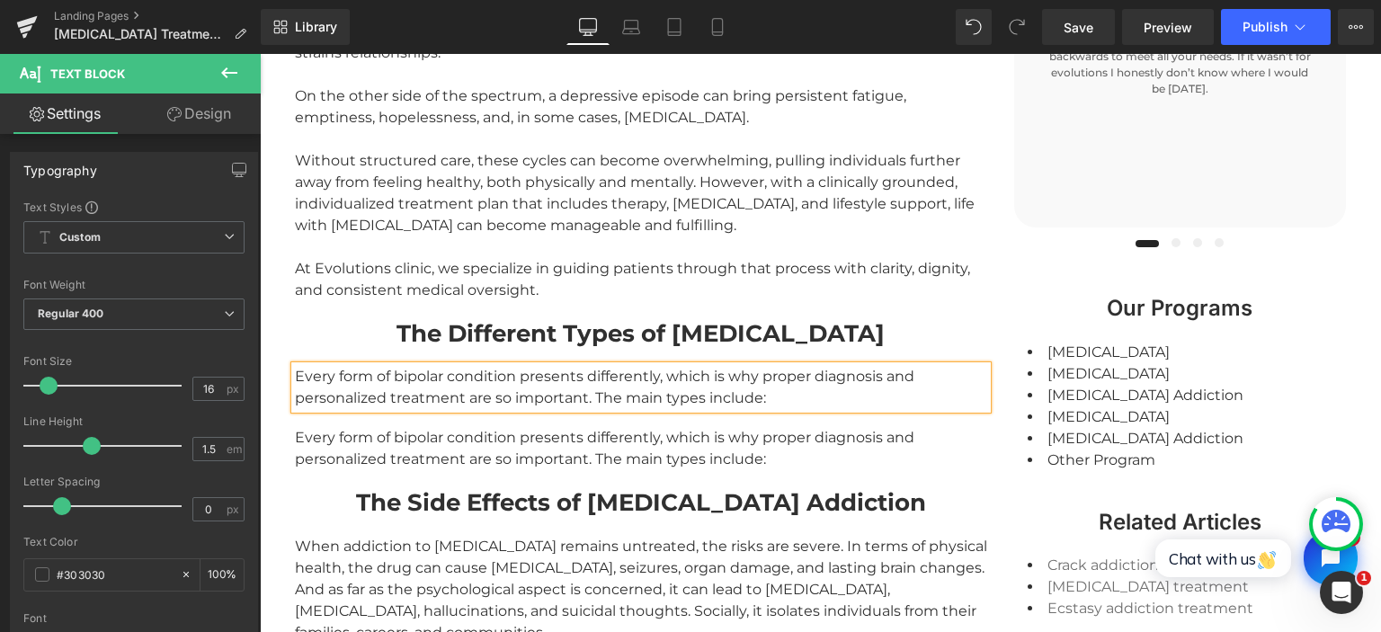
click at [480, 427] on div "Every form of bipolar condition presents differently, which is why proper diagn…" at bounding box center [641, 448] width 692 height 43
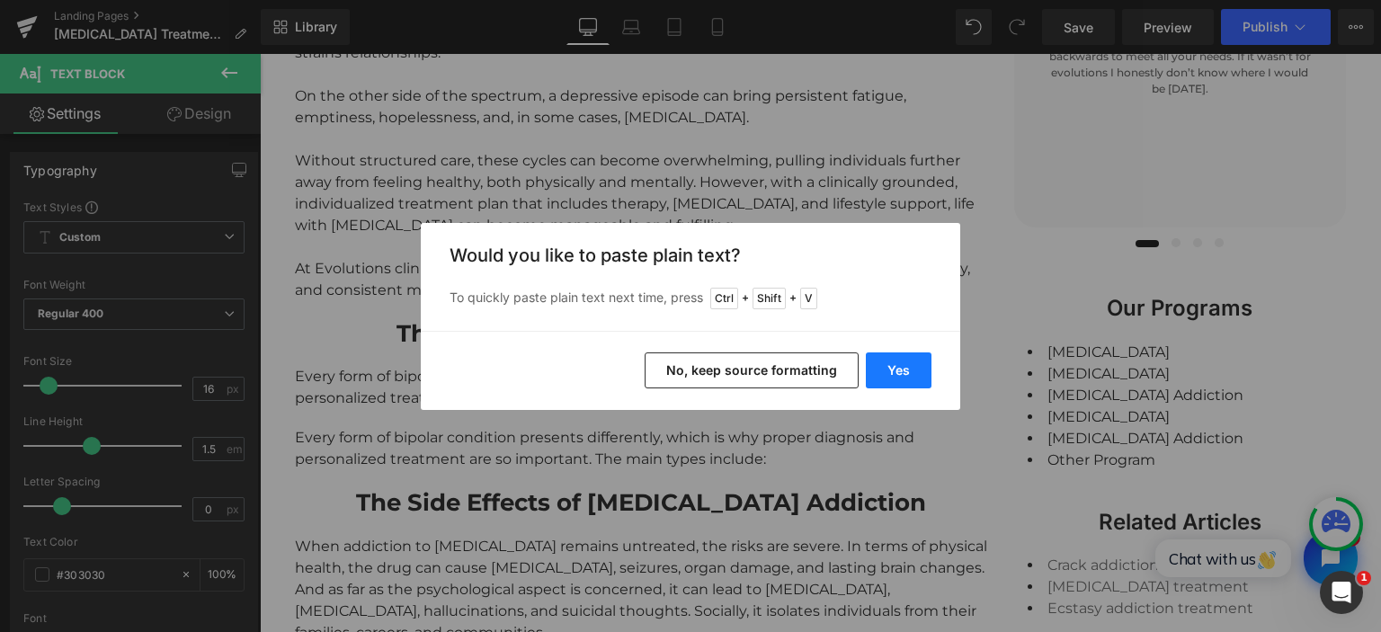
click at [924, 365] on button "Yes" at bounding box center [899, 370] width 66 height 36
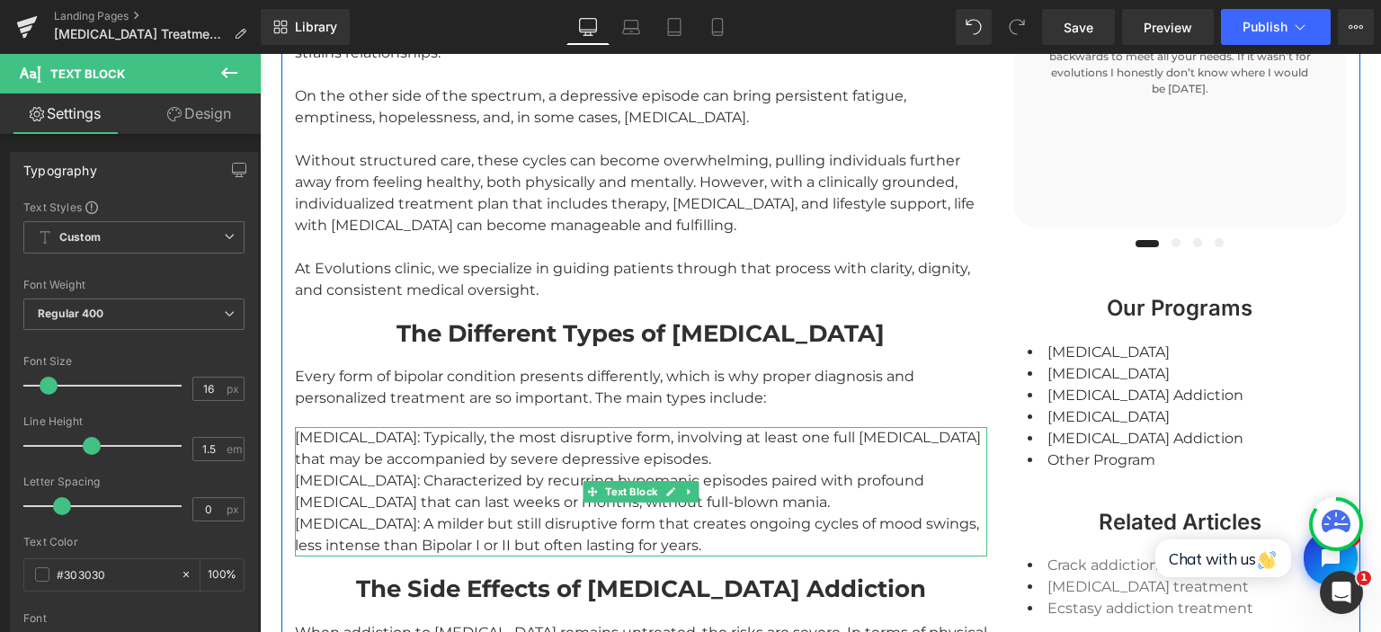
click at [365, 427] on div "Bipolar I Disorder: Typically, the most disruptive form, involving at least one…" at bounding box center [641, 491] width 692 height 129
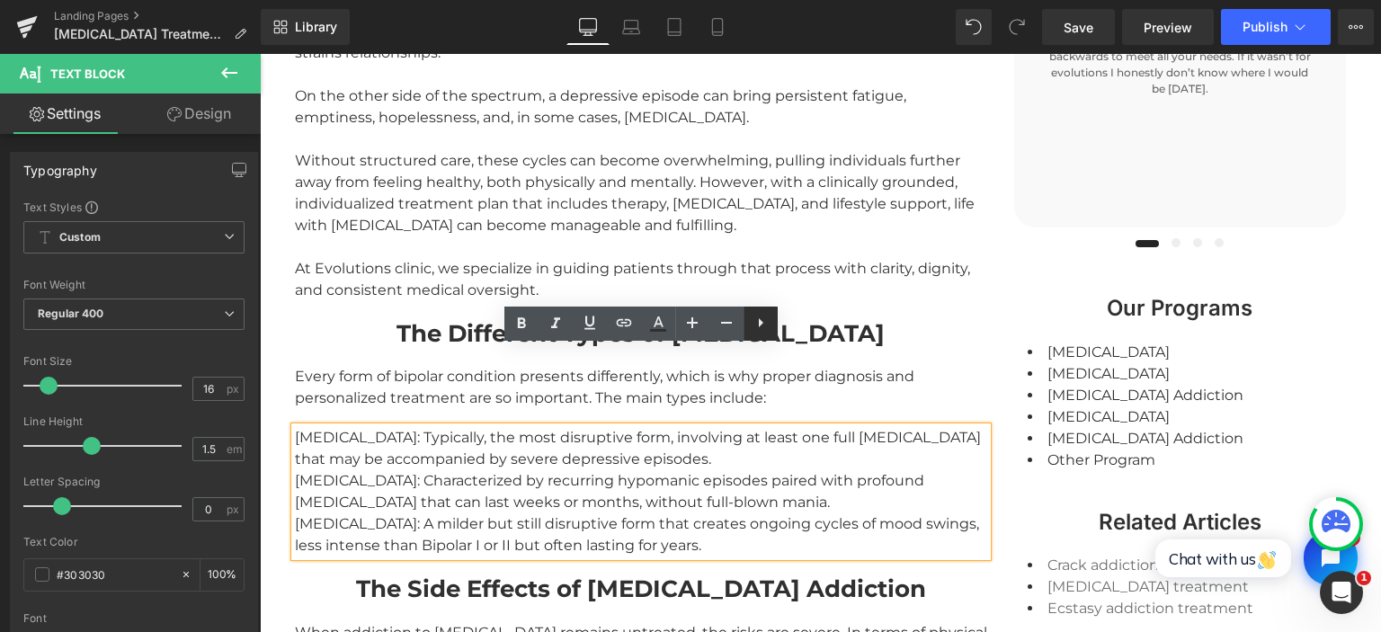
click at [760, 326] on icon at bounding box center [761, 323] width 22 height 22
click at [753, 324] on icon at bounding box center [761, 323] width 22 height 22
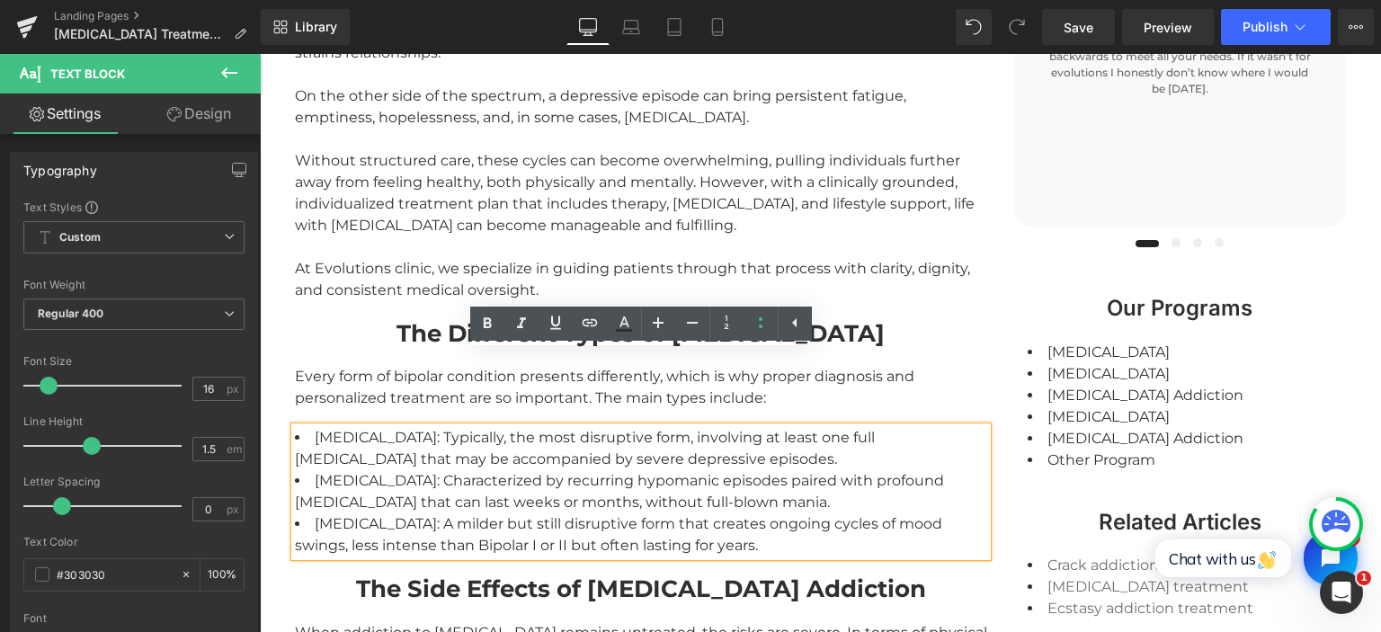
click at [320, 427] on li "Bipolar I Disorder: Typically, the most disruptive form, involving at least one…" at bounding box center [641, 448] width 692 height 43
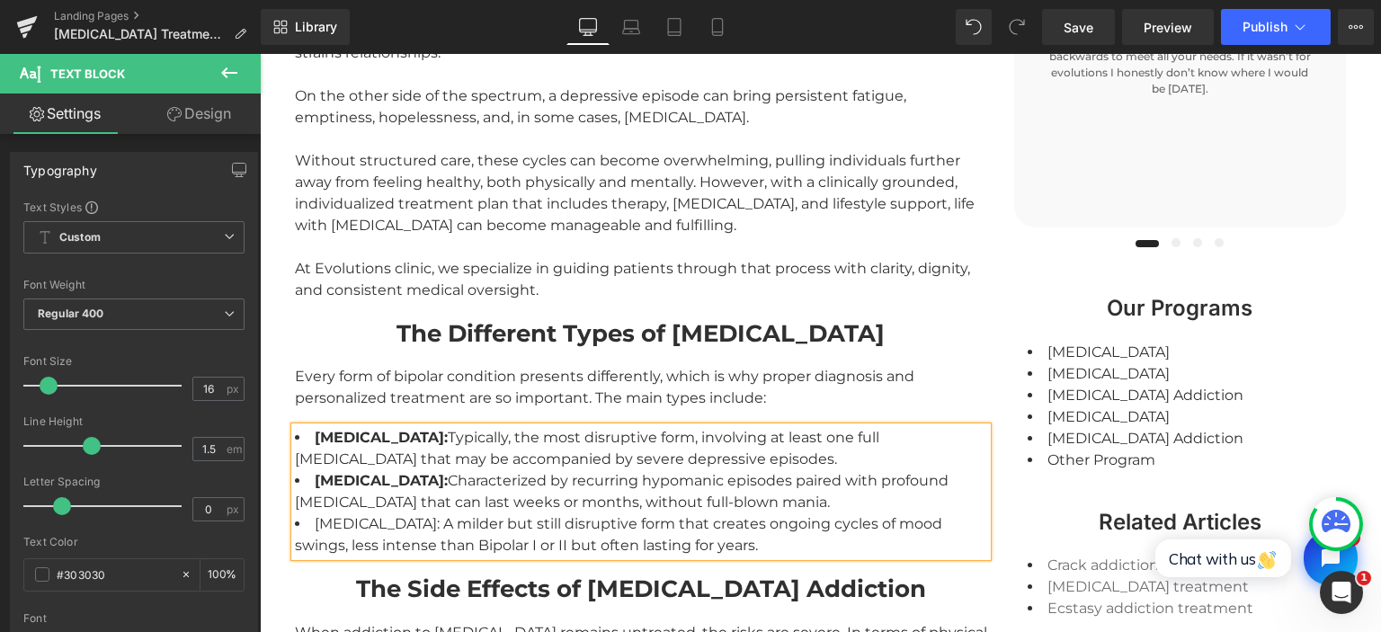
click at [307, 513] on li "Cyclothymia: A milder but still disruptive form that creates ongoing cycles of …" at bounding box center [641, 534] width 692 height 43
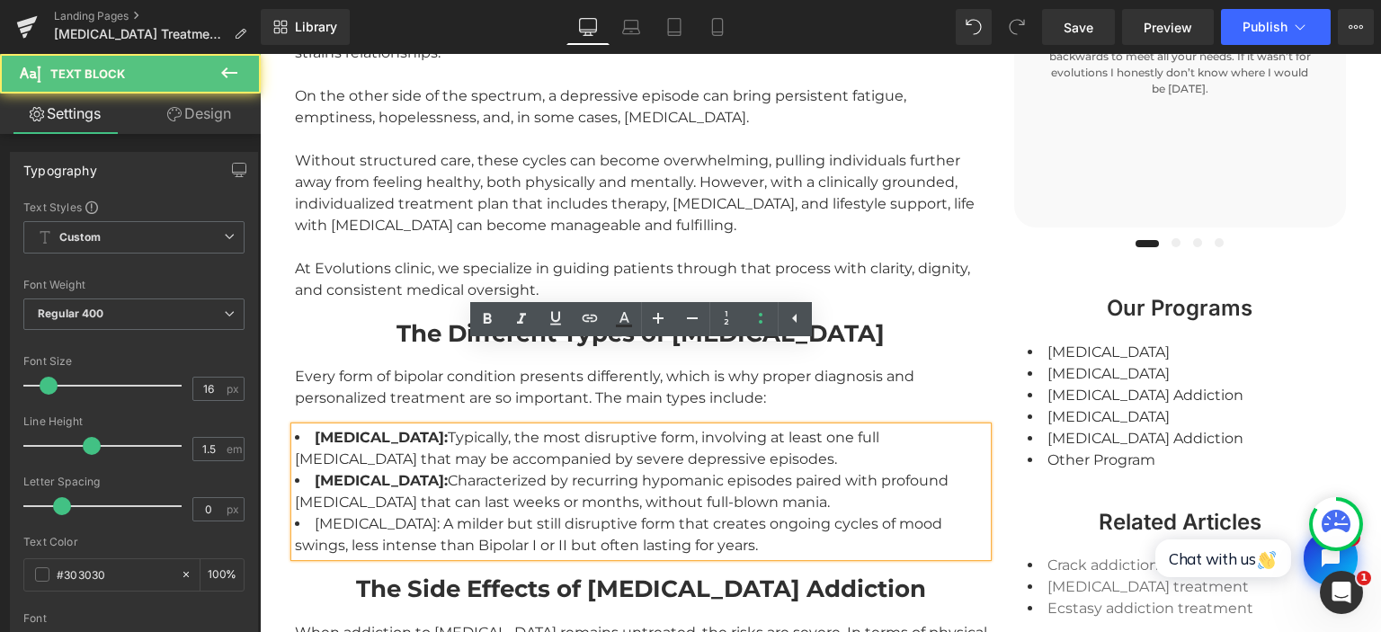
click at [337, 513] on li "Cyclothymia: A milder but still disruptive form that creates ongoing cycles of …" at bounding box center [641, 534] width 692 height 43
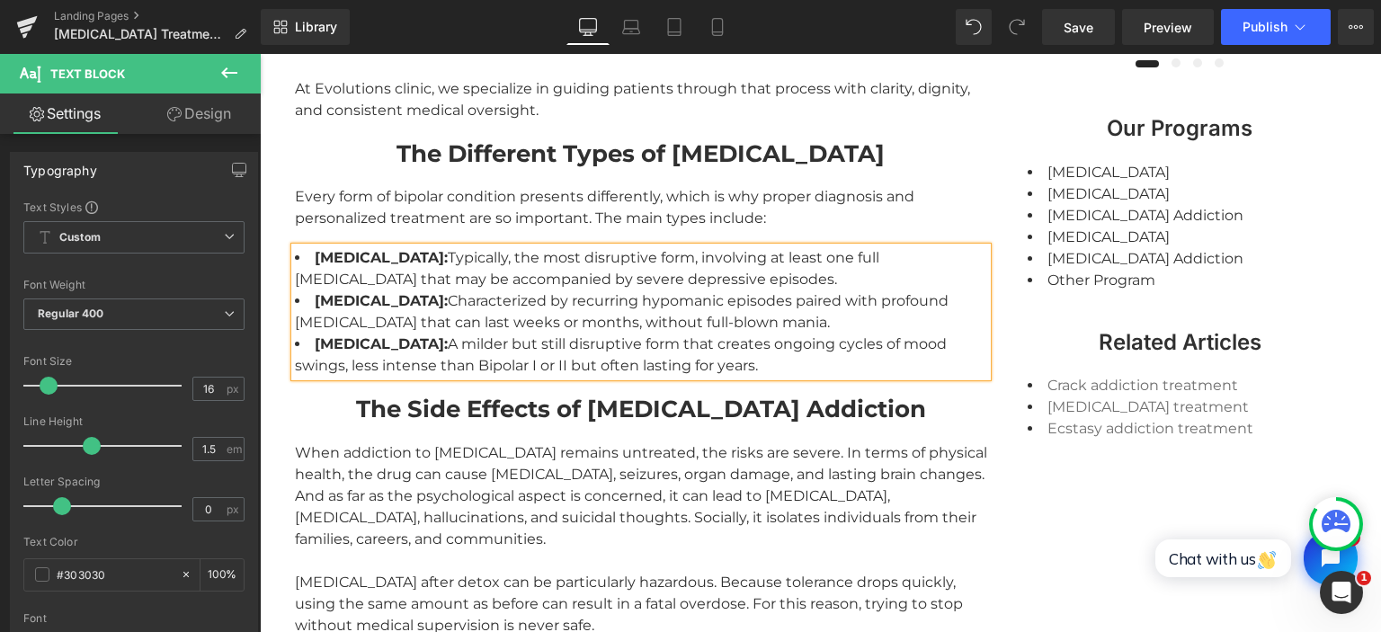
scroll to position [2182, 0]
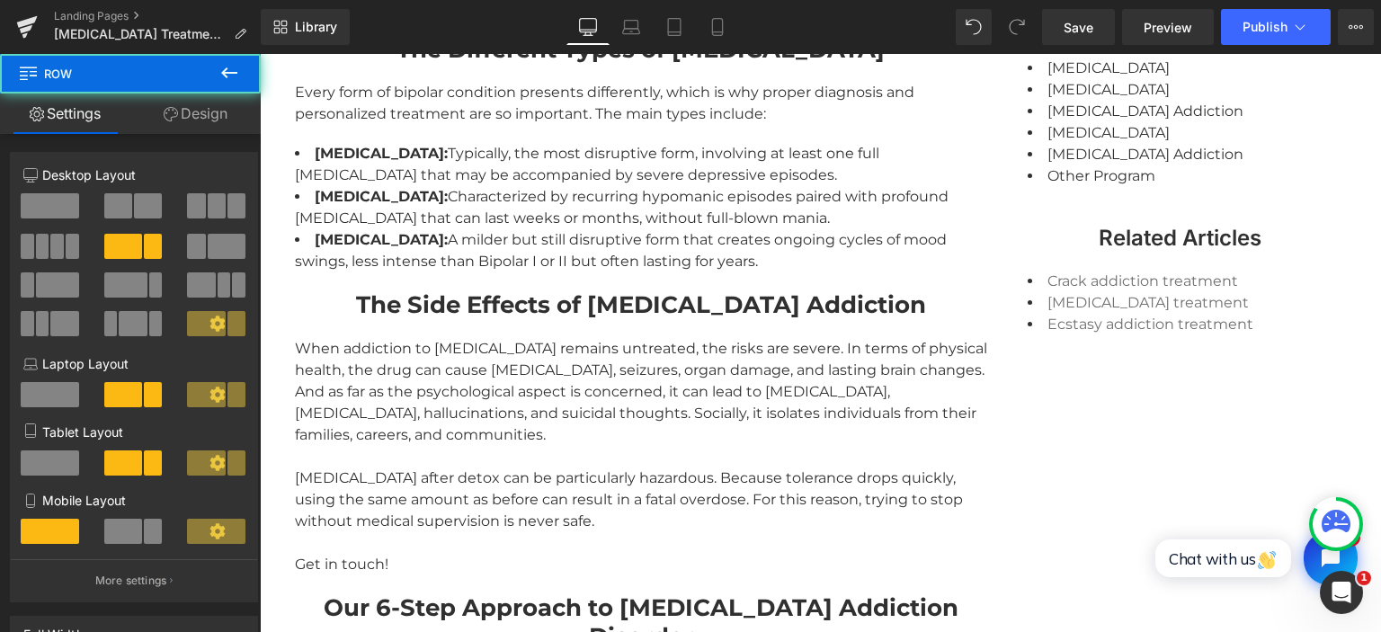
click at [496, 290] on strong "The Side Effects of Fentanyl Addiction" at bounding box center [641, 304] width 570 height 29
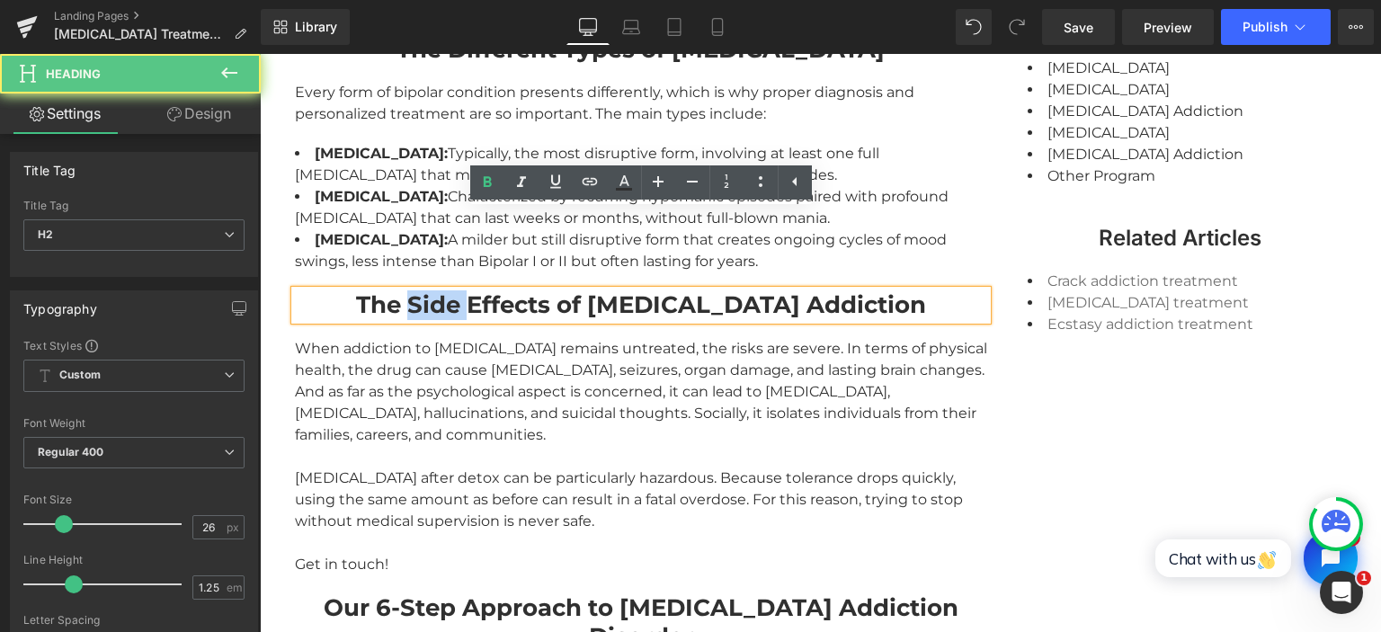
click at [496, 290] on strong "The Side Effects of Fentanyl Addiction" at bounding box center [641, 304] width 570 height 29
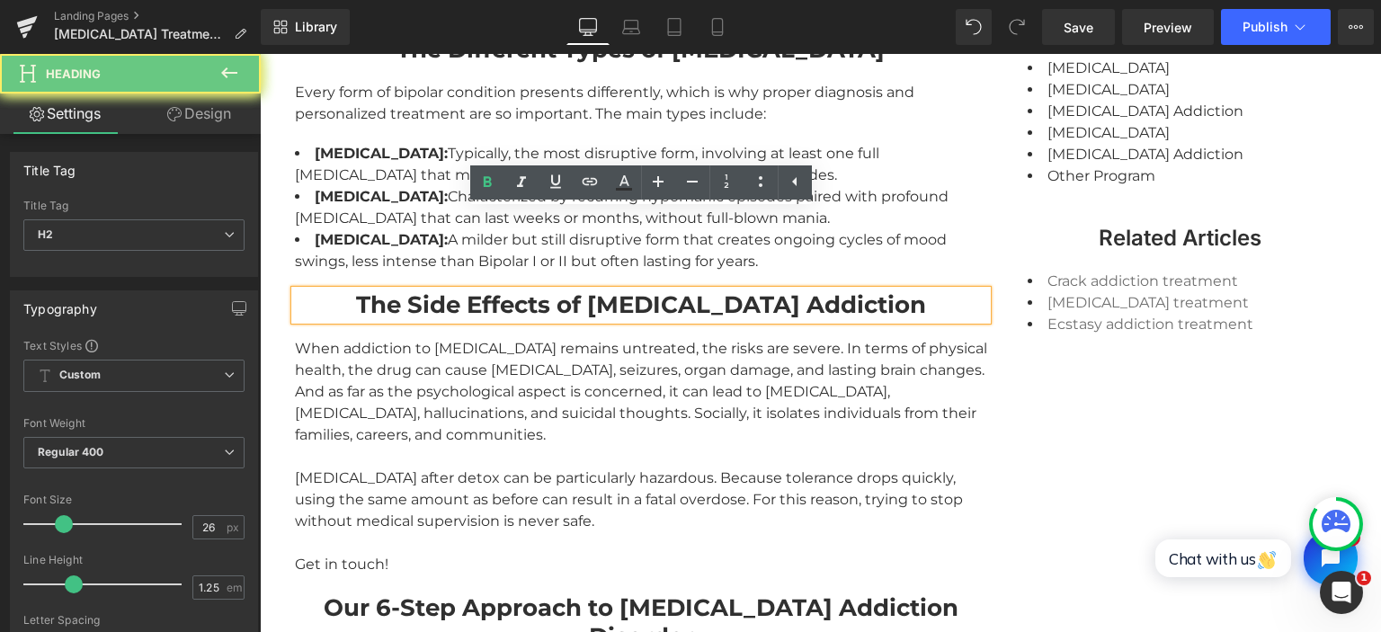
click at [496, 290] on strong "The Side Effects of Fentanyl Addiction" at bounding box center [641, 304] width 570 height 29
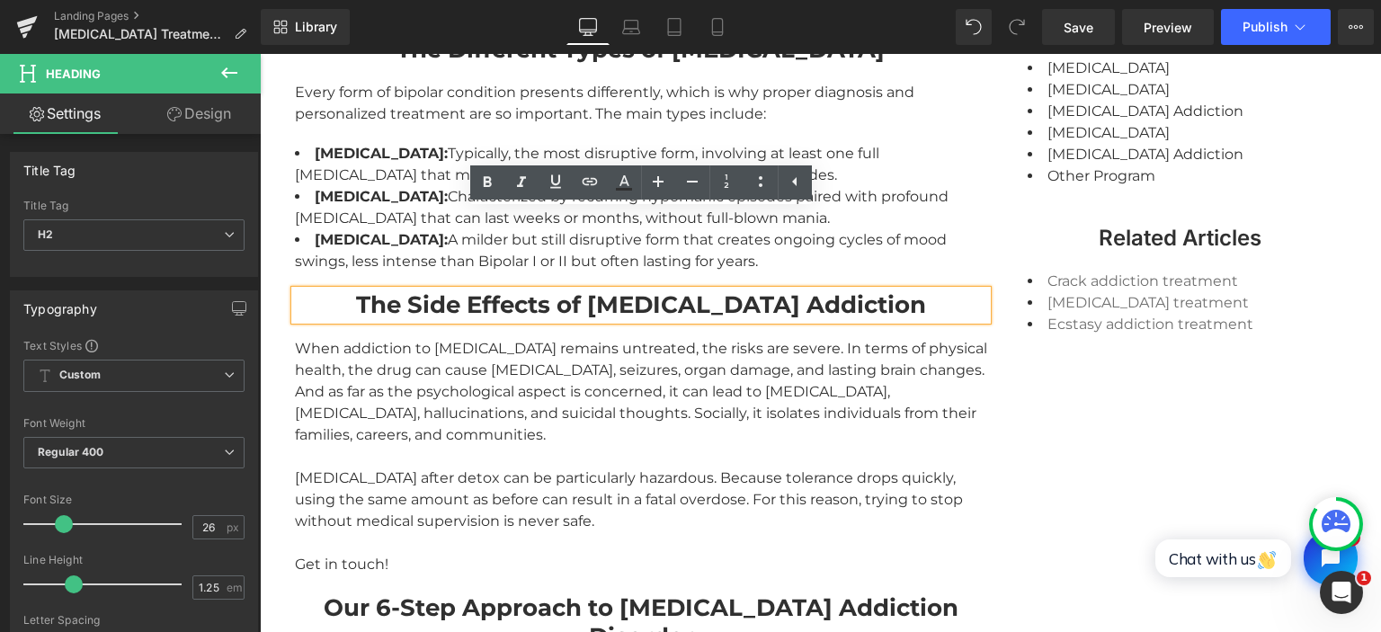
paste div
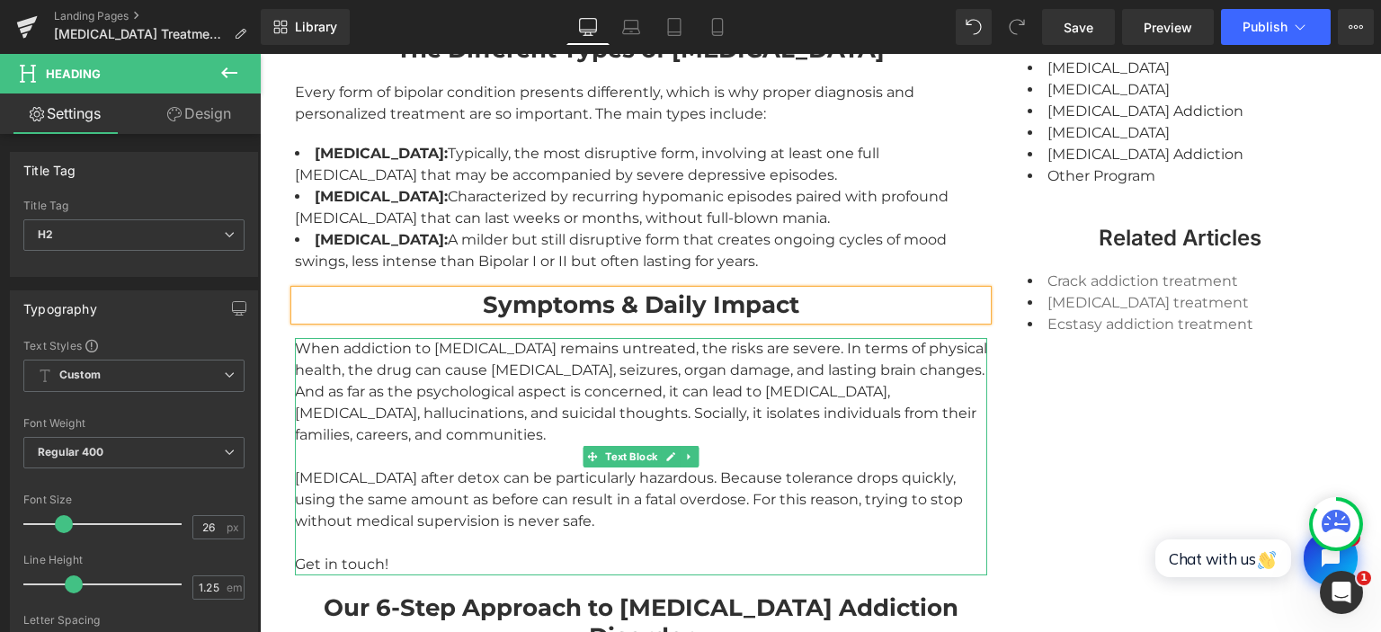
click at [455, 338] on div "When addiction to fentanyl remains untreated, the risks are severe. In terms of…" at bounding box center [641, 392] width 692 height 108
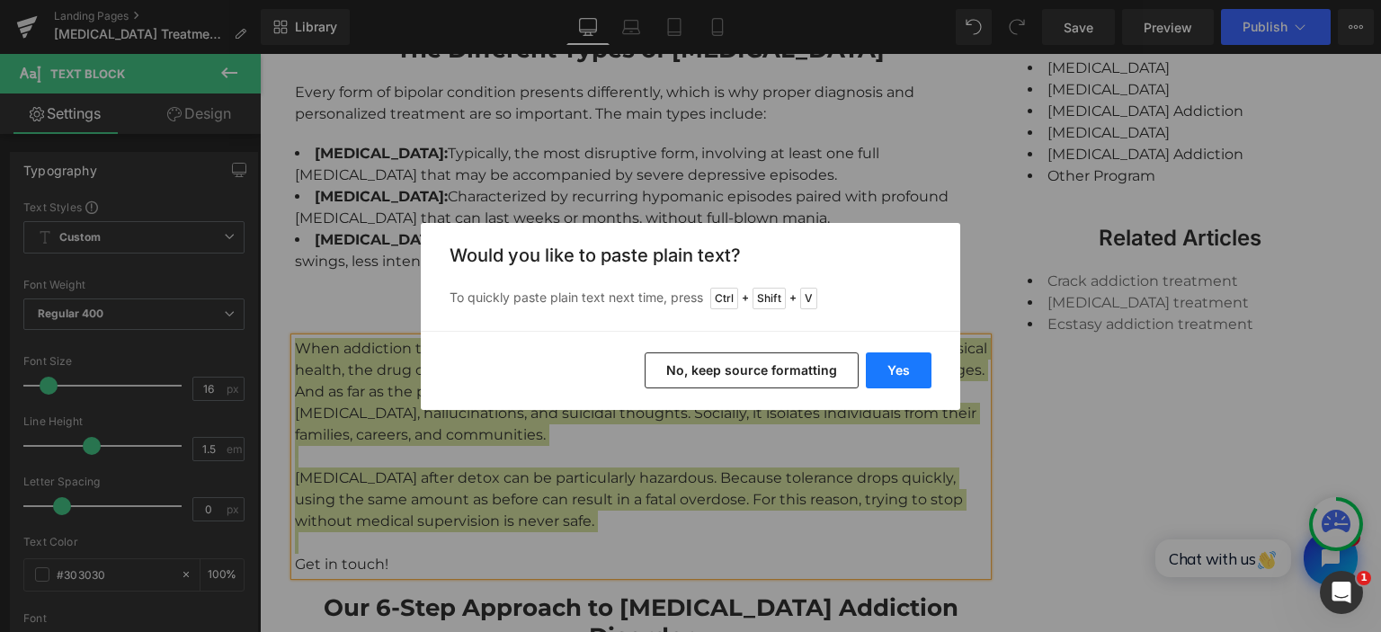
click at [905, 363] on button "Yes" at bounding box center [899, 370] width 66 height 36
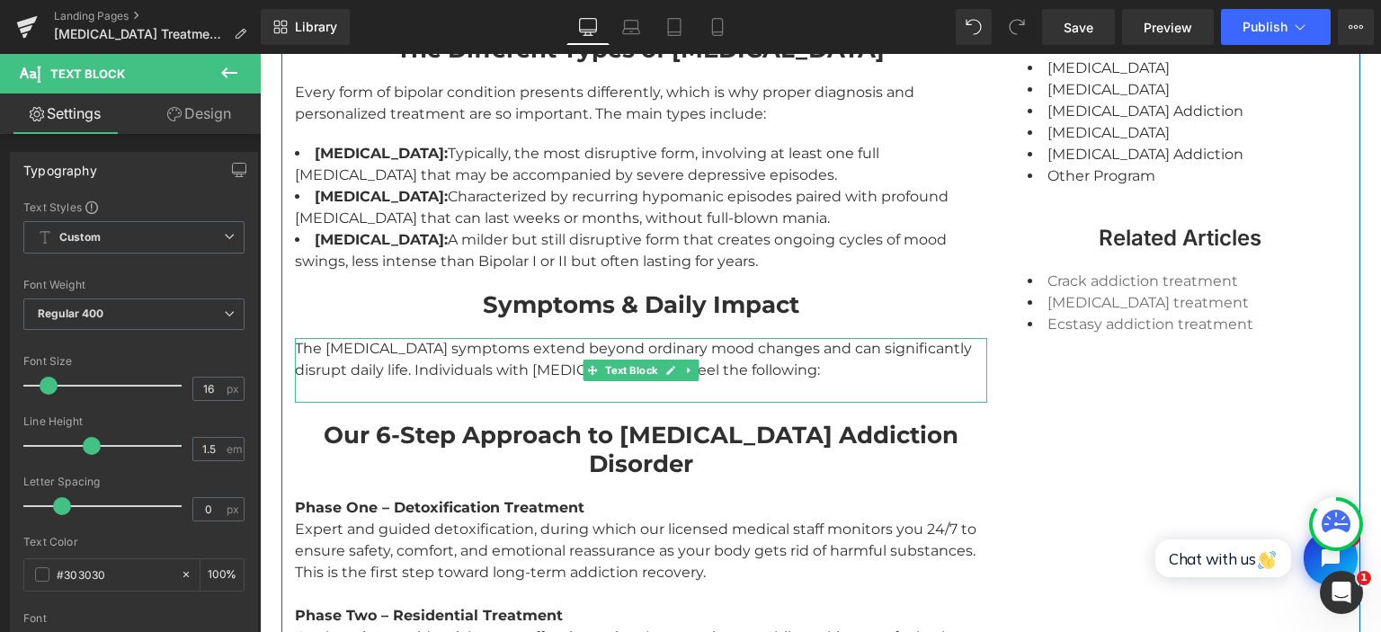
click at [759, 338] on div "The [MEDICAL_DATA] symptoms extend beyond ordinary mood changes and can signifi…" at bounding box center [641, 370] width 692 height 65
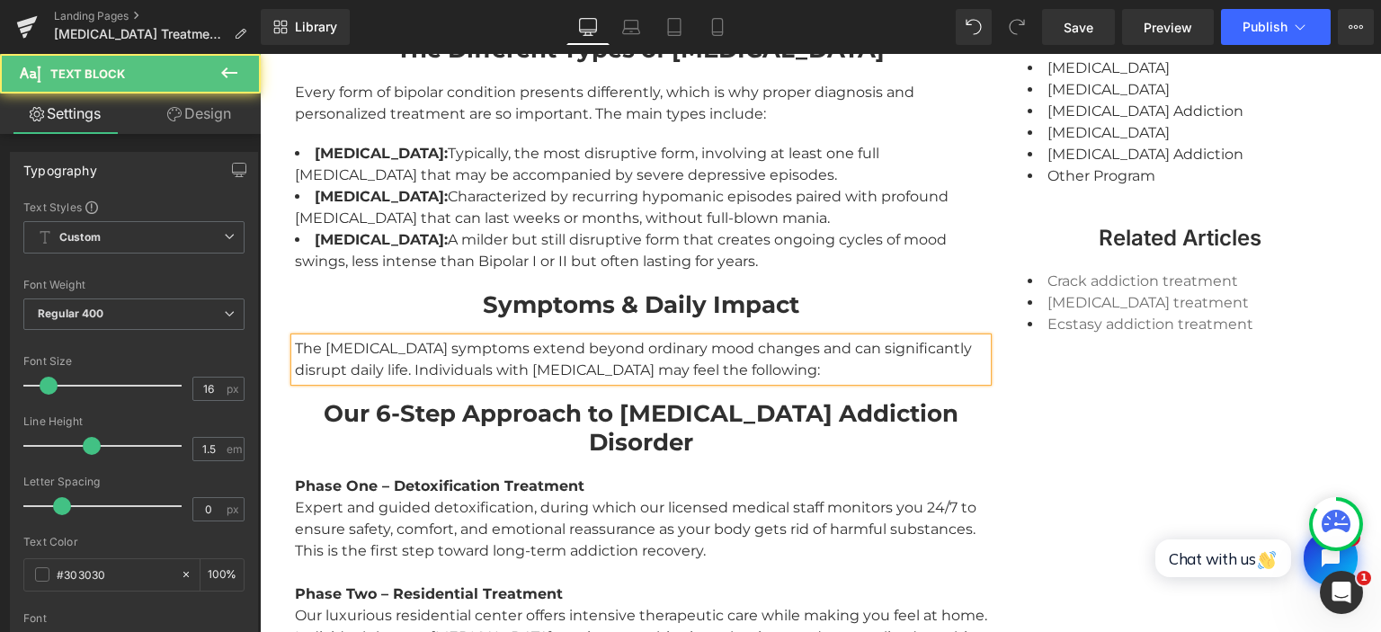
click at [548, 338] on div "The [MEDICAL_DATA] symptoms extend beyond ordinary mood changes and can signifi…" at bounding box center [641, 359] width 692 height 43
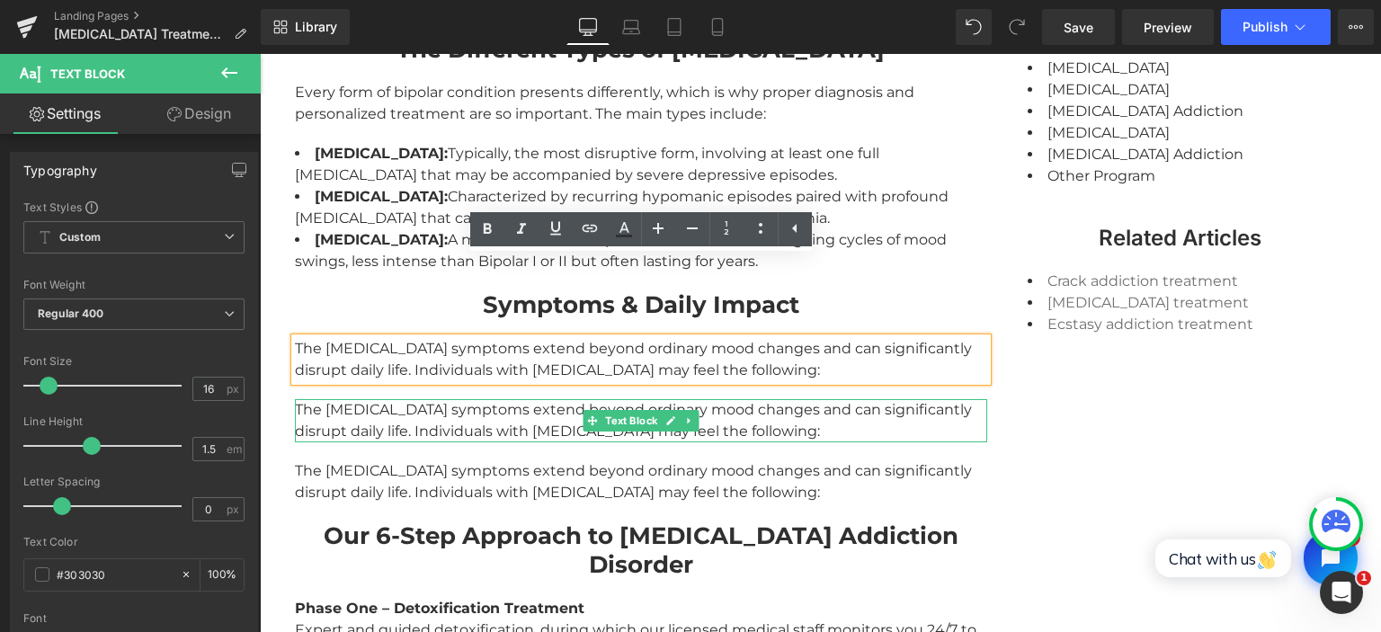
click at [446, 399] on div "The [MEDICAL_DATA] symptoms extend beyond ordinary mood changes and can signifi…" at bounding box center [641, 420] width 692 height 43
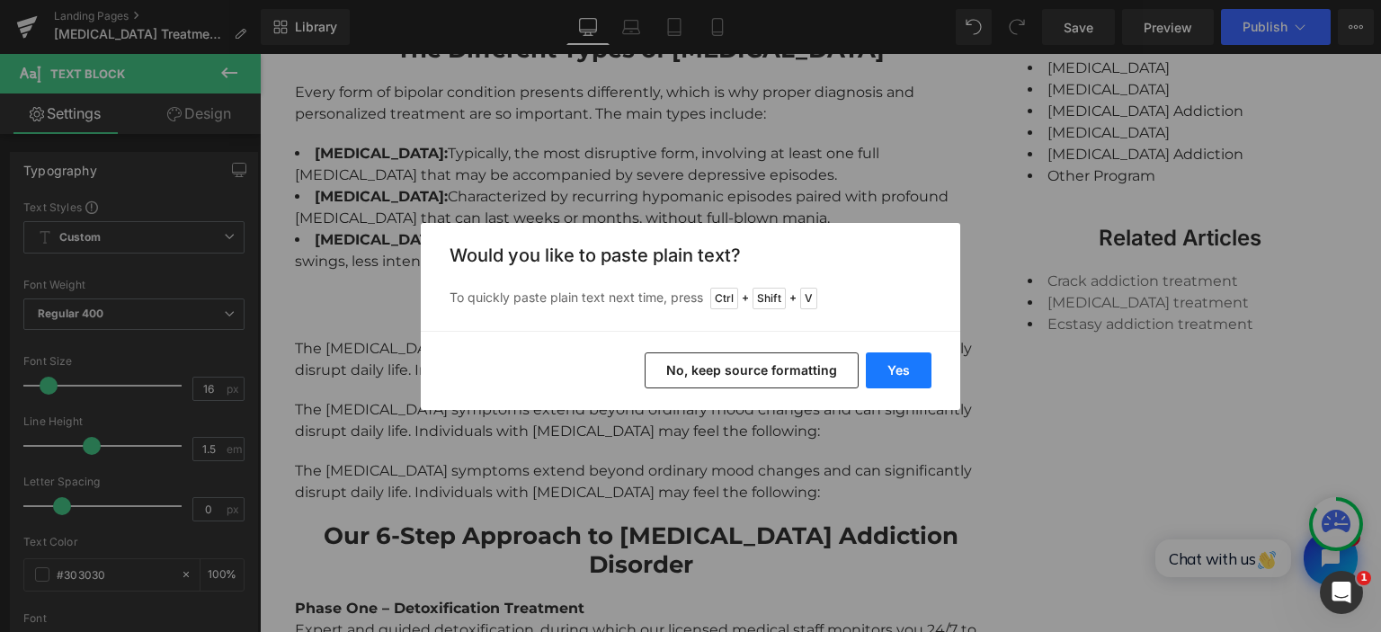
click at [921, 372] on button "Yes" at bounding box center [899, 370] width 66 height 36
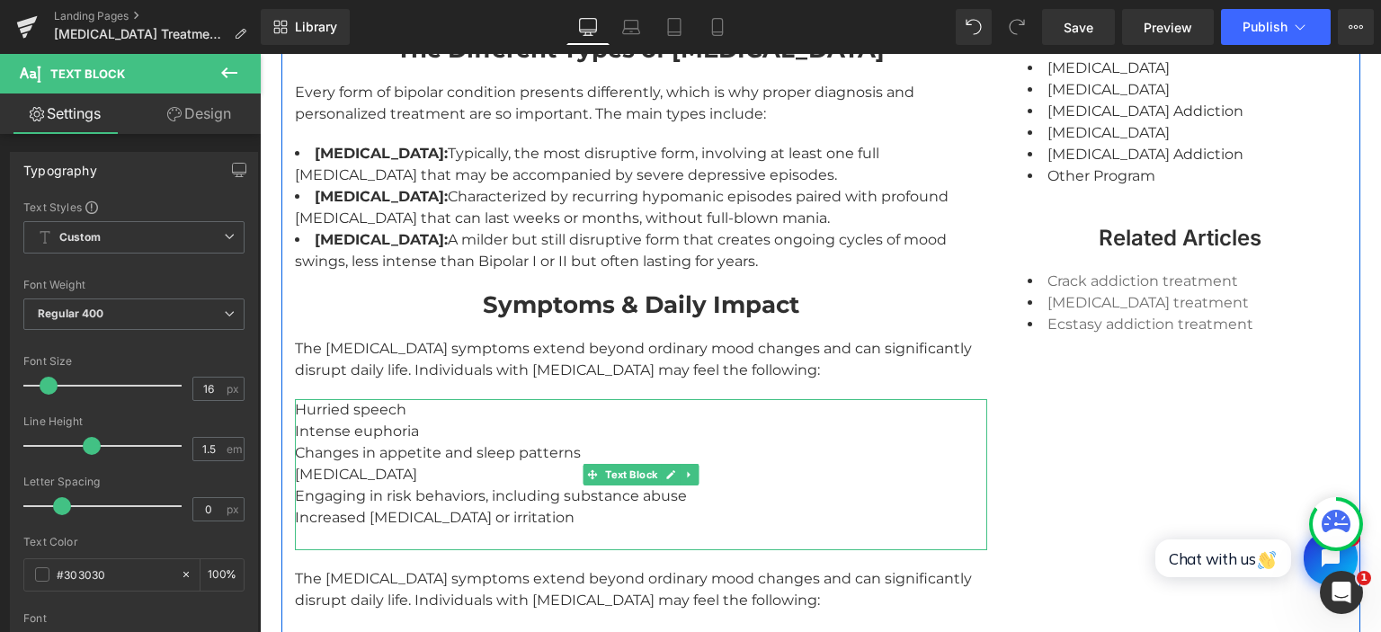
click at [467, 452] on div "Hurried speech Intense euphoria Changes in appetite and sleep patterns Racing t…" at bounding box center [641, 474] width 692 height 151
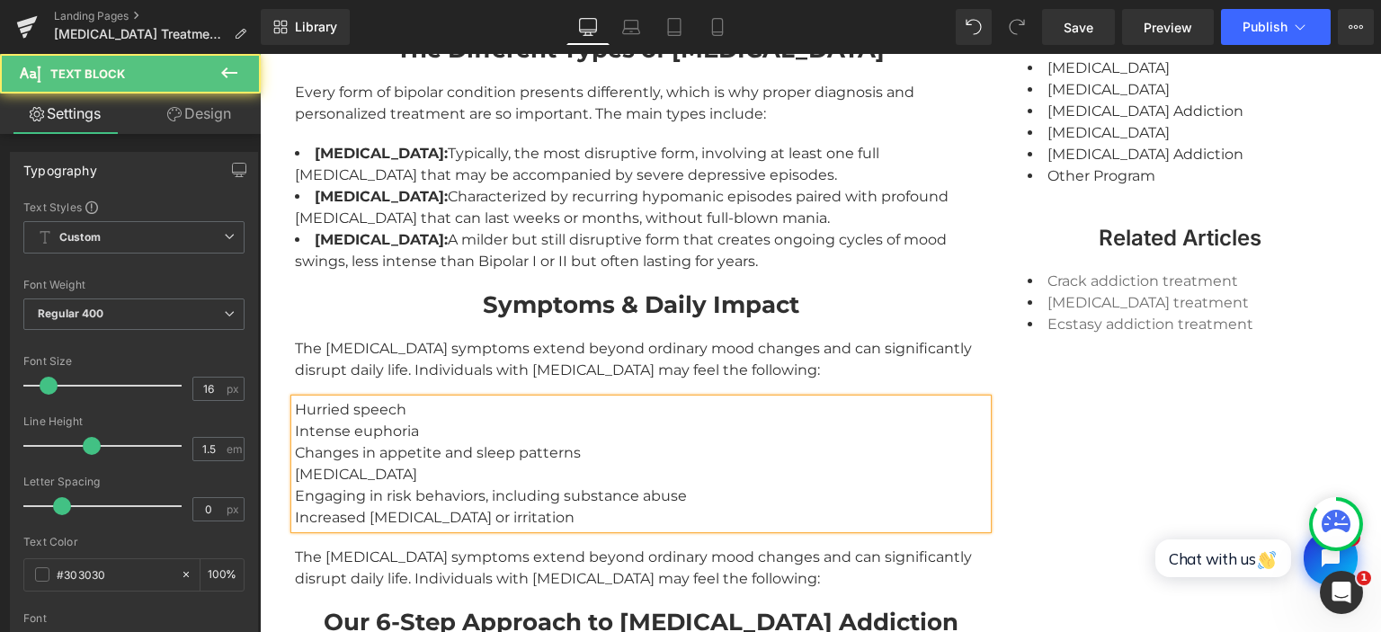
click at [345, 399] on div "Hurried speech Intense euphoria Changes in appetite and sleep patterns Racing t…" at bounding box center [641, 463] width 692 height 129
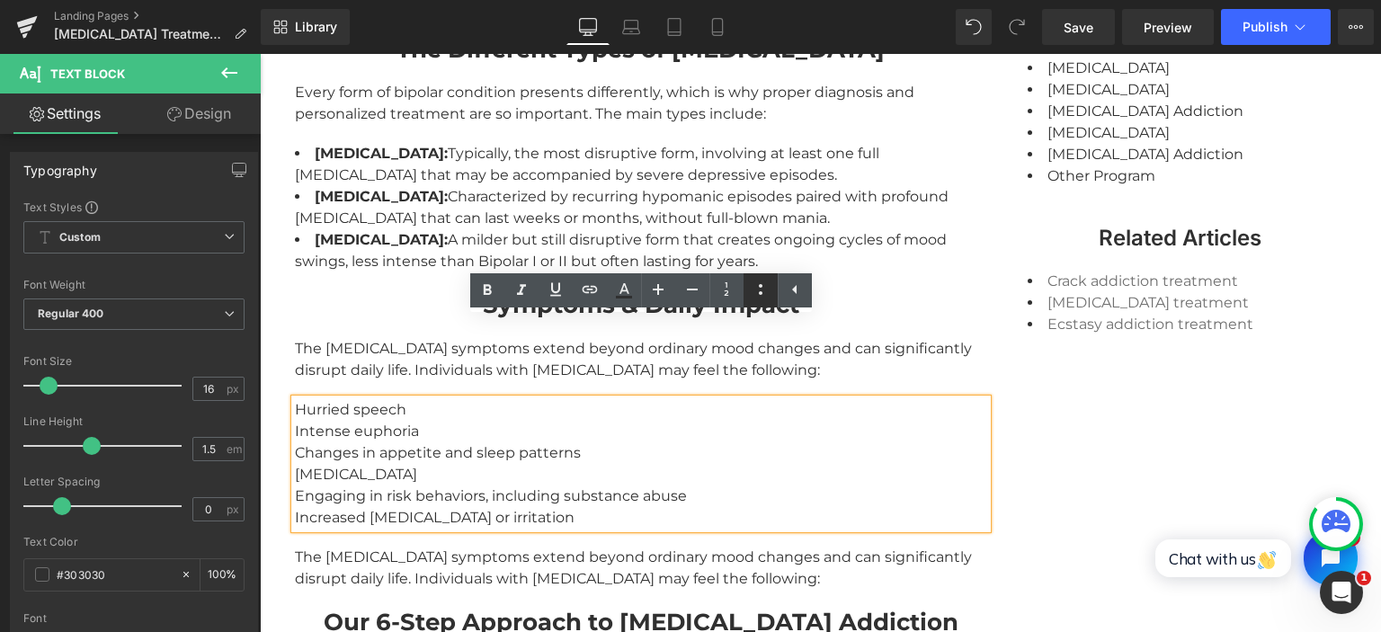
click at [760, 289] on icon at bounding box center [761, 290] width 22 height 22
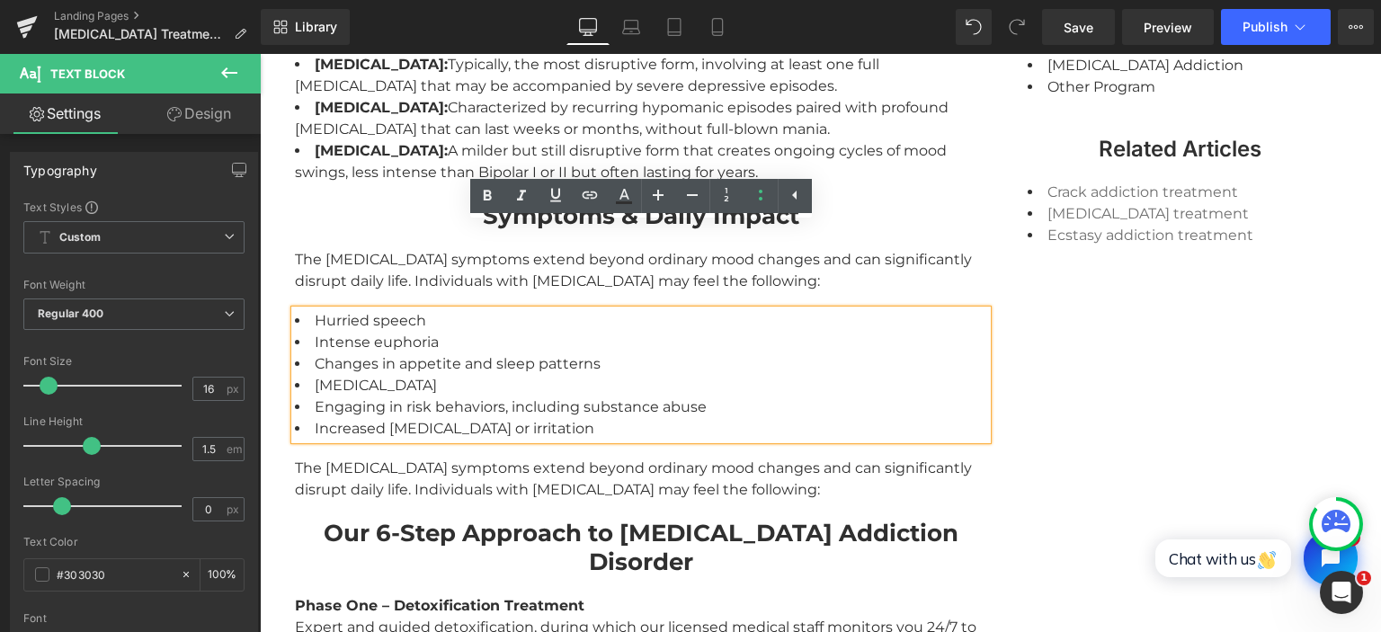
scroll to position [2278, 0]
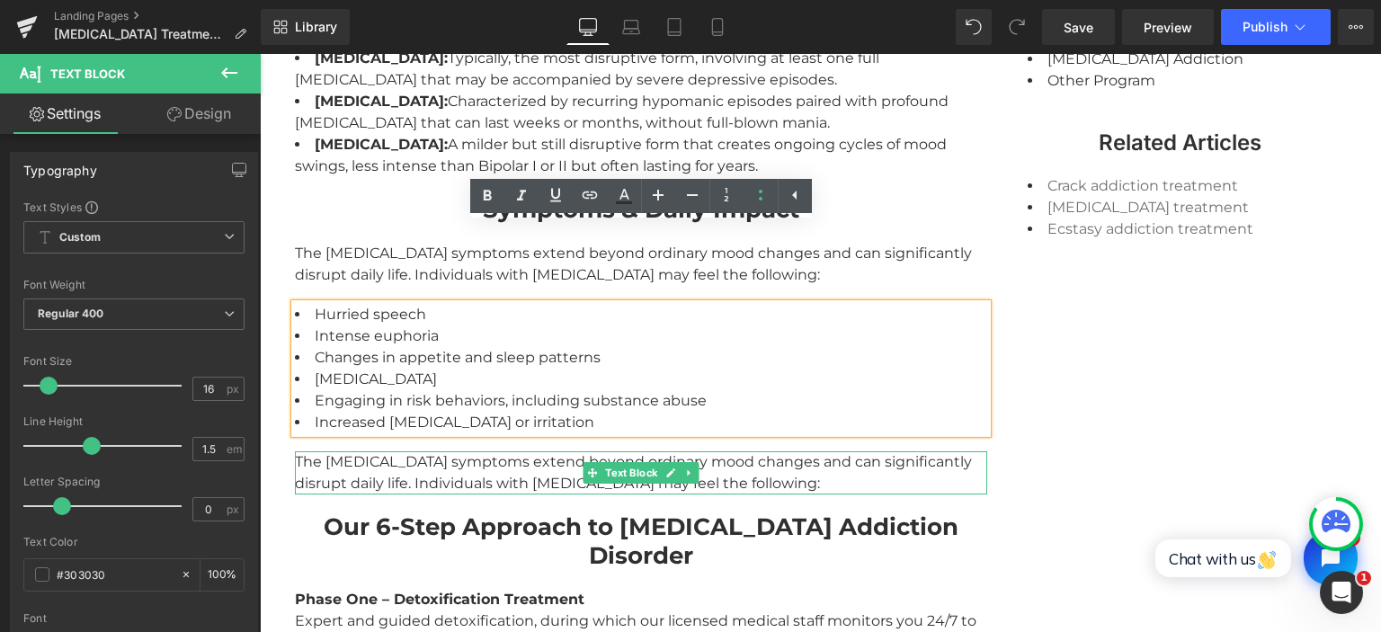
click at [484, 451] on div "The [MEDICAL_DATA] symptoms extend beyond ordinary mood changes and can signifi…" at bounding box center [641, 472] width 692 height 43
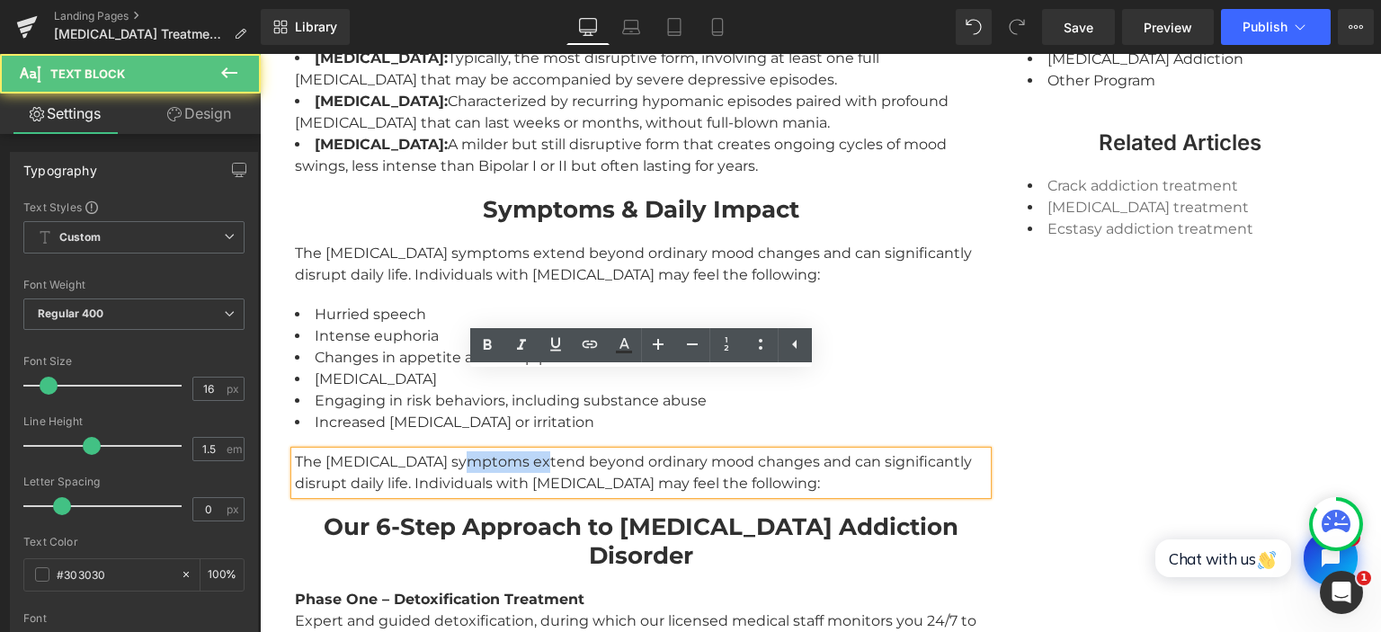
click at [484, 451] on div "The [MEDICAL_DATA] symptoms extend beyond ordinary mood changes and can signifi…" at bounding box center [641, 472] width 692 height 43
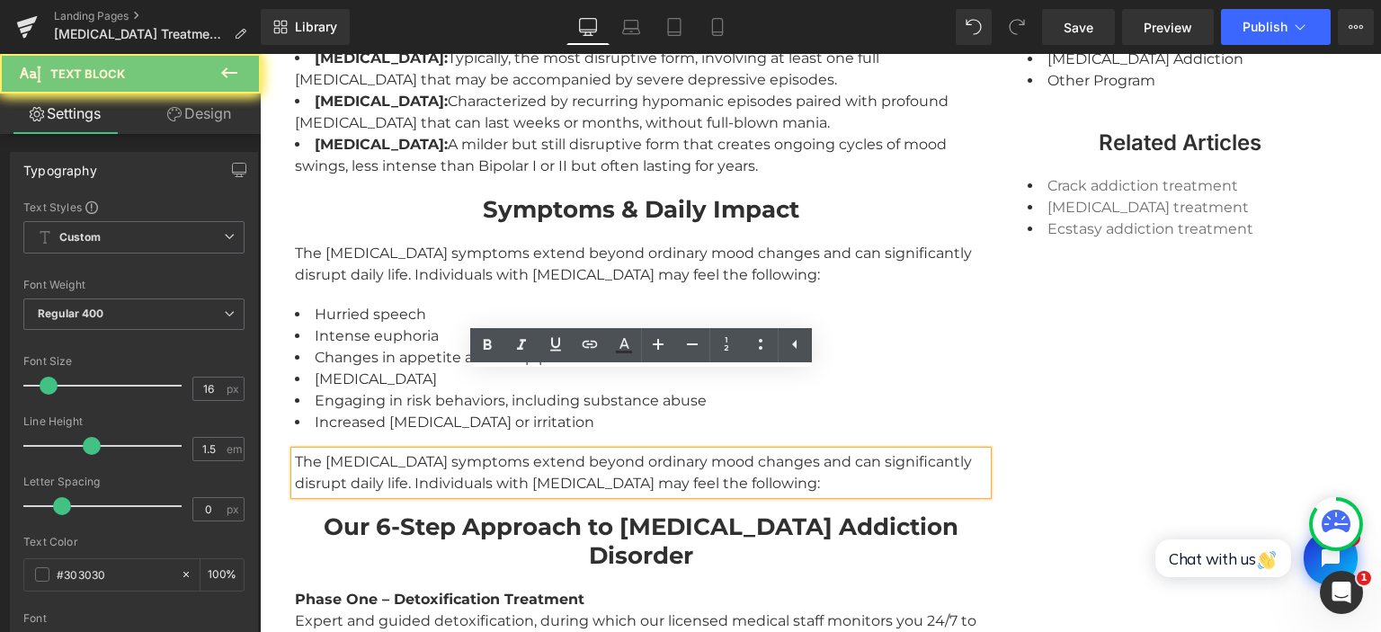
click at [484, 451] on div "The [MEDICAL_DATA] symptoms extend beyond ordinary mood changes and can signifi…" at bounding box center [641, 472] width 692 height 43
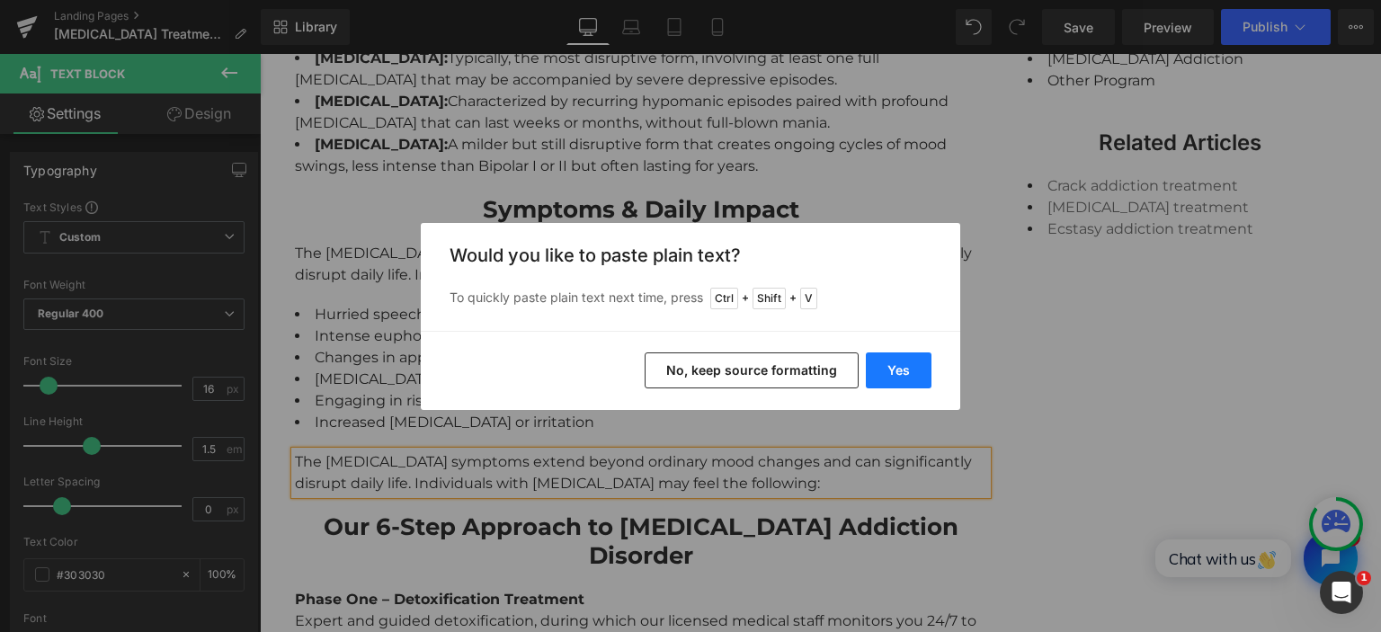
drag, startPoint x: 902, startPoint y: 359, endPoint x: 642, endPoint y: 306, distance: 265.1
click at [902, 359] on button "Yes" at bounding box center [899, 370] width 66 height 36
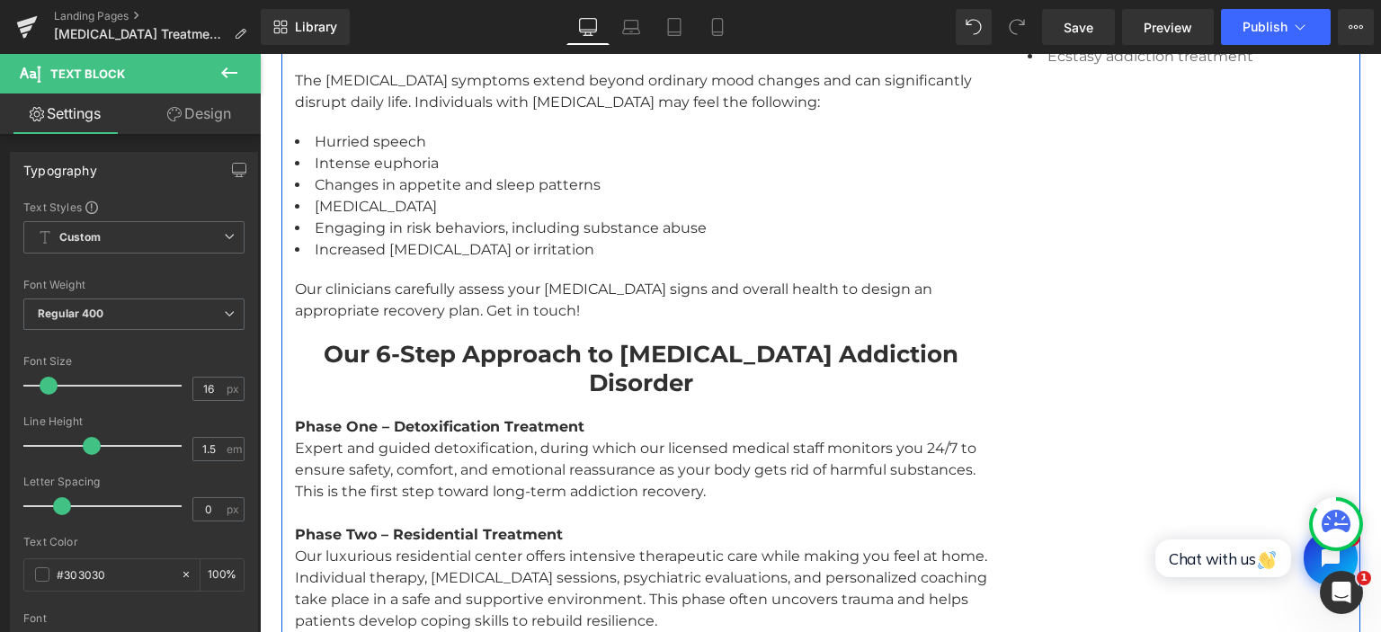
scroll to position [2467, 0]
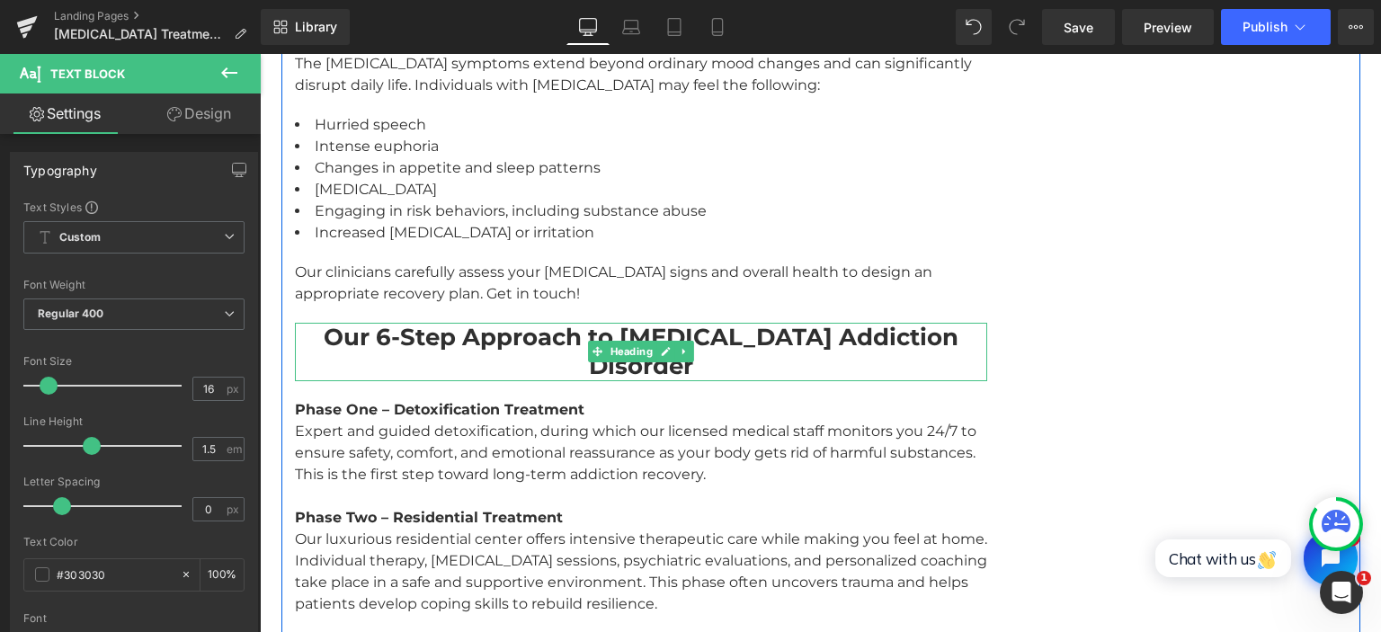
click at [560, 323] on strong "Our 6-Step Approach to Fentanyl Addiction Disorder" at bounding box center [641, 352] width 635 height 58
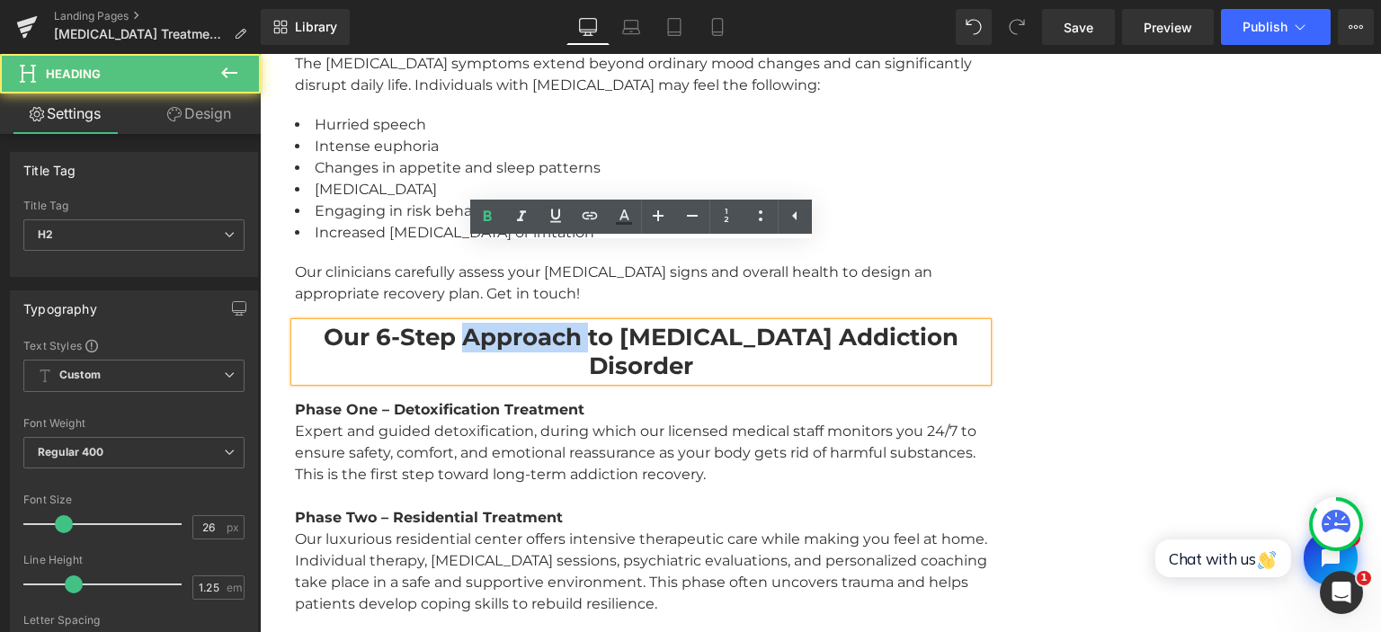
click at [560, 323] on strong "Our 6-Step Approach to Fentanyl Addiction Disorder" at bounding box center [641, 352] width 635 height 58
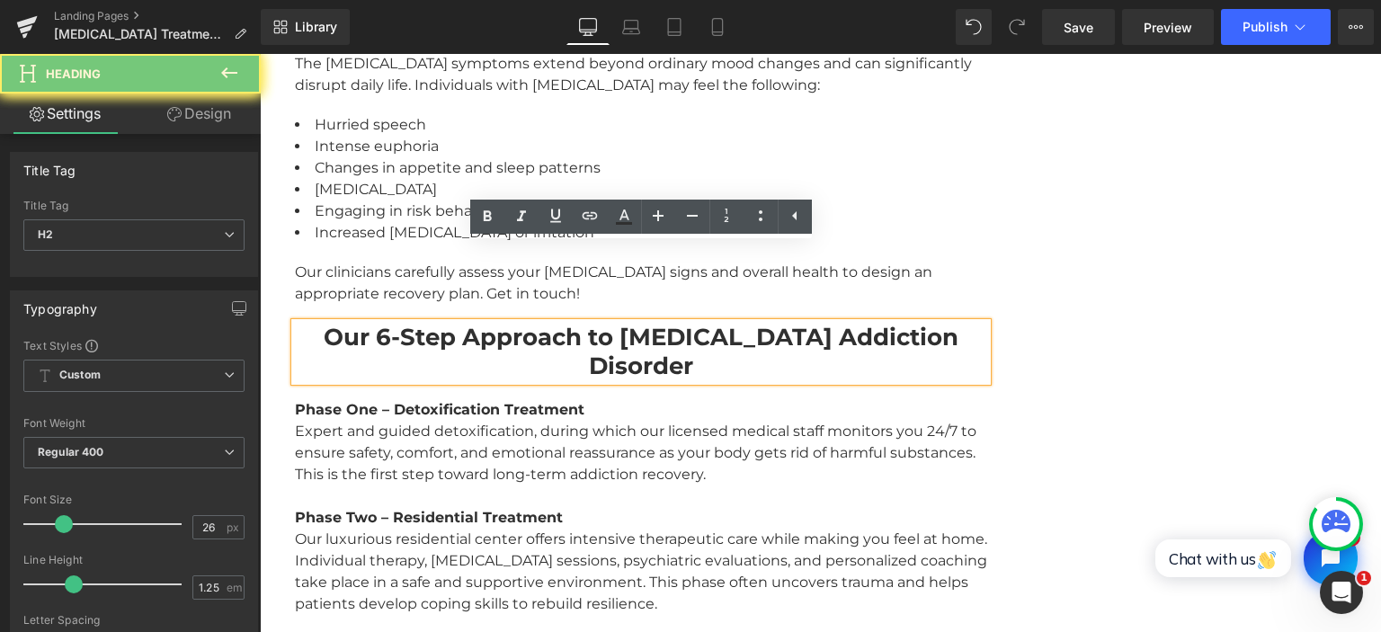
paste div
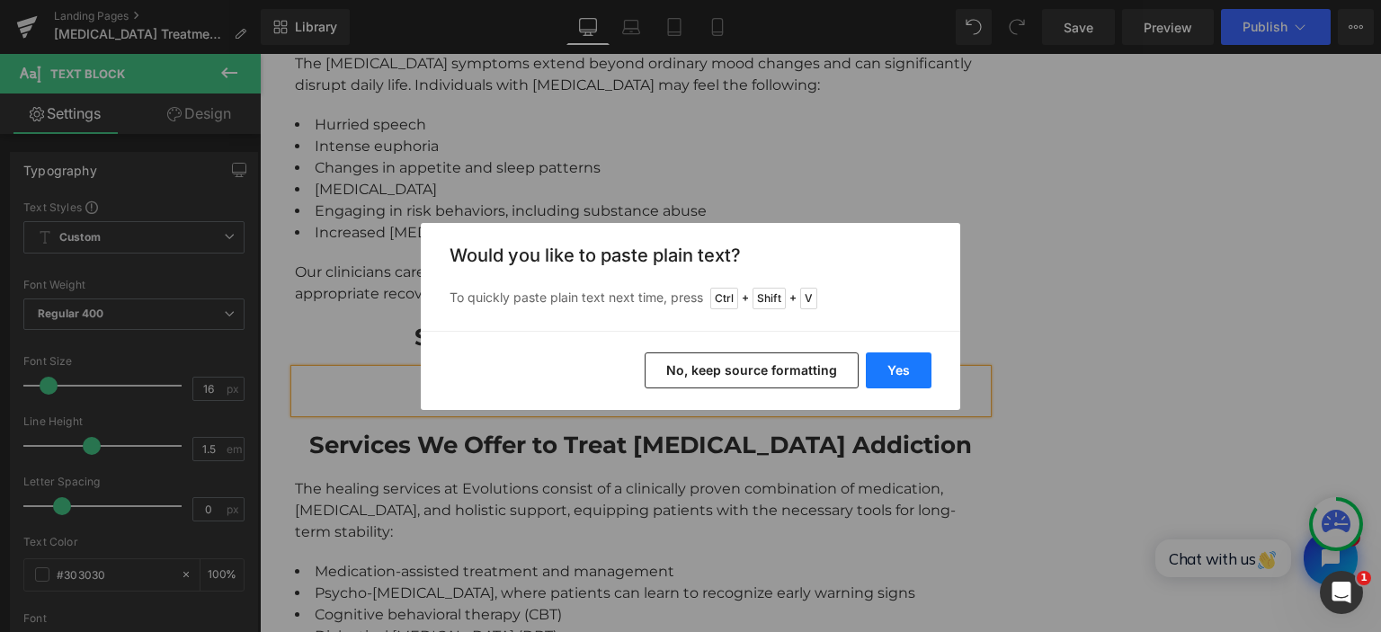
click at [899, 379] on button "Yes" at bounding box center [899, 370] width 66 height 36
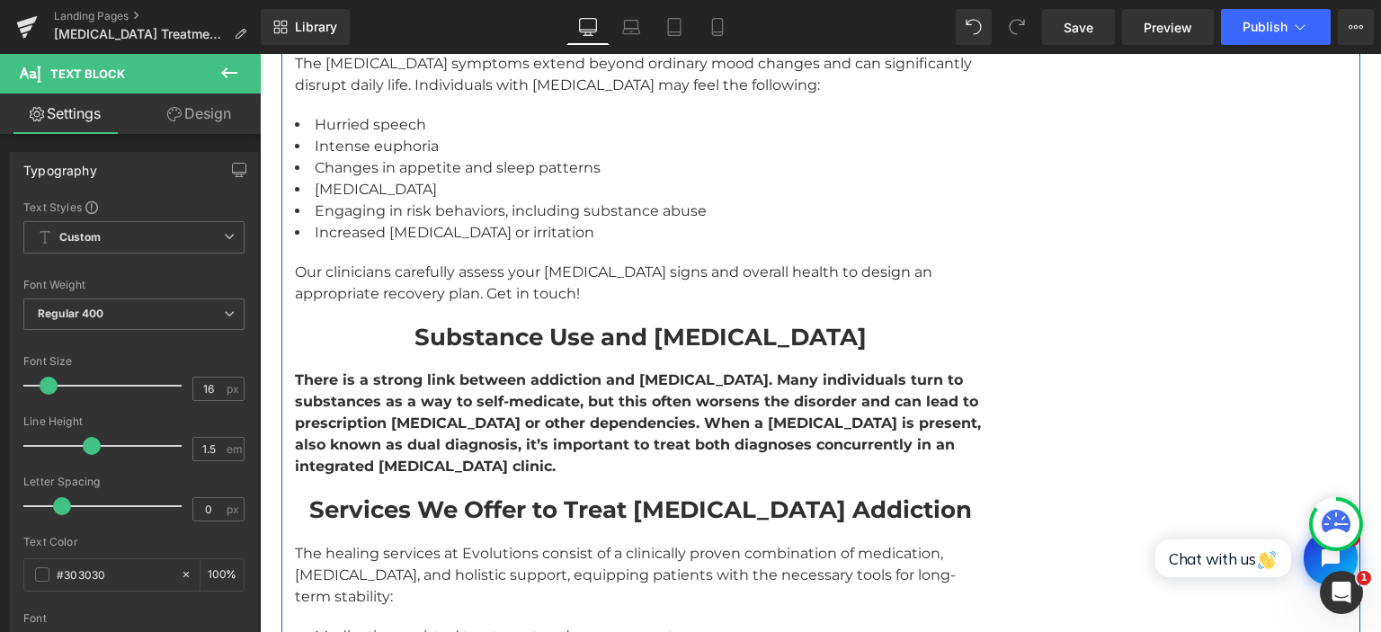
click at [413, 369] on div "There is a strong link between addiction and [MEDICAL_DATA]. Many individuals t…" at bounding box center [641, 423] width 692 height 108
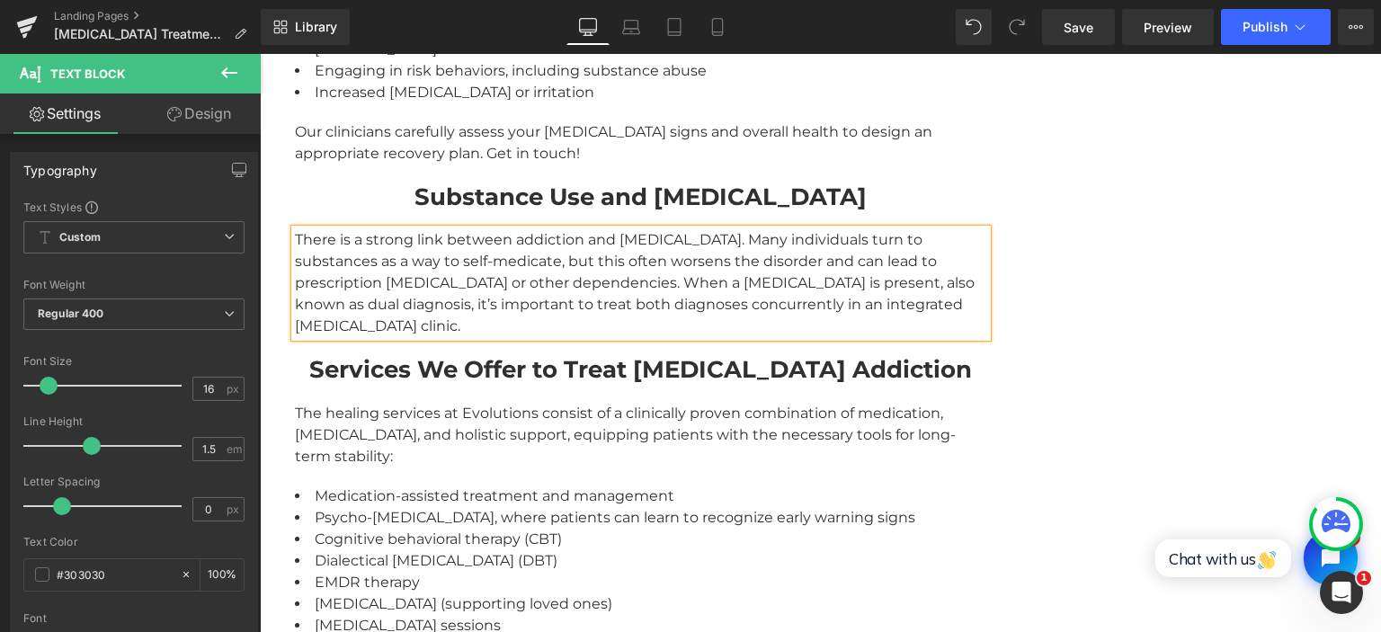
scroll to position [2657, 0]
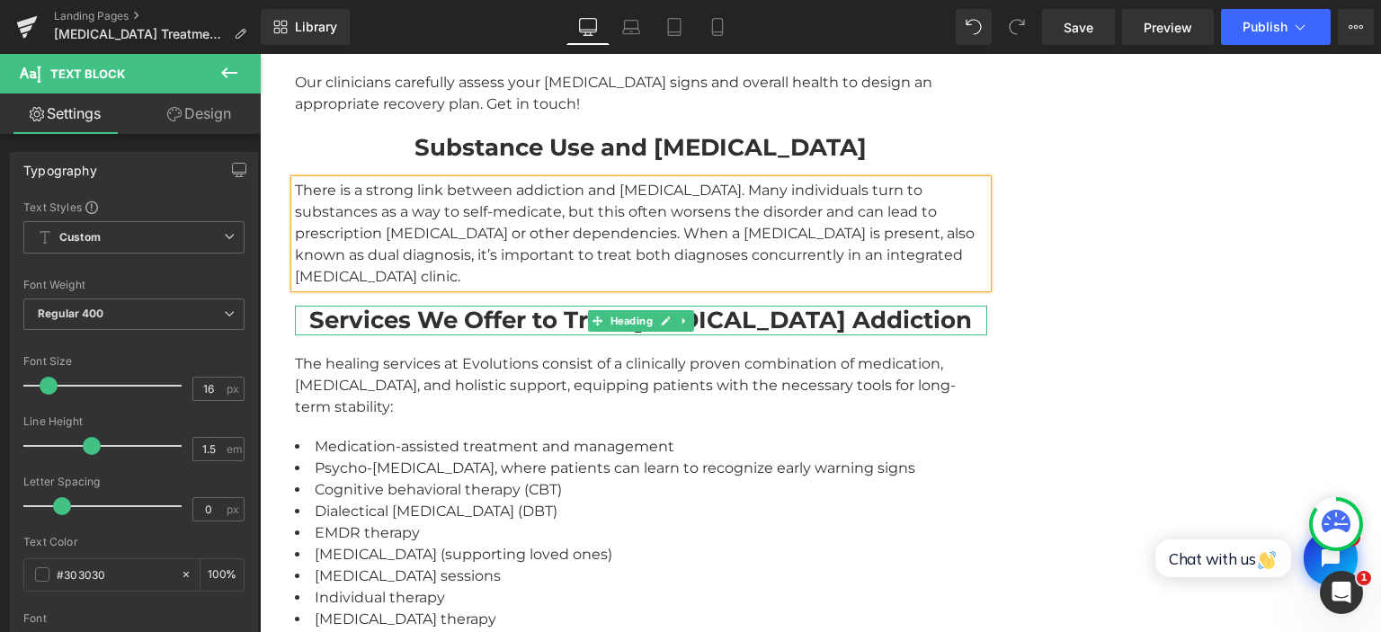
click at [586, 306] on strong "Services We Offer to Treat Fentanyl Addiction" at bounding box center [640, 320] width 662 height 29
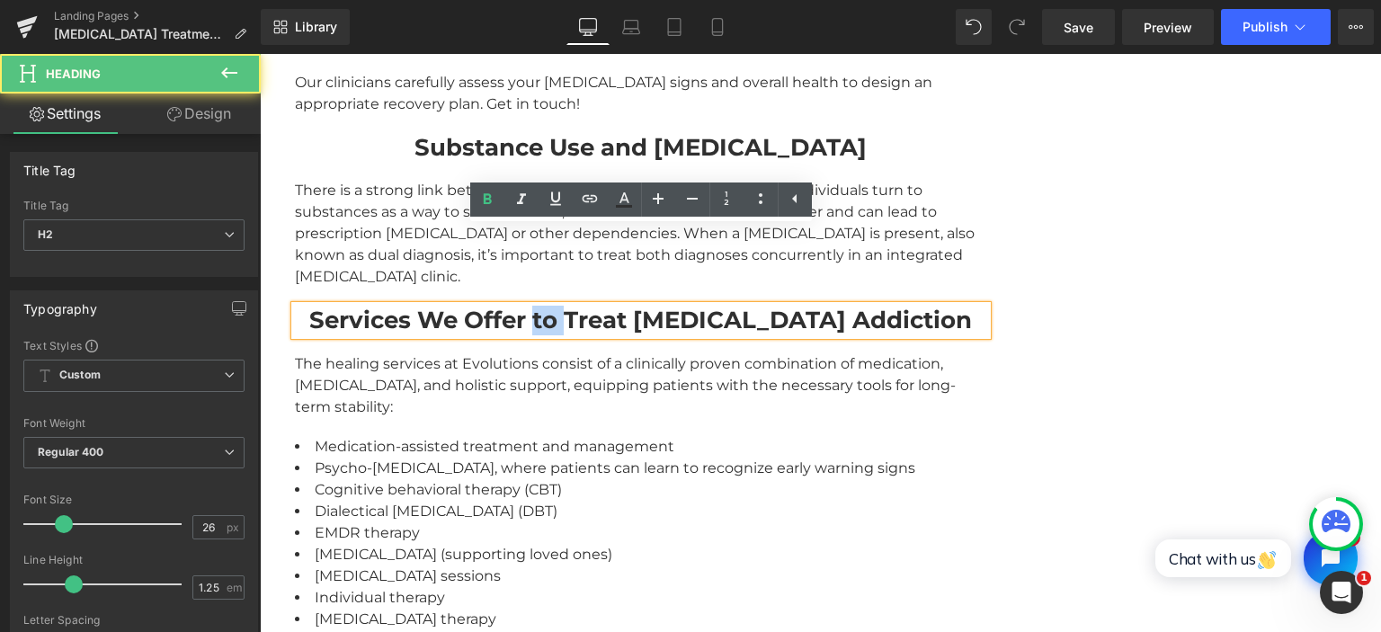
click at [586, 306] on strong "Services We Offer to Treat Fentanyl Addiction" at bounding box center [640, 320] width 662 height 29
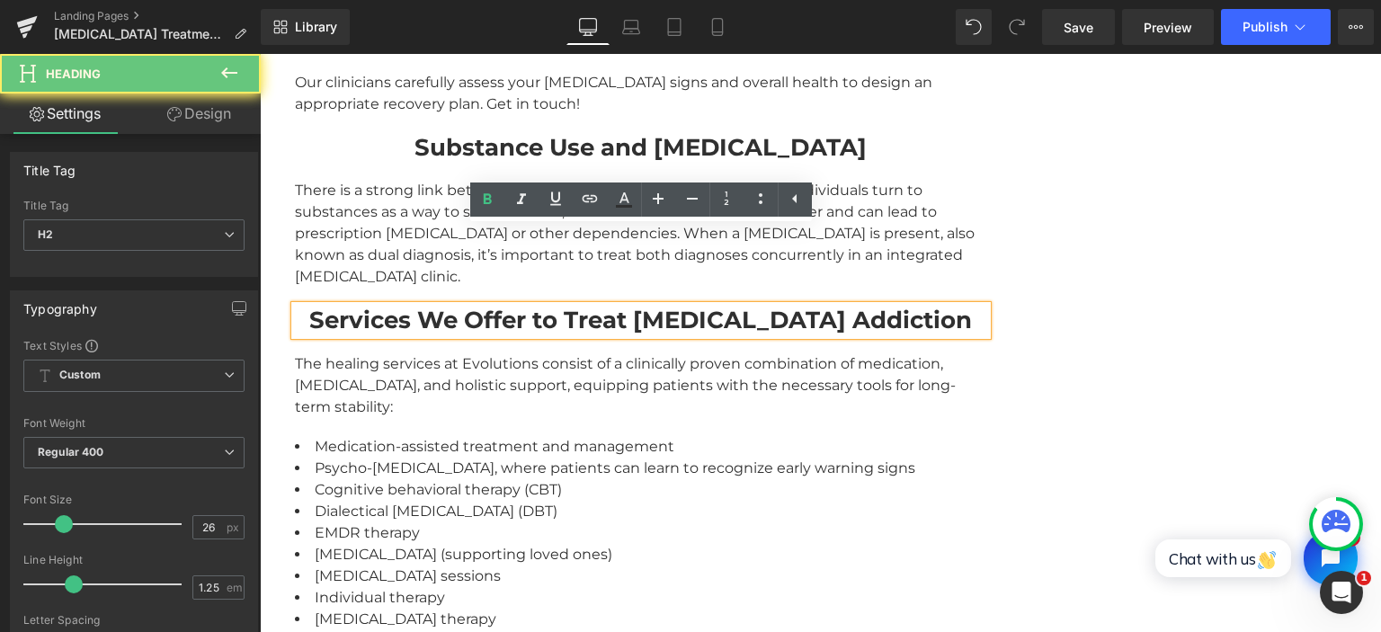
click at [568, 306] on strong "Services We Offer to Treat Fentanyl Addiction" at bounding box center [640, 320] width 662 height 29
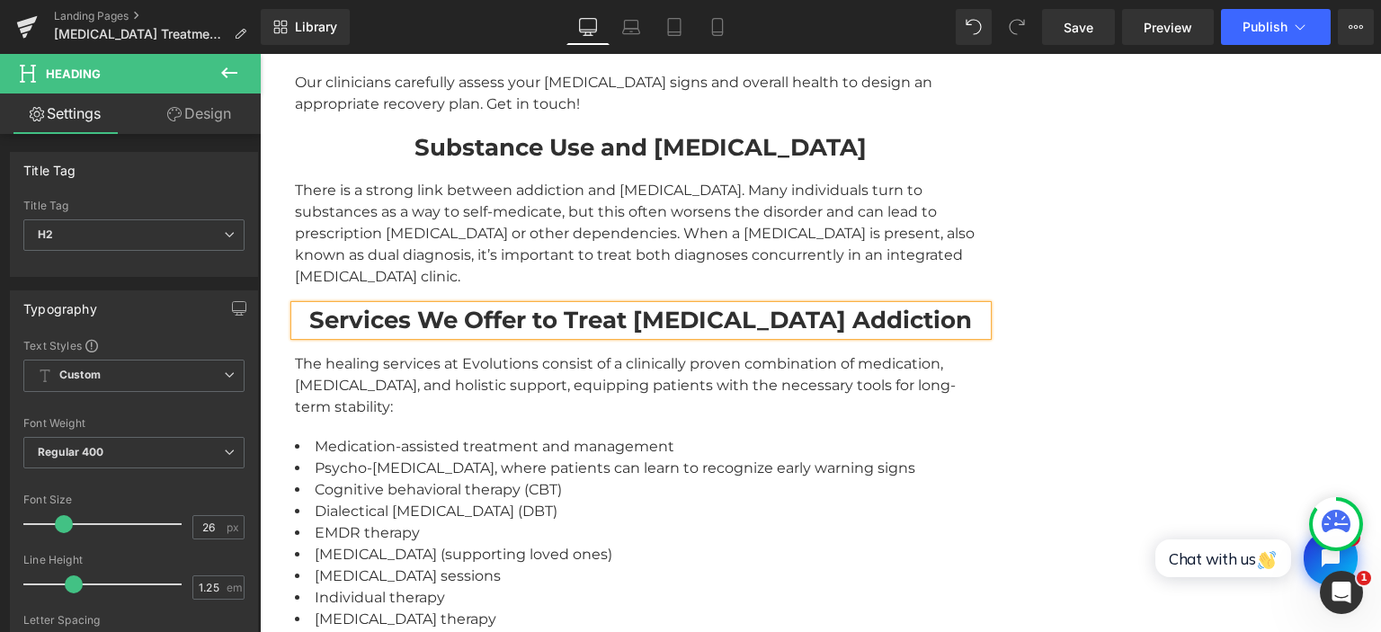
paste div
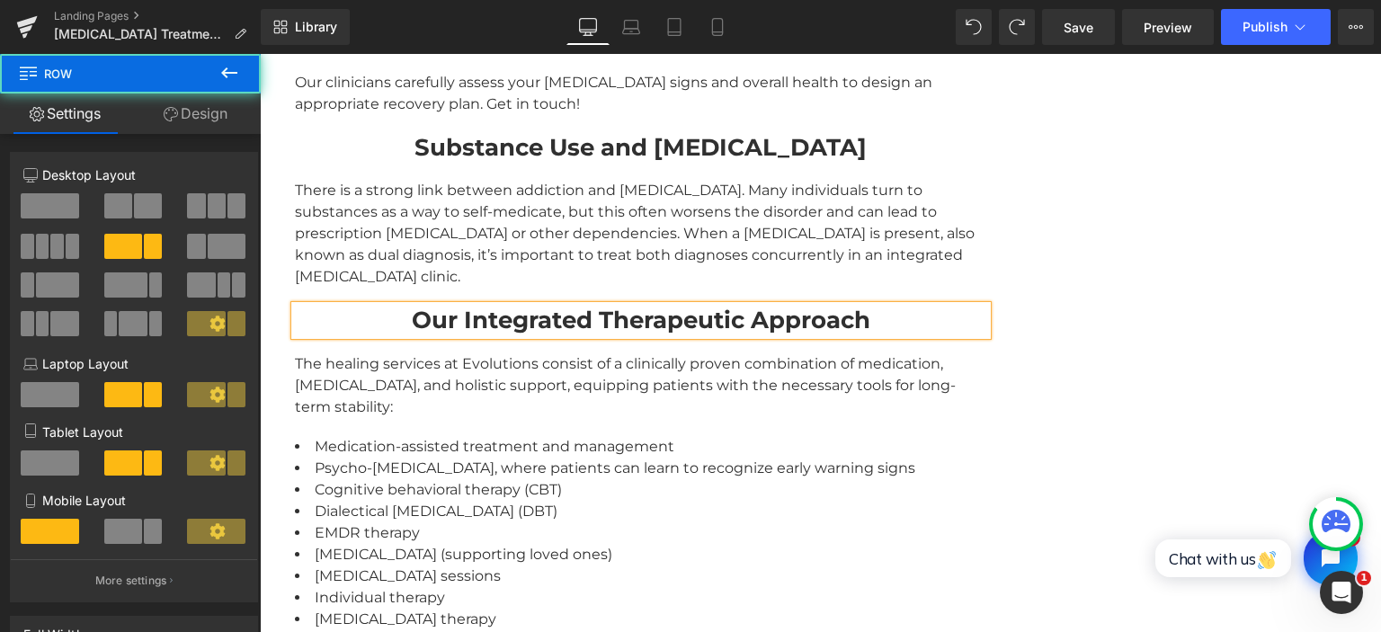
click at [293, 280] on div "Evolutions Treatment Center–Trusted Bipolar Disorder Treatment in Florida Headi…" at bounding box center [640, 45] width 719 height 2626
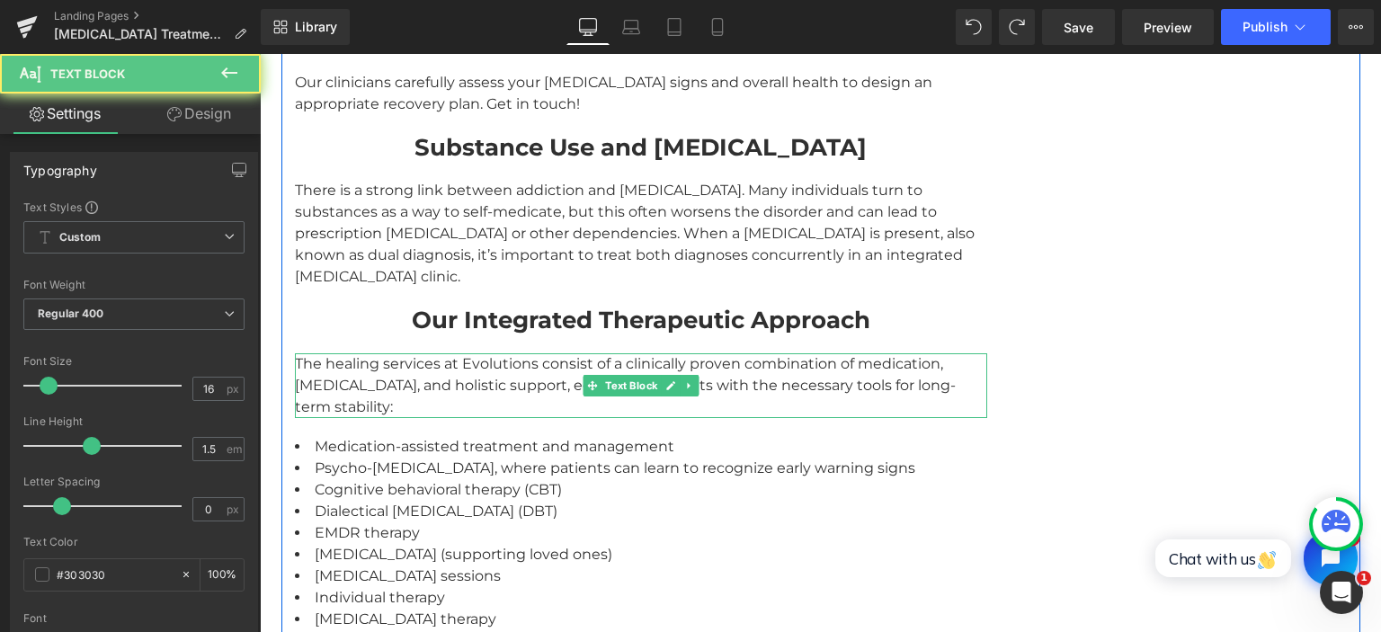
click at [358, 353] on div "The healing services at Evolutions consist of a clinically proven combination o…" at bounding box center [641, 385] width 692 height 65
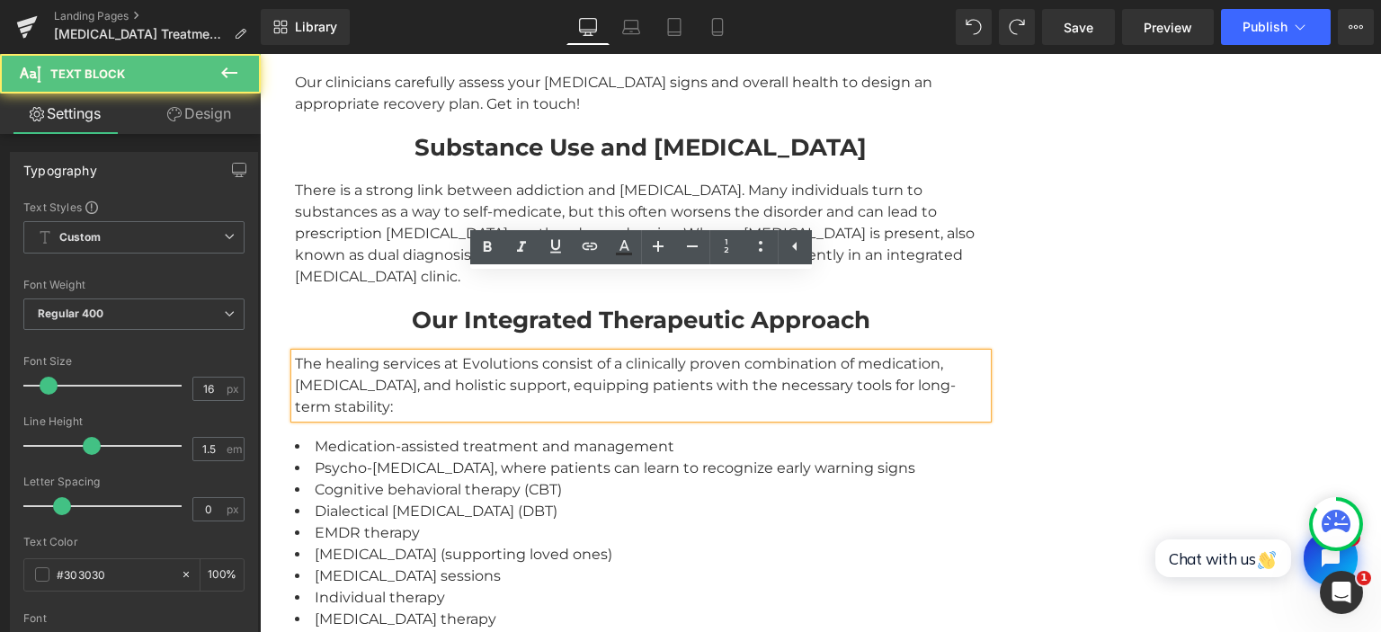
click at [359, 353] on div "The healing services at Evolutions consist of a clinically proven combination o…" at bounding box center [641, 385] width 692 height 65
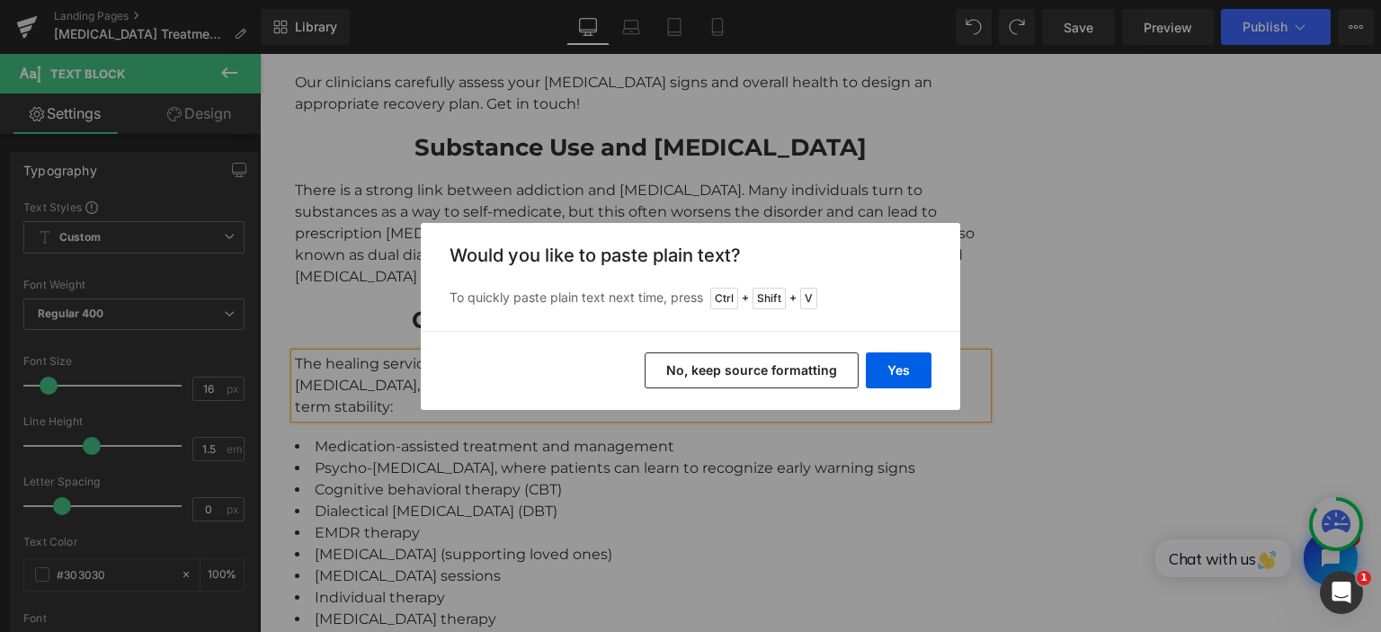
click at [532, 337] on div "Yes No, keep source formatting" at bounding box center [690, 370] width 539 height 79
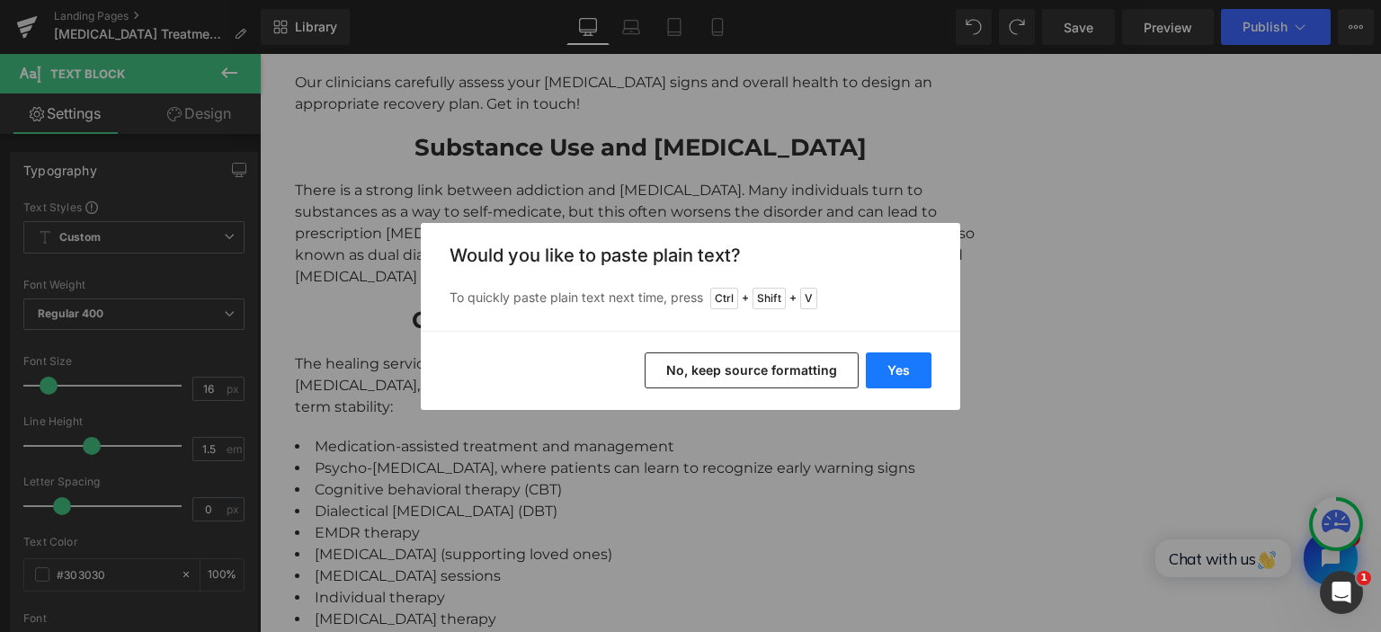
click at [886, 362] on button "Yes" at bounding box center [899, 370] width 66 height 36
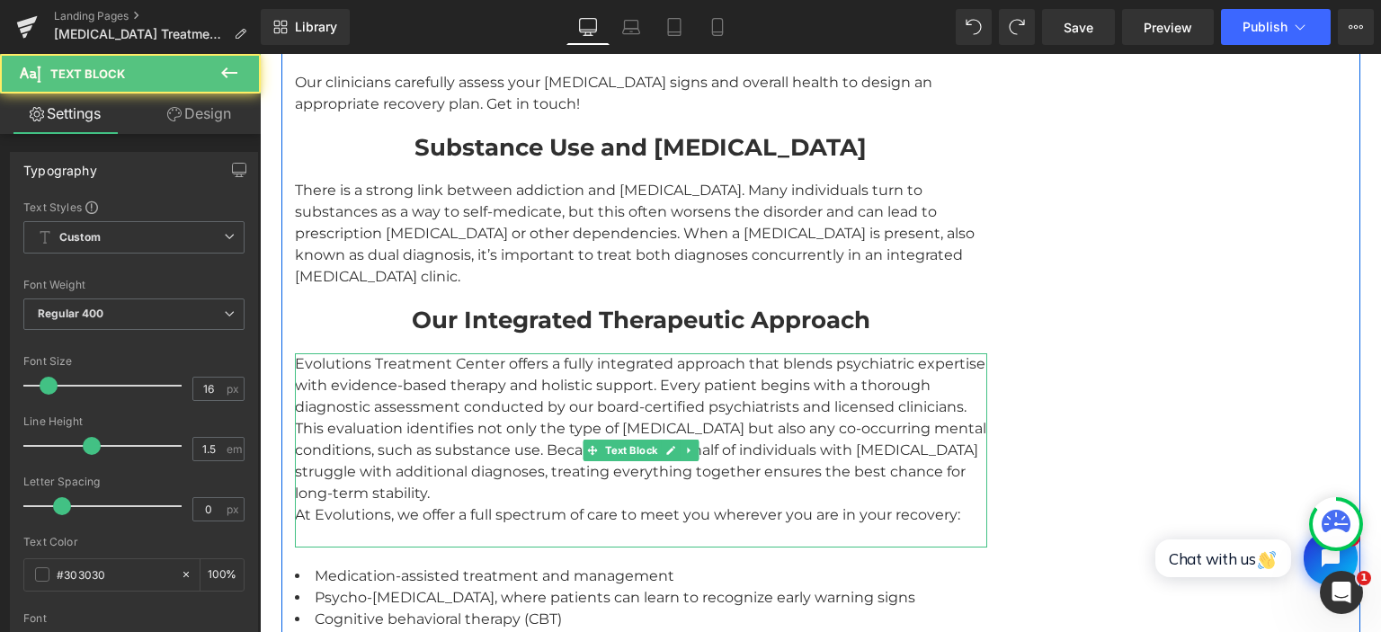
click at [440, 456] on div "Evolutions Treatment Center offers a fully integrated approach that blends psyc…" at bounding box center [641, 450] width 692 height 194
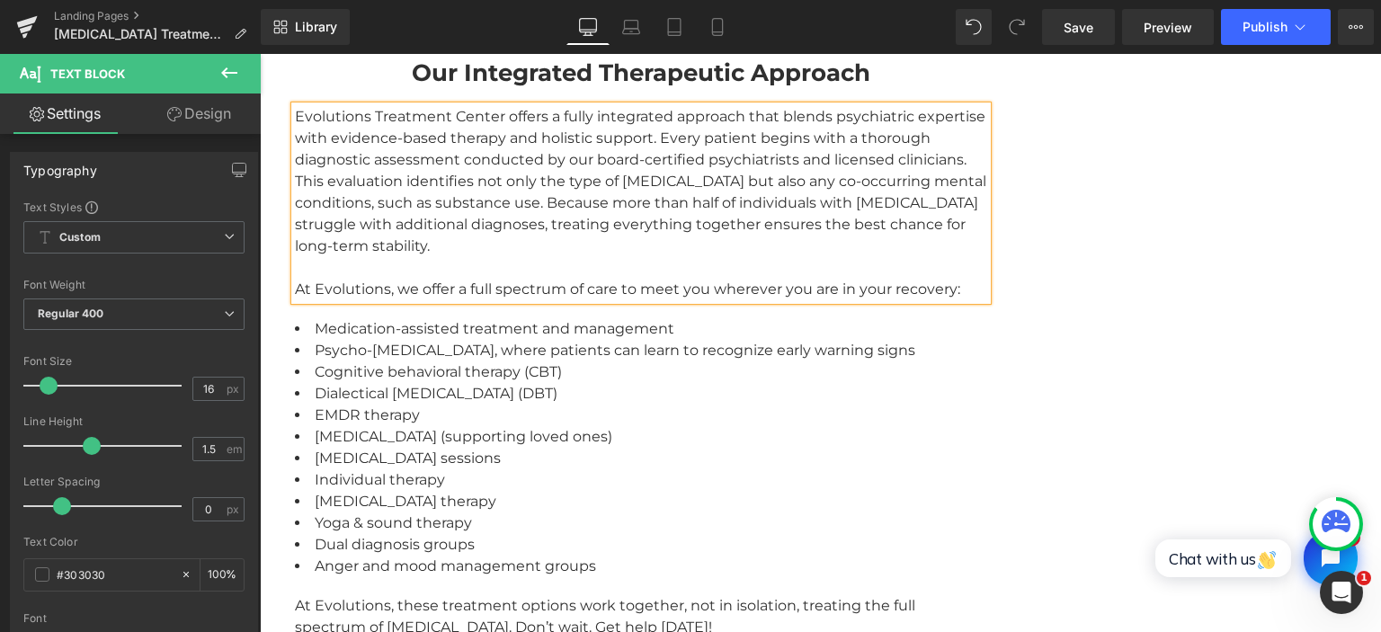
scroll to position [2942, 0]
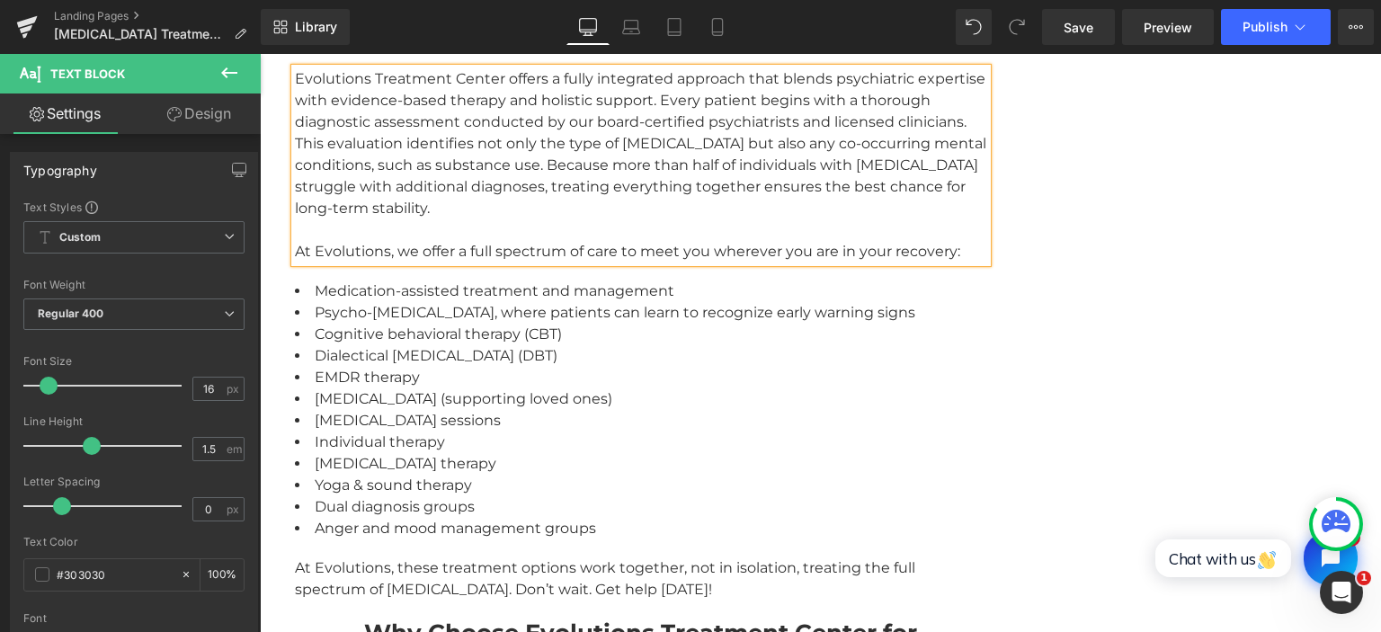
click at [397, 367] on li "EMDR therapy" at bounding box center [641, 378] width 692 height 22
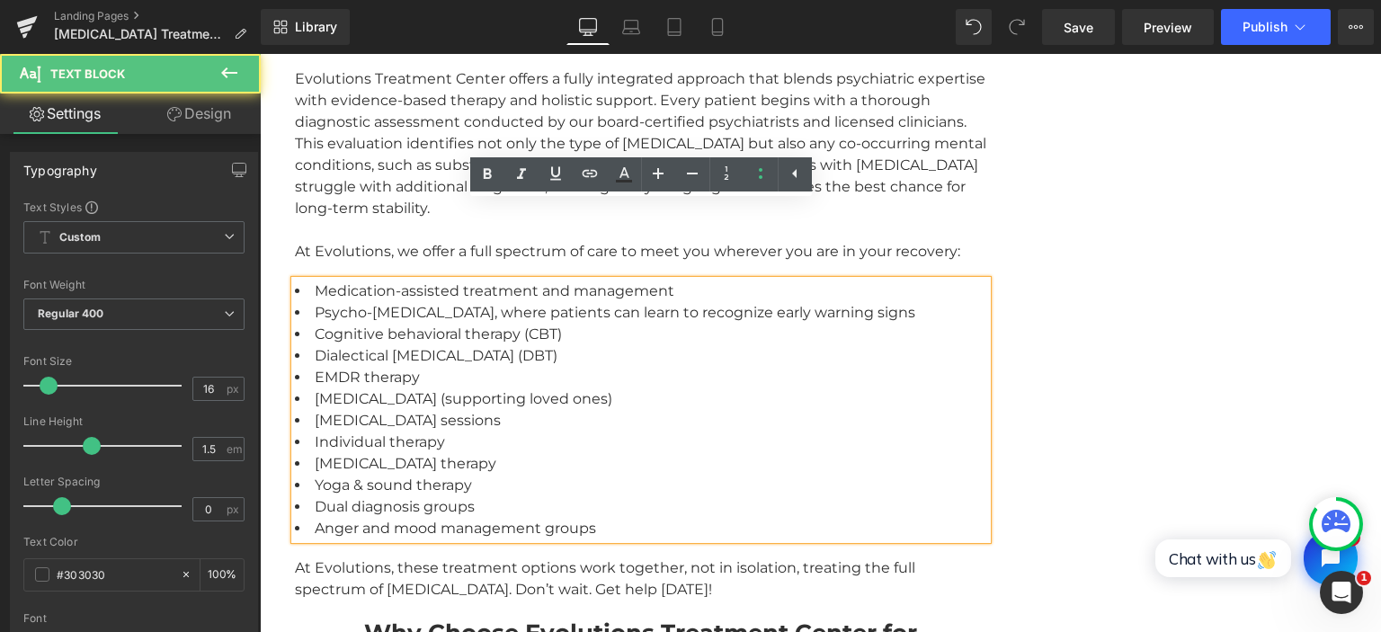
click at [414, 324] on li "Cognitive behavioral therapy (CBT)" at bounding box center [641, 335] width 692 height 22
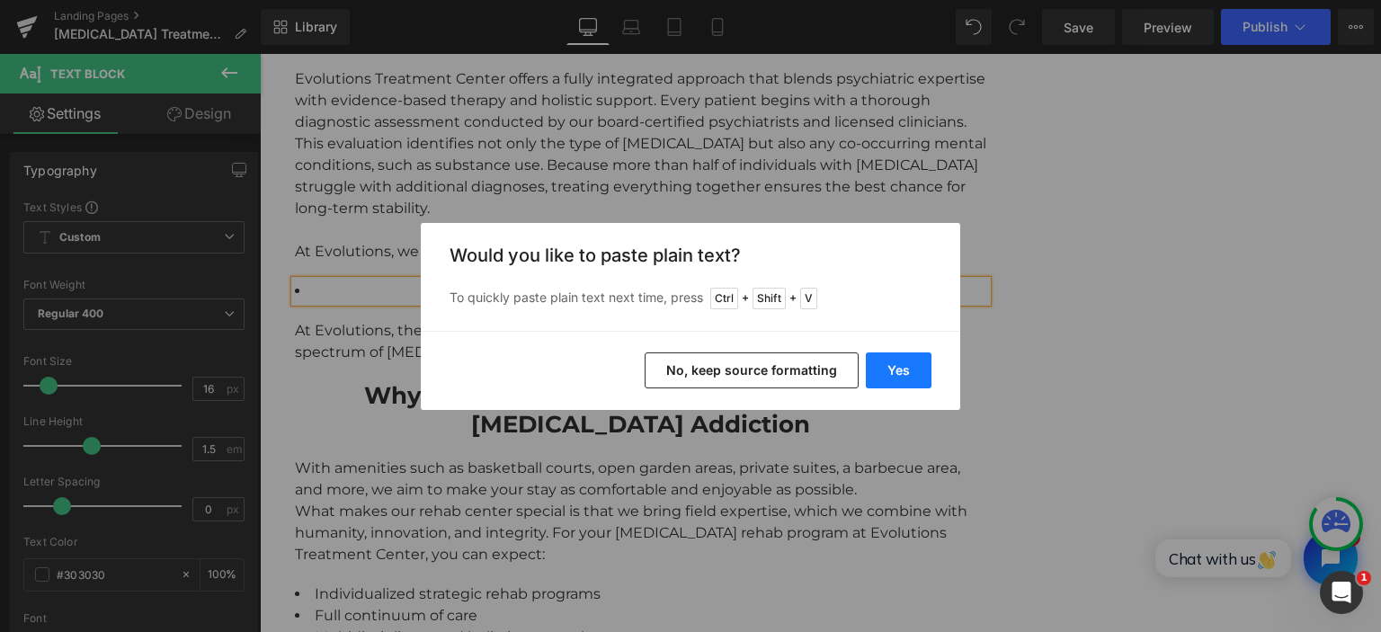
click at [897, 369] on button "Yes" at bounding box center [899, 370] width 66 height 36
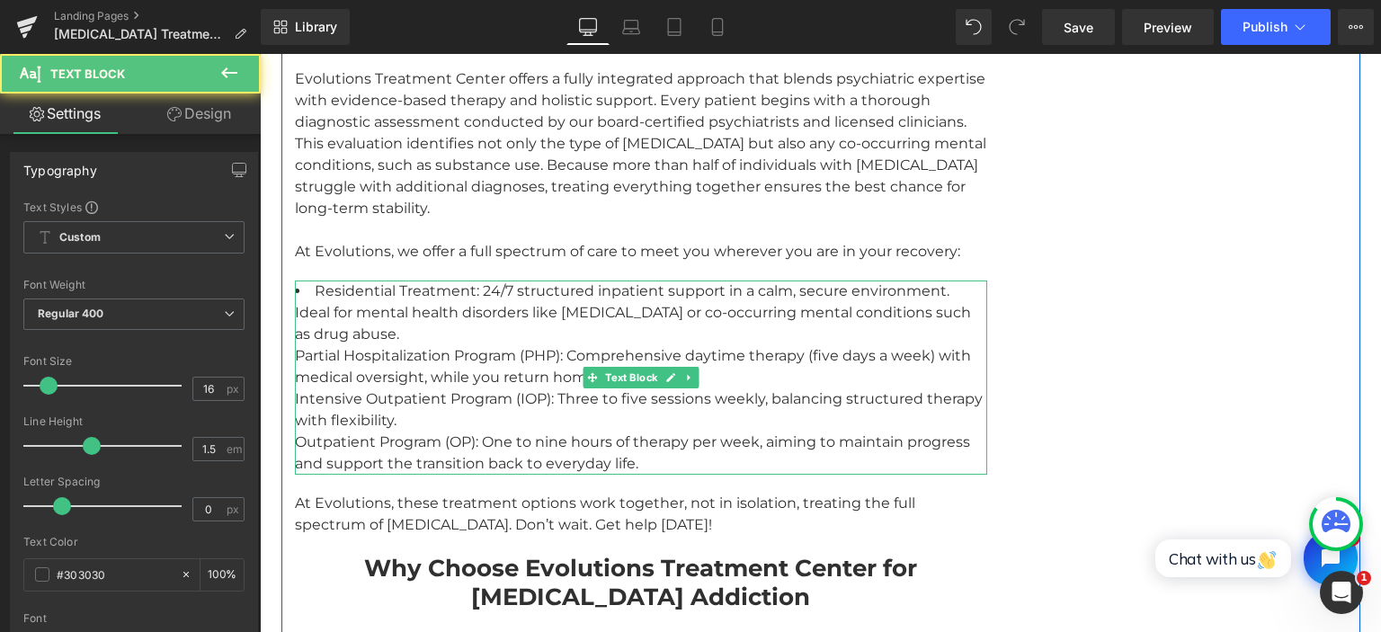
click at [433, 280] on li "Residential Treatment: 24/7 structured inpatient support in a calm, secure envi…" at bounding box center [641, 377] width 692 height 194
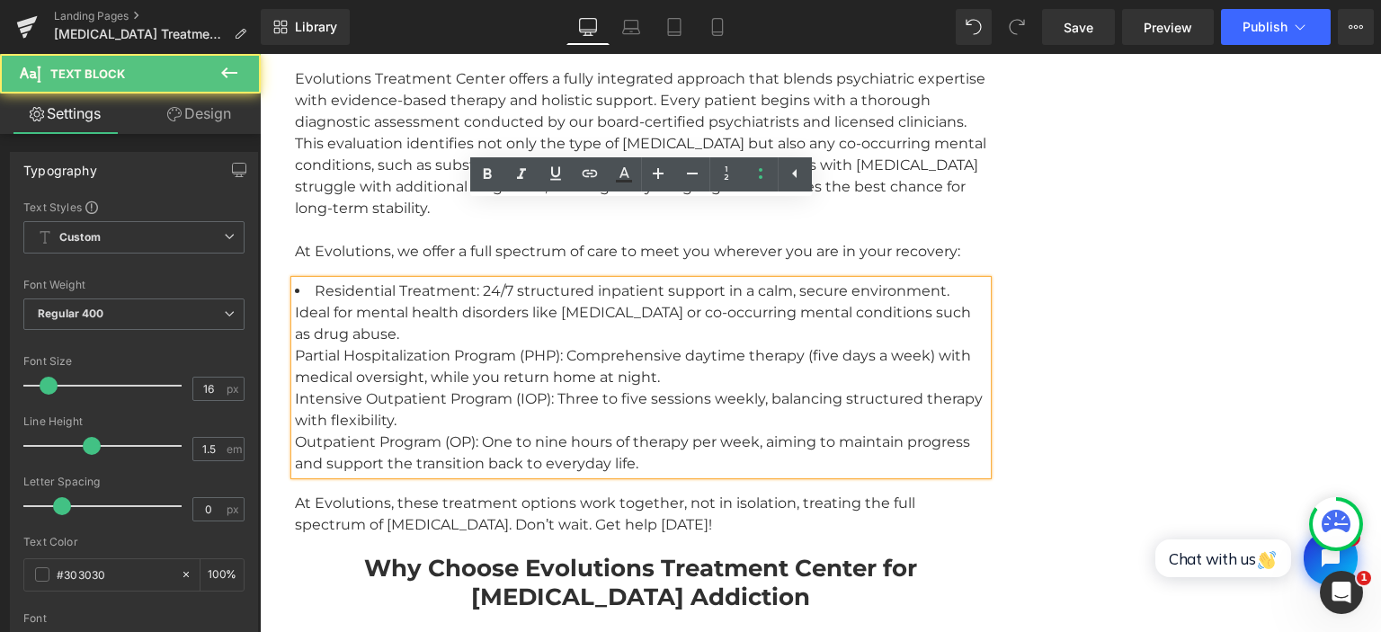
click at [394, 280] on li "Residential Treatment: 24/7 structured inpatient support in a calm, secure envi…" at bounding box center [641, 377] width 692 height 194
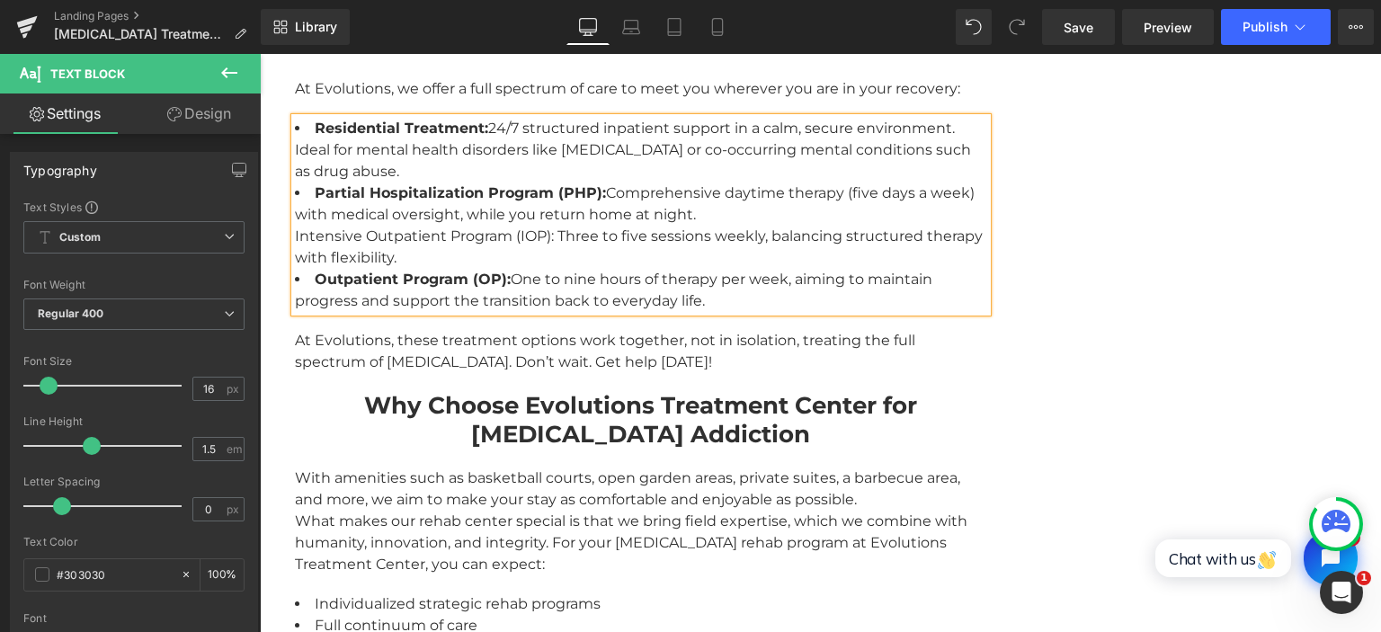
scroll to position [3132, 0]
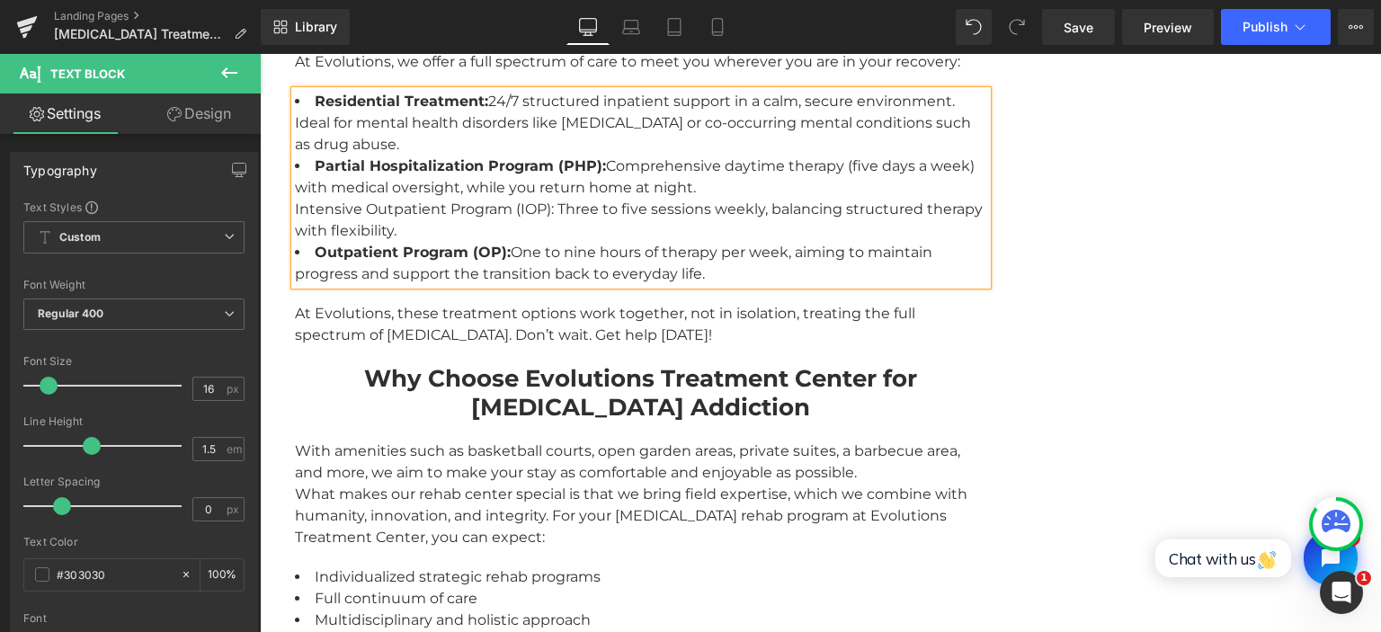
click at [433, 303] on div "At Evolutions, these treatment options work together, not in isolation, treatin…" at bounding box center [641, 324] width 692 height 43
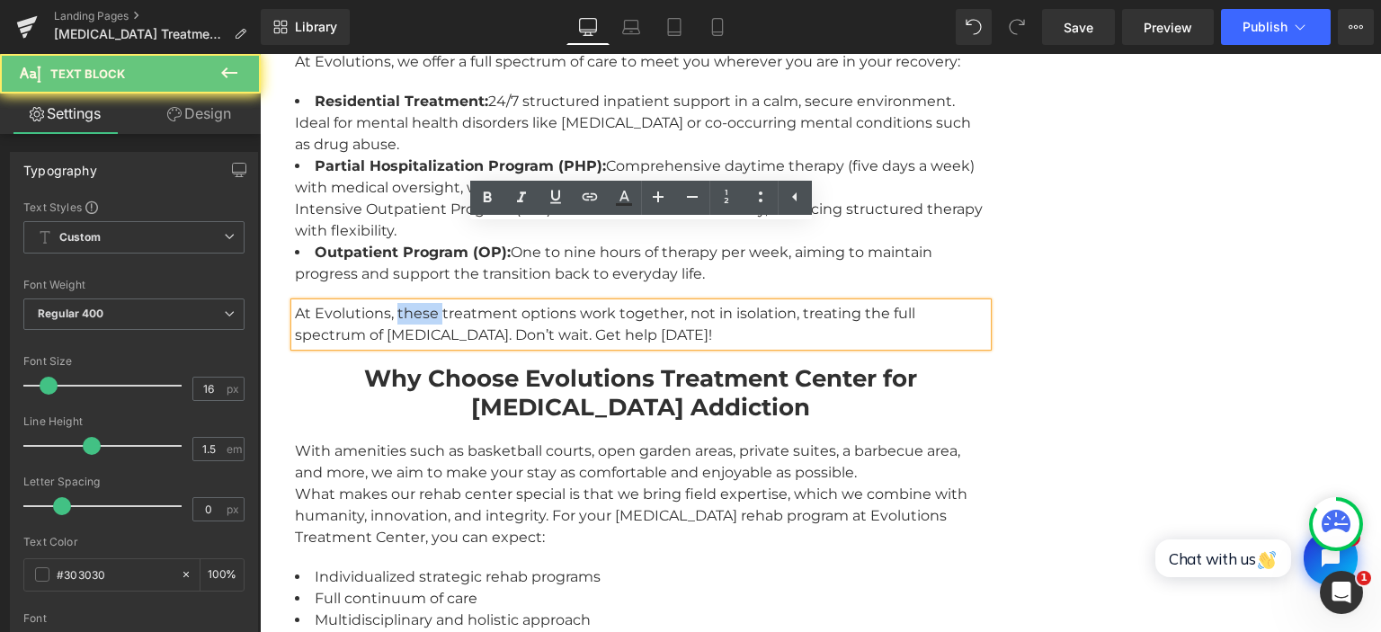
click at [433, 303] on div "At Evolutions, these treatment options work together, not in isolation, treatin…" at bounding box center [641, 324] width 692 height 43
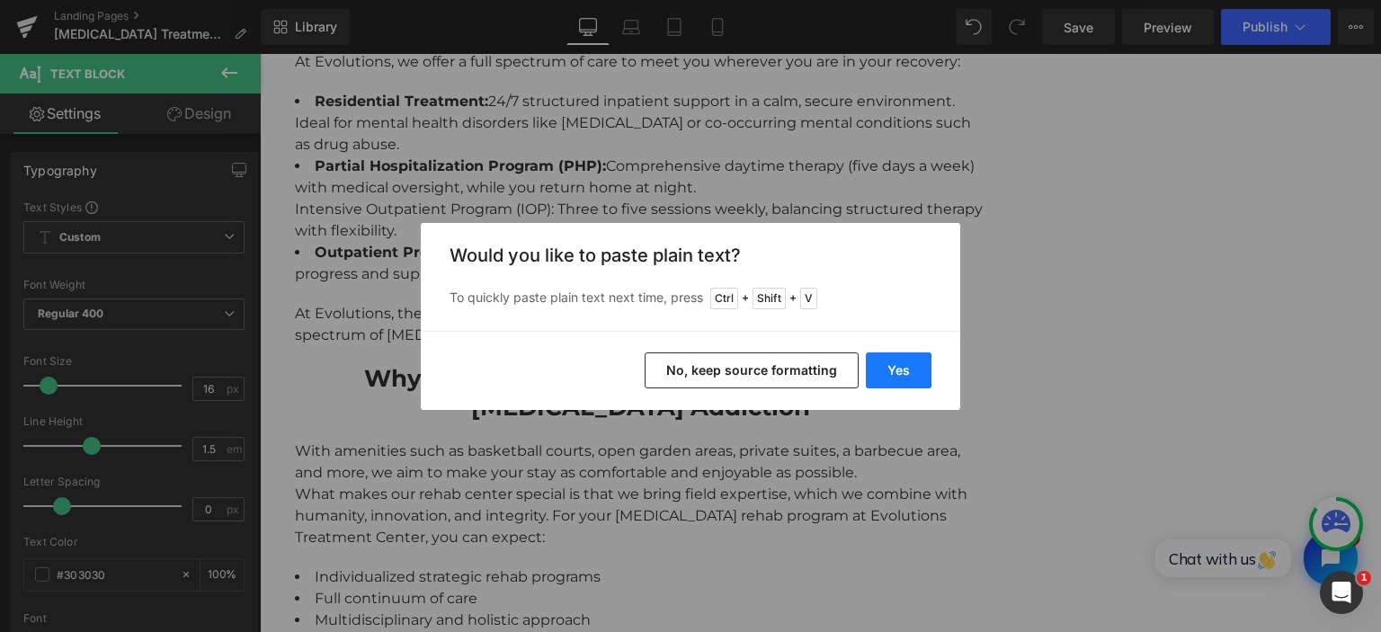
click at [896, 372] on button "Yes" at bounding box center [899, 370] width 66 height 36
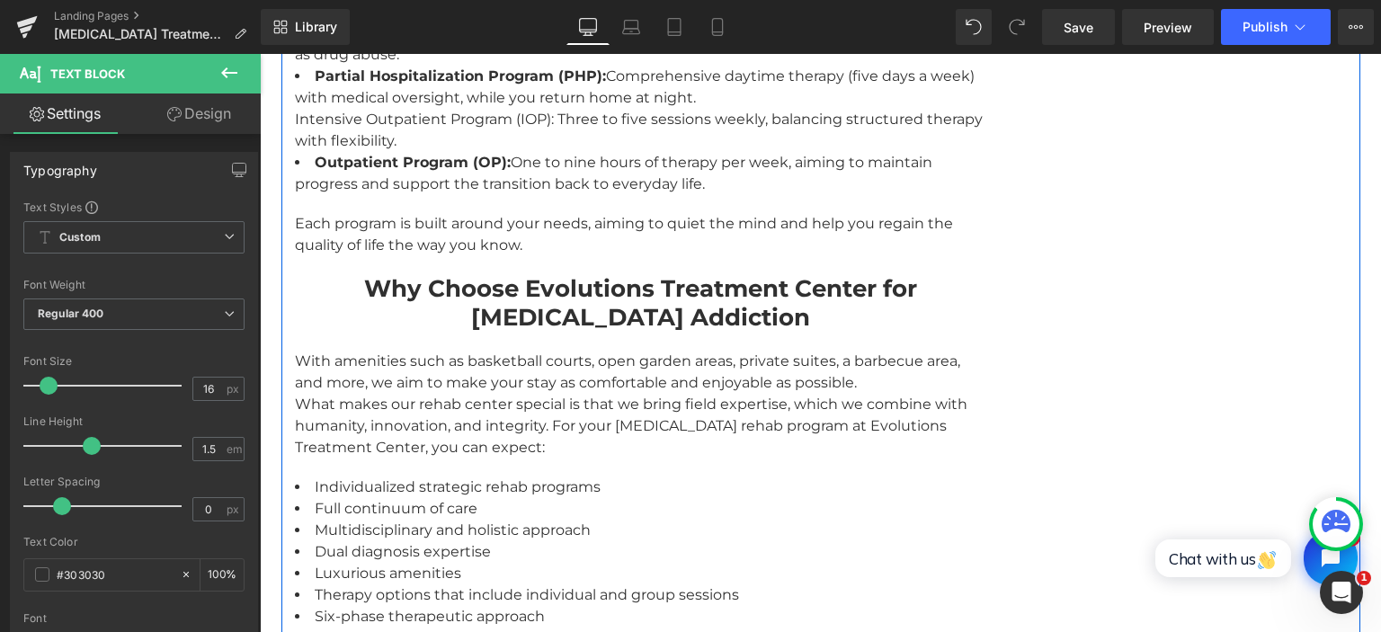
scroll to position [3227, 0]
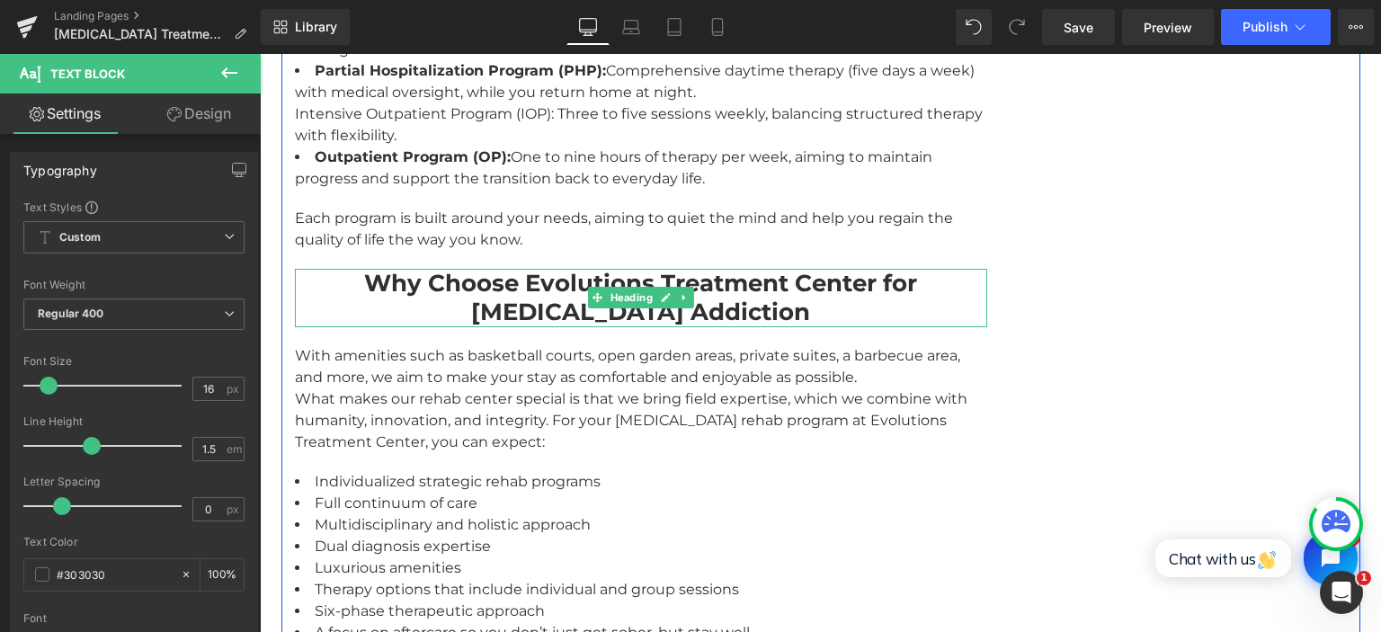
click at [548, 269] on strong "Why Choose Evolutions Treatment Center for [MEDICAL_DATA] Addiction" at bounding box center [640, 298] width 553 height 58
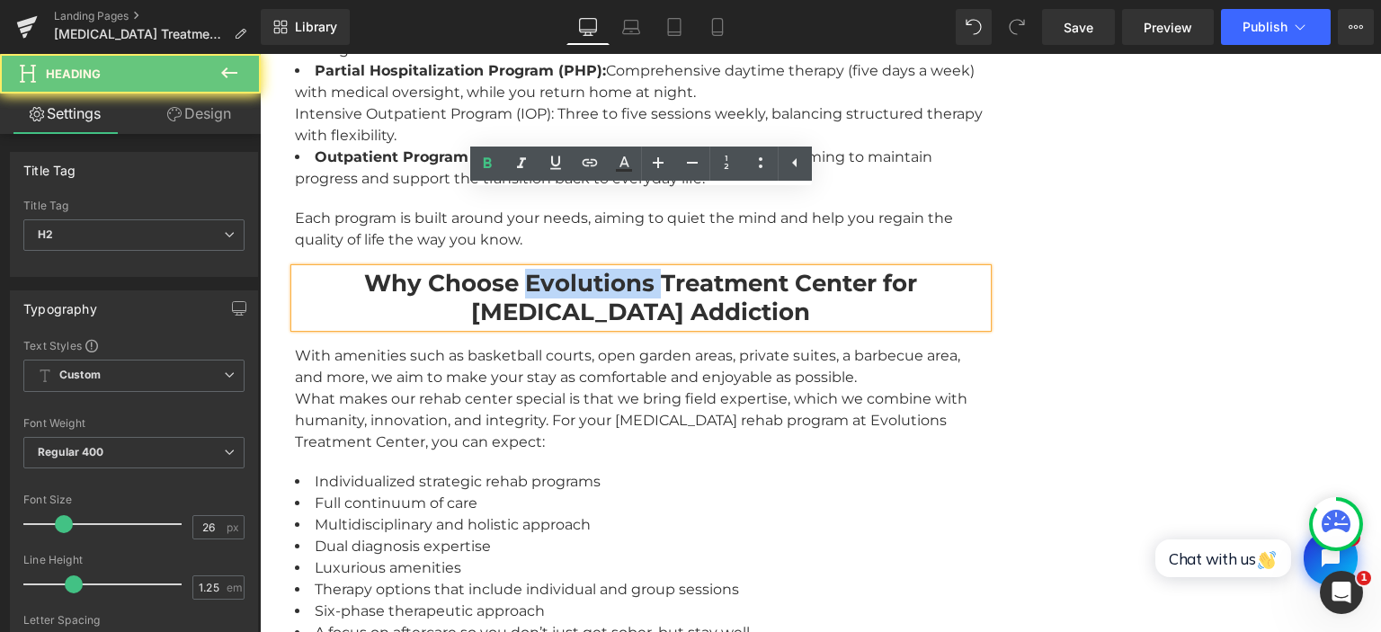
click at [548, 269] on strong "Why Choose Evolutions Treatment Center for [MEDICAL_DATA] Addiction" at bounding box center [640, 298] width 553 height 58
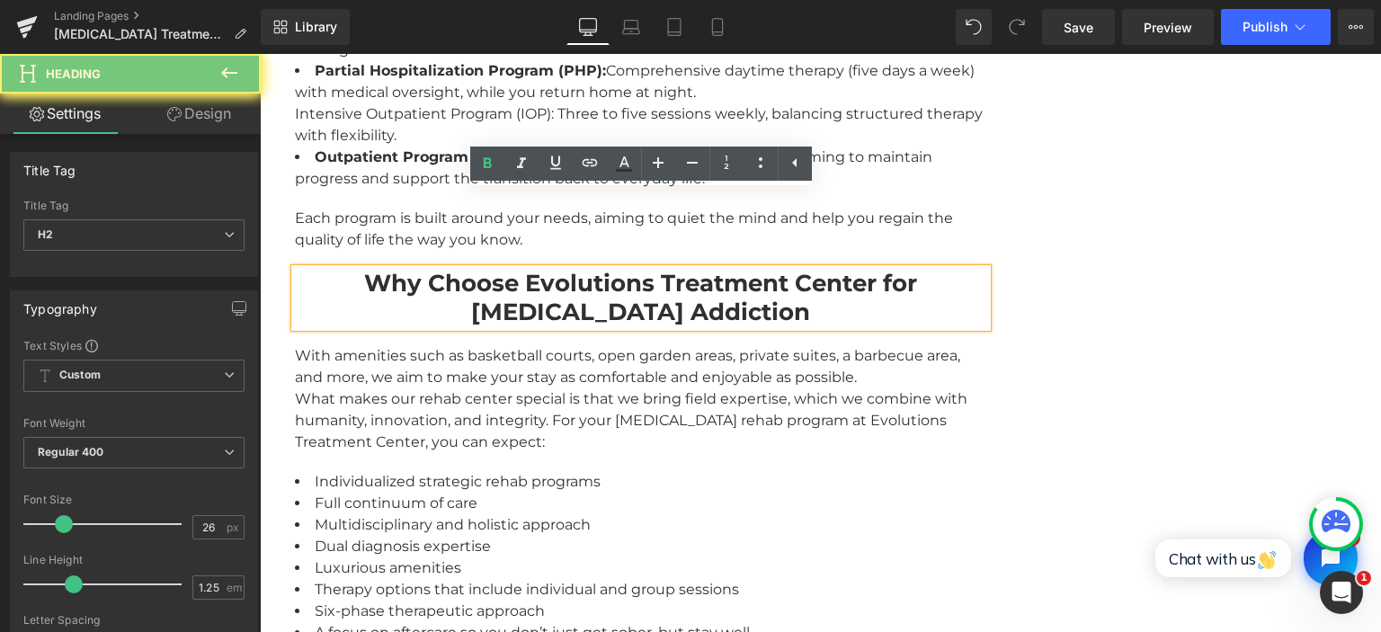
click at [548, 269] on strong "Why Choose Evolutions Treatment Center for [MEDICAL_DATA] Addiction" at bounding box center [640, 298] width 553 height 58
paste div
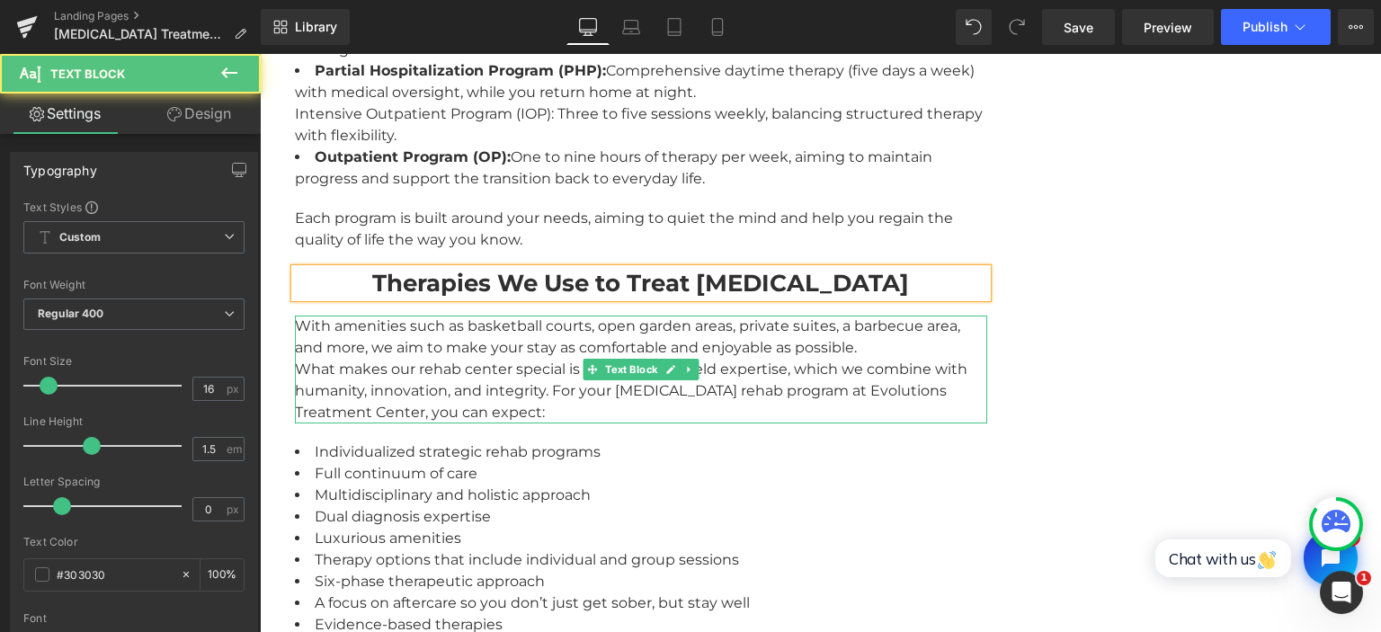
click at [469, 318] on div "With amenities such as basketball courts, open garden areas, private suites, a …" at bounding box center [641, 370] width 692 height 108
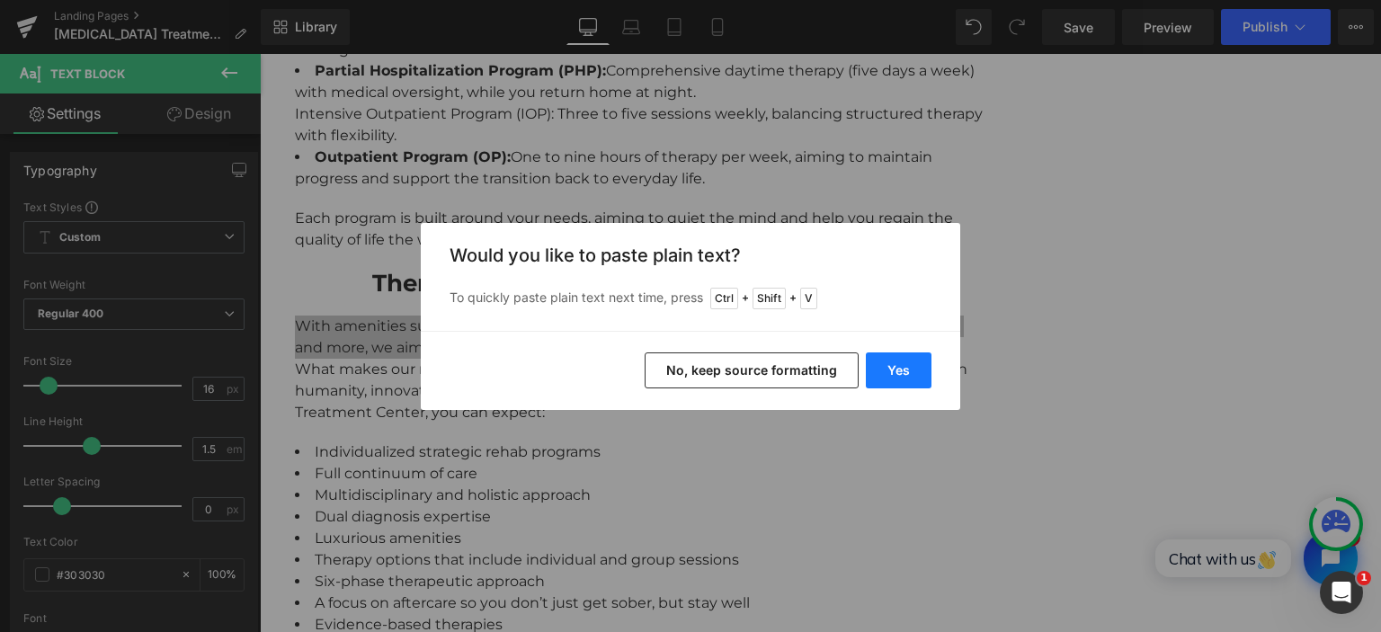
drag, startPoint x: 912, startPoint y: 378, endPoint x: 653, endPoint y: 324, distance: 264.4
click at [912, 378] on button "Yes" at bounding box center [899, 370] width 66 height 36
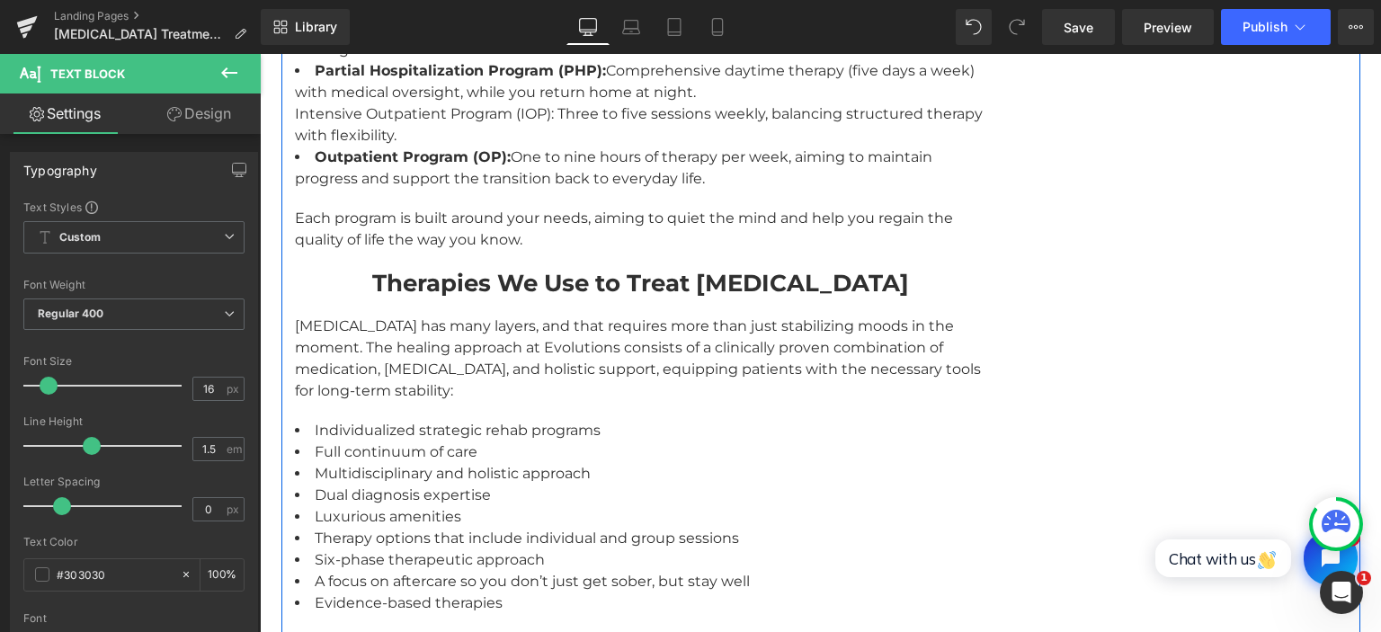
click at [506, 420] on li "Individualized strategic rehab programs" at bounding box center [641, 431] width 692 height 22
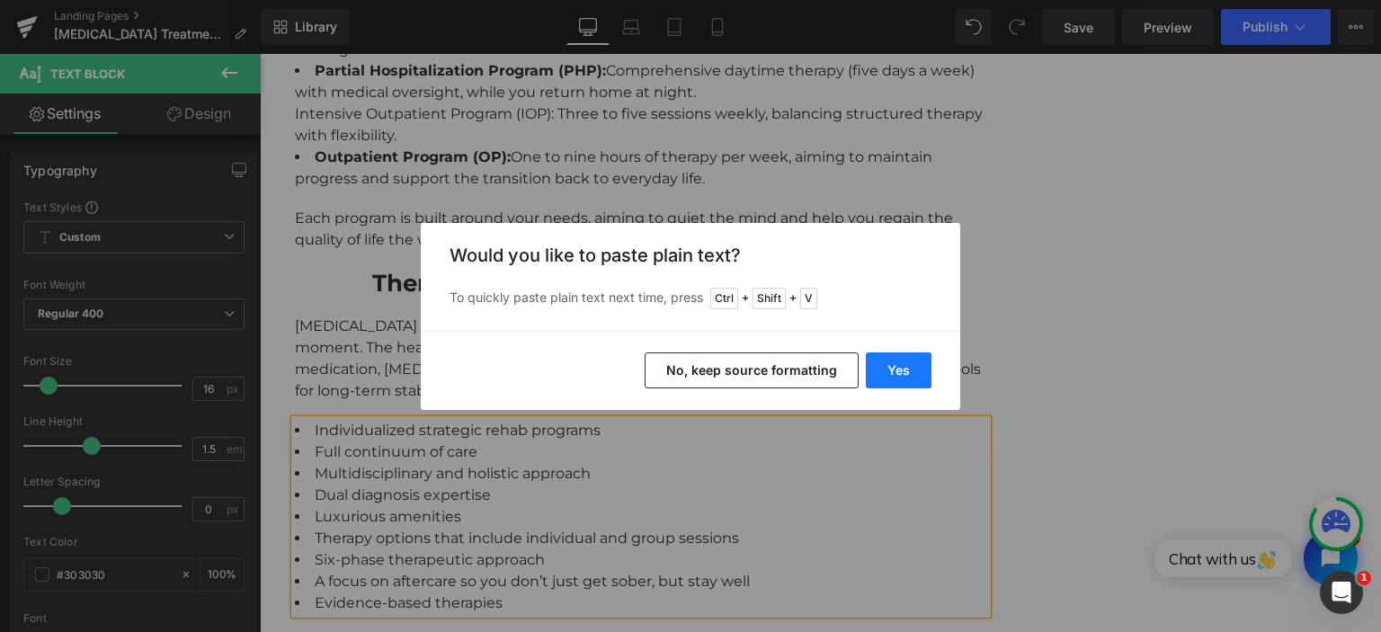
click at [890, 367] on button "Yes" at bounding box center [899, 370] width 66 height 36
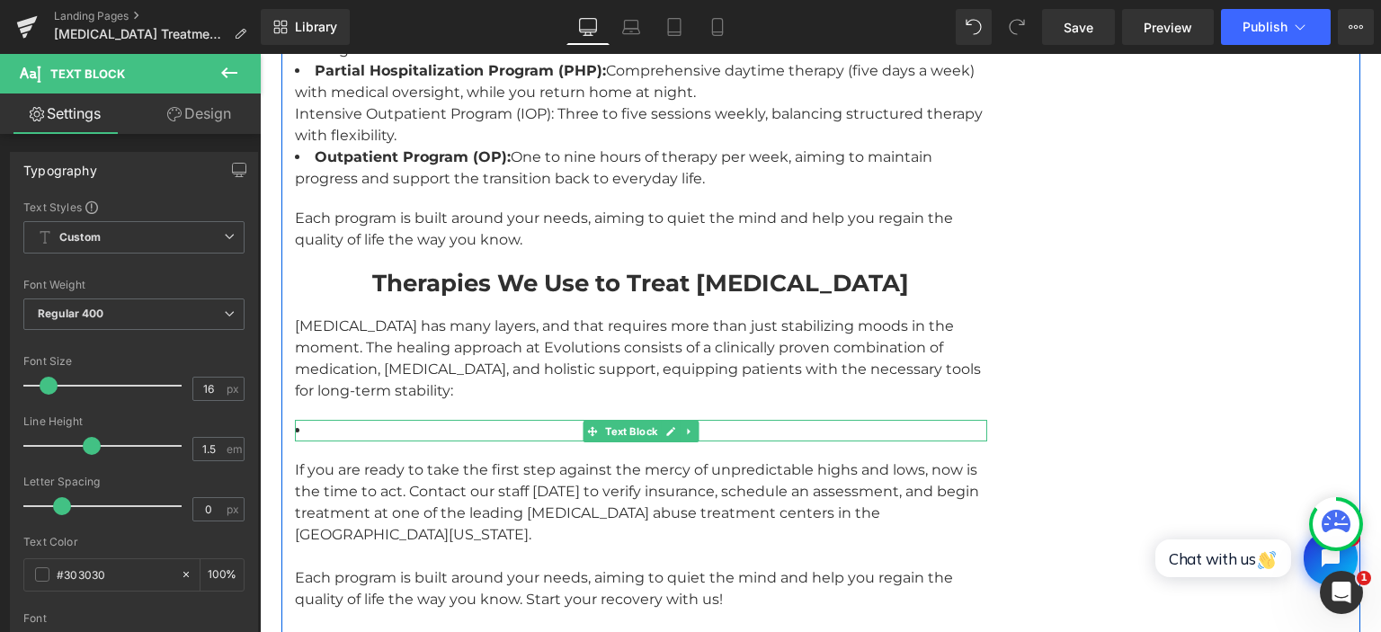
click at [384, 420] on li at bounding box center [641, 431] width 692 height 22
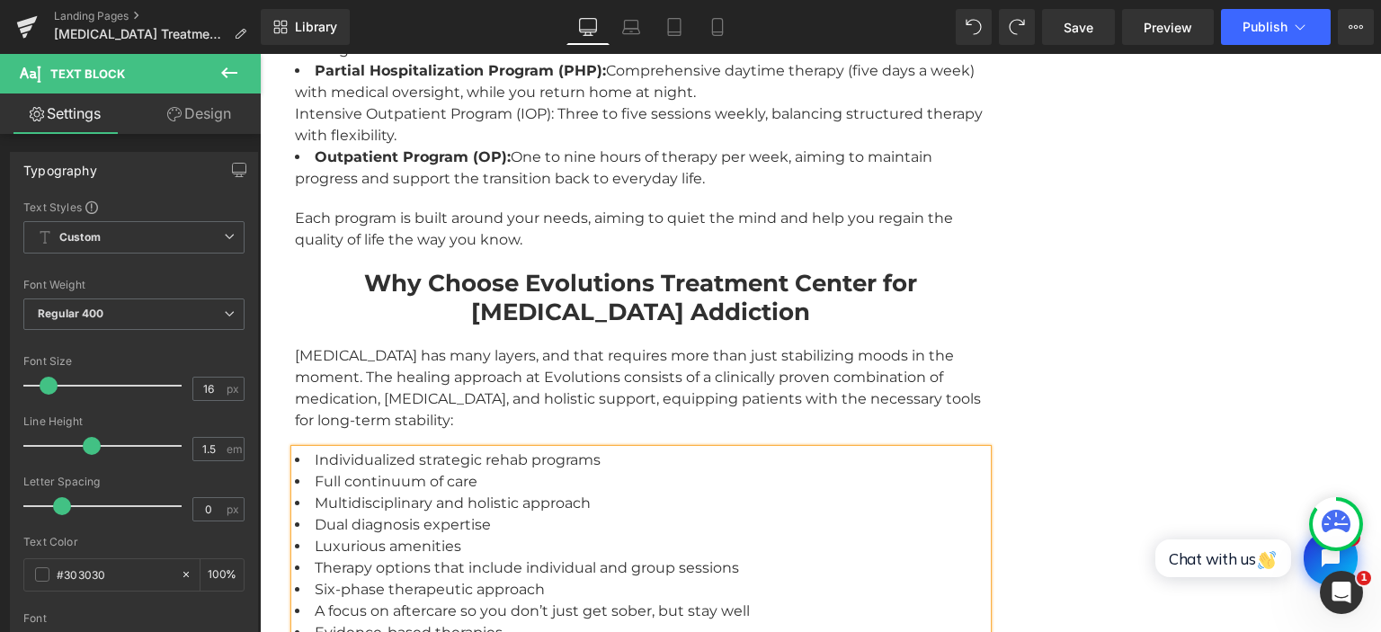
click at [326, 449] on li "Individualized strategic rehab programs" at bounding box center [641, 460] width 692 height 22
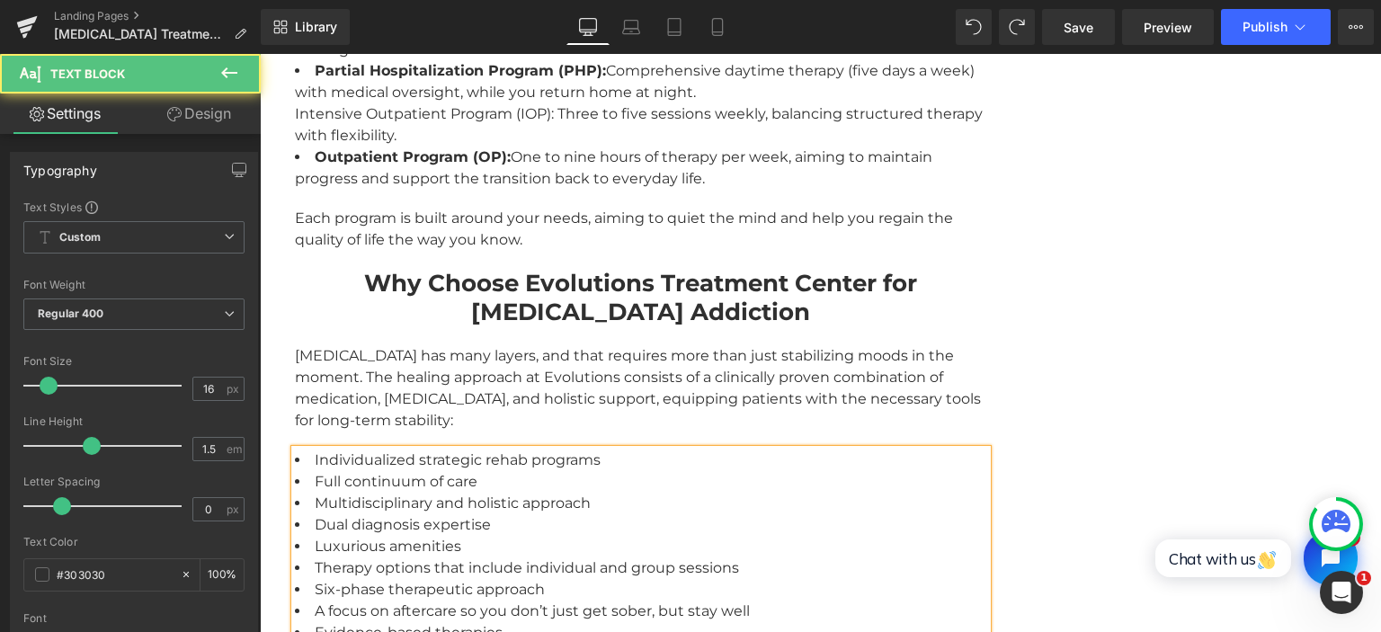
click at [401, 493] on li "Multidisciplinary and holistic approach" at bounding box center [641, 504] width 692 height 22
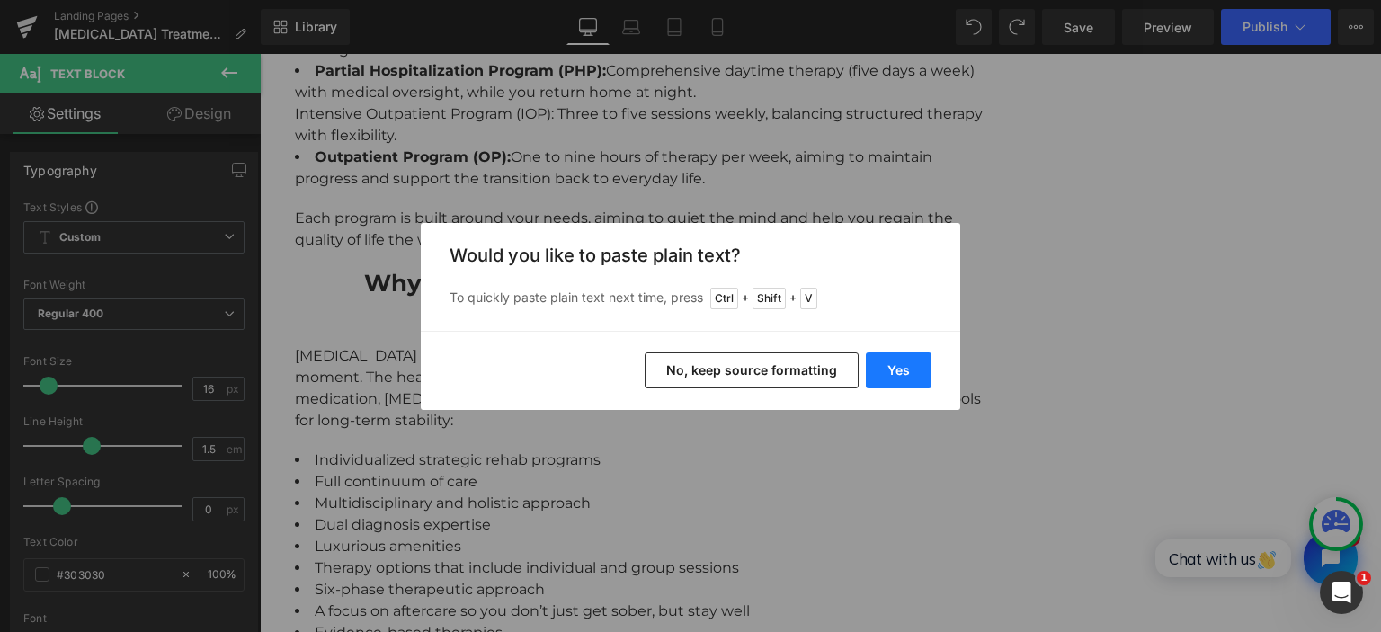
click at [916, 375] on button "Yes" at bounding box center [899, 370] width 66 height 36
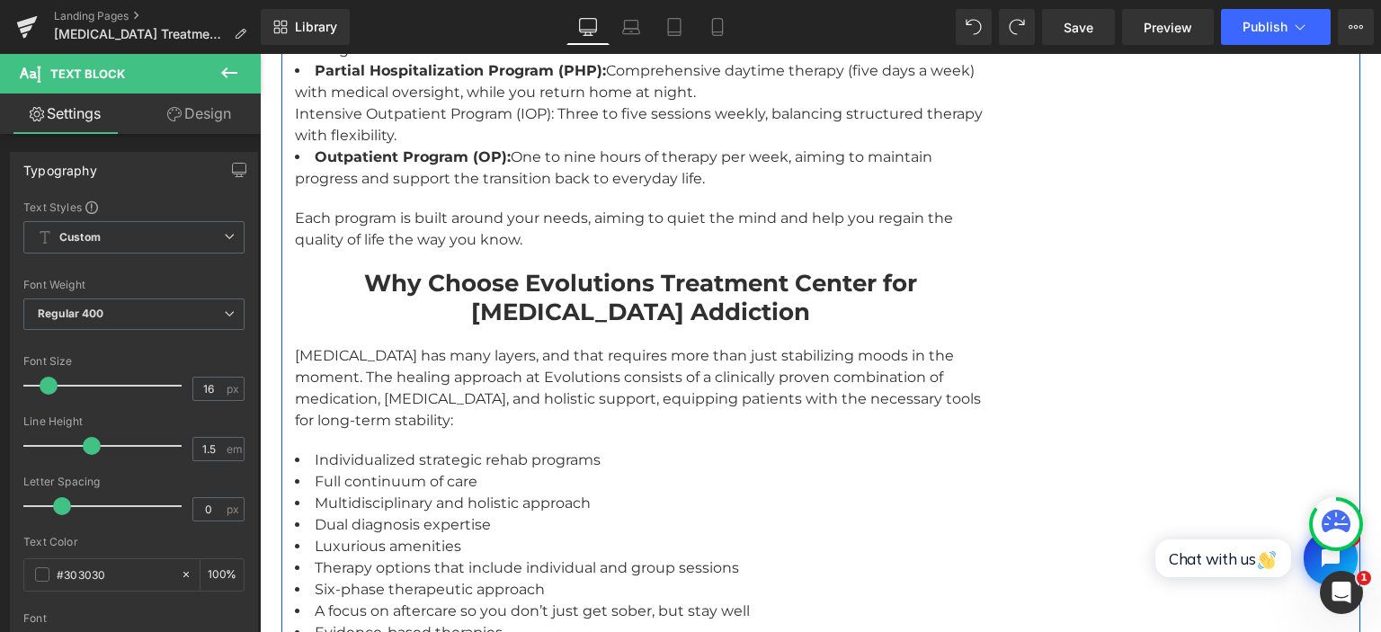
click at [333, 514] on li "Dual diagnosis expertise" at bounding box center [641, 525] width 692 height 22
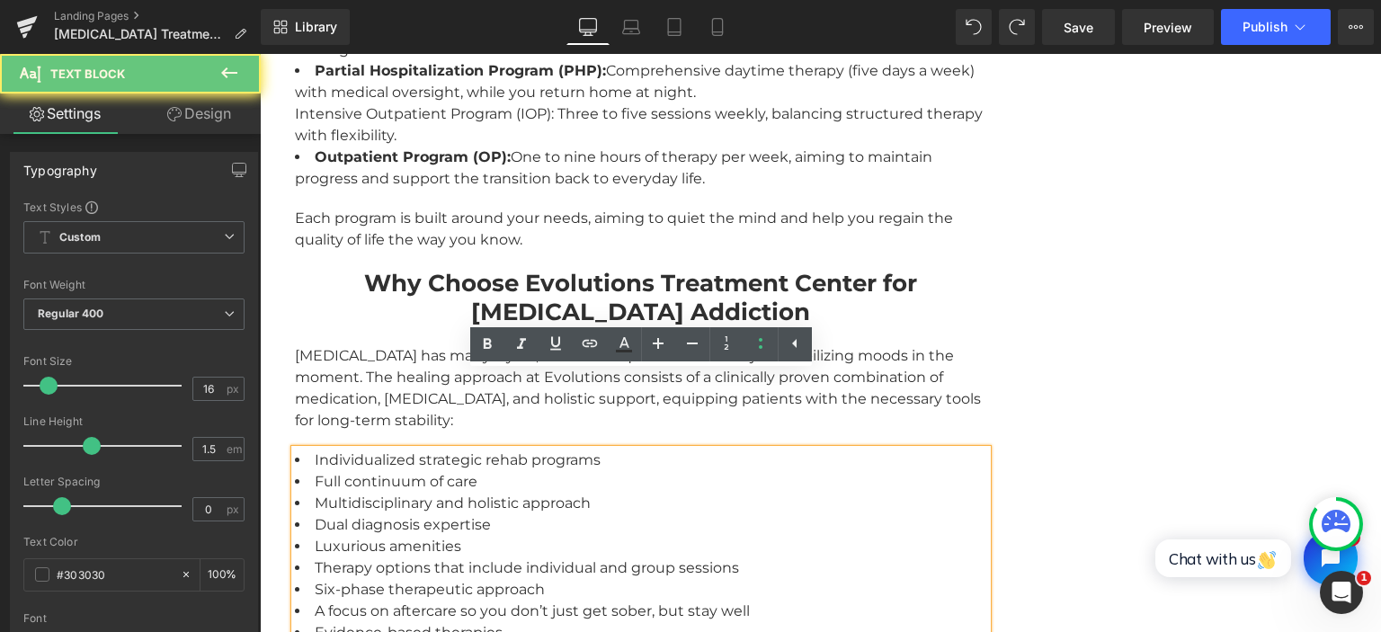
click at [329, 449] on li "Individualized strategic rehab programs" at bounding box center [641, 460] width 692 height 22
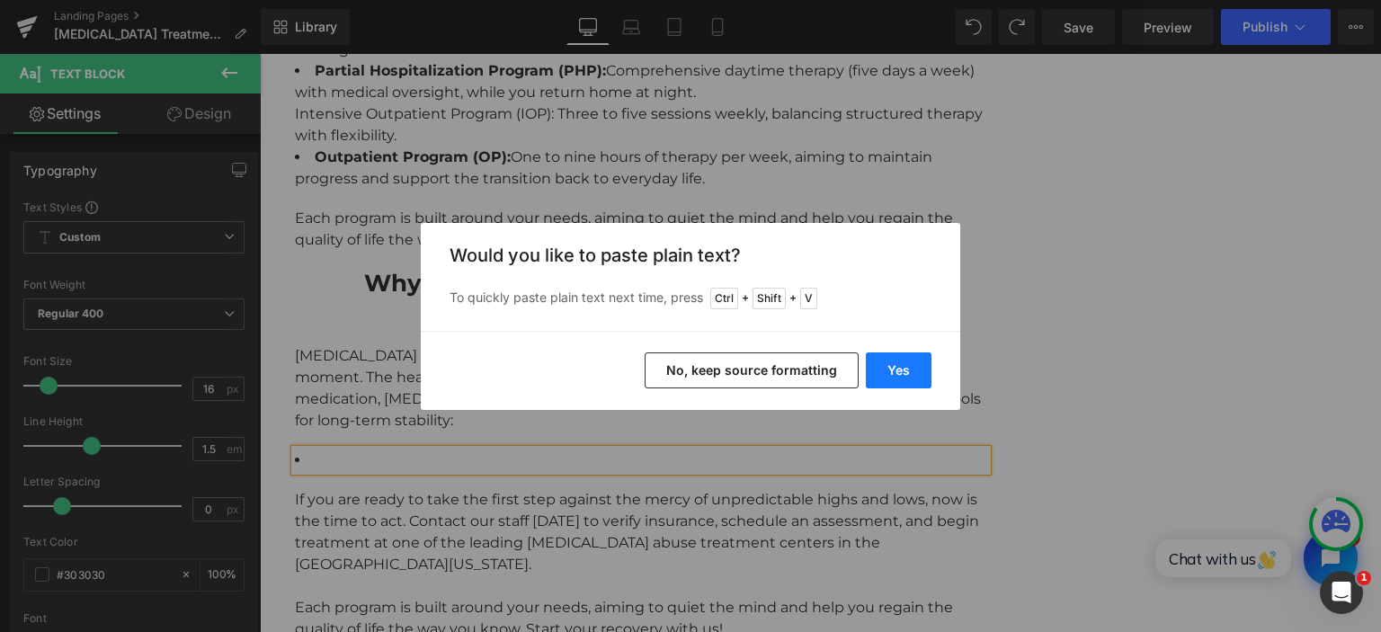
click at [883, 375] on button "Yes" at bounding box center [899, 370] width 66 height 36
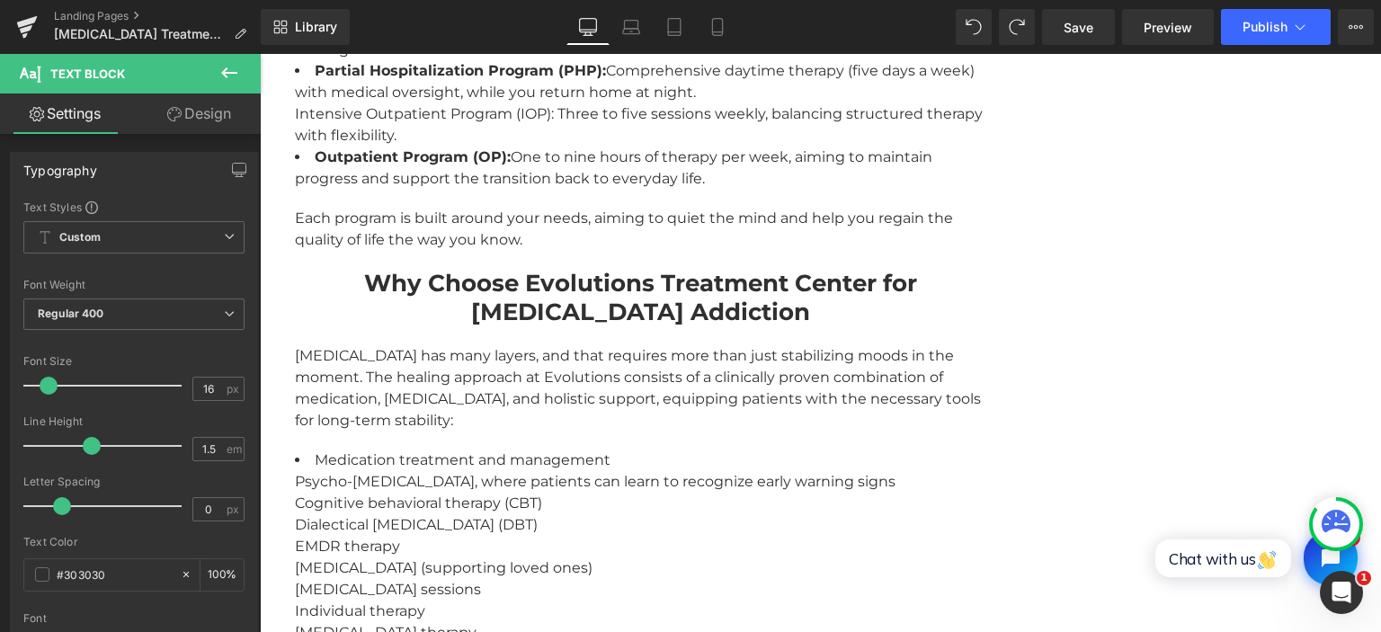
scroll to position [3250, 0]
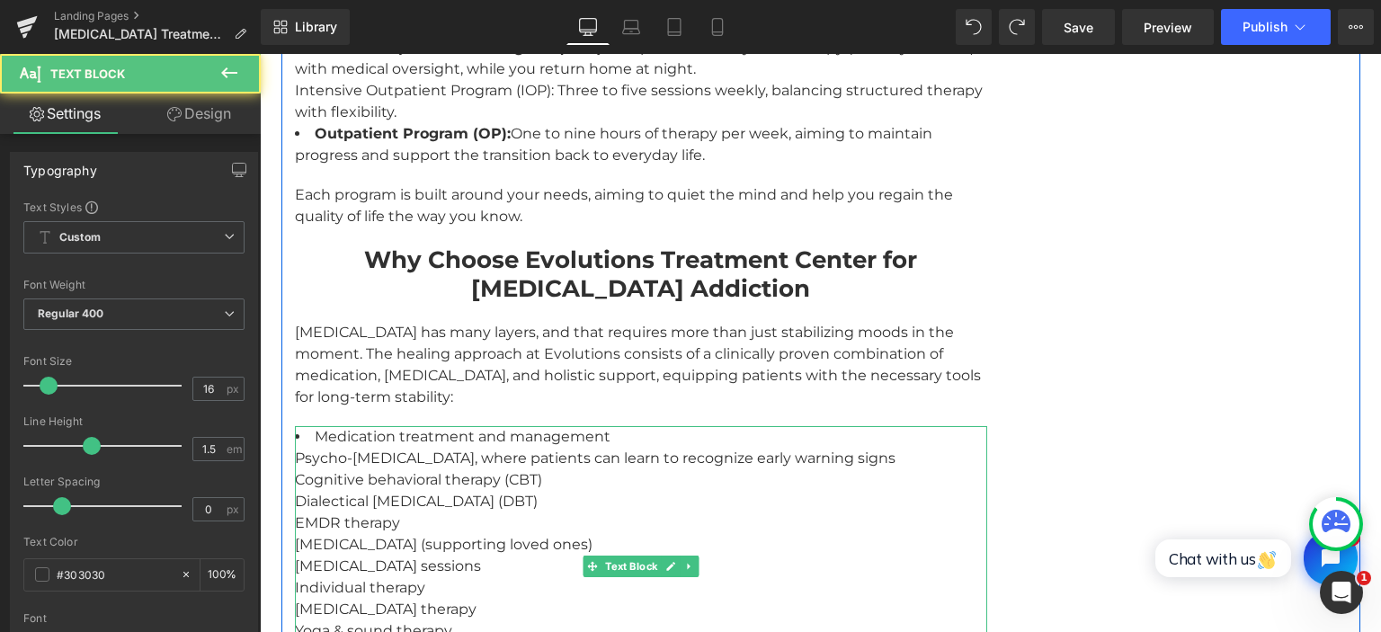
click at [689, 426] on li "Medication treatment and management Psycho-educational therapy, where patients …" at bounding box center [641, 566] width 692 height 280
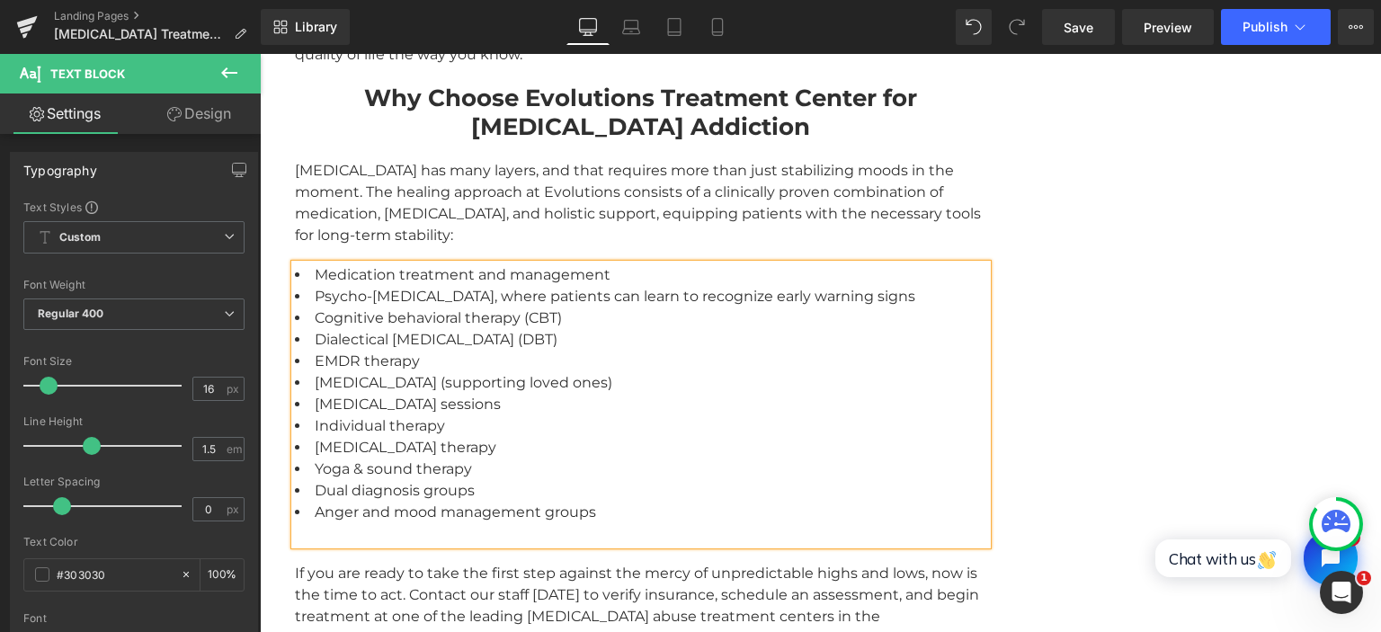
scroll to position [3440, 0]
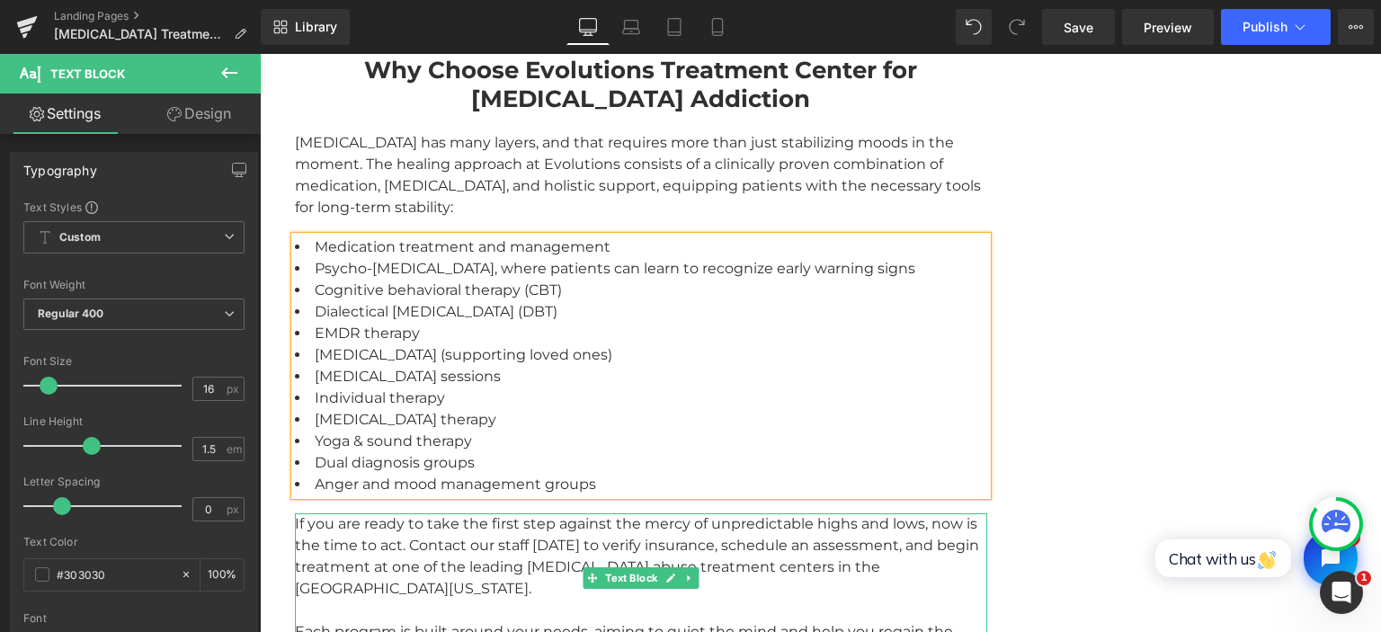
click at [533, 513] on div "If you are ready to take the first step against the mercy of unpredictable high…" at bounding box center [641, 556] width 692 height 86
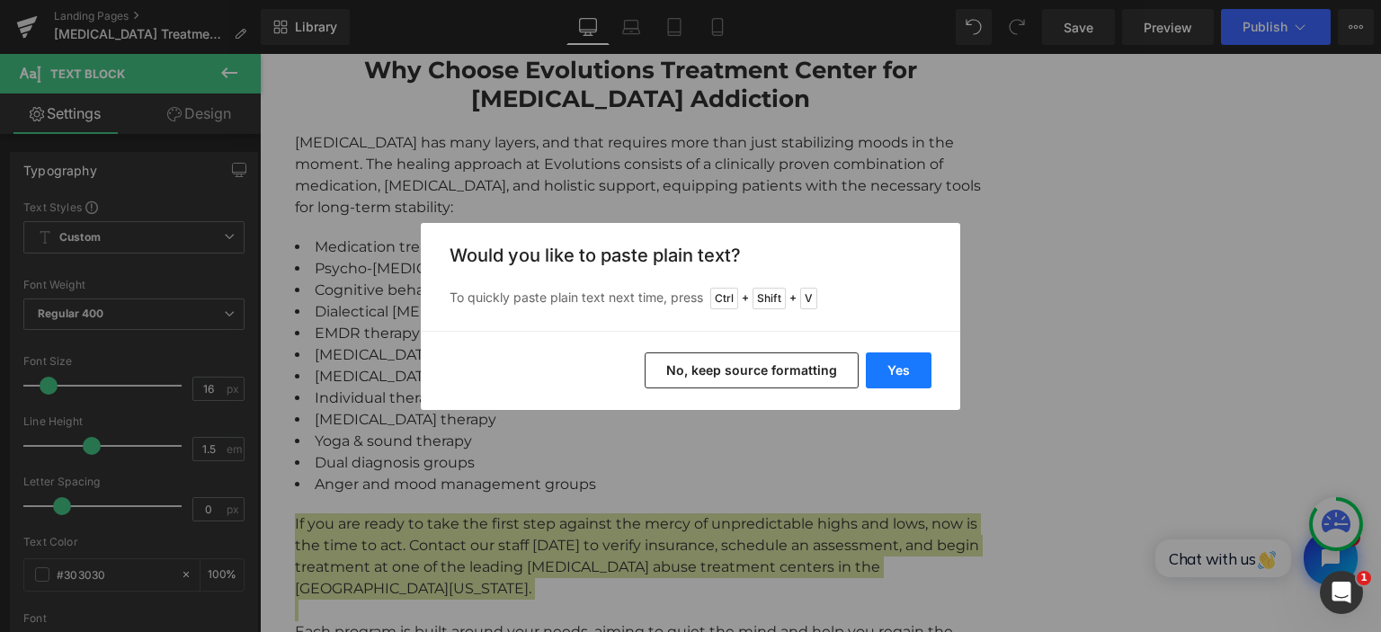
click at [908, 360] on button "Yes" at bounding box center [899, 370] width 66 height 36
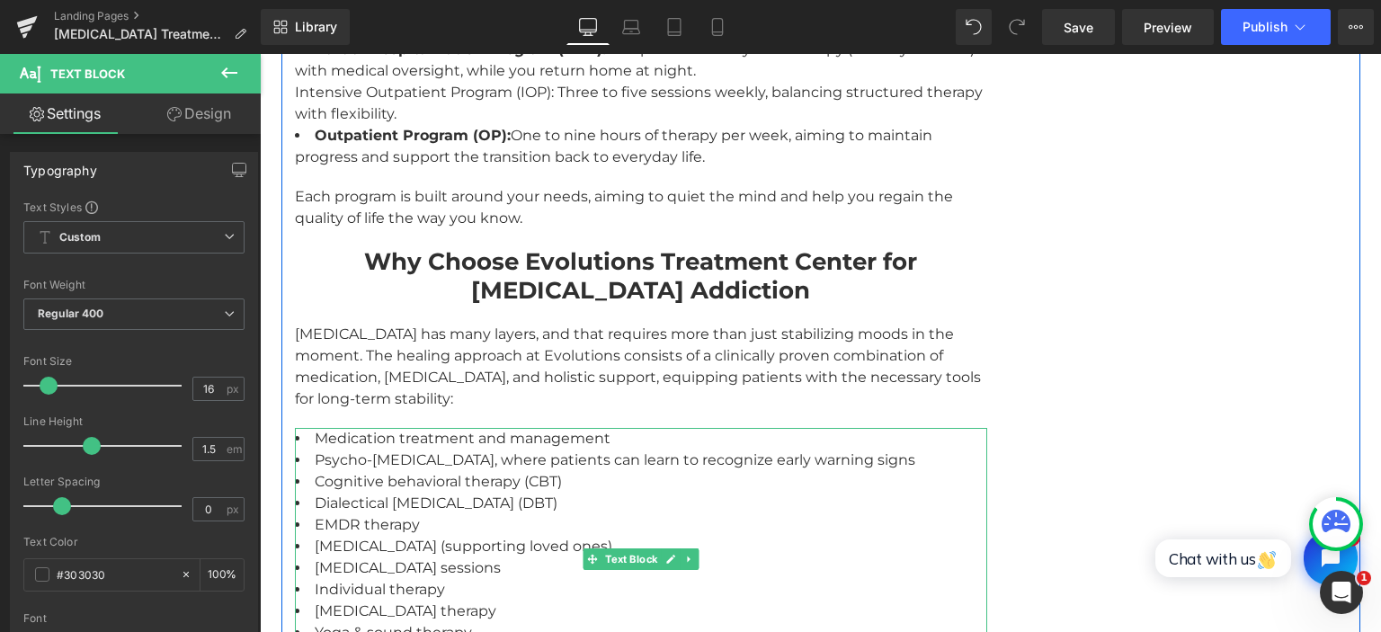
scroll to position [3155, 0]
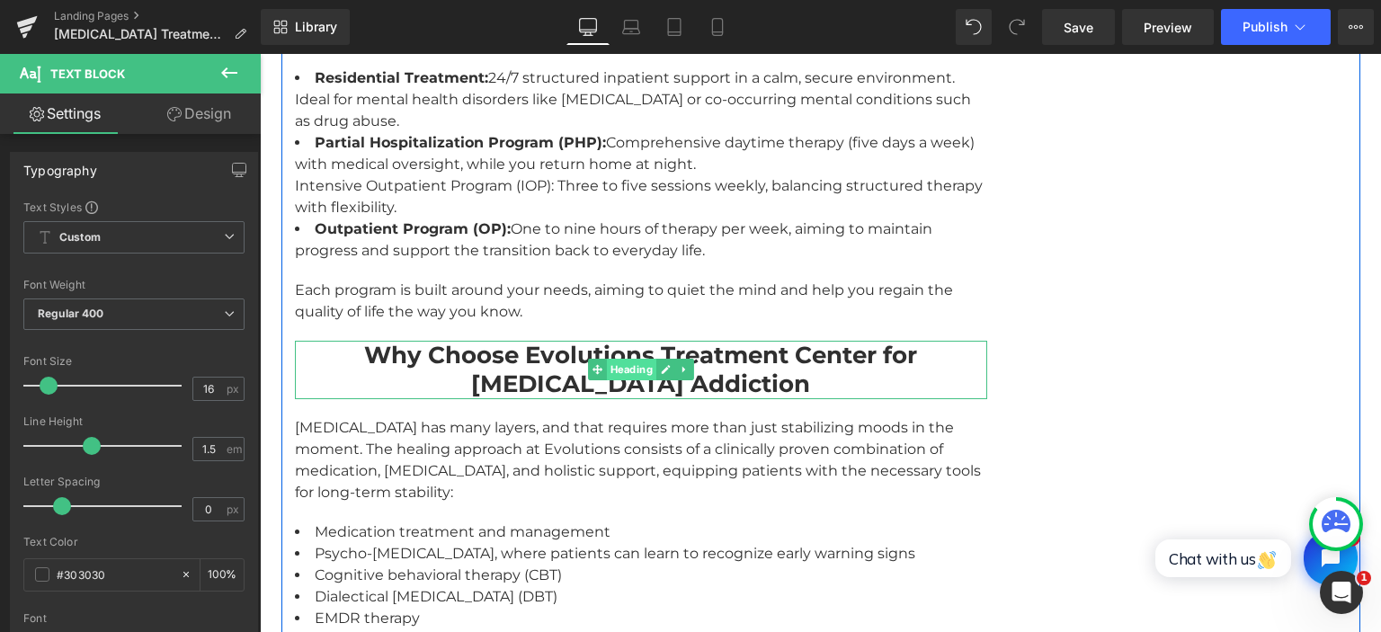
click at [637, 359] on span "Heading" at bounding box center [630, 370] width 49 height 22
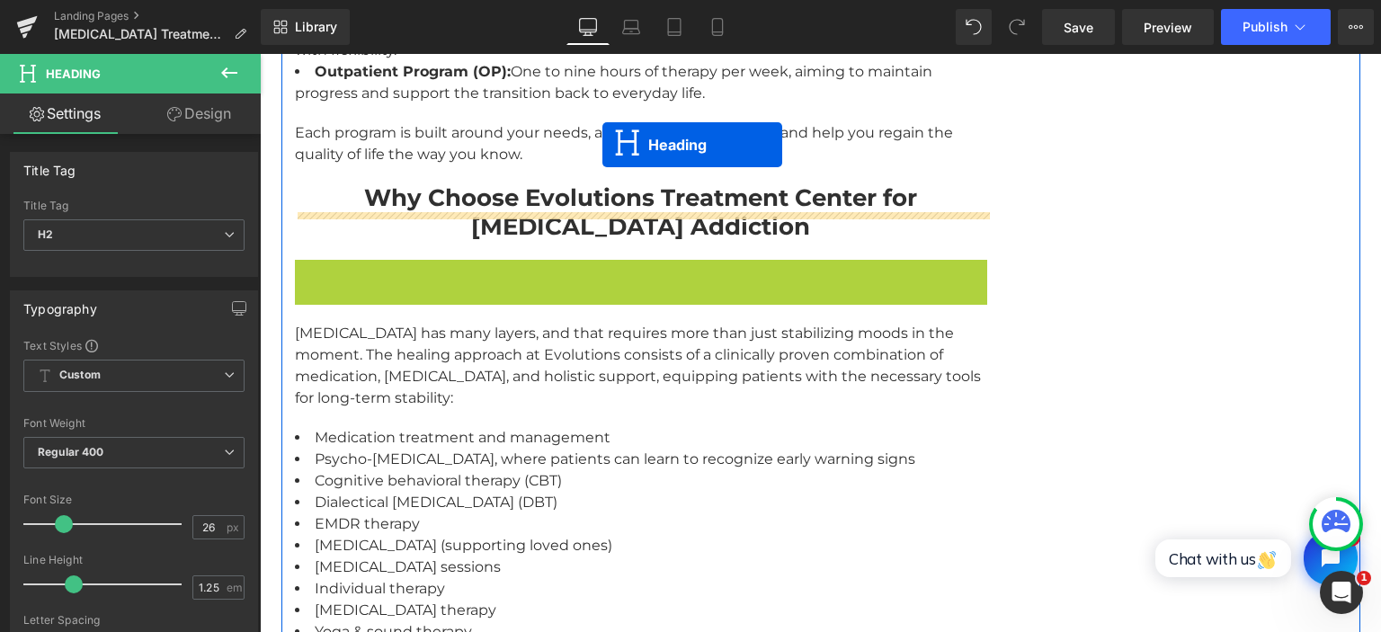
scroll to position [3534, 0]
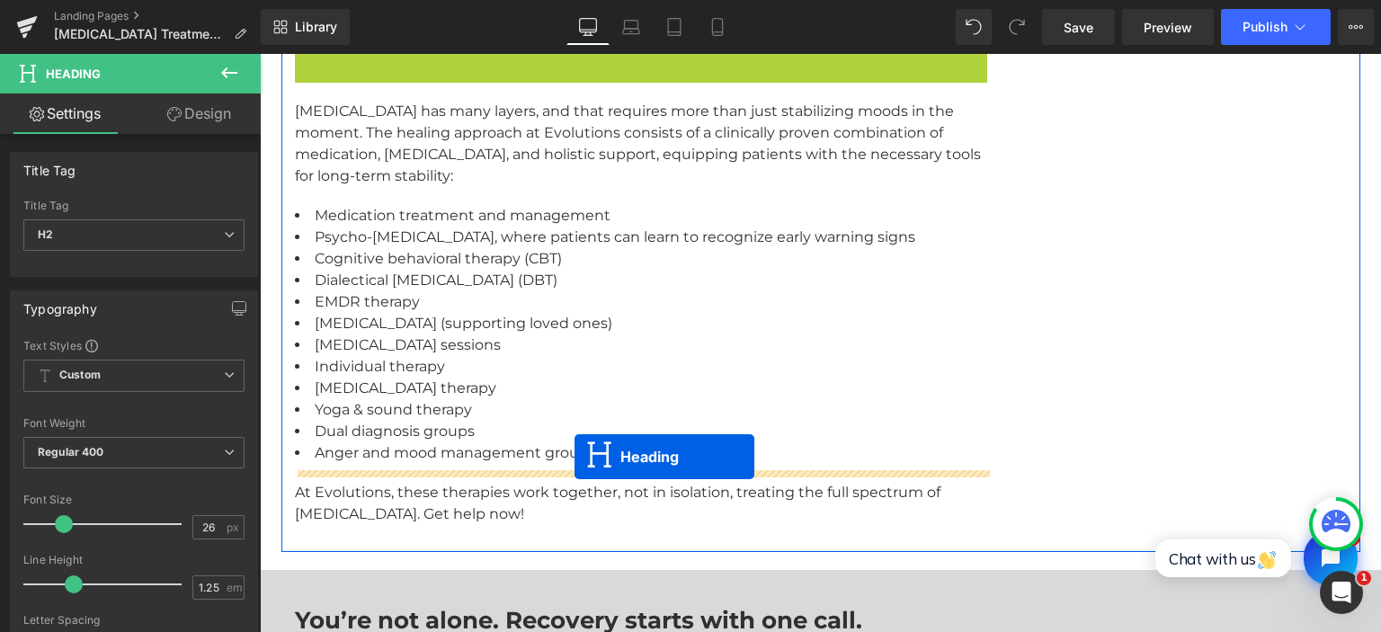
drag, startPoint x: 599, startPoint y: 370, endPoint x: 574, endPoint y: 457, distance: 89.6
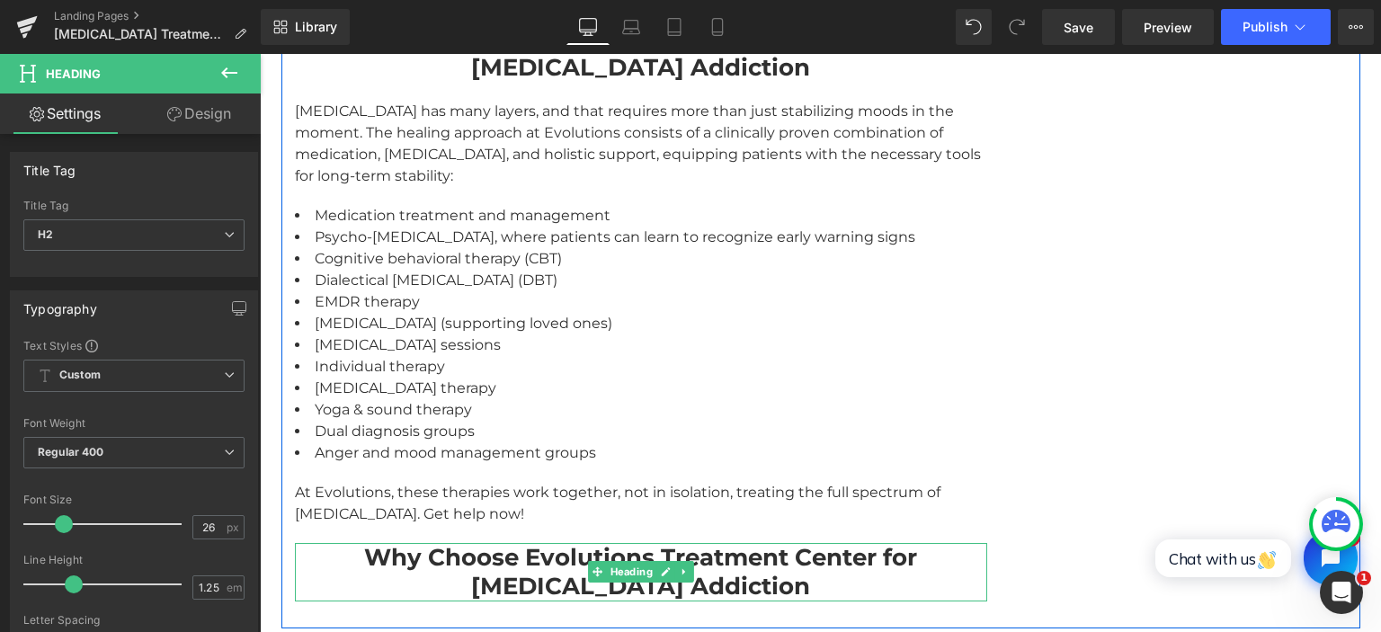
click at [458, 543] on strong "Why Choose Evolutions Treatment Center for [MEDICAL_DATA] Addiction" at bounding box center [640, 572] width 553 height 58
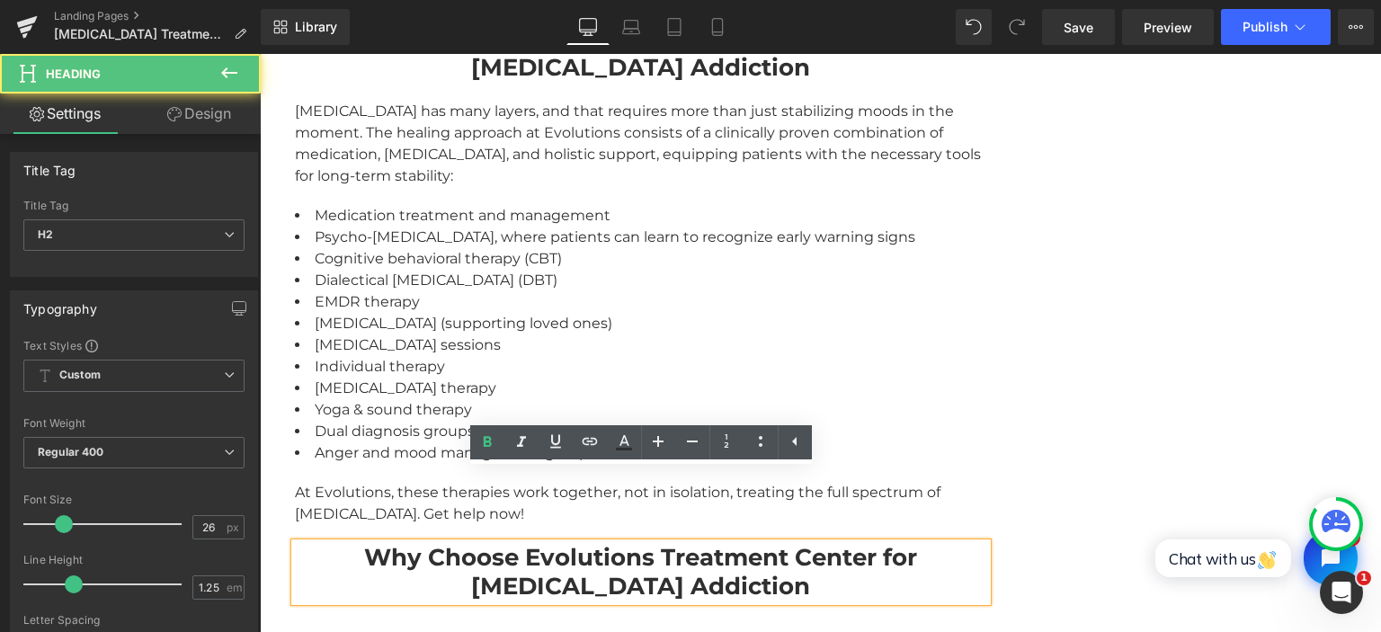
click at [459, 543] on strong "Why Choose Evolutions Treatment Center for [MEDICAL_DATA] Addiction" at bounding box center [640, 572] width 553 height 58
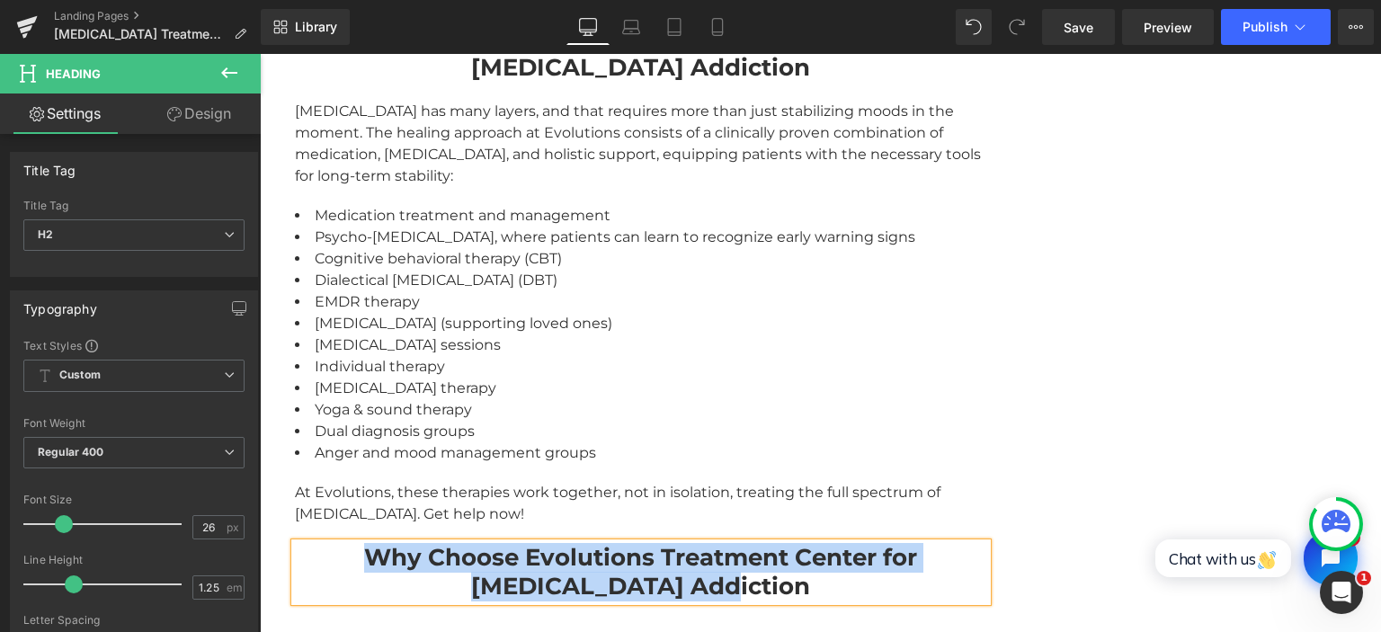
paste div
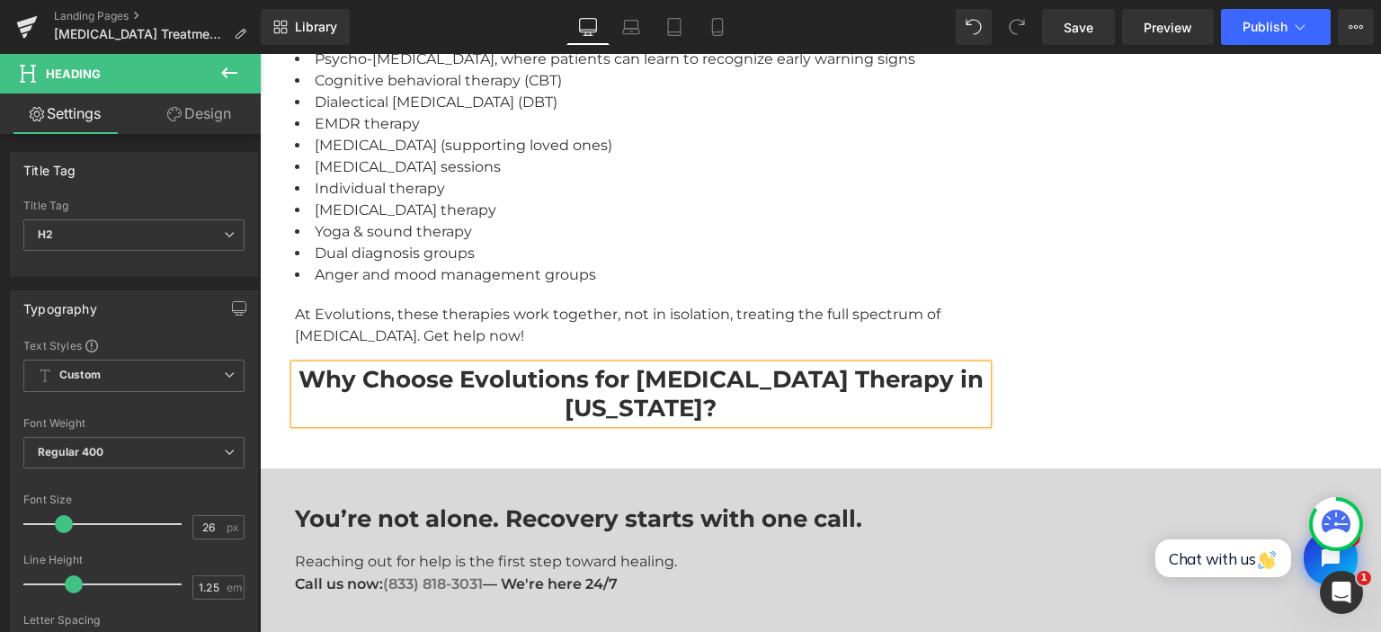
scroll to position [3662, 0]
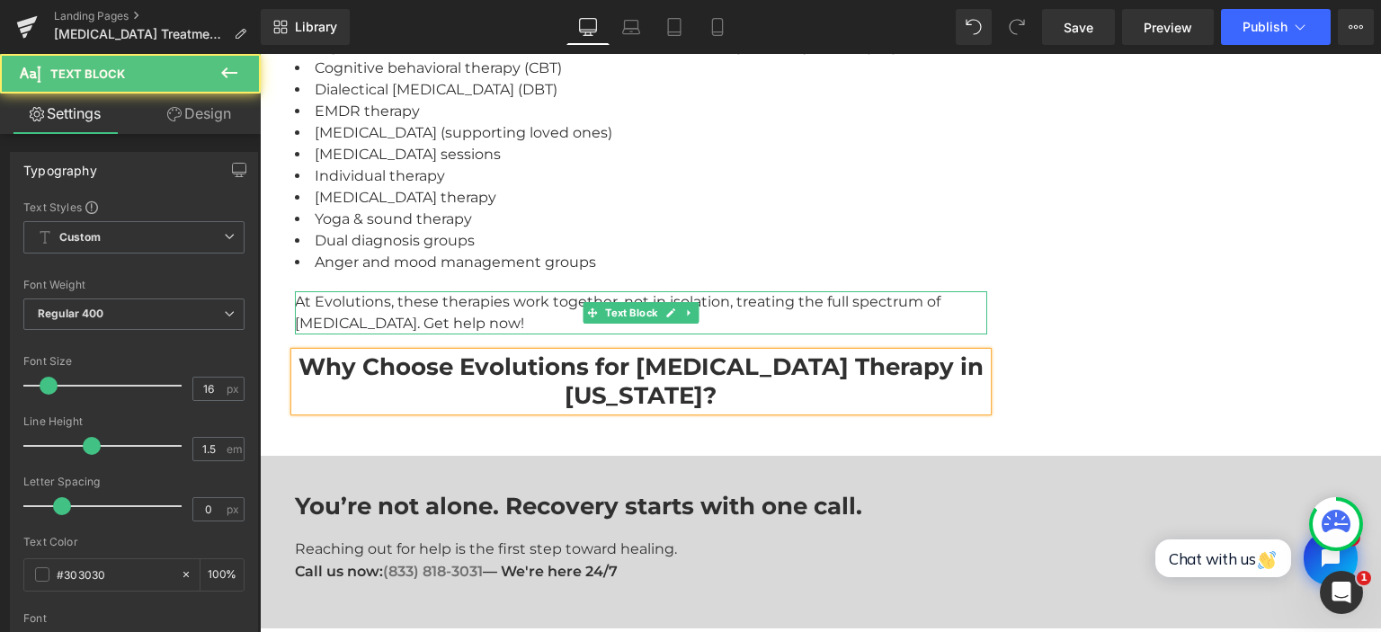
click at [409, 291] on div "At Evolutions, these therapies work together, not in isolation, treating the fu…" at bounding box center [641, 312] width 692 height 43
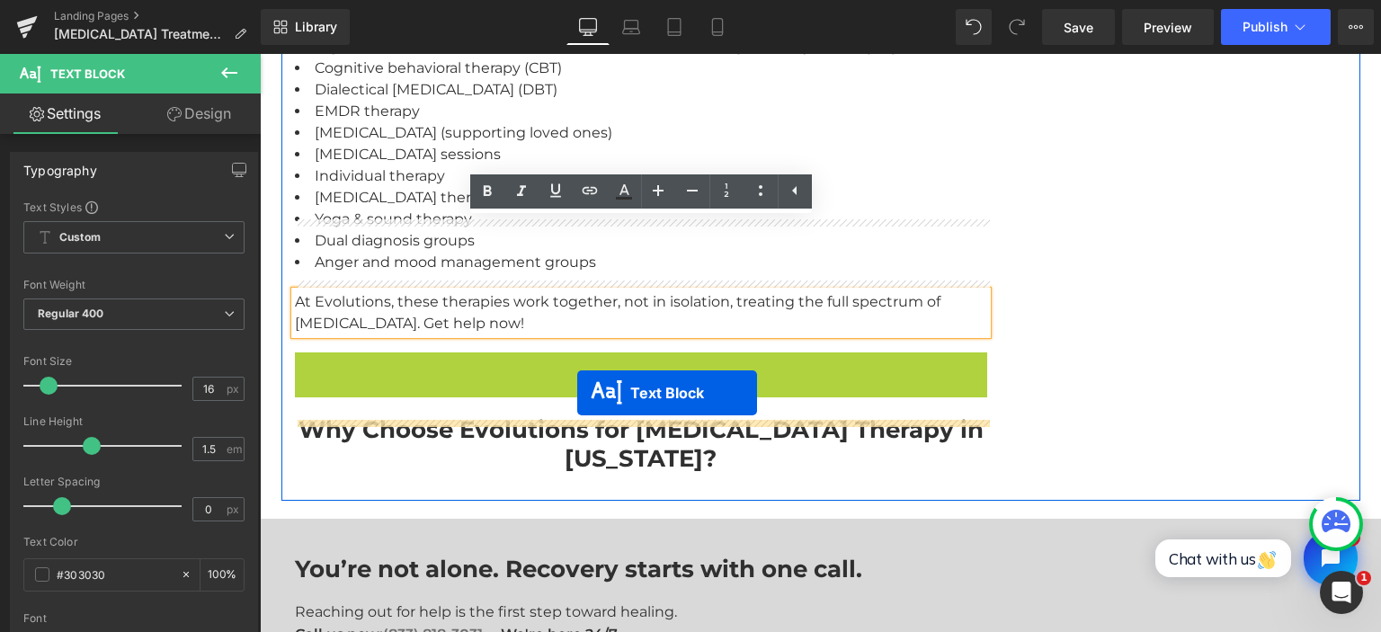
drag, startPoint x: 589, startPoint y: 304, endPoint x: 576, endPoint y: 393, distance: 89.9
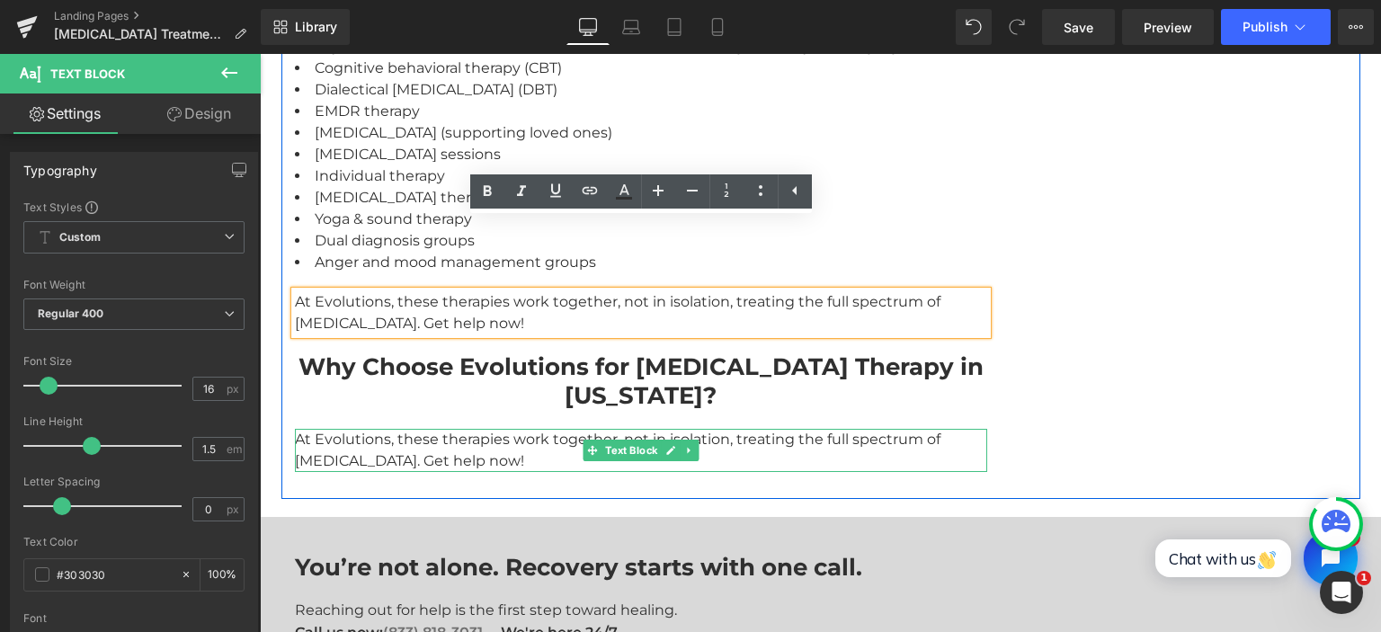
click at [532, 429] on div "At Evolutions, these therapies work together, not in isolation, treating the fu…" at bounding box center [641, 450] width 692 height 43
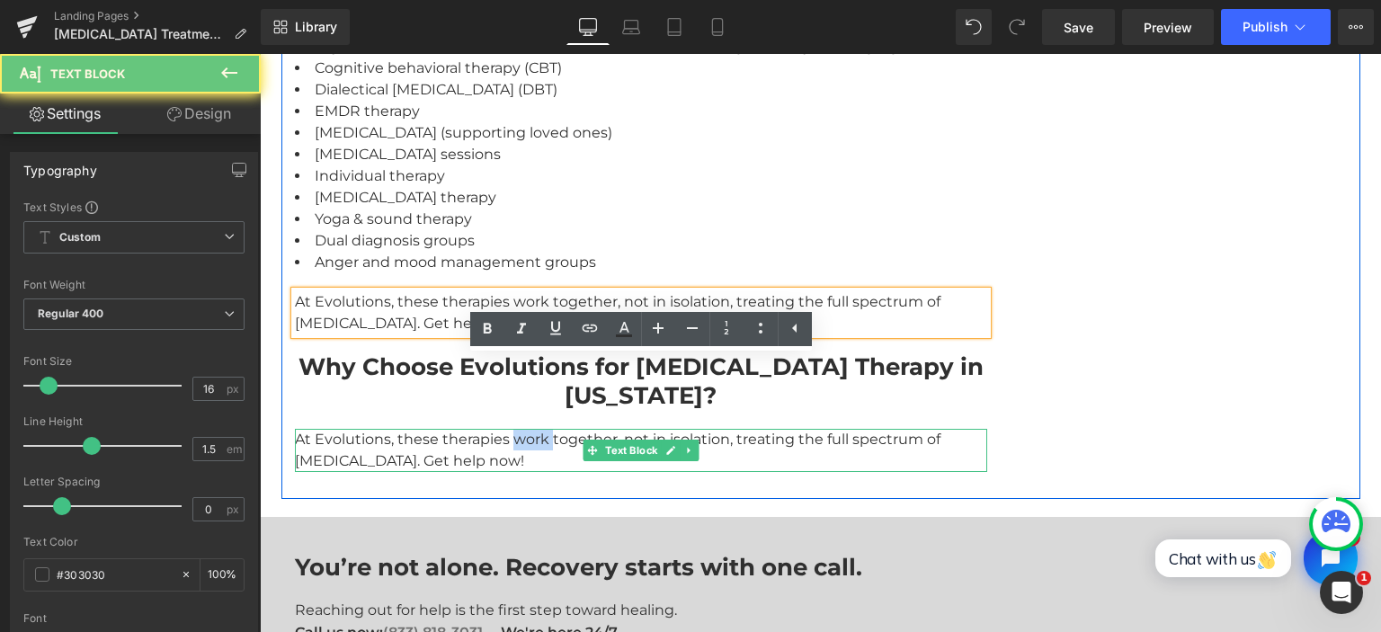
click at [532, 429] on div "At Evolutions, these therapies work together, not in isolation, treating the fu…" at bounding box center [641, 450] width 692 height 43
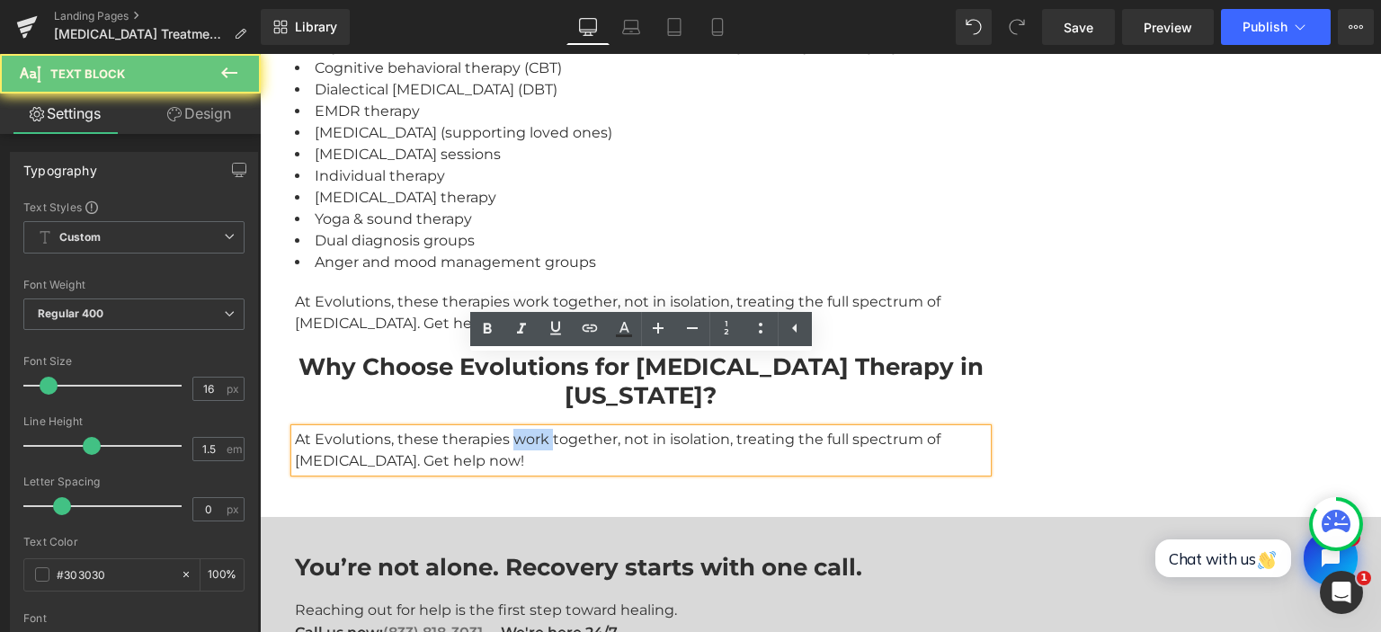
click at [532, 429] on div "At Evolutions, these therapies work together, not in isolation, treating the fu…" at bounding box center [641, 450] width 692 height 43
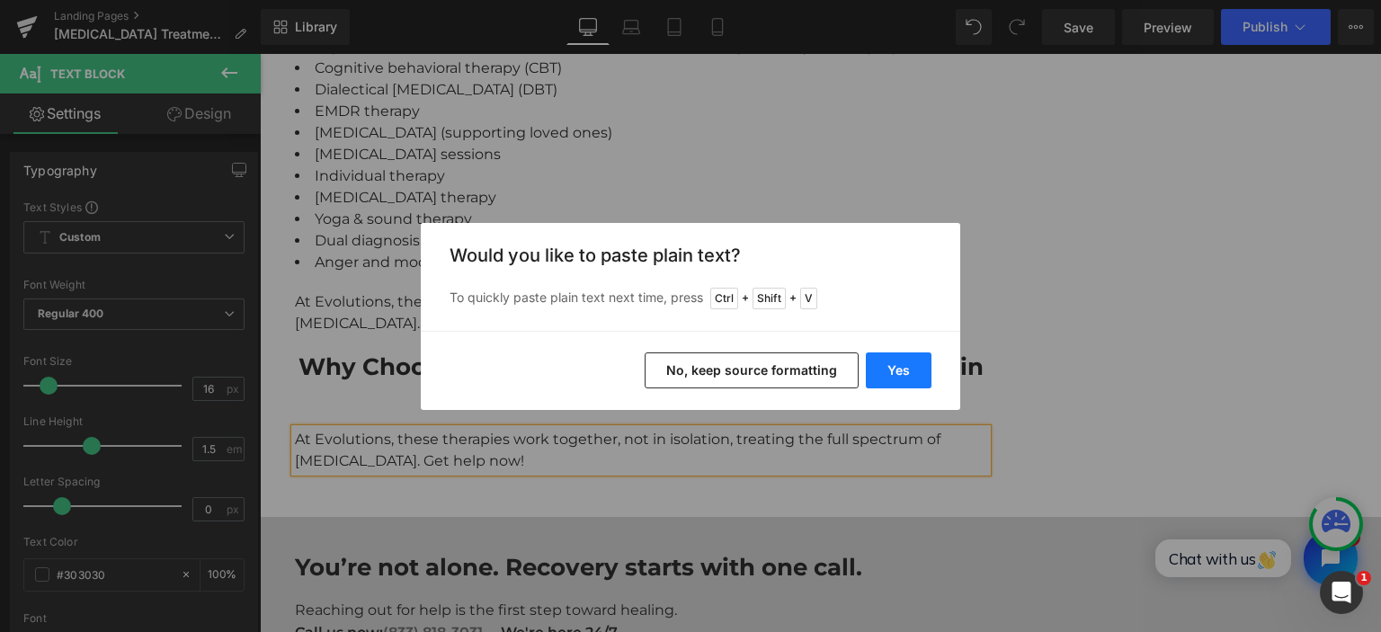
click at [910, 372] on button "Yes" at bounding box center [899, 370] width 66 height 36
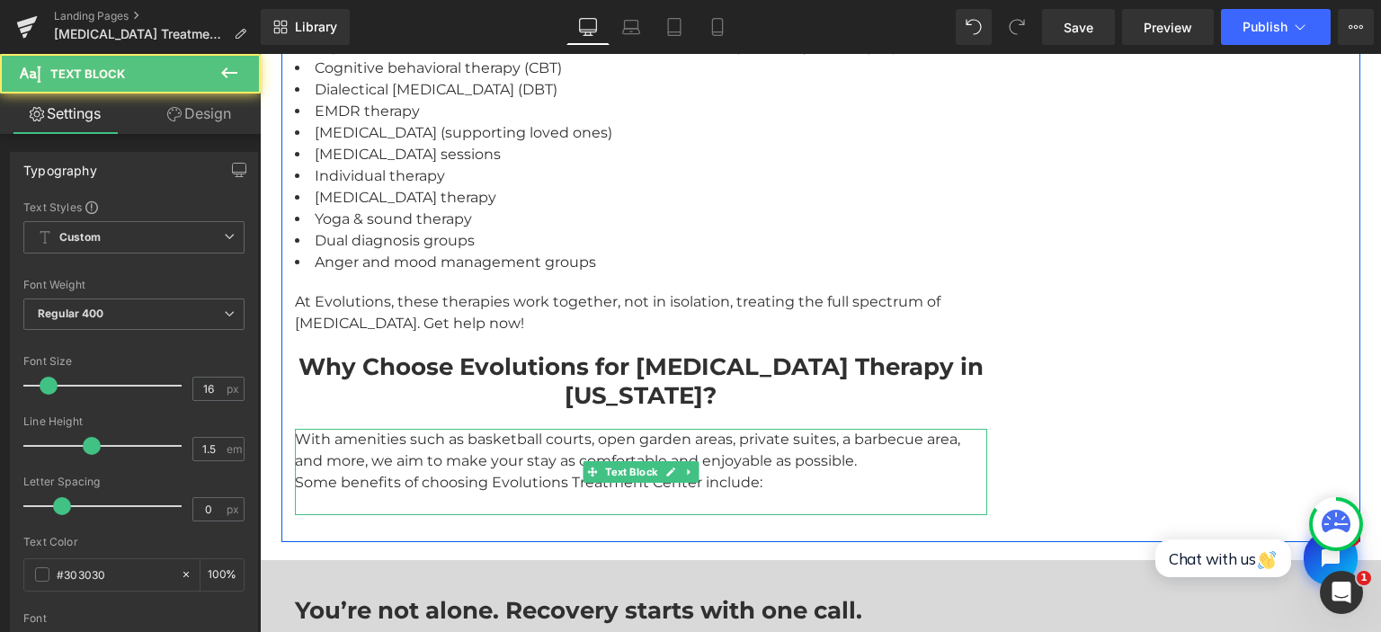
click at [867, 429] on div "With amenities such as basketball courts, open garden areas, private suites, a …" at bounding box center [641, 472] width 692 height 86
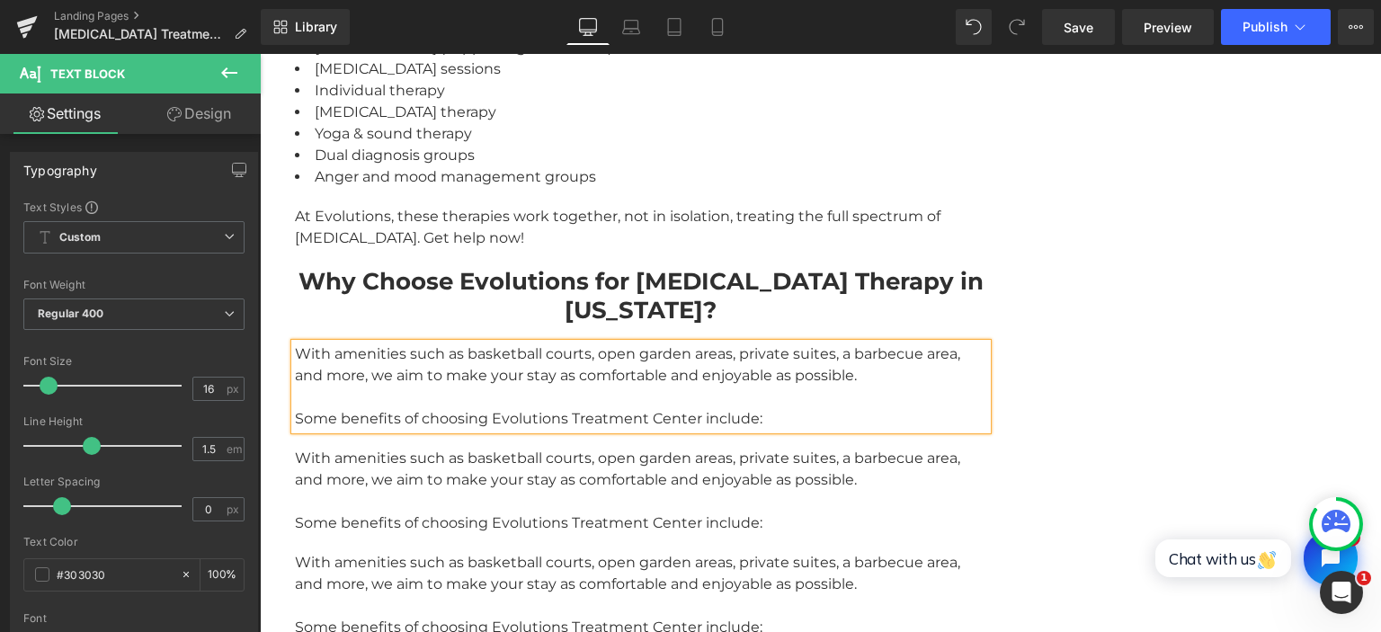
scroll to position [3722, 0]
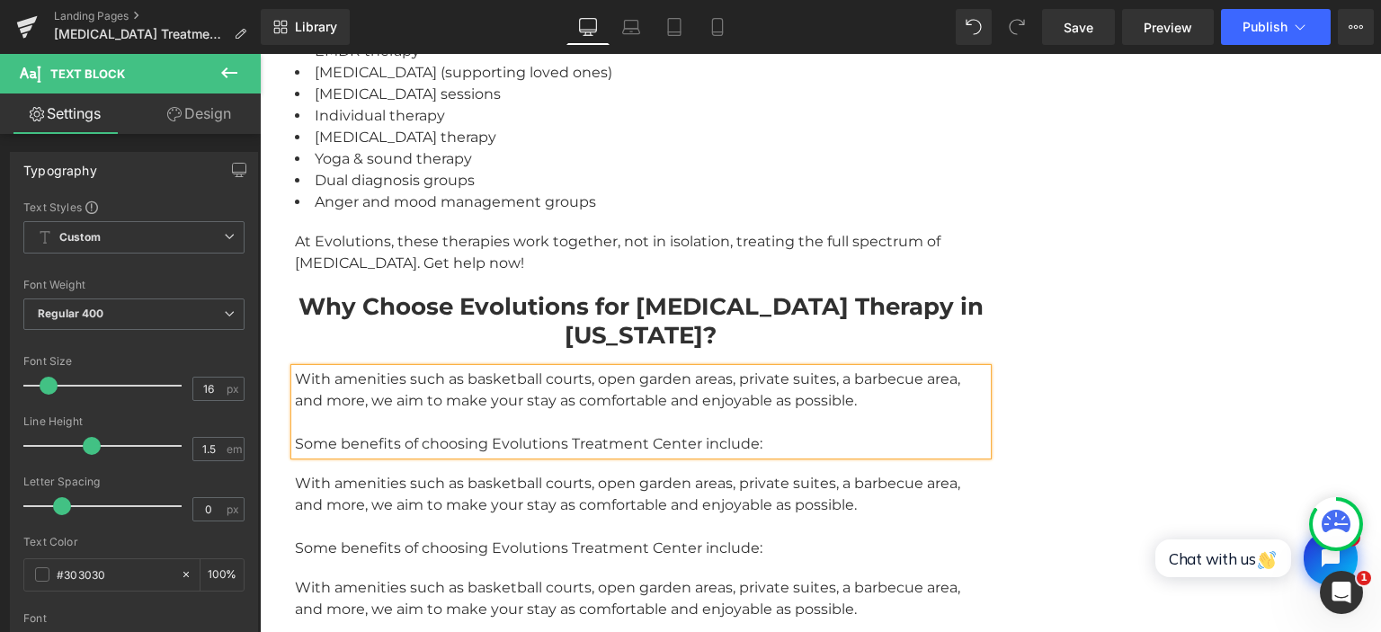
click at [426, 473] on div "With amenities such as basketball courts, open garden areas, private suites, a …" at bounding box center [641, 494] width 692 height 43
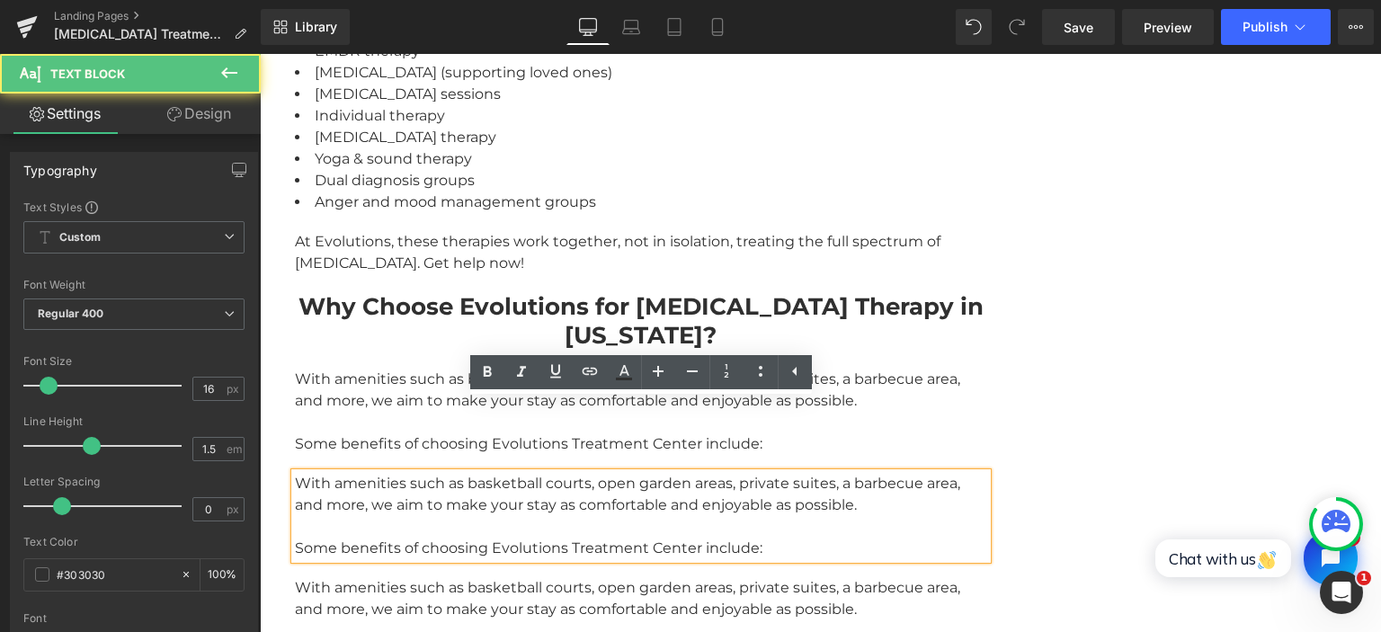
click at [431, 473] on div "With amenities such as basketball courts, open garden areas, private suites, a …" at bounding box center [641, 494] width 692 height 43
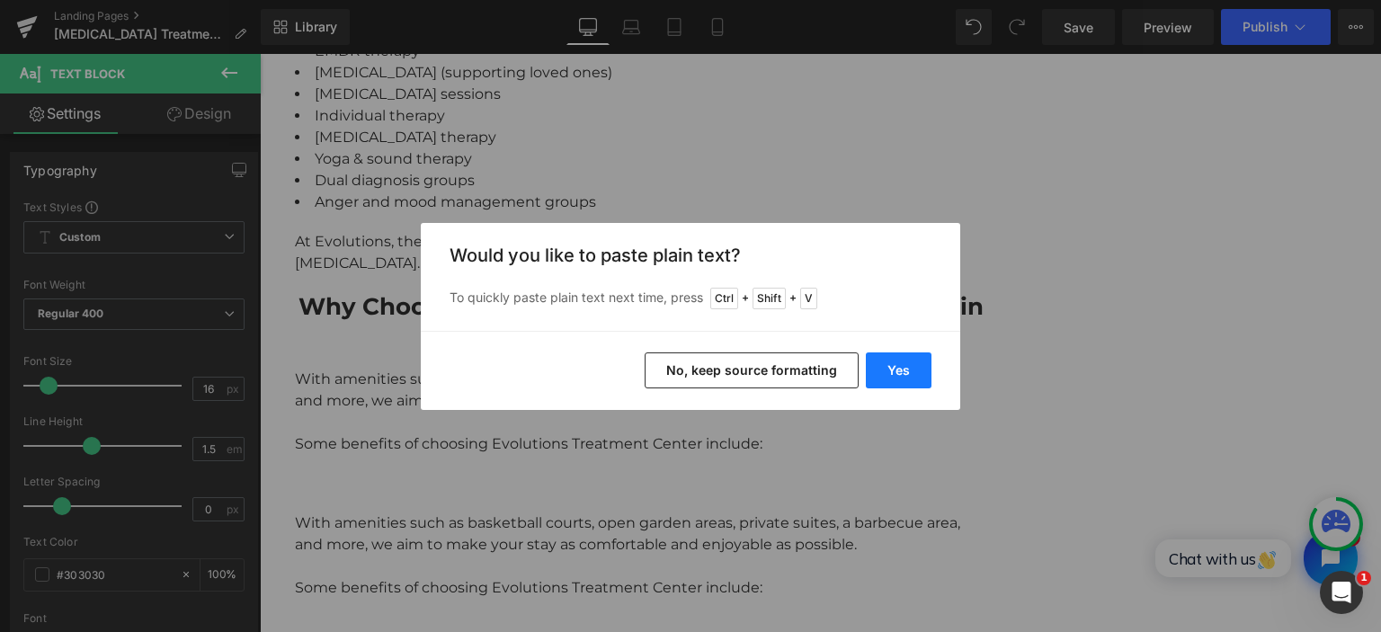
click at [917, 383] on button "Yes" at bounding box center [899, 370] width 66 height 36
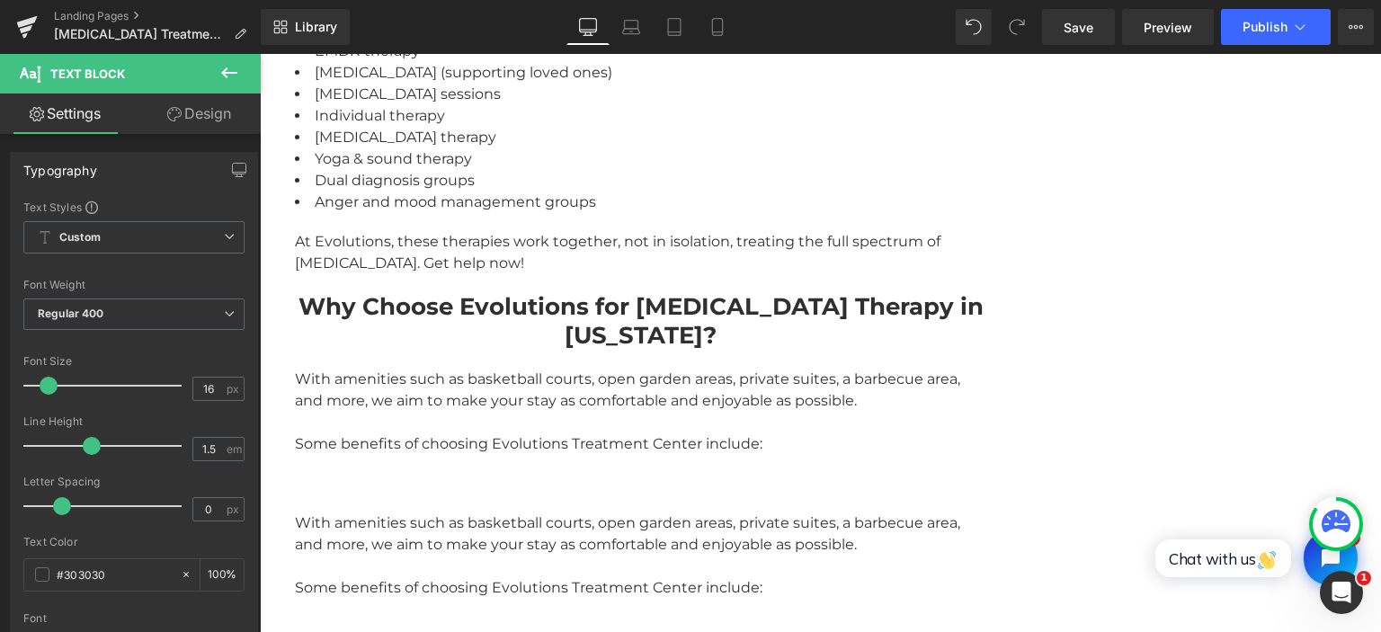
scroll to position [3773, 0]
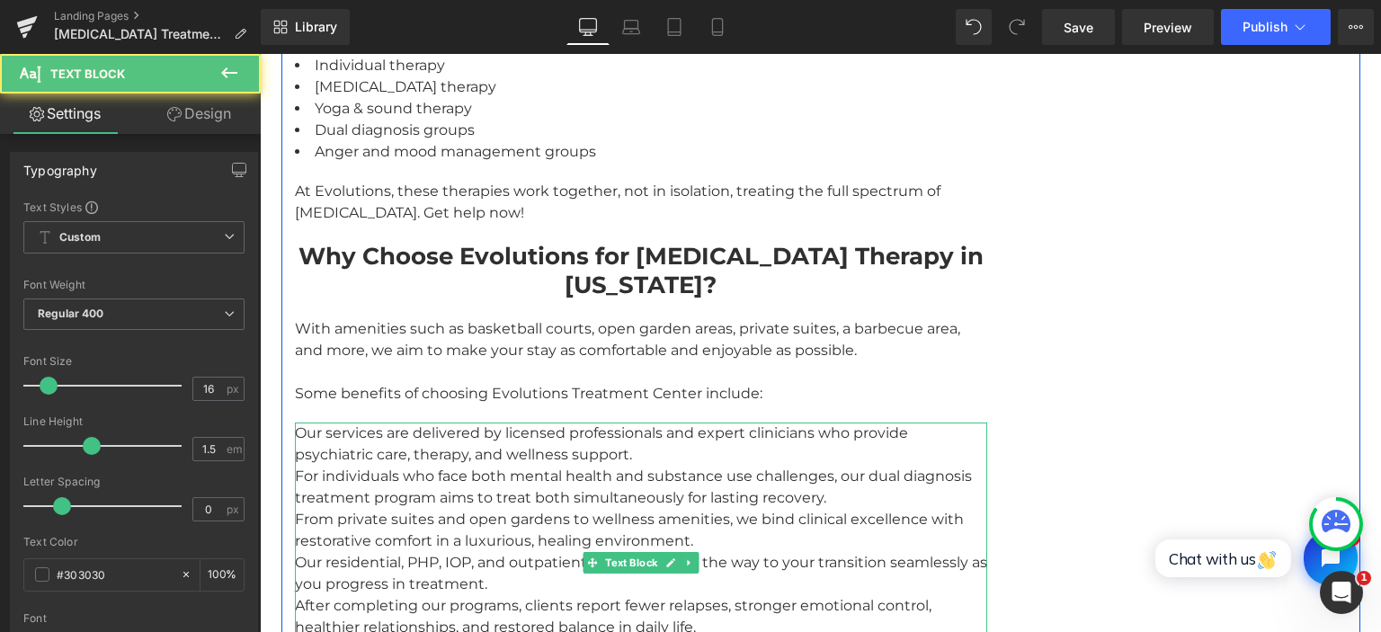
click at [509, 422] on div "Our services are delivered by licensed professionals and expert clinicians who …" at bounding box center [641, 562] width 692 height 280
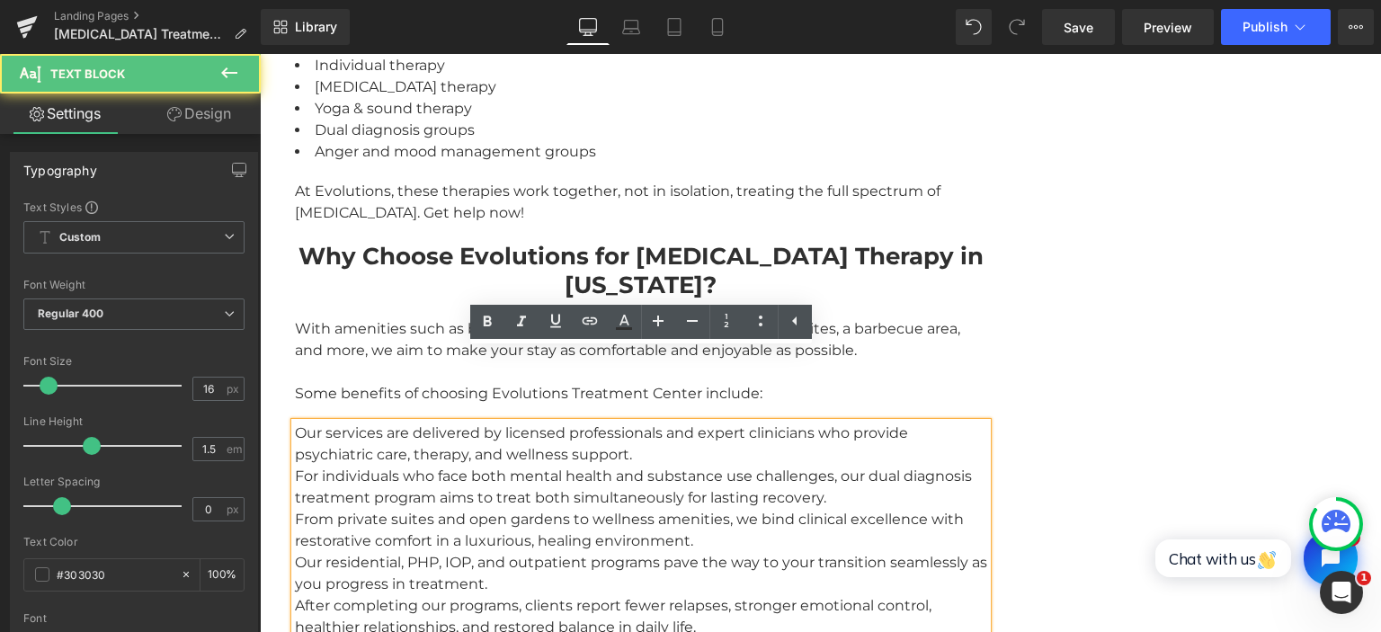
click at [404, 422] on div "Our services are delivered by licensed professionals and expert clinicians who …" at bounding box center [641, 573] width 692 height 302
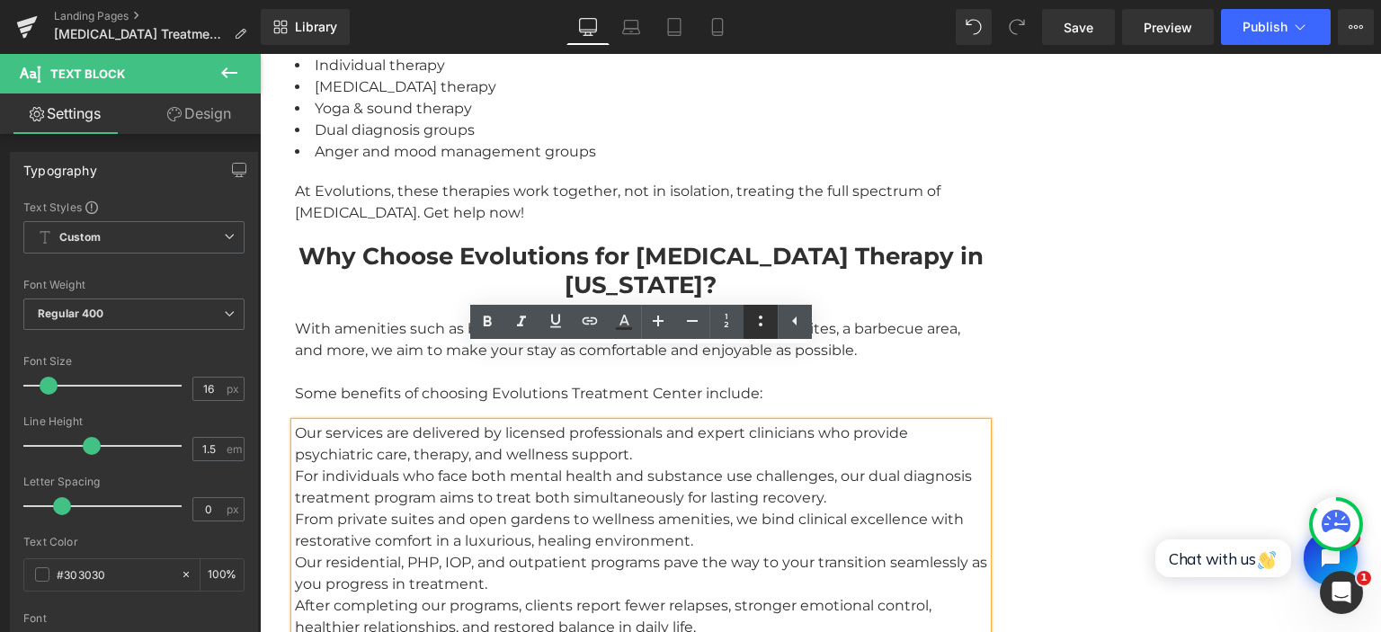
click at [767, 321] on icon at bounding box center [761, 321] width 22 height 22
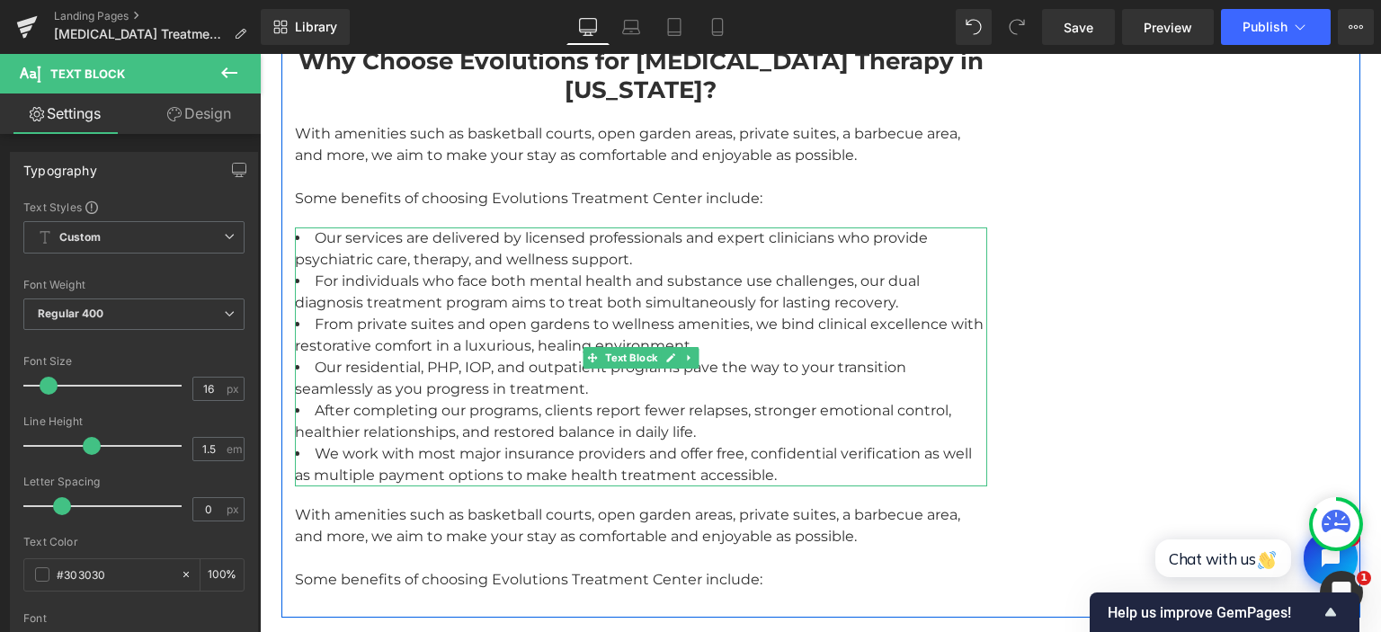
scroll to position [4058, 0]
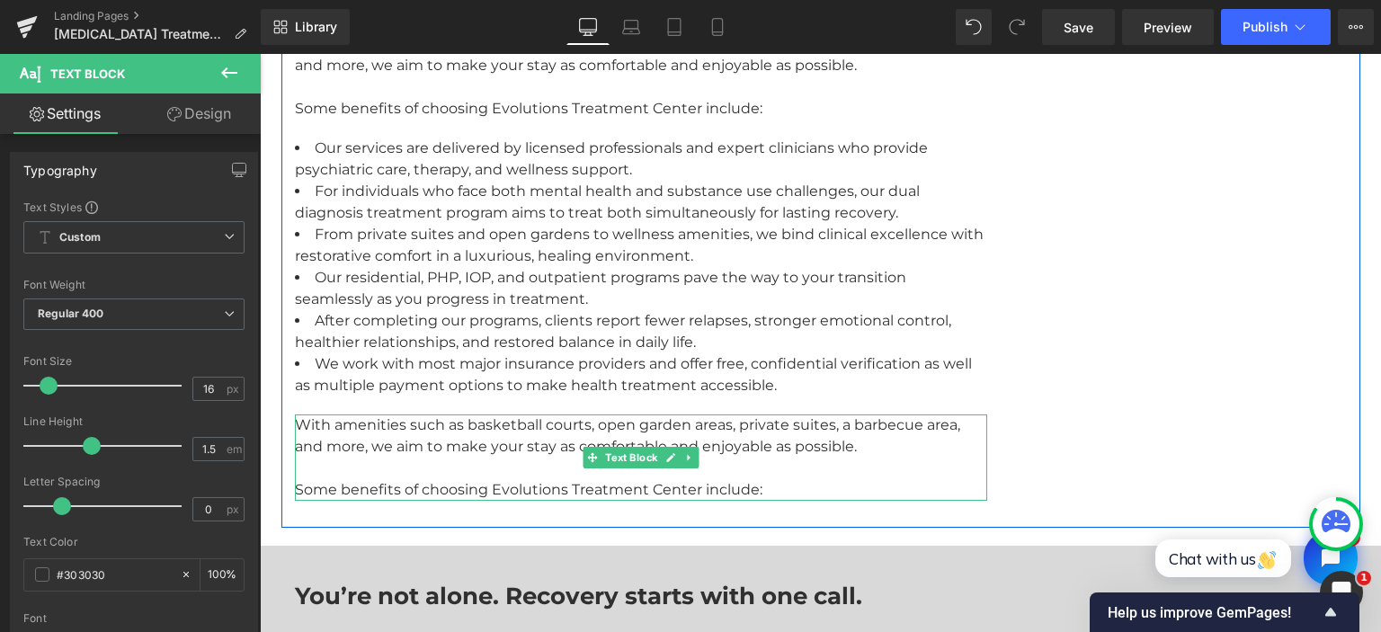
click at [405, 458] on div at bounding box center [641, 469] width 692 height 22
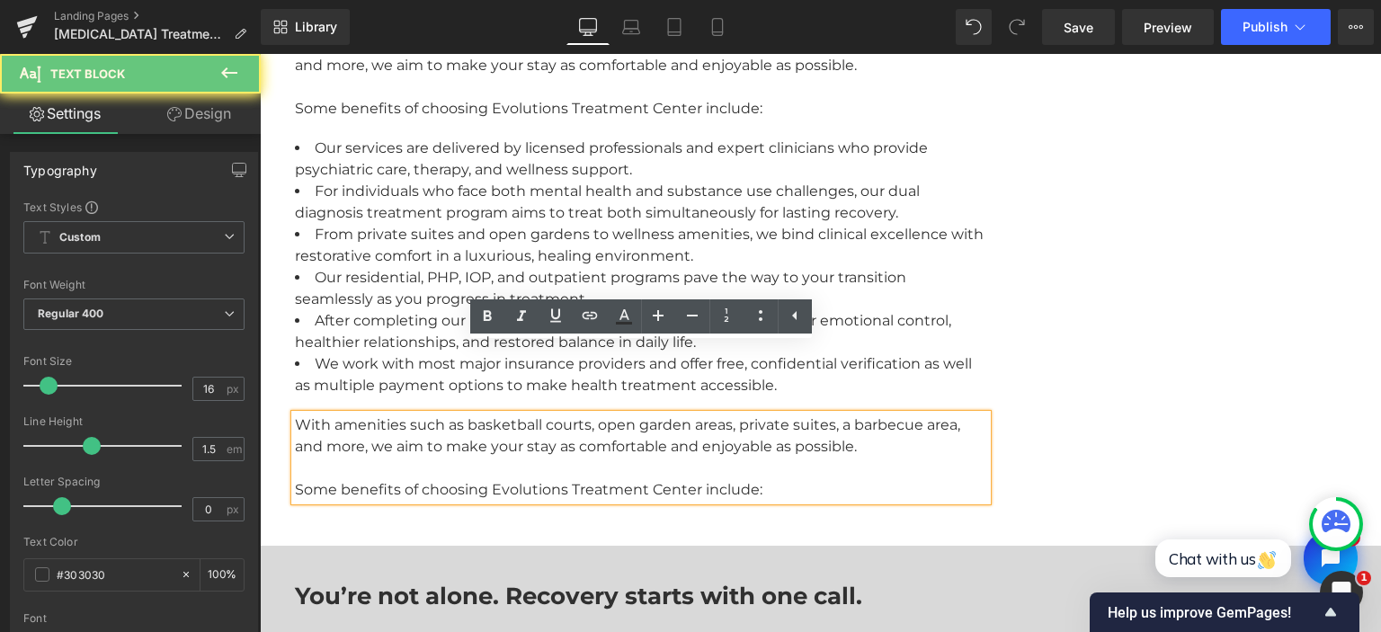
click at [392, 414] on div "With amenities such as basketball courts, open garden areas, private suites, a …" at bounding box center [641, 435] width 692 height 43
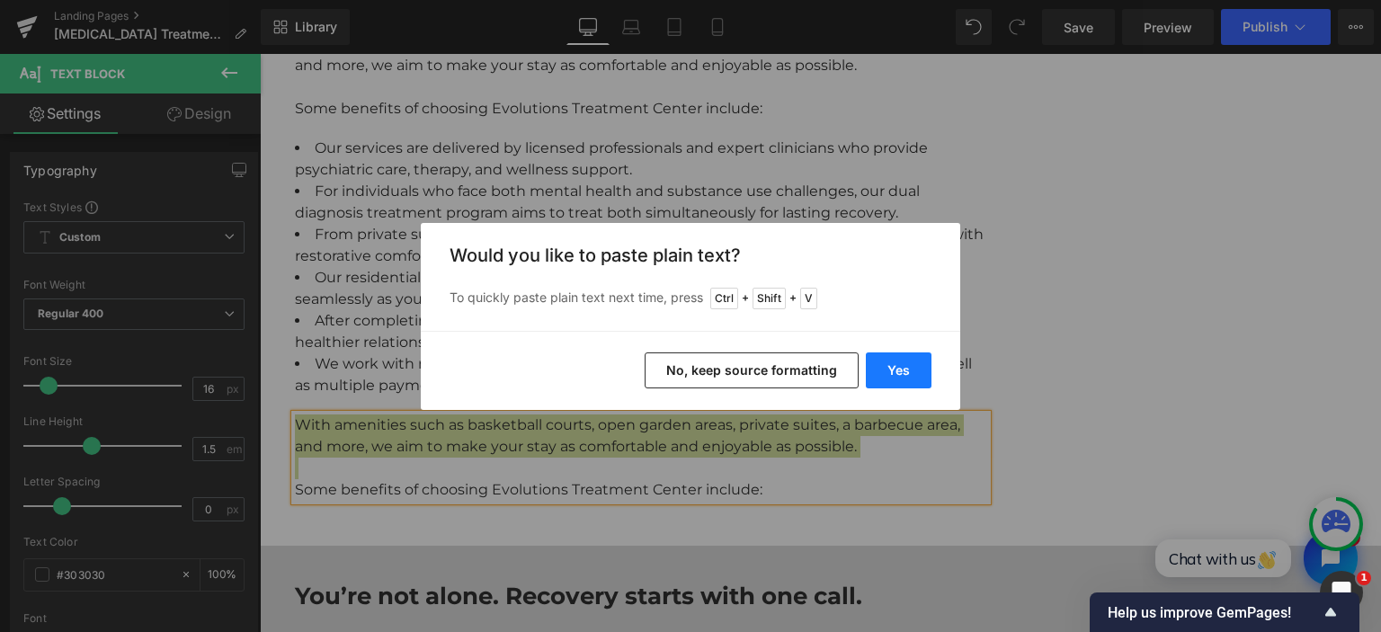
click at [918, 376] on button "Yes" at bounding box center [899, 370] width 66 height 36
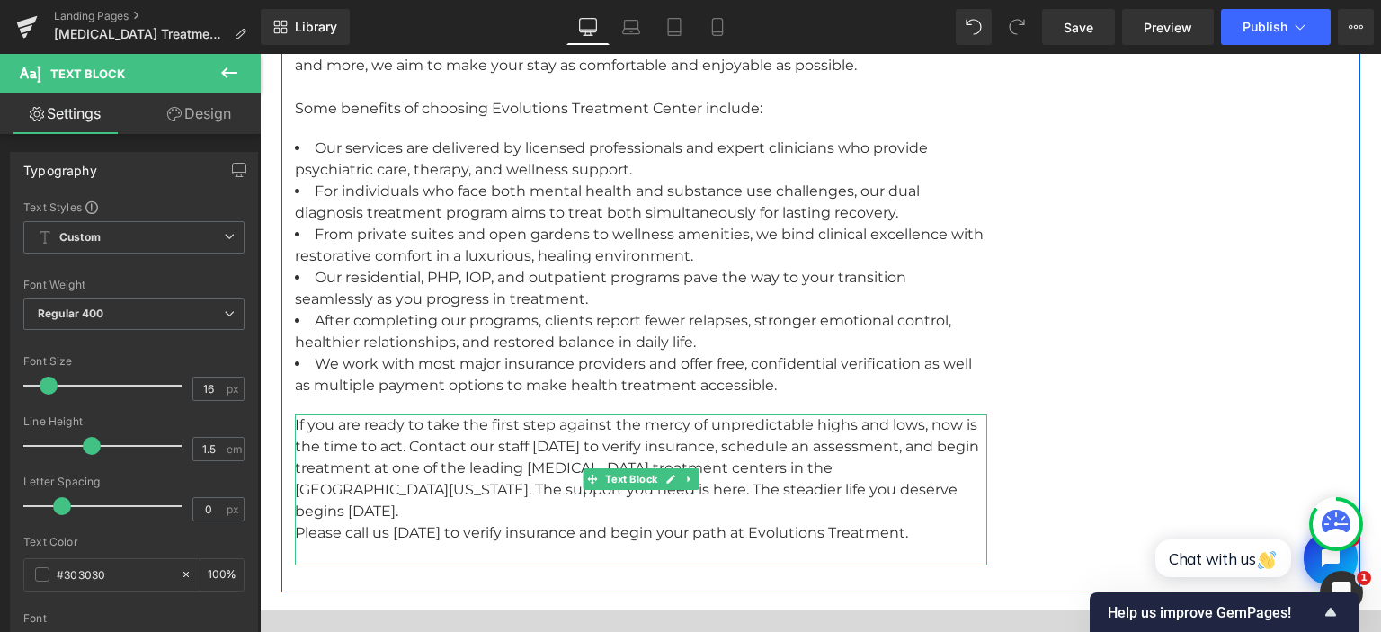
click at [816, 426] on div "If you are ready to take the first step against the mercy of unpredictable high…" at bounding box center [641, 489] width 692 height 151
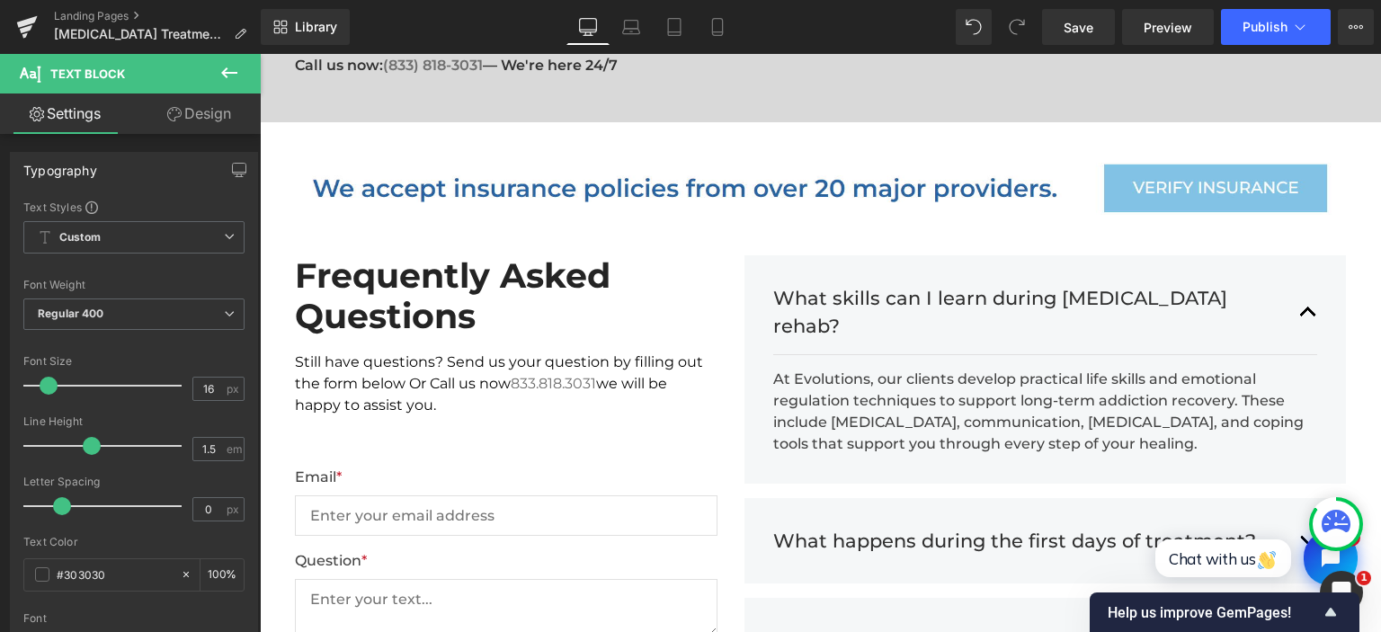
scroll to position [4722, 0]
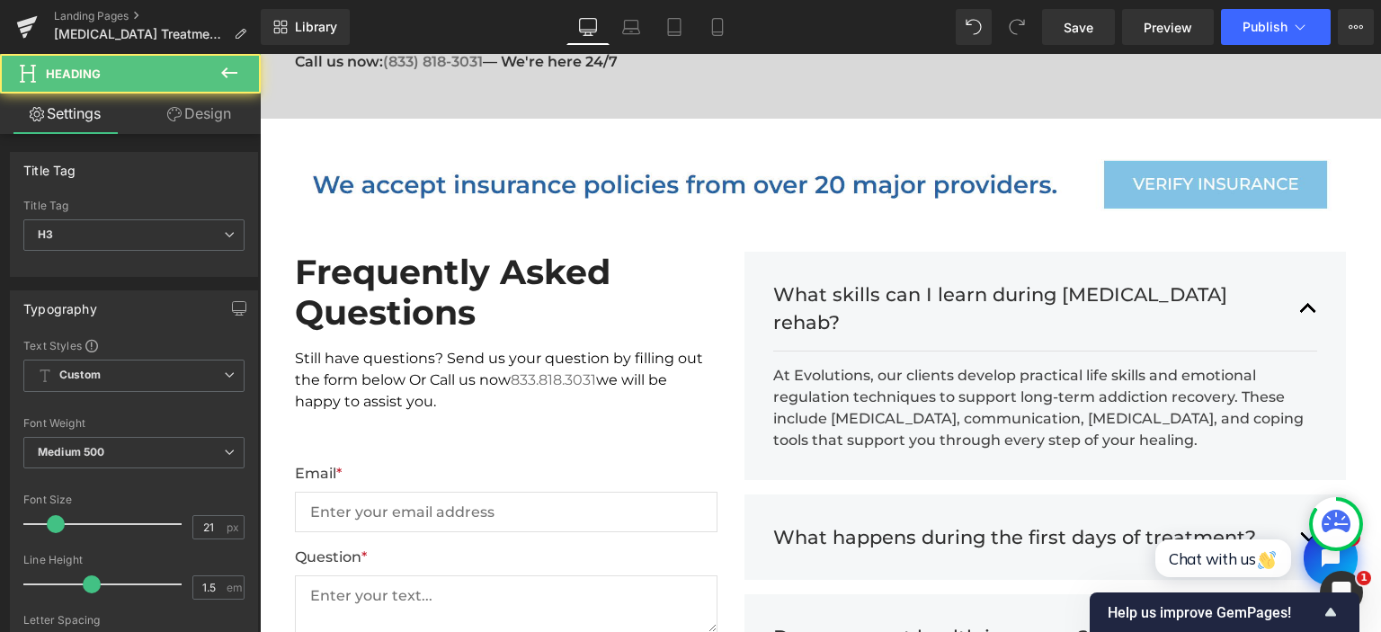
click at [836, 280] on h3 "What skills can I learn during fentanyl rehab?" at bounding box center [1027, 308] width 509 height 57
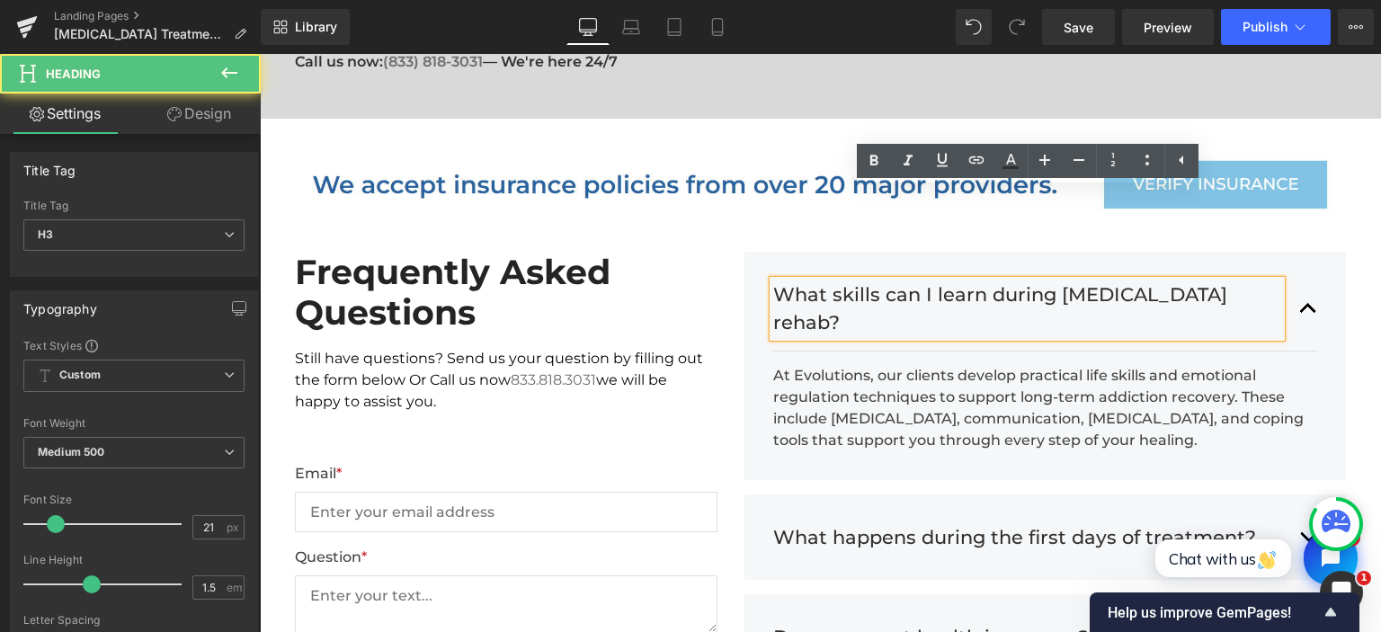
click at [835, 280] on h3 "What skills can I learn during fentanyl rehab?" at bounding box center [1027, 308] width 509 height 57
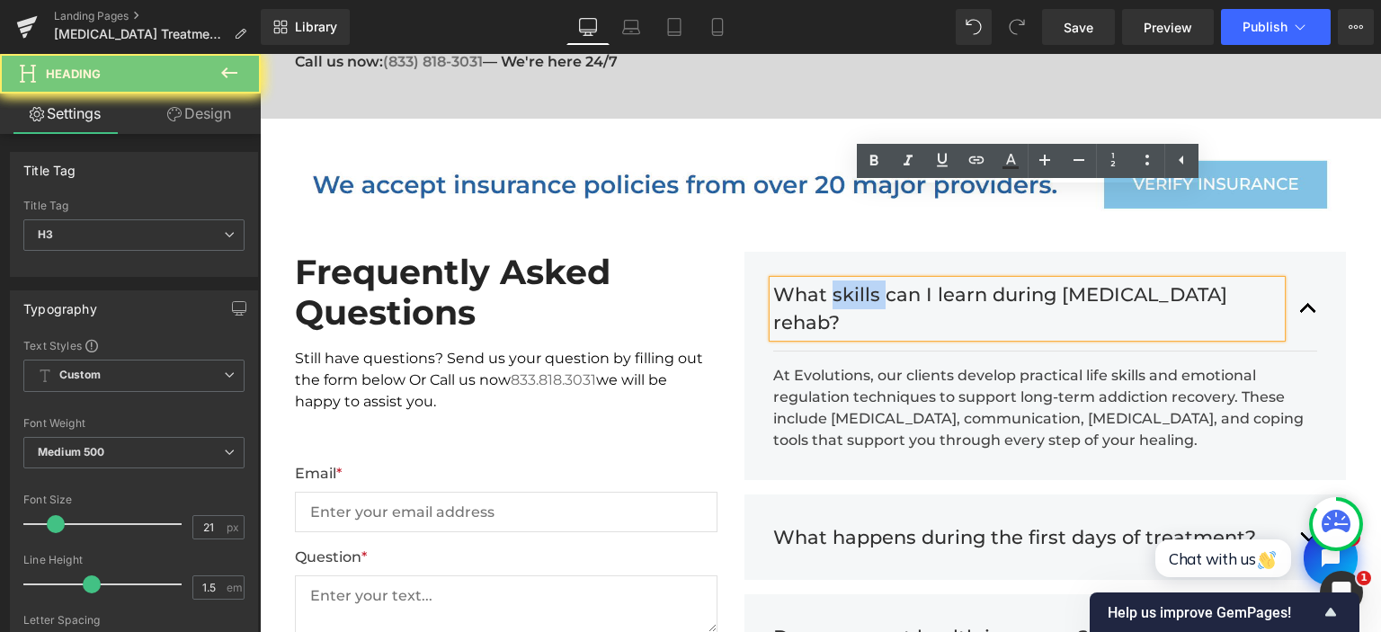
click at [835, 280] on h3 "What skills can I learn during fentanyl rehab?" at bounding box center [1027, 308] width 509 height 57
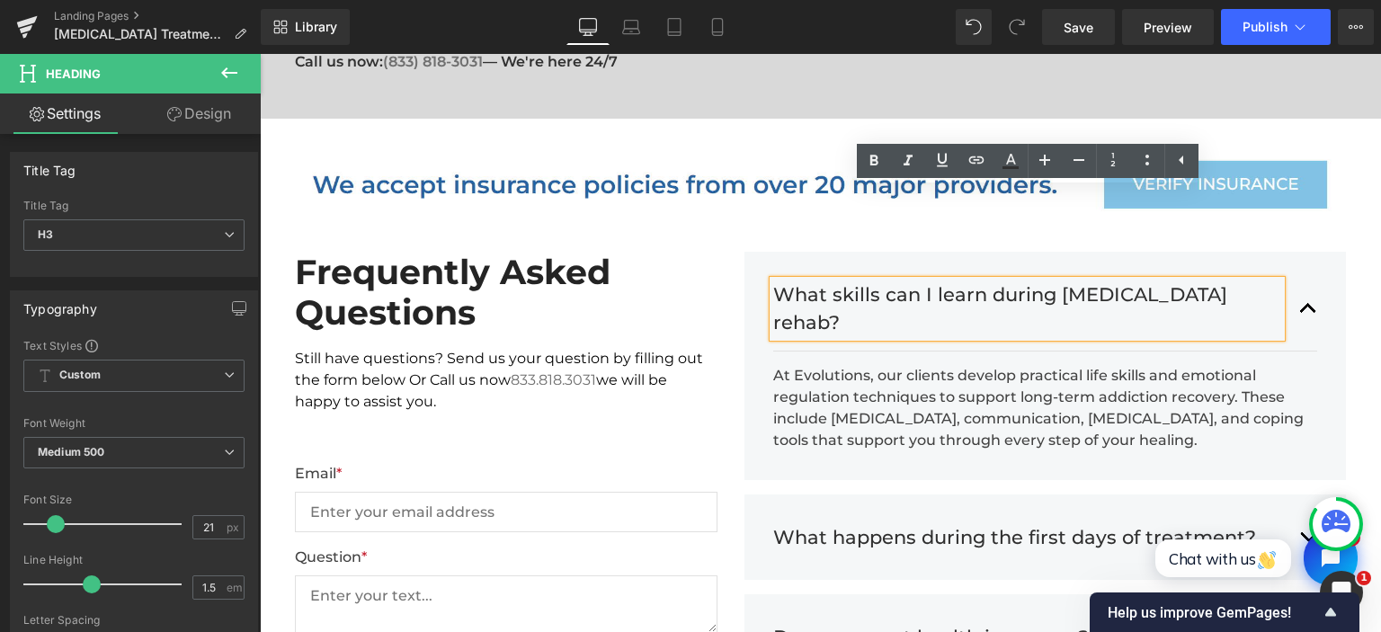
paste div
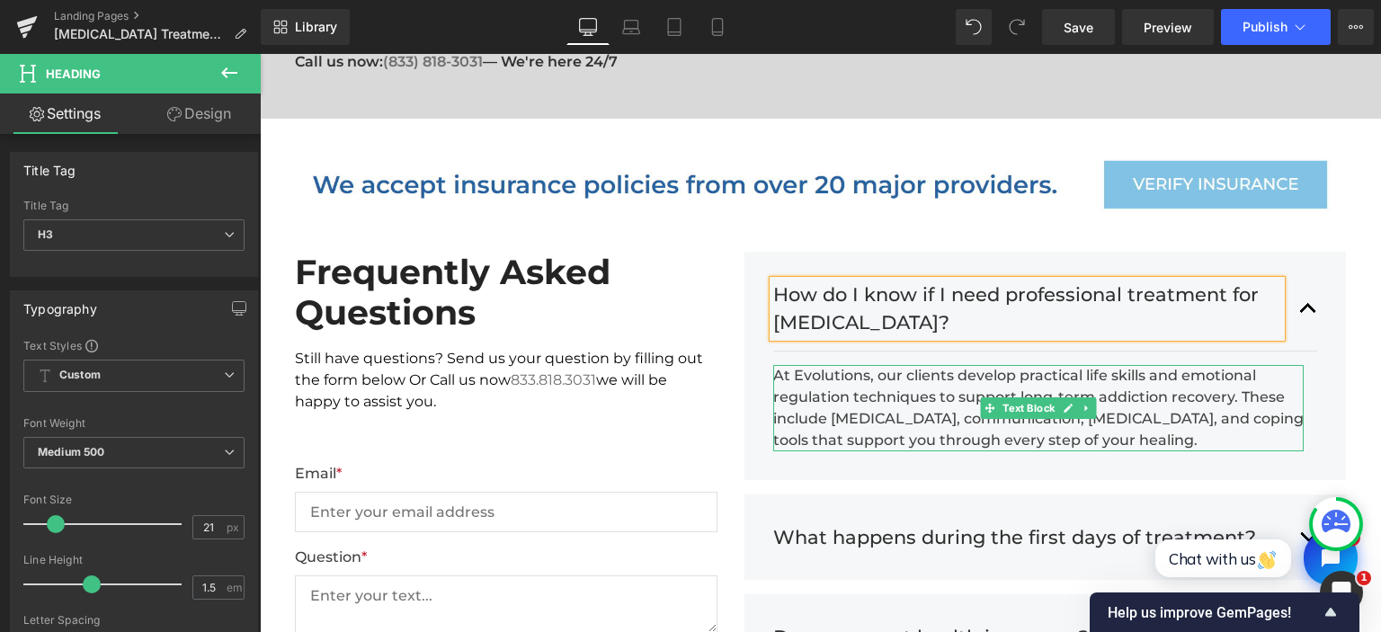
click at [924, 365] on div "At Evolutions, our clients develop practical life skills and emotional regulati…" at bounding box center [1038, 408] width 531 height 86
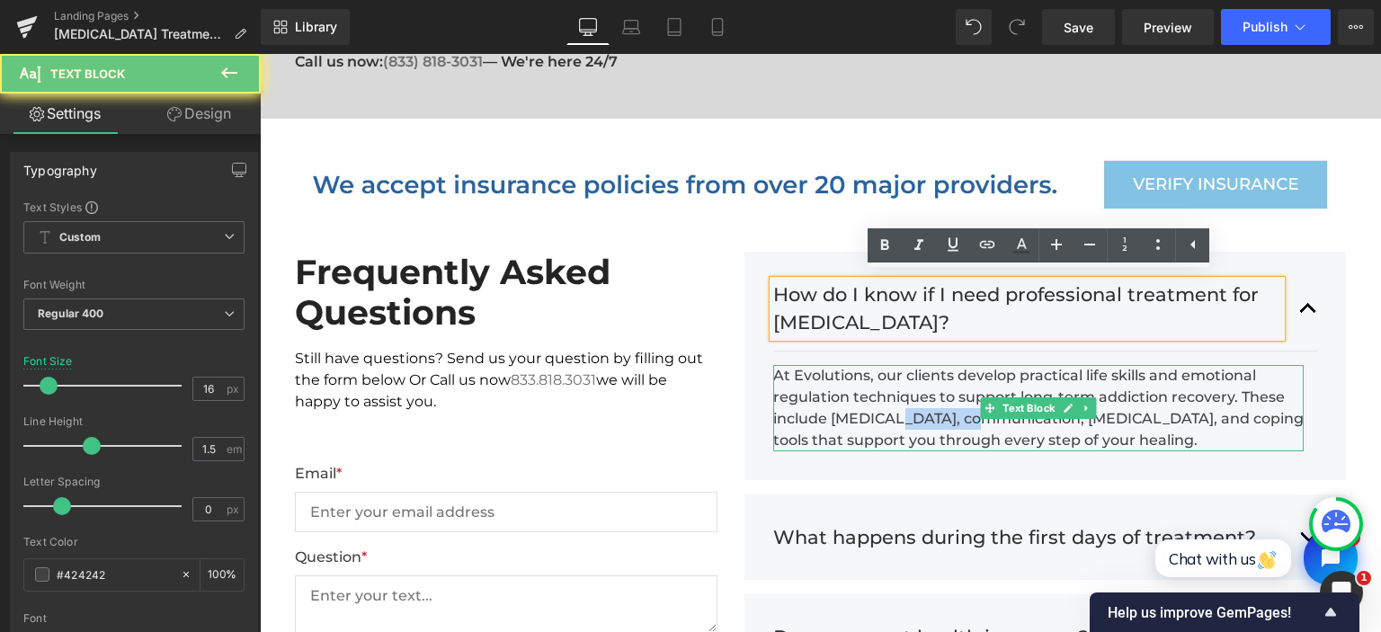
click at [924, 365] on div "At Evolutions, our clients develop practical life skills and emotional regulati…" at bounding box center [1038, 408] width 531 height 86
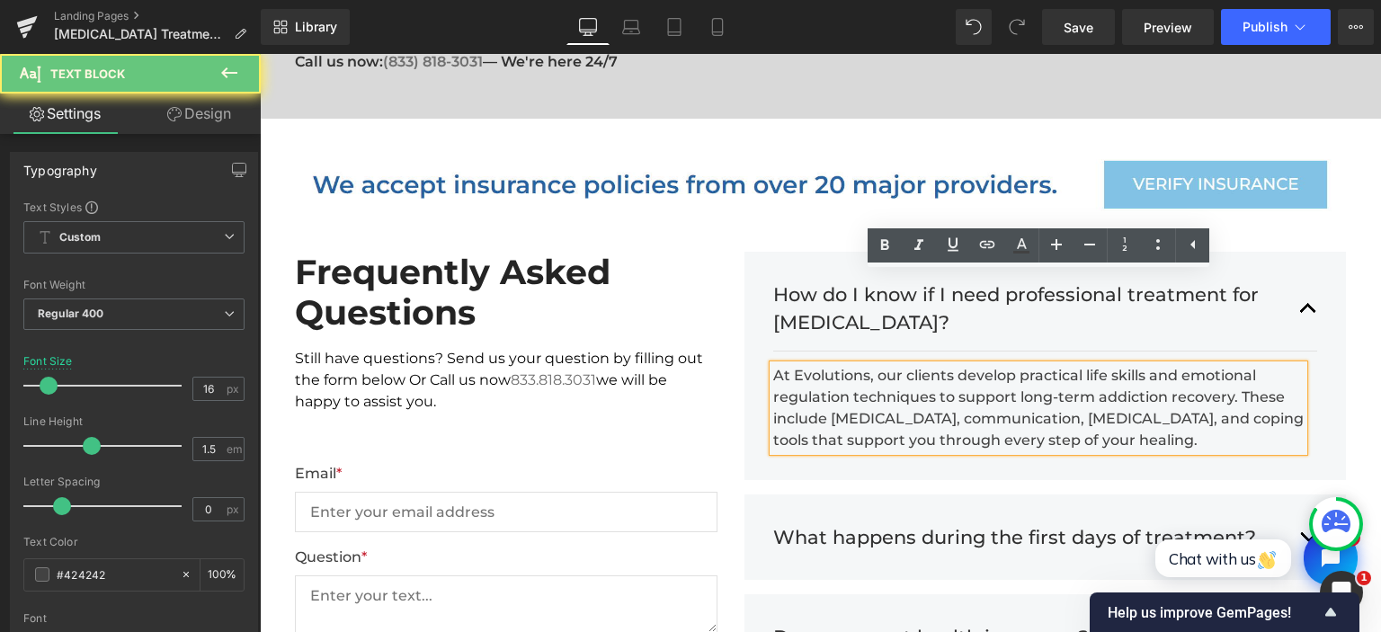
click at [924, 365] on div "At Evolutions, our clients develop practical life skills and emotional regulati…" at bounding box center [1038, 408] width 531 height 86
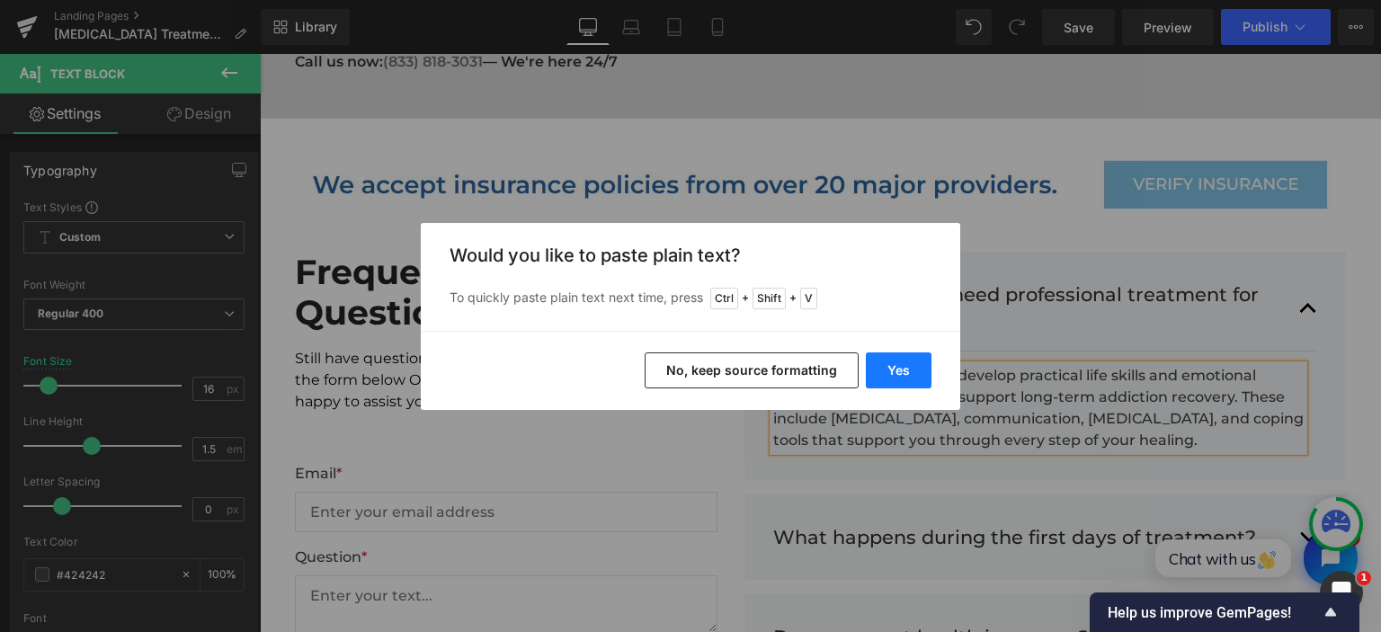
click at [890, 374] on button "Yes" at bounding box center [899, 370] width 66 height 36
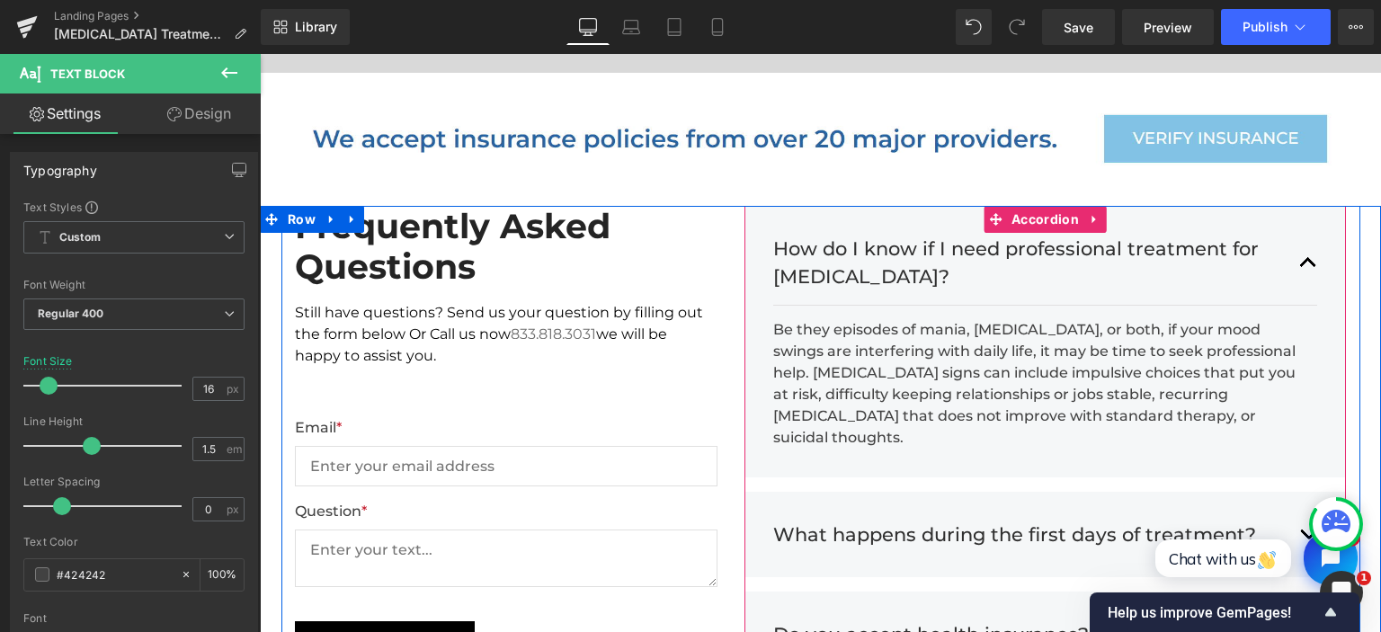
scroll to position [4912, 0]
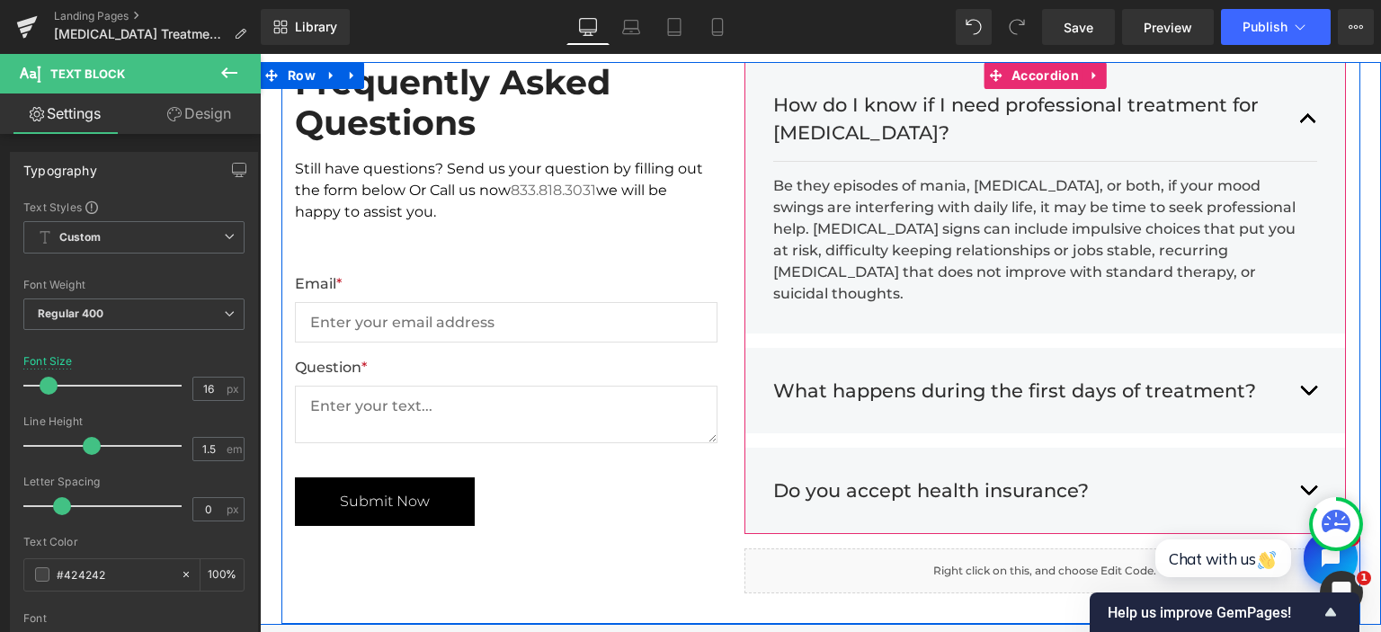
click at [1311, 363] on button "button" at bounding box center [1308, 391] width 18 height 56
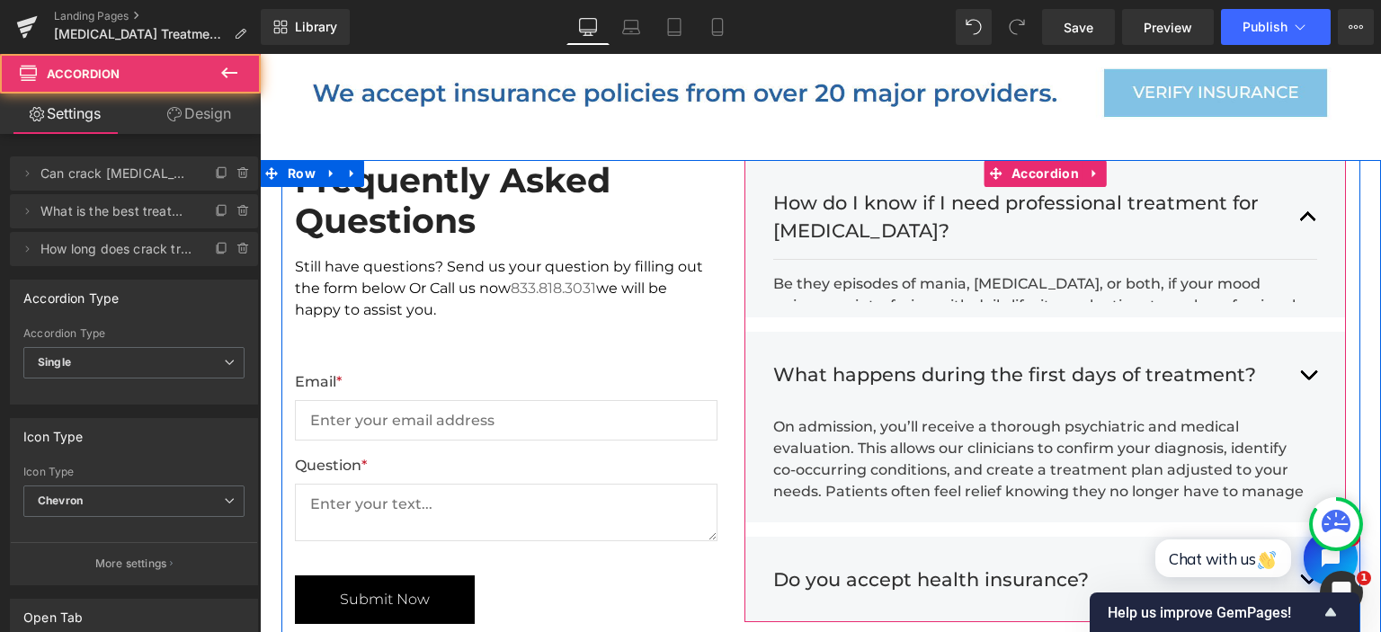
scroll to position [4777, 0]
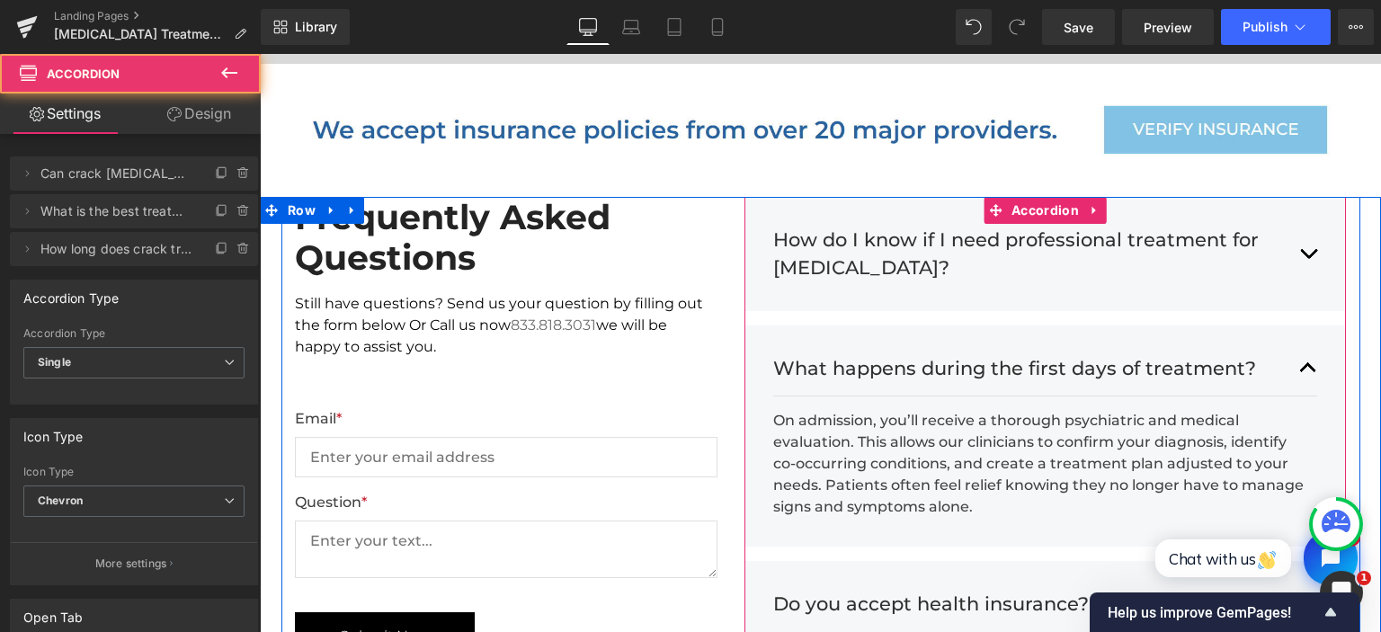
click at [1096, 354] on h3 "What happens during the first days of treatment?" at bounding box center [1027, 368] width 509 height 29
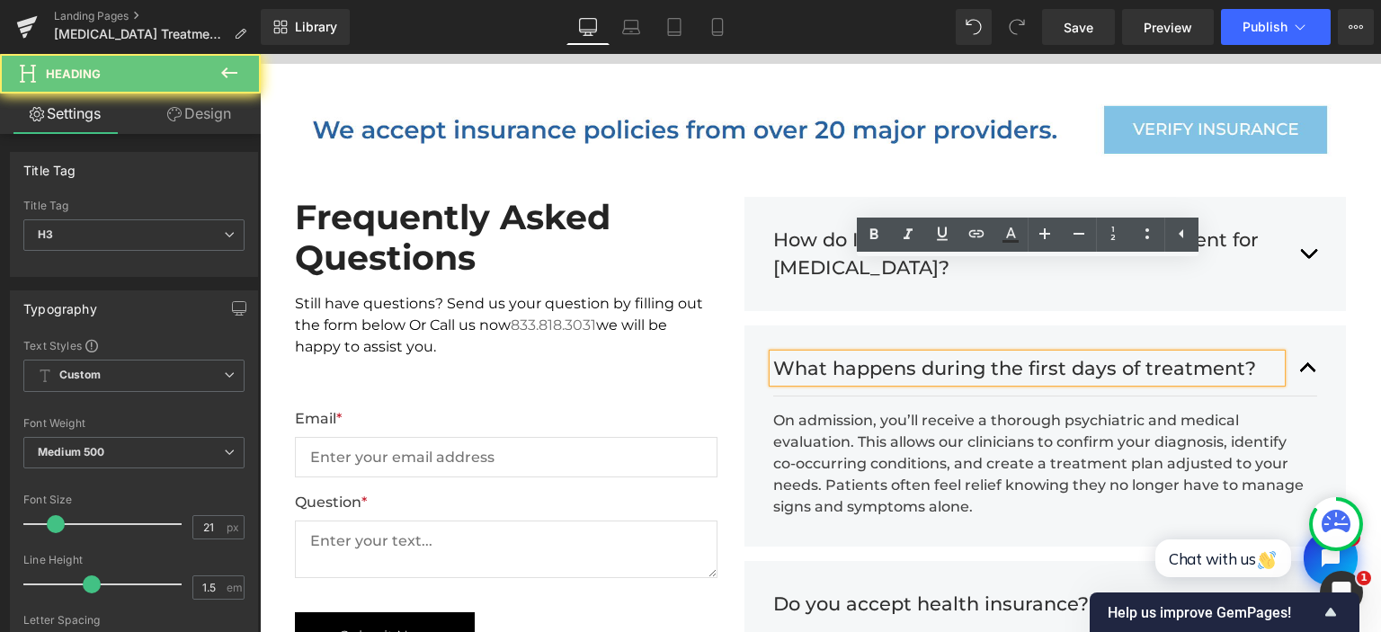
click at [1066, 354] on h3 "What happens during the first days of treatment?" at bounding box center [1027, 368] width 509 height 29
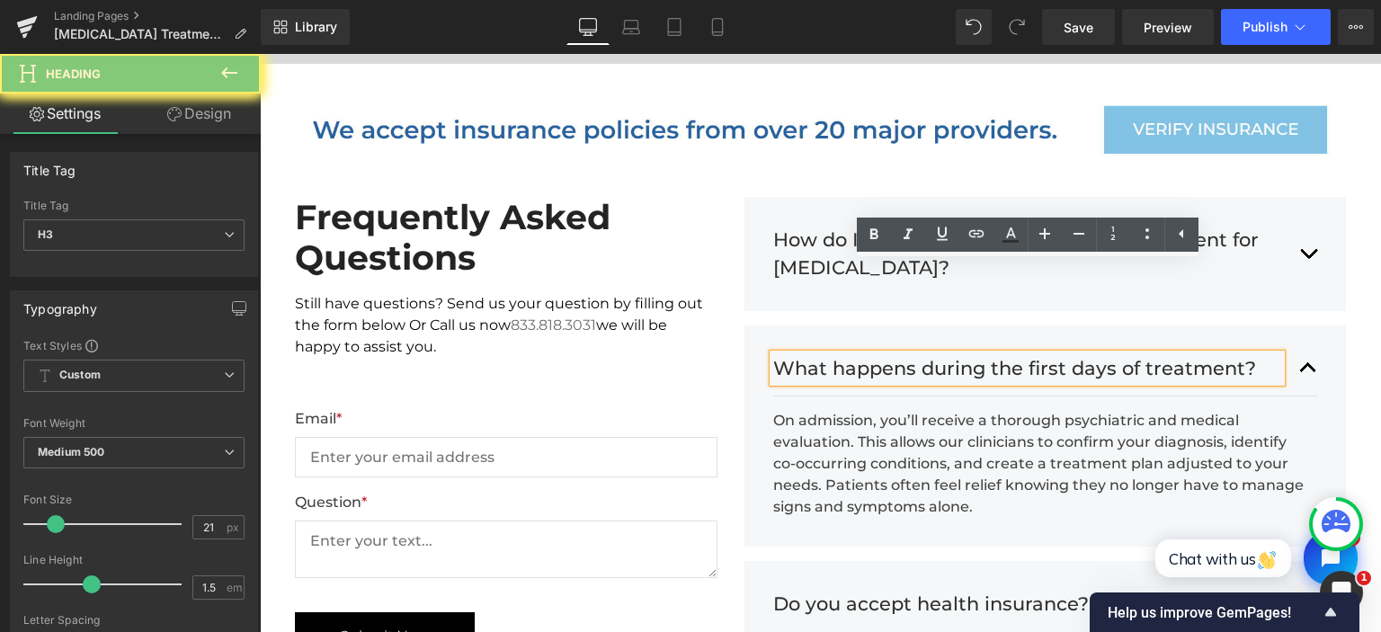
click at [1066, 354] on h3 "What happens during the first days of treatment?" at bounding box center [1027, 368] width 509 height 29
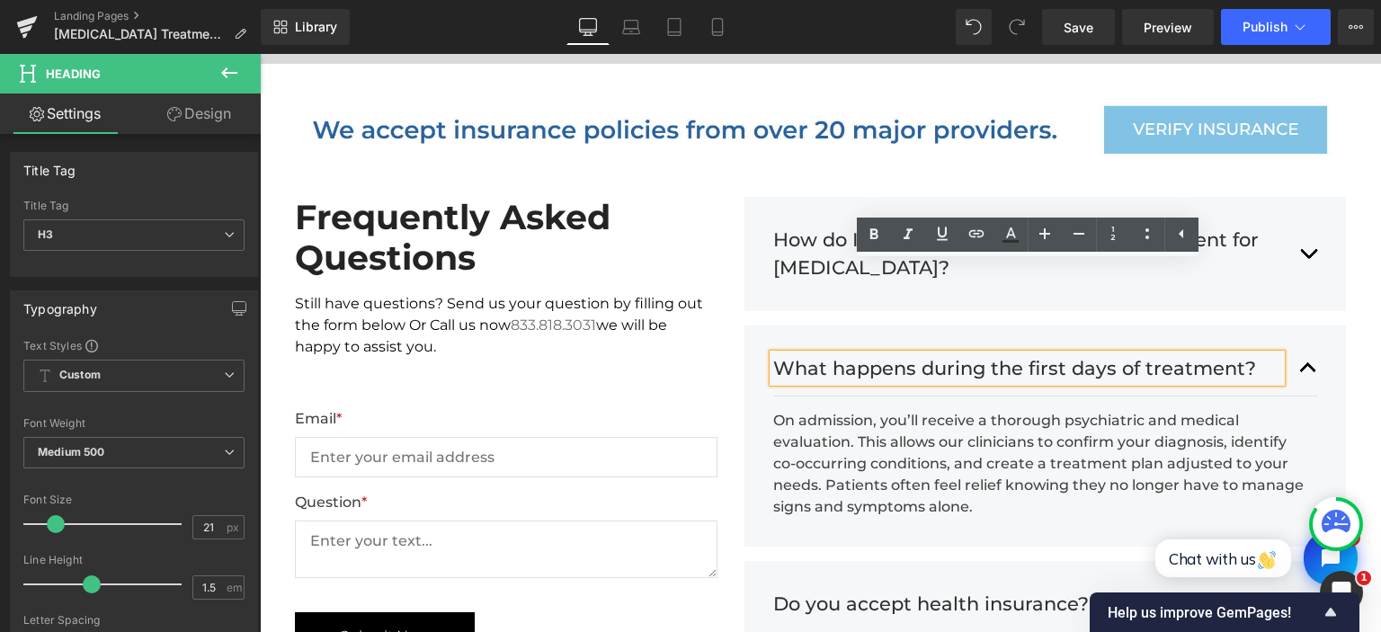
paste div
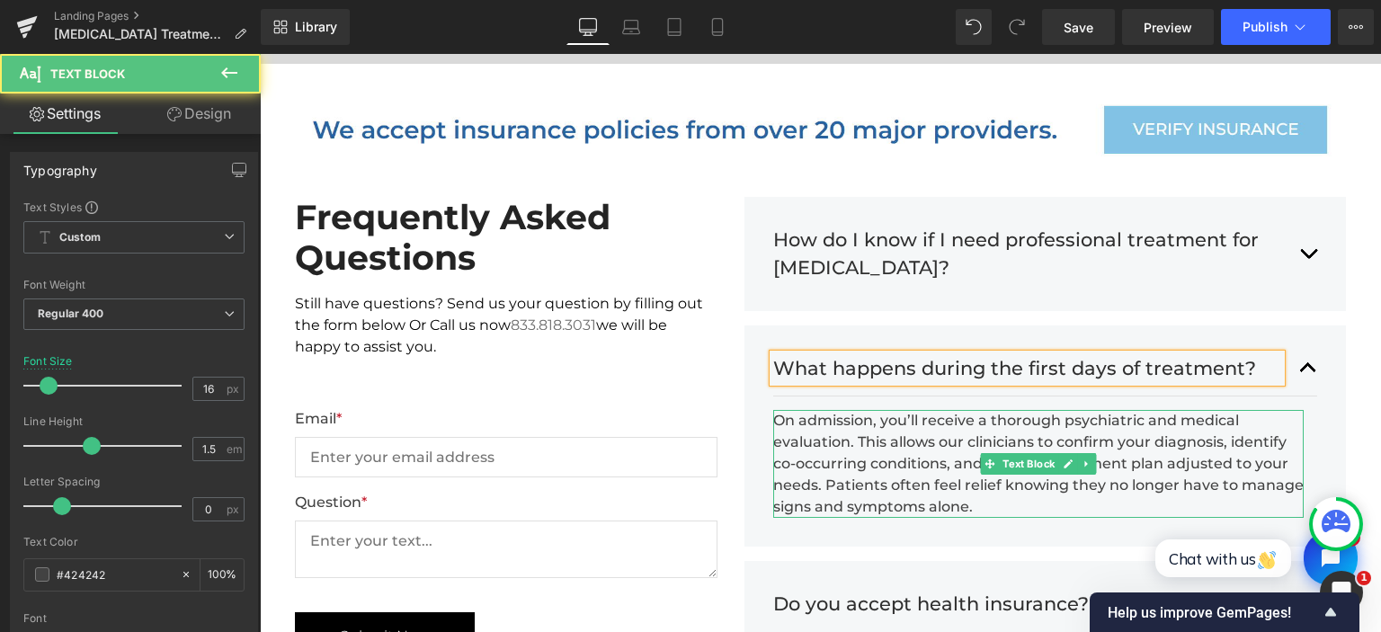
click at [867, 410] on div "On admission, you’ll receive a thorough psychiatric and medical evaluation. Thi…" at bounding box center [1038, 464] width 531 height 108
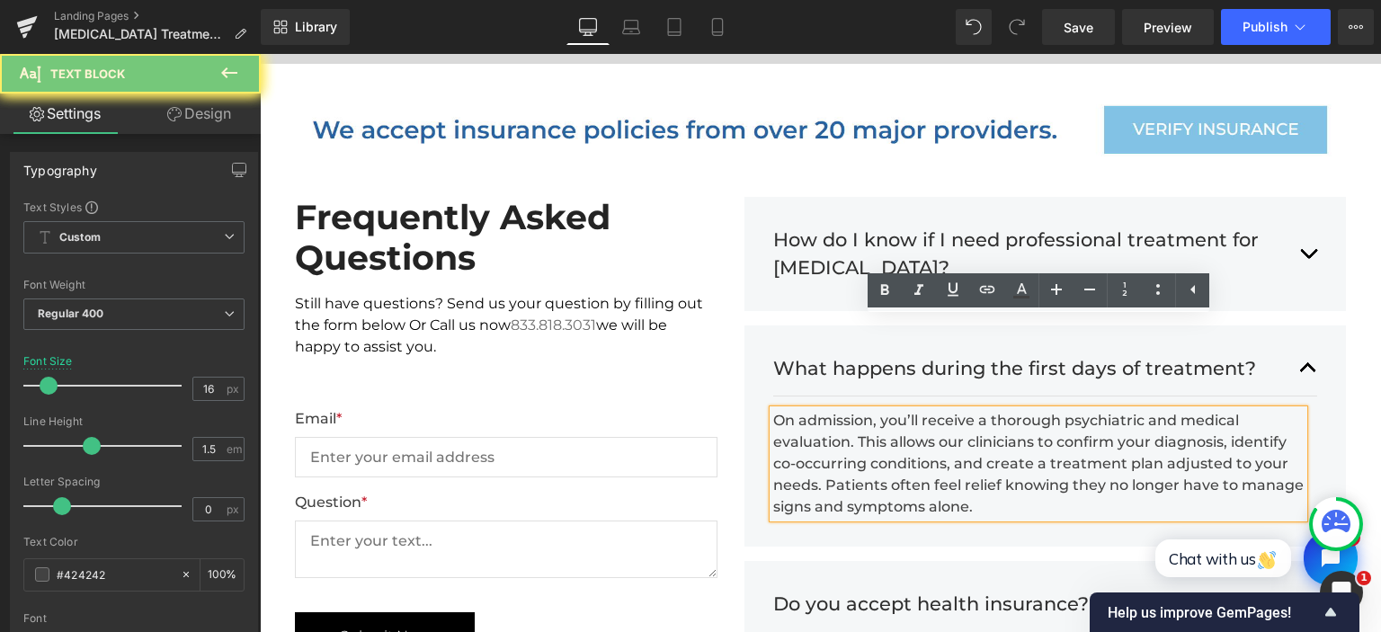
click at [867, 410] on div "On admission, you’ll receive a thorough psychiatric and medical evaluation. Thi…" at bounding box center [1038, 464] width 531 height 108
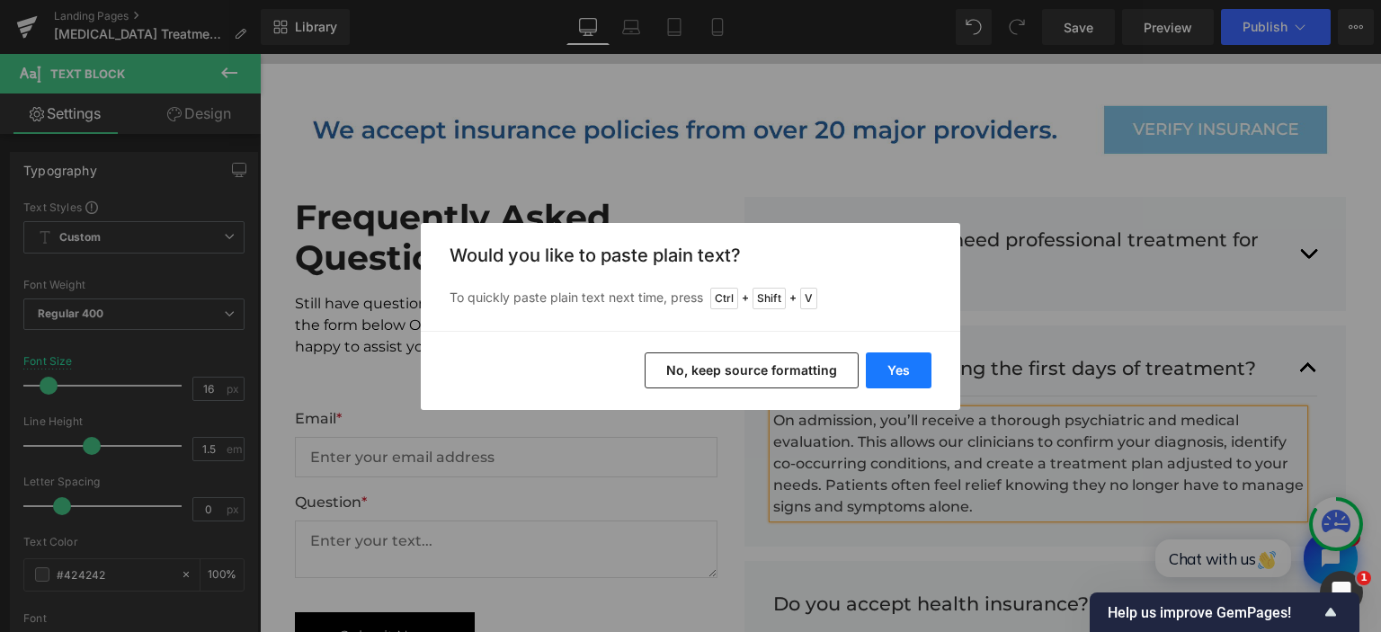
drag, startPoint x: 895, startPoint y: 376, endPoint x: 641, endPoint y: 320, distance: 260.4
click at [895, 376] on button "Yes" at bounding box center [899, 370] width 66 height 36
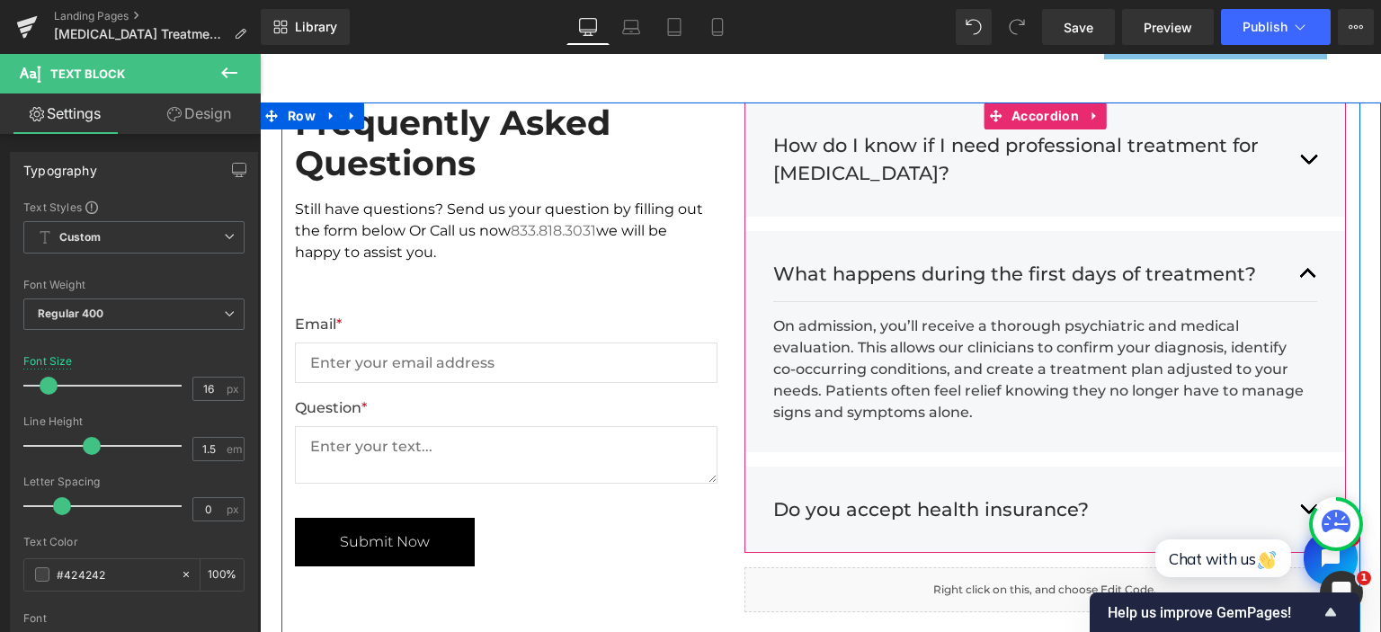
click at [1307, 482] on button "button" at bounding box center [1308, 510] width 18 height 56
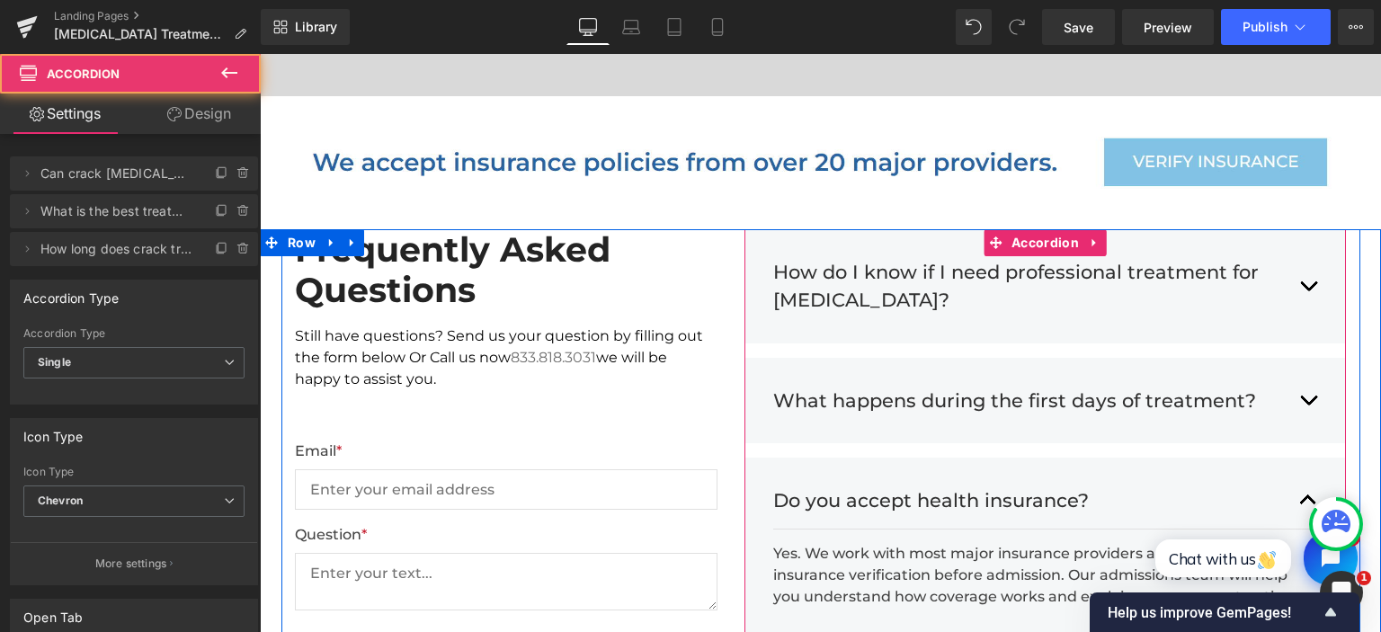
scroll to position [4736, 0]
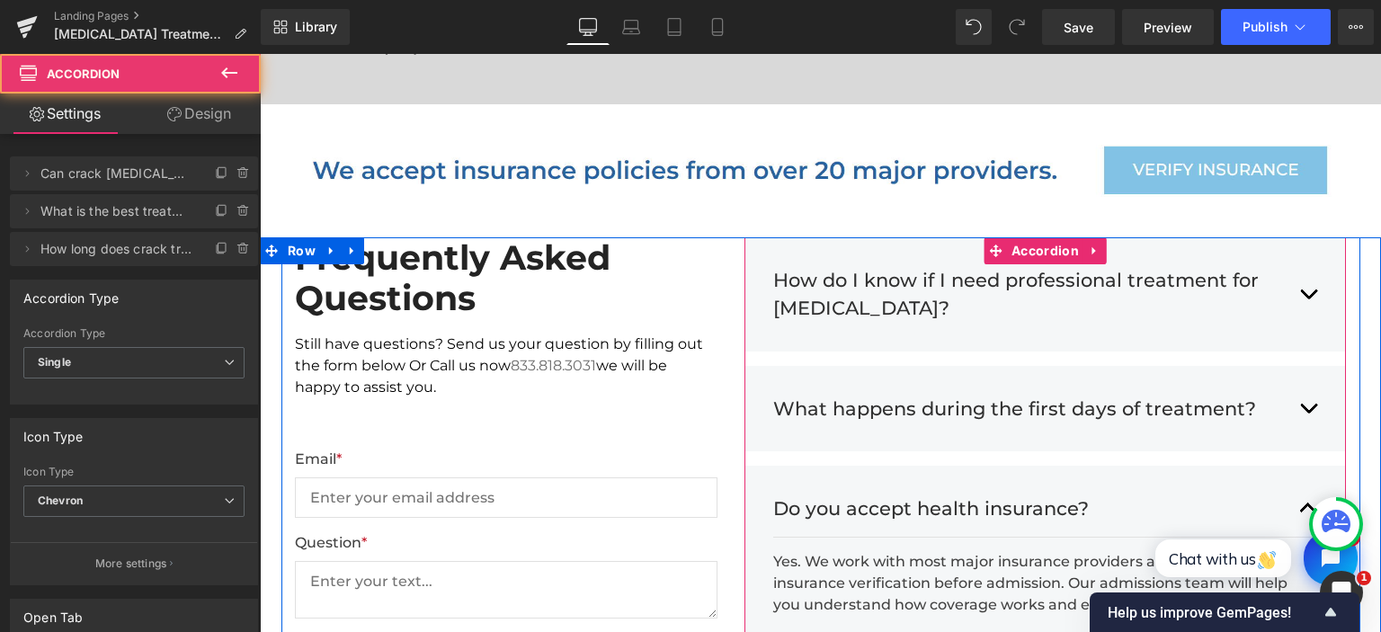
click at [968, 494] on h3 "Do you accept health insurance?" at bounding box center [1027, 508] width 509 height 29
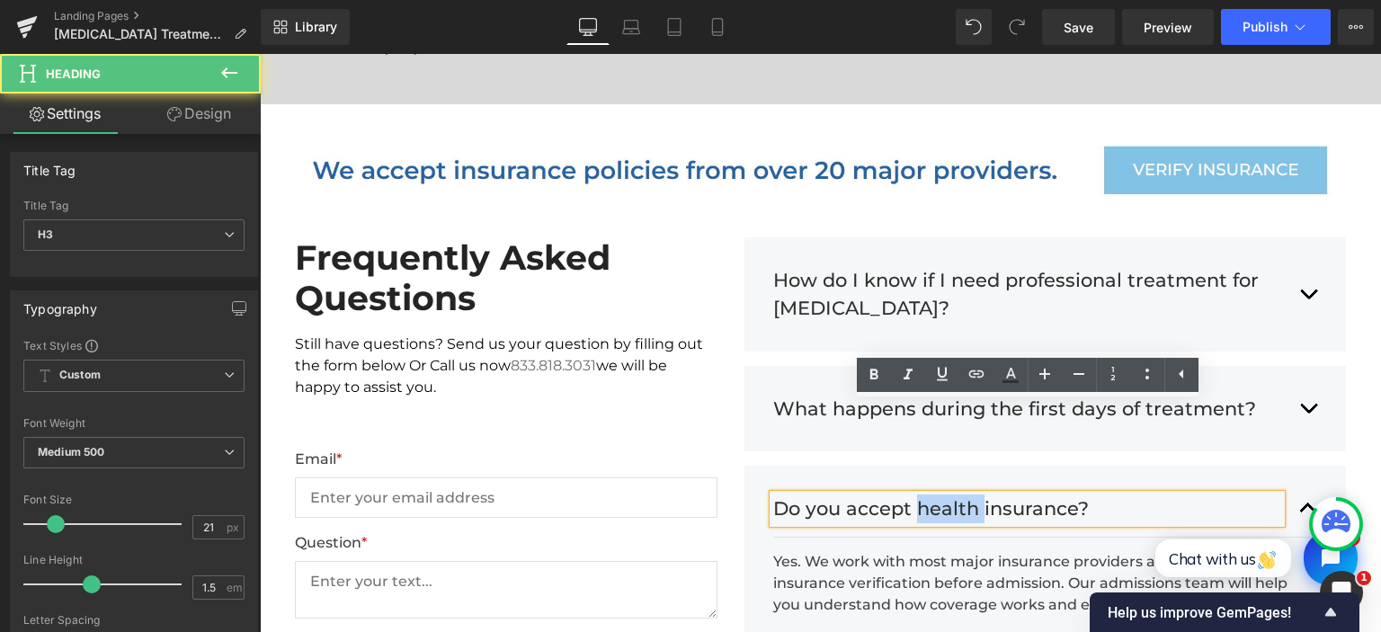
click at [968, 494] on h3 "Do you accept health insurance?" at bounding box center [1027, 508] width 509 height 29
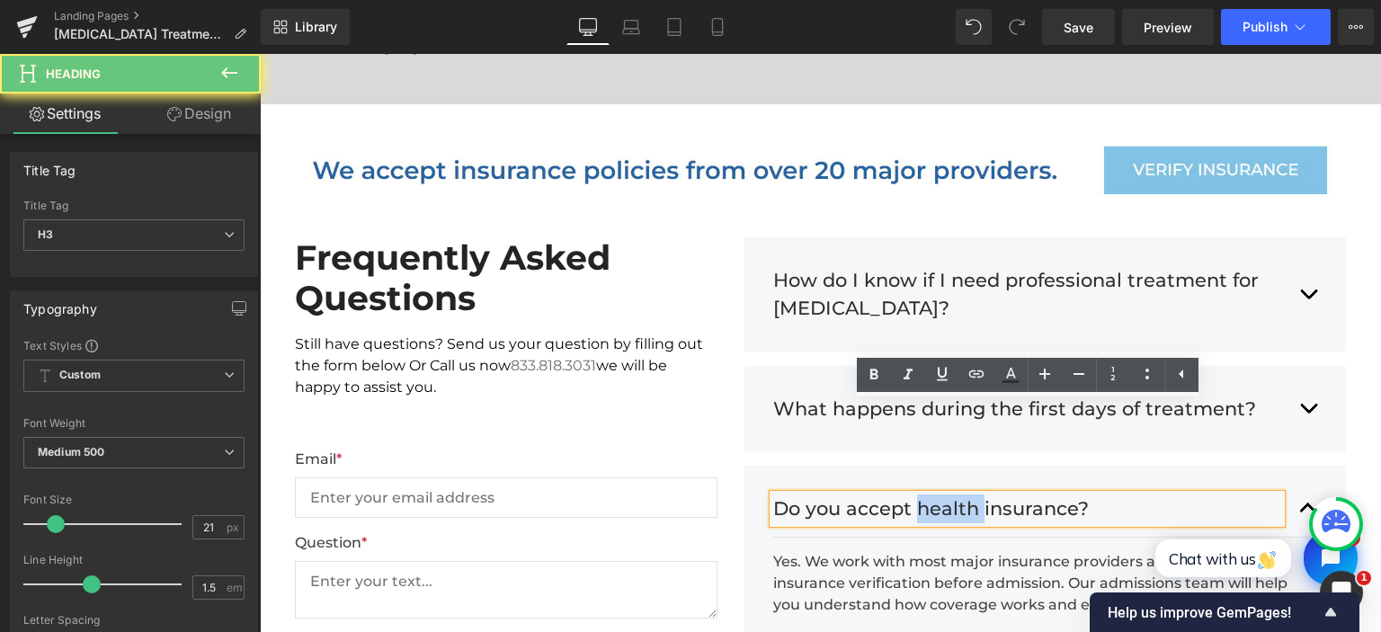
click at [958, 494] on h3 "Do you accept health insurance?" at bounding box center [1027, 508] width 509 height 29
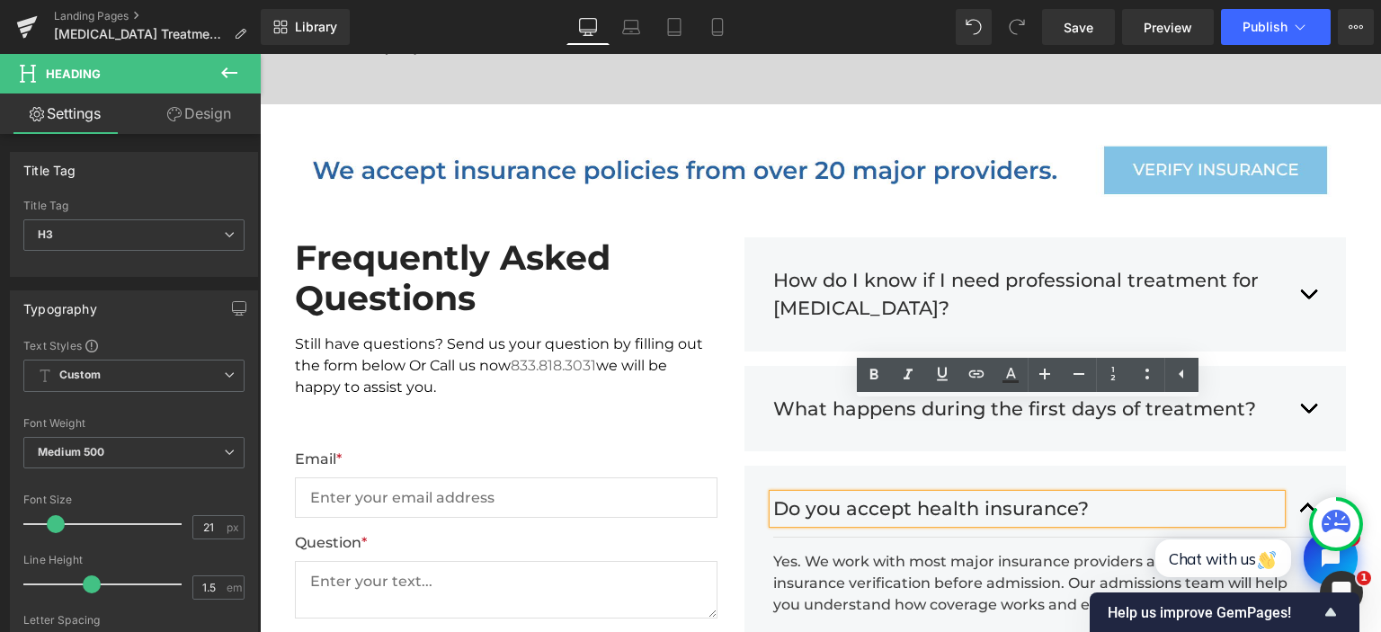
click at [958, 494] on h3 "Do you accept health insurance?" at bounding box center [1027, 508] width 509 height 29
paste div
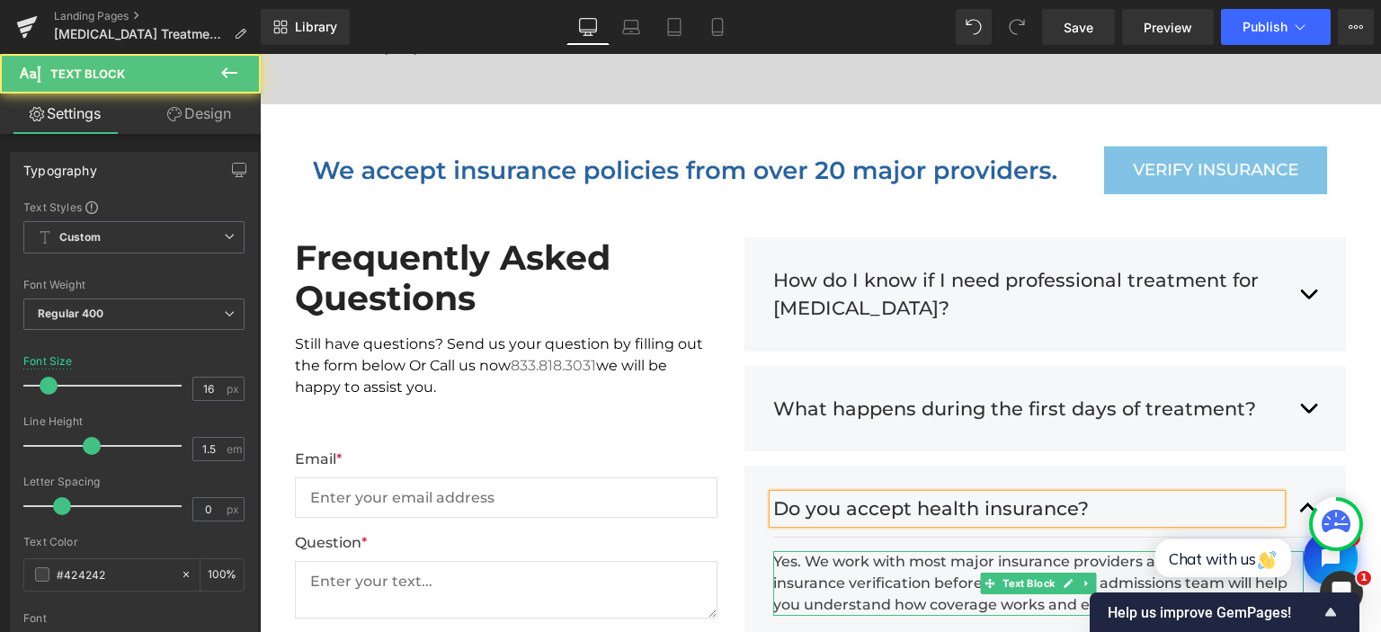
click at [823, 551] on div "Yes. We work with most major insurance providers and offer free insurance verif…" at bounding box center [1038, 583] width 531 height 65
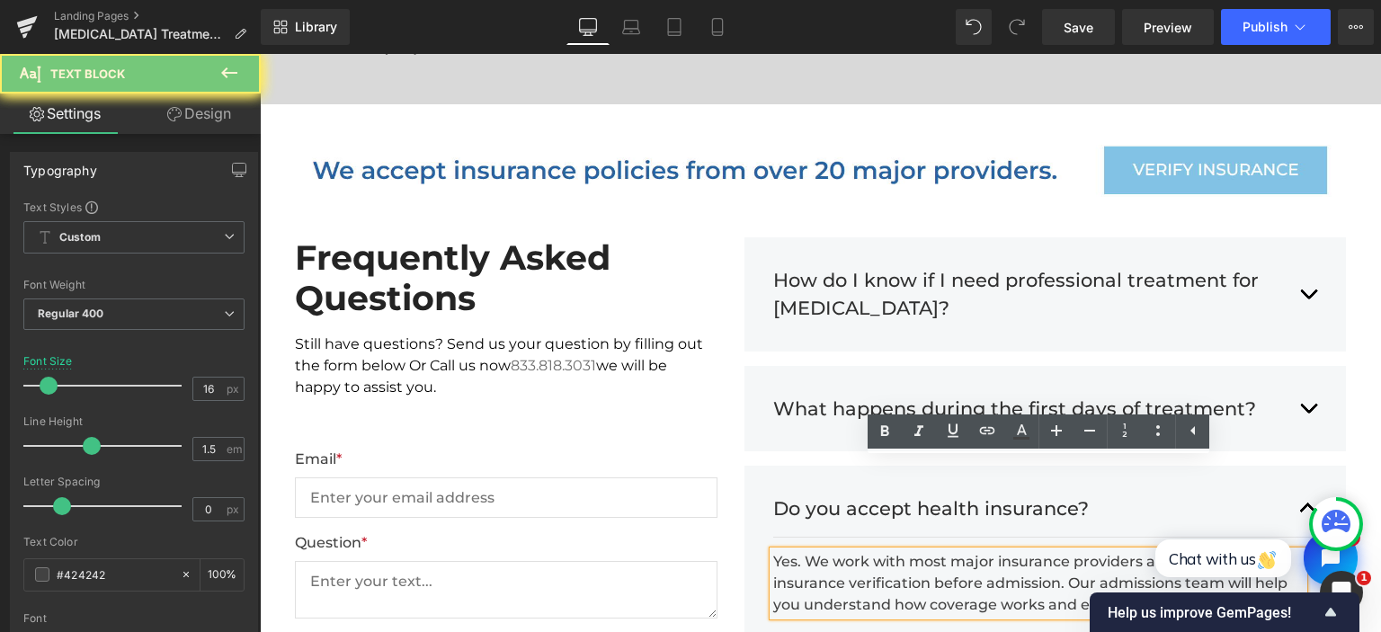
click at [823, 551] on div "Yes. We work with most major insurance providers and offer free insurance verif…" at bounding box center [1038, 583] width 531 height 65
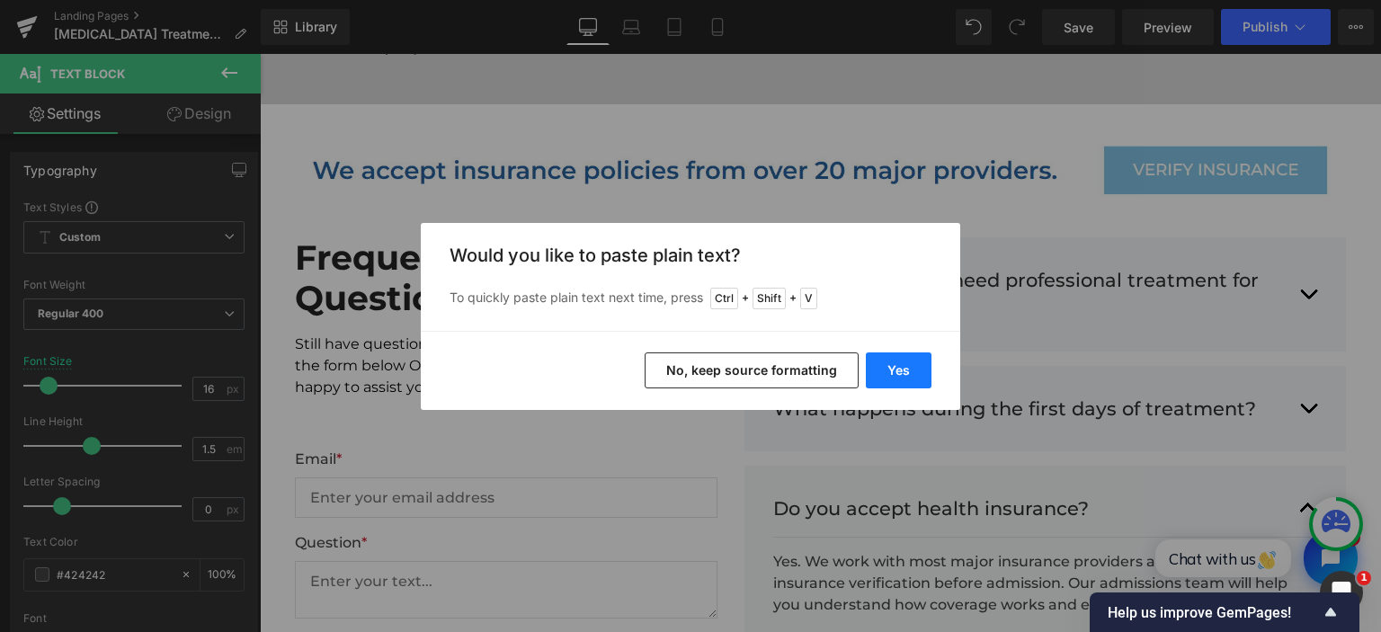
click at [890, 360] on button "Yes" at bounding box center [899, 370] width 66 height 36
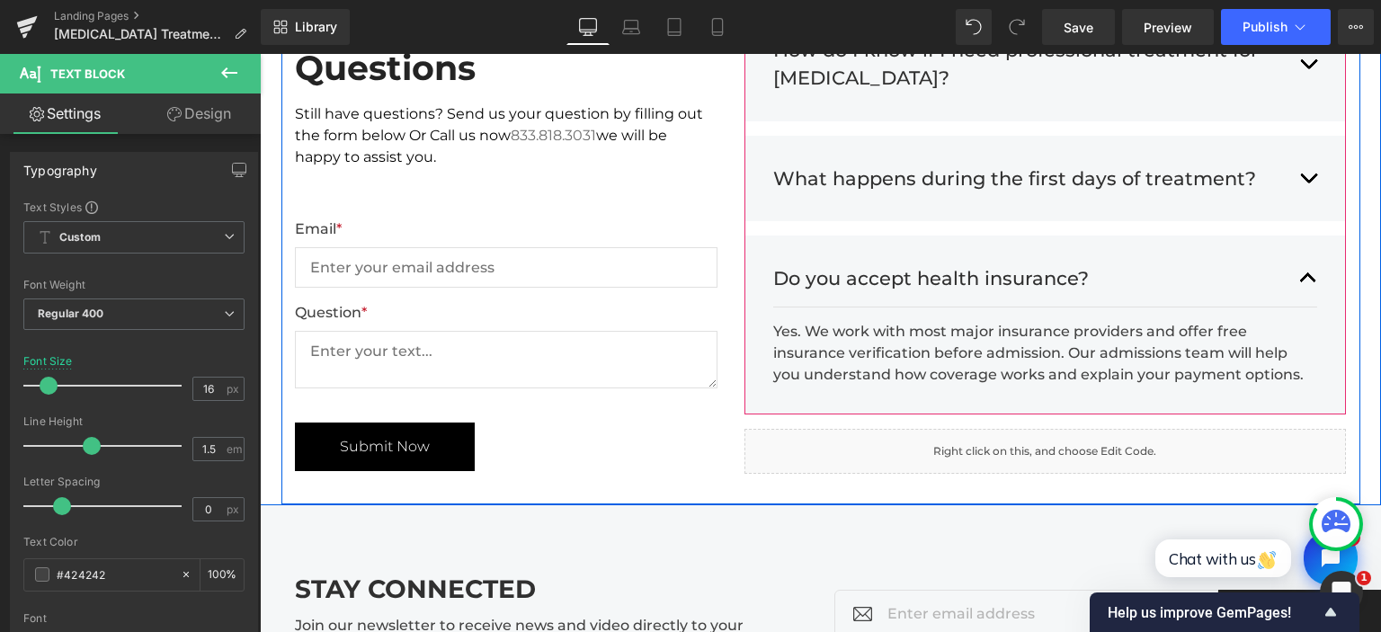
scroll to position [5021, 0]
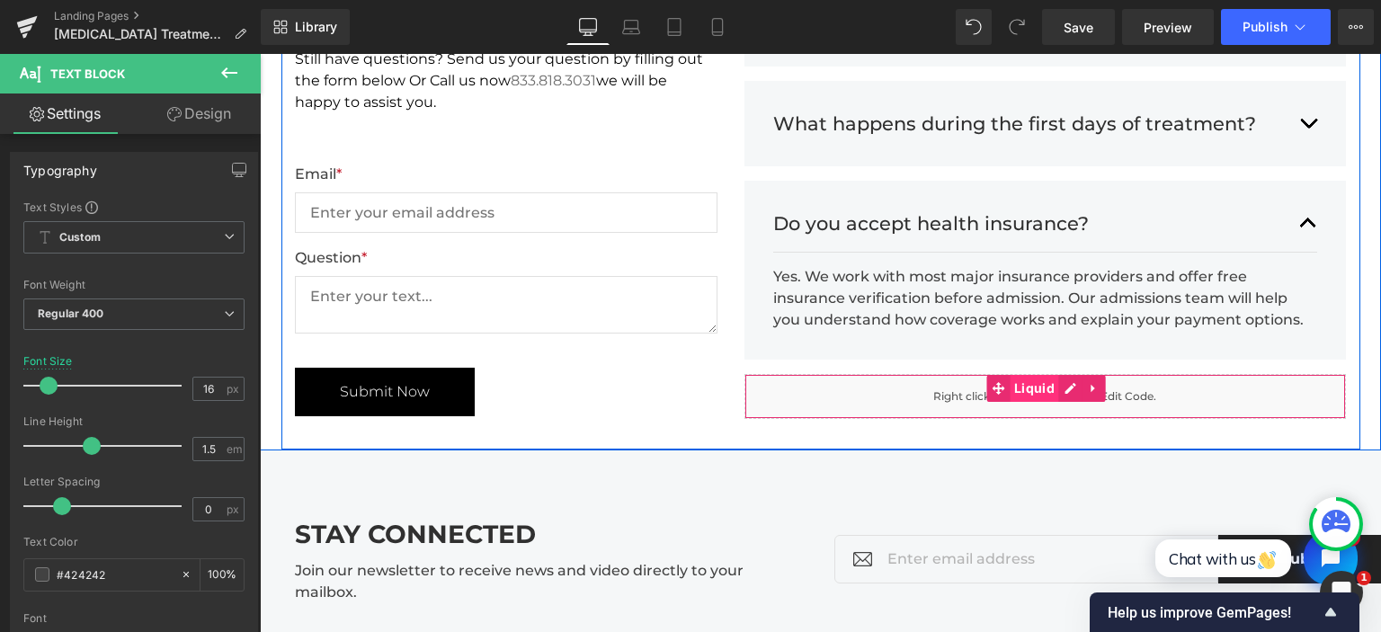
click at [1052, 375] on span "Liquid" at bounding box center [1033, 388] width 49 height 27
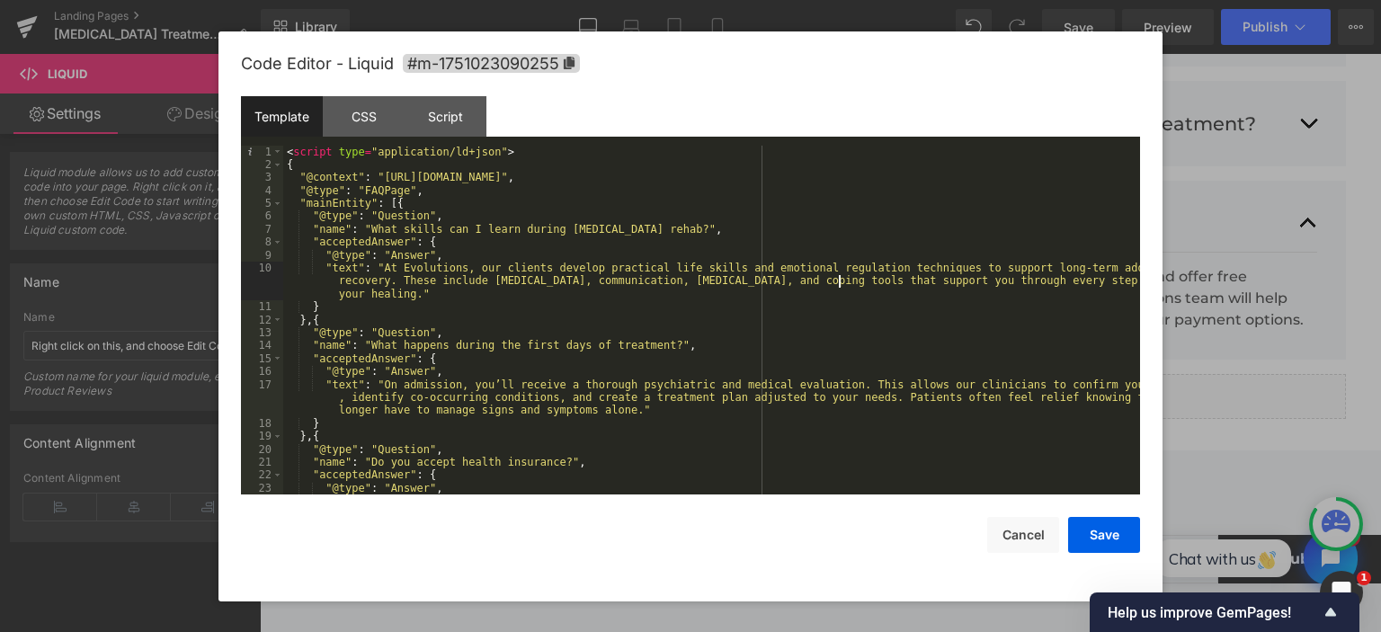
click at [838, 286] on div "< script type = "application/ld+json" > { "@context" : "https://schema.org" , "…" at bounding box center [711, 340] width 857 height 388
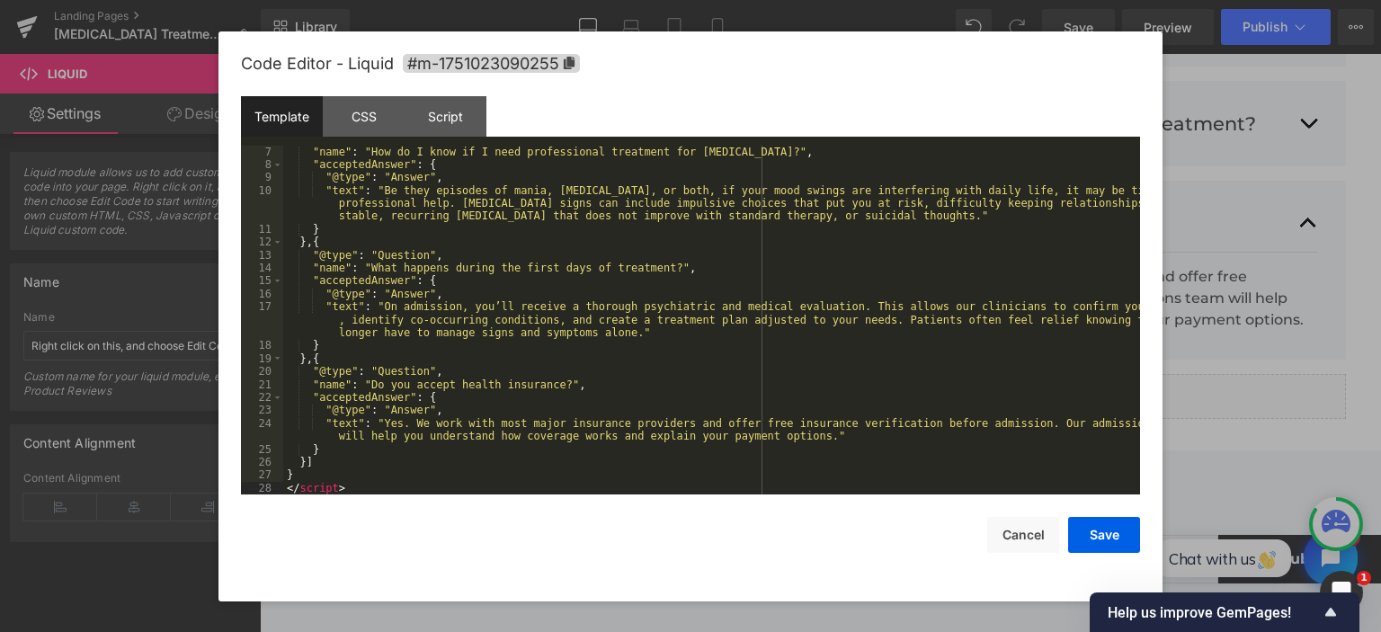
scroll to position [0, 0]
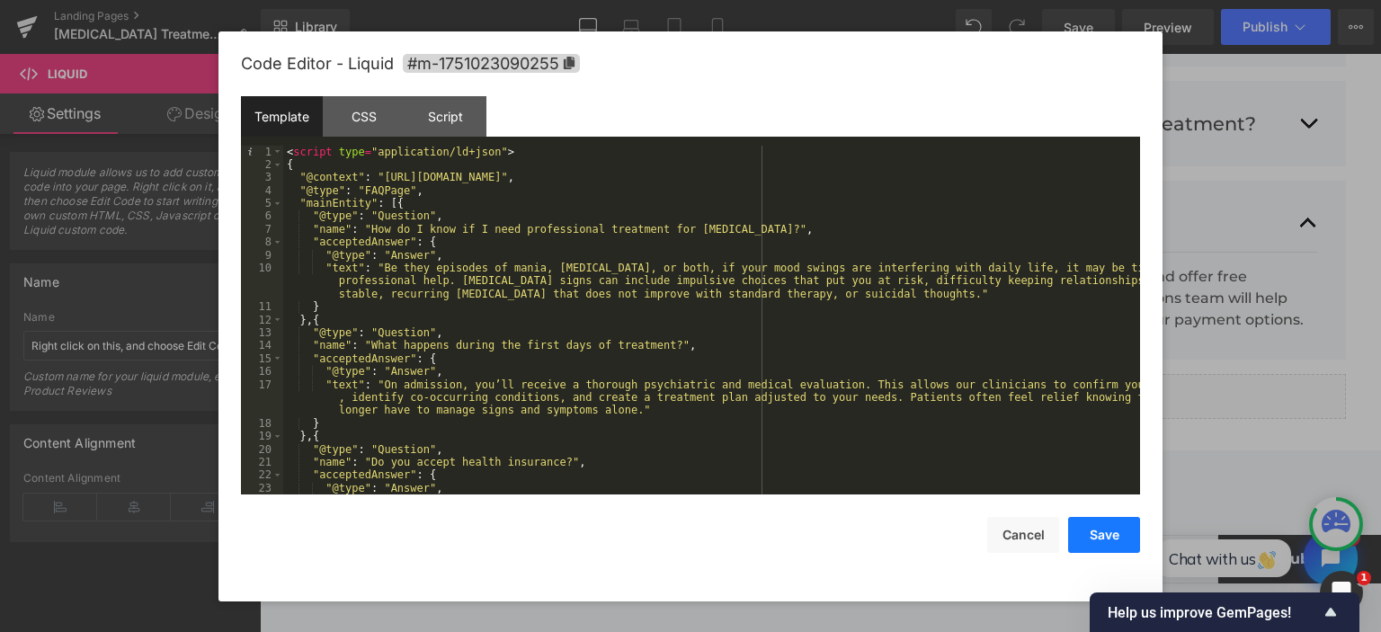
click at [1118, 533] on button "Save" at bounding box center [1104, 535] width 72 height 36
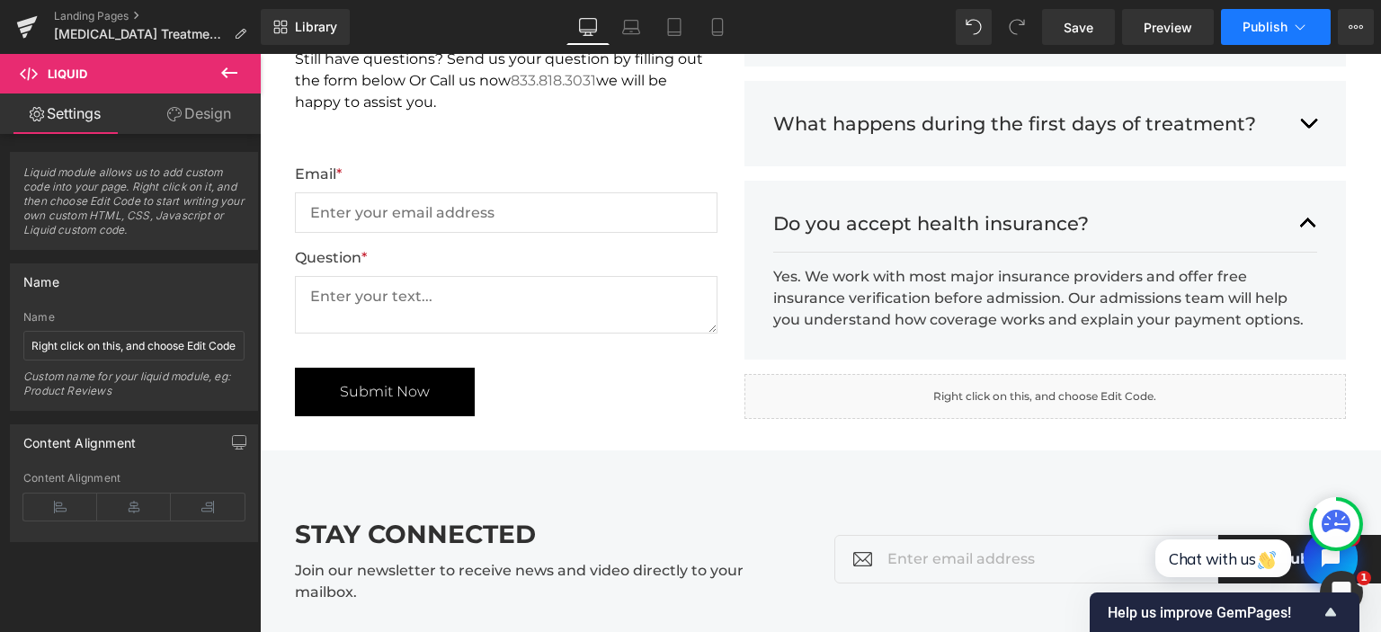
click at [1234, 38] on button "Publish" at bounding box center [1276, 27] width 110 height 36
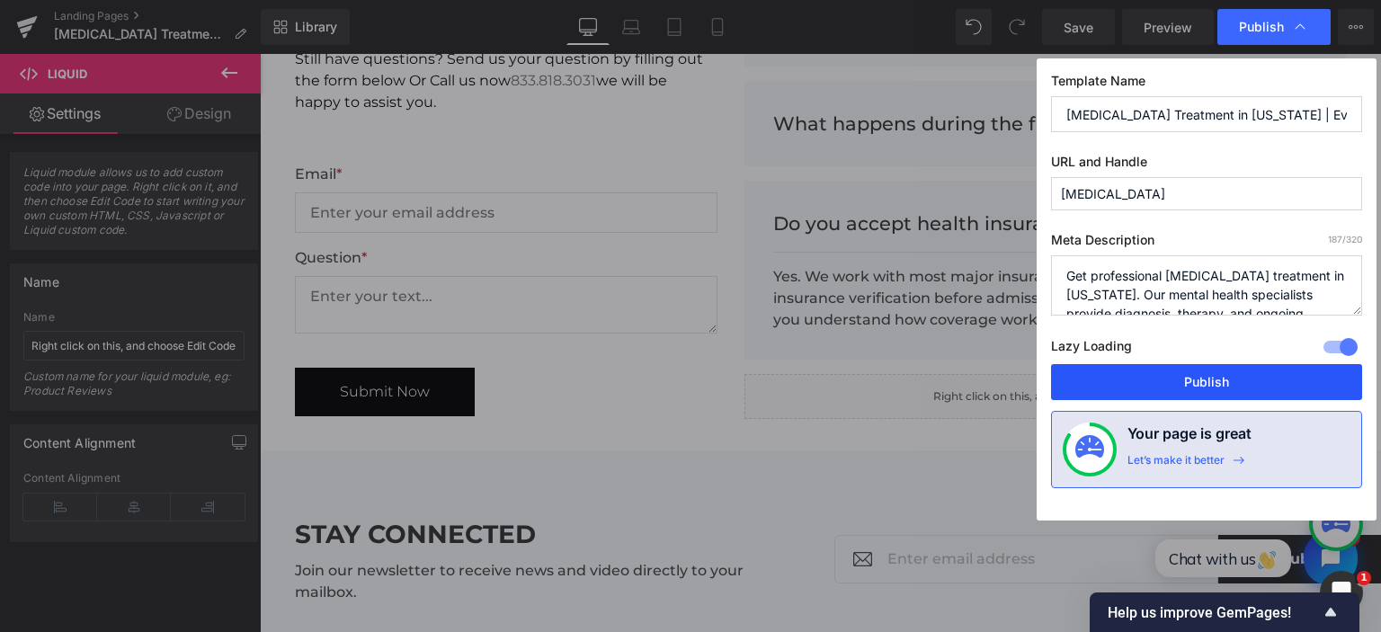
drag, startPoint x: 1178, startPoint y: 363, endPoint x: 918, endPoint y: 310, distance: 265.1
click at [1178, 364] on button "Publish" at bounding box center [1206, 382] width 311 height 36
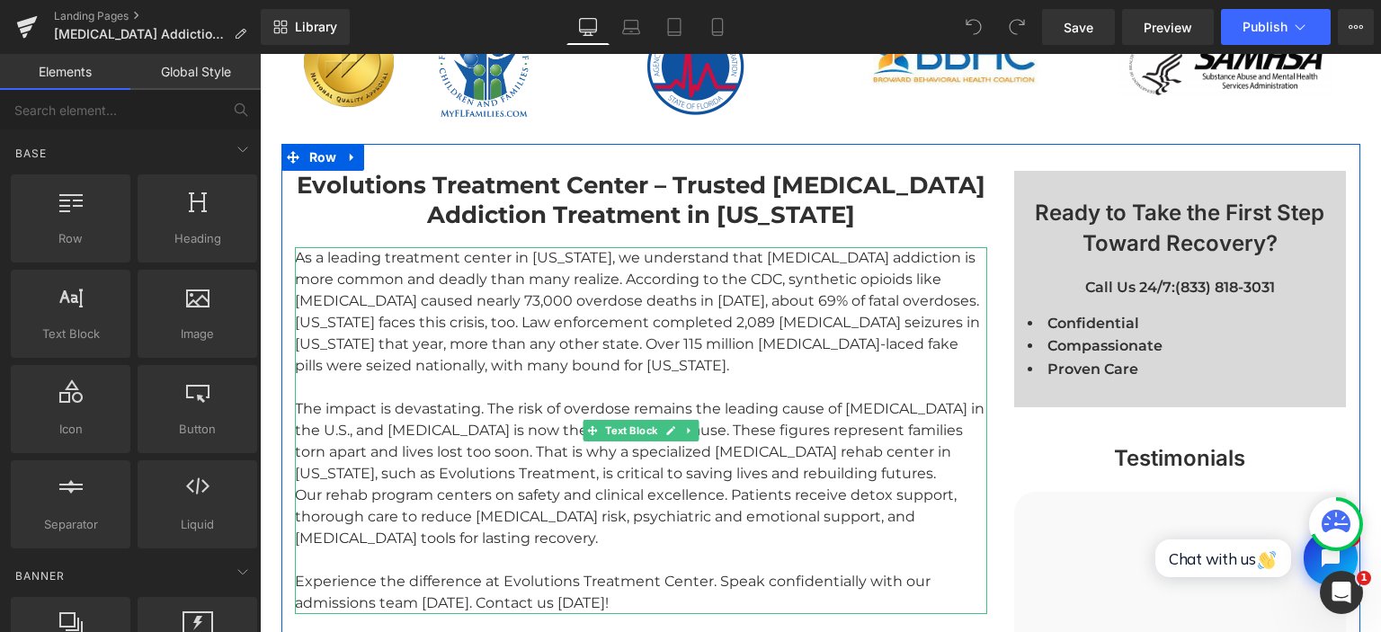
scroll to position [1329, 0]
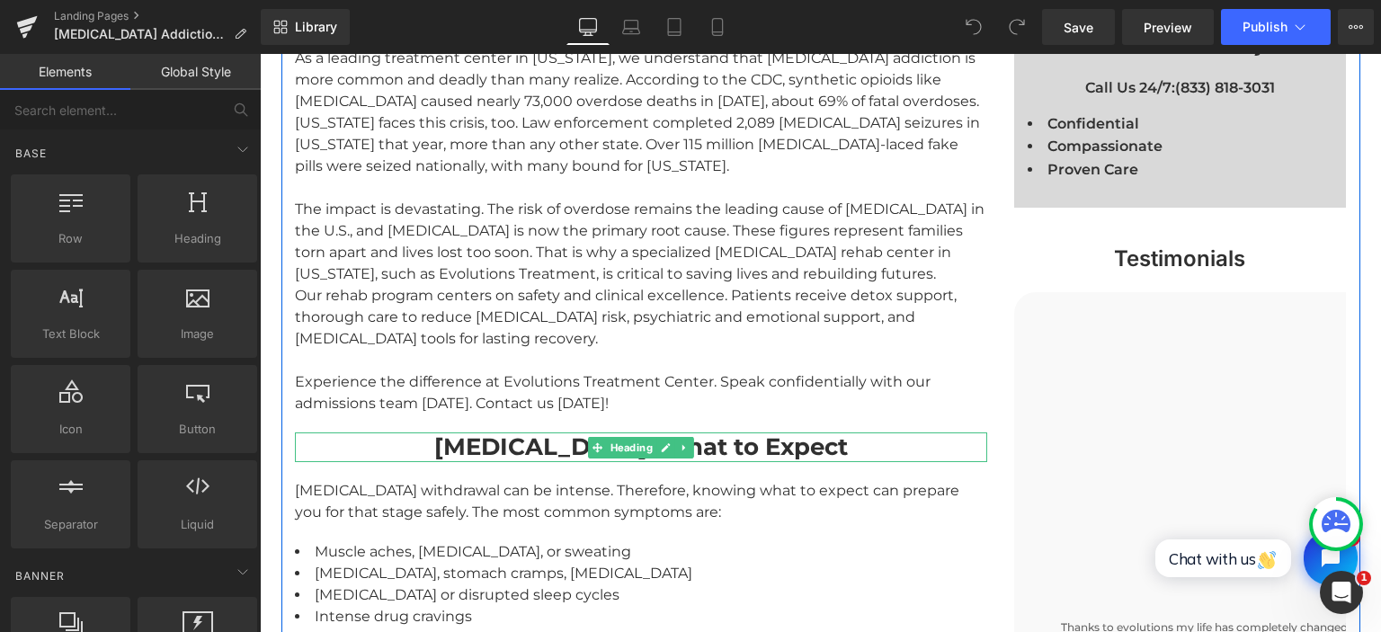
click at [536, 432] on strong "Withdrawal Symptoms: What to Expect" at bounding box center [640, 446] width 413 height 29
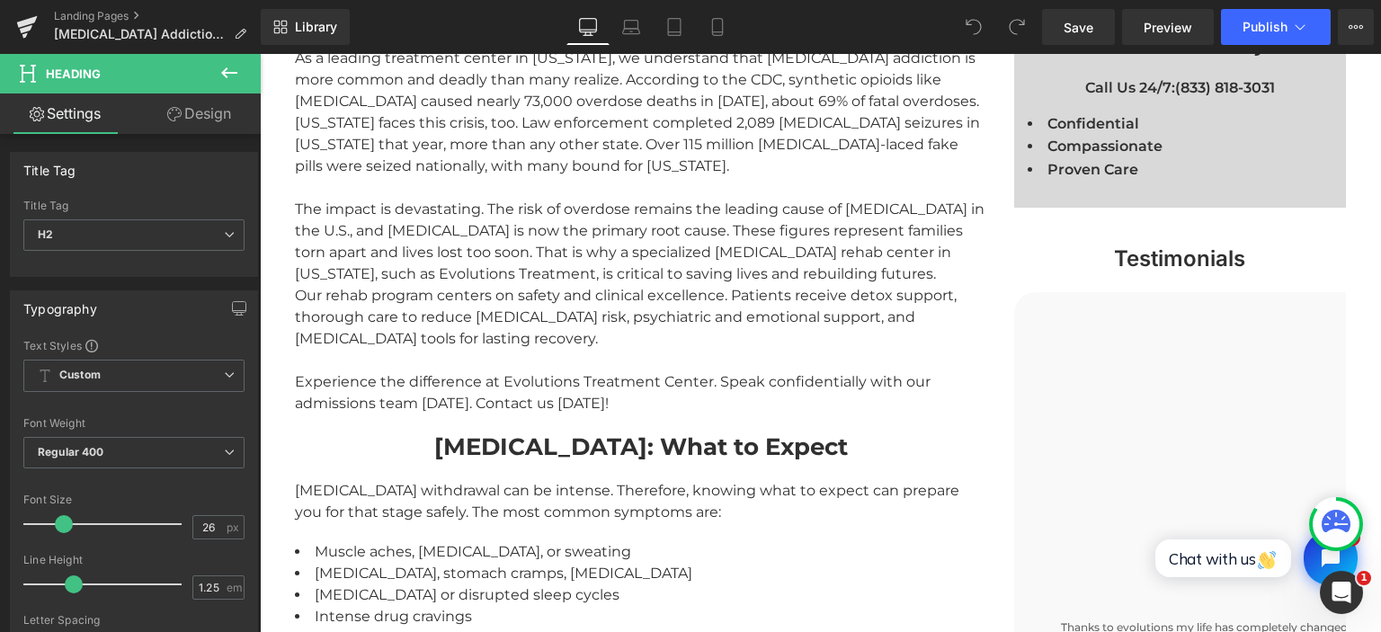
click at [209, 112] on link "Design" at bounding box center [199, 113] width 130 height 40
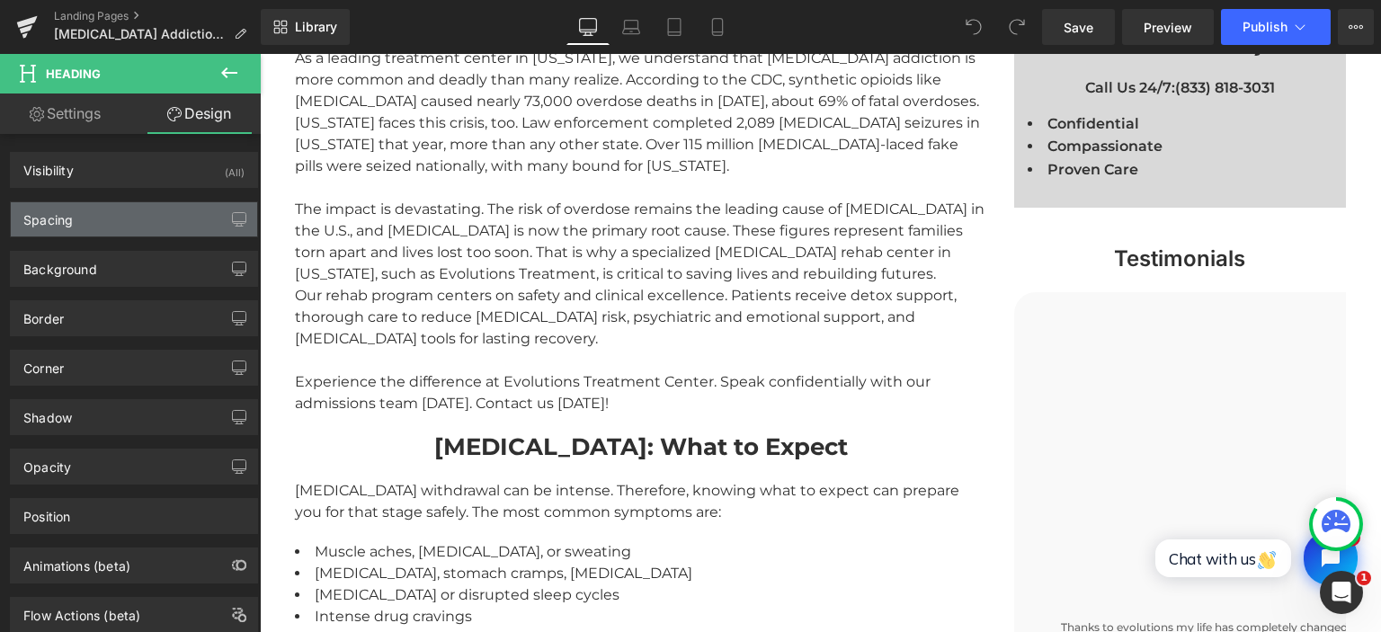
click at [92, 212] on div "Spacing" at bounding box center [134, 219] width 246 height 34
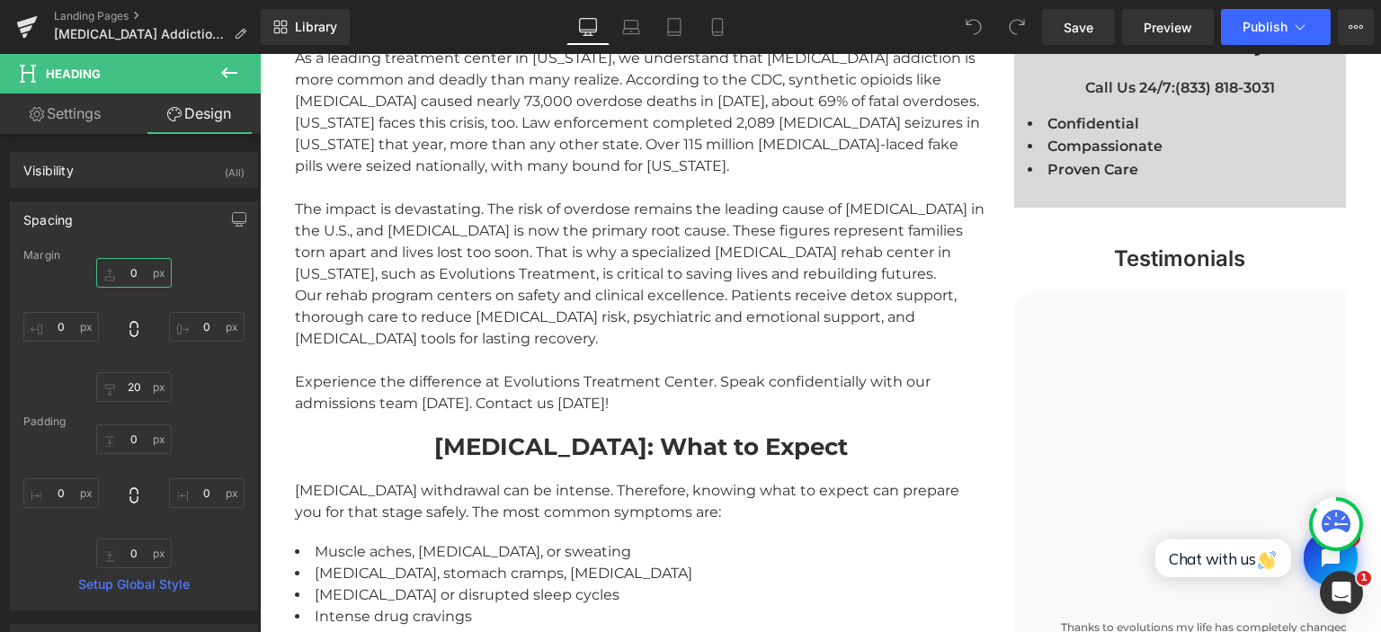
click at [137, 273] on input "0" at bounding box center [134, 273] width 76 height 30
click at [128, 268] on input "0" at bounding box center [134, 273] width 76 height 30
type input "40"
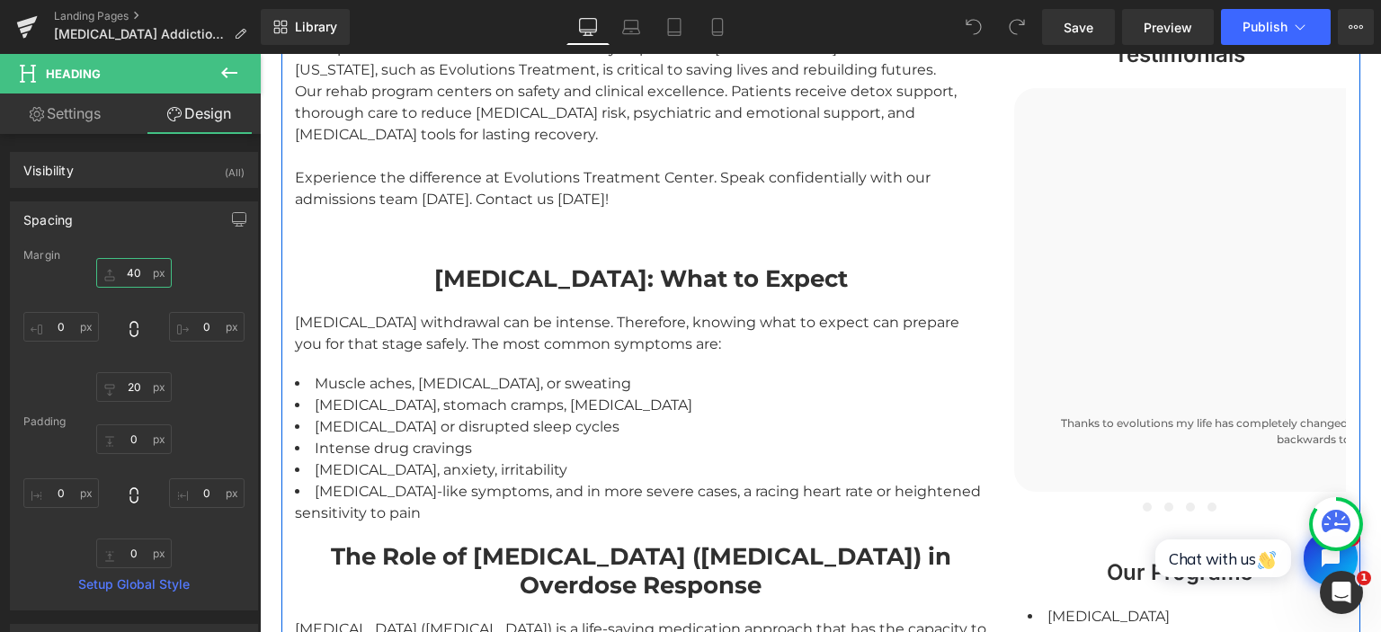
scroll to position [1613, 0]
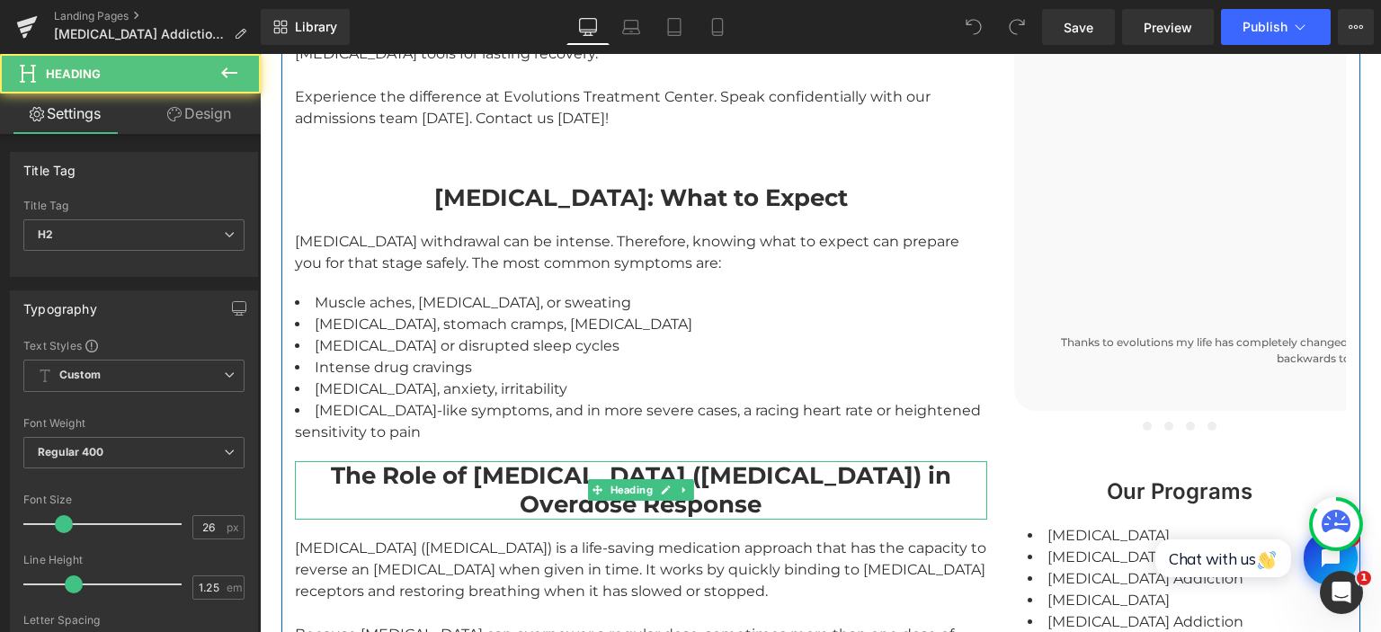
click at [419, 461] on strong "The Role of Narcan (Naloxone) in Overdose Response" at bounding box center [641, 490] width 620 height 58
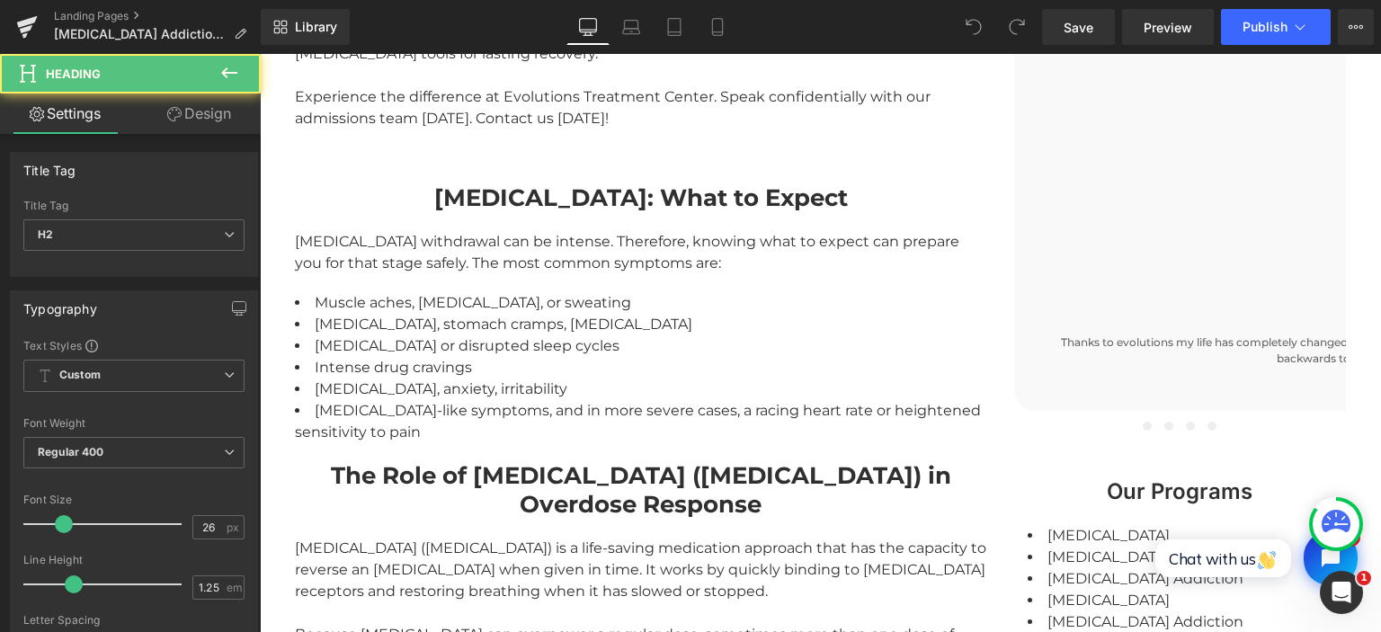
click at [214, 107] on link "Design" at bounding box center [199, 113] width 130 height 40
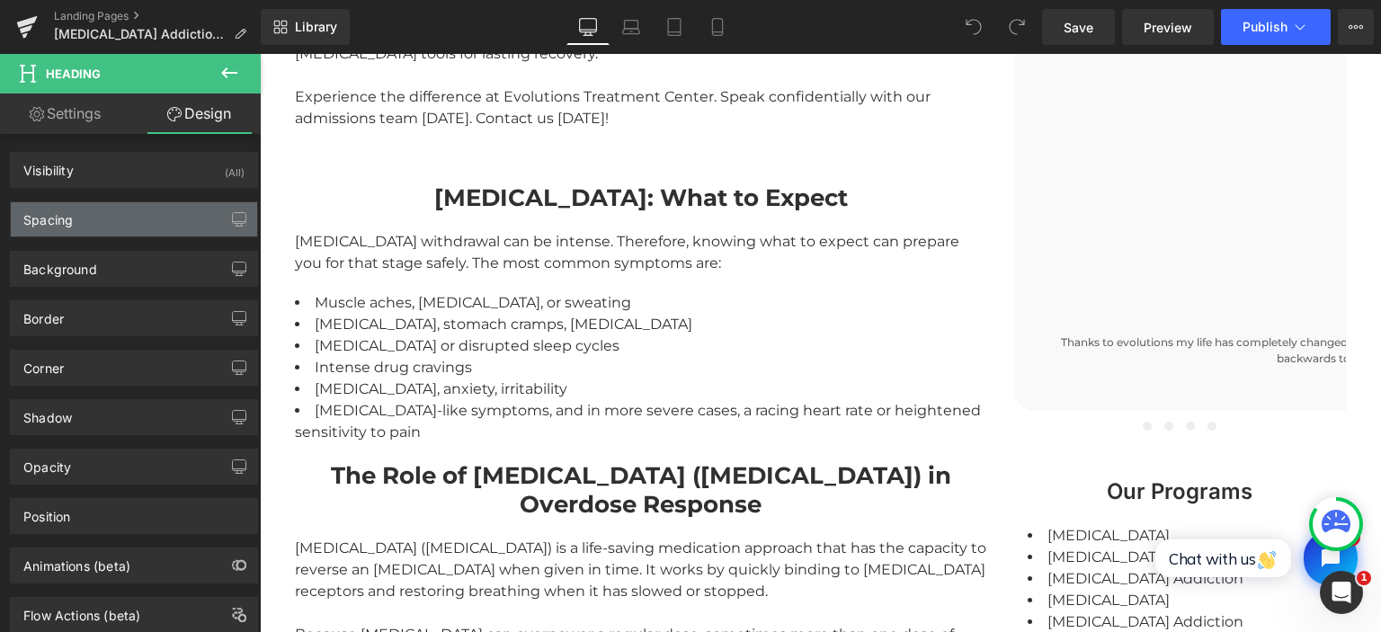
click at [81, 218] on div "Spacing" at bounding box center [134, 219] width 246 height 34
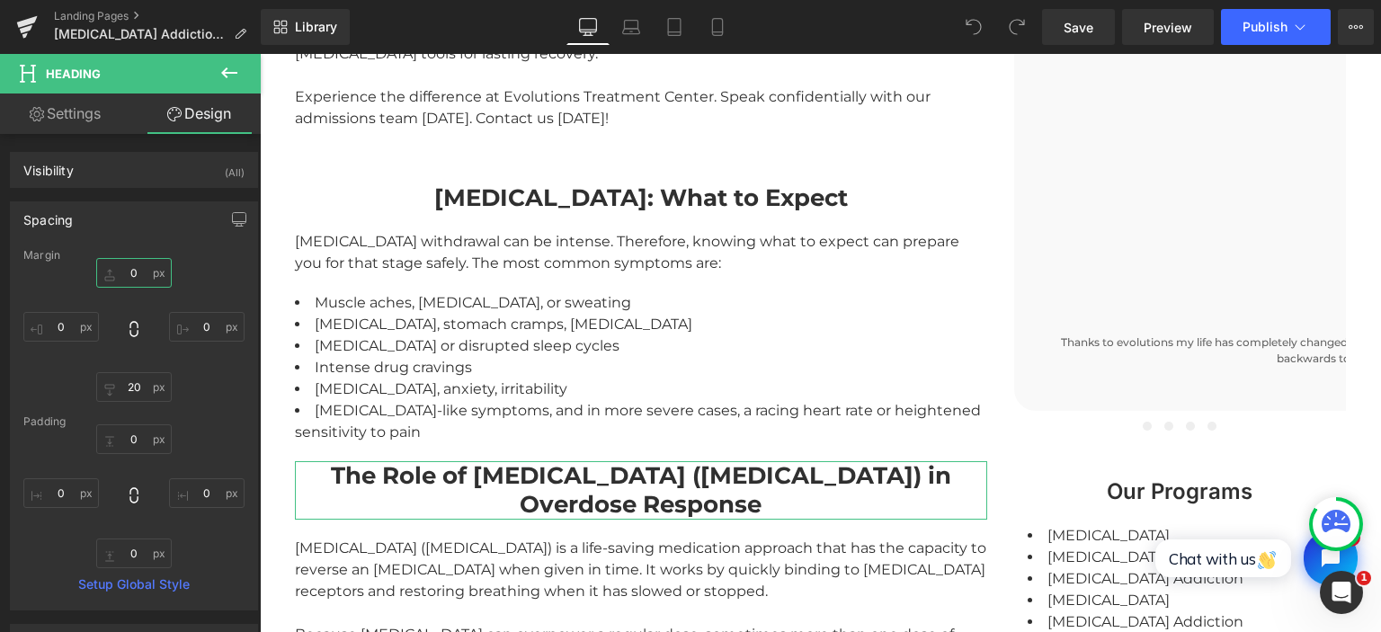
click at [131, 268] on input "0" at bounding box center [134, 273] width 76 height 30
type input "40"
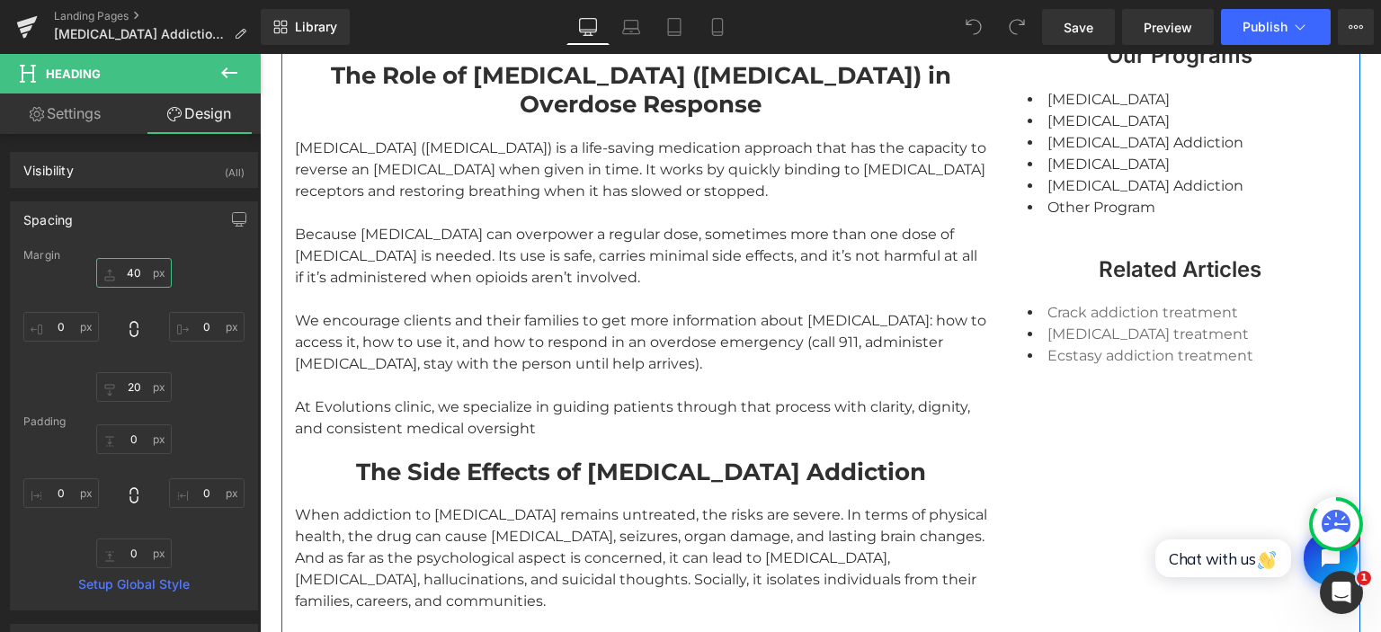
scroll to position [2088, 0]
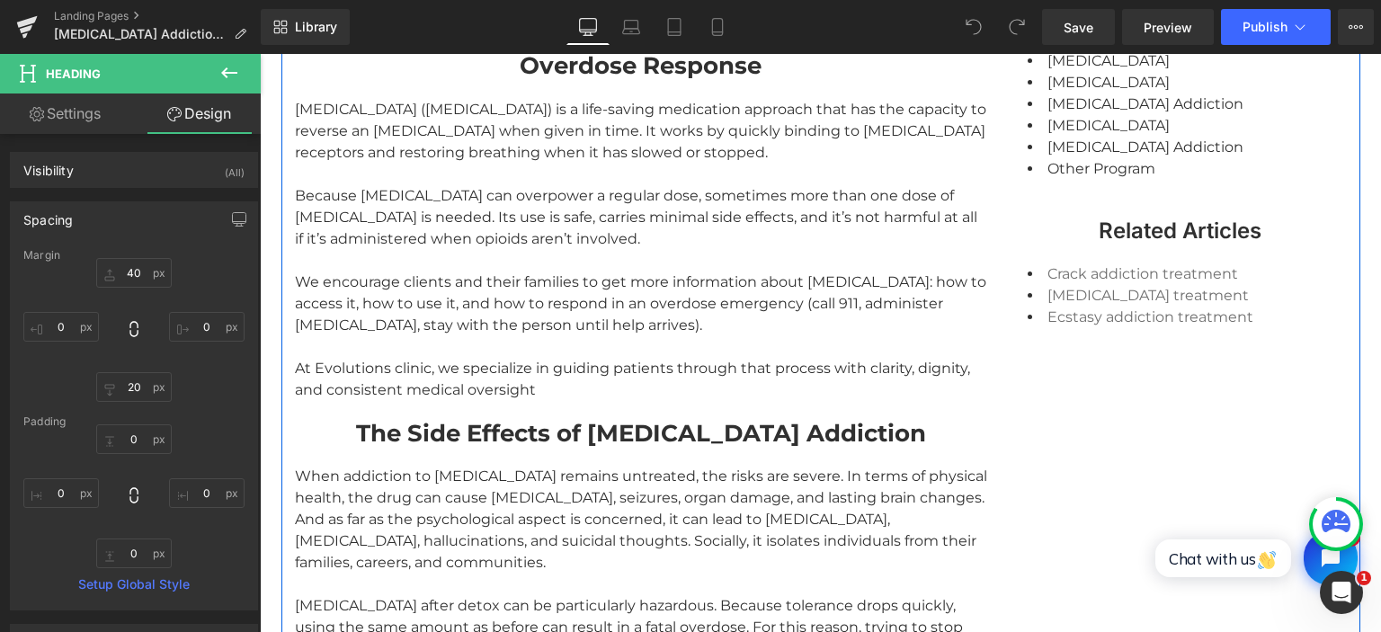
click at [570, 419] on div "The Side Effects of Fentanyl Addiction Heading" at bounding box center [641, 434] width 692 height 30
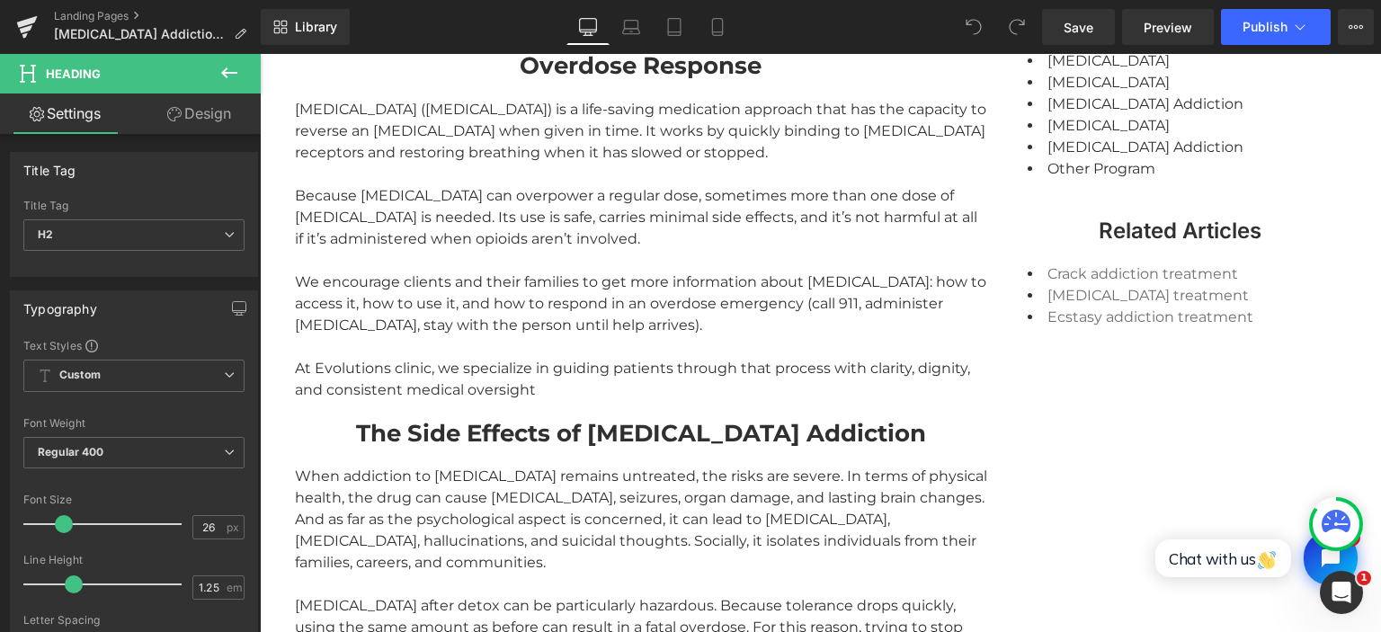
click at [190, 120] on link "Design" at bounding box center [199, 113] width 130 height 40
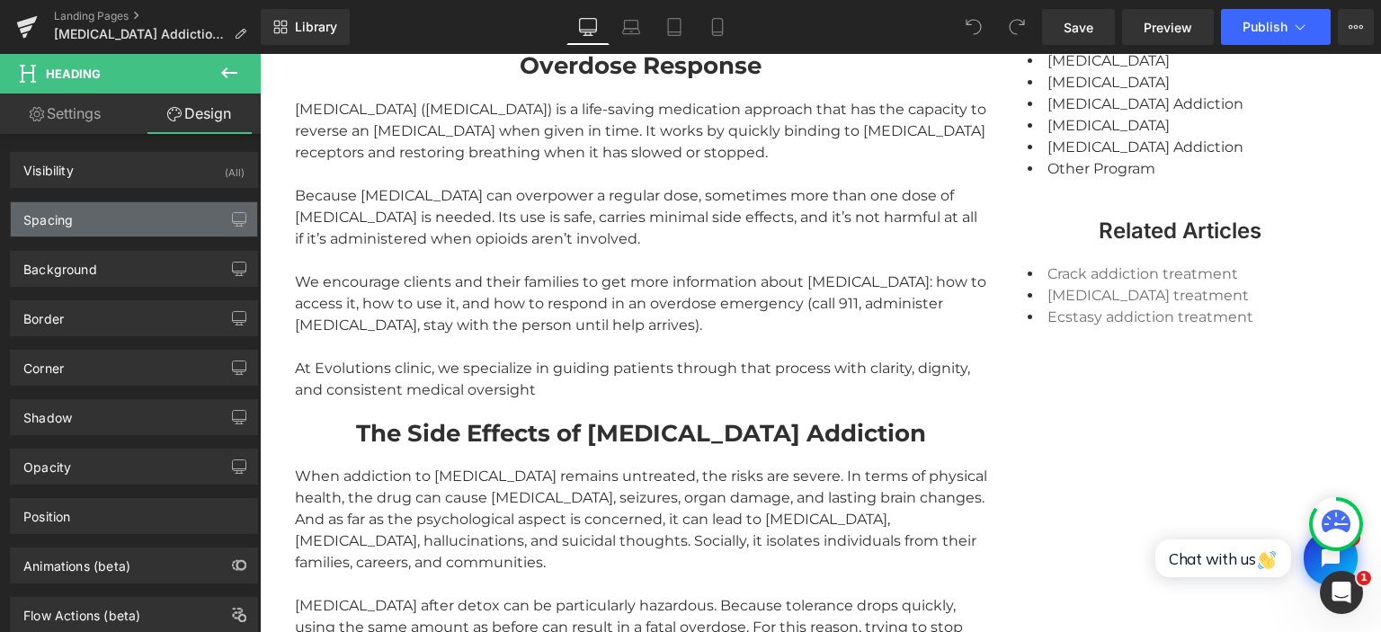
click at [111, 218] on div "Spacing" at bounding box center [134, 219] width 246 height 34
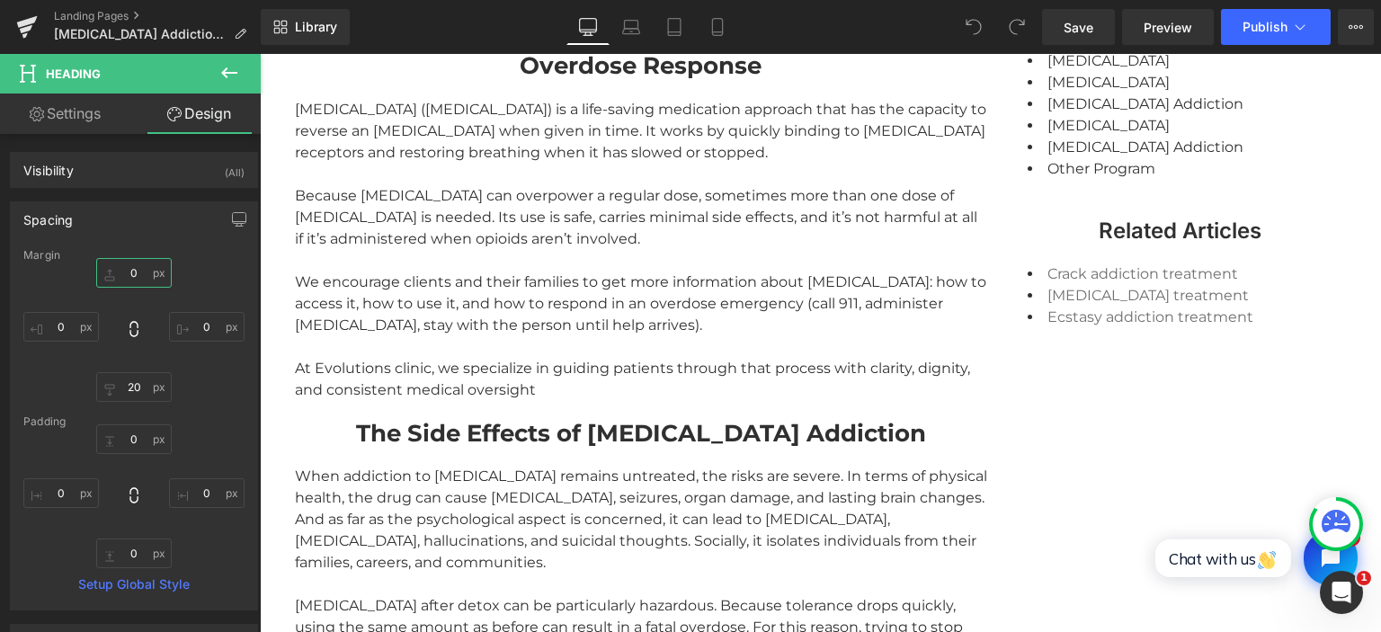
click at [124, 265] on input "0" at bounding box center [134, 273] width 76 height 30
click at [129, 269] on input "0" at bounding box center [134, 273] width 76 height 30
type input "40"
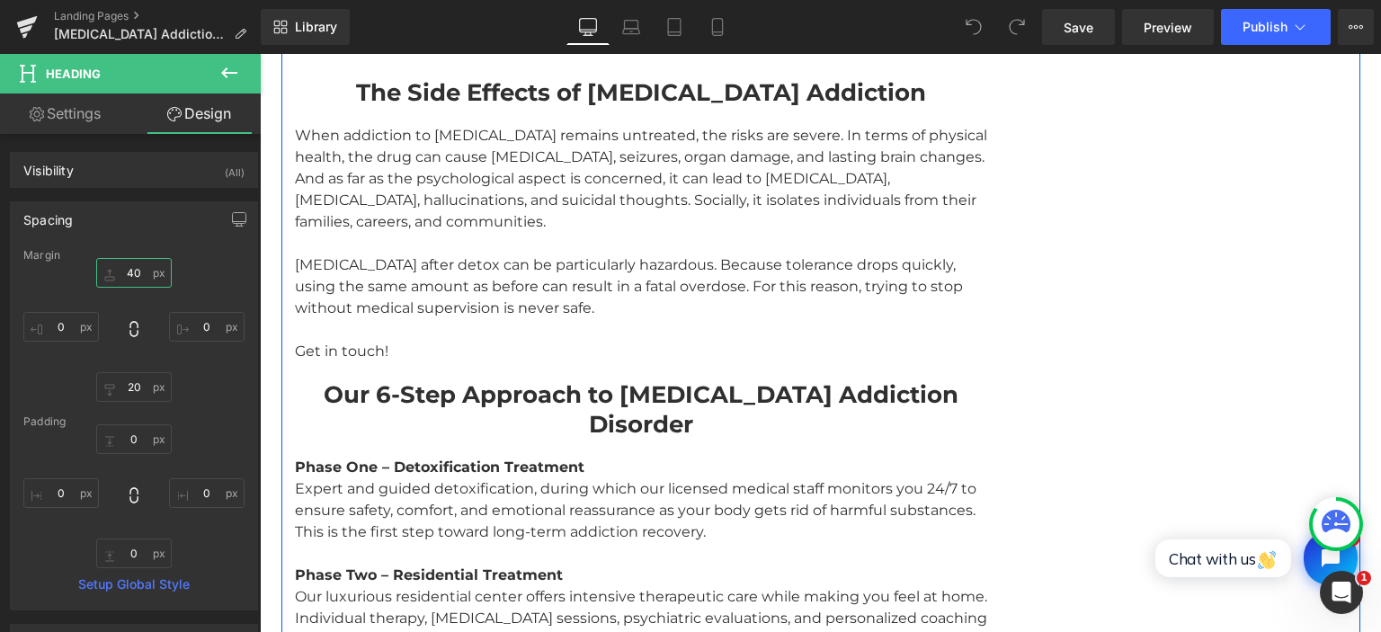
scroll to position [2467, 0]
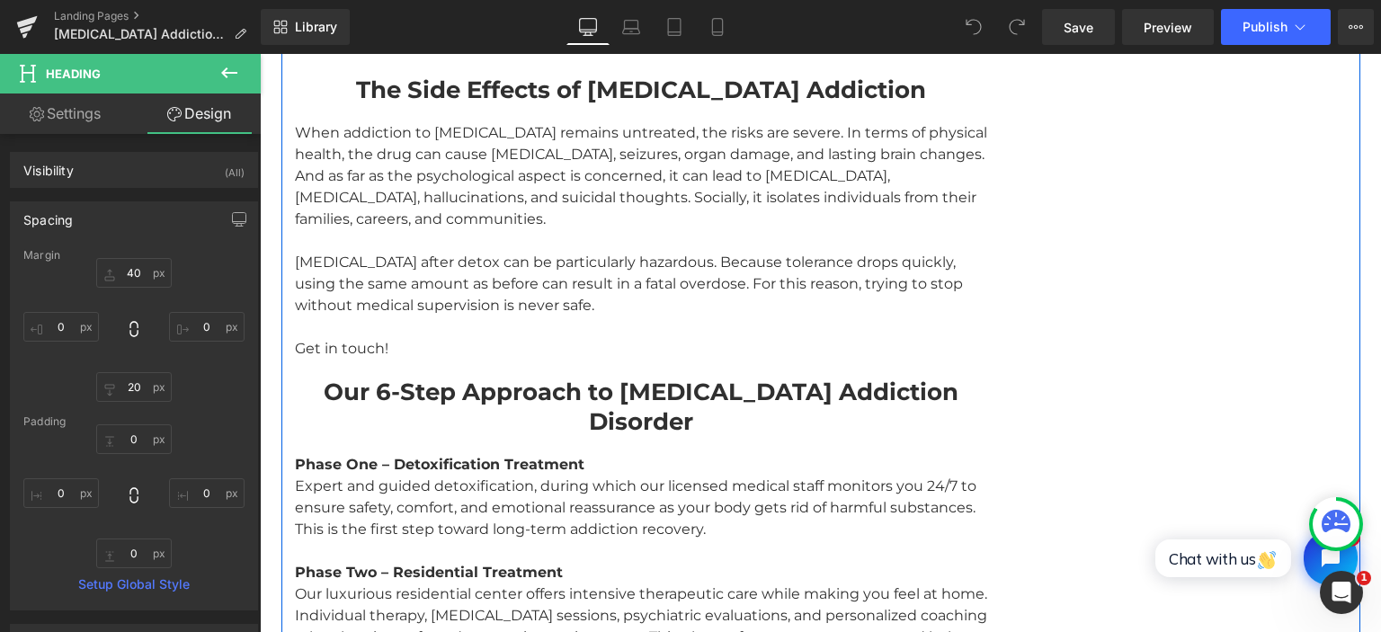
click at [458, 378] on strong "Our 6-Step Approach to Fentanyl Addiction Disorder" at bounding box center [641, 407] width 635 height 58
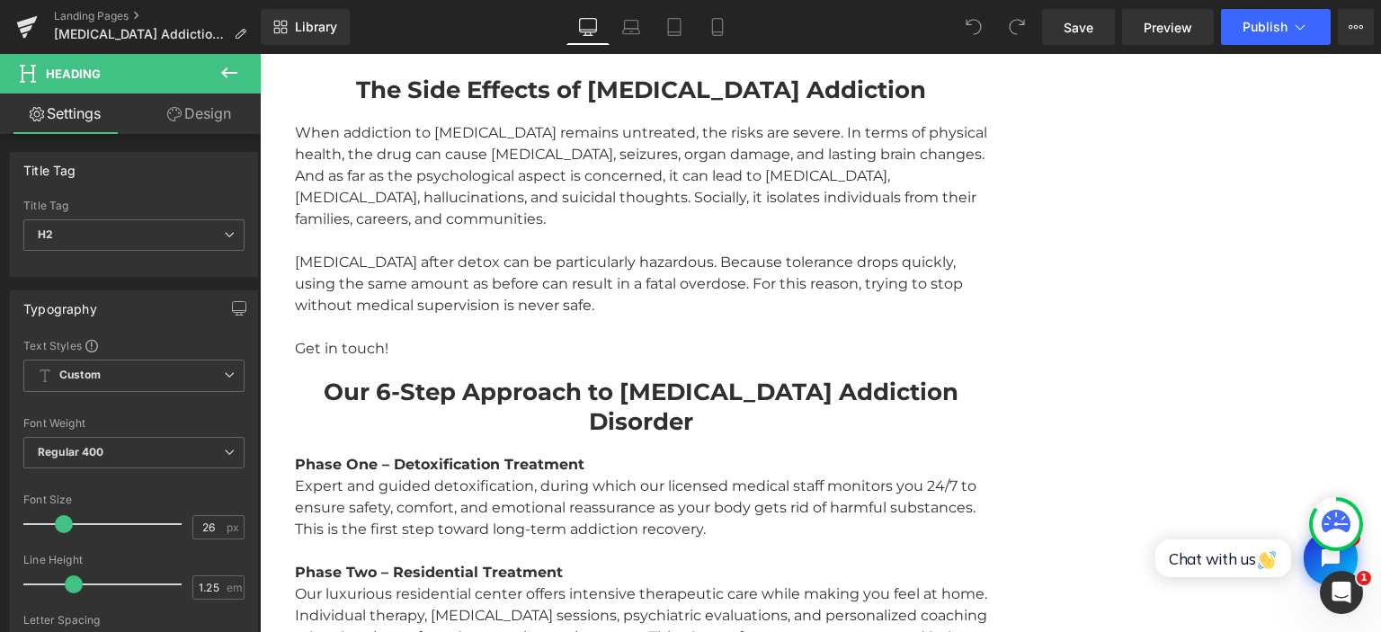
click at [179, 111] on icon at bounding box center [174, 114] width 14 height 14
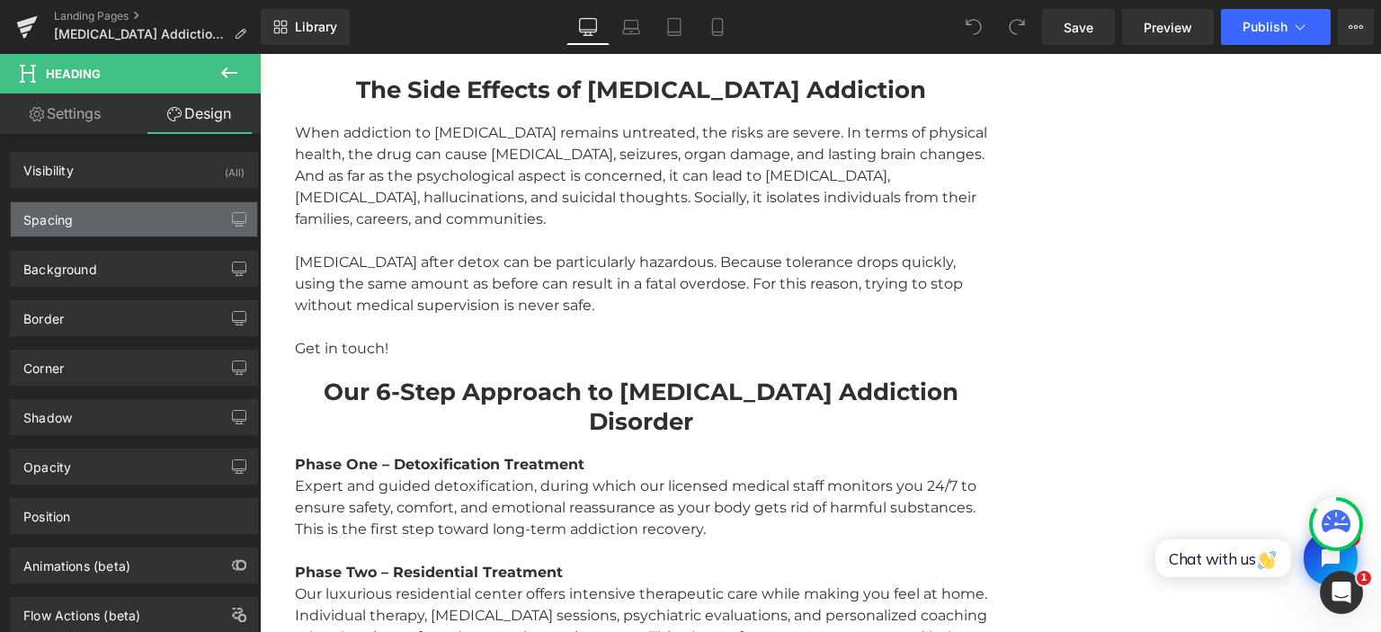
click at [96, 224] on div "Spacing" at bounding box center [134, 219] width 246 height 34
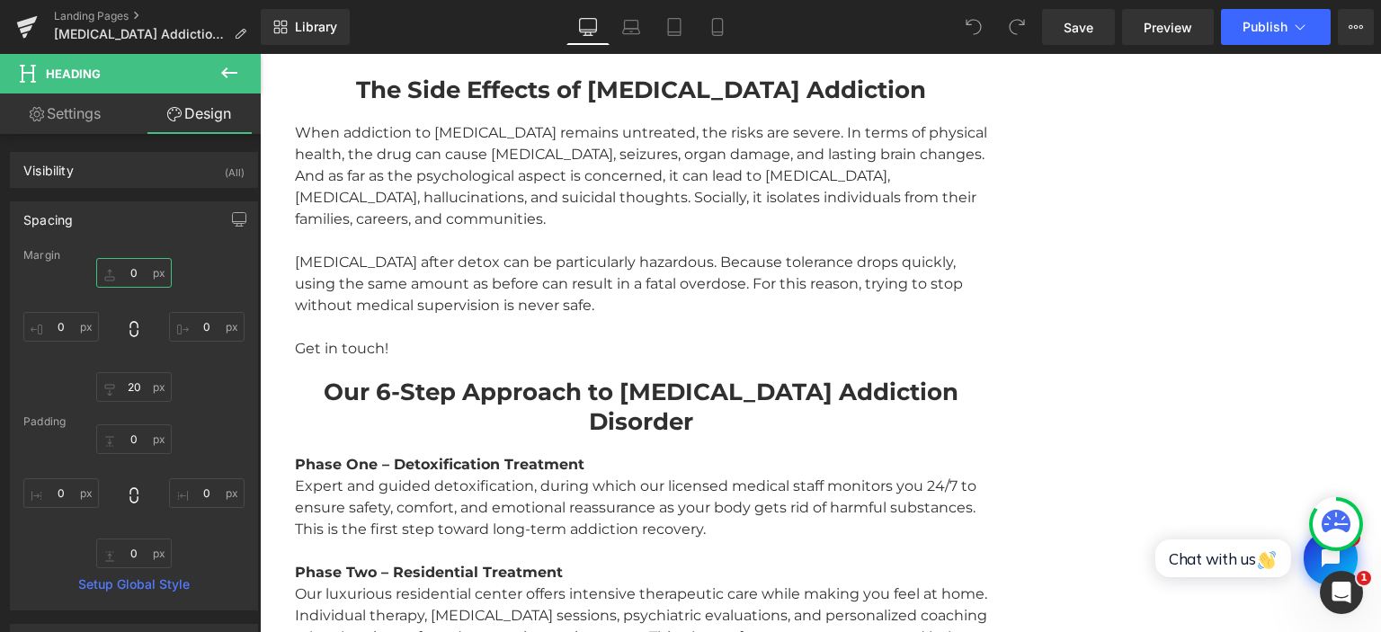
click at [131, 270] on input "text" at bounding box center [134, 273] width 76 height 30
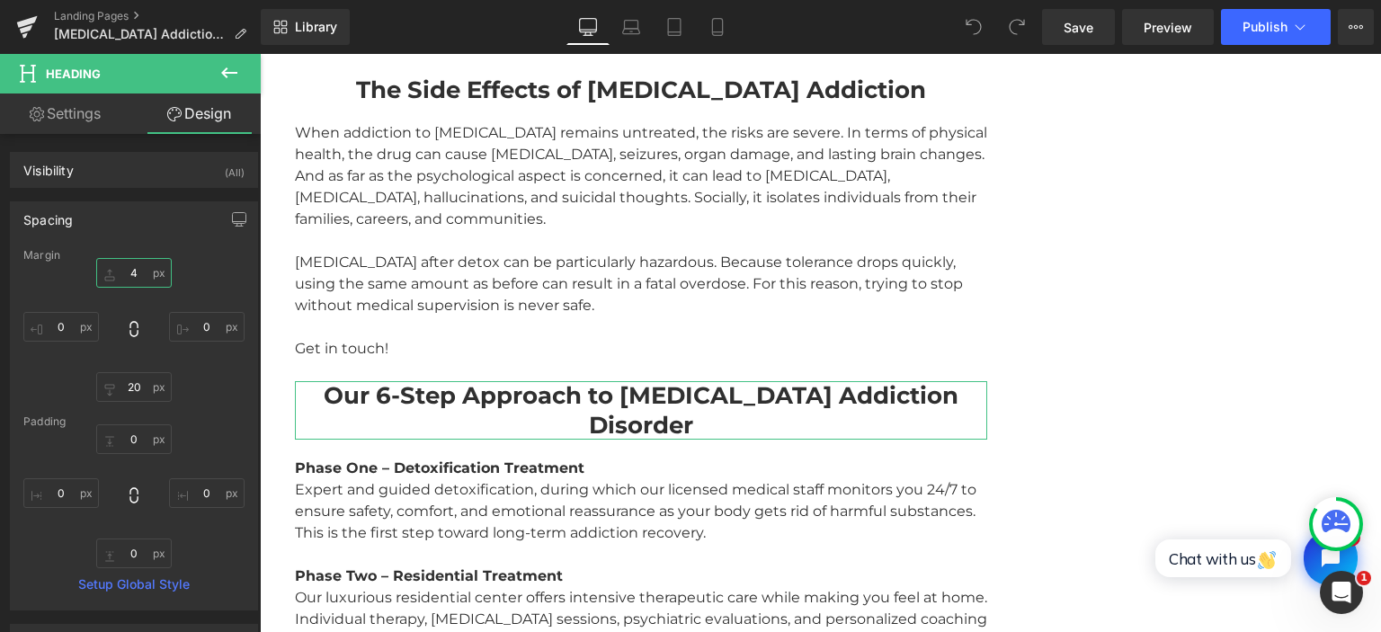
type input "40"
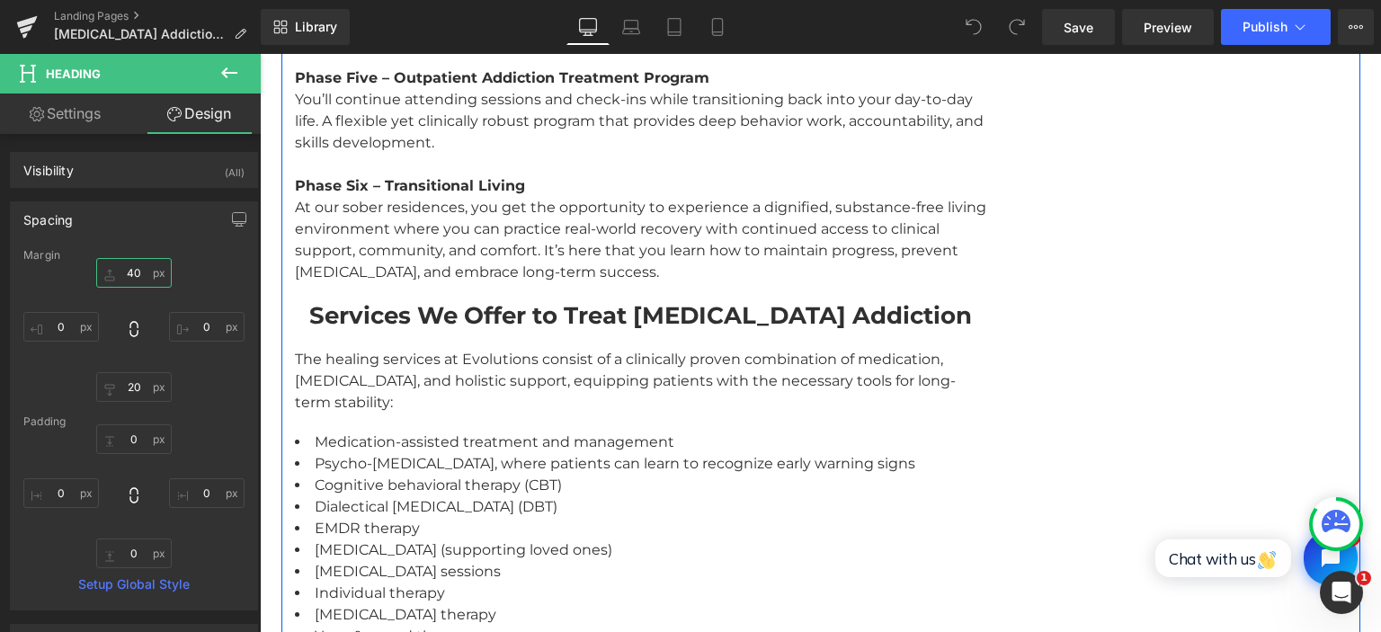
scroll to position [3322, 0]
click at [513, 300] on strong "Services We Offer to Treat Fentanyl Addiction" at bounding box center [640, 314] width 662 height 29
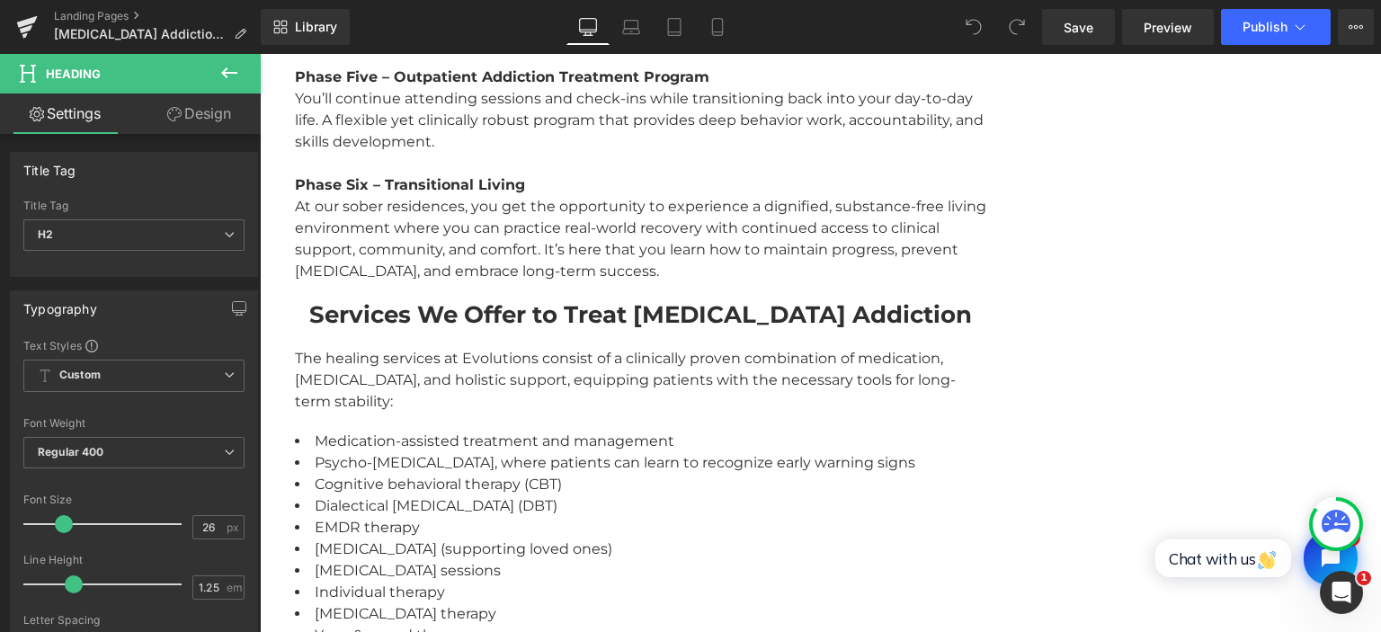
click at [202, 115] on link "Design" at bounding box center [199, 113] width 130 height 40
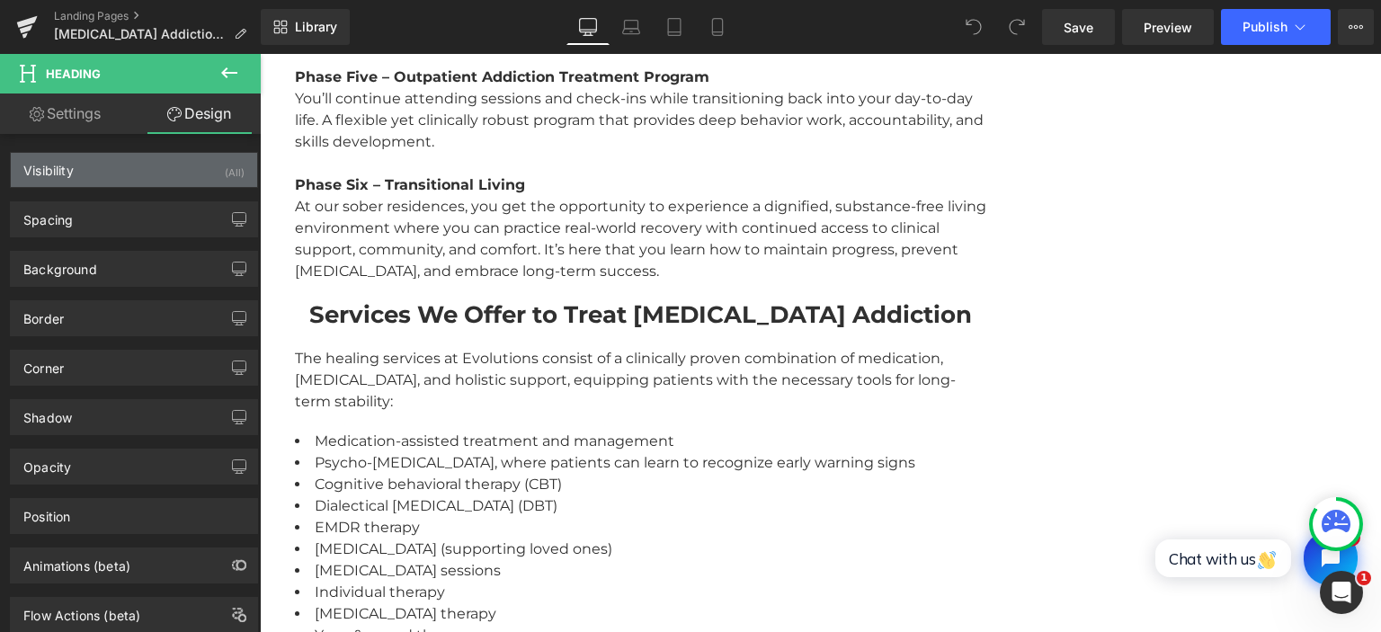
click at [135, 179] on div "Visibility (All)" at bounding box center [134, 170] width 246 height 34
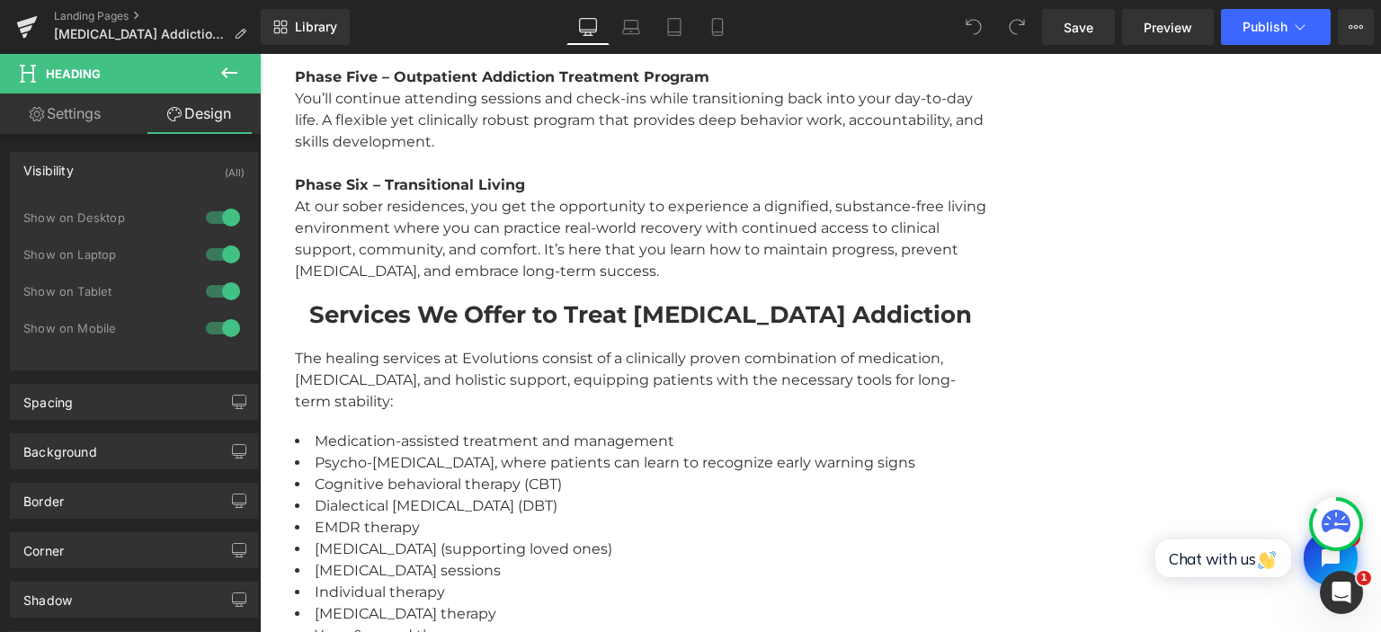
click at [117, 167] on div "Visibility (All)" at bounding box center [134, 170] width 246 height 34
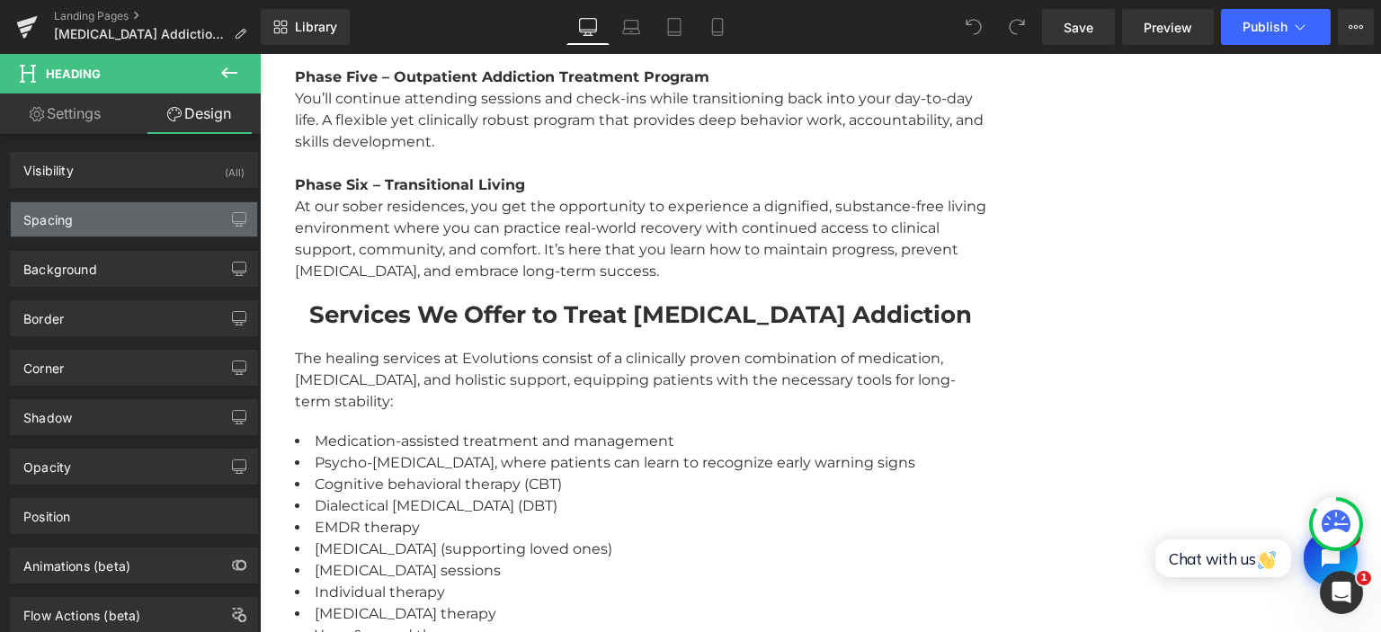
click at [87, 220] on div "Spacing" at bounding box center [134, 219] width 246 height 34
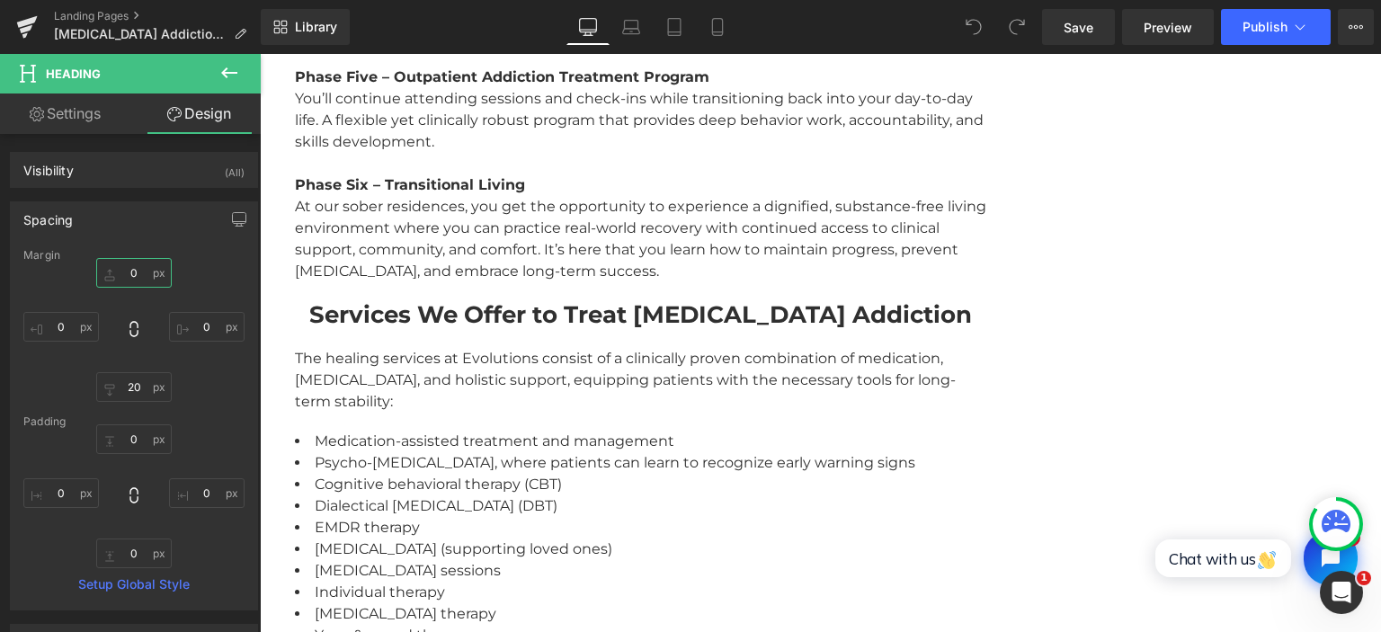
click at [129, 272] on input "text" at bounding box center [134, 273] width 76 height 30
click at [134, 273] on input "text" at bounding box center [134, 273] width 76 height 30
type input "40"
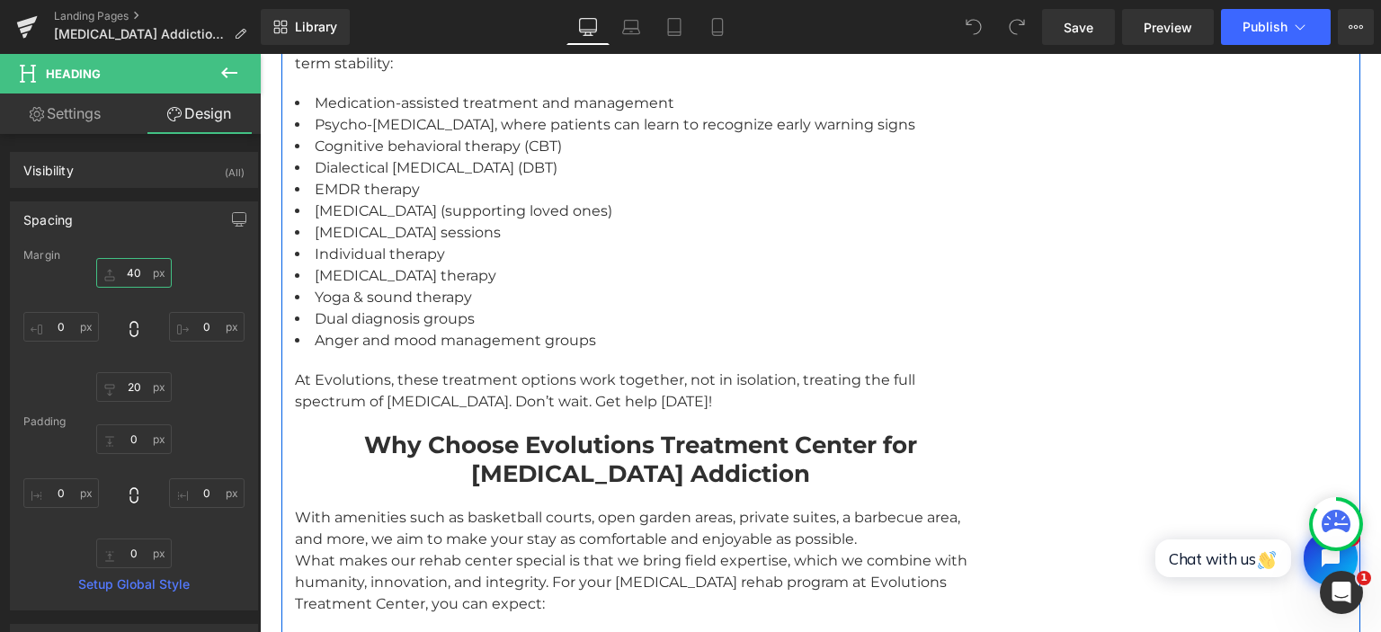
scroll to position [3702, 0]
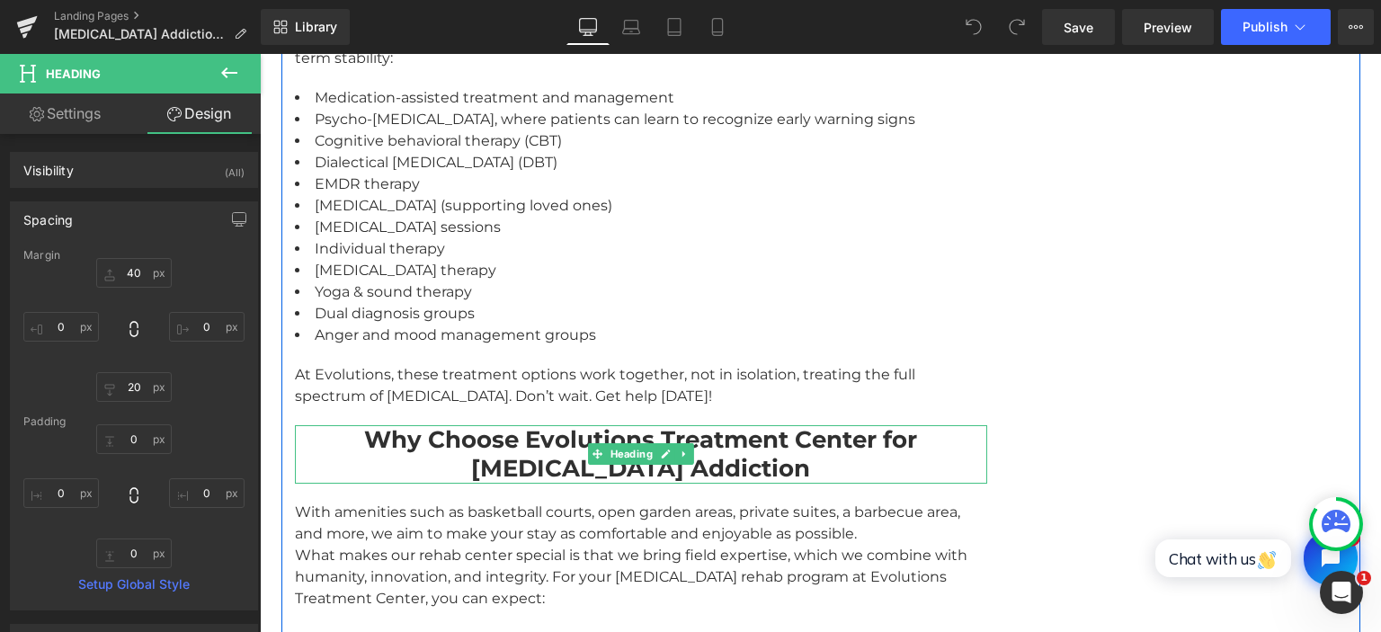
click at [502, 425] on strong "Why Choose Evolutions Treatment Center for [MEDICAL_DATA] Addiction" at bounding box center [640, 454] width 553 height 58
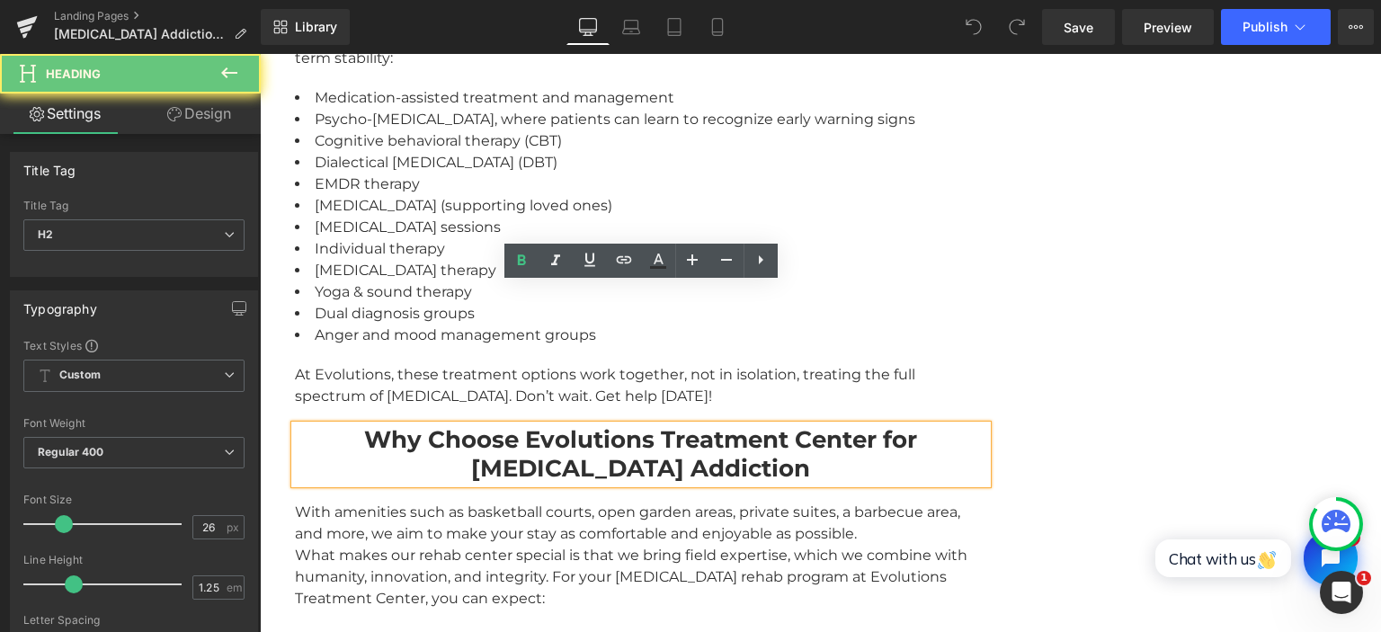
click at [502, 425] on strong "Why Choose Evolutions Treatment Center for [MEDICAL_DATA] Addiction" at bounding box center [640, 454] width 553 height 58
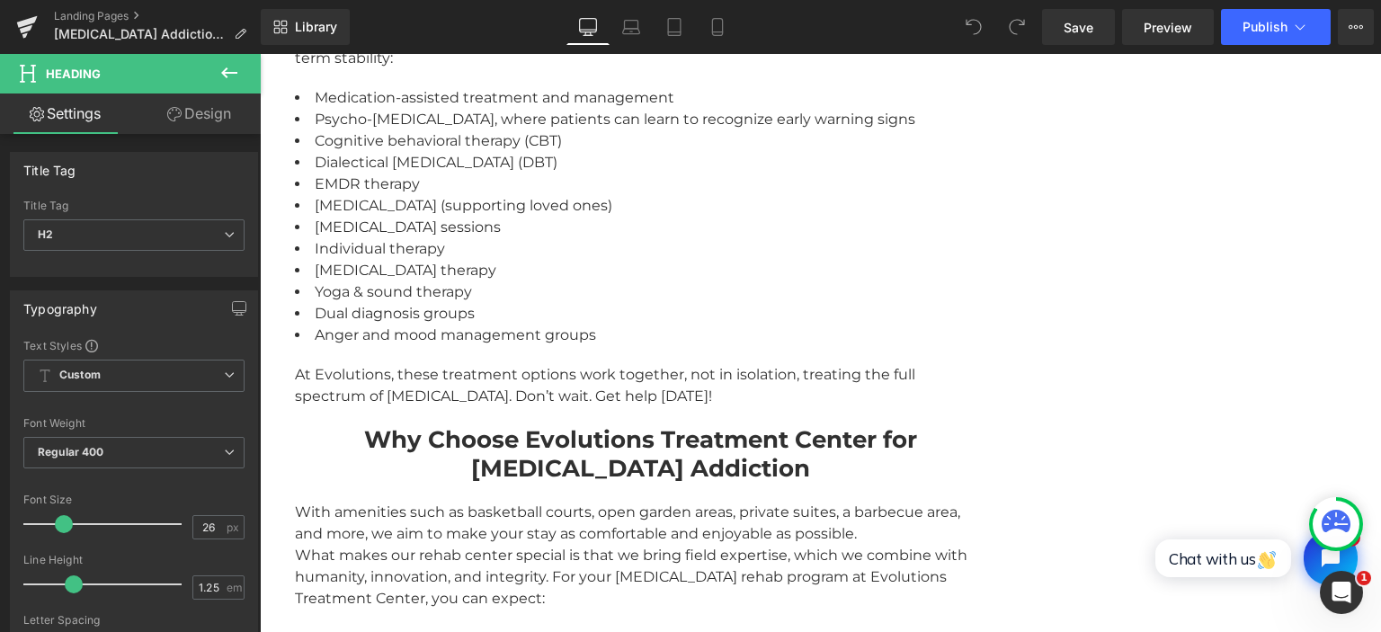
click at [214, 110] on link "Design" at bounding box center [199, 113] width 130 height 40
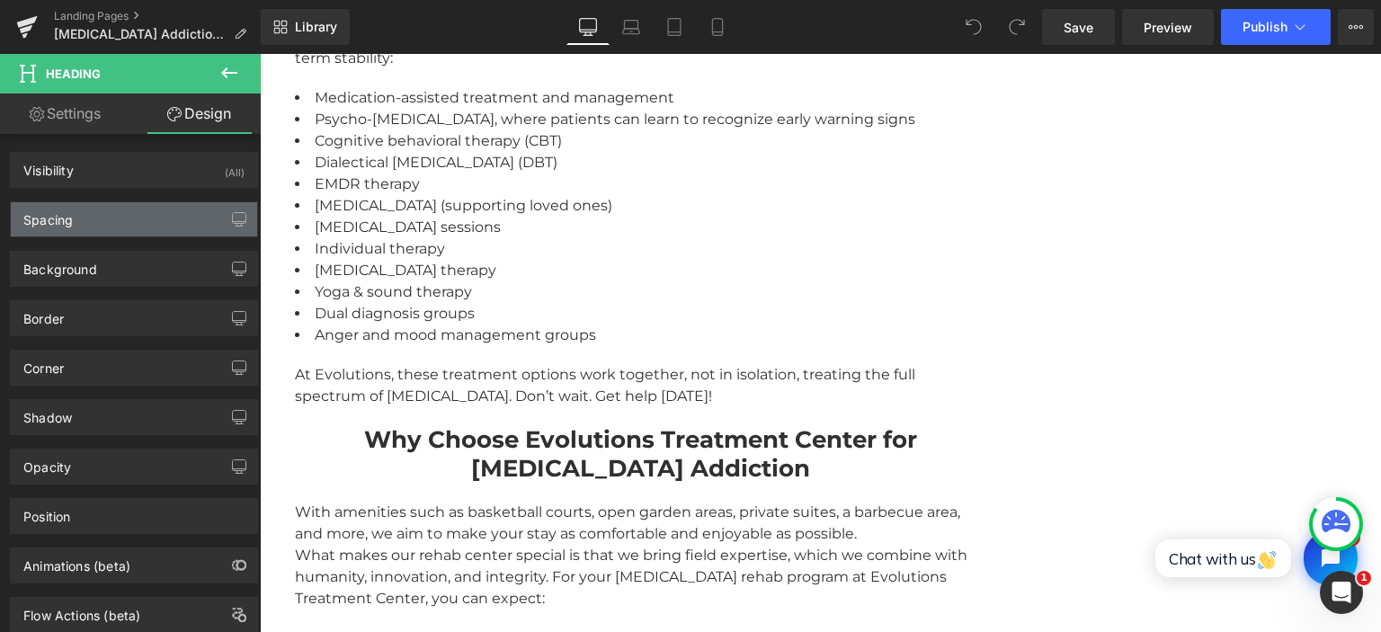
click at [86, 230] on div "Spacing" at bounding box center [134, 219] width 246 height 34
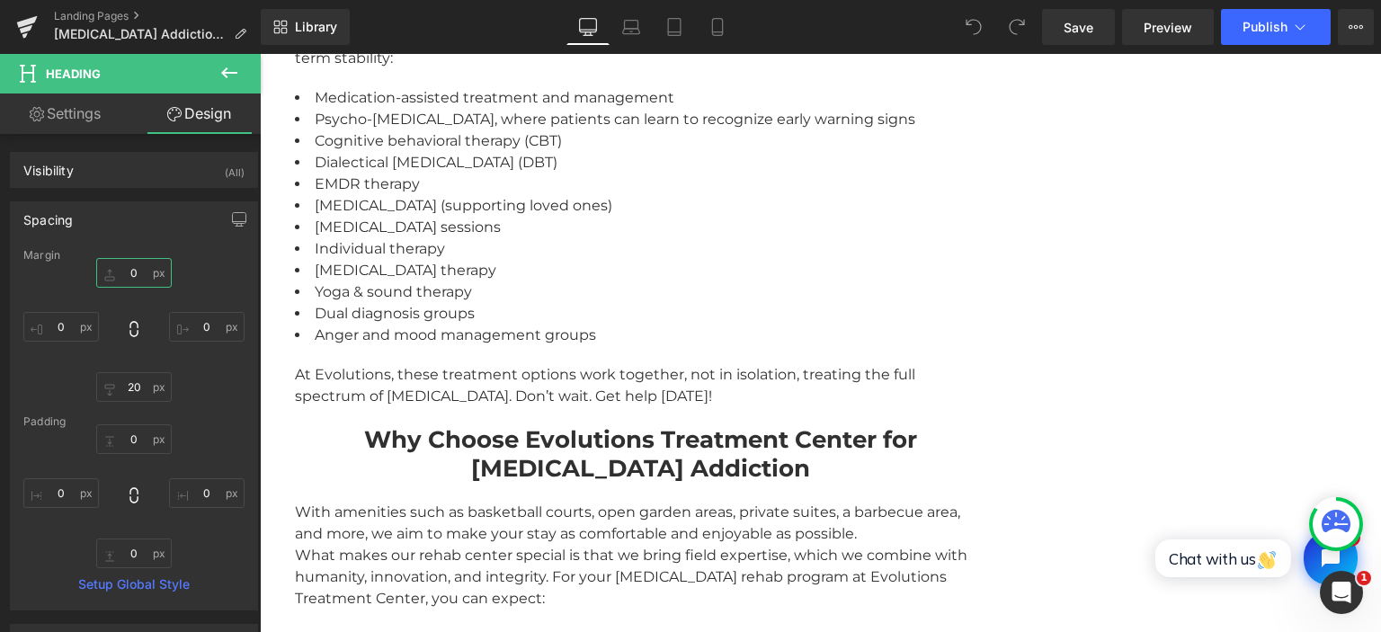
click at [131, 270] on input "0" at bounding box center [134, 273] width 76 height 30
click at [134, 271] on input "0" at bounding box center [134, 273] width 76 height 30
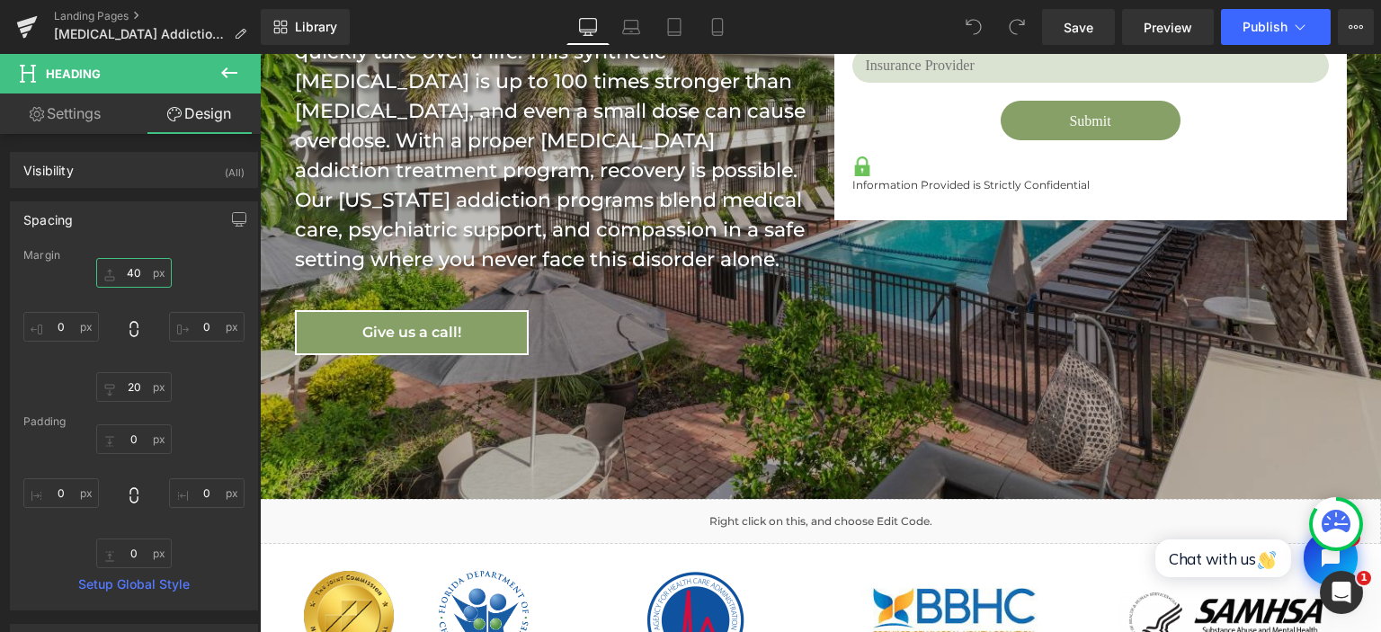
scroll to position [569, 0]
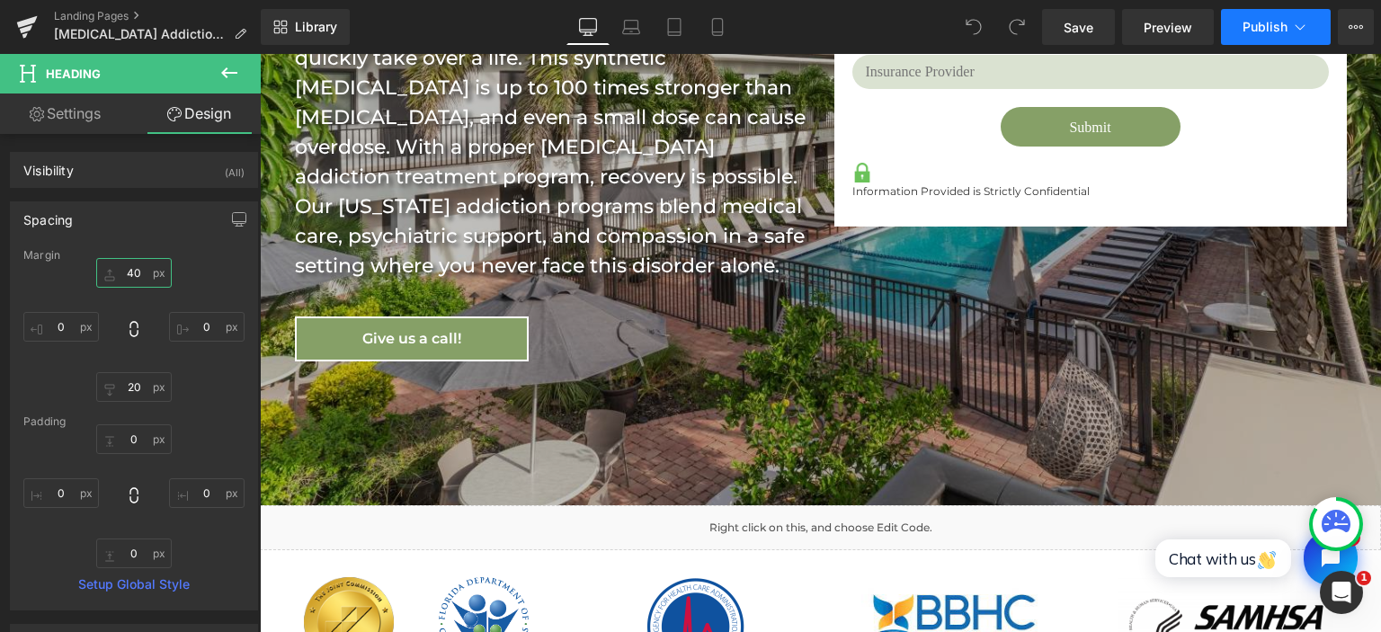
type input "40"
click at [1264, 34] on button "Publish" at bounding box center [1276, 27] width 110 height 36
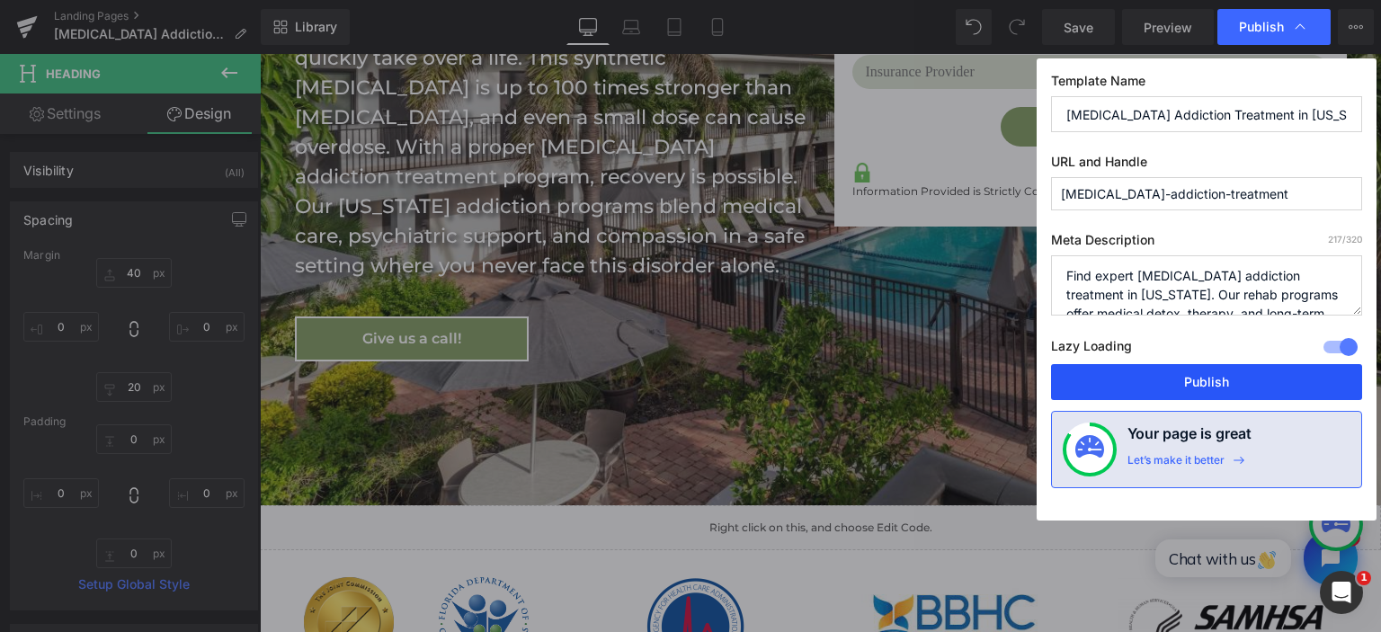
drag, startPoint x: 1180, startPoint y: 384, endPoint x: 922, endPoint y: 333, distance: 263.0
click at [1180, 384] on button "Publish" at bounding box center [1206, 382] width 311 height 36
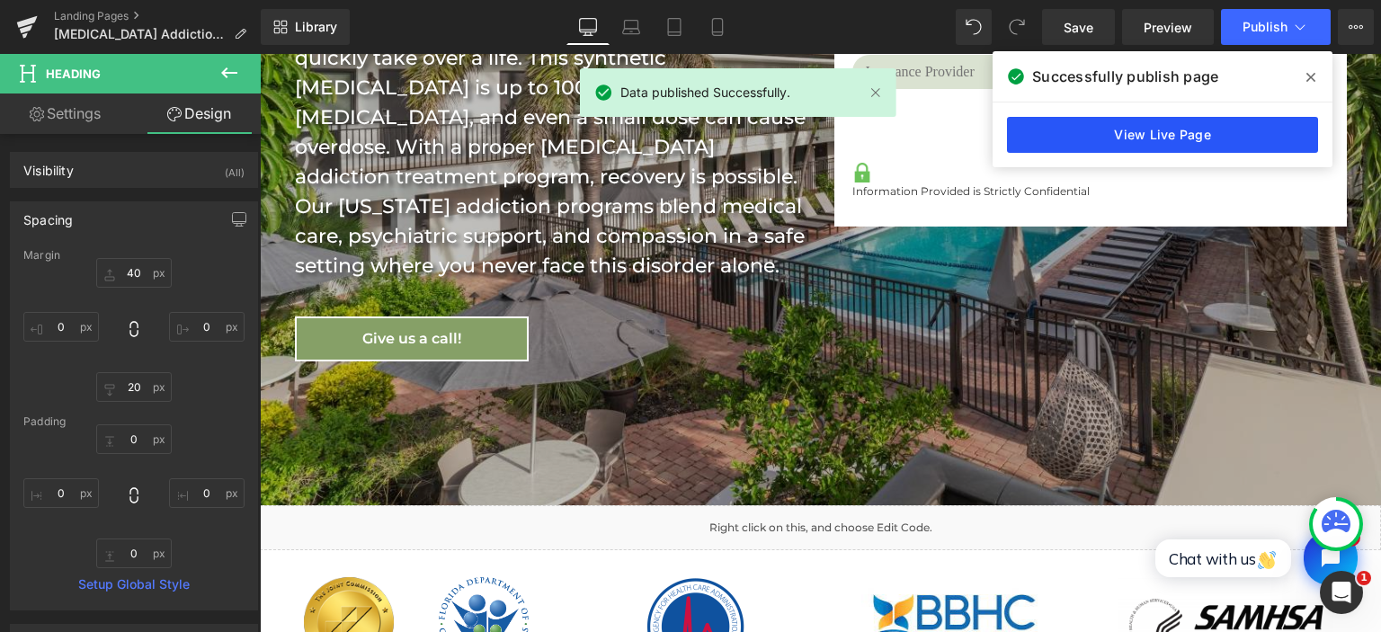
click at [1197, 124] on link "View Live Page" at bounding box center [1162, 135] width 311 height 36
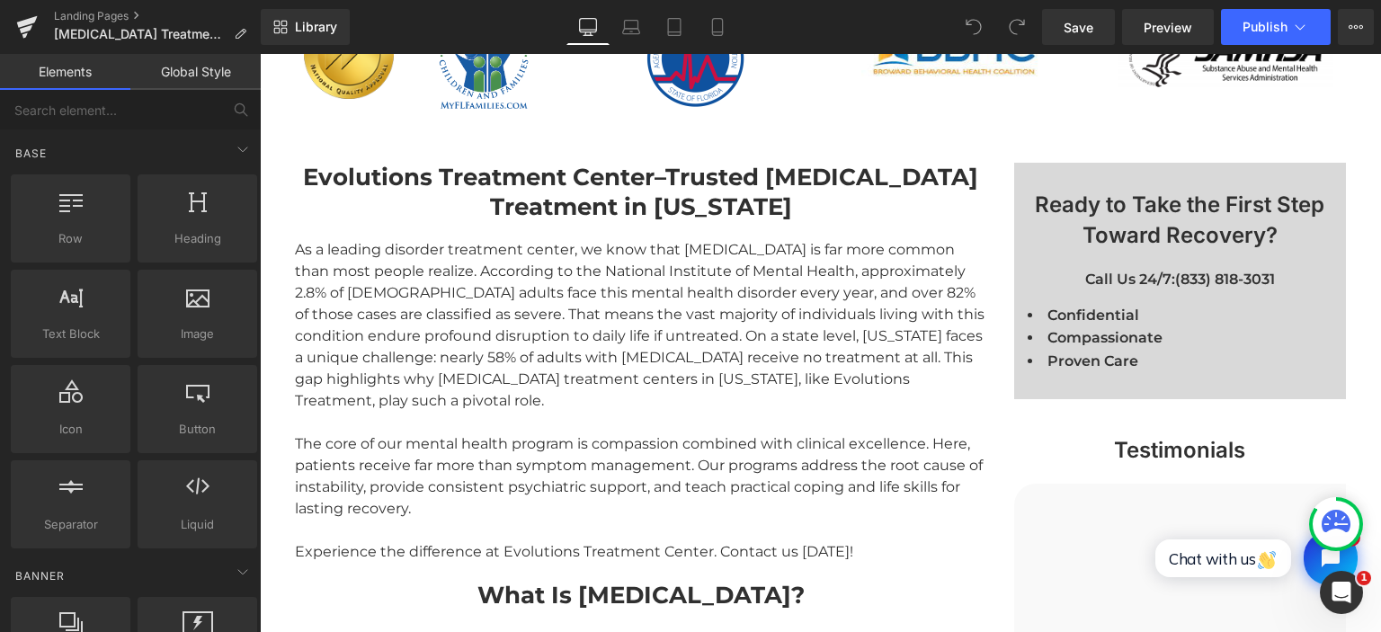
scroll to position [1424, 0]
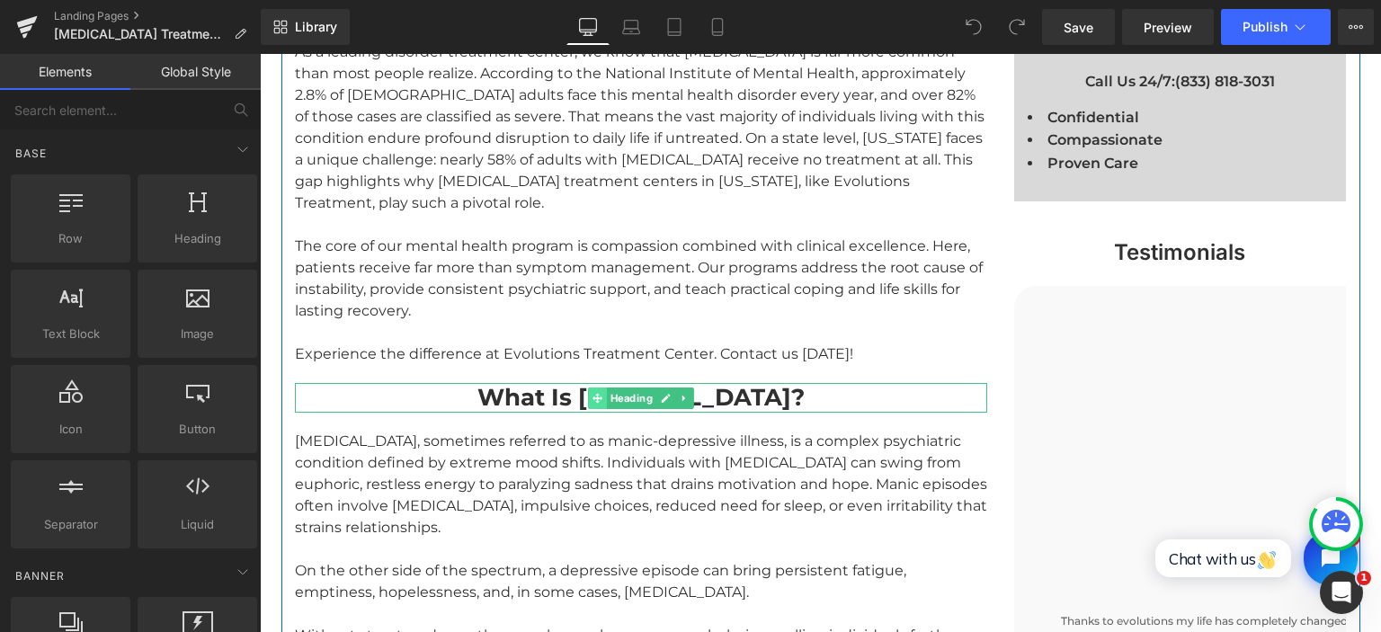
click at [597, 393] on icon at bounding box center [596, 398] width 10 height 10
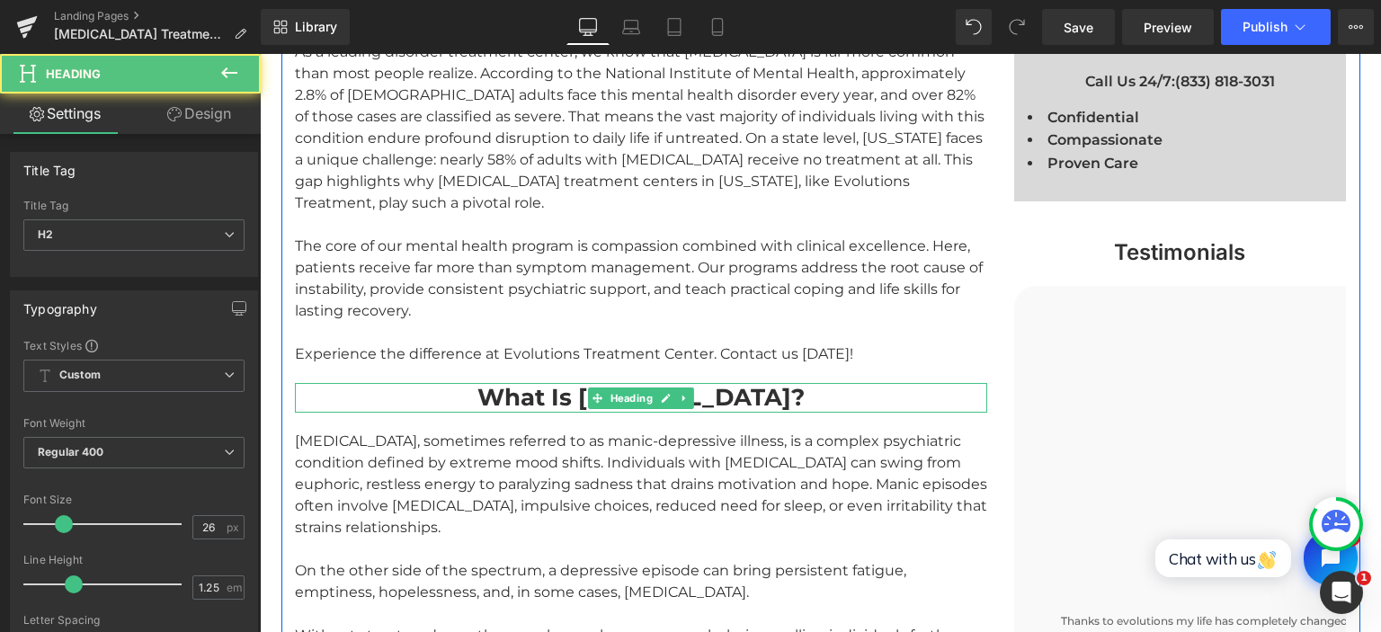
click at [529, 383] on strong "What Is [MEDICAL_DATA]?" at bounding box center [640, 397] width 327 height 29
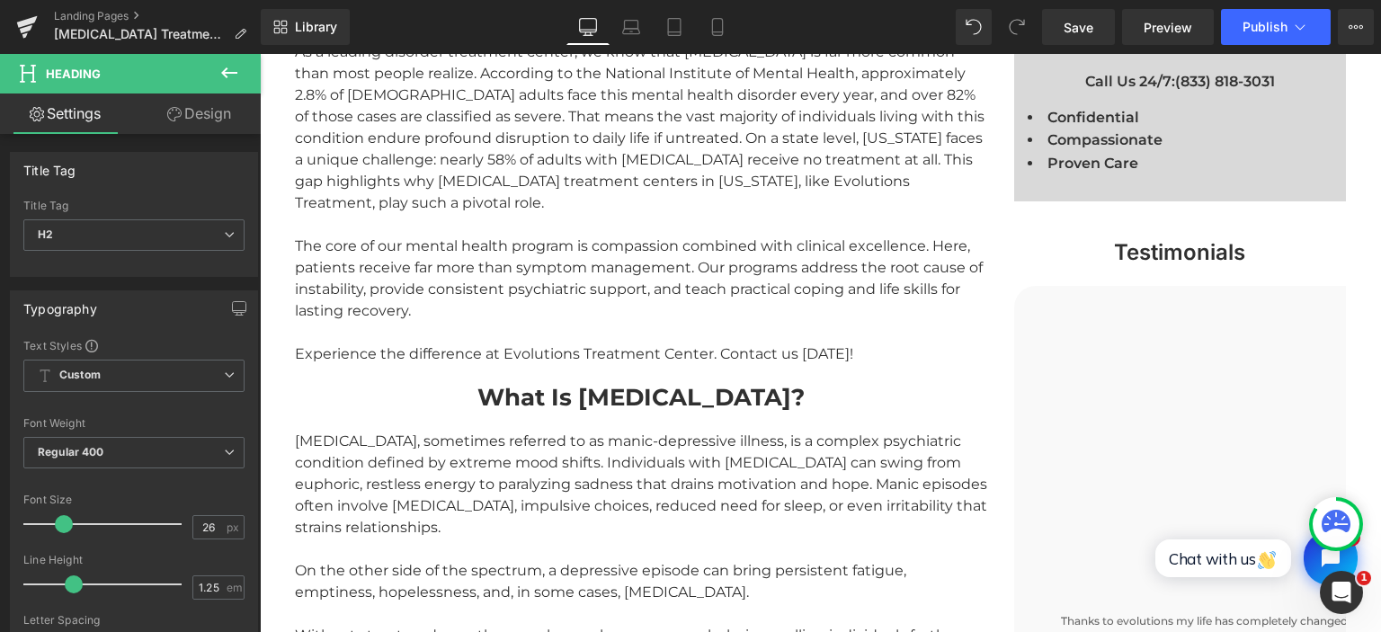
drag, startPoint x: 224, startPoint y: 111, endPoint x: 200, endPoint y: 121, distance: 25.4
click at [224, 111] on link "Design" at bounding box center [199, 113] width 130 height 40
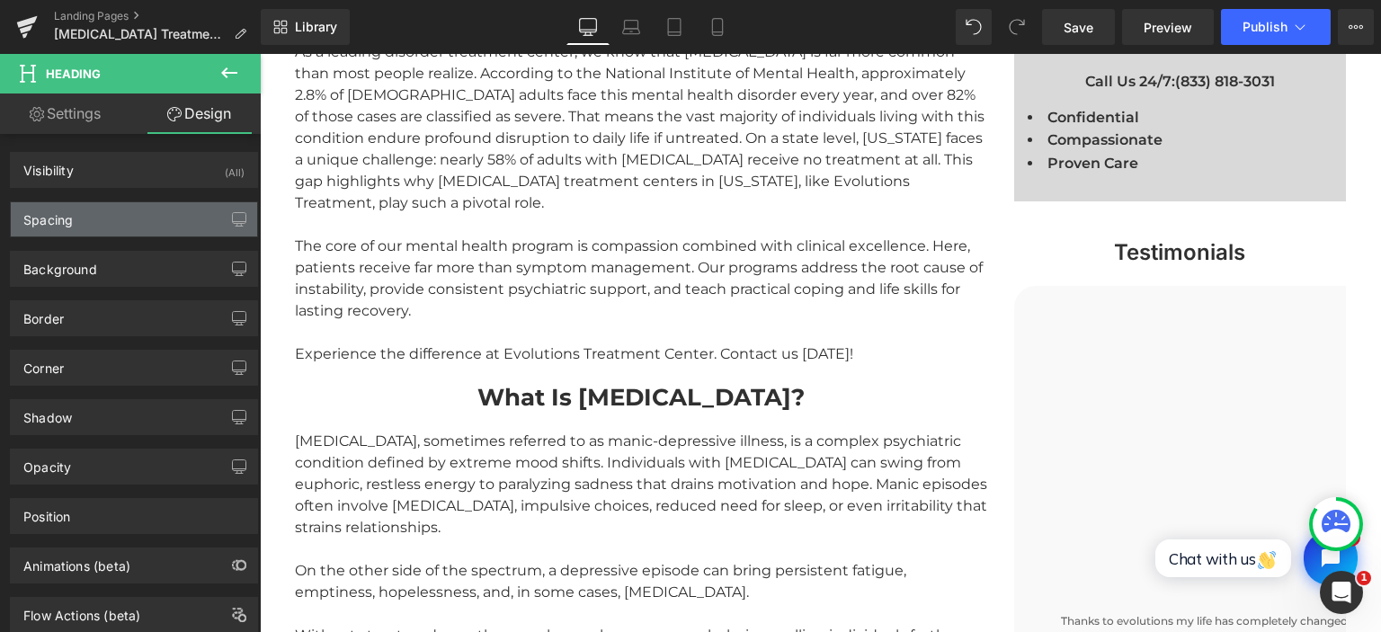
type input "0"
type input "20"
type input "0"
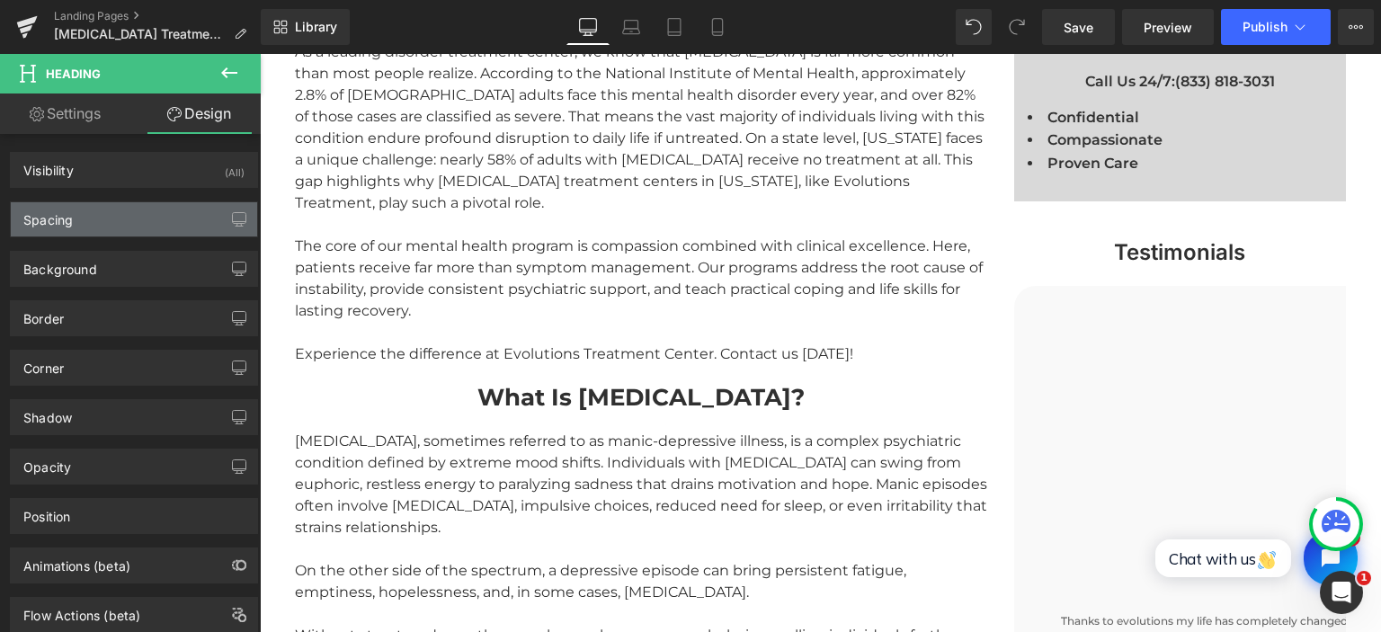
type input "0"
click at [80, 221] on div "Spacing" at bounding box center [134, 219] width 246 height 34
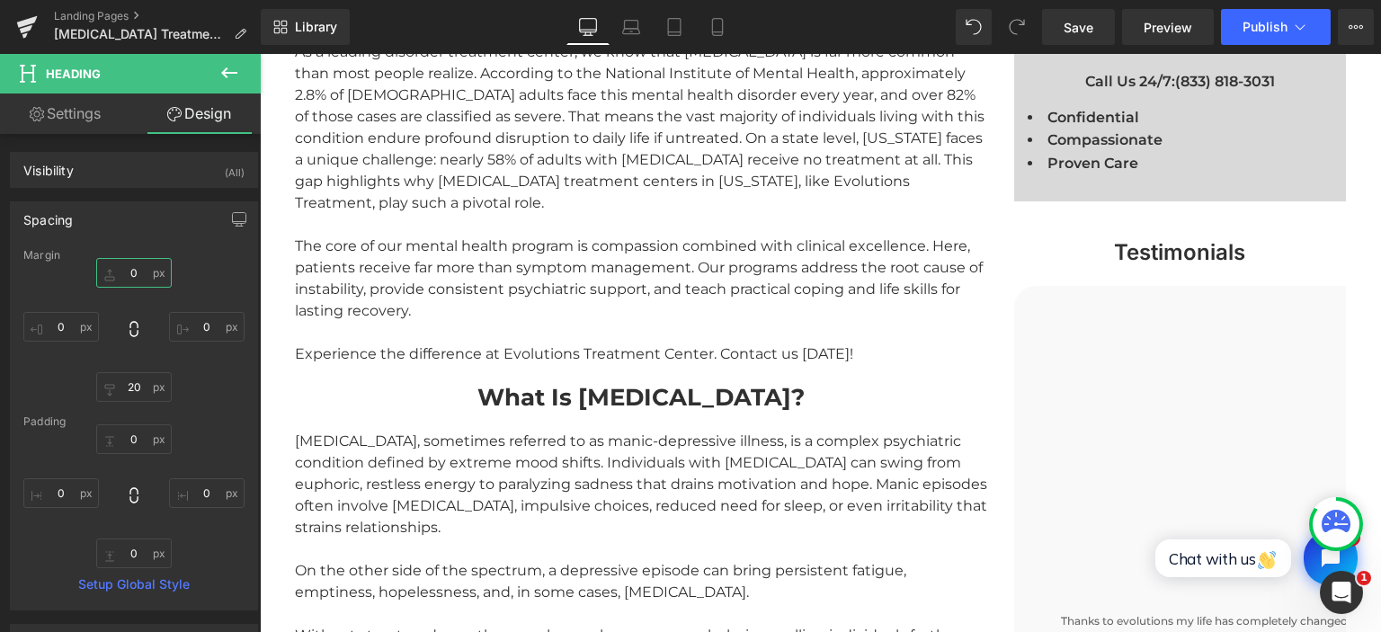
click at [130, 269] on input "0" at bounding box center [134, 273] width 76 height 30
click at [135, 271] on input "0" at bounding box center [134, 273] width 76 height 30
click at [129, 271] on input "0" at bounding box center [134, 273] width 76 height 30
type input "40"
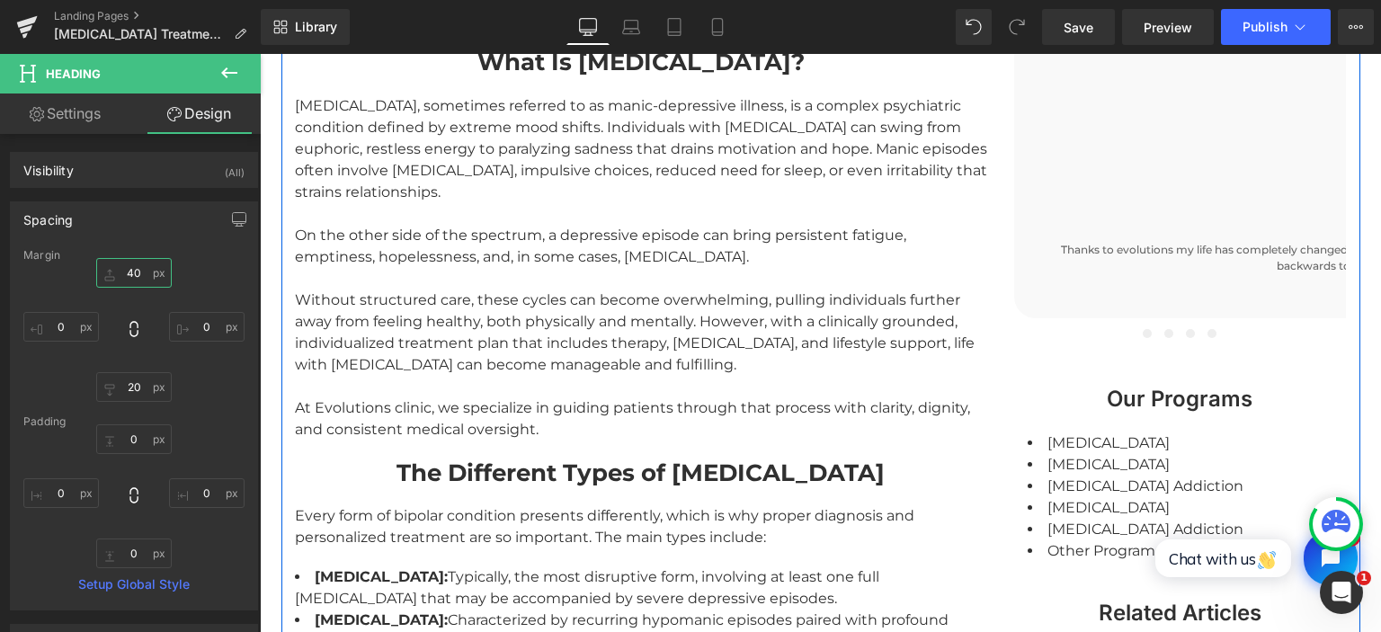
scroll to position [1803, 0]
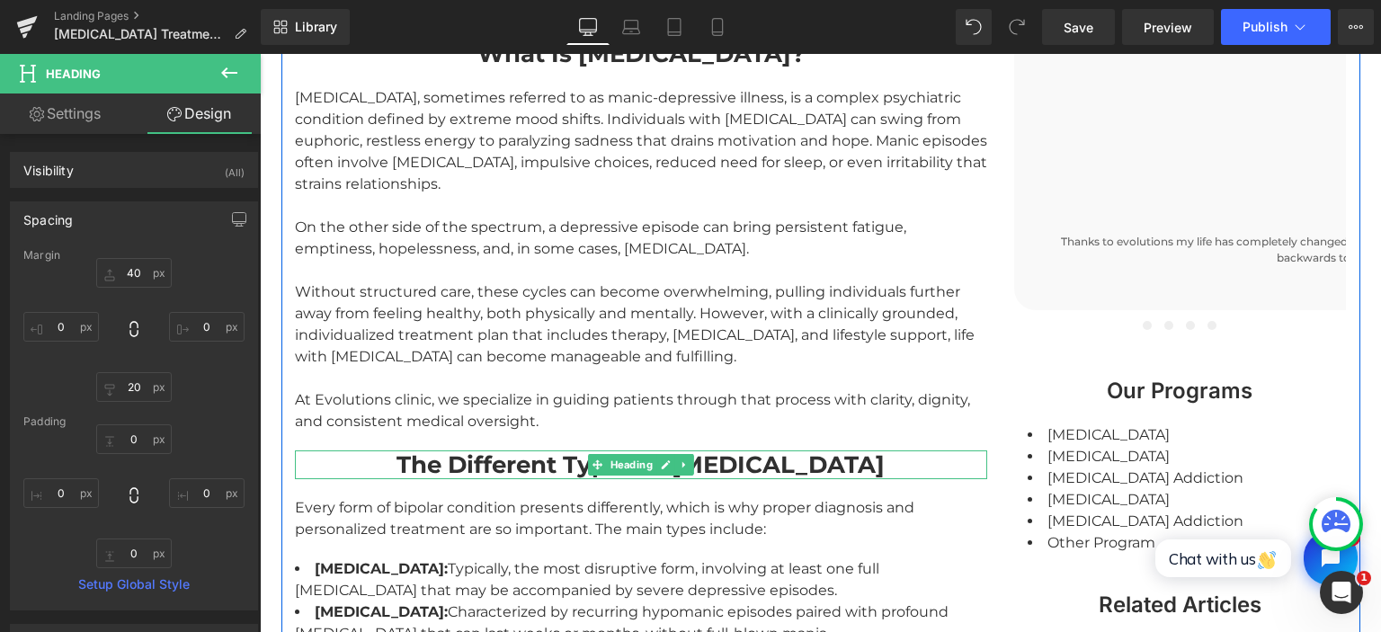
click at [537, 450] on strong "The Different Types of [MEDICAL_DATA]" at bounding box center [640, 464] width 488 height 29
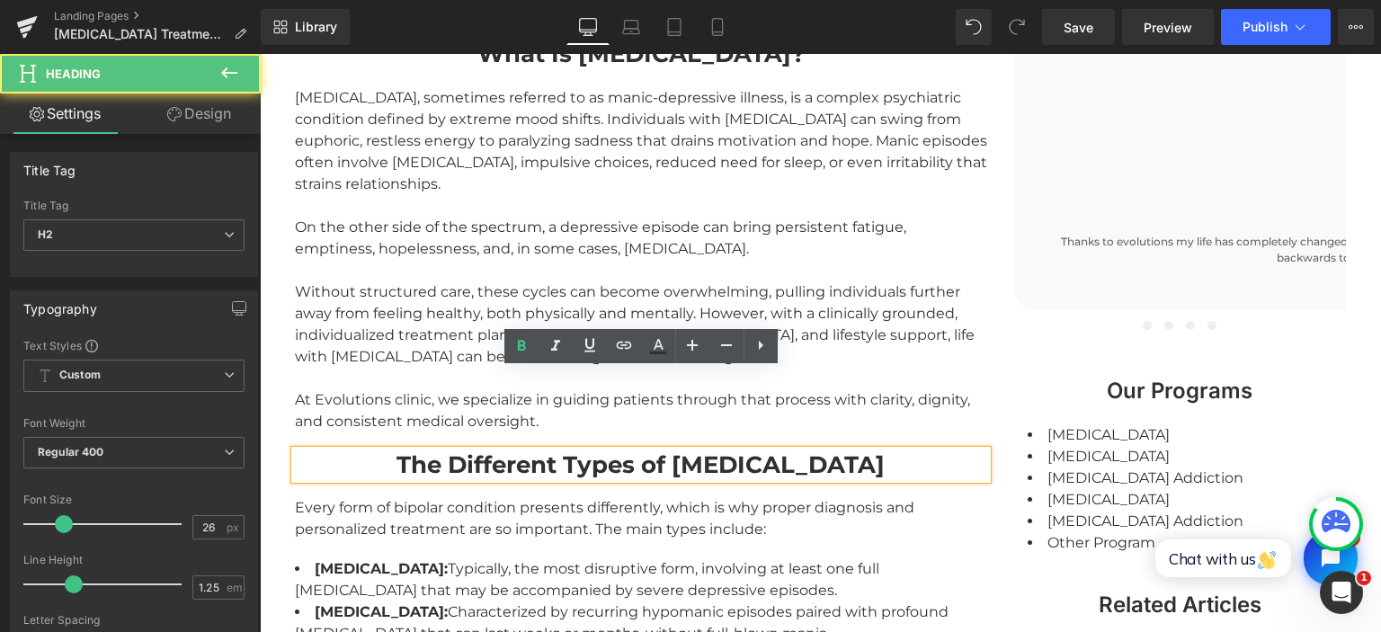
click at [537, 450] on strong "The Different Types of [MEDICAL_DATA]" at bounding box center [640, 464] width 488 height 29
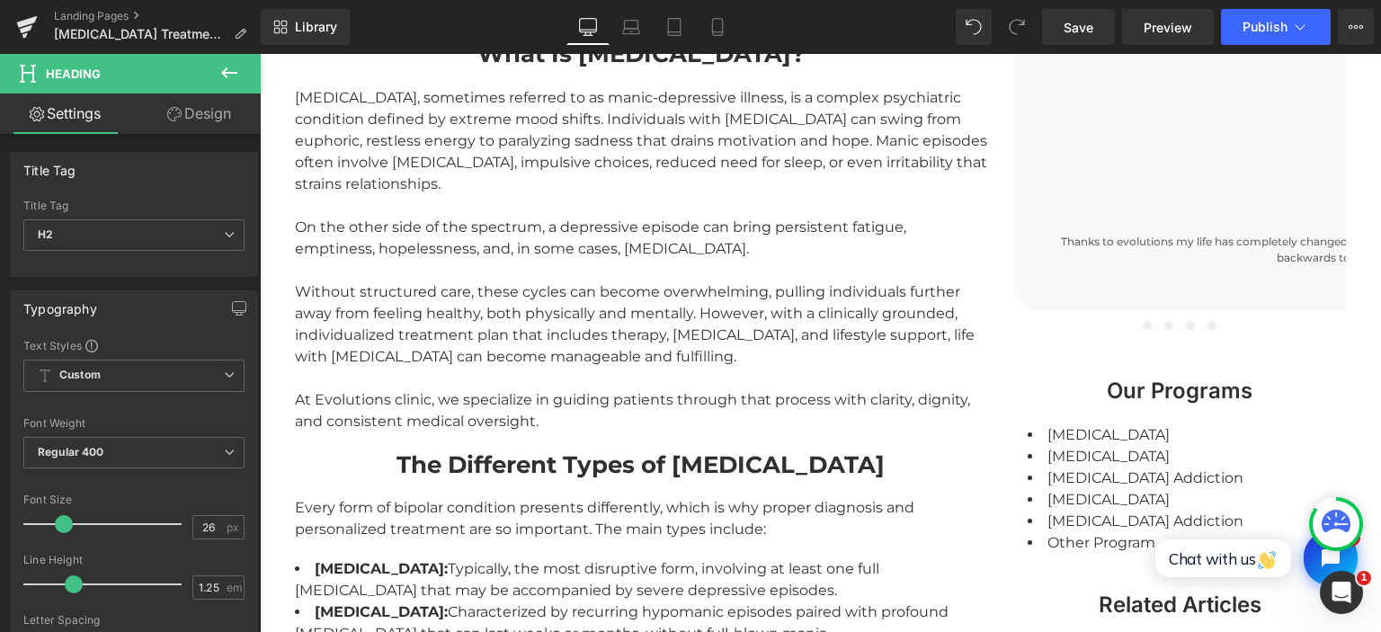
click at [208, 112] on link "Design" at bounding box center [199, 113] width 130 height 40
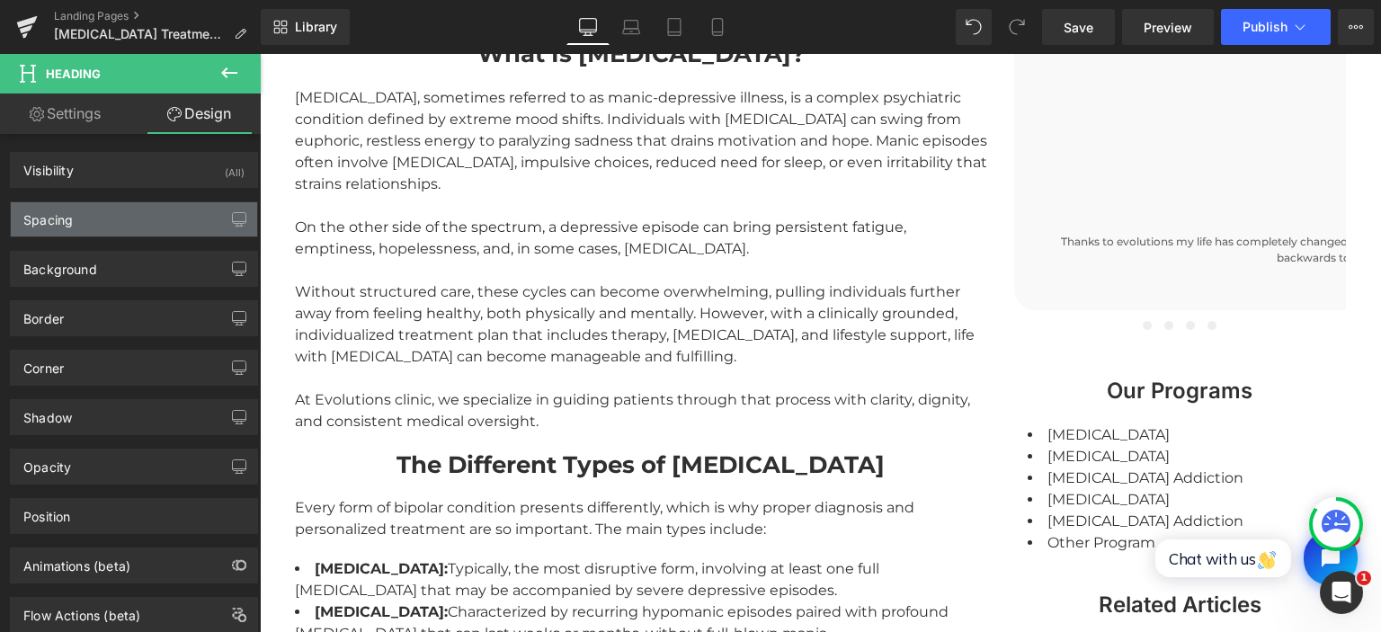
type input "0"
type input "20"
type input "0"
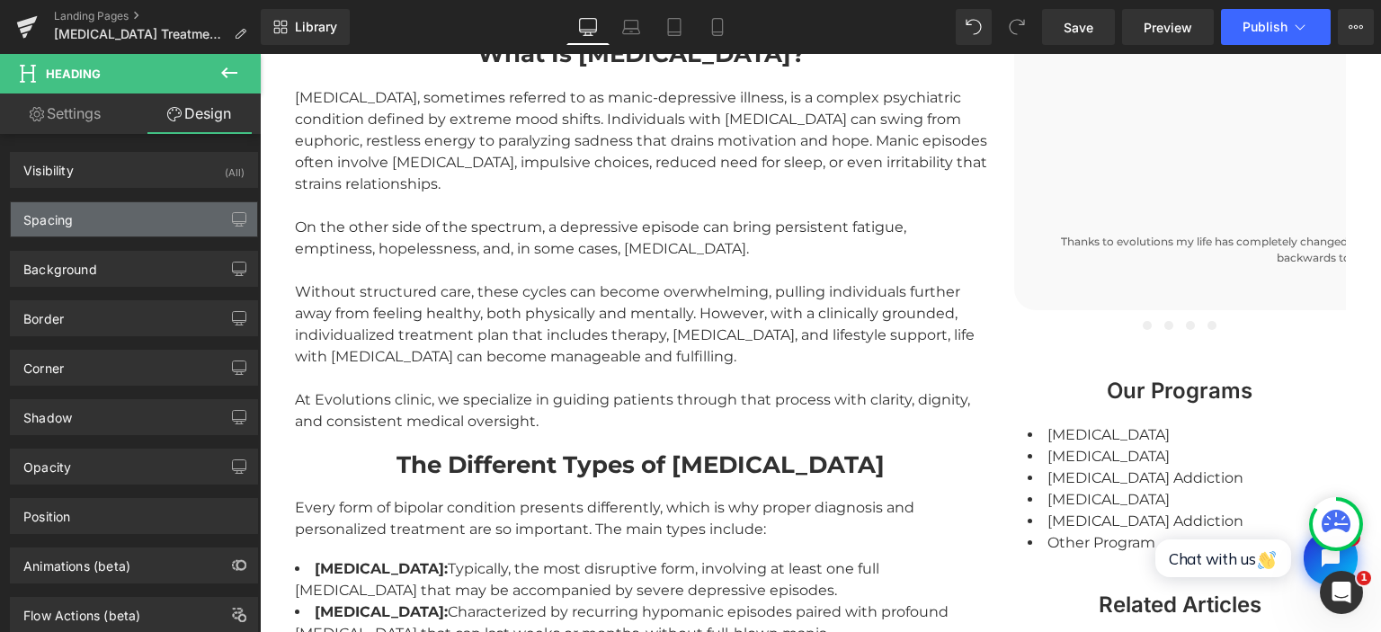
type input "0"
click at [122, 225] on div "Spacing" at bounding box center [134, 219] width 246 height 34
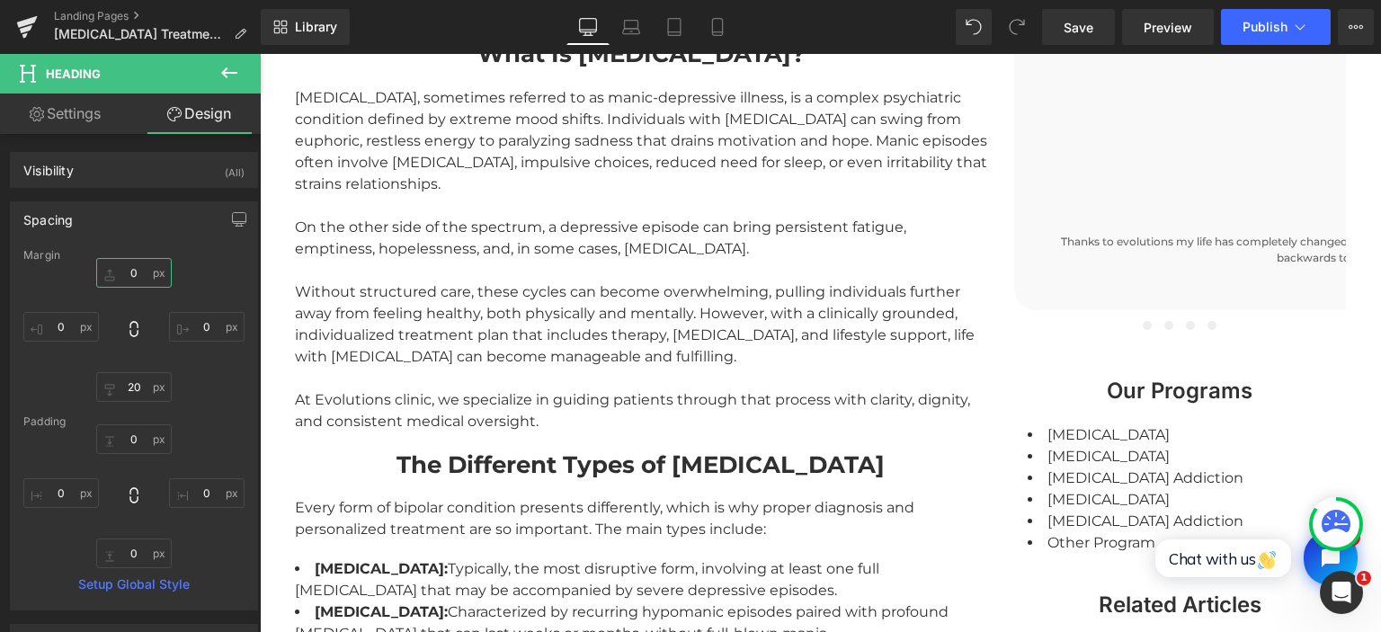
click at [131, 270] on input "0" at bounding box center [134, 273] width 76 height 30
click at [135, 271] on input "0" at bounding box center [134, 273] width 76 height 30
click at [132, 271] on input "0" at bounding box center [134, 273] width 76 height 30
type input "40"
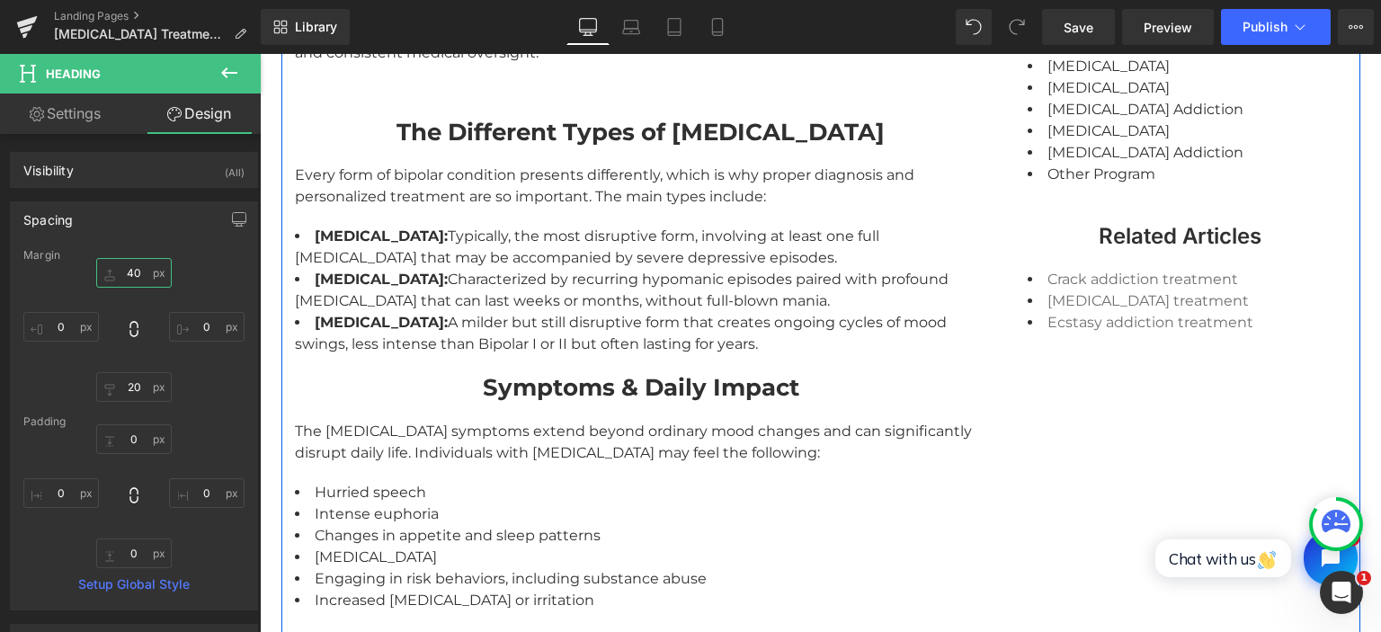
scroll to position [2182, 0]
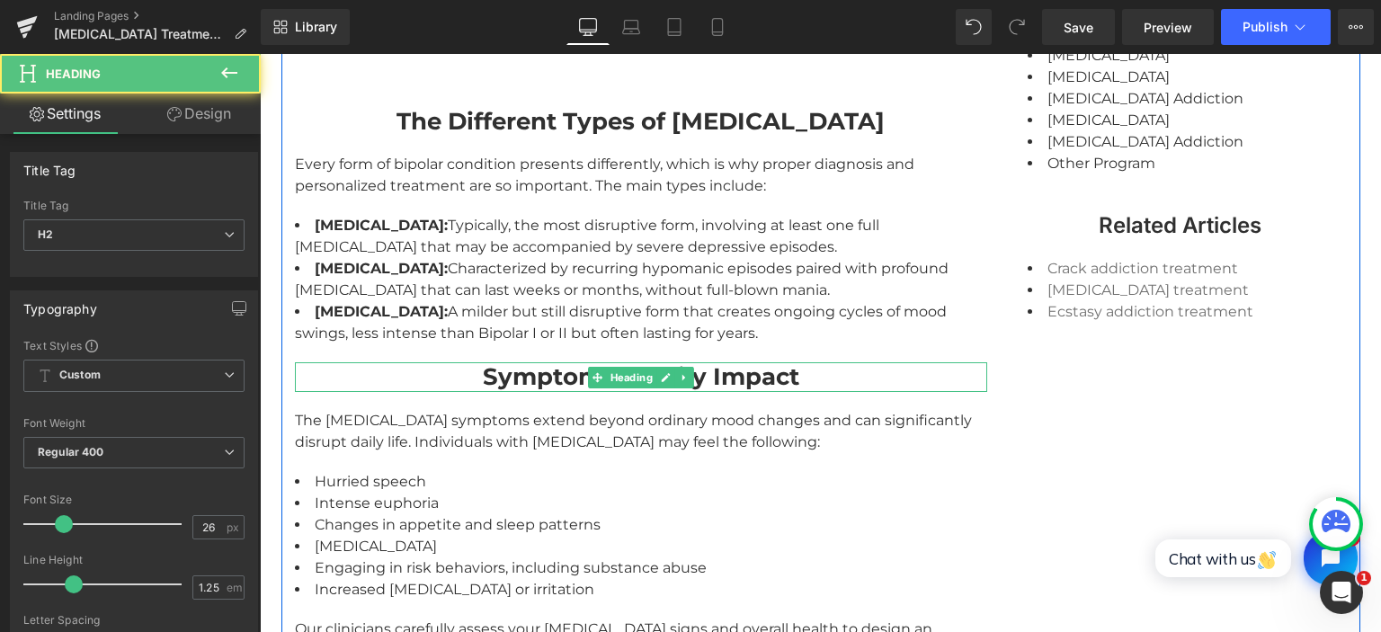
click at [523, 362] on strong "Symptoms & Daily Impact" at bounding box center [641, 376] width 316 height 29
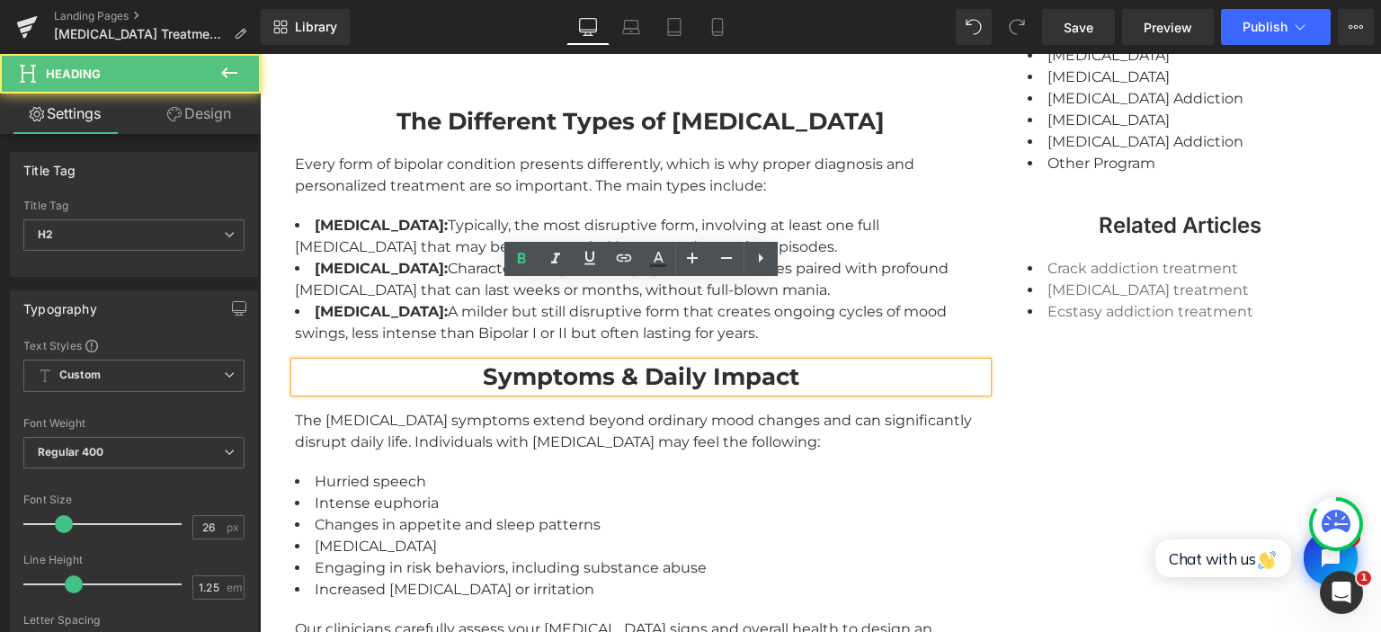
click at [523, 362] on strong "Symptoms & Daily Impact" at bounding box center [641, 376] width 316 height 29
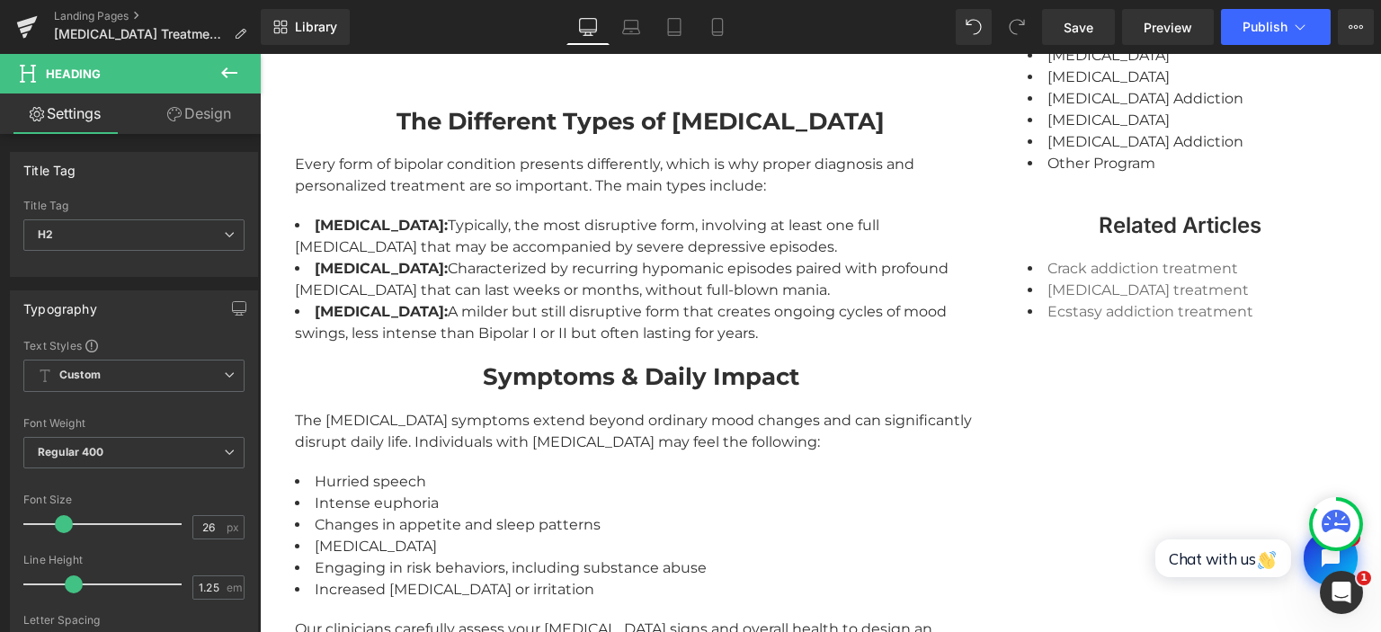
click at [228, 119] on link "Design" at bounding box center [199, 113] width 130 height 40
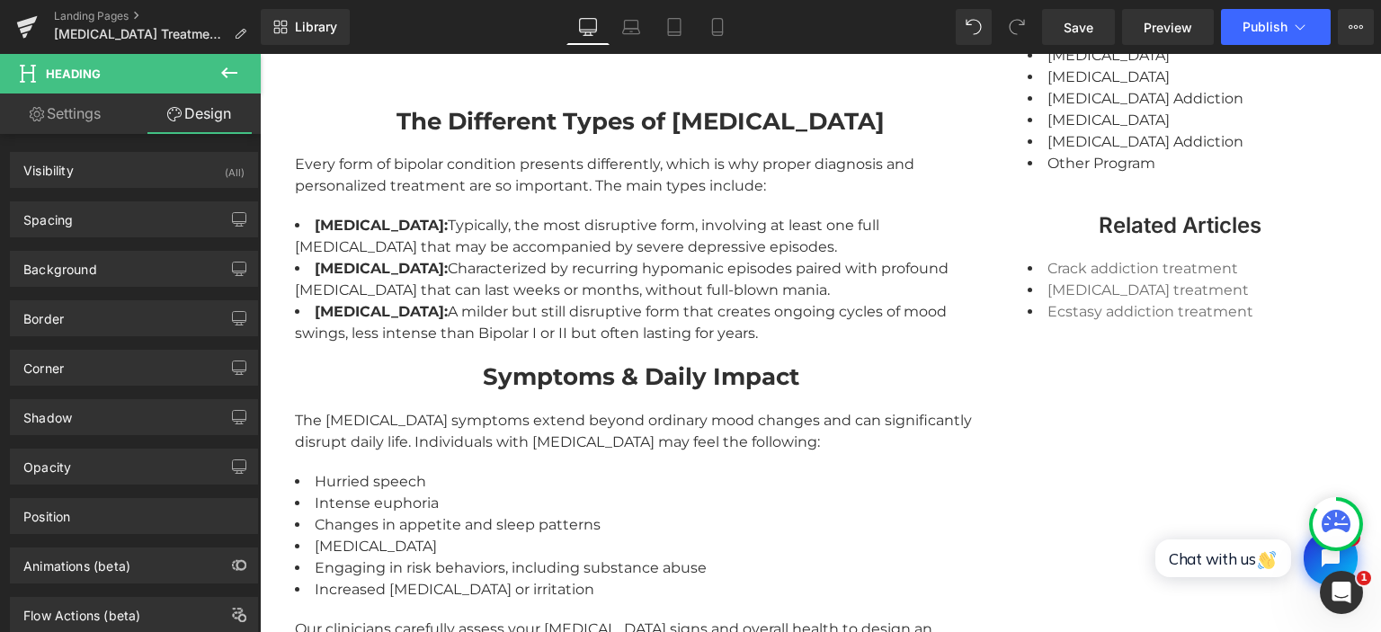
type input "0"
type input "20"
type input "0"
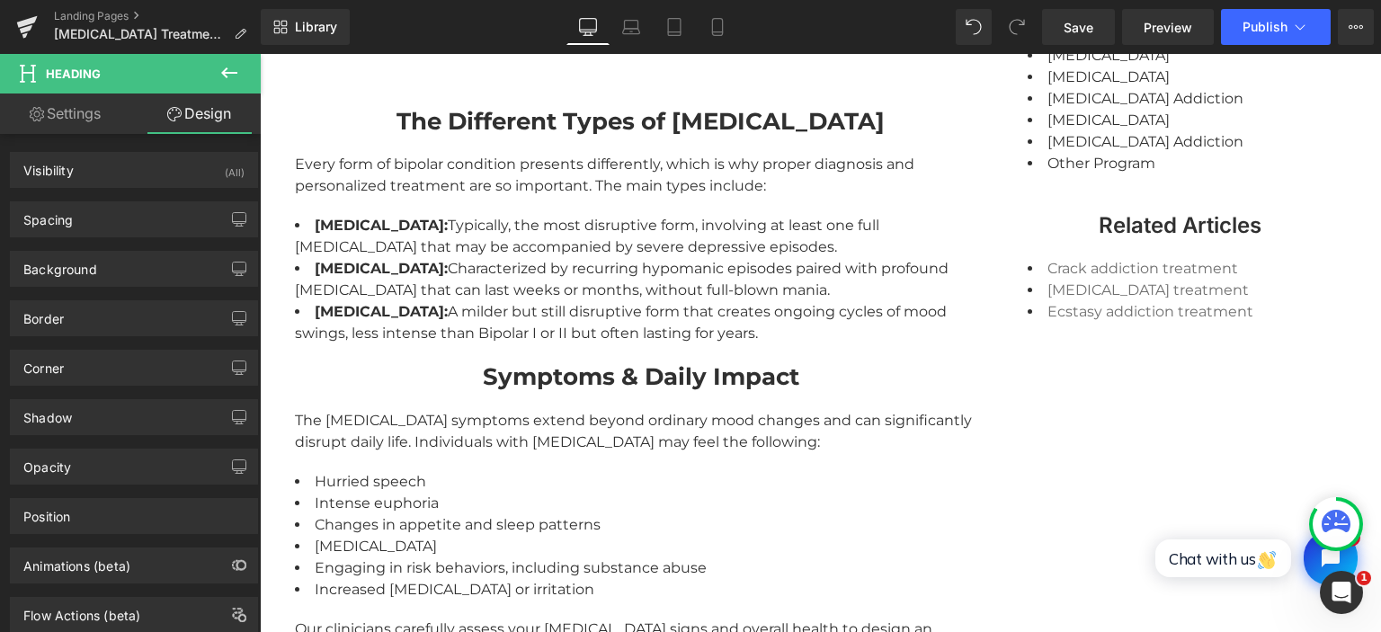
type input "0"
click at [138, 222] on div "Spacing" at bounding box center [134, 219] width 246 height 34
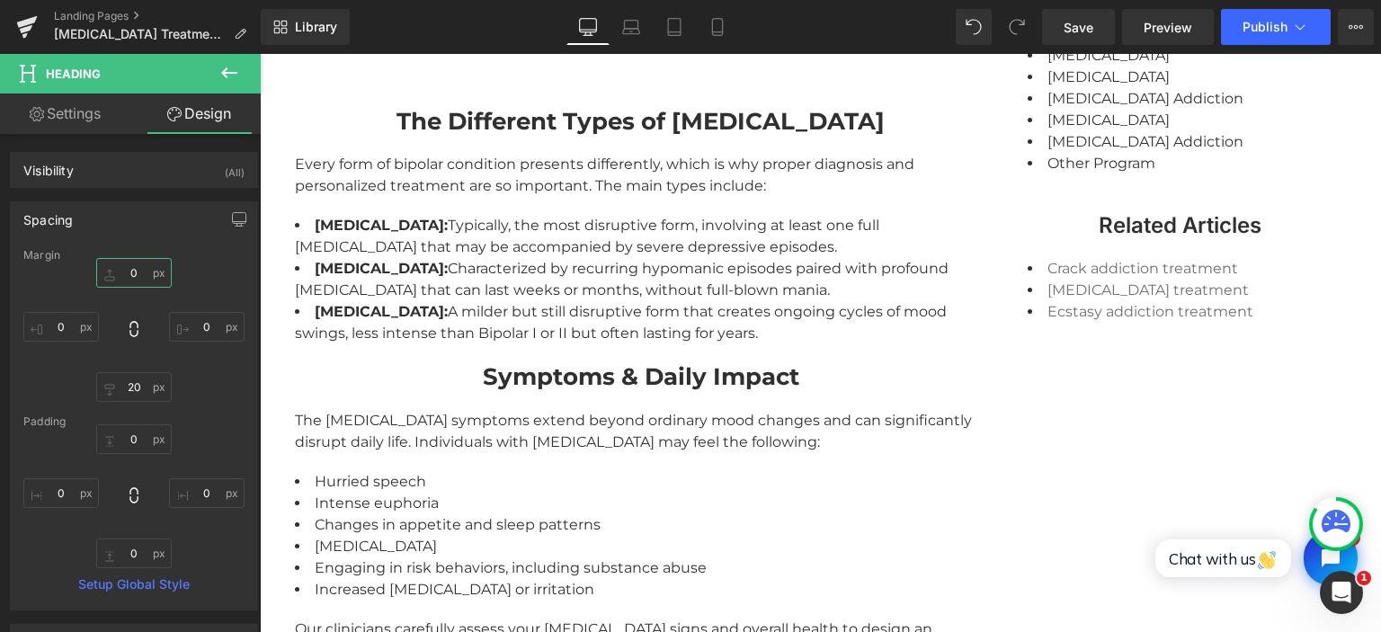
click at [130, 268] on input "0" at bounding box center [134, 273] width 76 height 30
click at [132, 270] on input "0" at bounding box center [134, 273] width 76 height 30
type input "40"
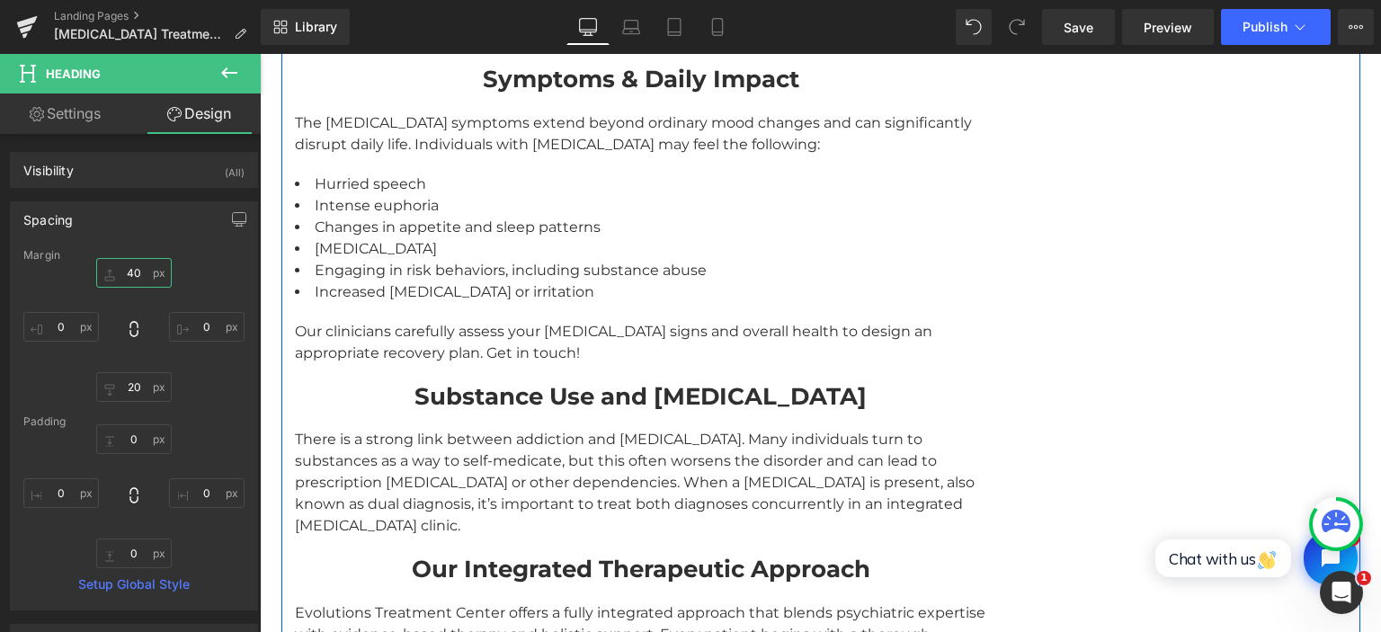
scroll to position [2563, 0]
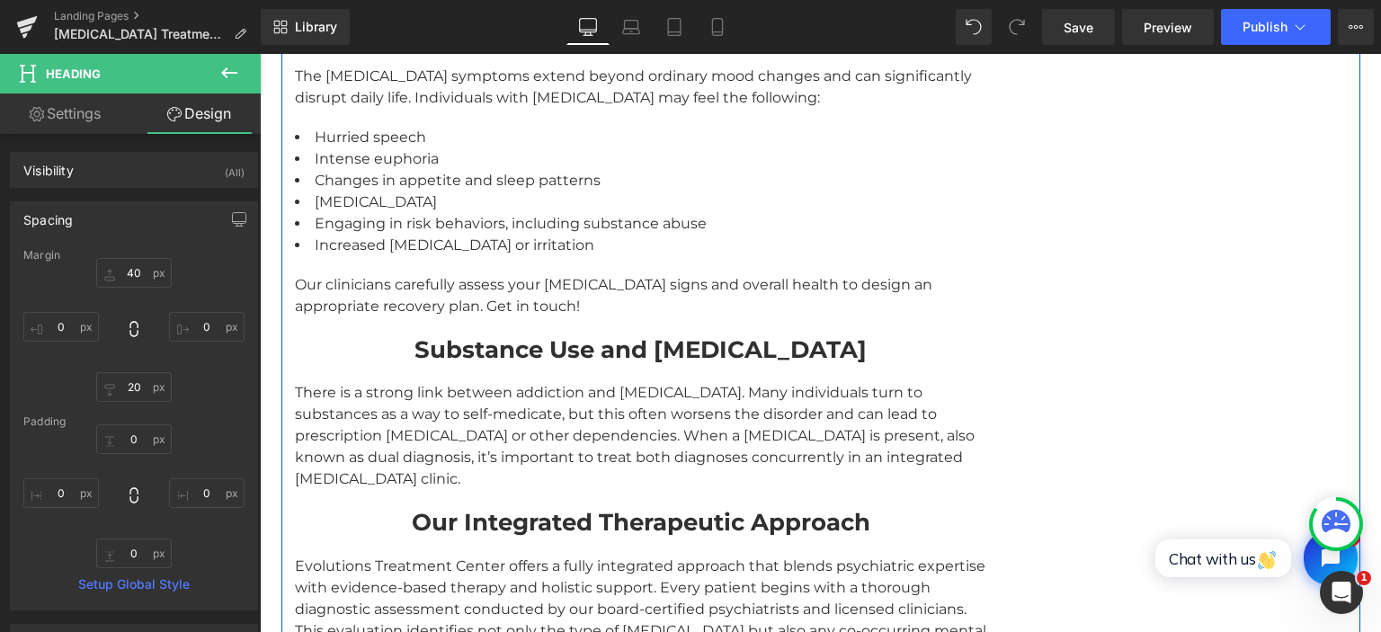
click at [518, 335] on strong "Substance Use and [MEDICAL_DATA]" at bounding box center [640, 349] width 452 height 29
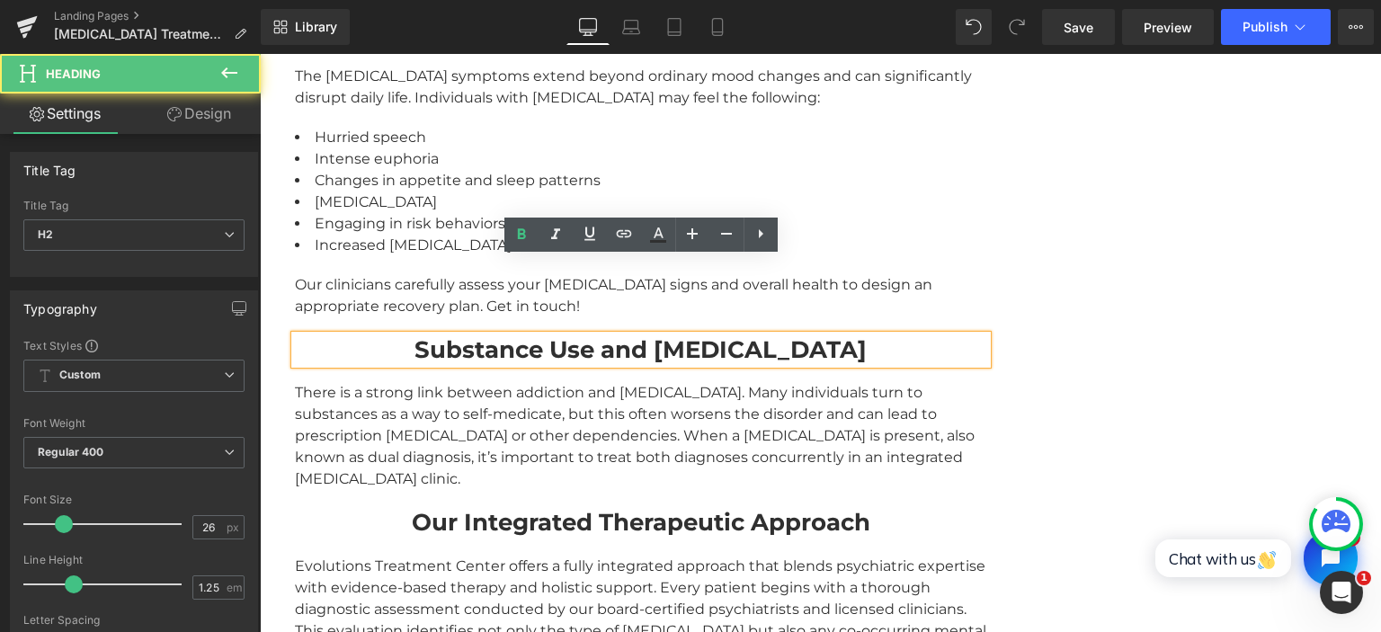
click at [516, 335] on strong "Substance Use and [MEDICAL_DATA]" at bounding box center [640, 349] width 452 height 29
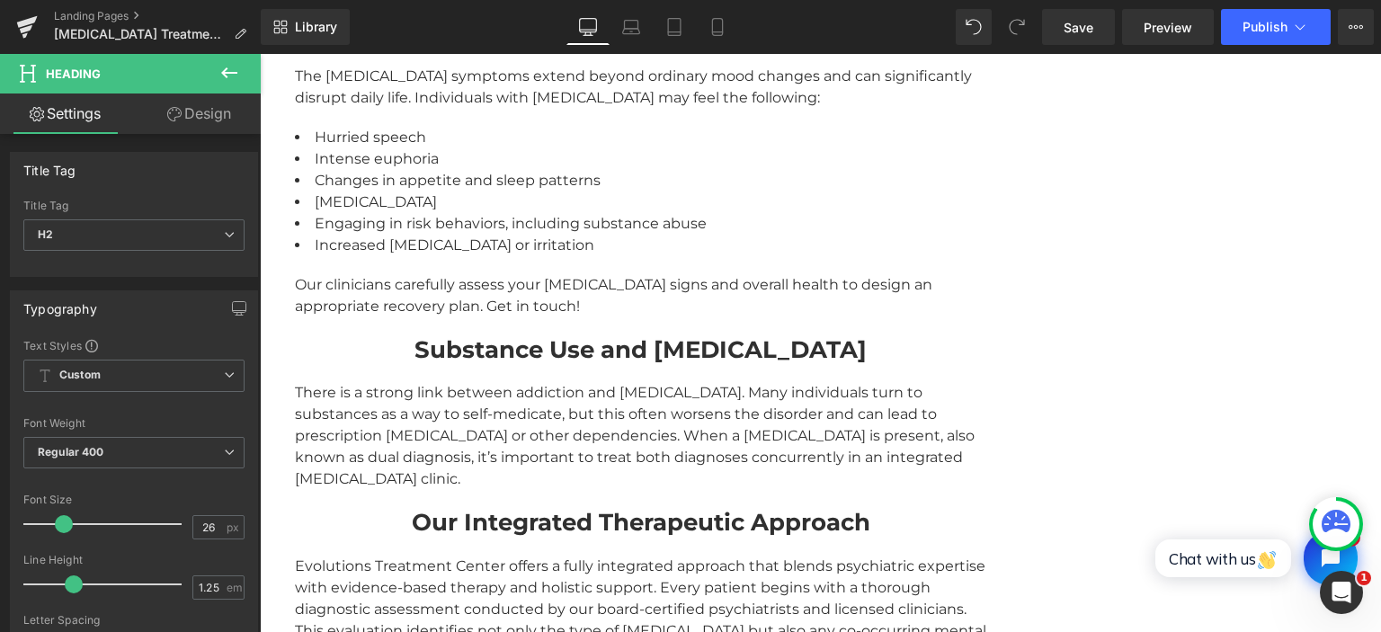
click at [221, 111] on link "Design" at bounding box center [199, 113] width 130 height 40
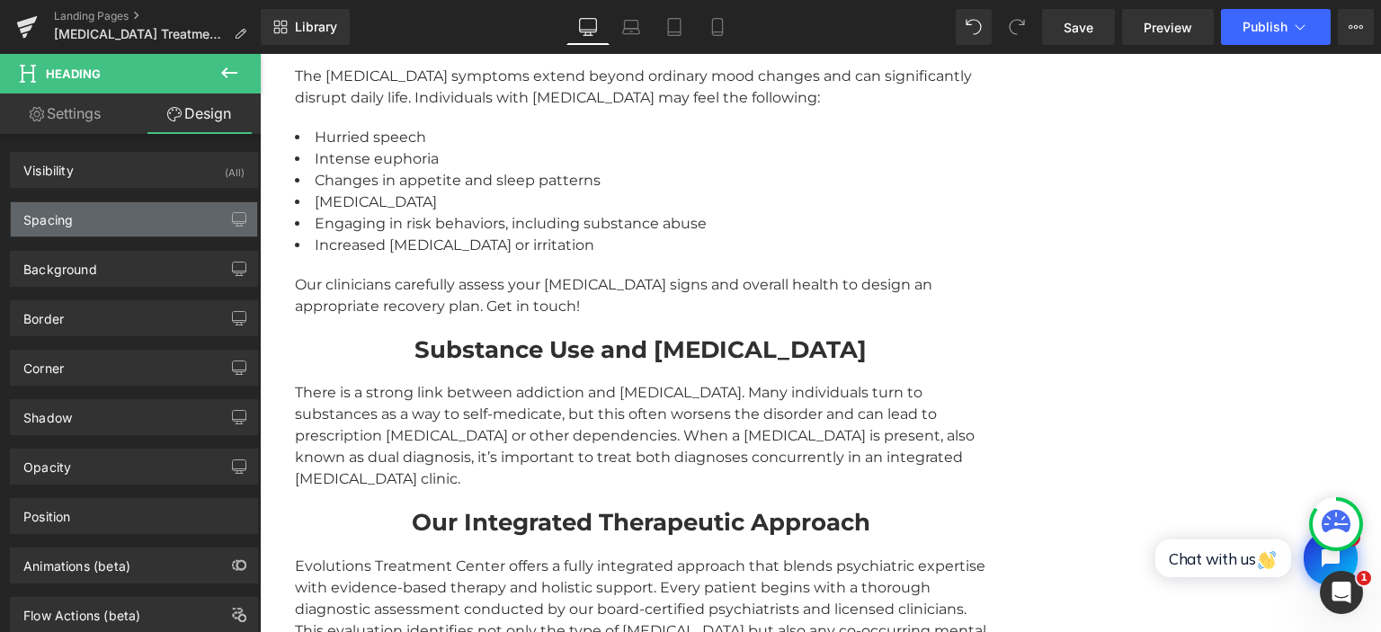
click at [94, 213] on div "Spacing" at bounding box center [134, 219] width 246 height 34
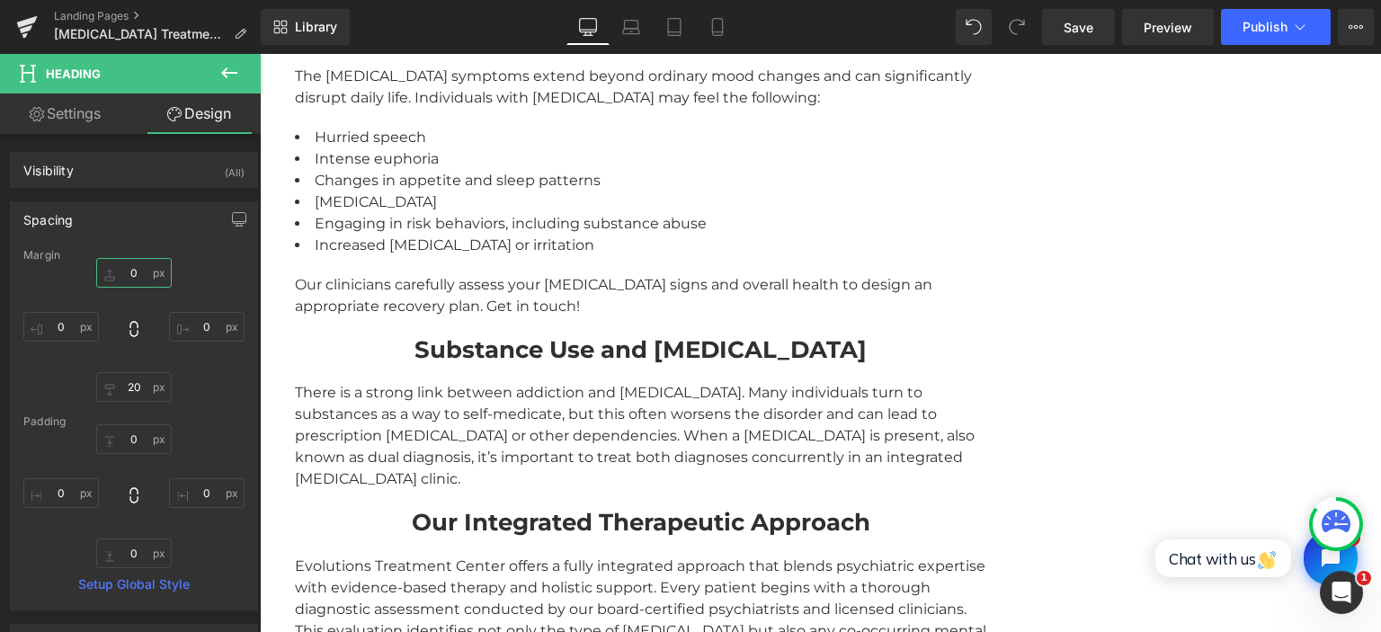
click at [133, 271] on input "0" at bounding box center [134, 273] width 76 height 30
type input "40"
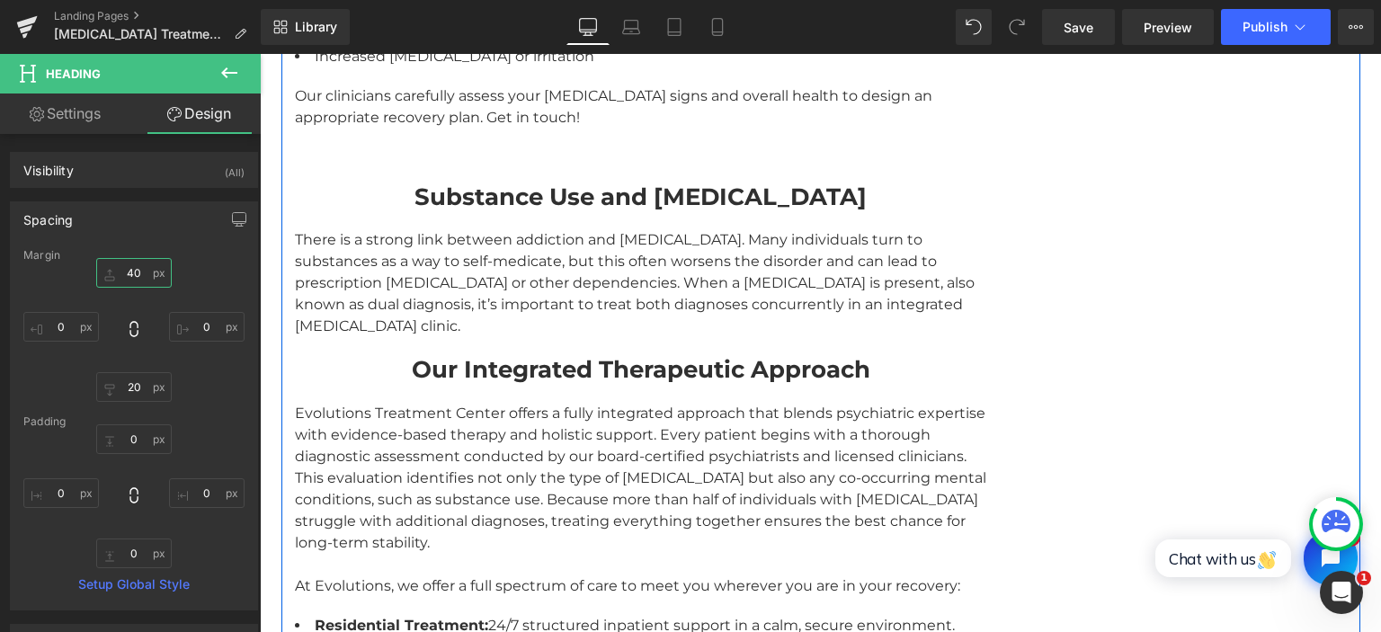
scroll to position [2752, 0]
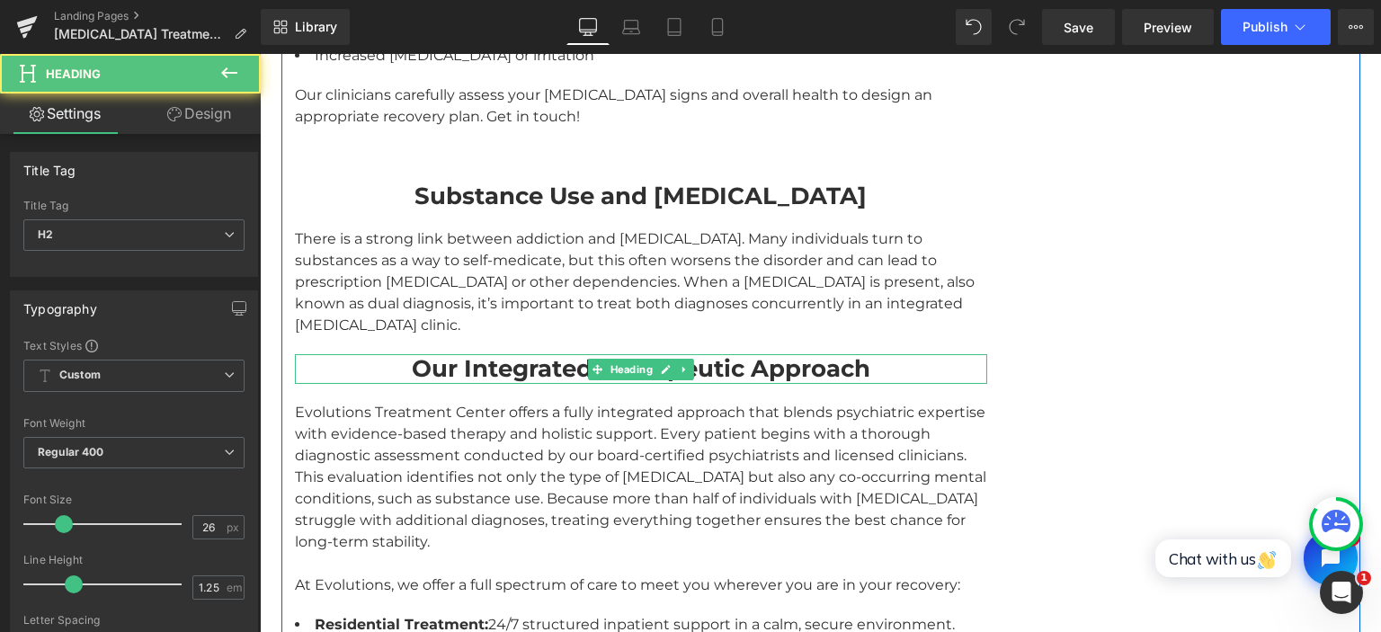
click at [508, 354] on strong "Our Integrated Therapeutic Approach" at bounding box center [641, 368] width 458 height 29
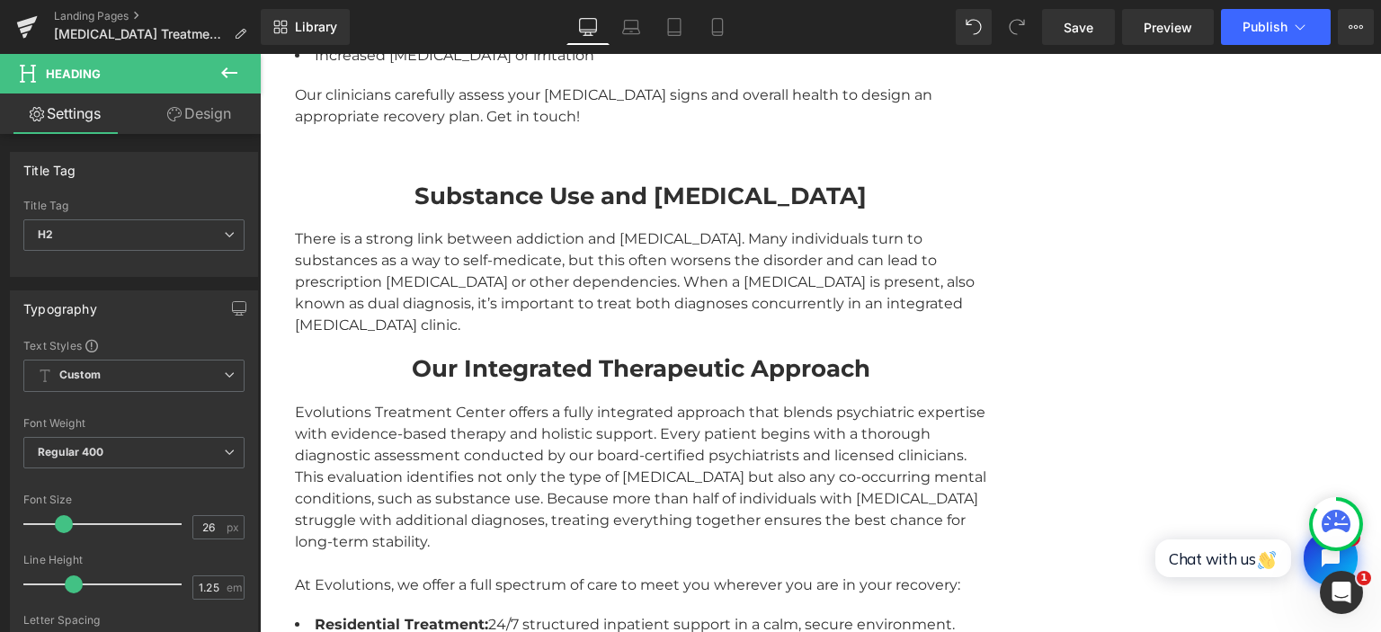
click at [217, 116] on link "Design" at bounding box center [199, 113] width 130 height 40
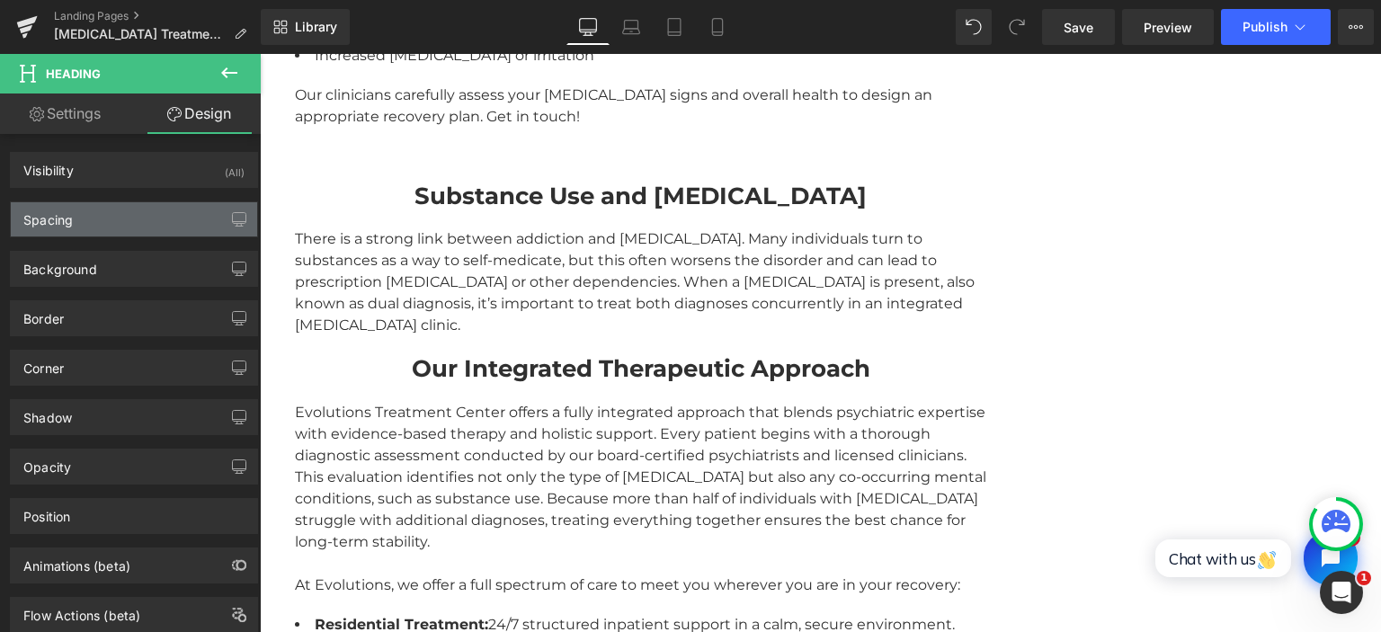
click at [131, 214] on div "Spacing" at bounding box center [134, 219] width 246 height 34
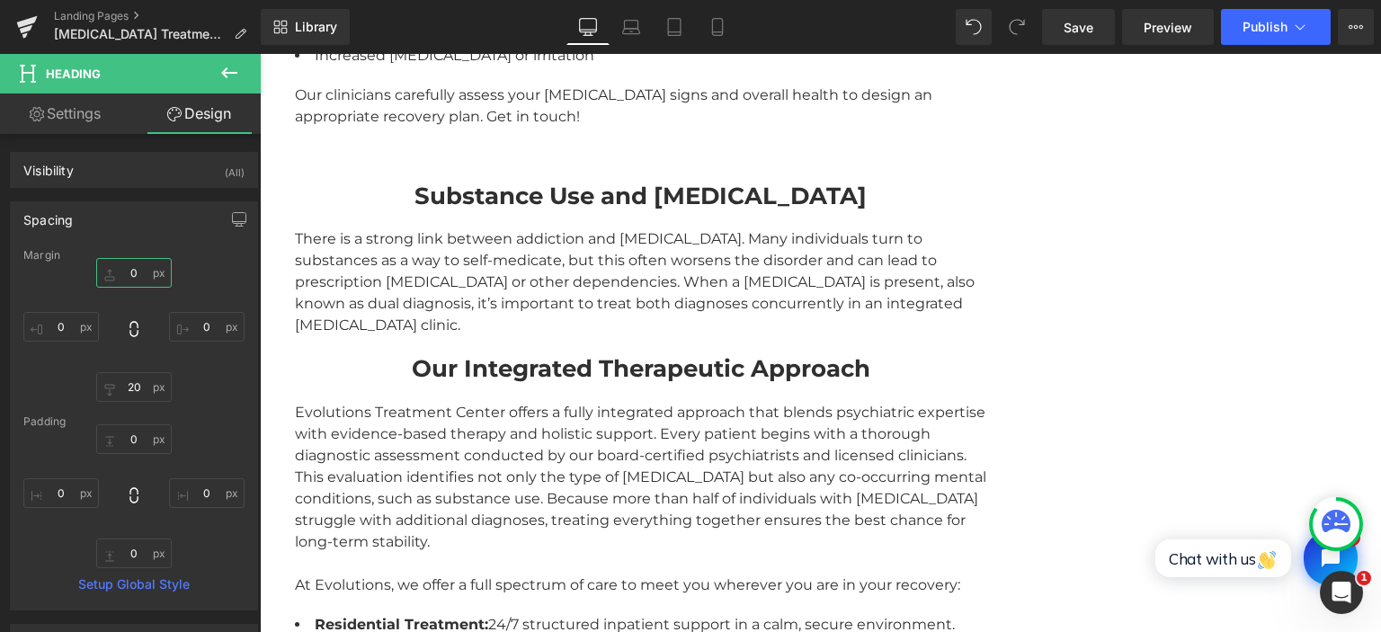
click at [131, 271] on input "0" at bounding box center [134, 273] width 76 height 30
click at [134, 271] on input "0" at bounding box center [134, 273] width 76 height 30
type input "40"
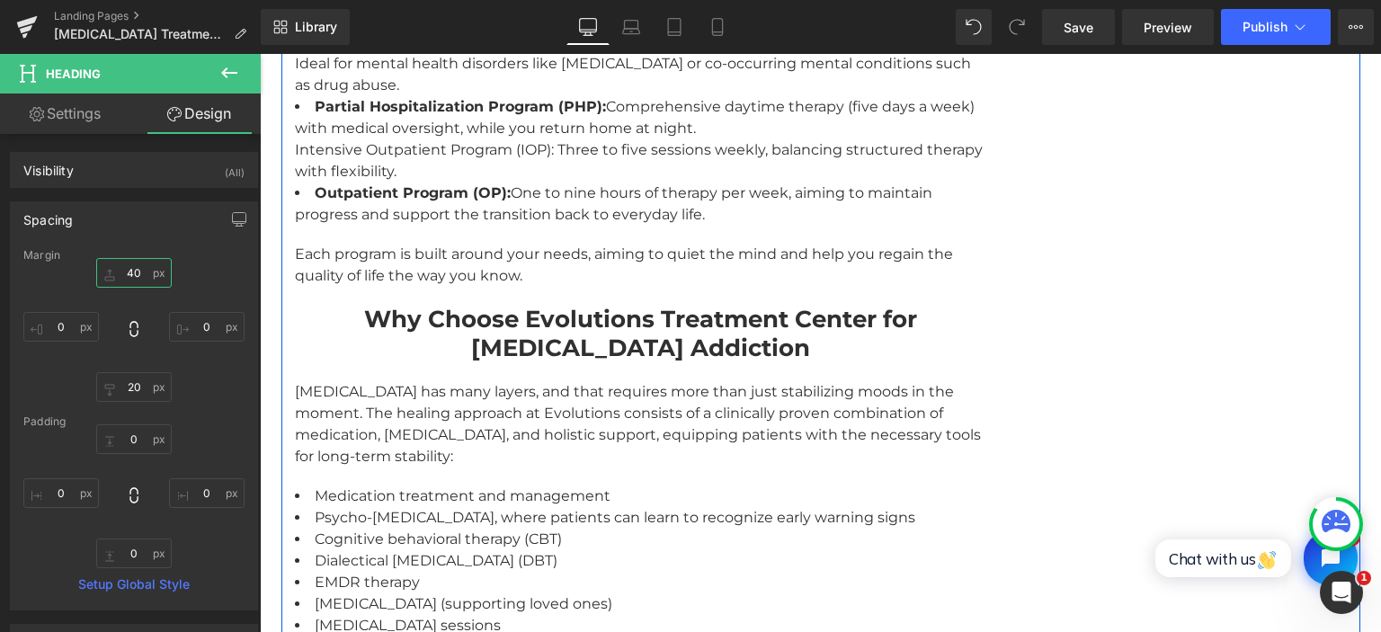
scroll to position [3417, 0]
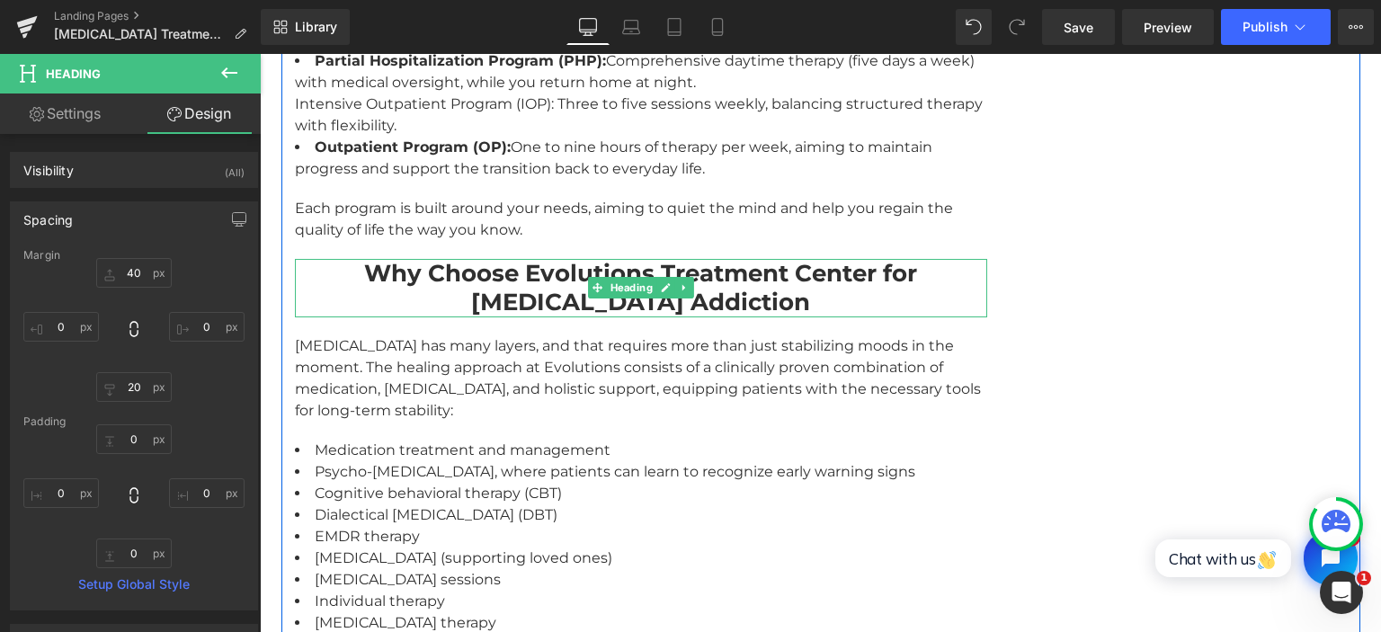
click at [530, 259] on strong "Why Choose Evolutions Treatment Center for [MEDICAL_DATA] Addiction" at bounding box center [640, 288] width 553 height 58
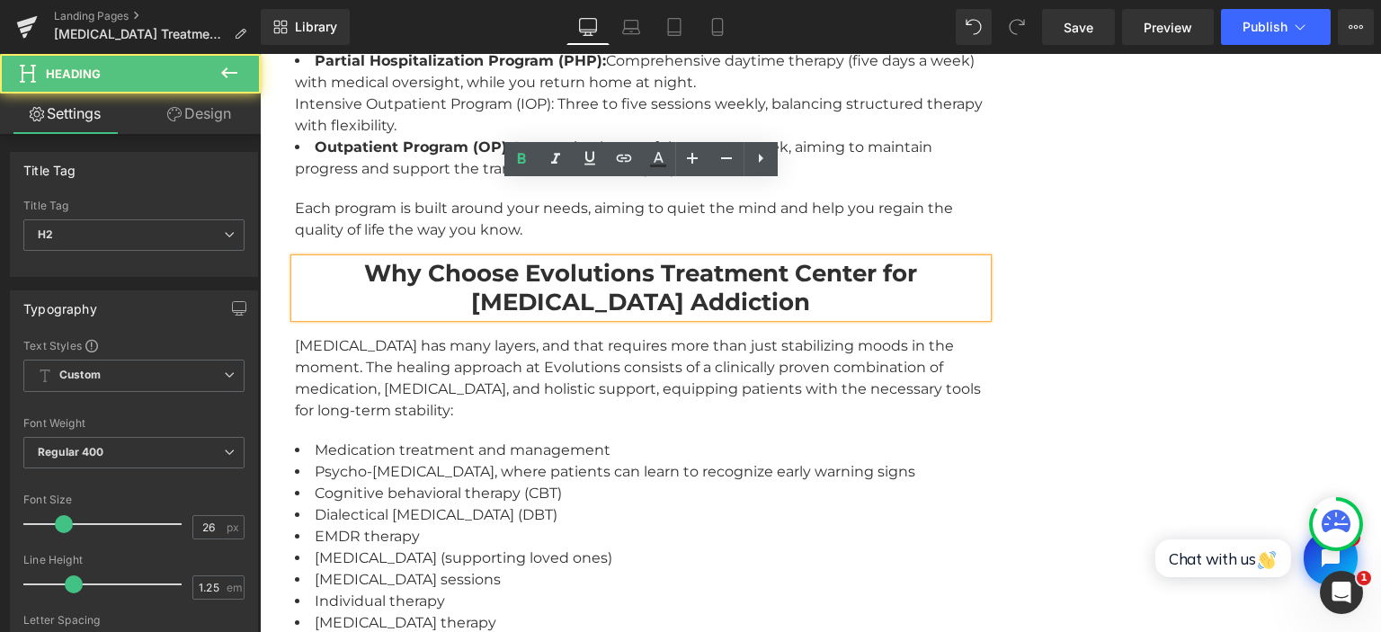
click at [530, 259] on strong "Why Choose Evolutions Treatment Center for [MEDICAL_DATA] Addiction" at bounding box center [640, 288] width 553 height 58
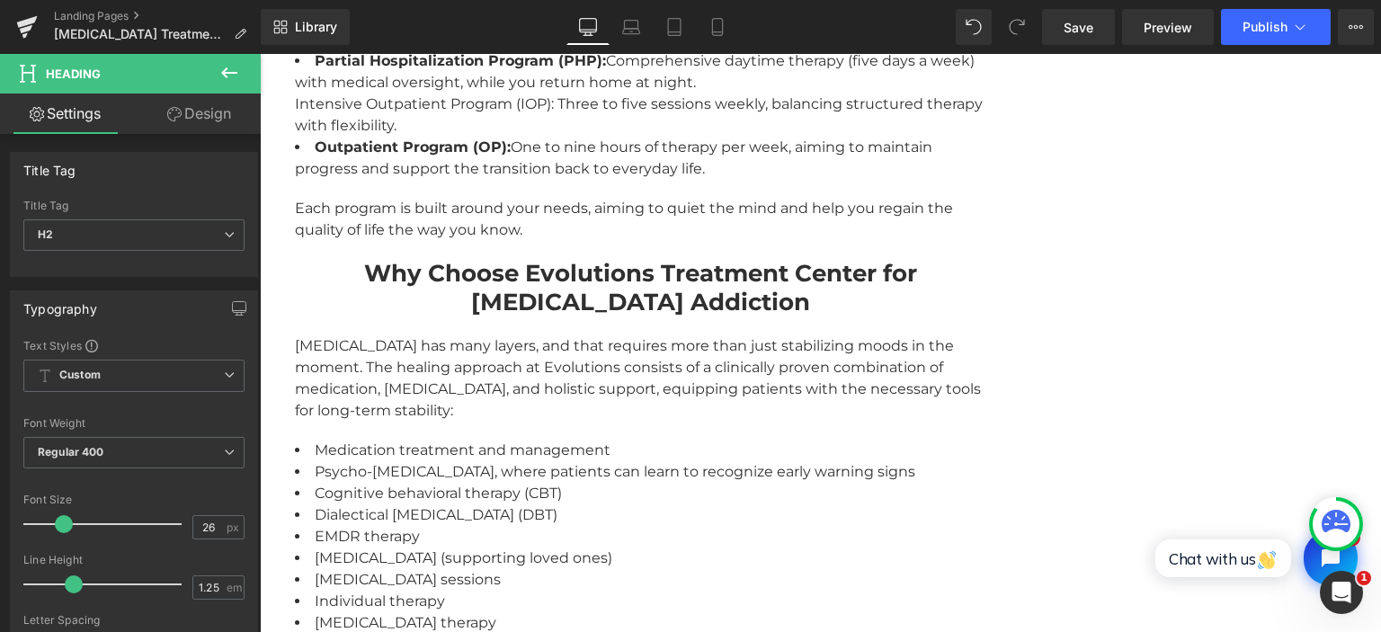
click at [218, 120] on link "Design" at bounding box center [199, 113] width 130 height 40
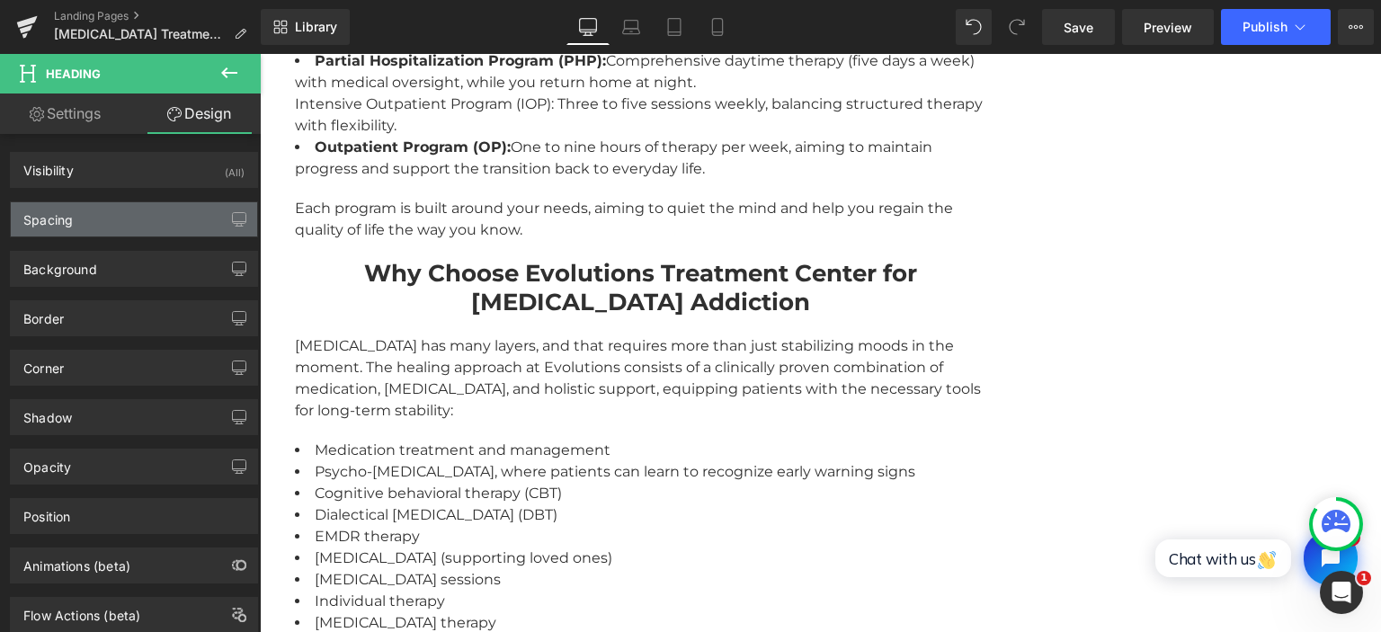
click at [106, 224] on div "Spacing" at bounding box center [134, 219] width 246 height 34
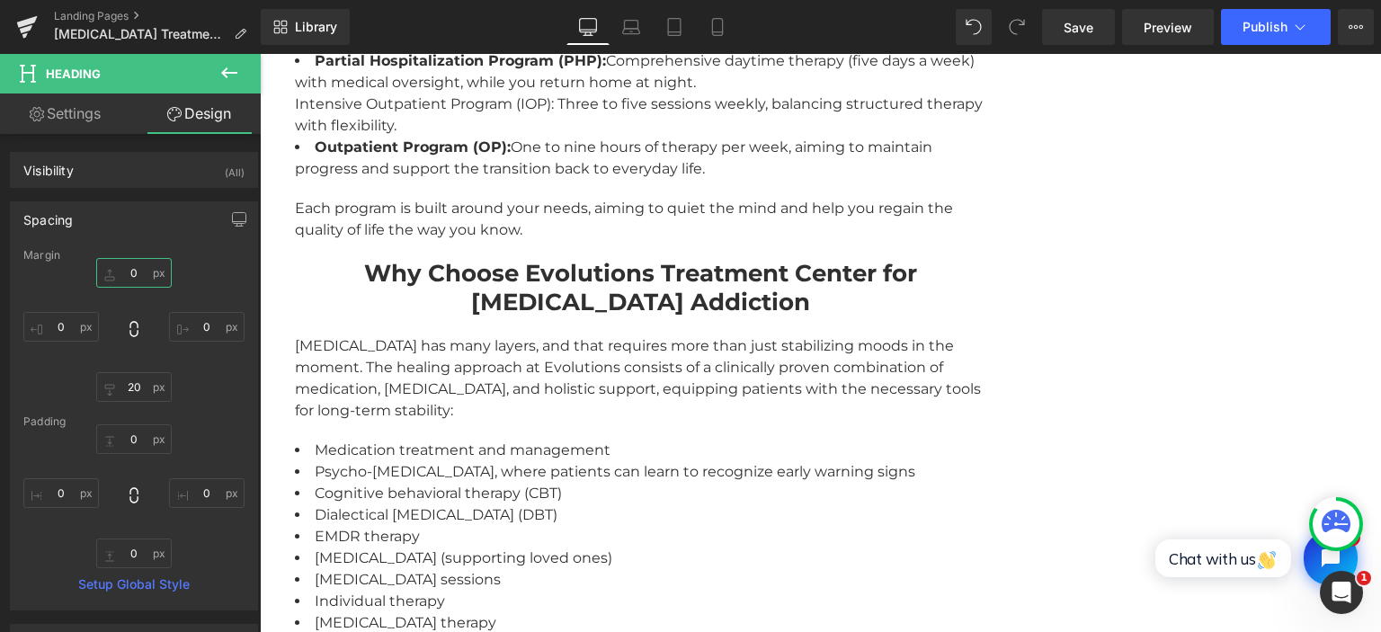
click at [136, 271] on input "0" at bounding box center [134, 273] width 76 height 30
click at [147, 275] on input "0" at bounding box center [134, 273] width 76 height 30
type input "40"
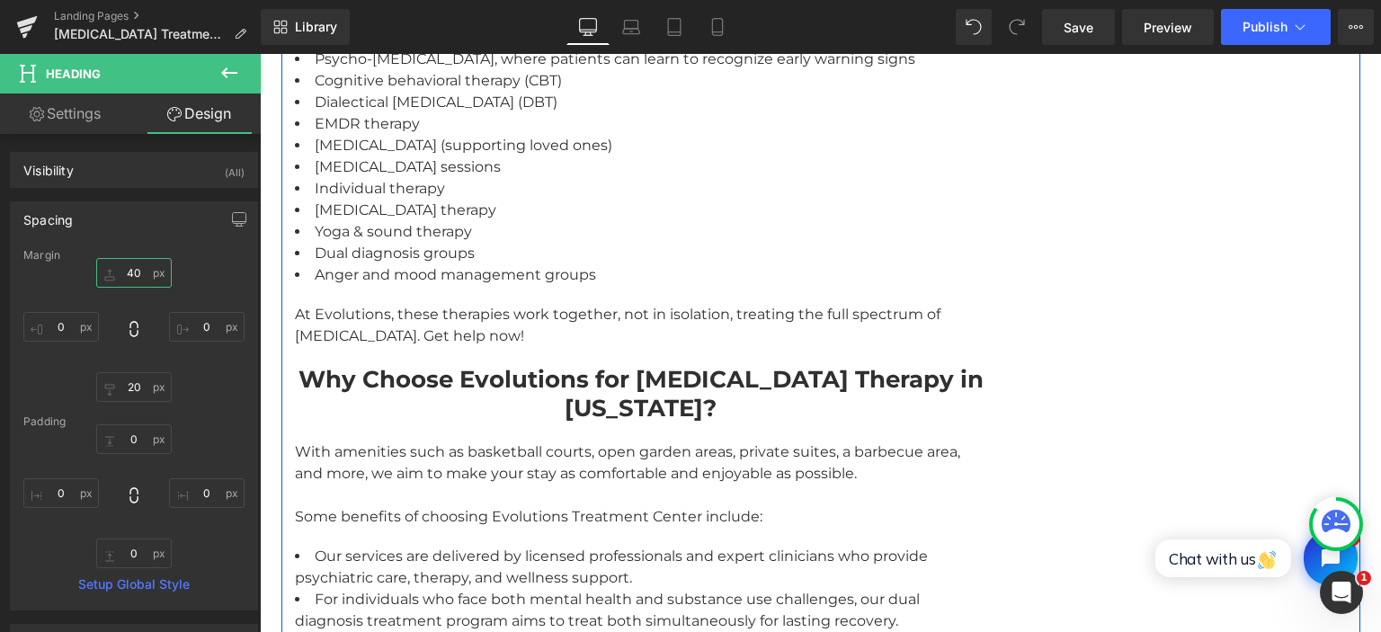
scroll to position [3891, 0]
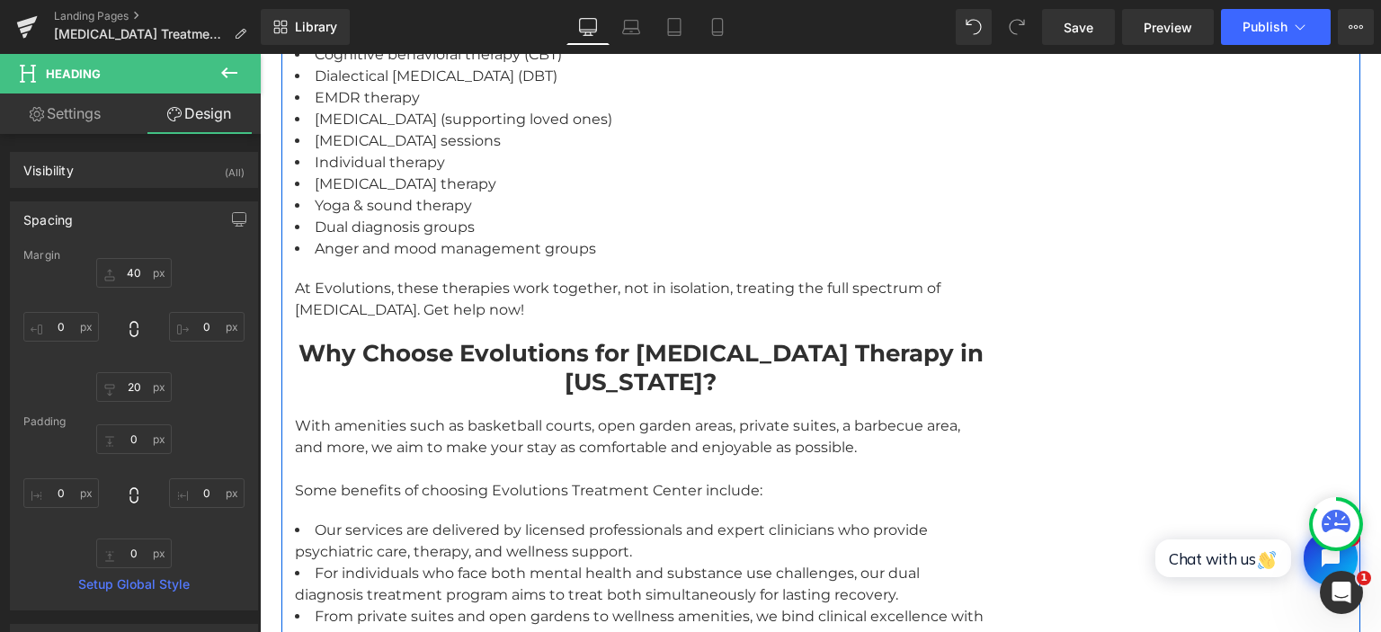
click at [443, 339] on strong "Why Choose Evolutions for [MEDICAL_DATA] Therapy in [US_STATE]?" at bounding box center [640, 368] width 685 height 58
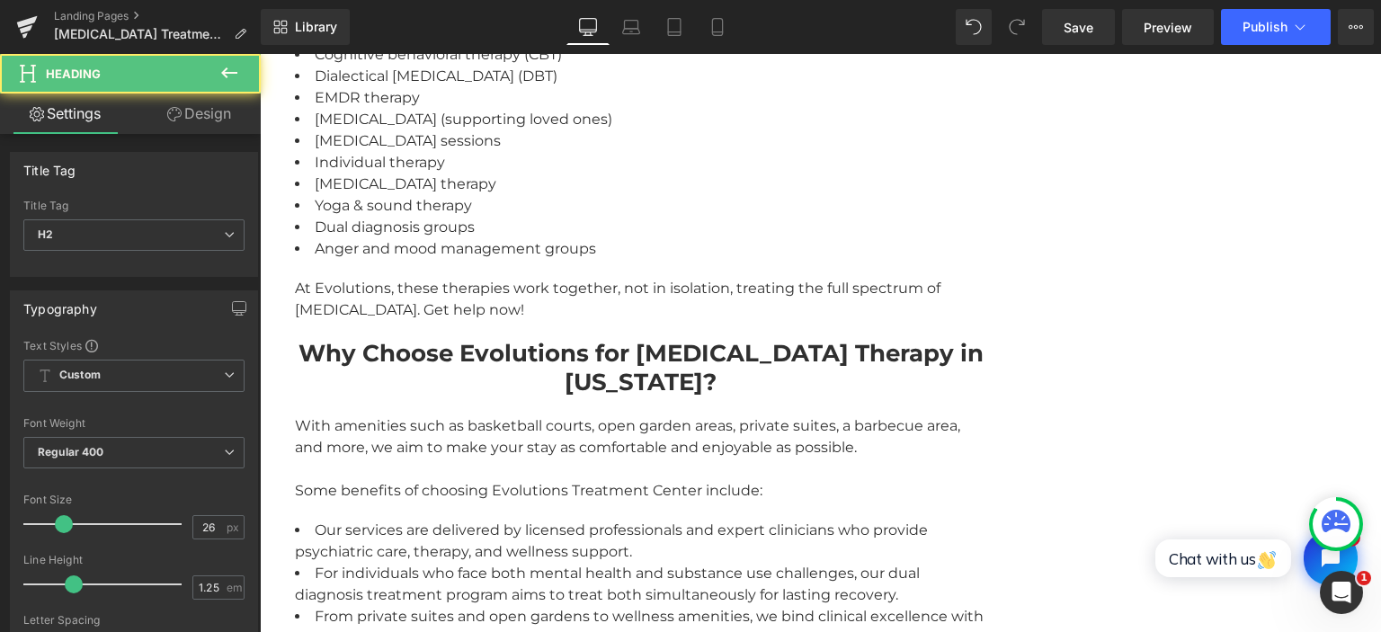
click at [202, 109] on link "Design" at bounding box center [199, 113] width 130 height 40
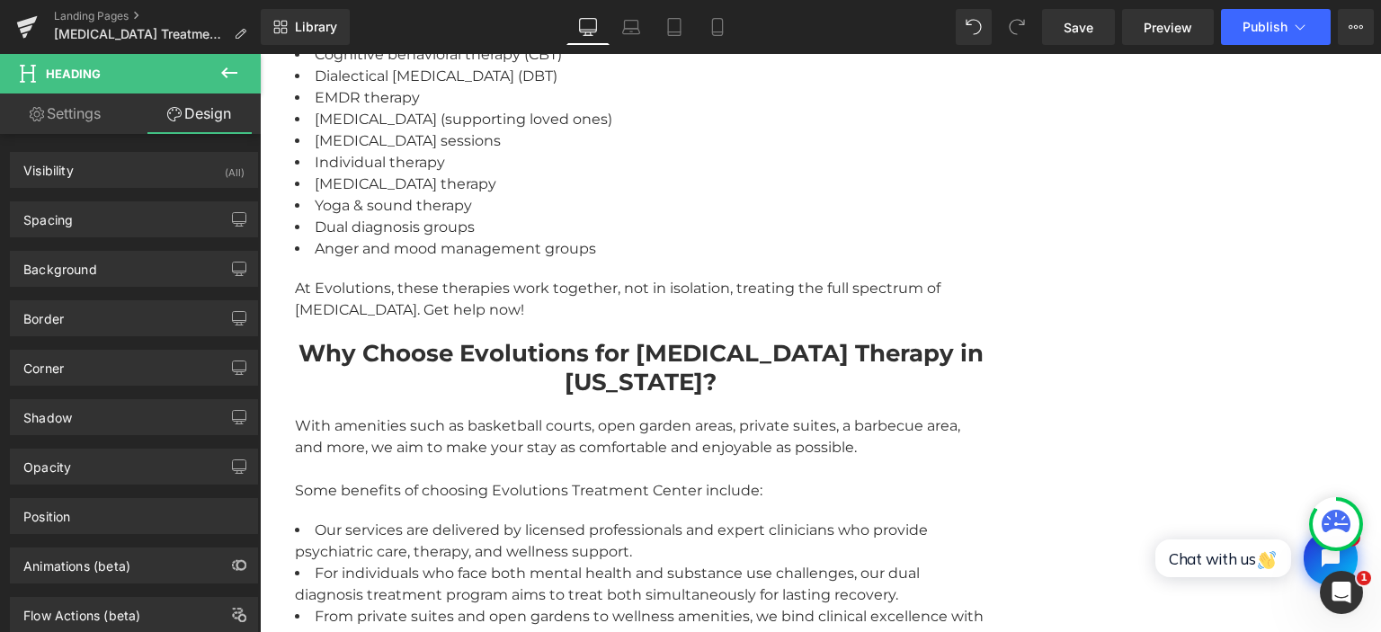
type input "0"
type input "20"
type input "0"
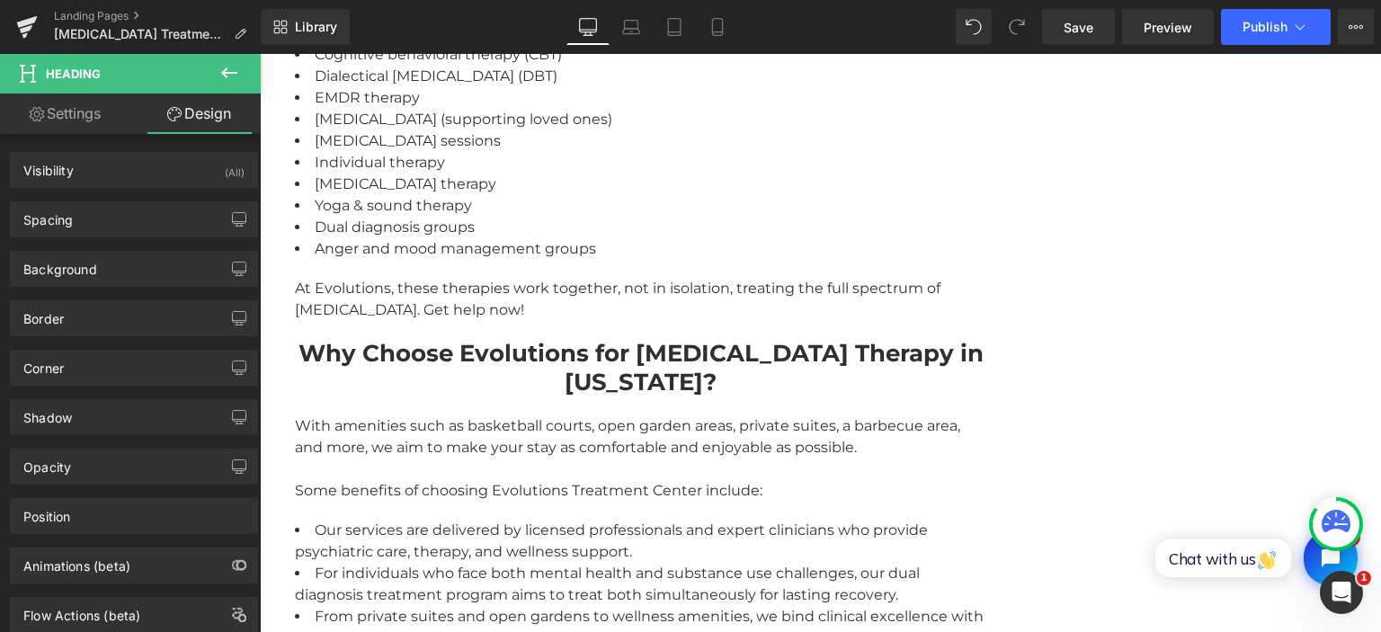
type input "0"
click at [106, 219] on div "Spacing" at bounding box center [134, 219] width 246 height 34
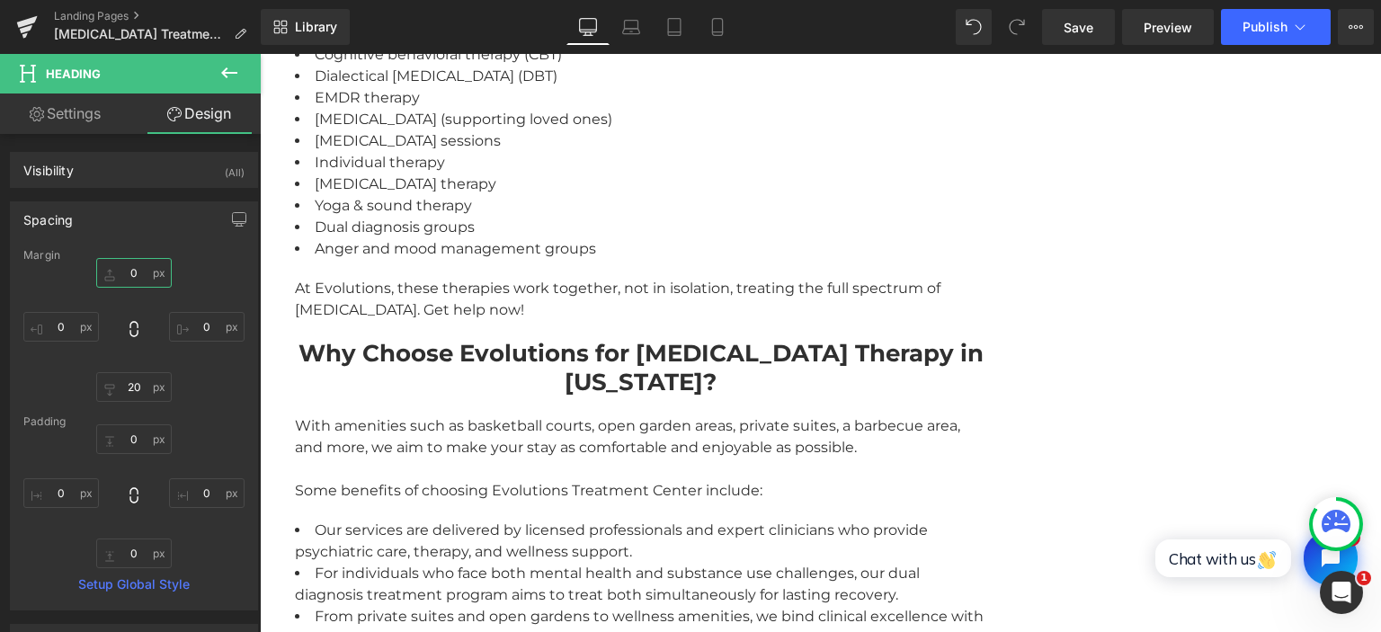
click at [135, 270] on input "0" at bounding box center [134, 273] width 76 height 30
click at [142, 272] on input "0" at bounding box center [134, 273] width 76 height 30
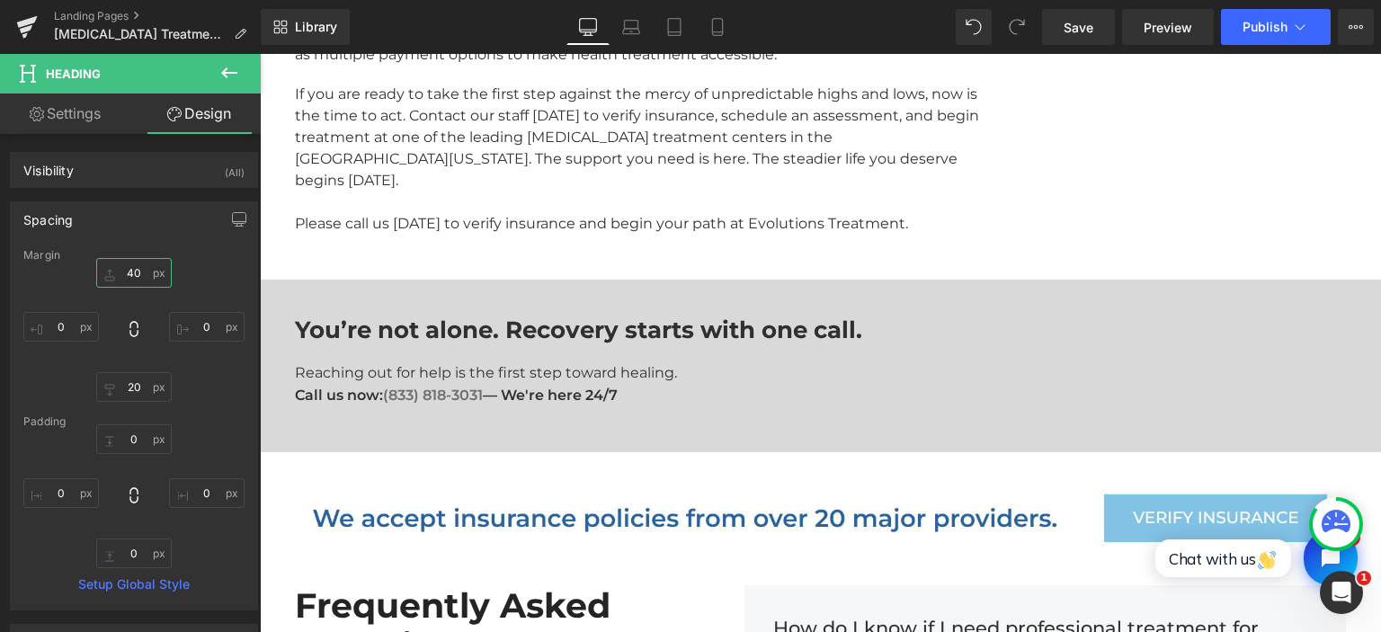
scroll to position [4651, 0]
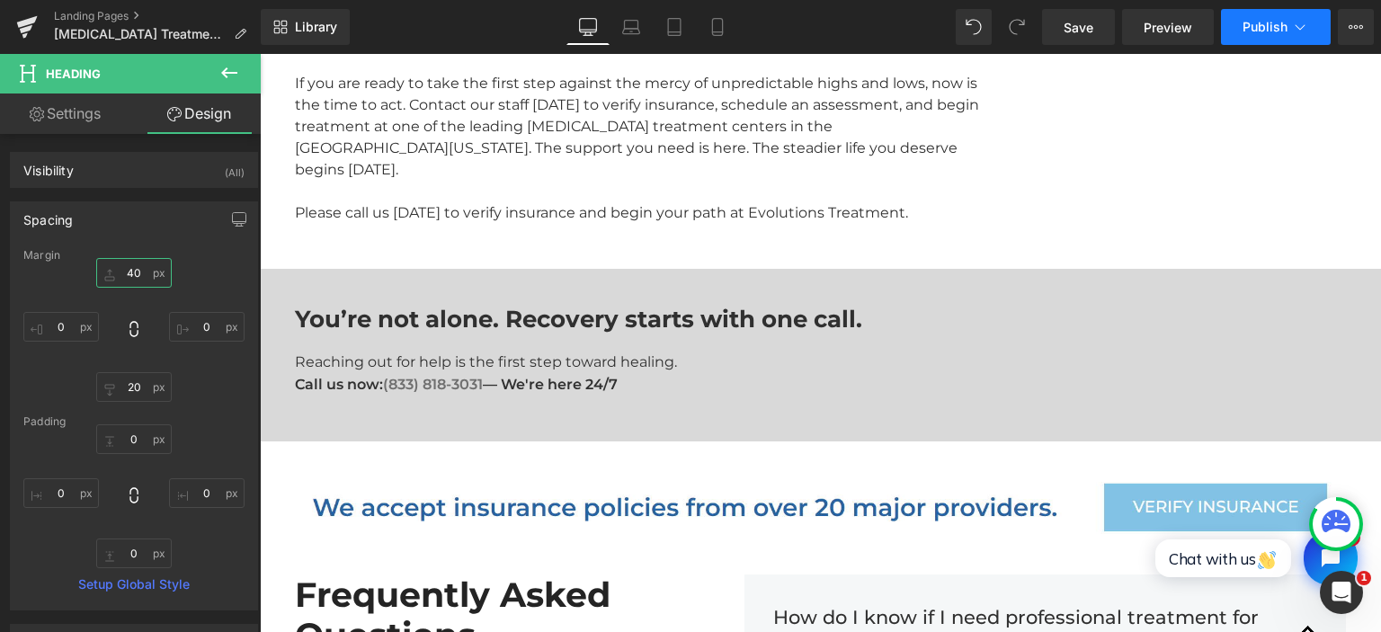
type input "40"
click at [1267, 19] on button "Publish" at bounding box center [1276, 27] width 110 height 36
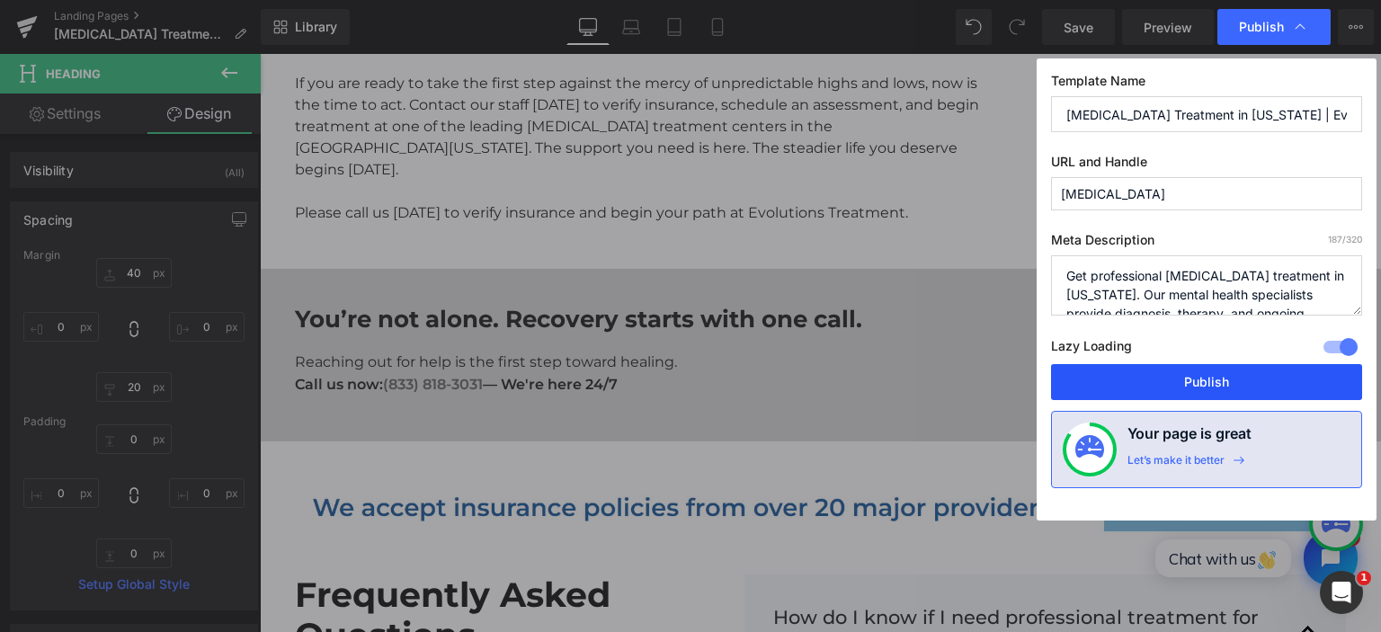
drag, startPoint x: 1149, startPoint y: 374, endPoint x: 889, endPoint y: 321, distance: 265.1
click at [1149, 374] on button "Publish" at bounding box center [1206, 382] width 311 height 36
